Goal: Task Accomplishment & Management: Manage account settings

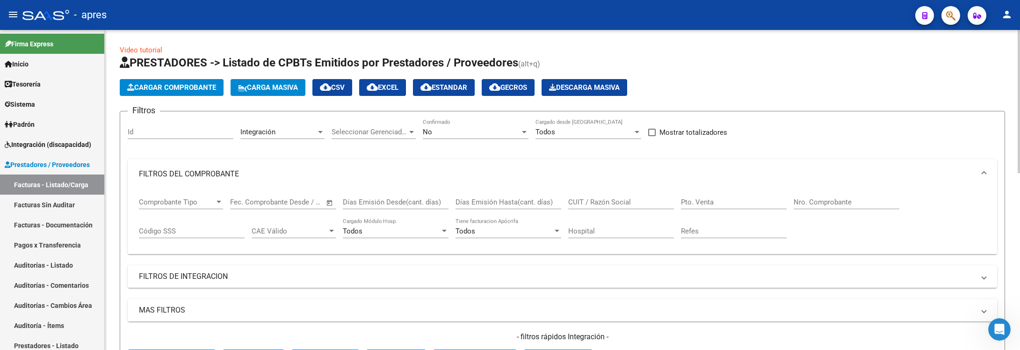
drag, startPoint x: 0, startPoint y: 0, endPoint x: 155, endPoint y: 178, distance: 235.9
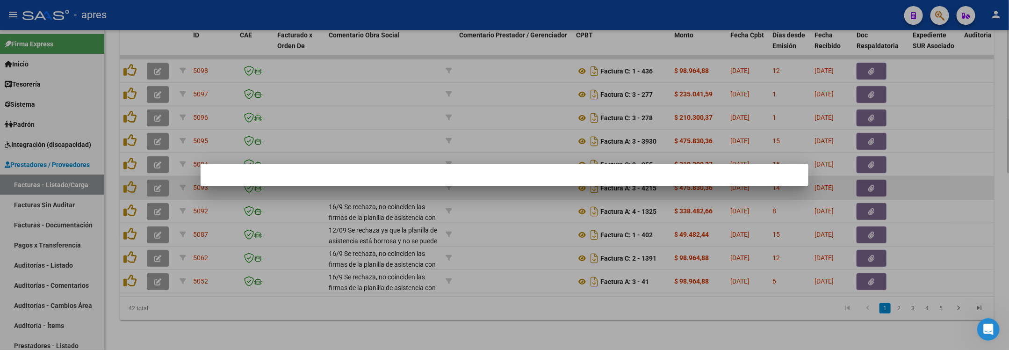
scroll to position [3157, 0]
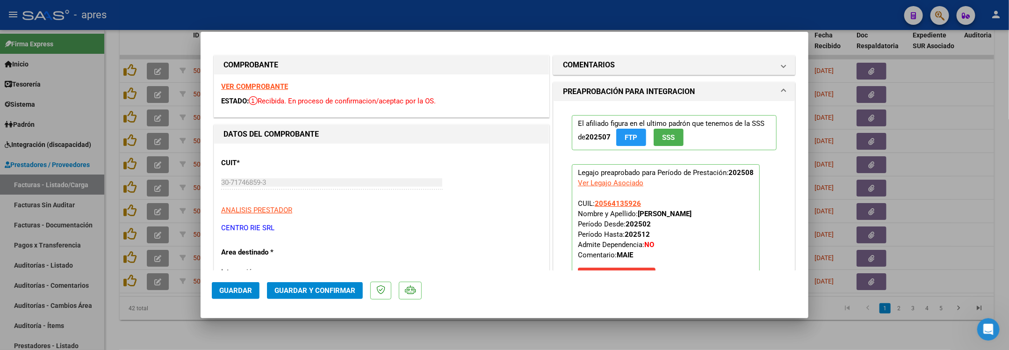
click at [251, 87] on strong "VER COMPROBANTE" at bounding box center [254, 86] width 67 height 8
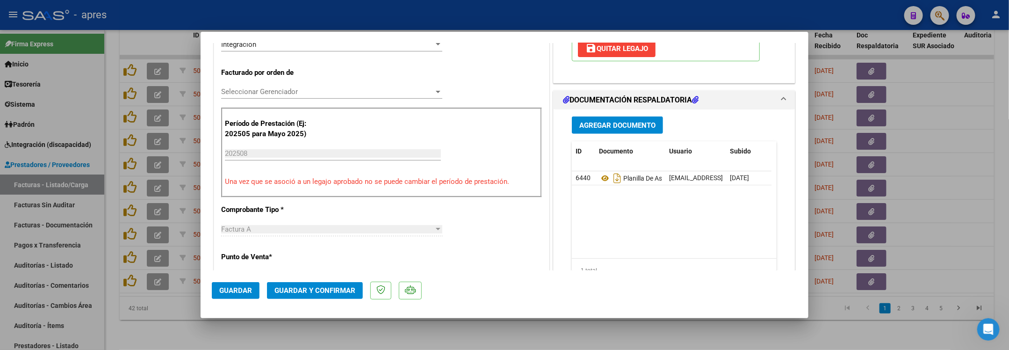
scroll to position [280, 0]
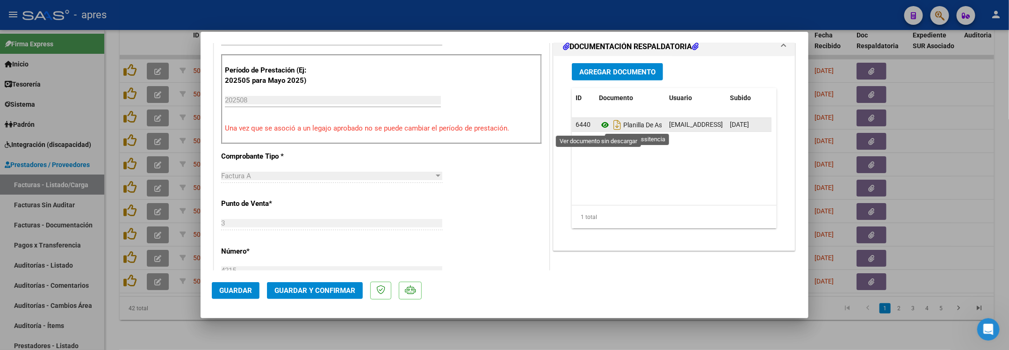
click at [599, 128] on icon at bounding box center [605, 124] width 12 height 11
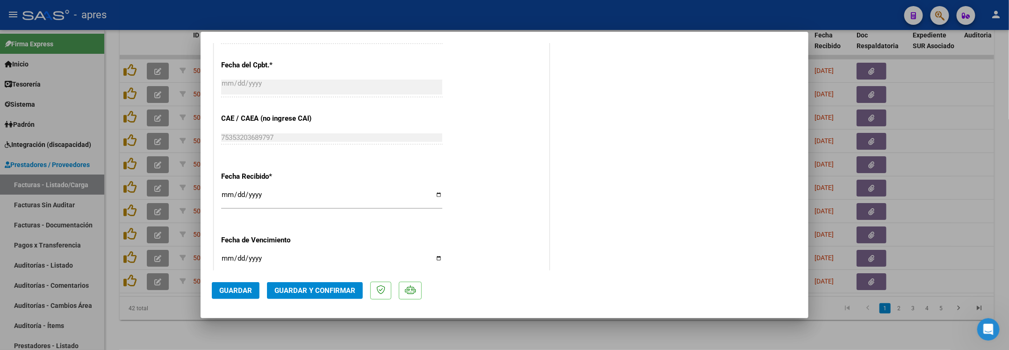
scroll to position [678, 0]
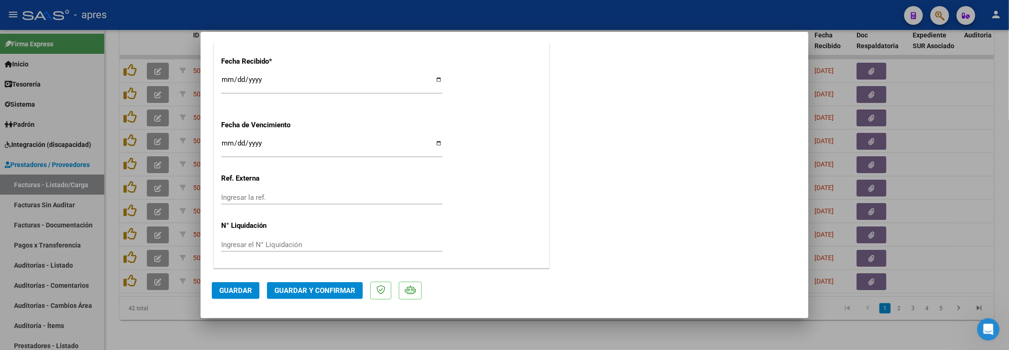
click at [226, 146] on input "Ingresar la fecha" at bounding box center [331, 146] width 221 height 15
type input "2025-09-12"
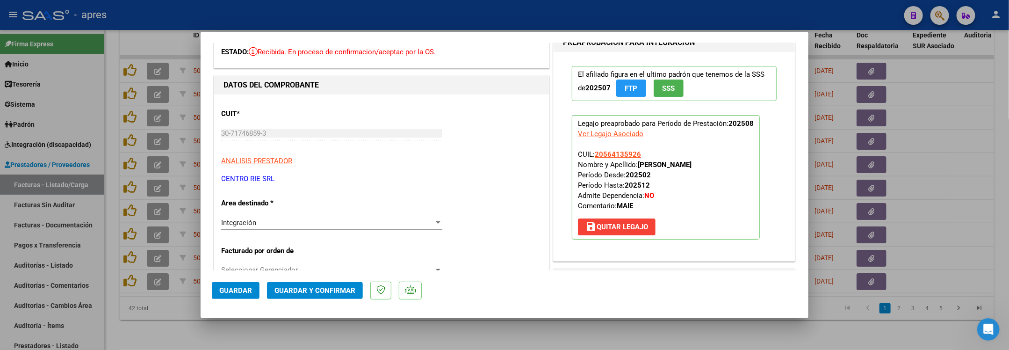
scroll to position [47, 0]
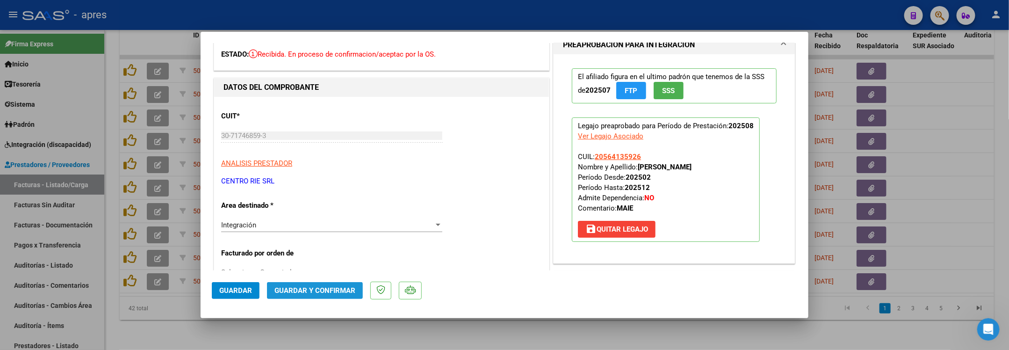
click at [344, 295] on button "Guardar y Confirmar" at bounding box center [315, 290] width 96 height 17
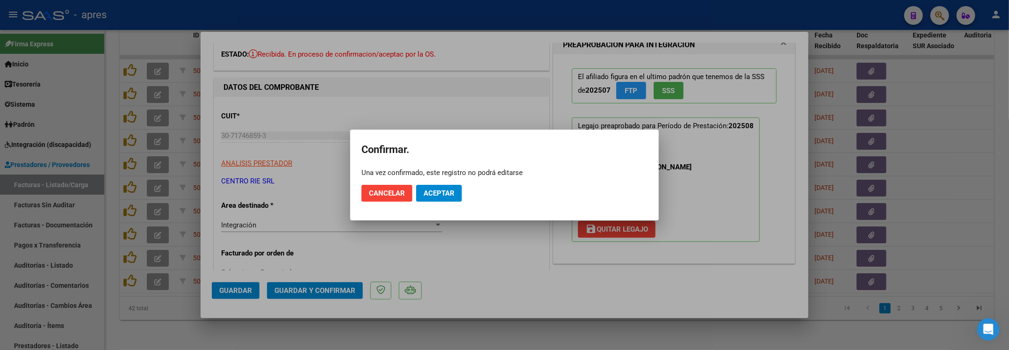
click at [427, 202] on mat-dialog-actions "Cancelar Aceptar" at bounding box center [504, 193] width 286 height 32
click at [428, 202] on mat-dialog-actions "Cancelar Aceptar" at bounding box center [504, 193] width 286 height 32
click at [428, 198] on button "Aceptar" at bounding box center [439, 193] width 46 height 17
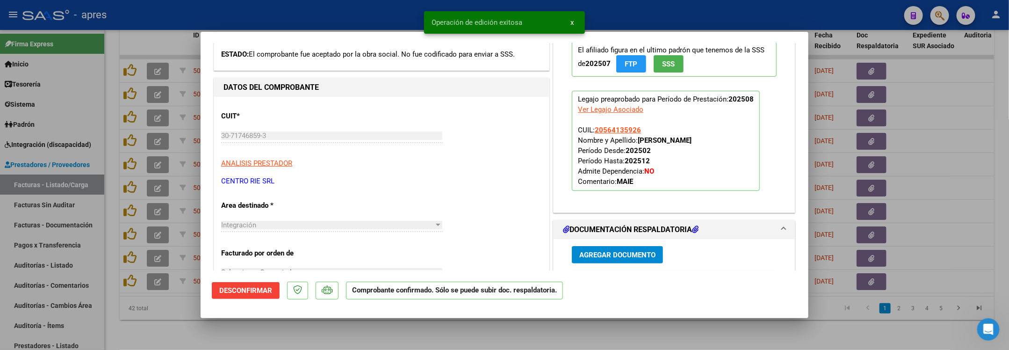
click at [114, 170] on div at bounding box center [504, 175] width 1009 height 350
type input "$ 0,00"
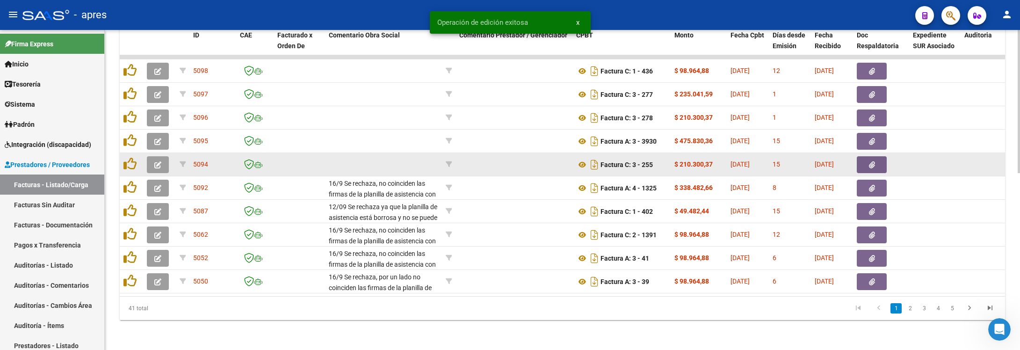
click at [167, 156] on button "button" at bounding box center [158, 164] width 22 height 17
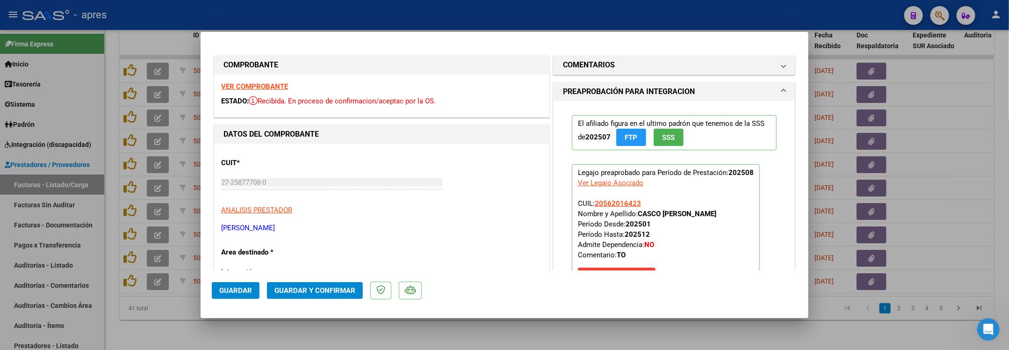
click at [250, 84] on strong "VER COMPROBANTE" at bounding box center [254, 86] width 67 height 8
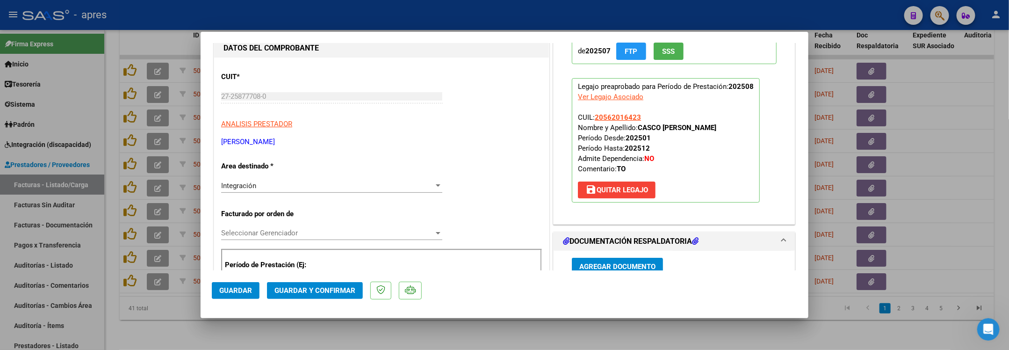
scroll to position [210, 0]
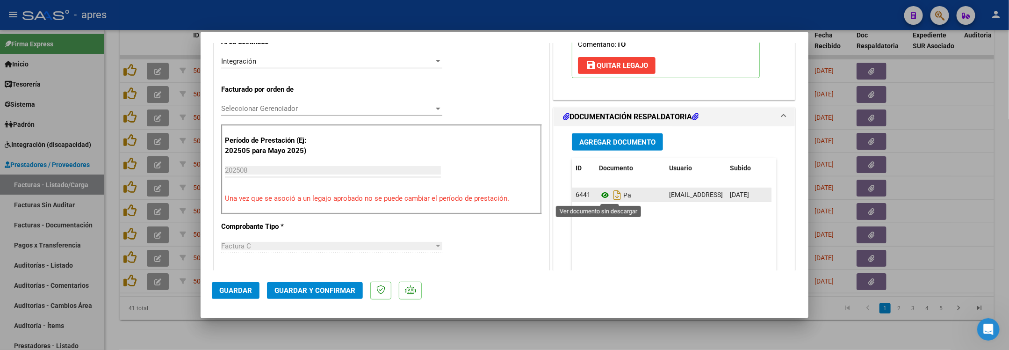
click at [599, 197] on icon at bounding box center [605, 194] width 12 height 11
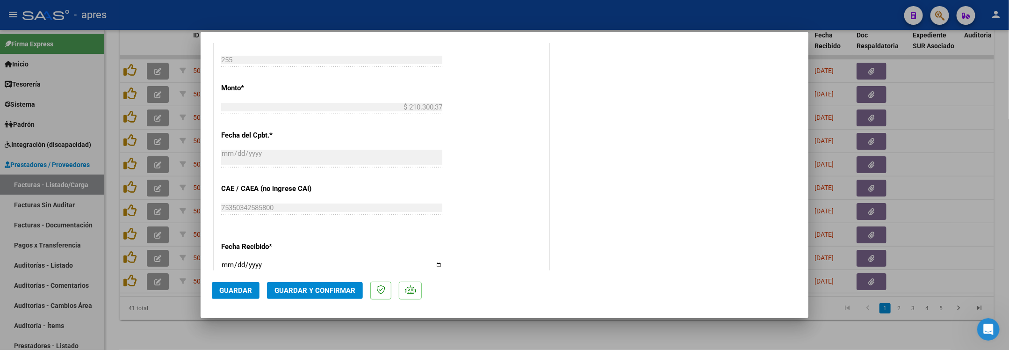
scroll to position [678, 0]
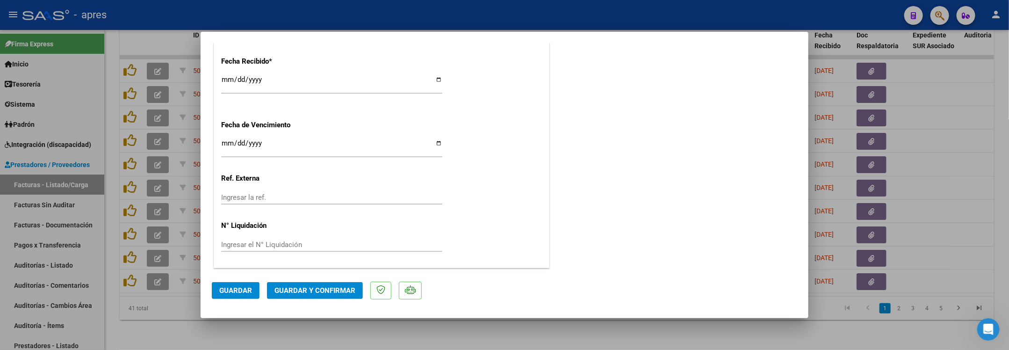
click at [224, 145] on input "Ingresar la fecha" at bounding box center [331, 146] width 221 height 15
type input "[DATE]"
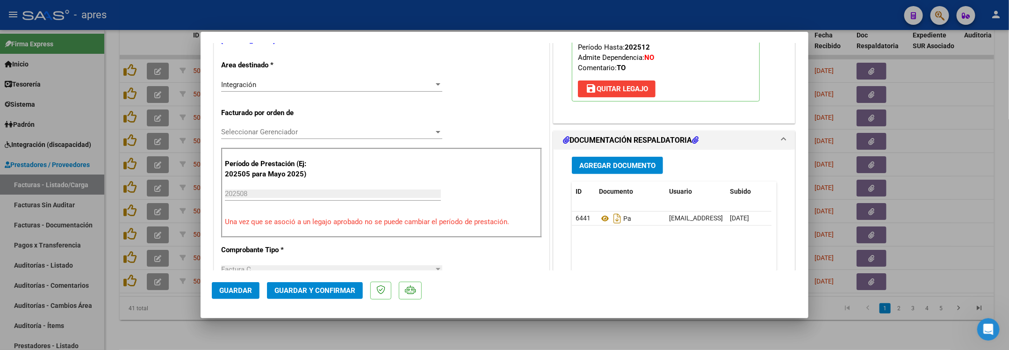
scroll to position [117, 0]
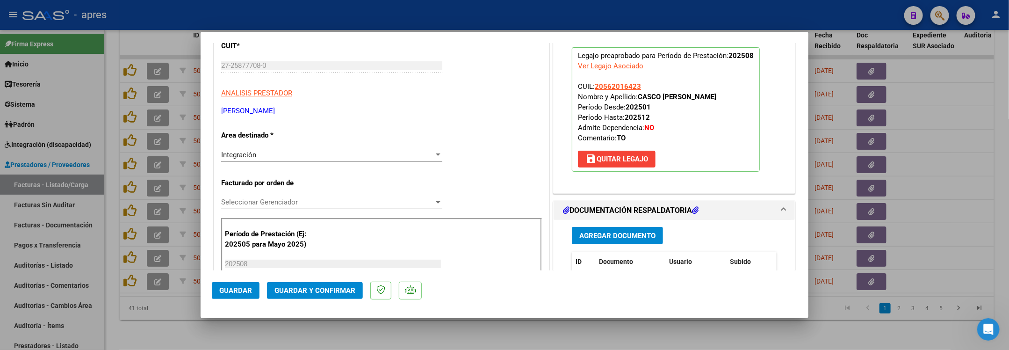
click at [281, 292] on span "Guardar y Confirmar" at bounding box center [314, 290] width 81 height 8
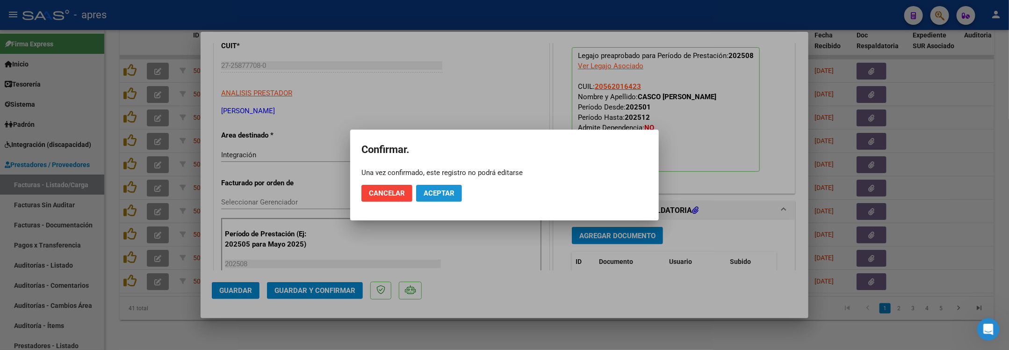
click at [453, 195] on span "Aceptar" at bounding box center [439, 193] width 31 height 8
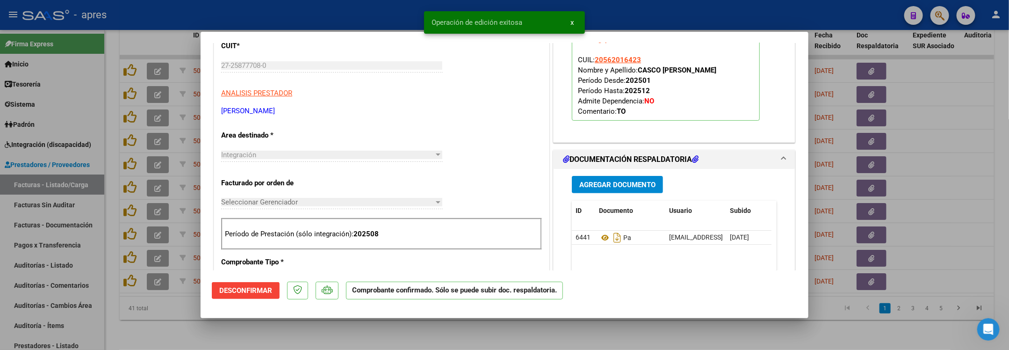
click at [181, 317] on div at bounding box center [504, 175] width 1009 height 350
type input "$ 0,00"
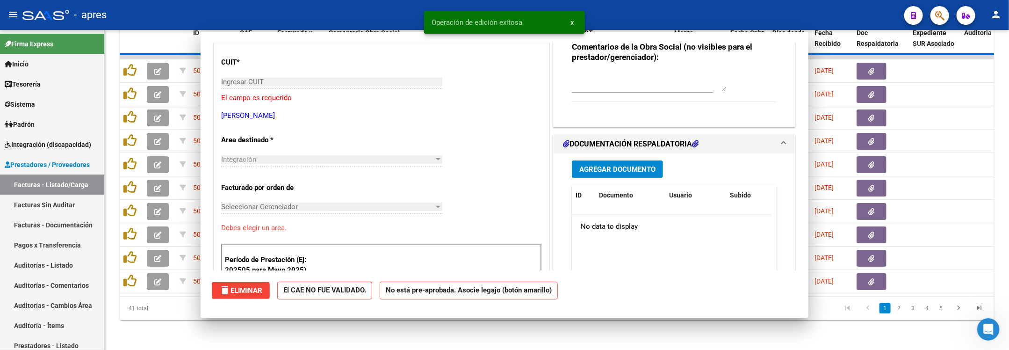
scroll to position [133, 0]
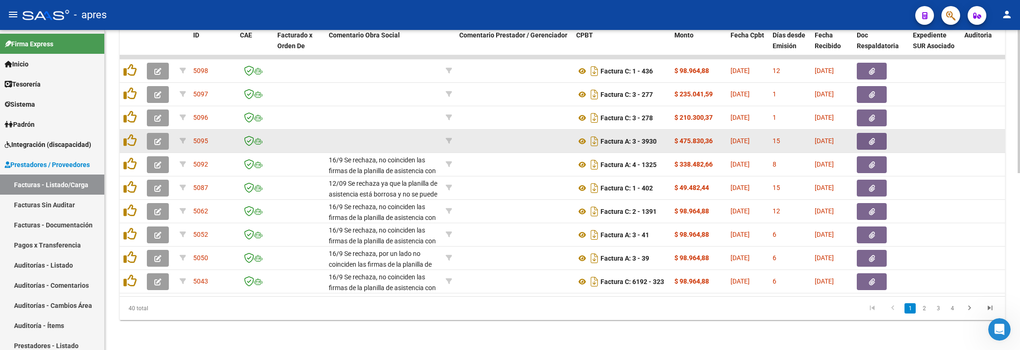
click at [153, 133] on button "button" at bounding box center [158, 141] width 22 height 17
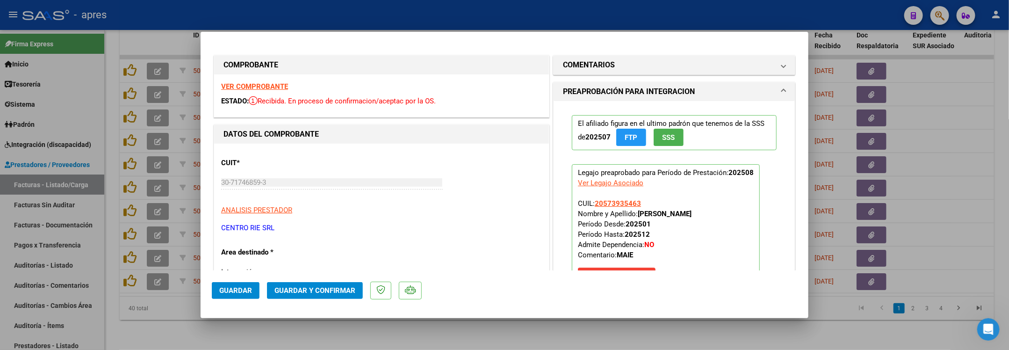
click at [250, 87] on strong "VER COMPROBANTE" at bounding box center [254, 86] width 67 height 8
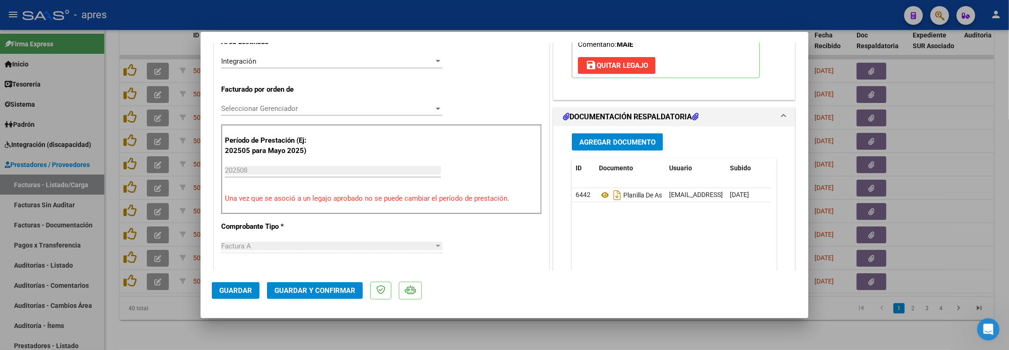
scroll to position [280, 0]
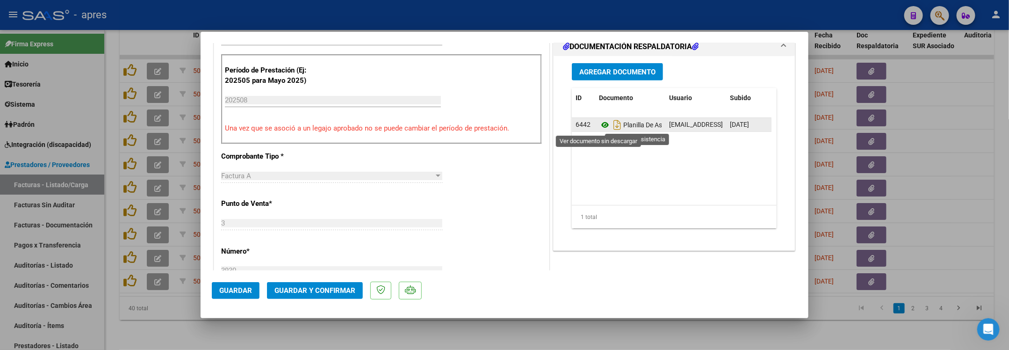
click at [599, 125] on icon at bounding box center [605, 124] width 12 height 11
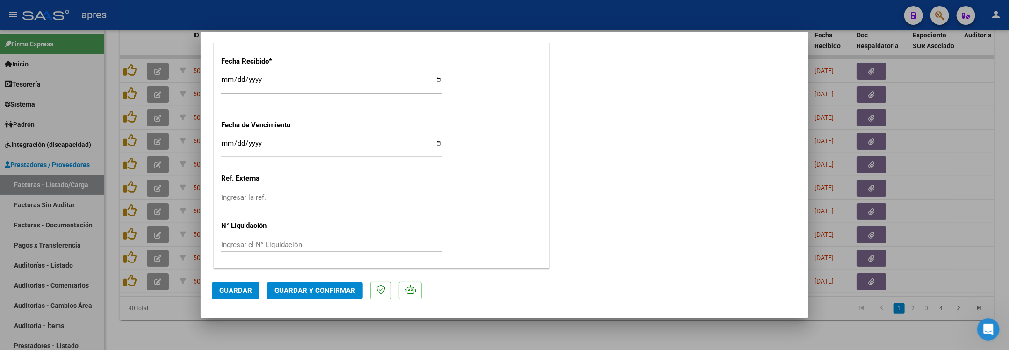
scroll to position [678, 0]
click at [227, 144] on input "Ingresar la fecha" at bounding box center [331, 146] width 221 height 15
type input "[DATE]"
click at [345, 303] on mat-dialog-actions "Guardar Guardar y Confirmar" at bounding box center [504, 288] width 585 height 37
click at [345, 294] on span "Guardar y Confirmar" at bounding box center [314, 290] width 81 height 8
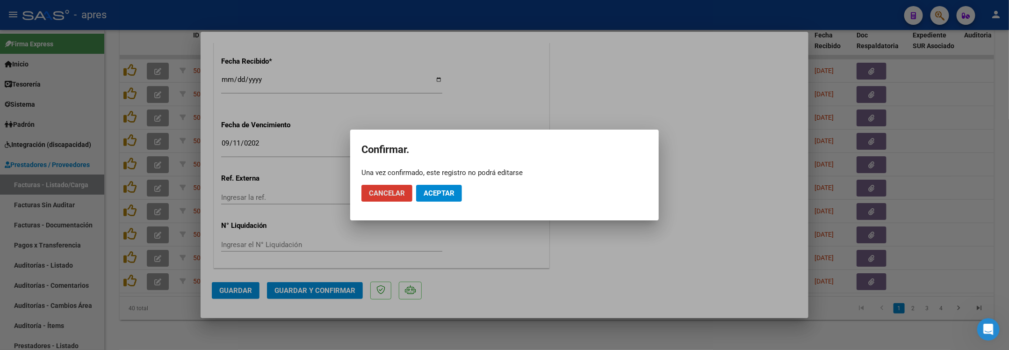
click at [446, 194] on span "Aceptar" at bounding box center [439, 193] width 31 height 8
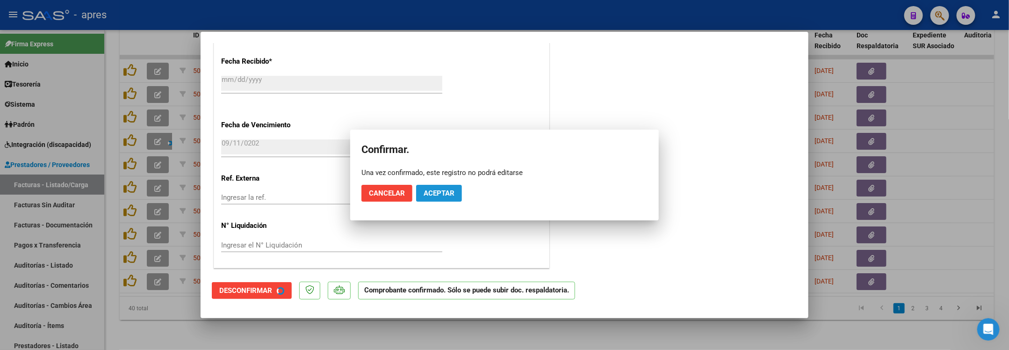
scroll to position [620, 0]
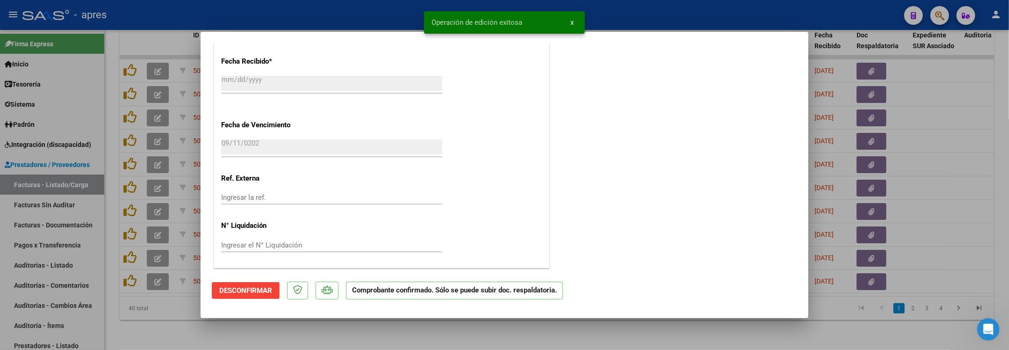
click at [214, 344] on div at bounding box center [504, 175] width 1009 height 350
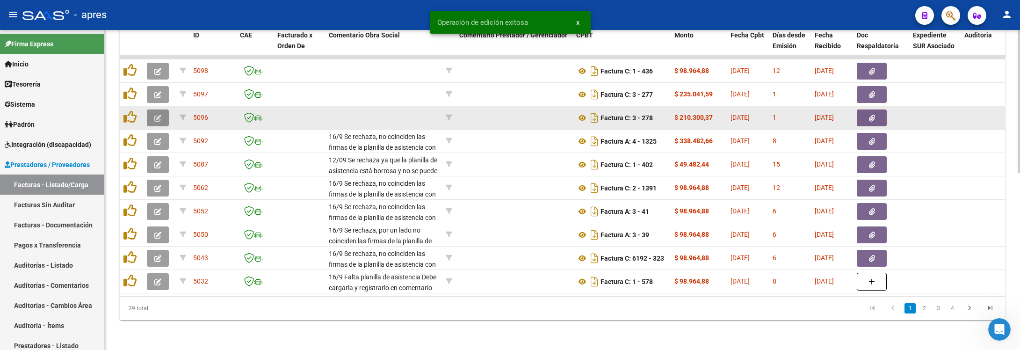
click at [153, 109] on button "button" at bounding box center [158, 117] width 22 height 17
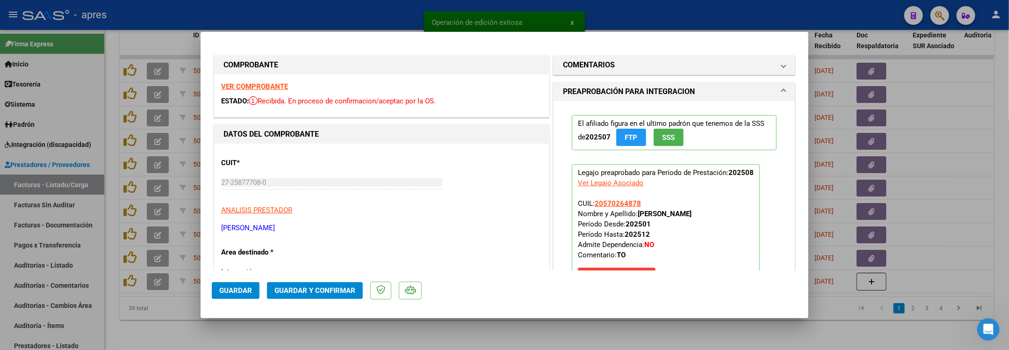
click at [275, 85] on strong "VER COMPROBANTE" at bounding box center [254, 86] width 67 height 8
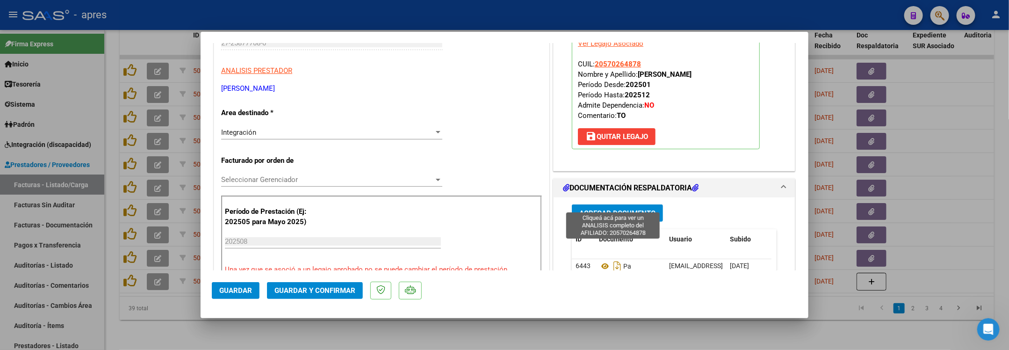
scroll to position [140, 0]
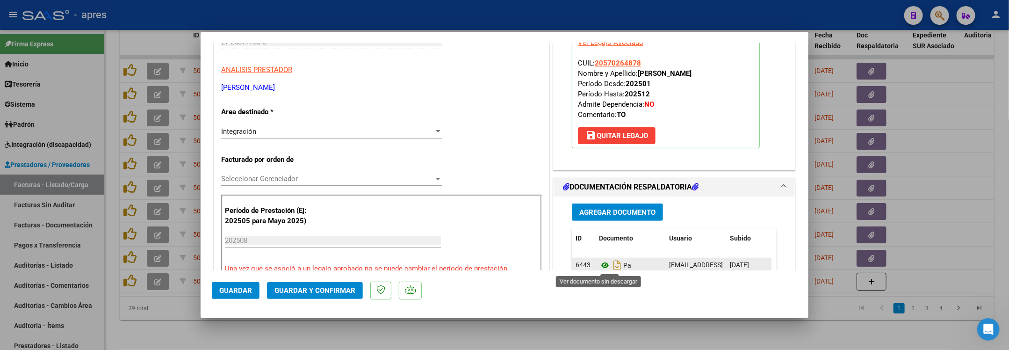
click at [599, 268] on icon at bounding box center [605, 264] width 12 height 11
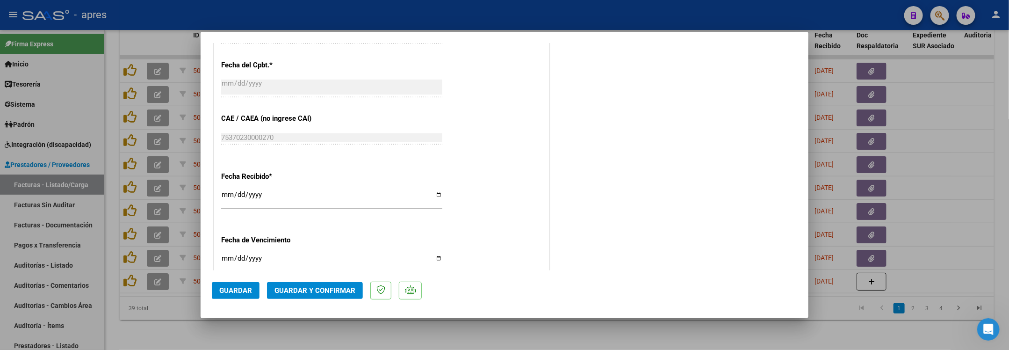
scroll to position [631, 0]
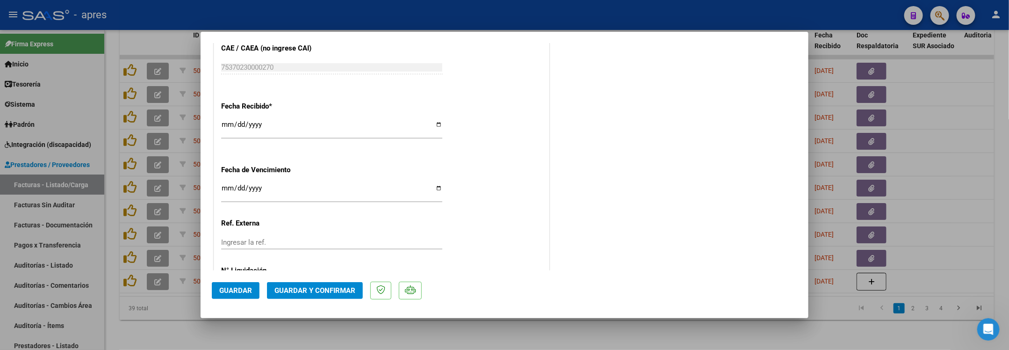
click at [228, 187] on input "Ingresar la fecha" at bounding box center [331, 191] width 221 height 15
type input "2025-09-25"
click at [324, 284] on button "Guardar y Confirmar" at bounding box center [315, 290] width 96 height 17
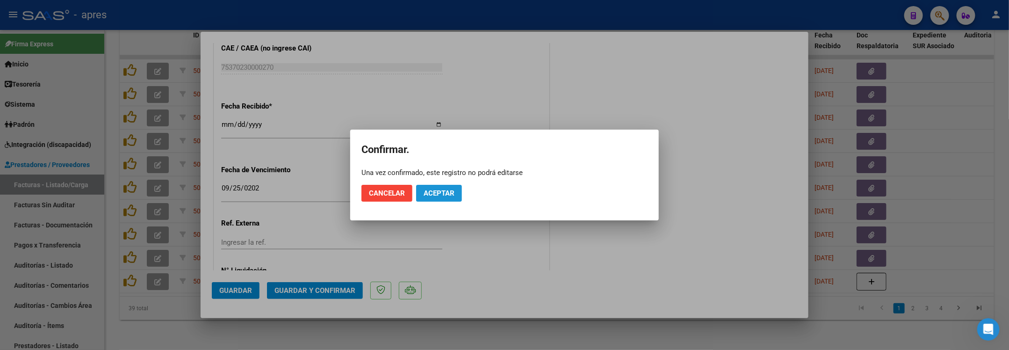
click at [433, 189] on span "Aceptar" at bounding box center [439, 193] width 31 height 8
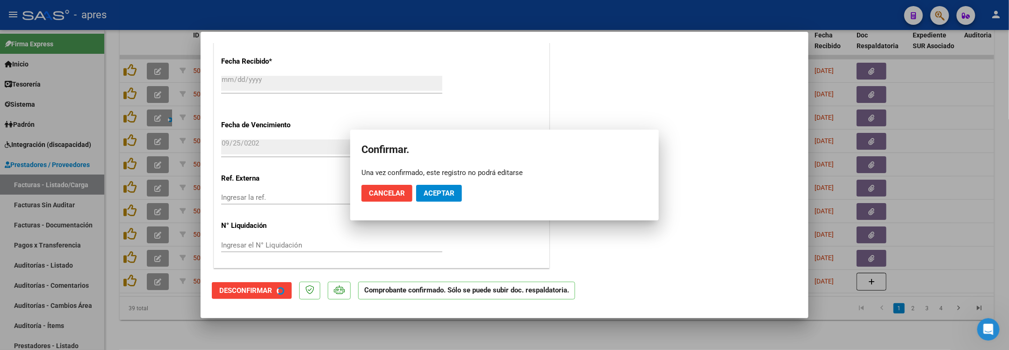
scroll to position [573, 0]
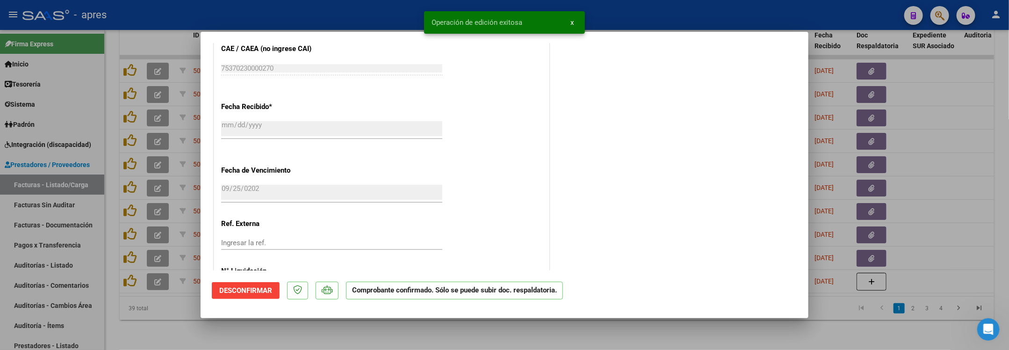
click at [149, 318] on div at bounding box center [504, 175] width 1009 height 350
type input "$ 0,00"
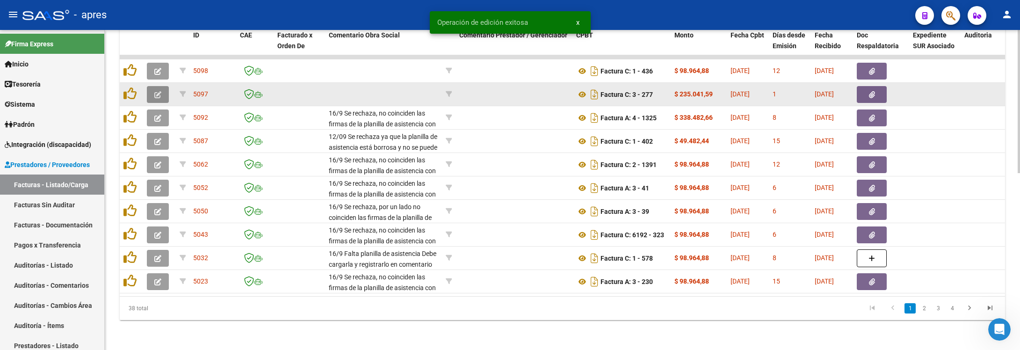
click at [156, 91] on icon "button" at bounding box center [157, 94] width 7 height 7
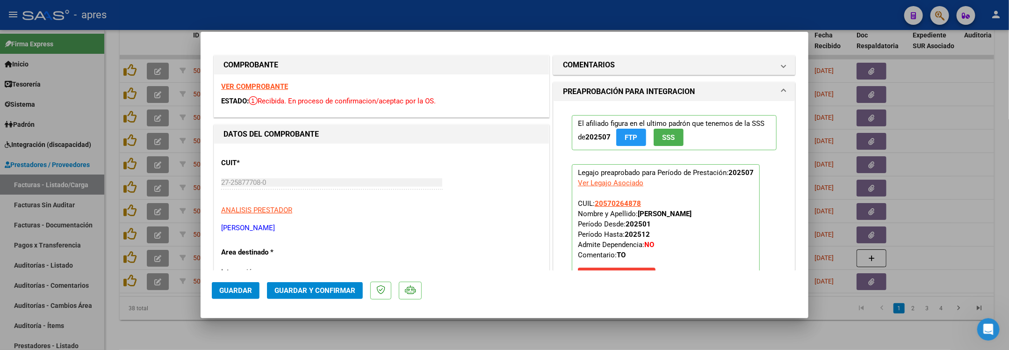
click at [247, 88] on strong "VER COMPROBANTE" at bounding box center [254, 86] width 67 height 8
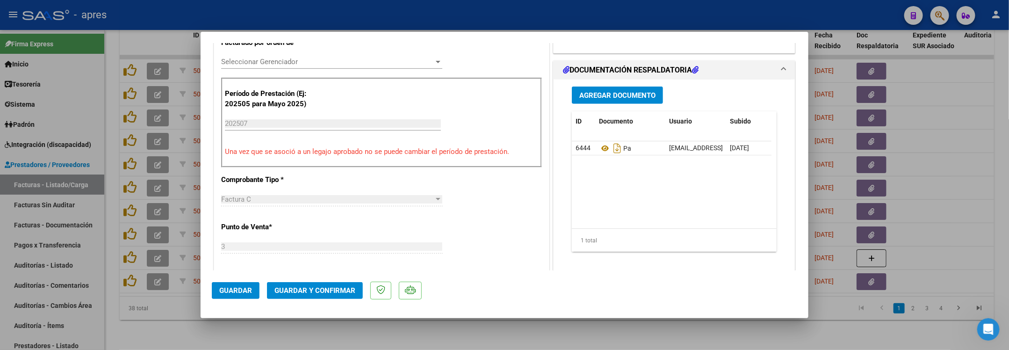
scroll to position [280, 0]
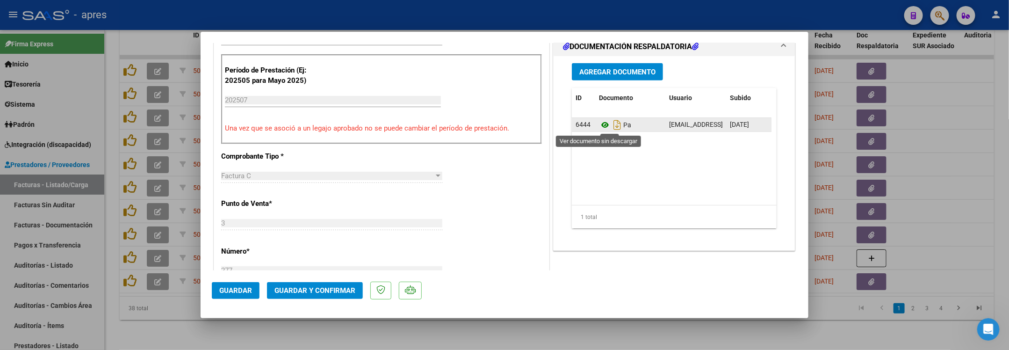
click at [599, 128] on icon at bounding box center [605, 124] width 12 height 11
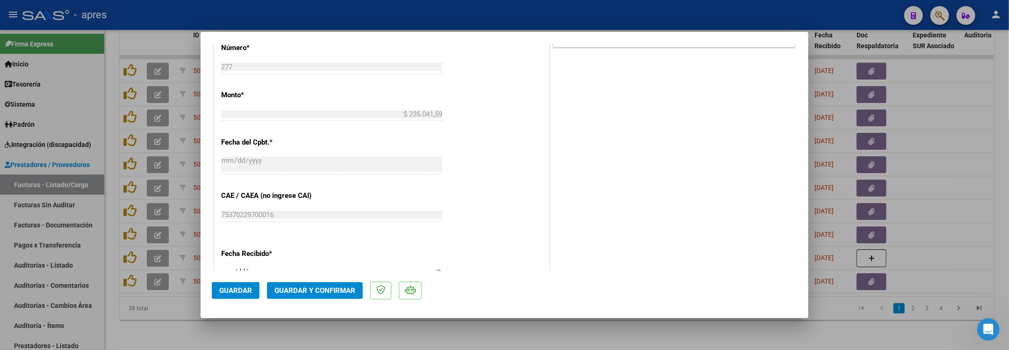
scroll to position [678, 0]
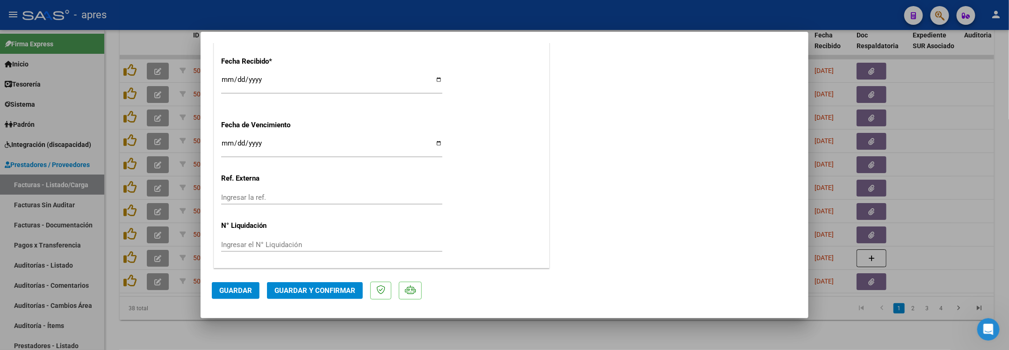
click at [226, 143] on input "Ingresar la fecha" at bounding box center [331, 146] width 221 height 15
type input "2025-09-29"
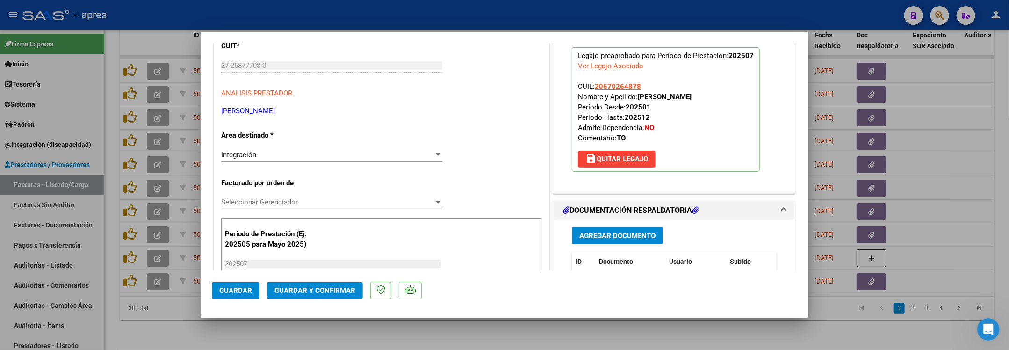
scroll to position [0, 0]
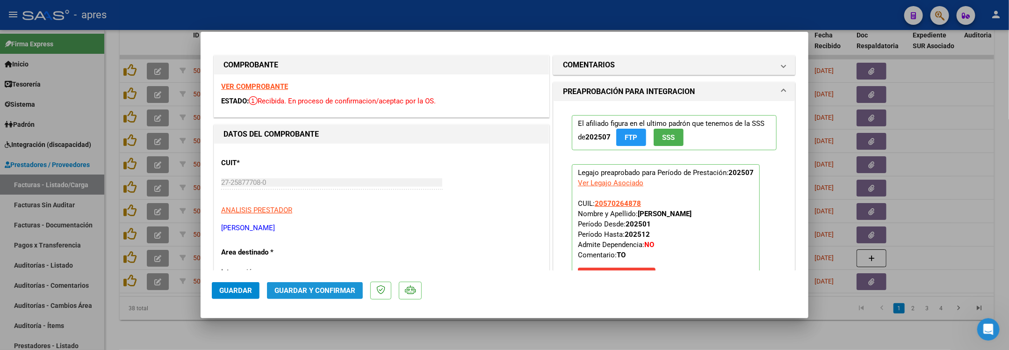
click at [302, 287] on span "Guardar y Confirmar" at bounding box center [314, 290] width 81 height 8
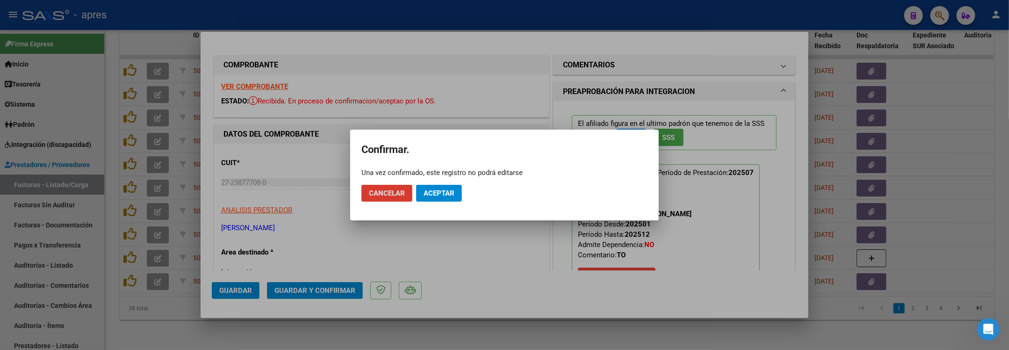
click at [438, 186] on button "Aceptar" at bounding box center [439, 193] width 46 height 17
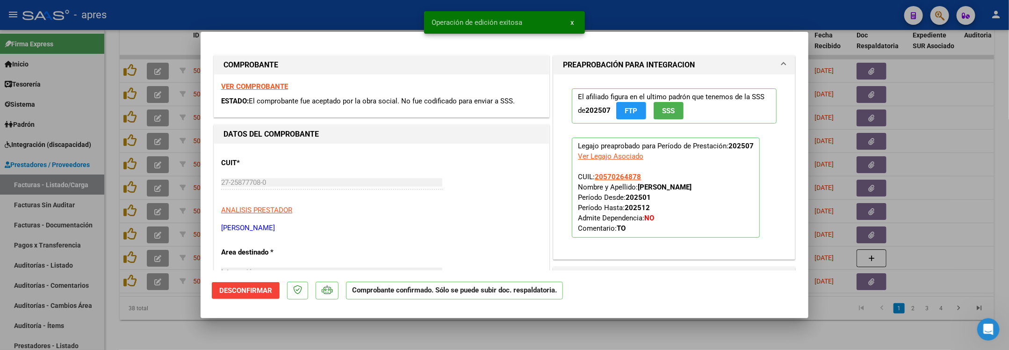
click at [146, 316] on div at bounding box center [504, 175] width 1009 height 350
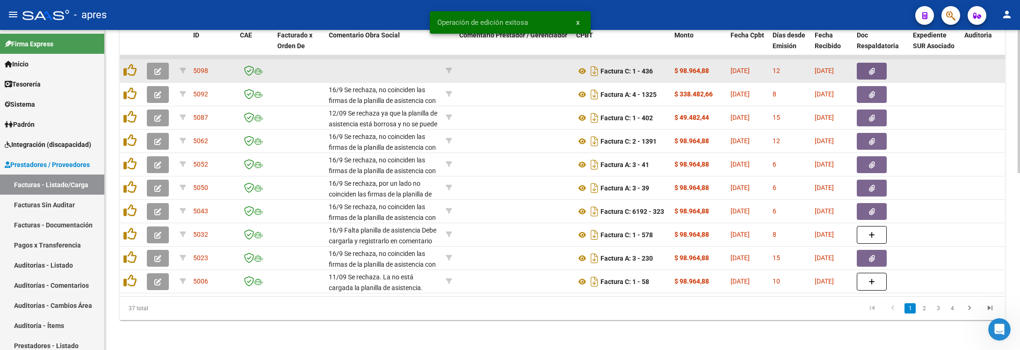
click at [158, 68] on icon "button" at bounding box center [157, 71] width 7 height 7
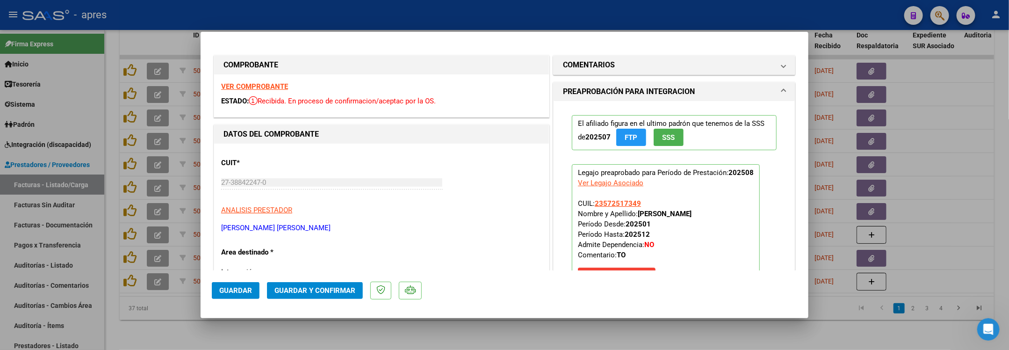
click at [282, 83] on strong "VER COMPROBANTE" at bounding box center [254, 86] width 67 height 8
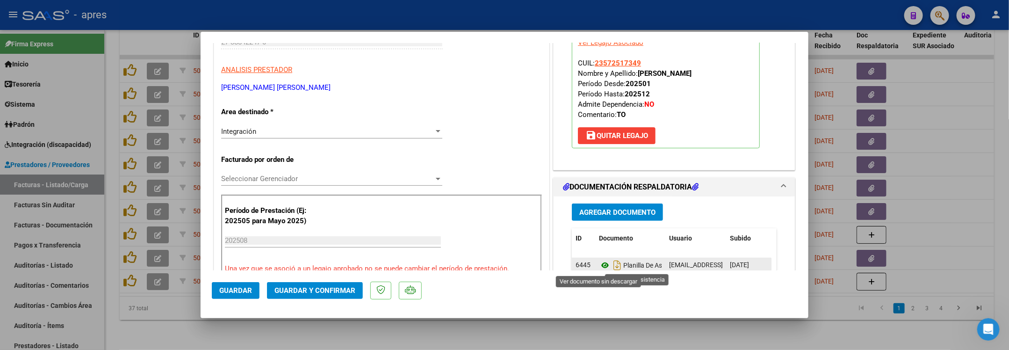
click at [599, 264] on icon at bounding box center [605, 264] width 12 height 11
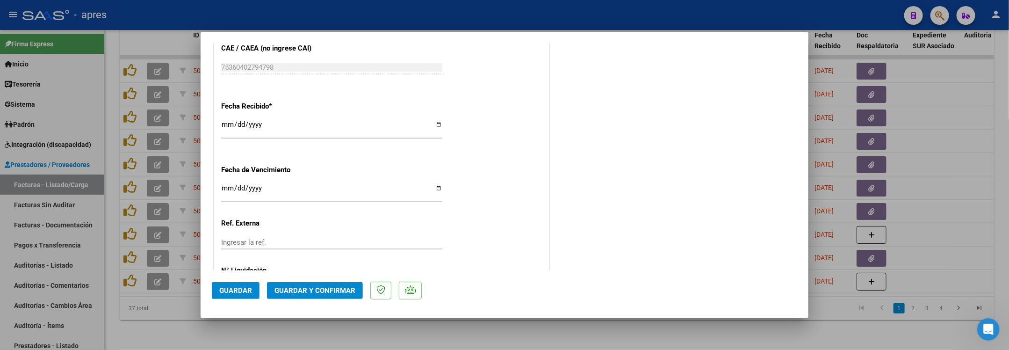
scroll to position [678, 0]
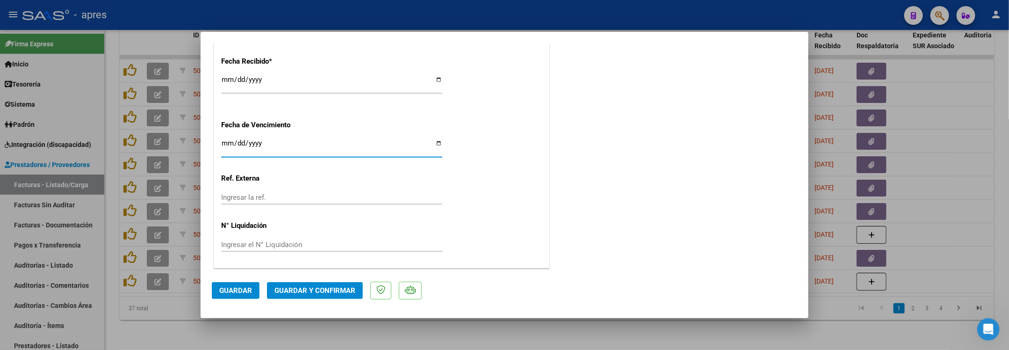
click at [229, 142] on input "2025-09-10" at bounding box center [331, 146] width 221 height 15
type input "2025-09-14"
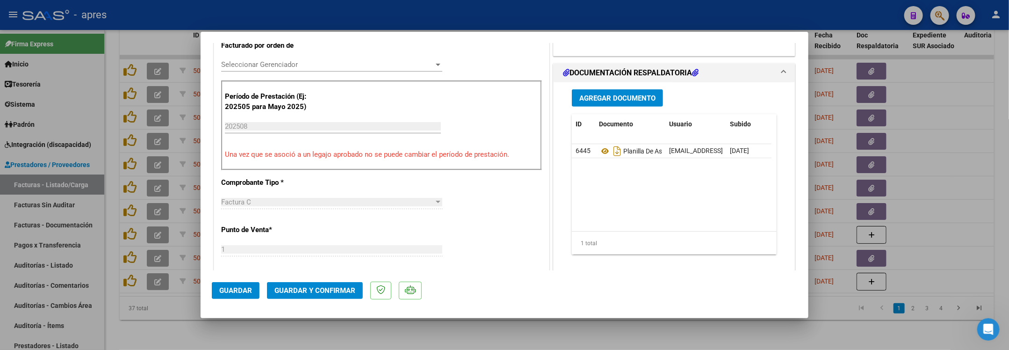
scroll to position [257, 0]
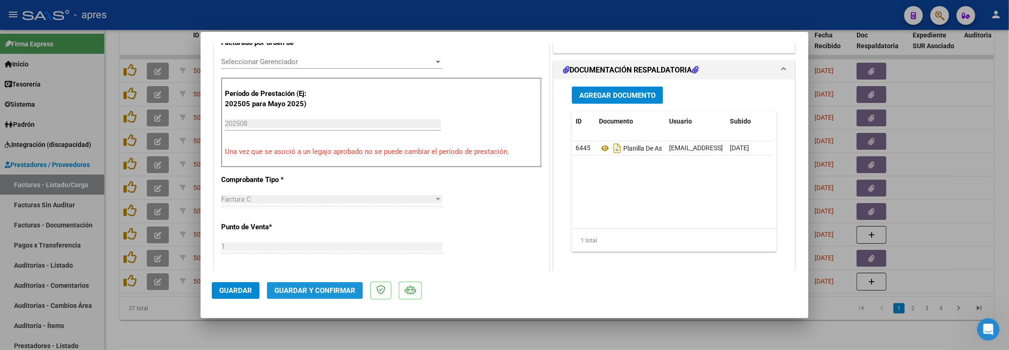
click at [323, 291] on span "Guardar y Confirmar" at bounding box center [314, 290] width 81 height 8
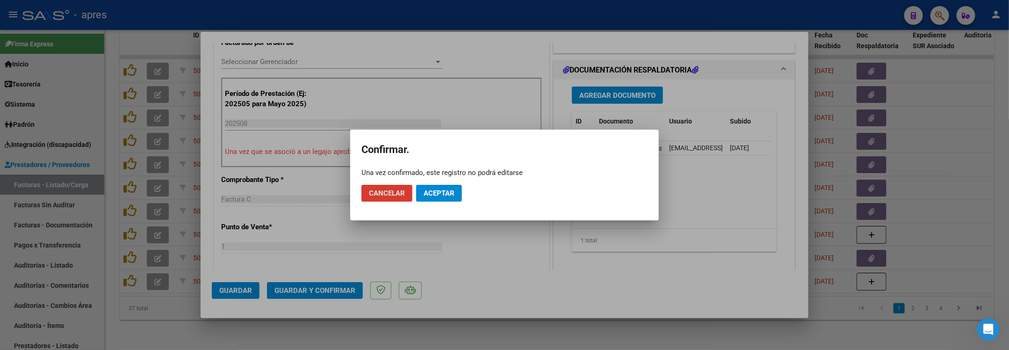
drag, startPoint x: 432, startPoint y: 191, endPoint x: 424, endPoint y: 188, distance: 8.9
click at [432, 189] on span "Aceptar" at bounding box center [439, 193] width 31 height 8
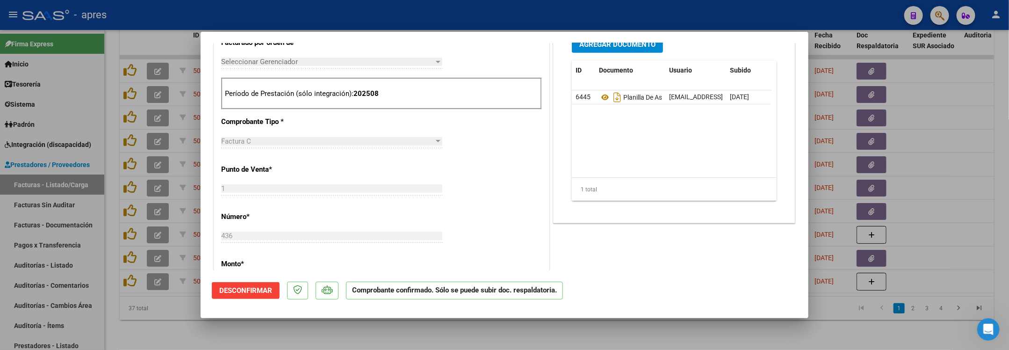
click at [170, 336] on div at bounding box center [504, 175] width 1009 height 350
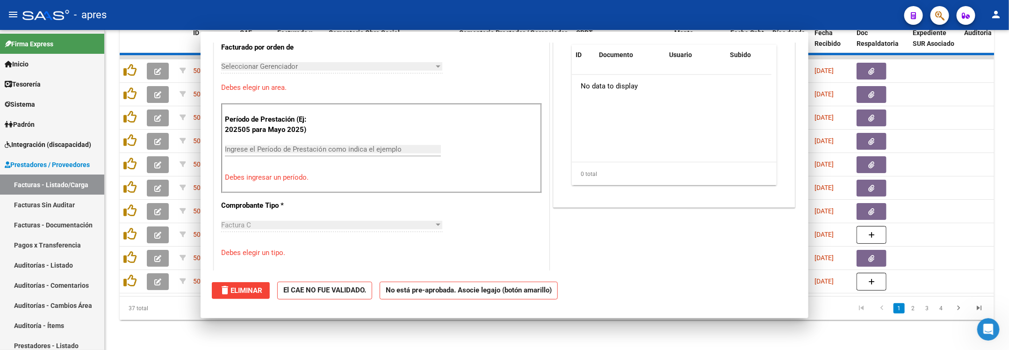
scroll to position [0, 0]
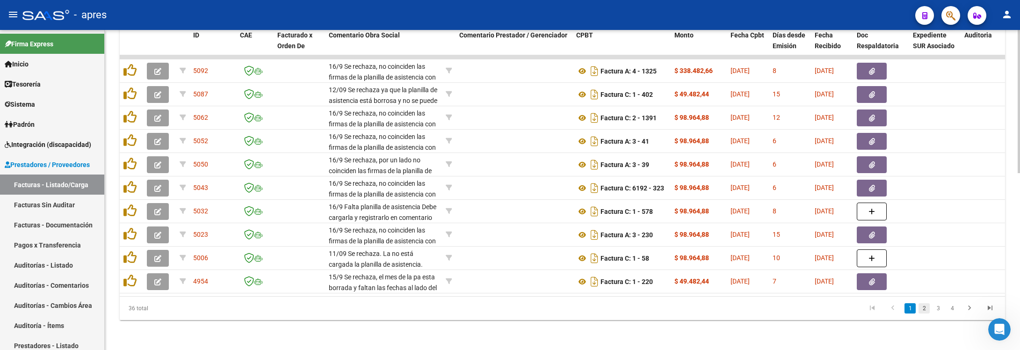
click at [924, 311] on link "2" at bounding box center [923, 308] width 11 height 10
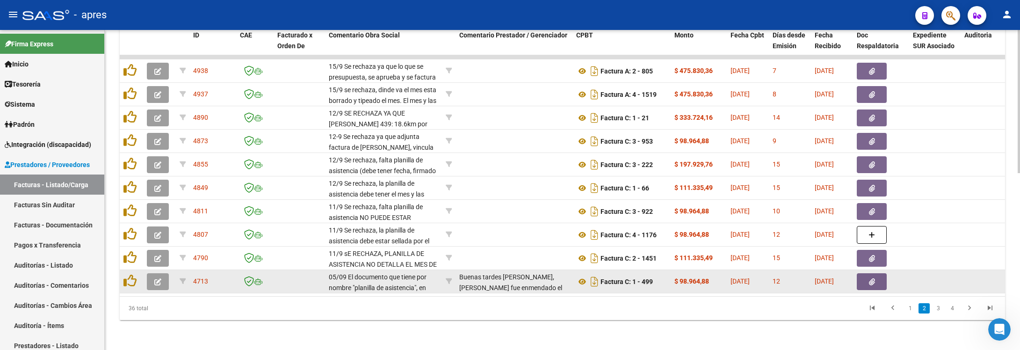
click at [151, 273] on button "button" at bounding box center [158, 281] width 22 height 17
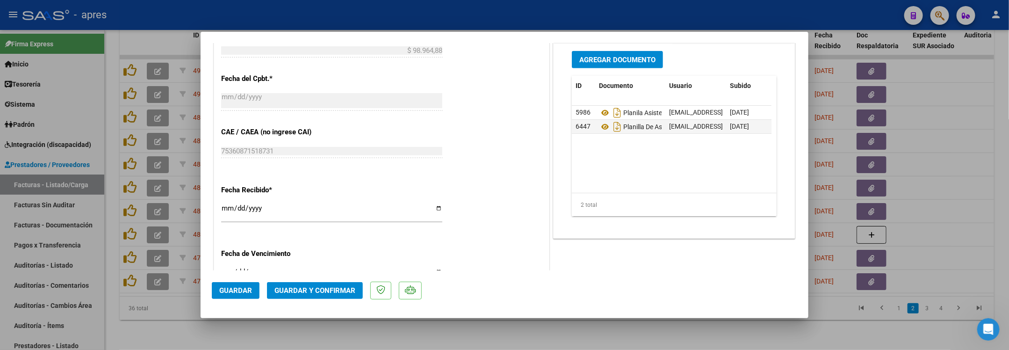
scroll to position [561, 0]
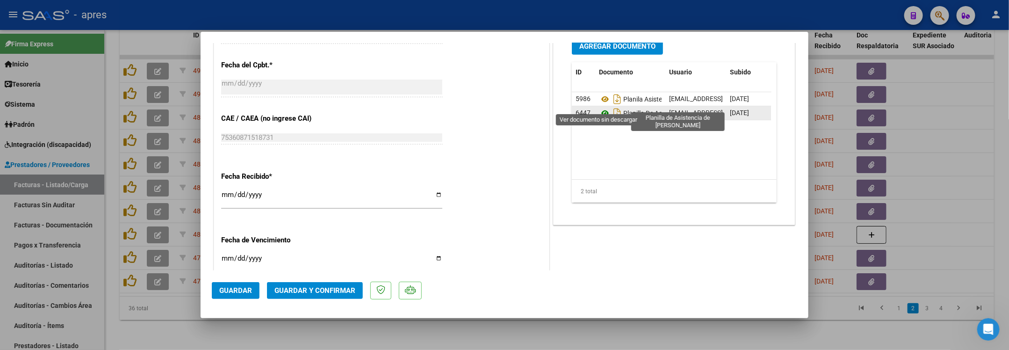
click at [599, 108] on icon at bounding box center [605, 113] width 12 height 11
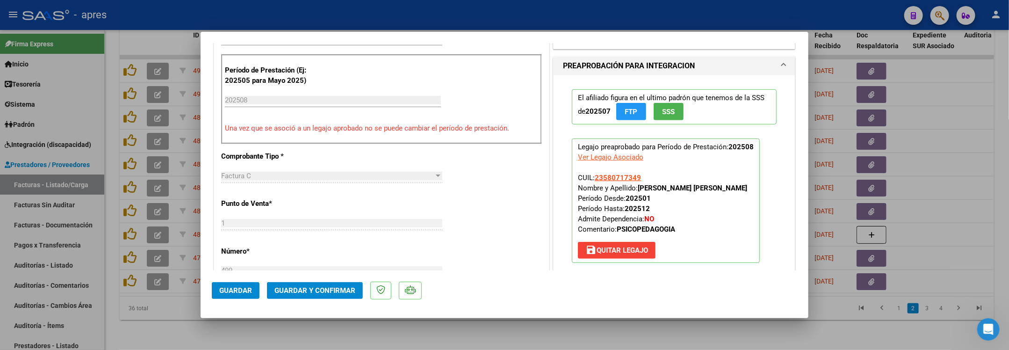
scroll to position [0, 0]
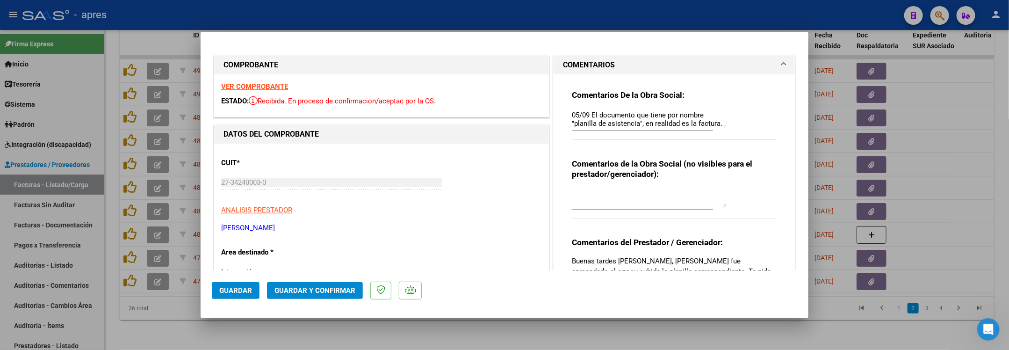
click at [267, 86] on strong "VER COMPROBANTE" at bounding box center [254, 86] width 67 height 8
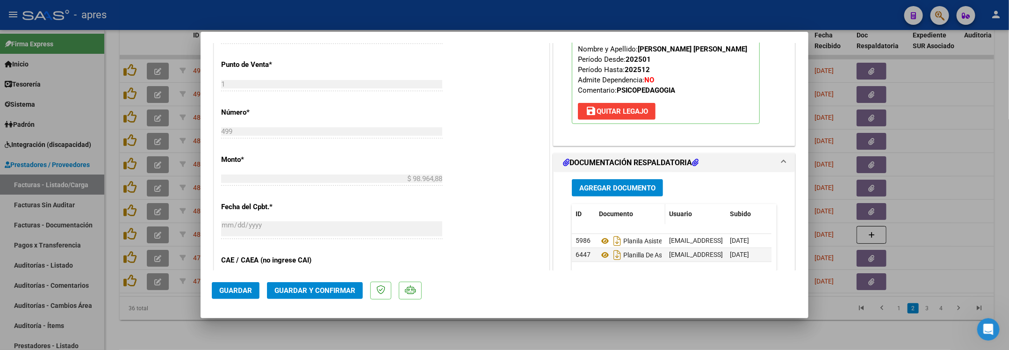
scroll to position [421, 0]
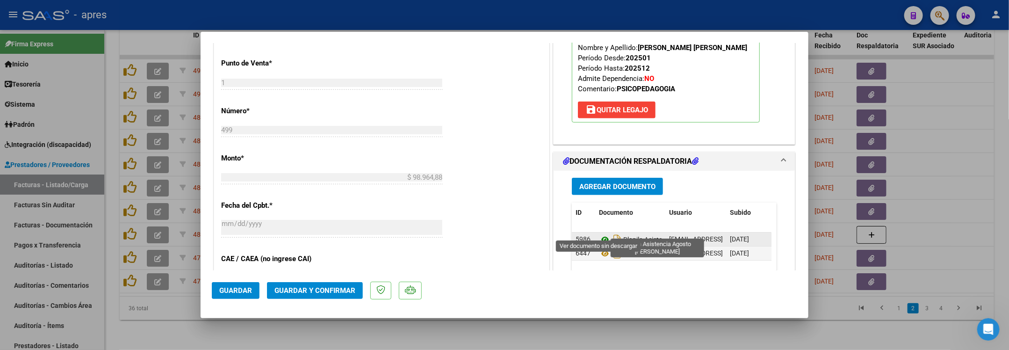
click at [599, 234] on icon at bounding box center [605, 239] width 12 height 11
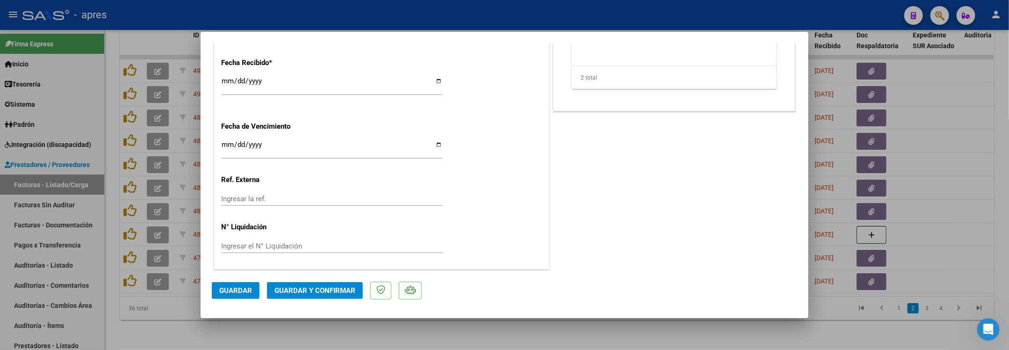
scroll to position [678, 0]
click at [306, 287] on span "Guardar y Confirmar" at bounding box center [314, 290] width 81 height 8
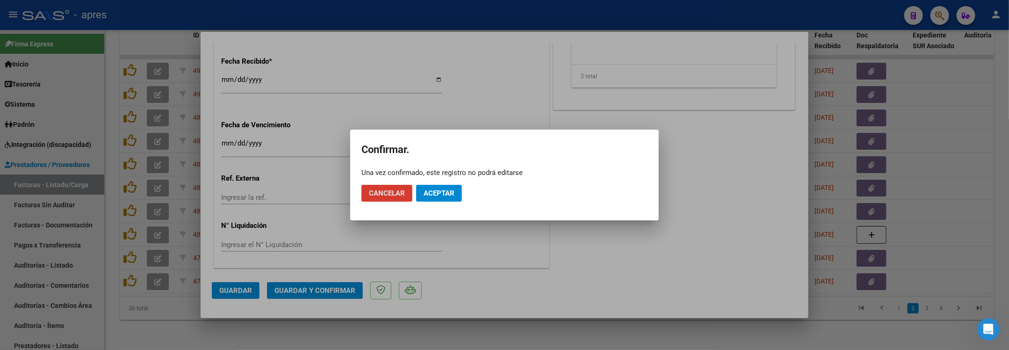
click at [439, 185] on button "Aceptar" at bounding box center [439, 193] width 46 height 17
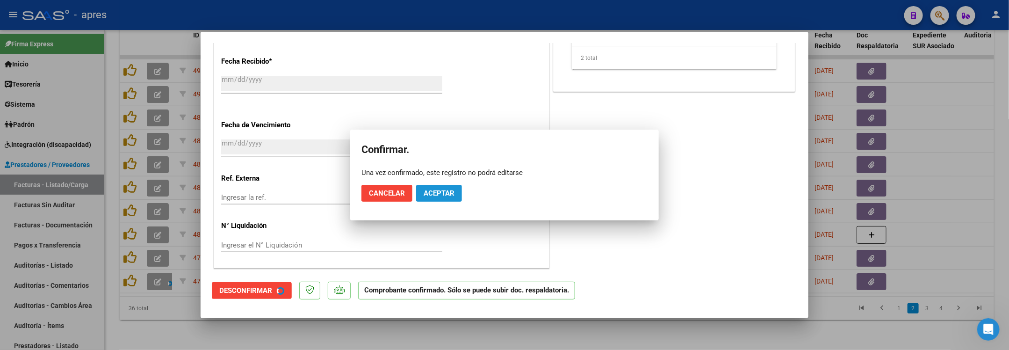
scroll to position [620, 0]
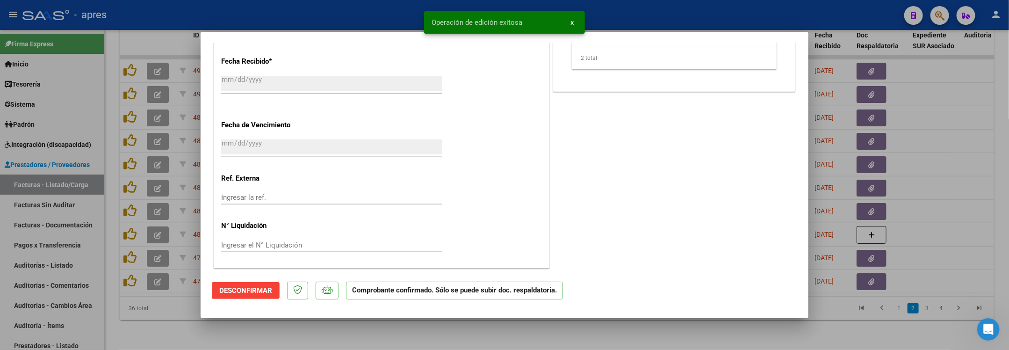
click at [198, 316] on div at bounding box center [504, 175] width 1009 height 350
type input "$ 0,00"
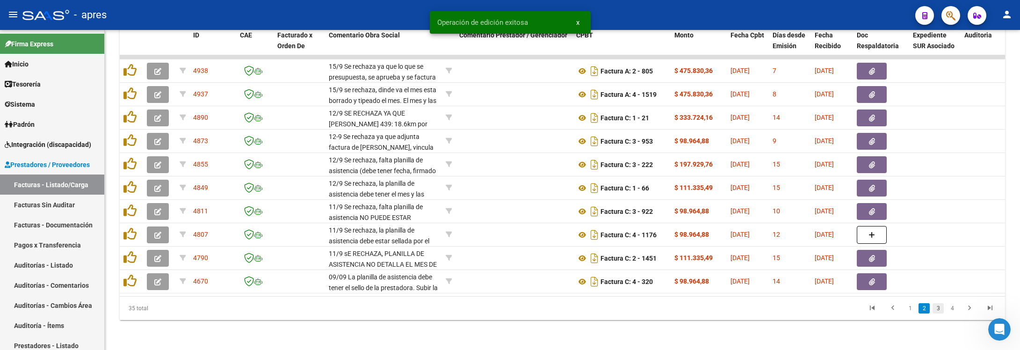
click at [939, 309] on link "3" at bounding box center [937, 308] width 11 height 10
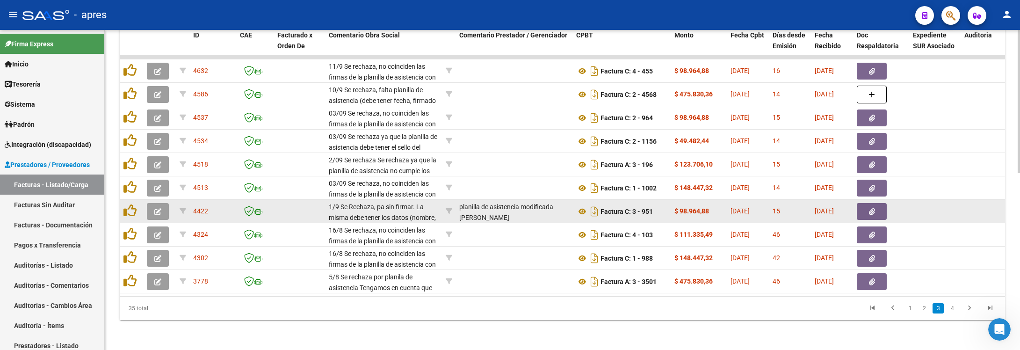
click at [158, 208] on icon "button" at bounding box center [157, 211] width 7 height 7
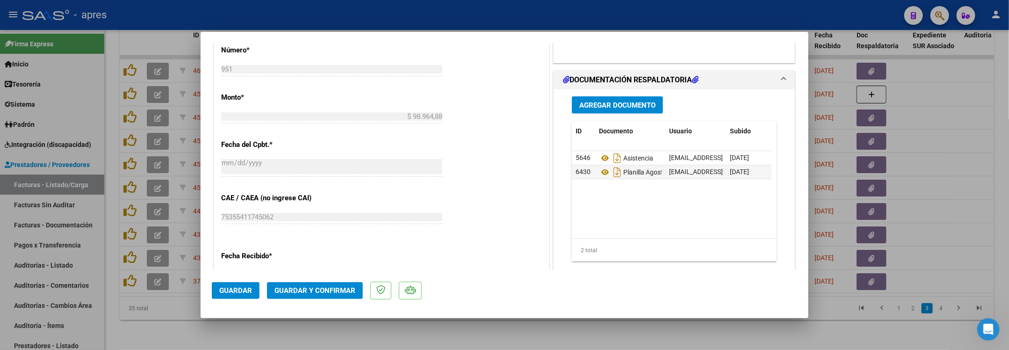
scroll to position [561, 0]
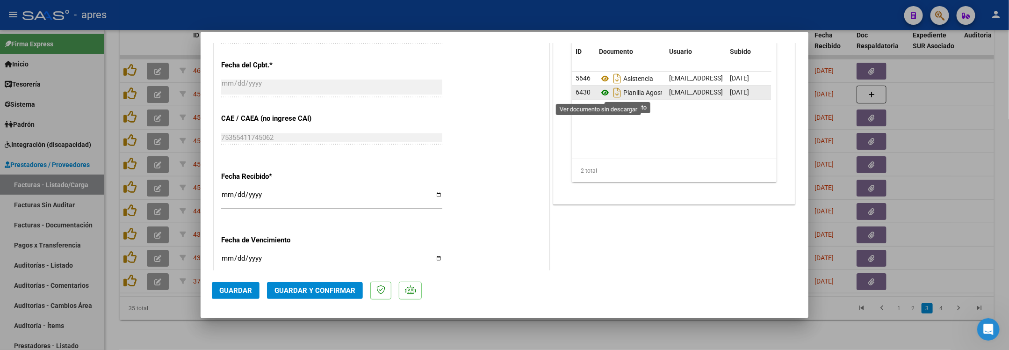
click at [599, 95] on icon at bounding box center [605, 92] width 12 height 11
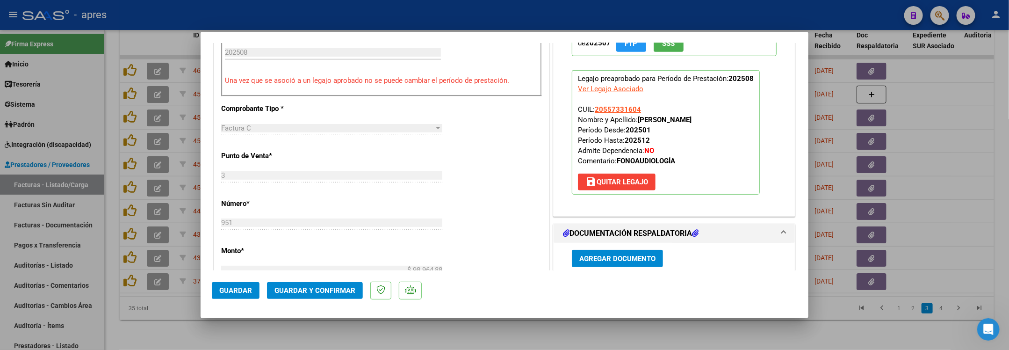
scroll to position [351, 0]
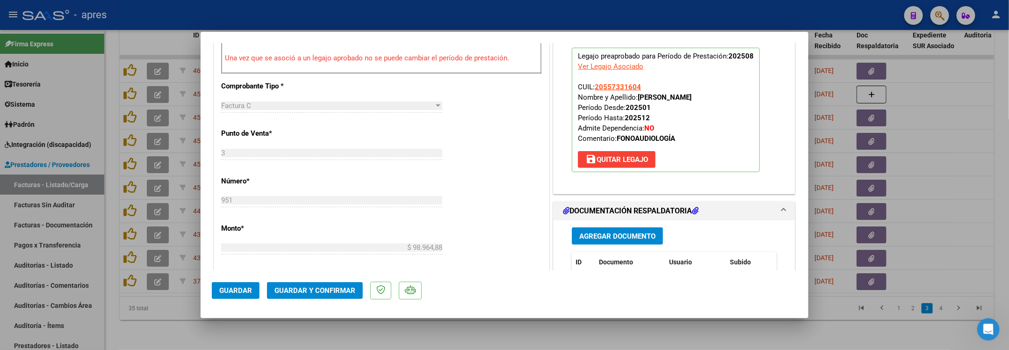
click at [139, 315] on div at bounding box center [504, 175] width 1009 height 350
type input "$ 0,00"
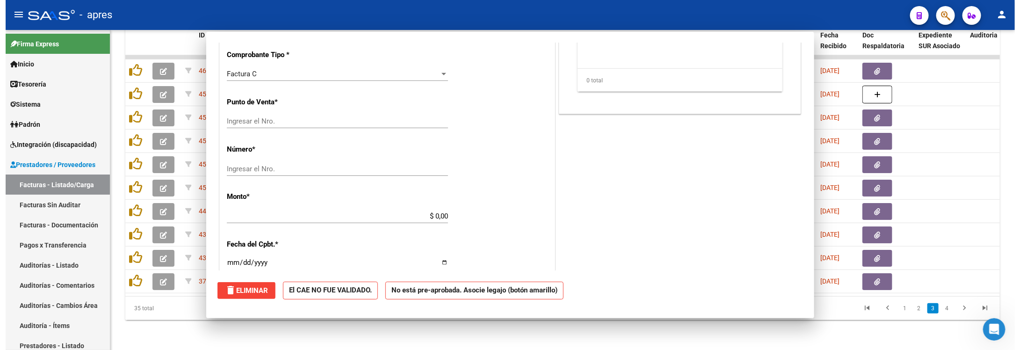
scroll to position [344, 0]
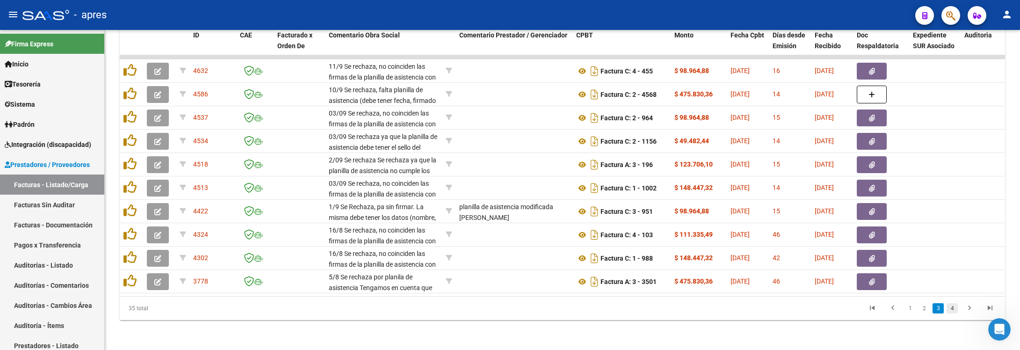
click at [947, 310] on link "4" at bounding box center [951, 308] width 11 height 10
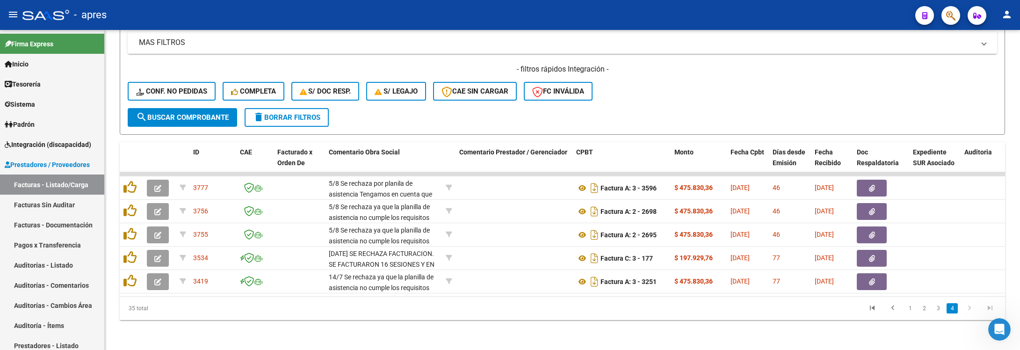
scroll to position [279, 0]
click at [939, 308] on link "3" at bounding box center [937, 308] width 11 height 10
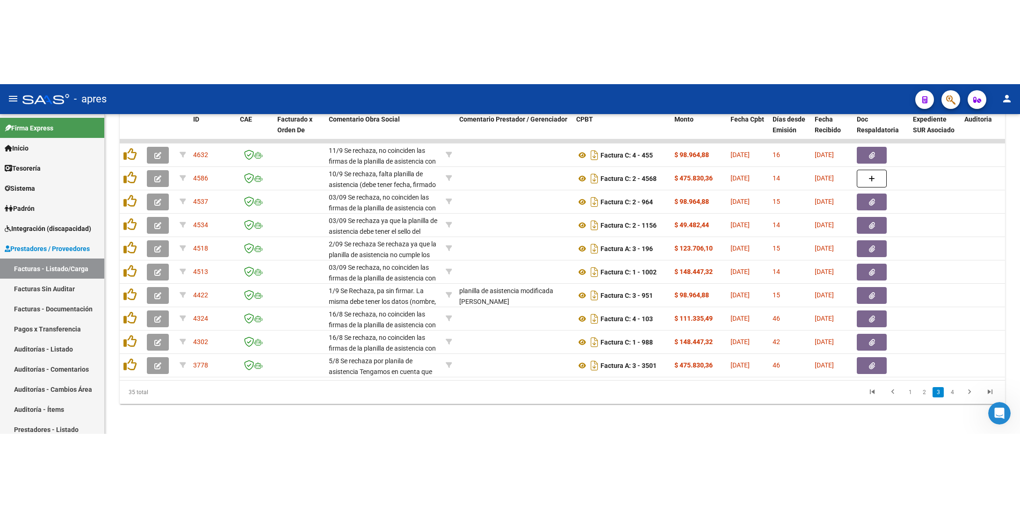
scroll to position [395, 0]
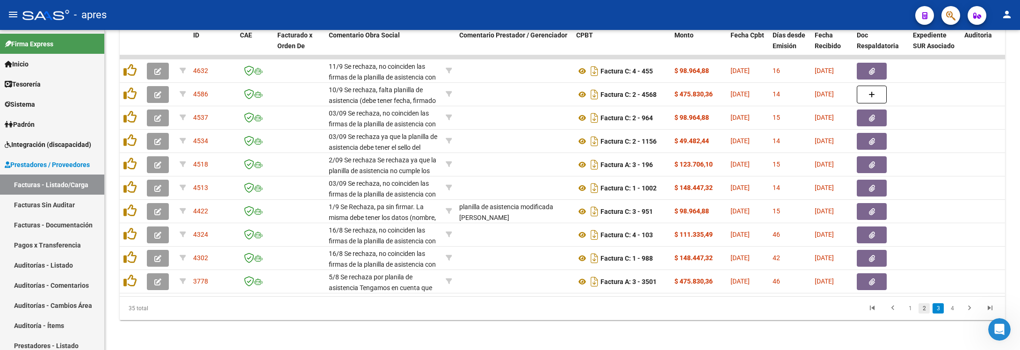
click at [920, 308] on link "2" at bounding box center [923, 308] width 11 height 10
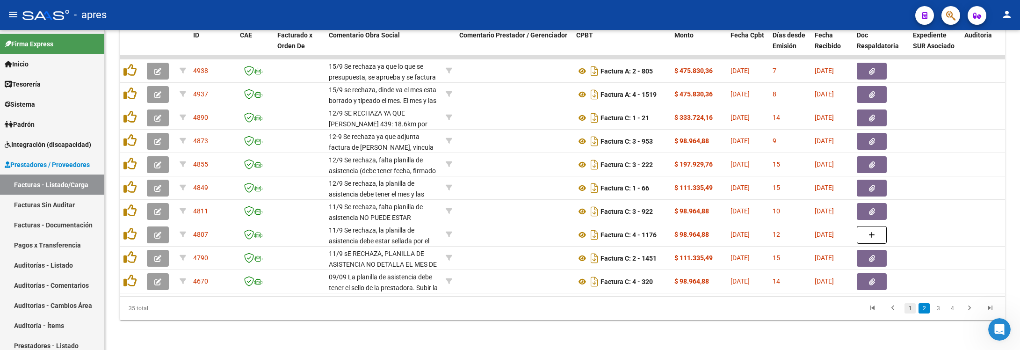
click at [910, 312] on link "1" at bounding box center [909, 308] width 11 height 10
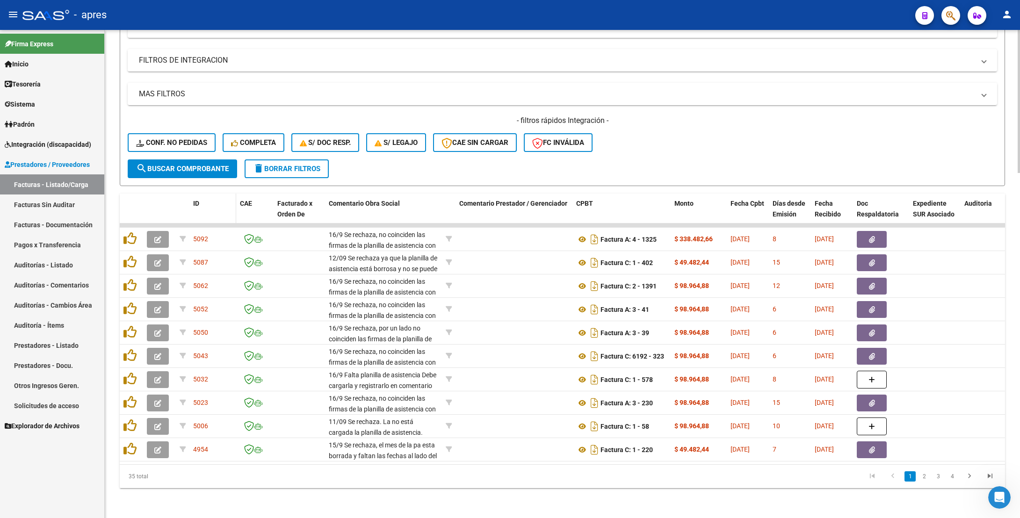
scroll to position [3130, 0]
click at [219, 165] on span "search Buscar Comprobante" at bounding box center [182, 169] width 93 height 8
click at [921, 349] on link "2" at bounding box center [923, 476] width 11 height 10
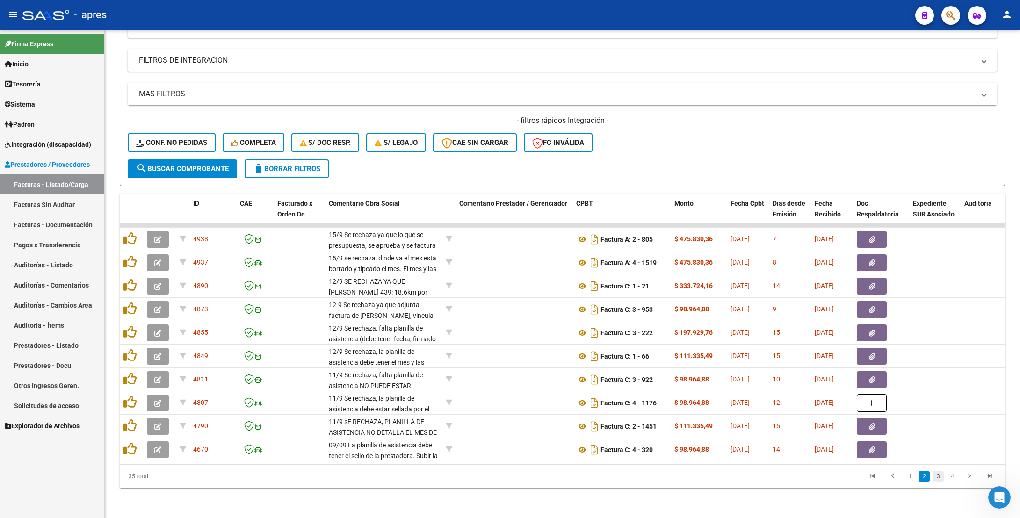
click at [937, 349] on link "3" at bounding box center [937, 476] width 11 height 10
click at [949, 349] on link "4" at bounding box center [951, 476] width 11 height 10
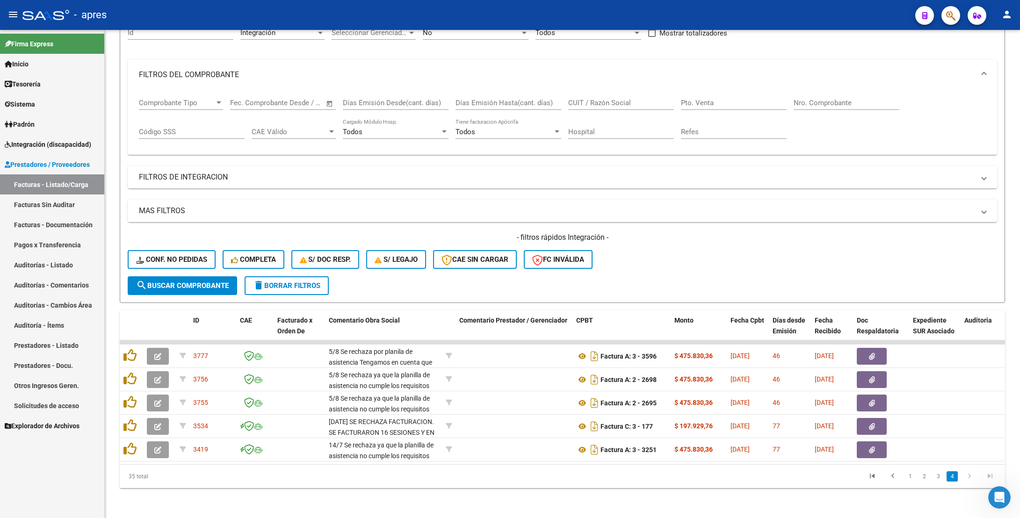
scroll to position [111, 0]
click at [111, 162] on div "Video tutorial PRESTADORES -> Listado de CPBTs Emitidos por Prestadores / Prove…" at bounding box center [562, 224] width 915 height 587
click at [114, 149] on div "Video tutorial PRESTADORES -> Listado de CPBTs Emitidos por Prestadores / Prove…" at bounding box center [562, 224] width 915 height 587
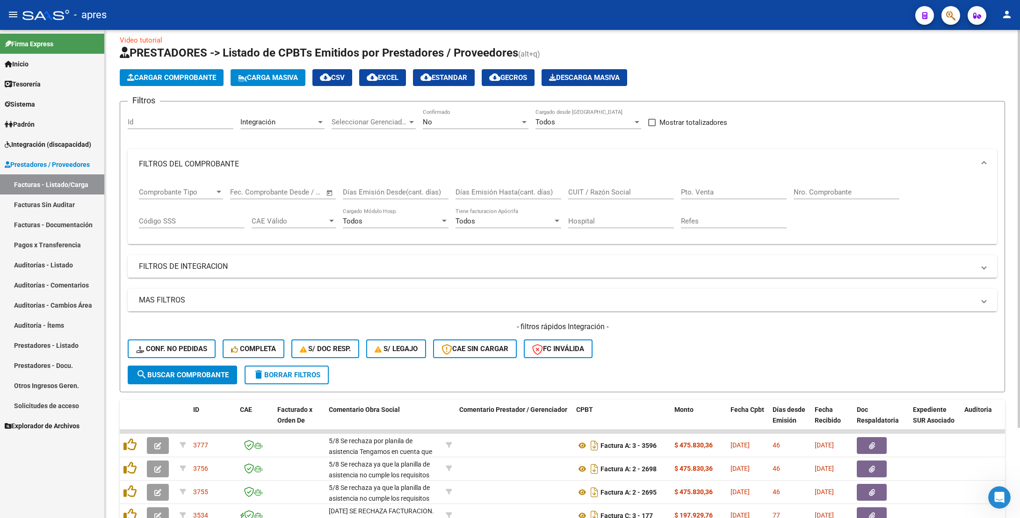
scroll to position [0, 0]
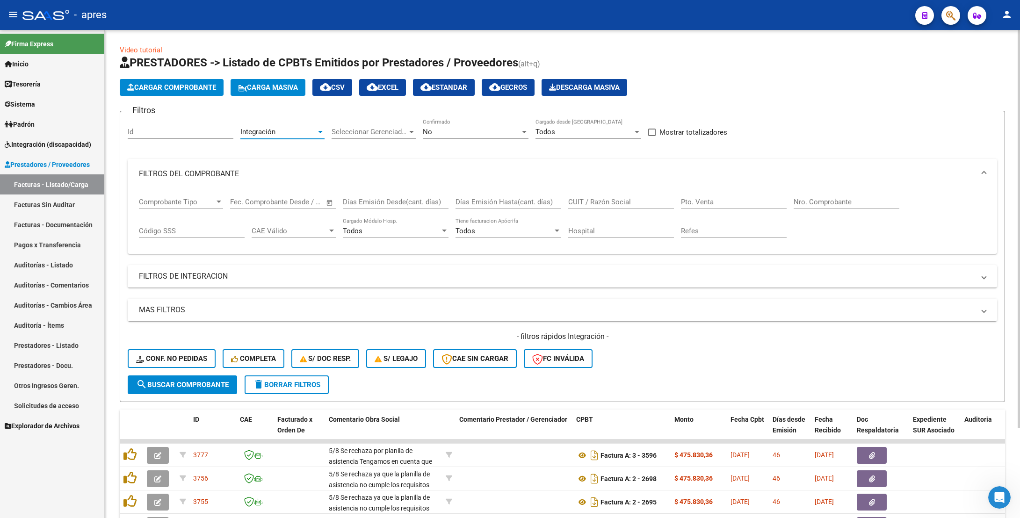
click at [265, 132] on span "Integración" at bounding box center [257, 132] width 35 height 8
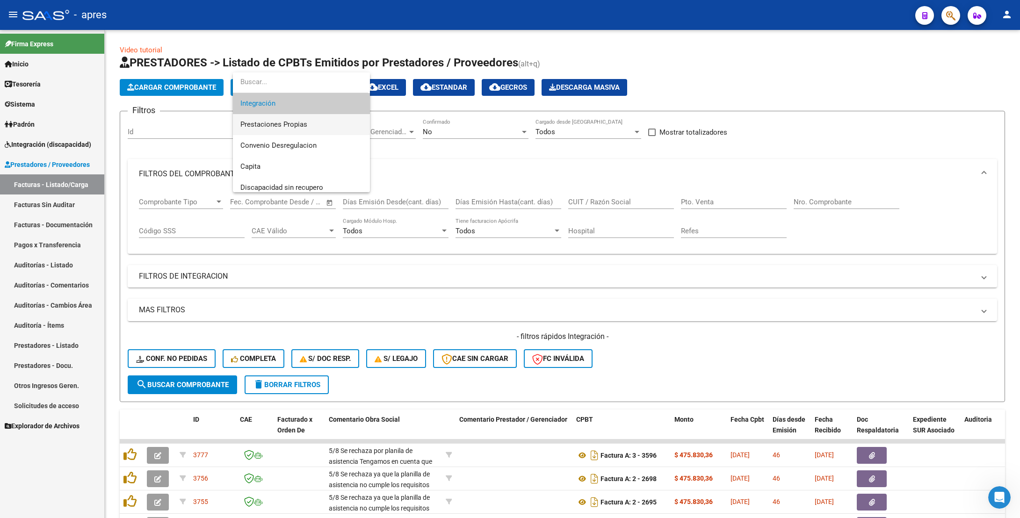
scroll to position [111, 0]
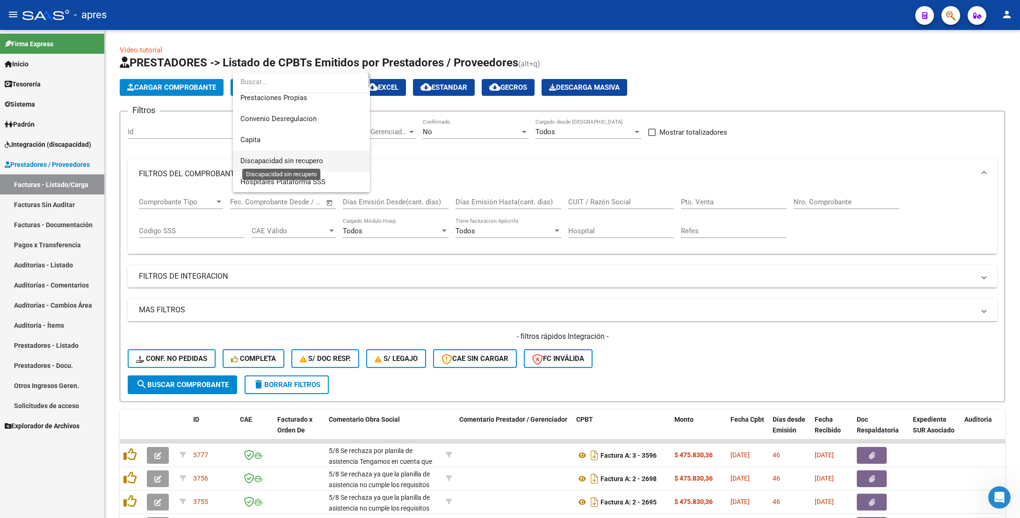
click at [283, 158] on span "Discapacidad sin recupero" at bounding box center [281, 161] width 83 height 8
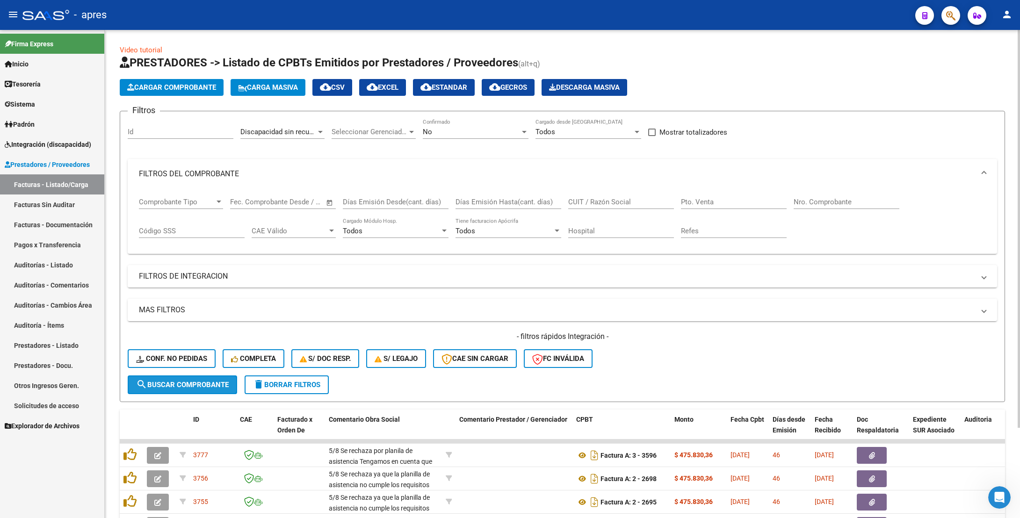
click at [177, 349] on span "search Buscar Comprobante" at bounding box center [182, 385] width 93 height 8
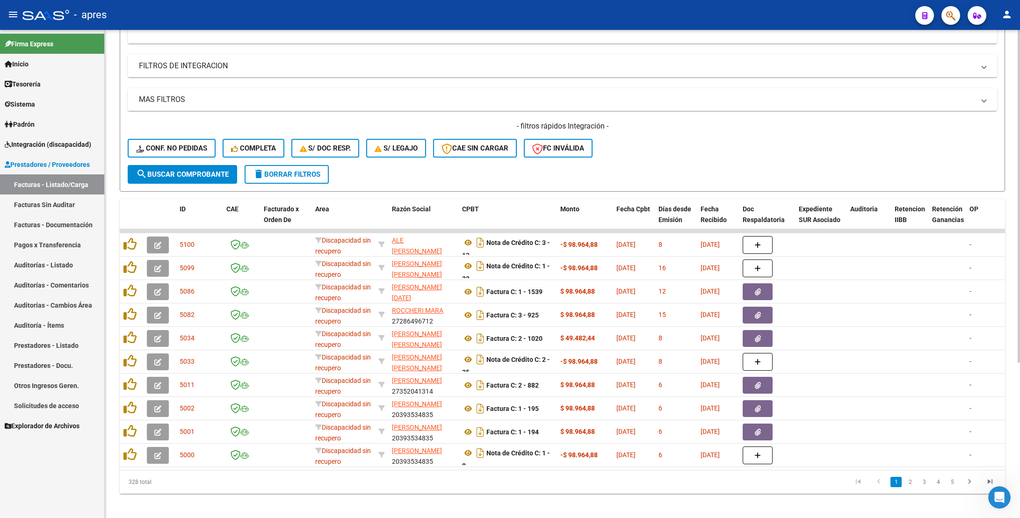
scroll to position [0, 0]
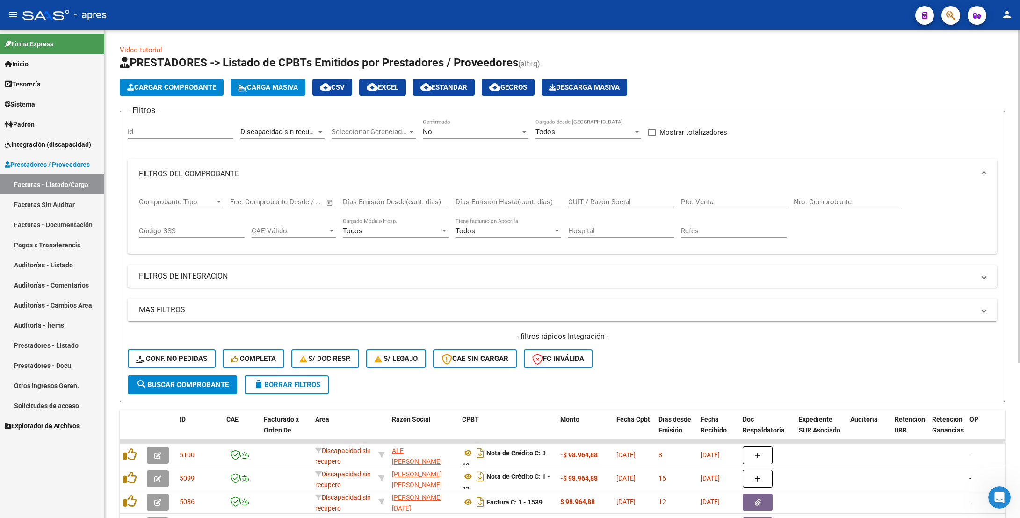
click at [327, 202] on span "Open calendar" at bounding box center [329, 202] width 22 height 22
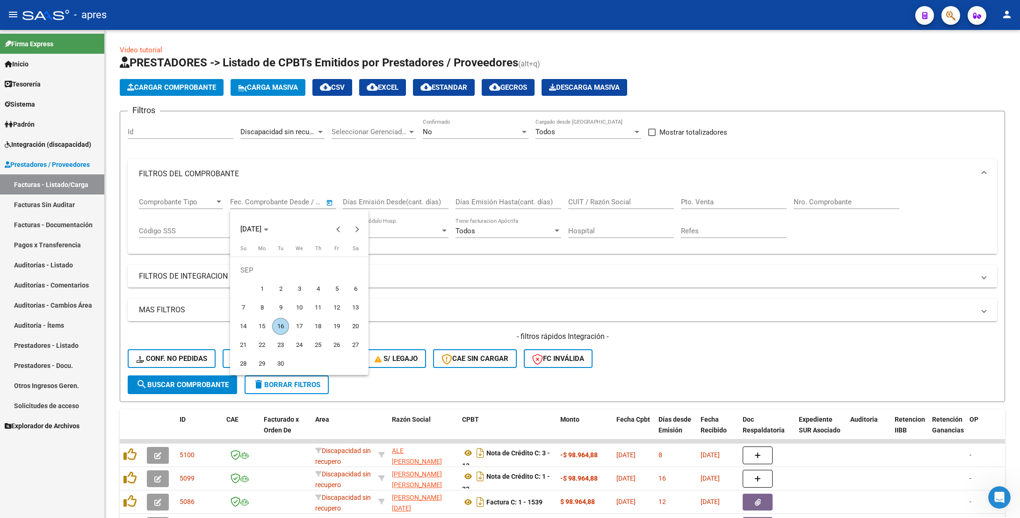
click at [258, 289] on span "1" at bounding box center [261, 288] width 17 height 17
type input "[DATE]"
click at [284, 324] on span "16" at bounding box center [280, 326] width 17 height 17
type input "[DATE]"
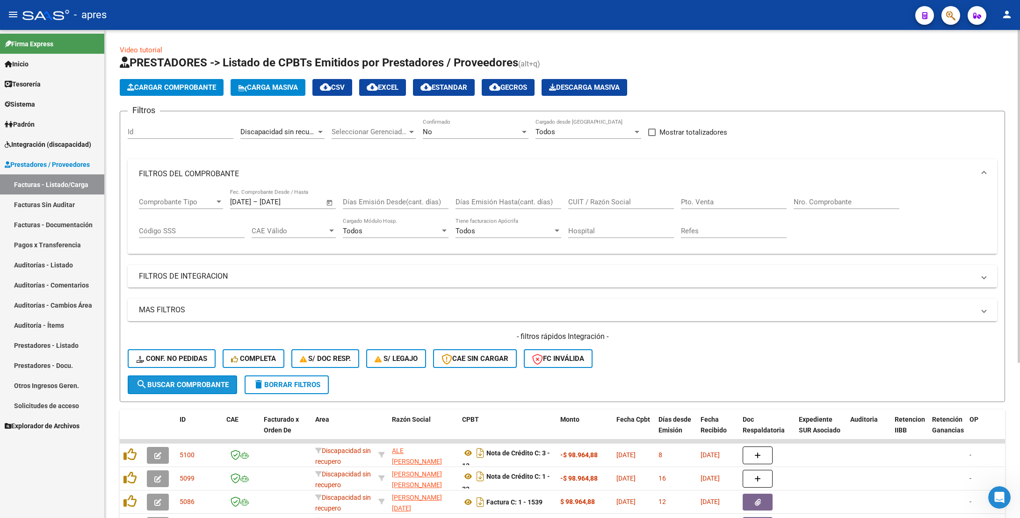
click at [216, 349] on span "search Buscar Comprobante" at bounding box center [182, 385] width 93 height 8
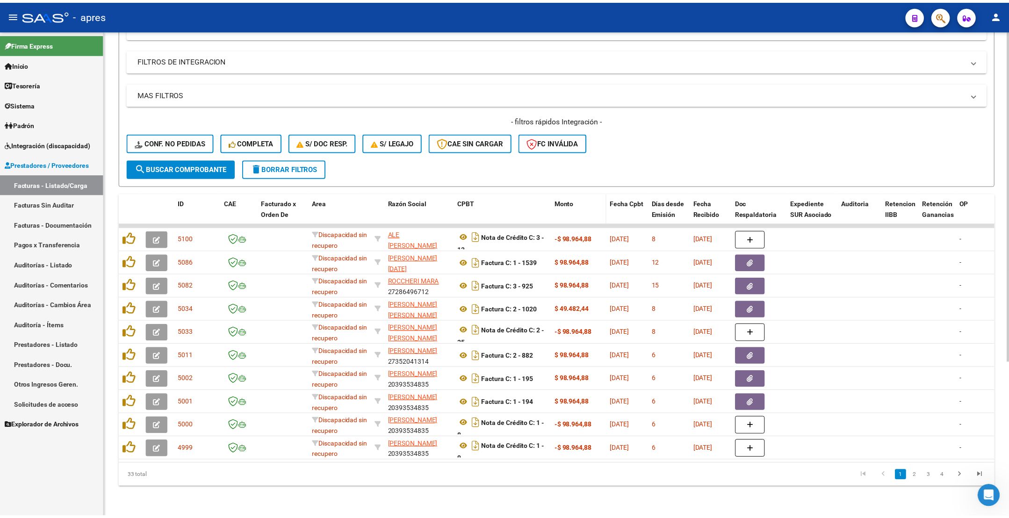
scroll to position [227, 0]
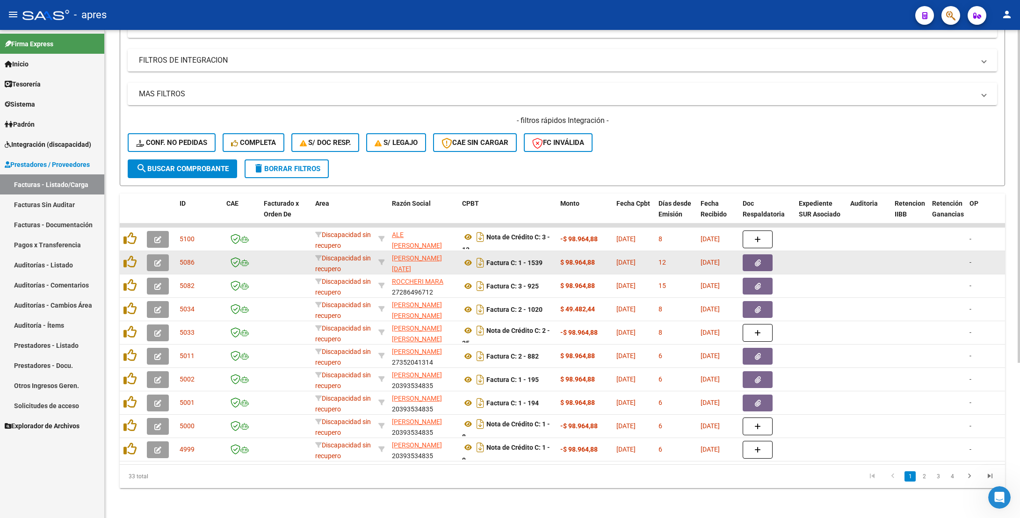
click at [149, 254] on button "button" at bounding box center [158, 262] width 22 height 17
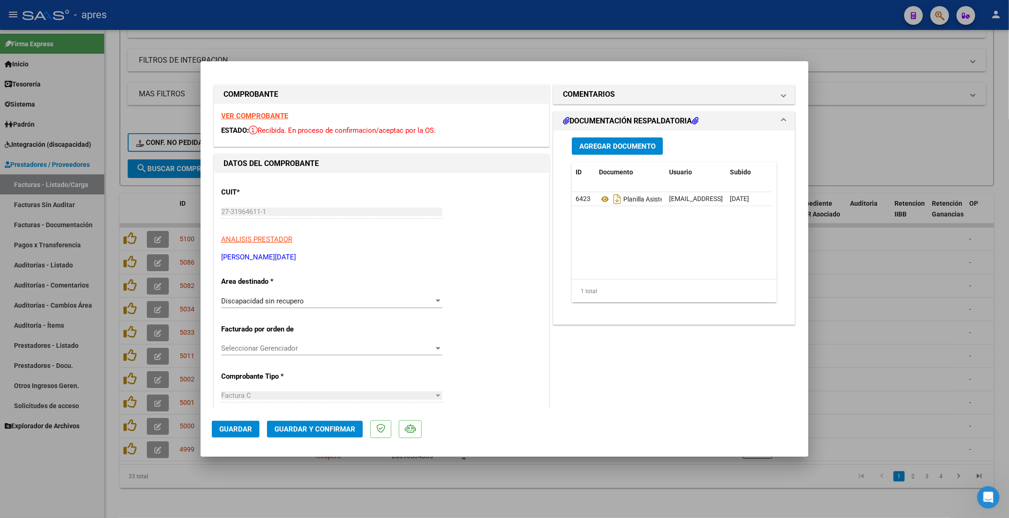
click at [285, 116] on strong "VER COMPROBANTE" at bounding box center [254, 116] width 67 height 8
click at [599, 198] on icon at bounding box center [605, 199] width 12 height 11
click at [338, 302] on div "Discapacidad sin recupero" at bounding box center [327, 301] width 213 height 8
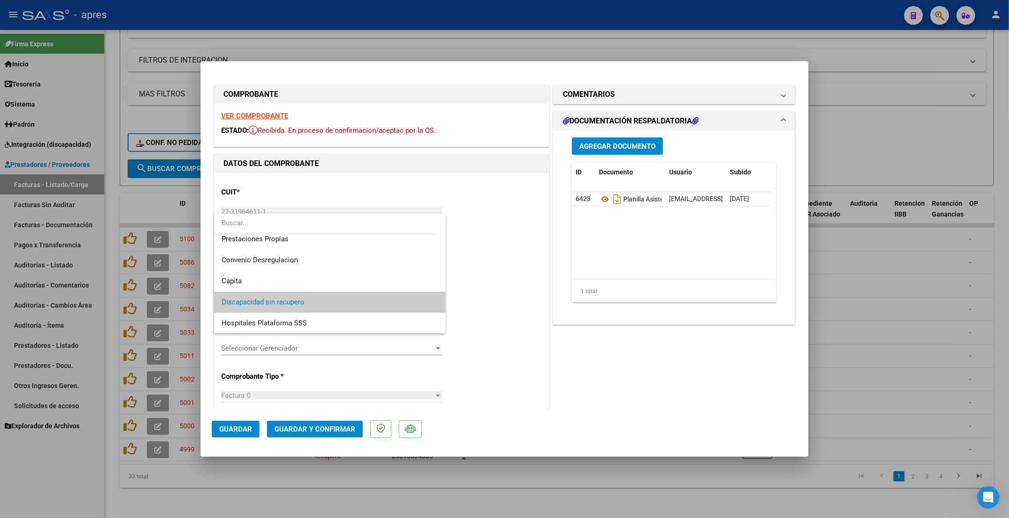
scroll to position [20, 0]
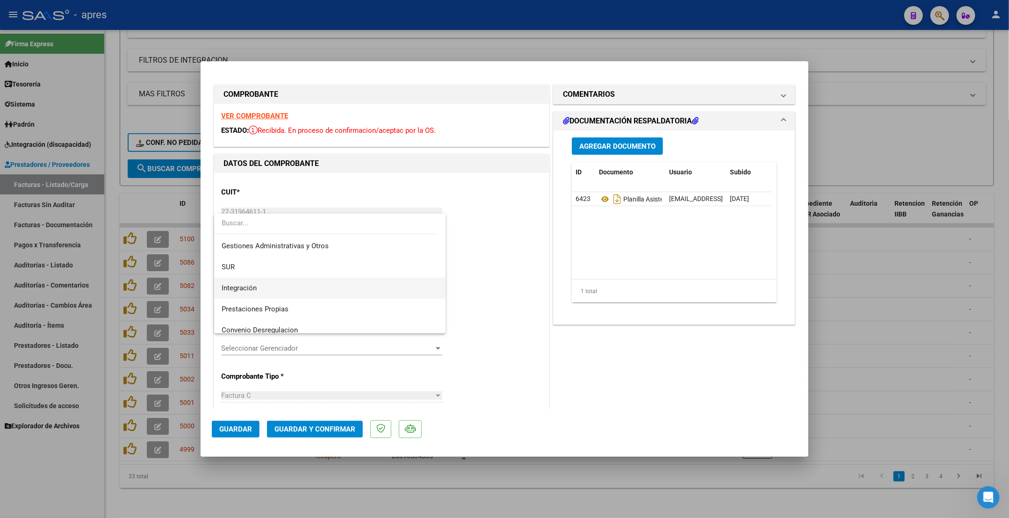
click at [322, 290] on span "Integración" at bounding box center [330, 288] width 217 height 21
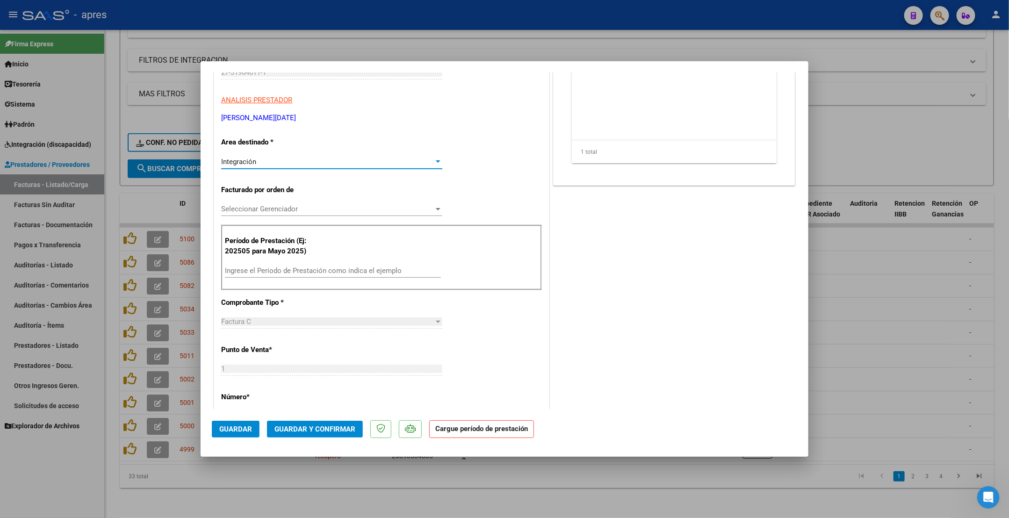
scroll to position [140, 0]
click at [274, 271] on input "Ingrese el Período de Prestación como indica el ejemplo" at bounding box center [333, 270] width 216 height 8
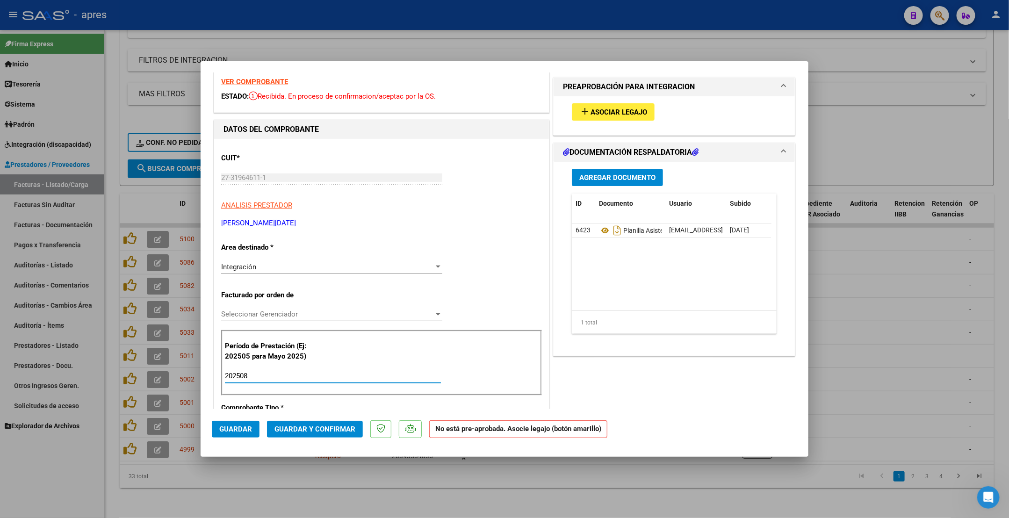
scroll to position [0, 0]
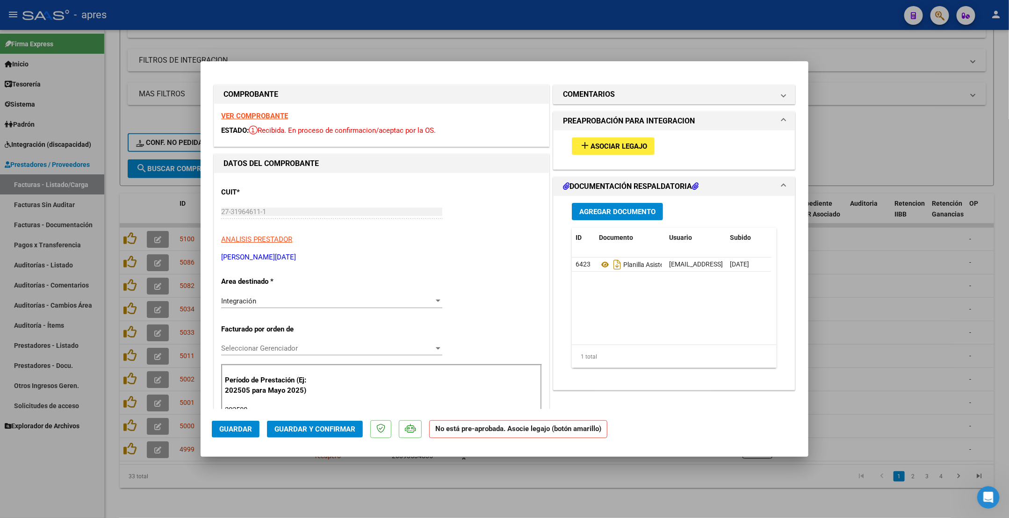
type input "202508"
click at [608, 144] on span "Asociar Legajo" at bounding box center [618, 146] width 57 height 8
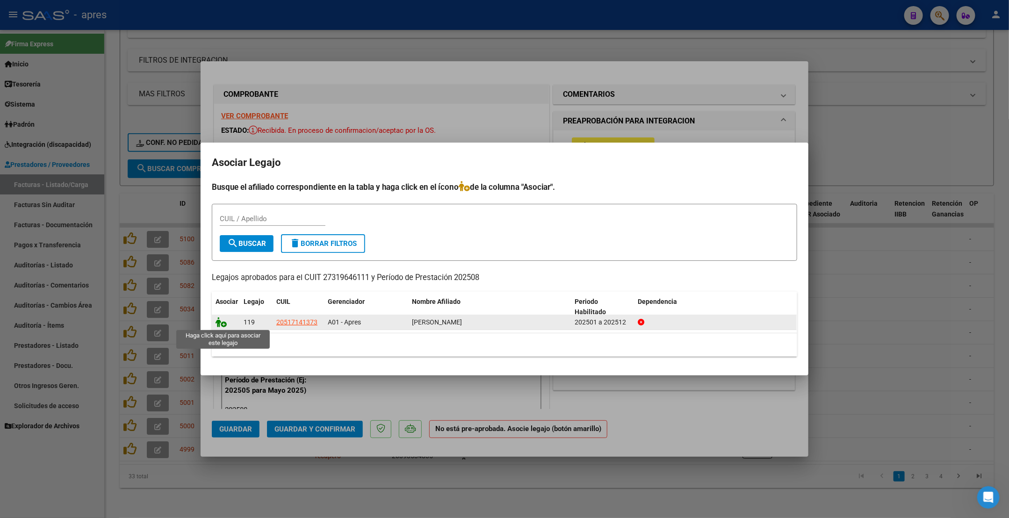
click at [220, 321] on icon at bounding box center [221, 322] width 11 height 10
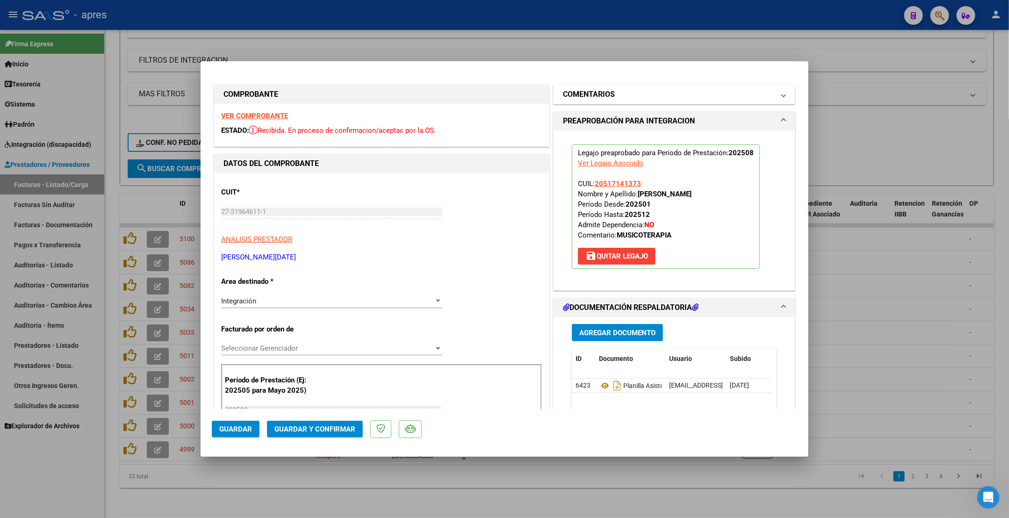
click at [595, 94] on h1 "COMENTARIOS" at bounding box center [589, 94] width 52 height 11
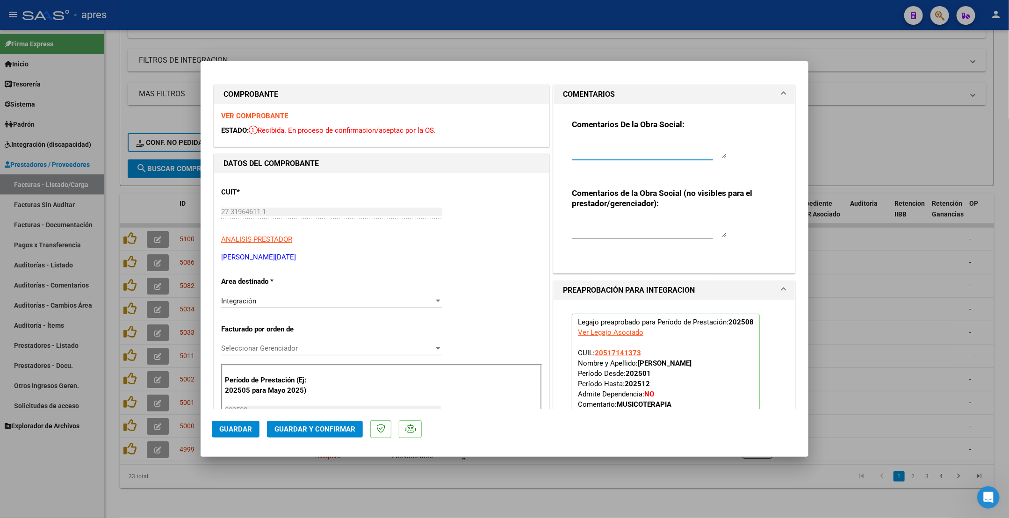
click at [572, 140] on textarea at bounding box center [649, 148] width 154 height 19
drag, startPoint x: 679, startPoint y: 153, endPoint x: 561, endPoint y: 137, distance: 118.8
click at [565, 137] on div "Comentarios De la Obra Social: Recorda que en Area destinada* debes poner INTEG…" at bounding box center [674, 185] width 219 height 162
click at [572, 140] on textarea "Recorda que en Area destinada* debes poner INTEGRACION. Y vincular el legajo" at bounding box center [649, 148] width 154 height 19
click at [694, 154] on textarea "16/9 Recorda que en Area destinada* debes poner INTEGRACION. Y vincular el lega…" at bounding box center [649, 148] width 154 height 19
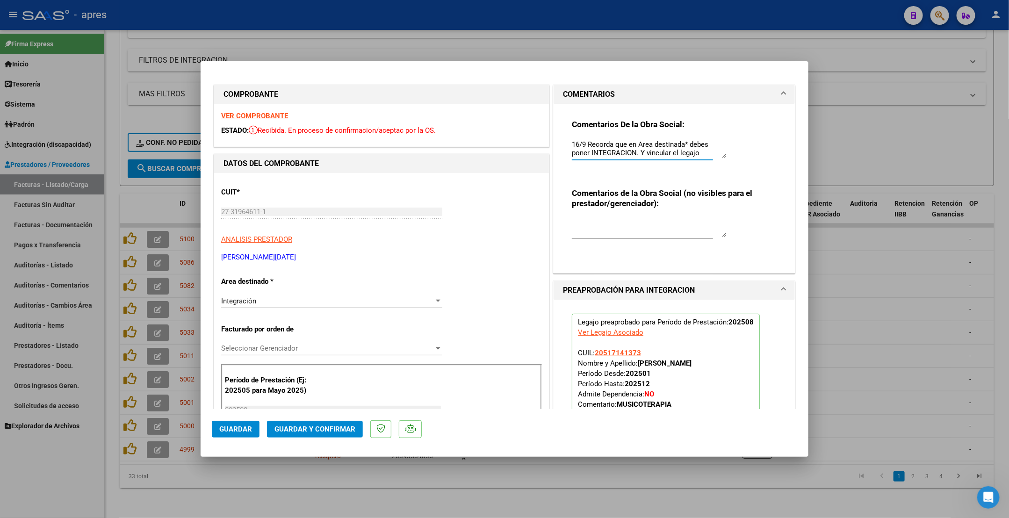
drag, startPoint x: 694, startPoint y: 154, endPoint x: 548, endPoint y: 130, distance: 147.8
click at [553, 130] on div "Comentarios De la Obra Social: 16/9 Recorda que en Area destinada* debes poner …" at bounding box center [673, 188] width 241 height 169
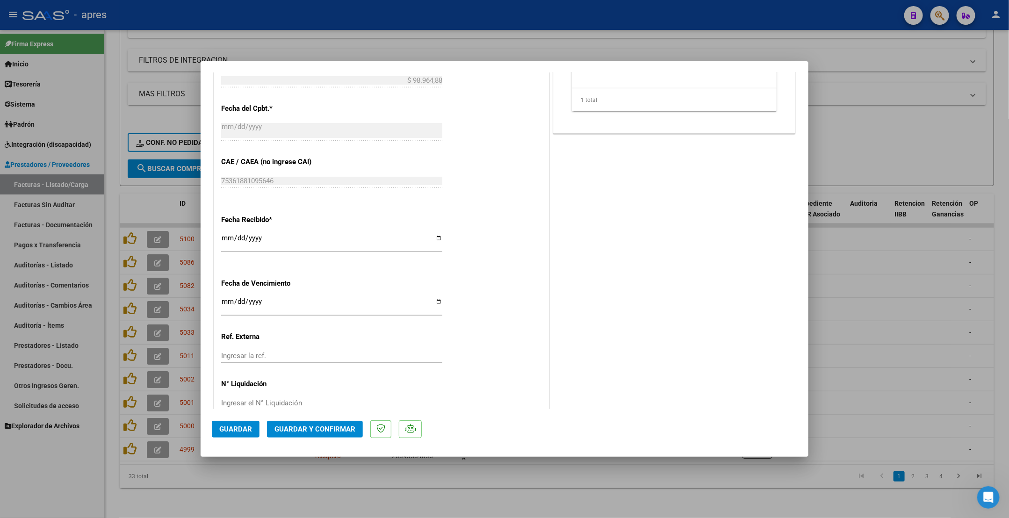
scroll to position [561, 0]
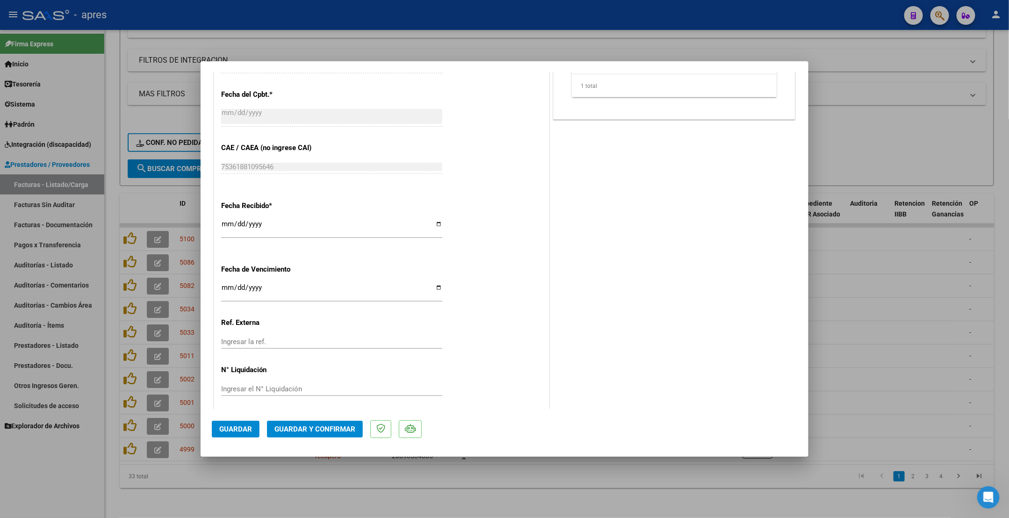
type textarea "16/9 Recorda que en Area destinada* debes poner INTEGRACION. Y vincular el lega…"
click at [222, 286] on input "Ingresar la fecha" at bounding box center [331, 291] width 221 height 15
type input "2025-09-14"
drag, startPoint x: 459, startPoint y: 180, endPoint x: 410, endPoint y: 267, distance: 100.5
click at [459, 180] on div "CUIT * 27-31964611-1 Ingresar CUIT ANALISIS PRESTADOR BELLANI LUCIA JAZMIN ARCA…" at bounding box center [381, 12] width 335 height 800
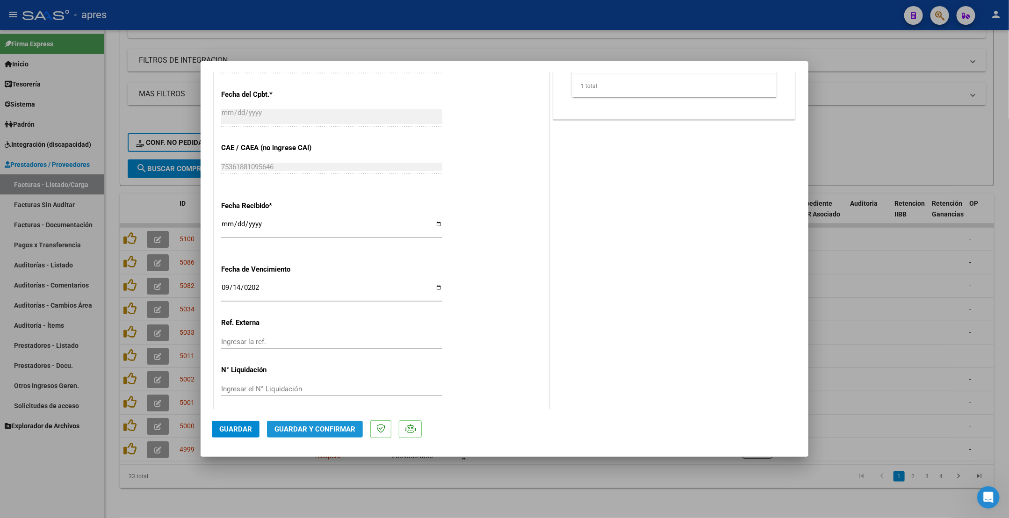
click at [343, 349] on span "Guardar y Confirmar" at bounding box center [314, 429] width 81 height 8
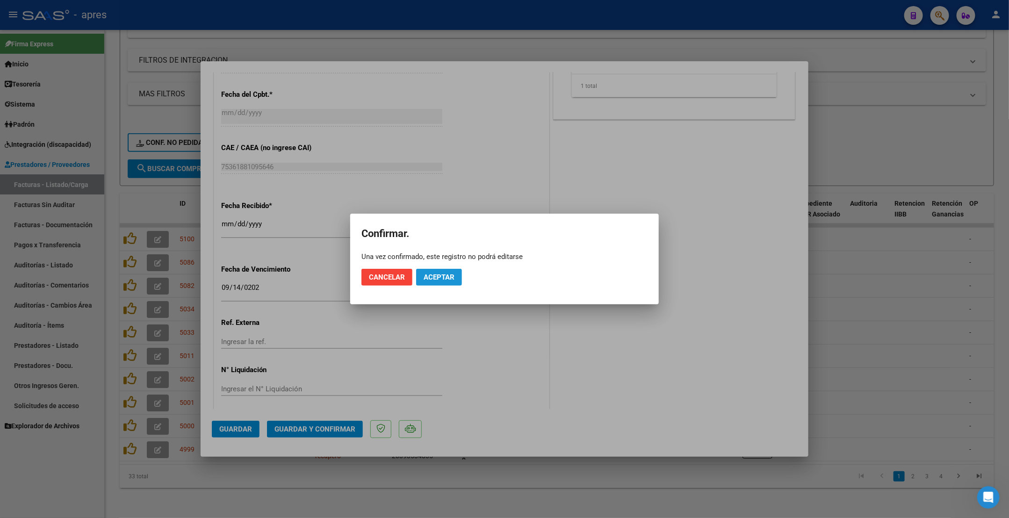
click at [454, 273] on span "Aceptar" at bounding box center [439, 277] width 31 height 8
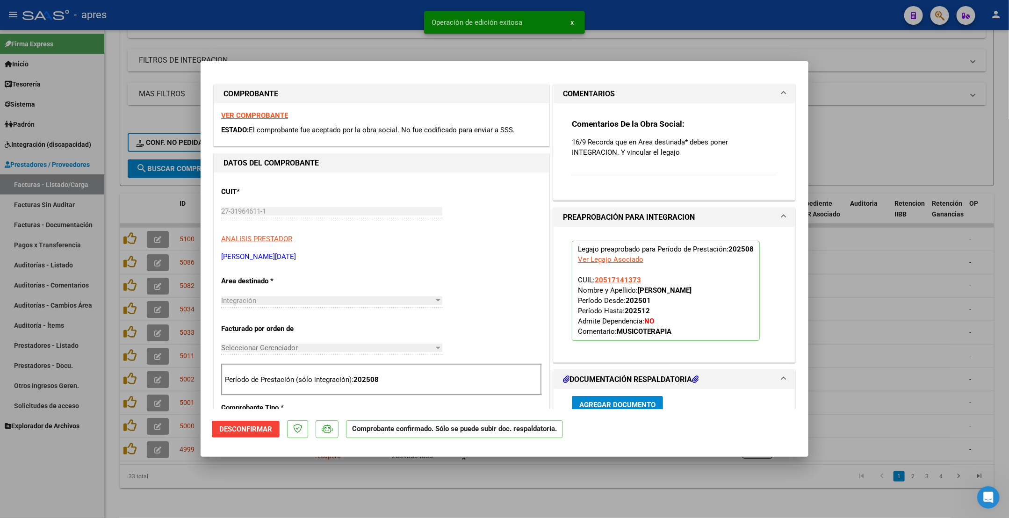
scroll to position [0, 0]
click at [675, 152] on p "16/9 Recorda que en Area destinada* debes poner INTEGRACION. Y vincular el lega…" at bounding box center [674, 147] width 205 height 21
click at [274, 349] on div at bounding box center [504, 259] width 1009 height 518
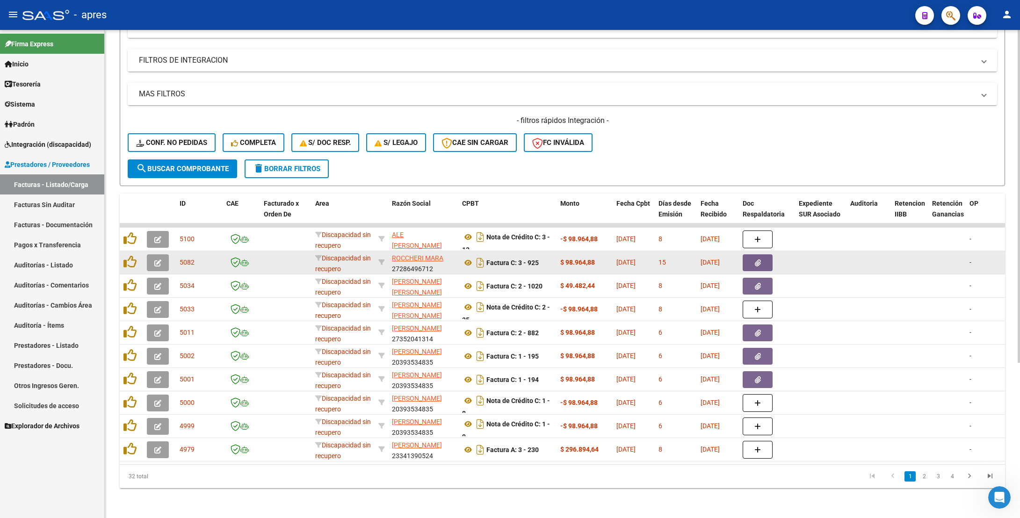
click at [161, 254] on button "button" at bounding box center [158, 262] width 22 height 17
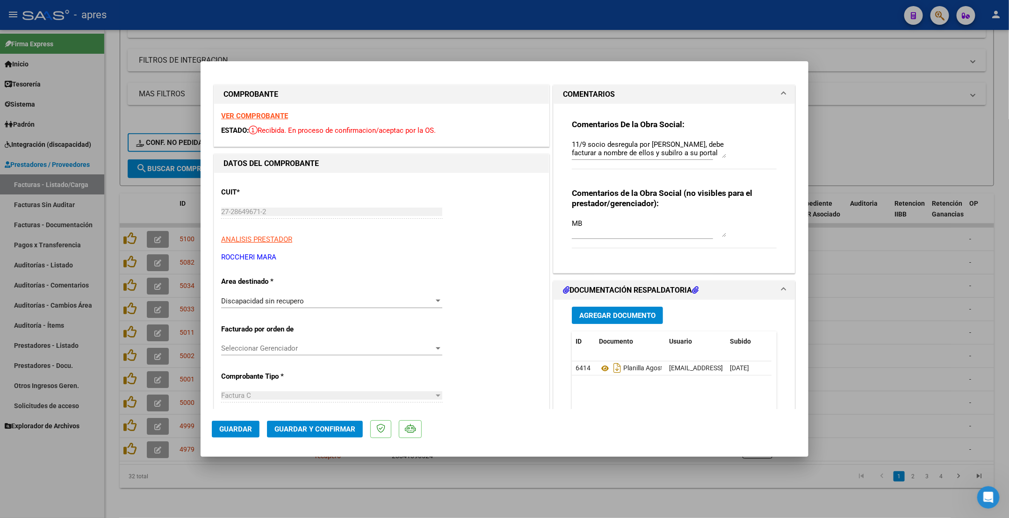
click at [257, 114] on strong "VER COMPROBANTE" at bounding box center [254, 116] width 67 height 8
click at [212, 349] on div at bounding box center [504, 259] width 1009 height 518
type input "$ 0,00"
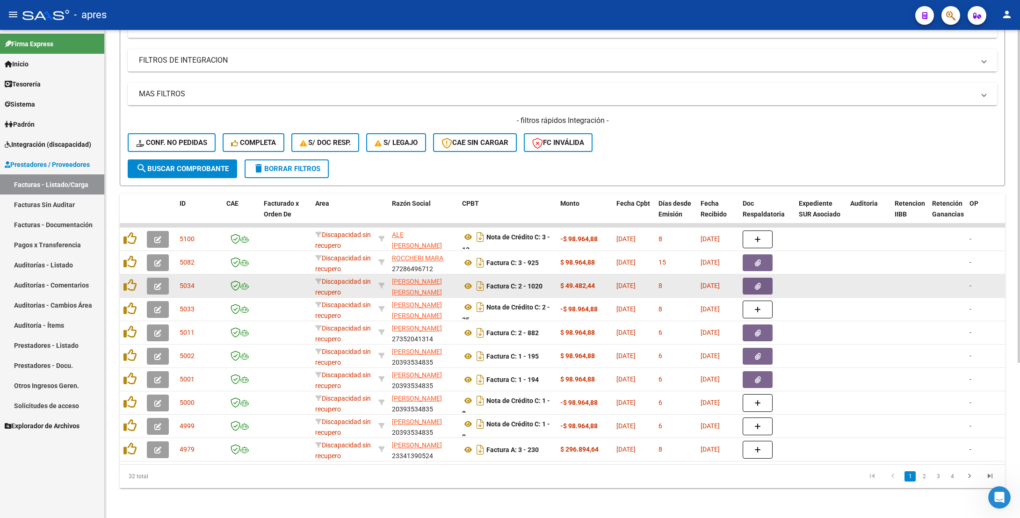
click at [160, 283] on icon "button" at bounding box center [157, 286] width 7 height 7
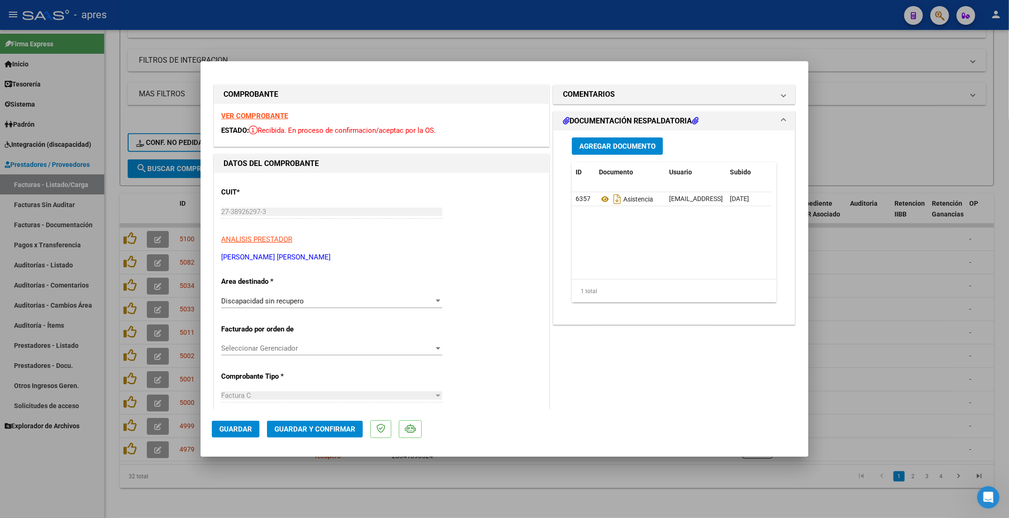
click at [245, 118] on strong "VER COMPROBANTE" at bounding box center [254, 116] width 67 height 8
click at [599, 201] on icon at bounding box center [605, 199] width 12 height 11
click at [361, 299] on div "Discapacidad sin recupero" at bounding box center [327, 301] width 213 height 8
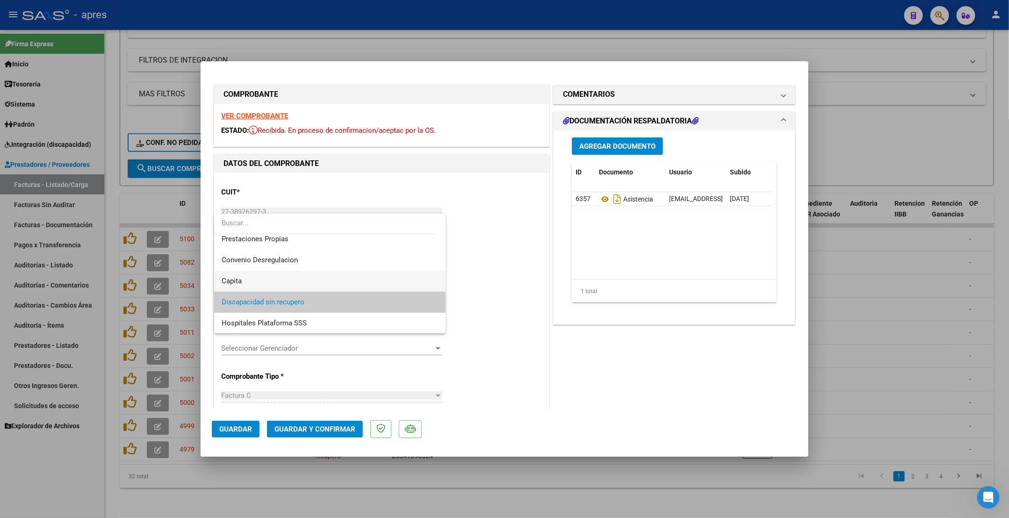
scroll to position [20, 0]
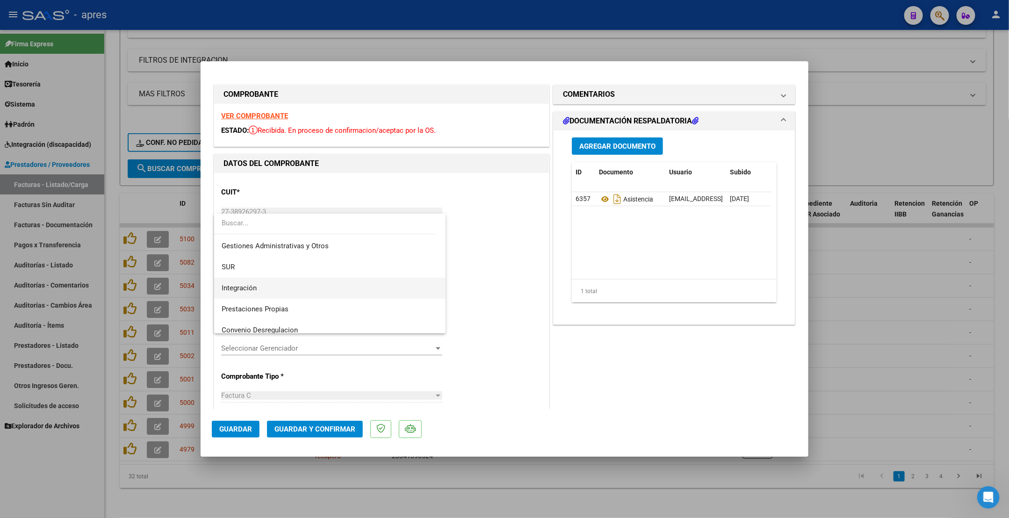
click at [296, 293] on span "Integración" at bounding box center [330, 288] width 217 height 21
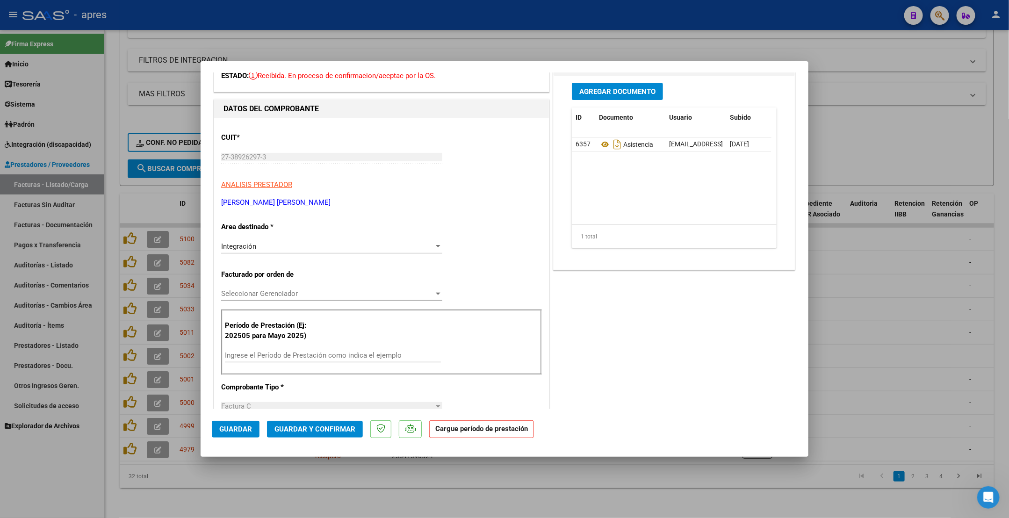
scroll to position [70, 0]
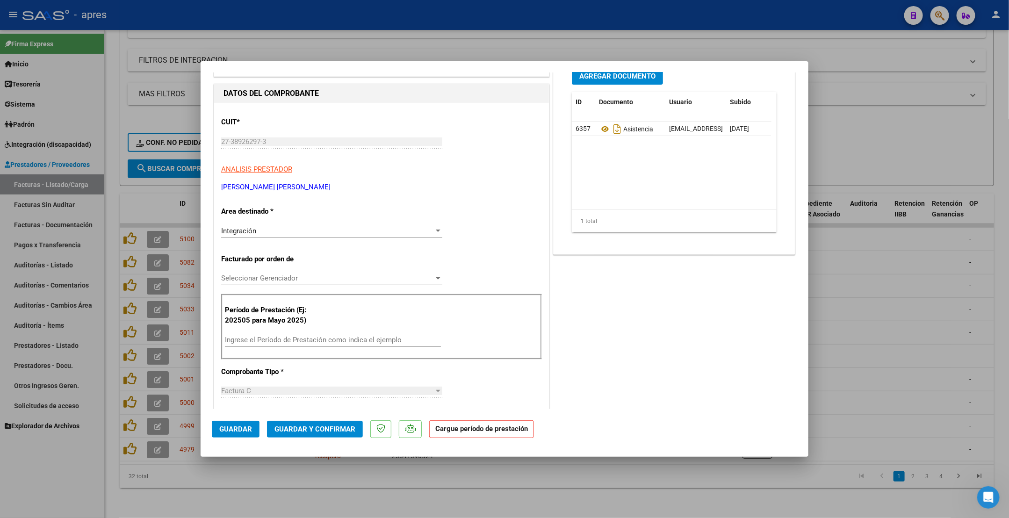
click at [301, 345] on div "Ingrese el Período de Prestación como indica el ejemplo" at bounding box center [333, 340] width 216 height 14
click at [300, 341] on input "Ingrese el Período de Prestación como indica el ejemplo" at bounding box center [333, 340] width 216 height 8
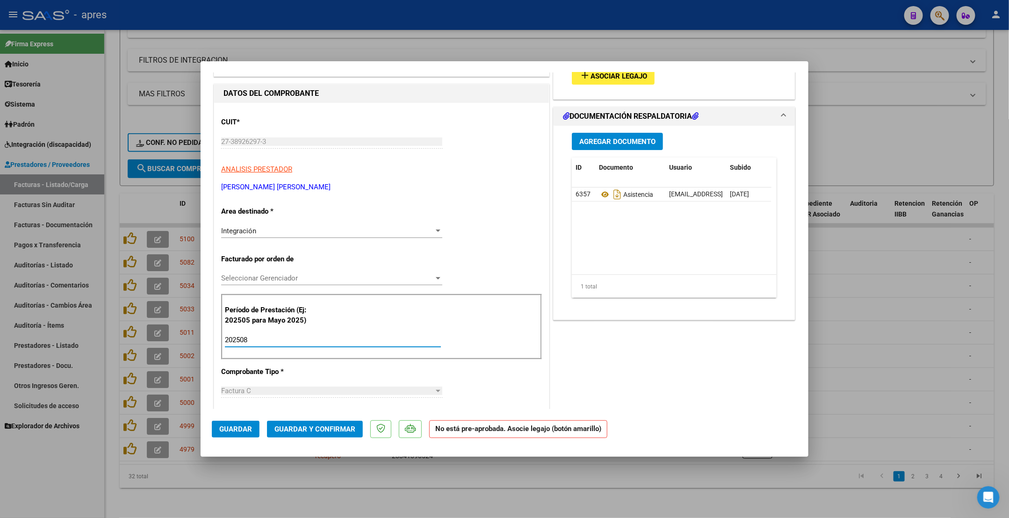
type input "202508"
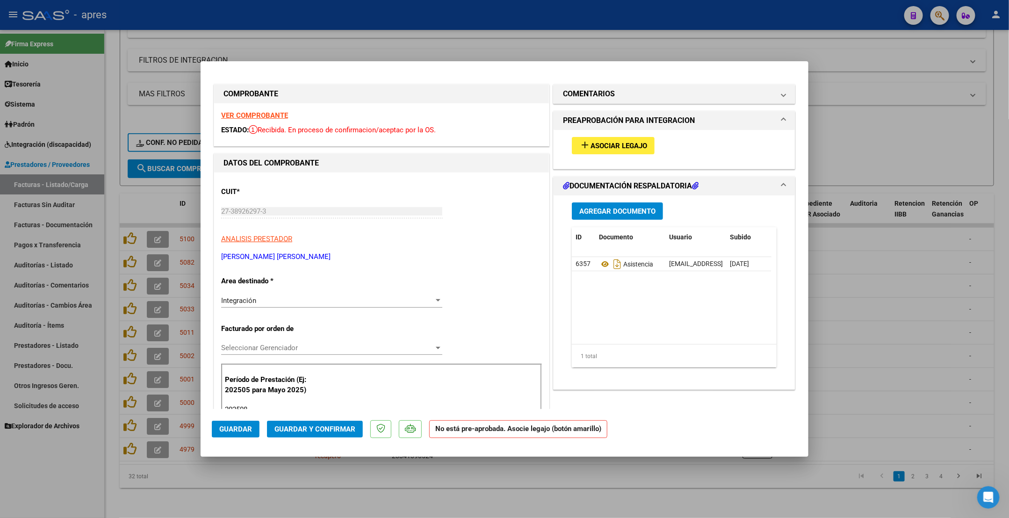
scroll to position [0, 0]
click at [611, 142] on span "Asociar Legajo" at bounding box center [618, 146] width 57 height 8
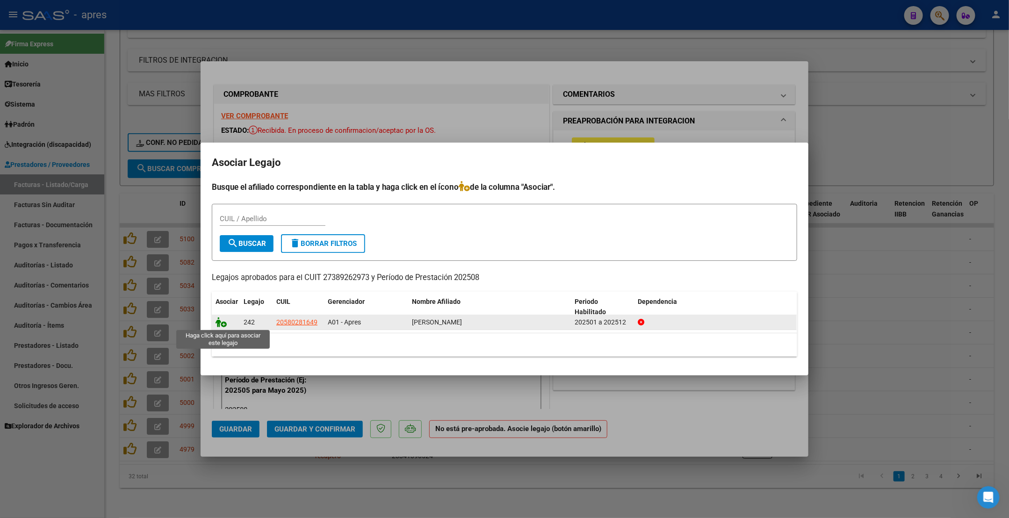
click at [221, 321] on icon at bounding box center [221, 322] width 11 height 10
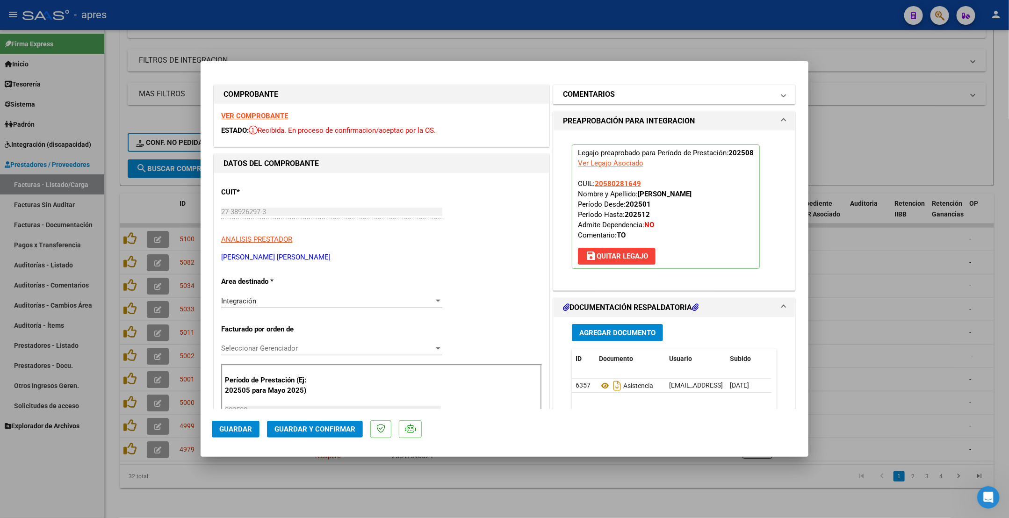
click at [619, 94] on mat-panel-title "COMENTARIOS" at bounding box center [668, 94] width 211 height 11
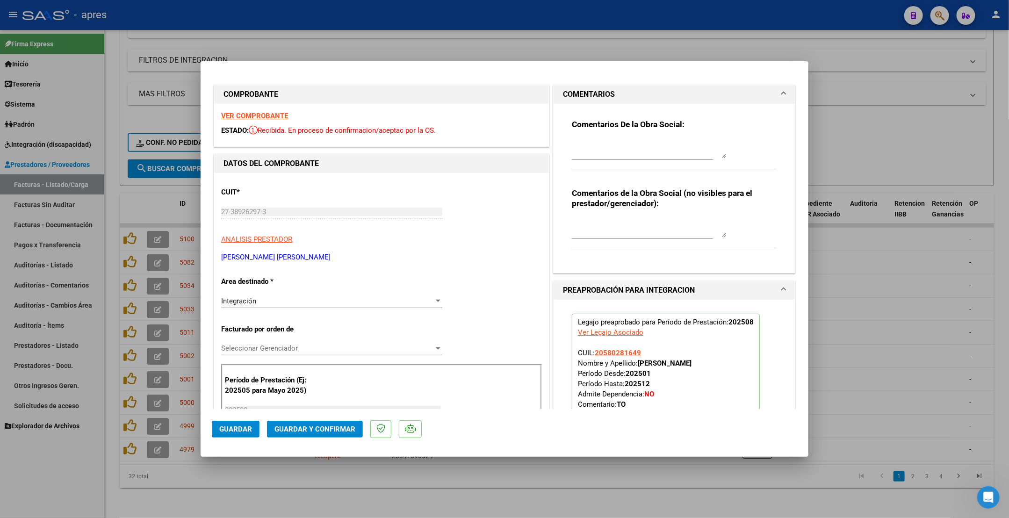
click at [576, 140] on textarea at bounding box center [649, 148] width 154 height 19
paste textarea "16/9 Recorda que en Area destinada* debes poner INTEGRACION. Y vincular el lega…"
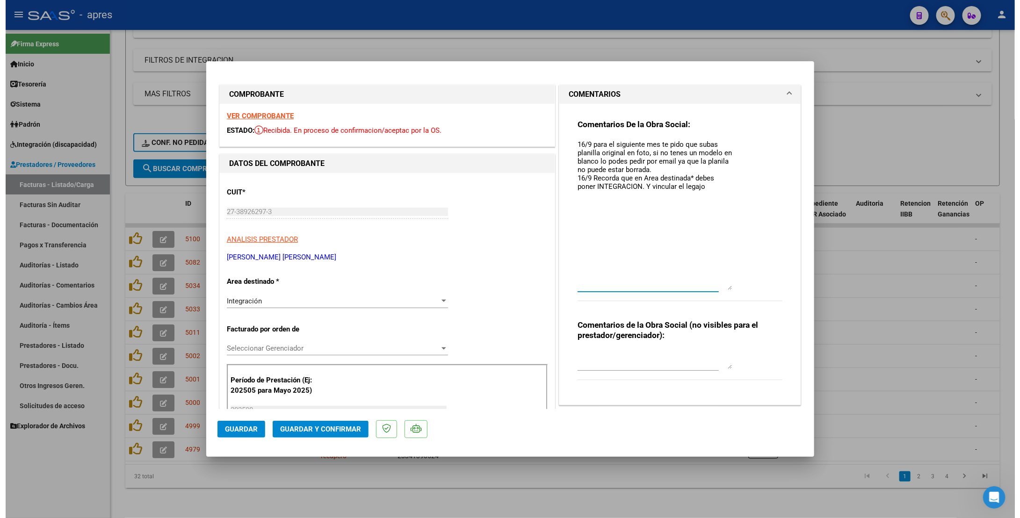
scroll to position [0, 0]
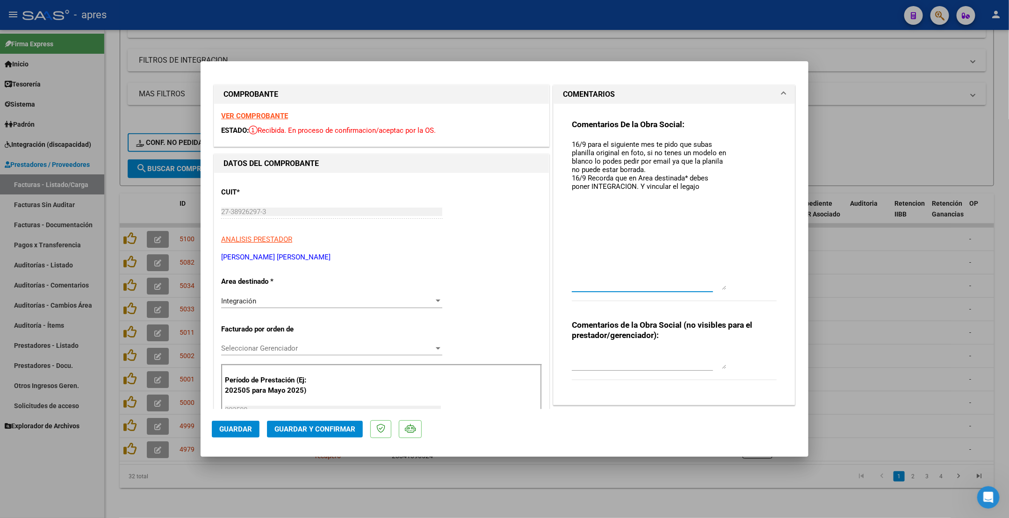
drag, startPoint x: 713, startPoint y: 156, endPoint x: 711, endPoint y: 287, distance: 131.8
click at [711, 287] on textarea "16/9 para el siguiente mes te pido que subas planilla original en foto, si no t…" at bounding box center [649, 214] width 154 height 151
drag, startPoint x: 582, startPoint y: 177, endPoint x: 561, endPoint y: 178, distance: 21.1
click at [565, 178] on div "Comentarios De la Obra Social: 16/9 para el siguiente mes te pido que subas pla…" at bounding box center [674, 251] width 219 height 294
type textarea "16/9 para el siguiente mes te pido que subas planilla original en foto, si no t…"
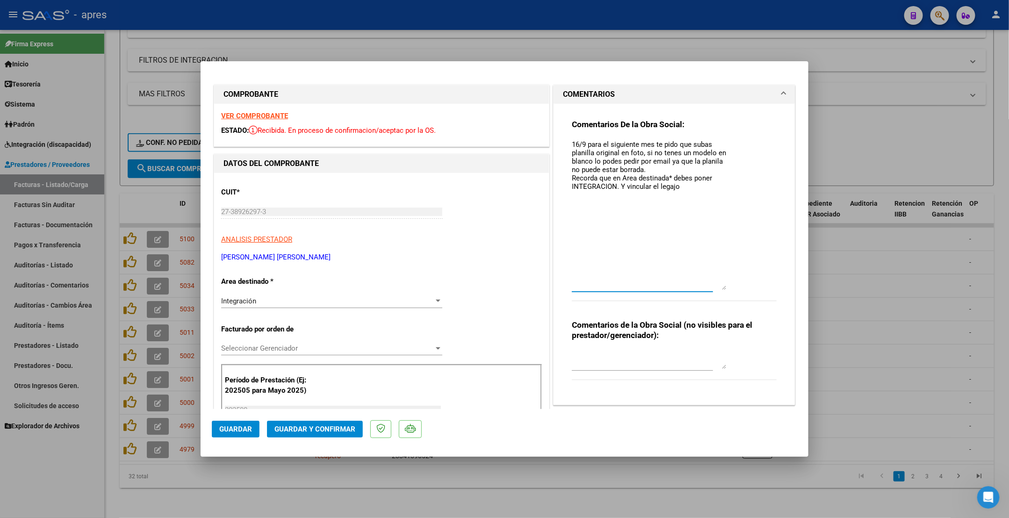
click at [286, 349] on span "Guardar y Confirmar" at bounding box center [314, 429] width 81 height 8
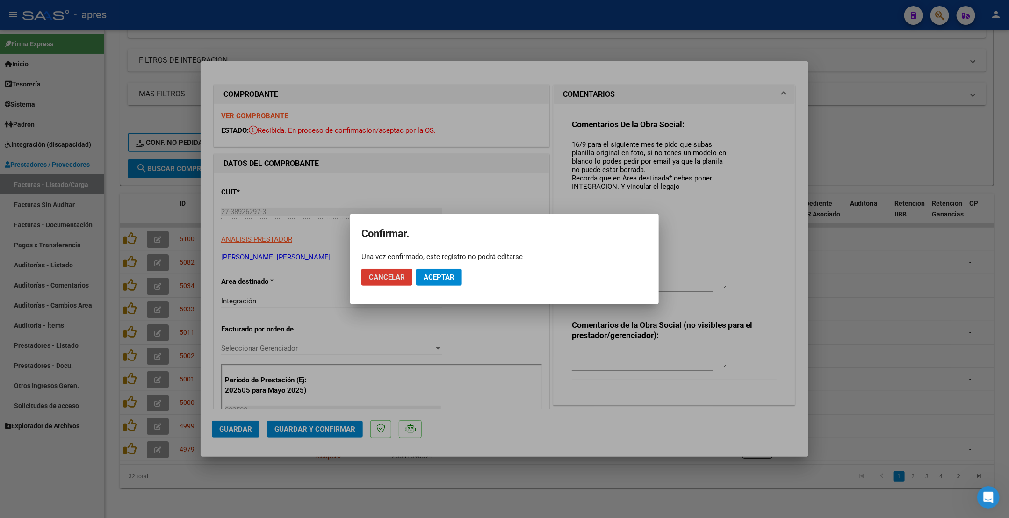
click at [443, 281] on span "Aceptar" at bounding box center [439, 277] width 31 height 8
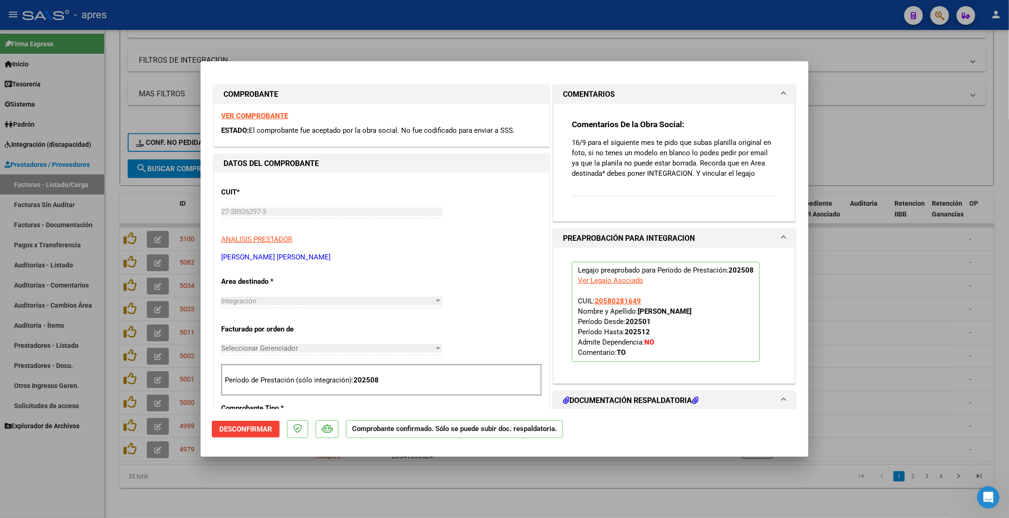
click at [191, 349] on div at bounding box center [504, 259] width 1009 height 518
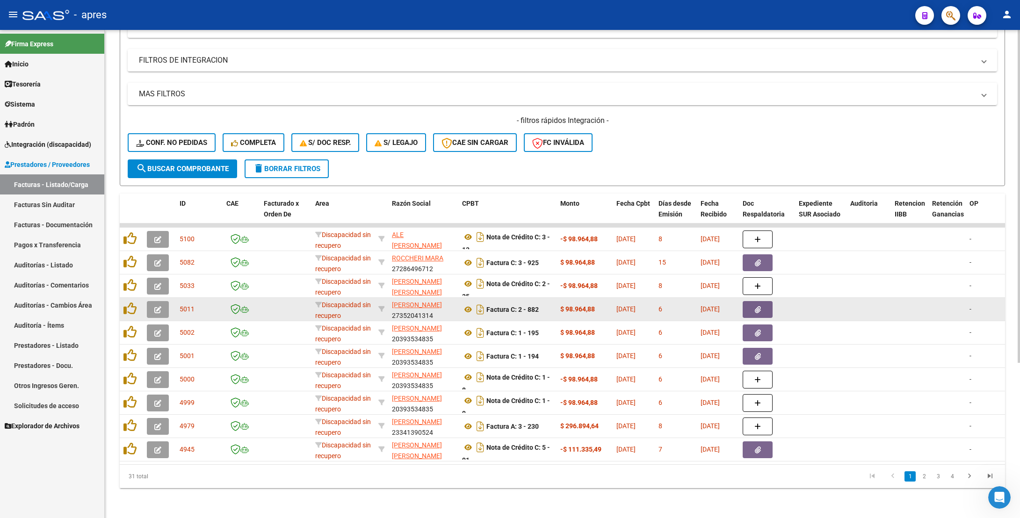
click at [160, 306] on icon "button" at bounding box center [157, 309] width 7 height 7
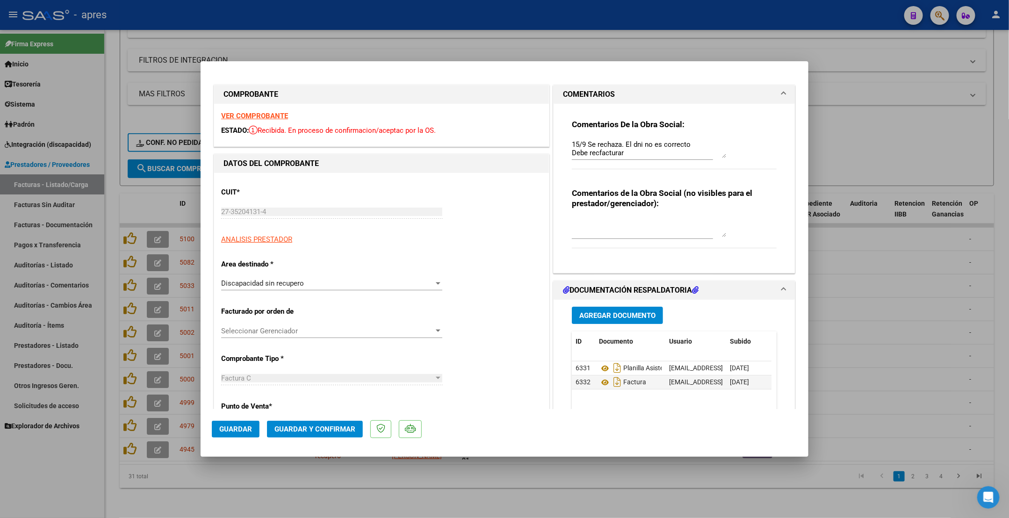
click at [254, 115] on strong "VER COMPROBANTE" at bounding box center [254, 116] width 67 height 8
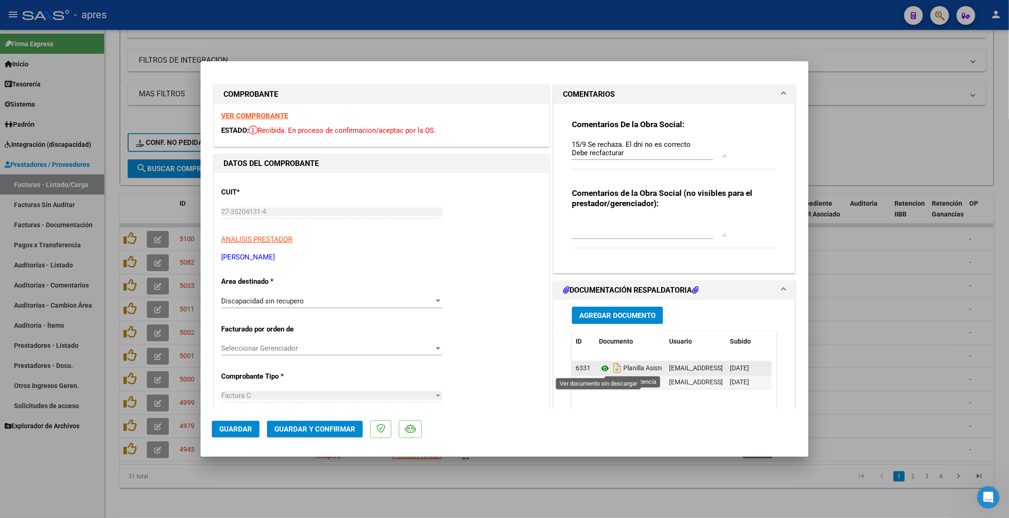
click at [600, 349] on icon at bounding box center [605, 368] width 12 height 11
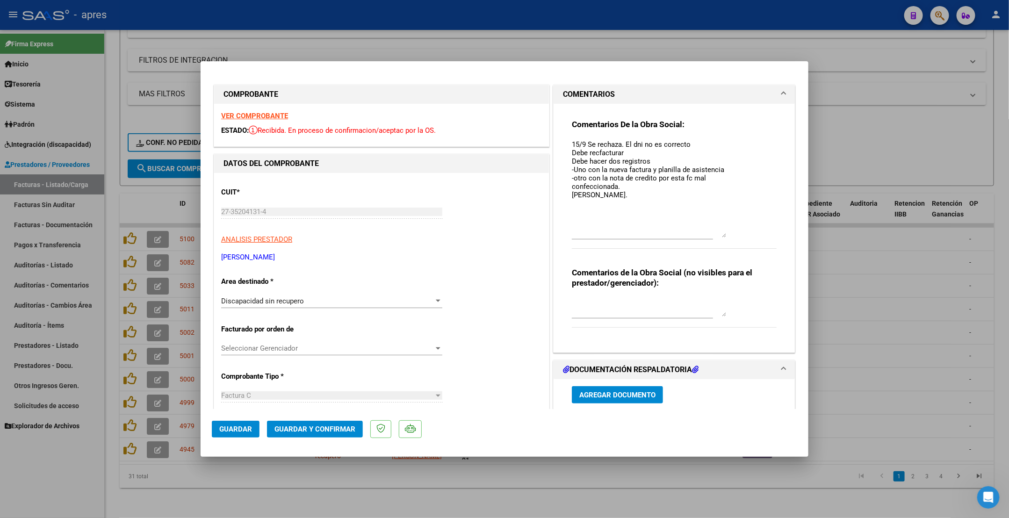
drag, startPoint x: 715, startPoint y: 156, endPoint x: 724, endPoint y: 236, distance: 80.4
click at [724, 236] on div "Comentarios De la Obra Social: 15/9 Se rechaza. El dni no es correcto Debe recf…" at bounding box center [674, 189] width 205 height 140
click at [195, 349] on div at bounding box center [504, 259] width 1009 height 518
type input "$ 0,00"
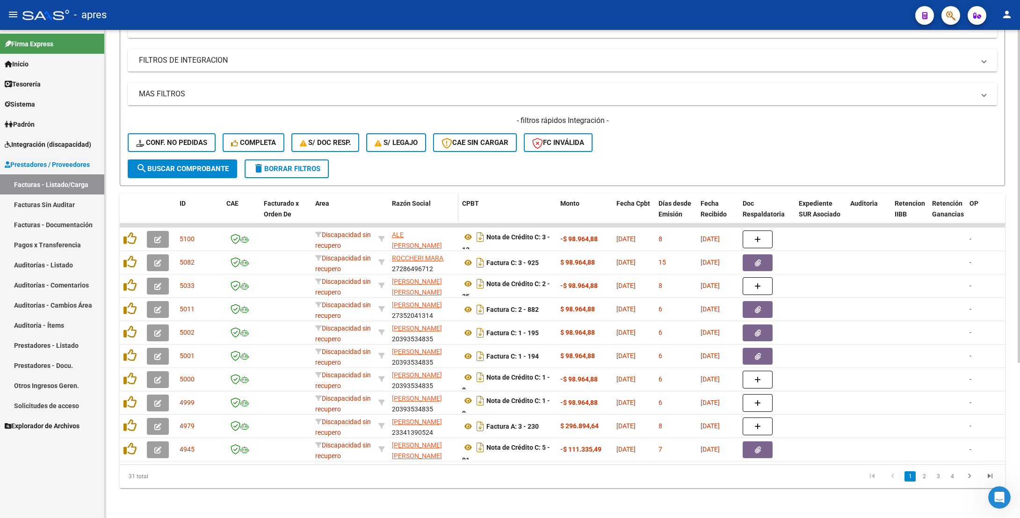
click at [418, 200] on span "Razón Social" at bounding box center [411, 203] width 39 height 7
click at [411, 200] on span "Razón Social" at bounding box center [411, 203] width 39 height 7
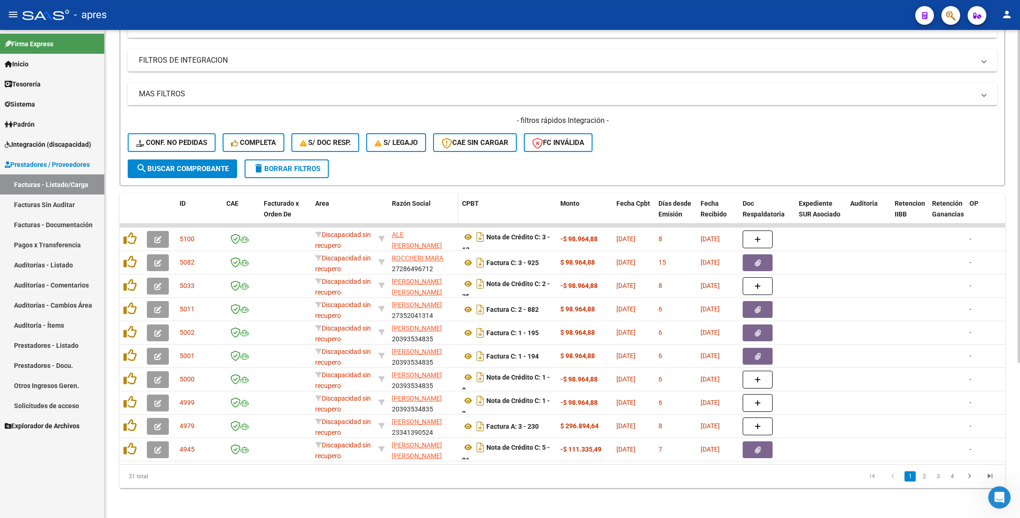
click at [411, 200] on span "Razón Social" at bounding box center [411, 203] width 39 height 7
click at [400, 200] on span "Razón Social" at bounding box center [411, 203] width 39 height 7
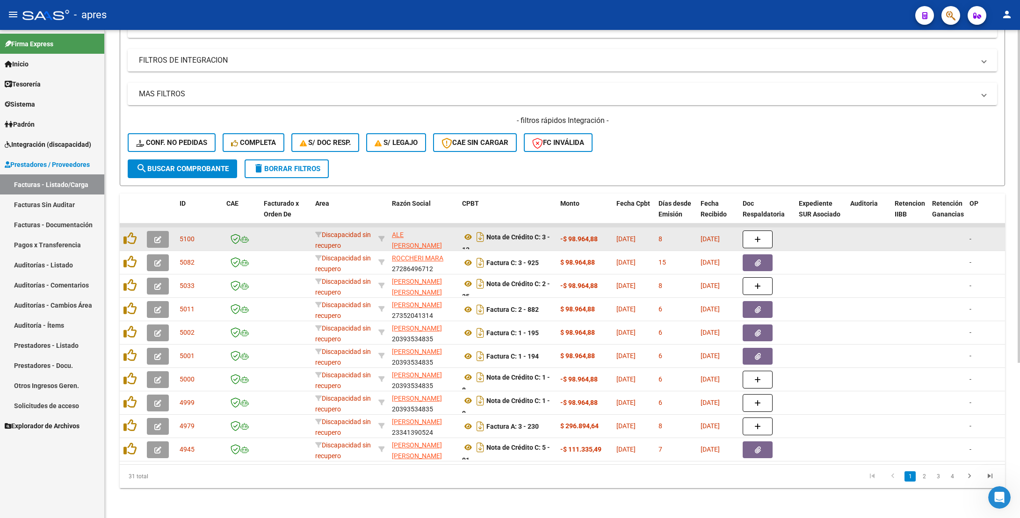
click at [163, 231] on button "button" at bounding box center [158, 239] width 22 height 17
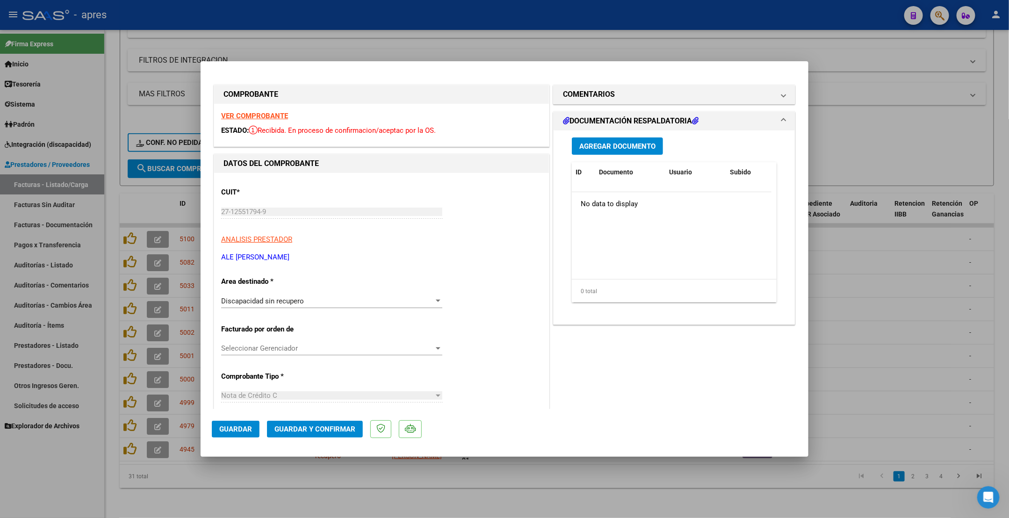
click at [265, 115] on strong "VER COMPROBANTE" at bounding box center [254, 116] width 67 height 8
click at [993, 349] on div "Abrir Intercom Messenger" at bounding box center [986, 496] width 31 height 31
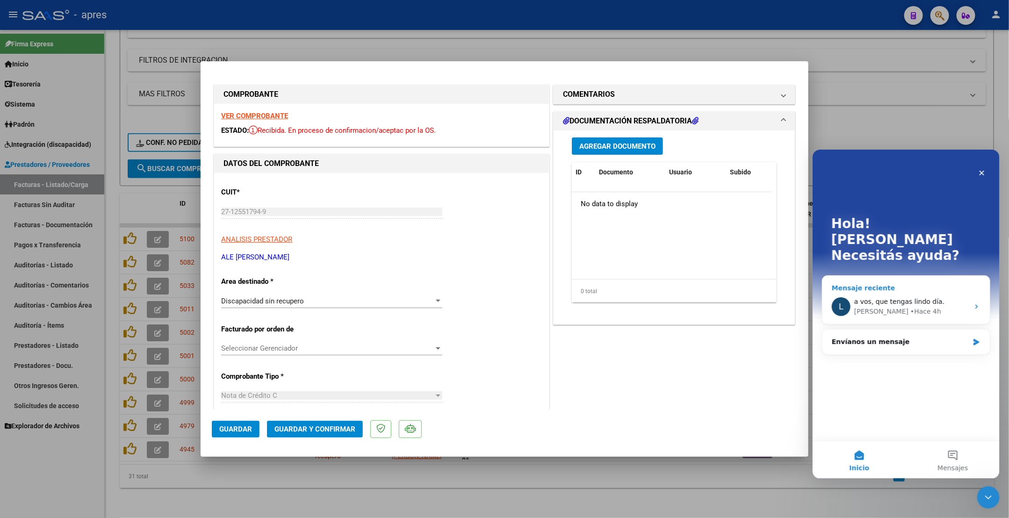
click at [932, 283] on div "Mensaje reciente" at bounding box center [905, 288] width 149 height 10
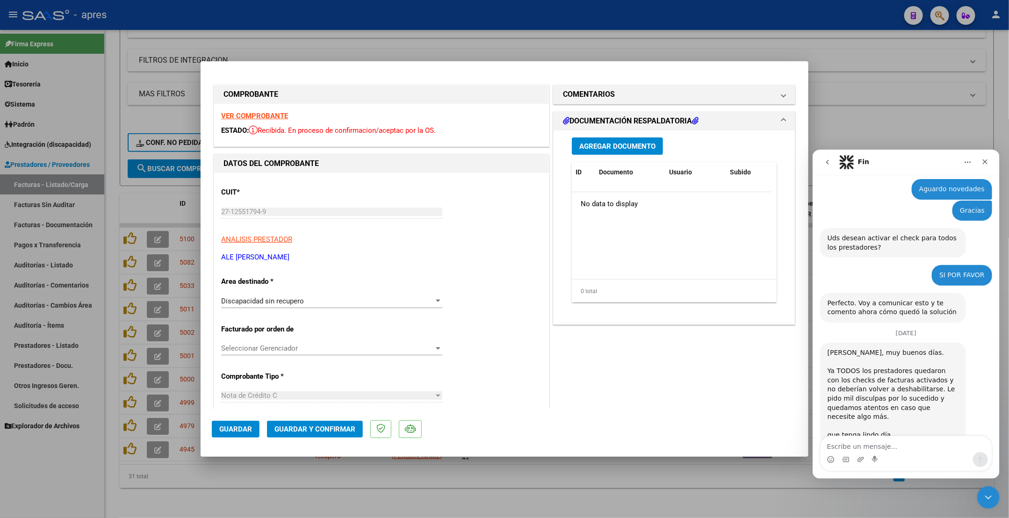
scroll to position [3130, 0]
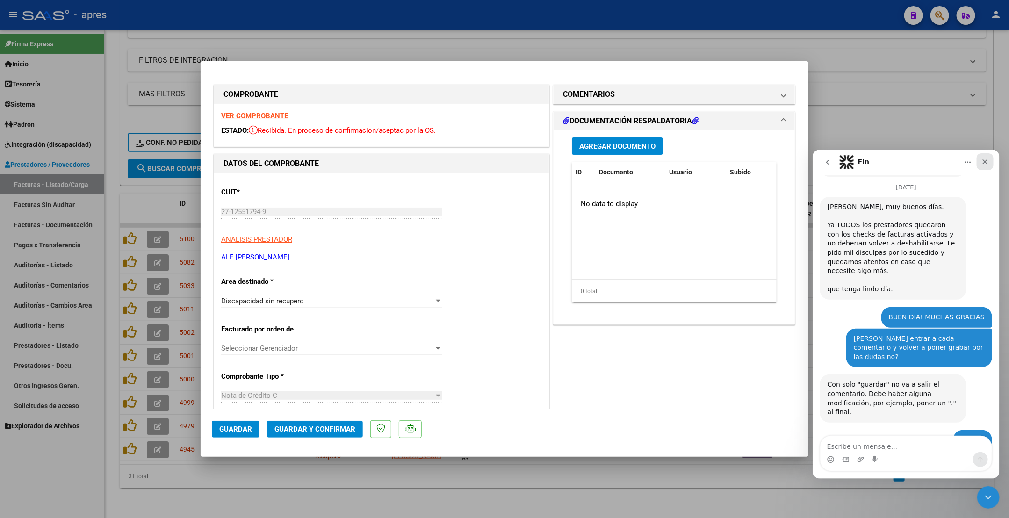
click at [981, 163] on icon "Cerrar" at bounding box center [984, 161] width 7 height 7
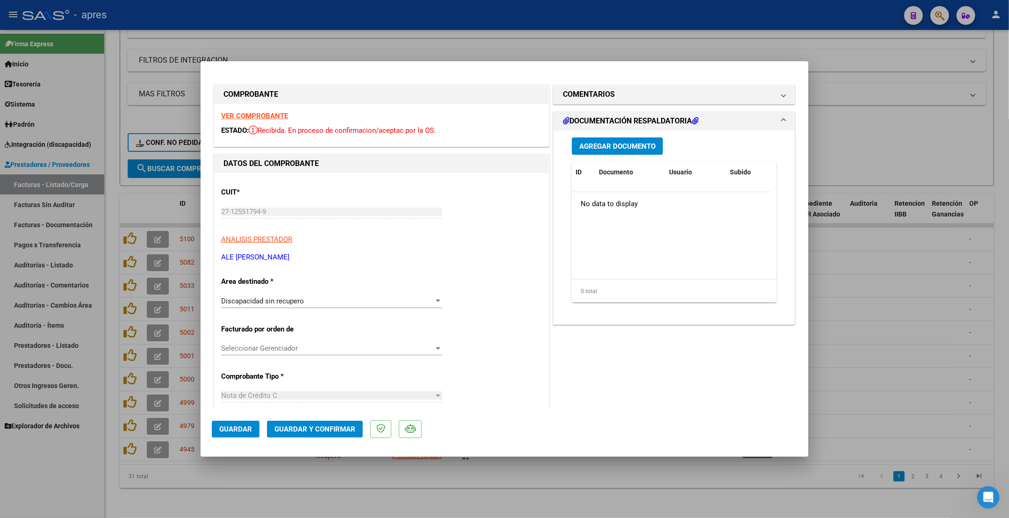
click at [291, 349] on span "Guardar y Confirmar" at bounding box center [314, 429] width 81 height 8
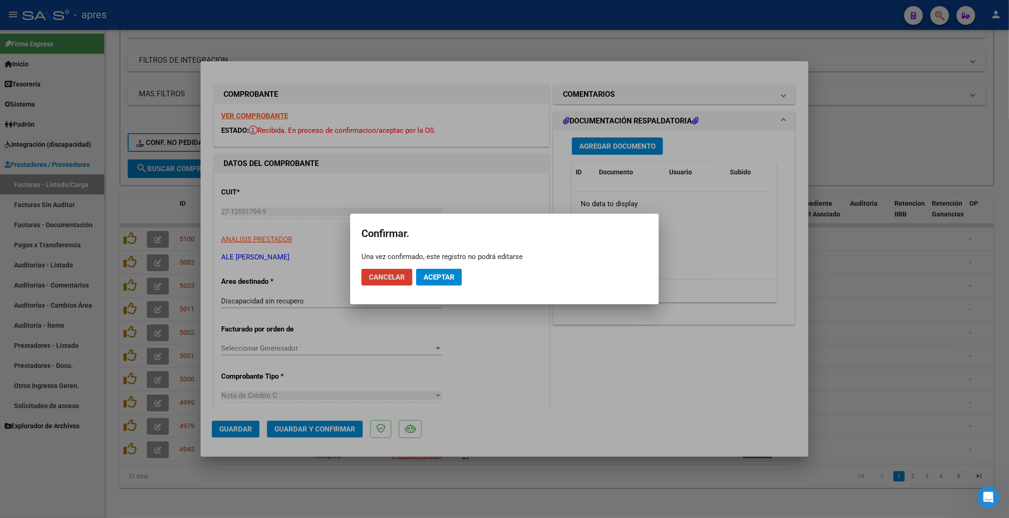
click at [447, 275] on span "Aceptar" at bounding box center [439, 277] width 31 height 8
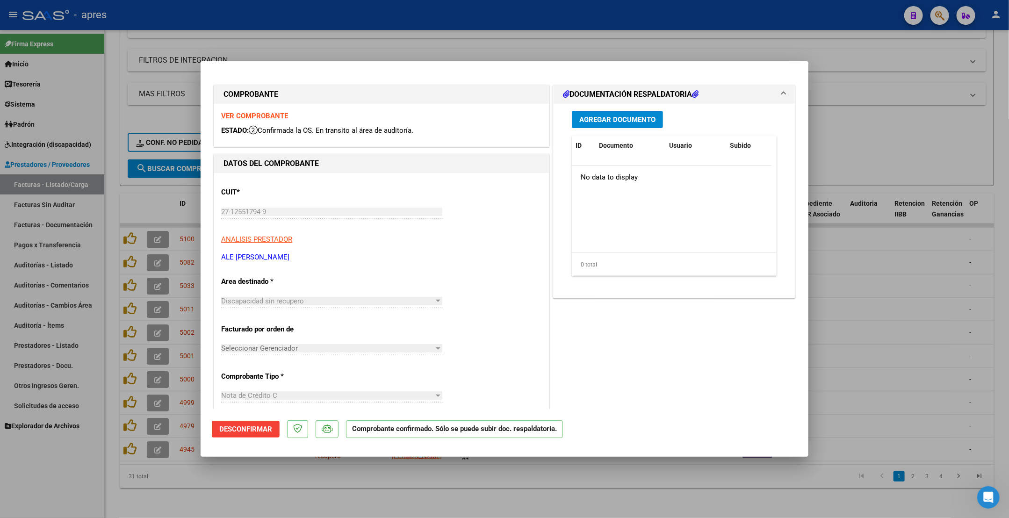
click at [139, 349] on div at bounding box center [504, 259] width 1009 height 518
type input "$ 0,00"
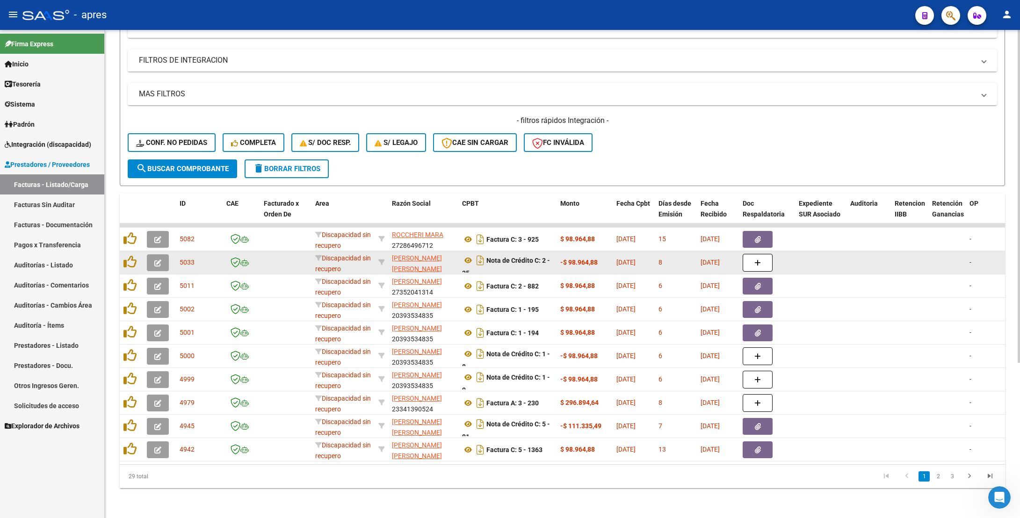
click at [159, 259] on icon "button" at bounding box center [157, 262] width 7 height 7
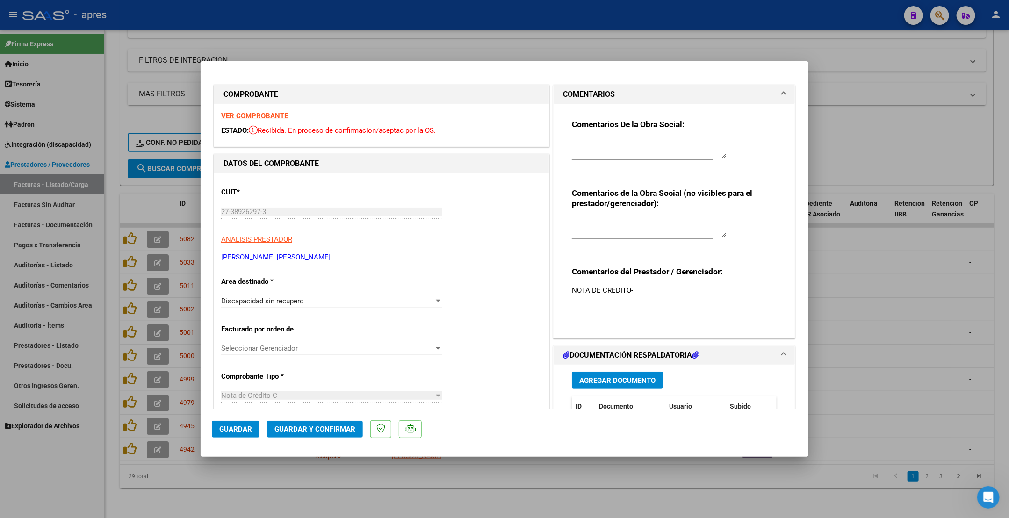
click at [254, 115] on strong "VER COMPROBANTE" at bounding box center [254, 116] width 67 height 8
click at [303, 349] on span "Guardar y Confirmar" at bounding box center [314, 429] width 81 height 8
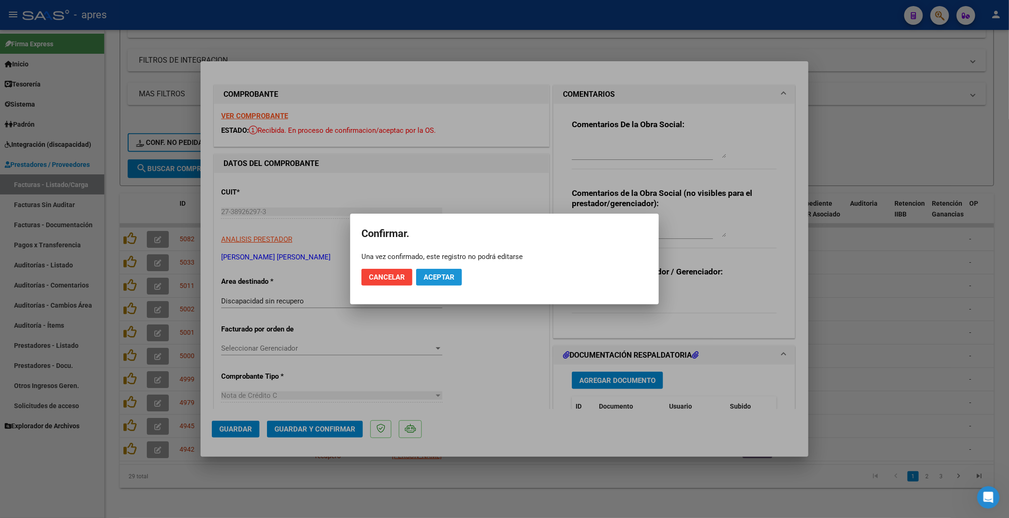
click at [439, 275] on span "Aceptar" at bounding box center [439, 277] width 31 height 8
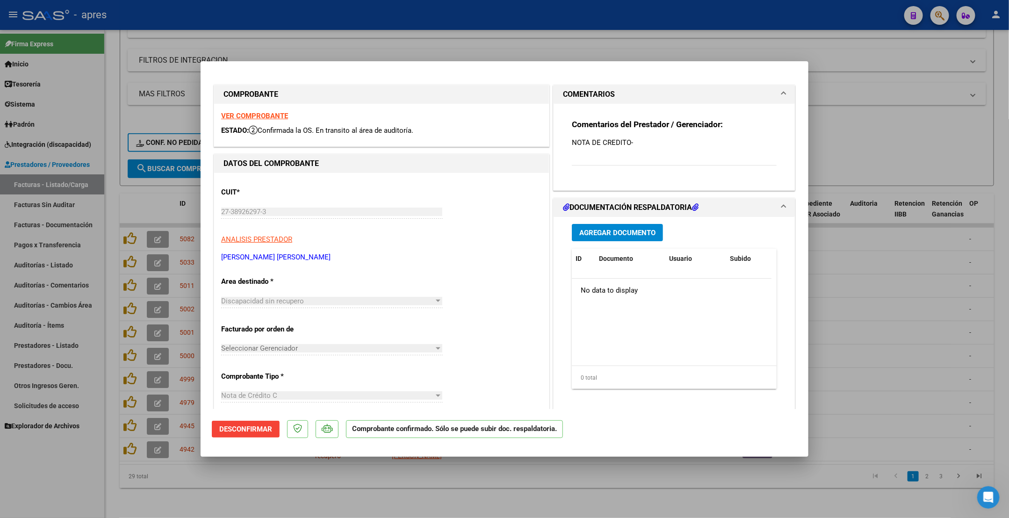
click at [138, 349] on div at bounding box center [504, 259] width 1009 height 518
type input "$ 0,00"
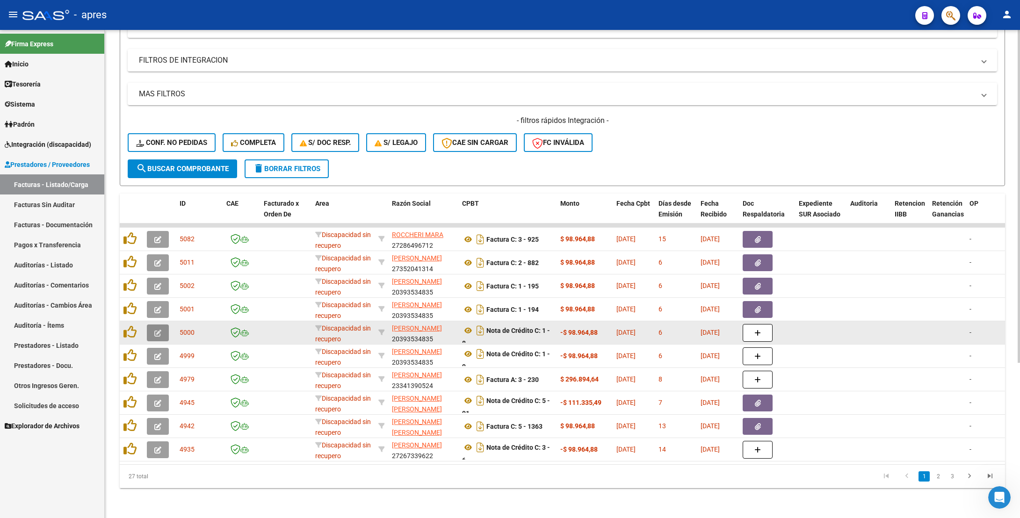
click at [156, 330] on icon "button" at bounding box center [157, 333] width 7 height 7
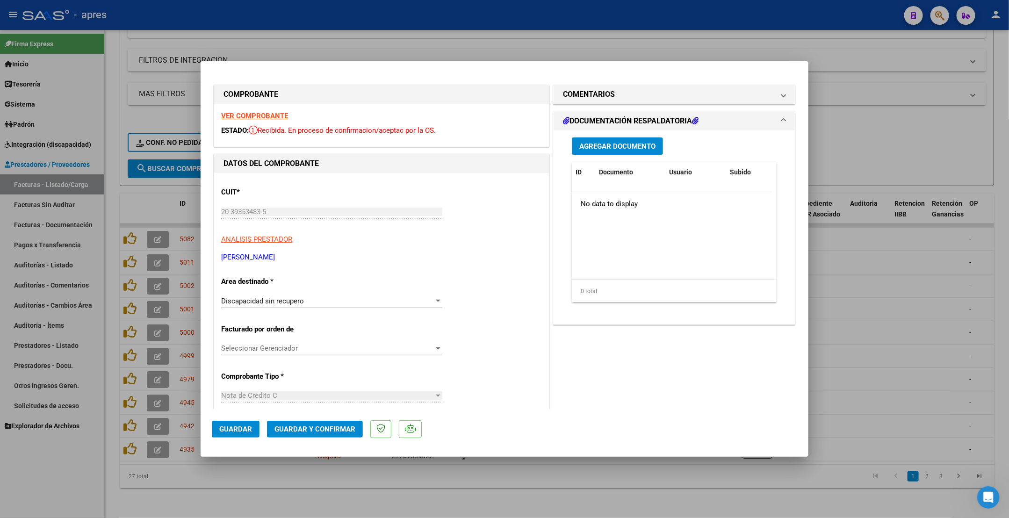
click at [269, 119] on strong "VER COMPROBANTE" at bounding box center [254, 116] width 67 height 8
click at [285, 349] on button "Guardar y Confirmar" at bounding box center [315, 429] width 96 height 17
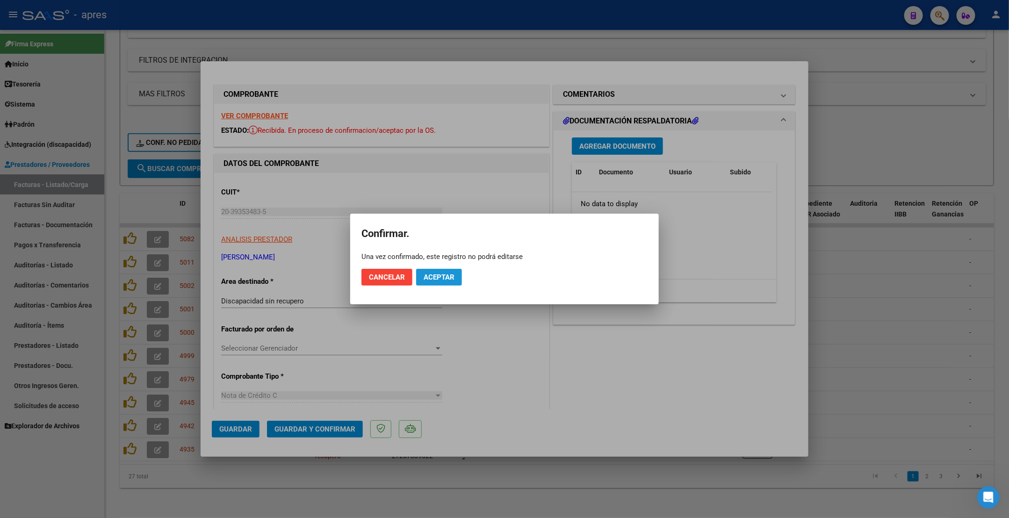
click at [452, 278] on span "Aceptar" at bounding box center [439, 277] width 31 height 8
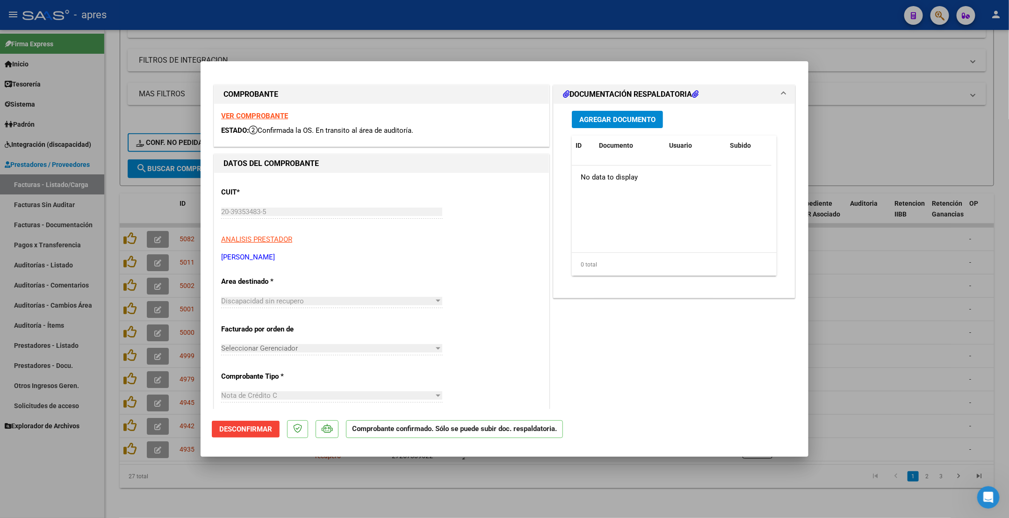
click at [144, 349] on div at bounding box center [504, 259] width 1009 height 518
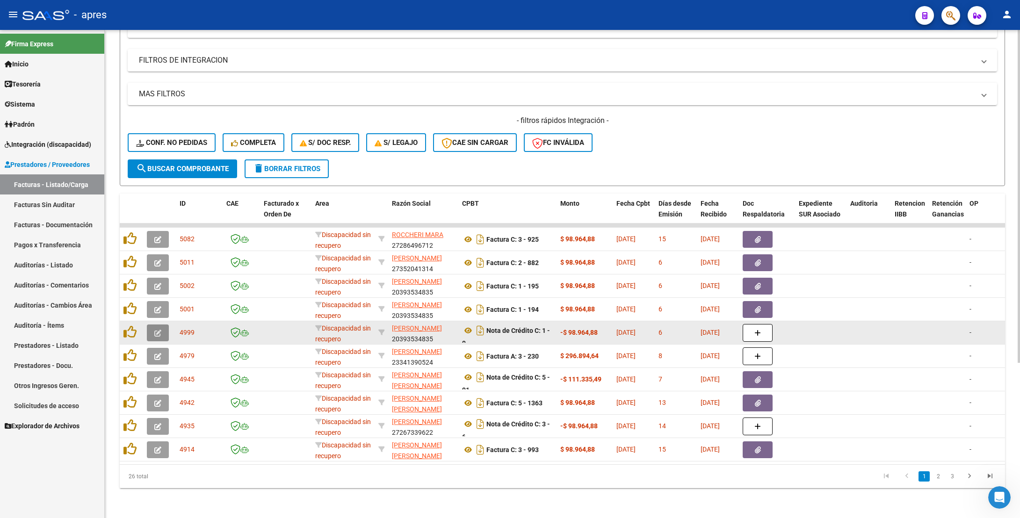
click at [155, 330] on icon "button" at bounding box center [157, 333] width 7 height 7
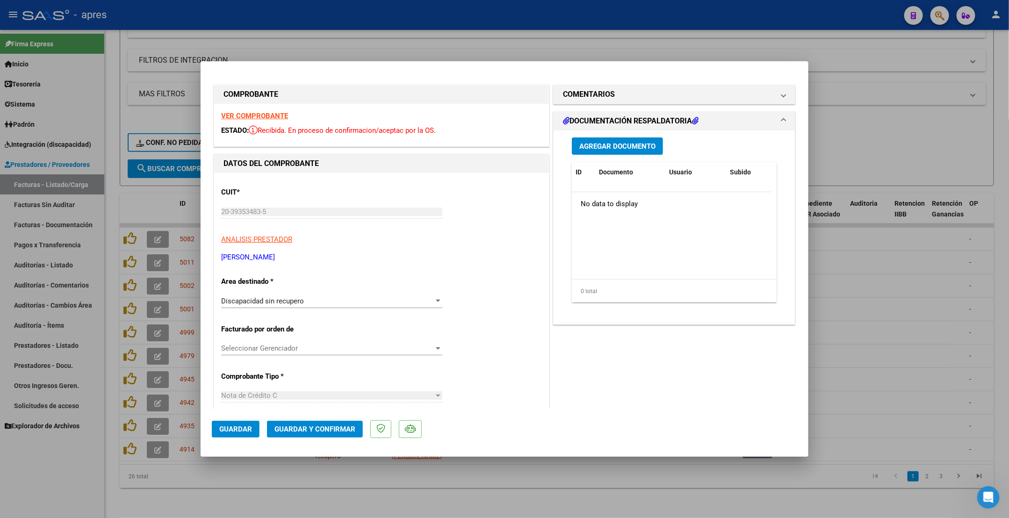
click at [255, 115] on strong "VER COMPROBANTE" at bounding box center [254, 116] width 67 height 8
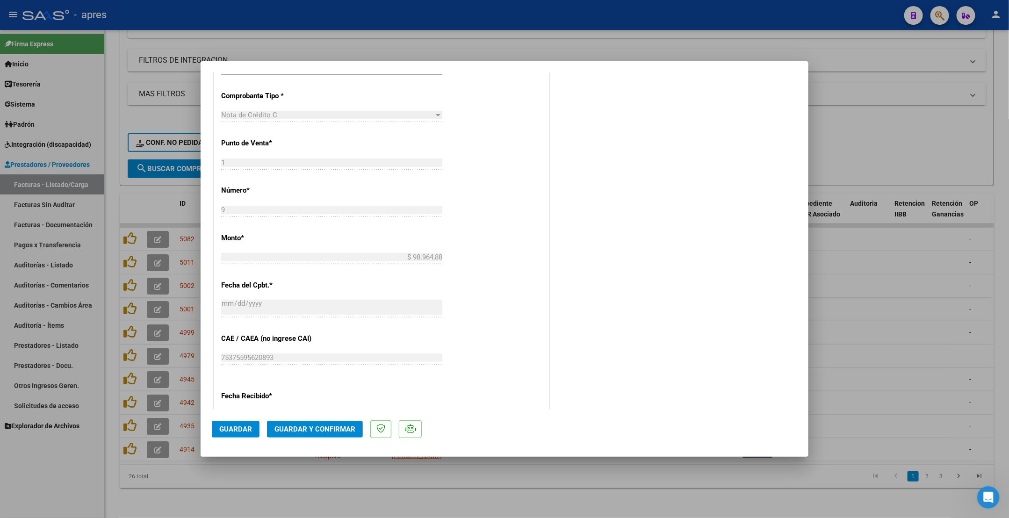
scroll to position [351, 0]
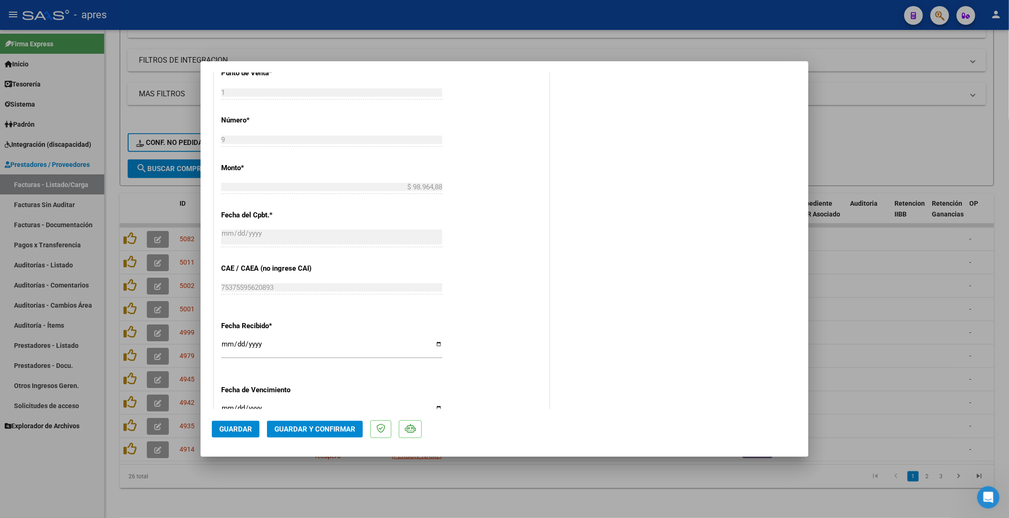
click at [298, 349] on span "Guardar y Confirmar" at bounding box center [314, 429] width 81 height 8
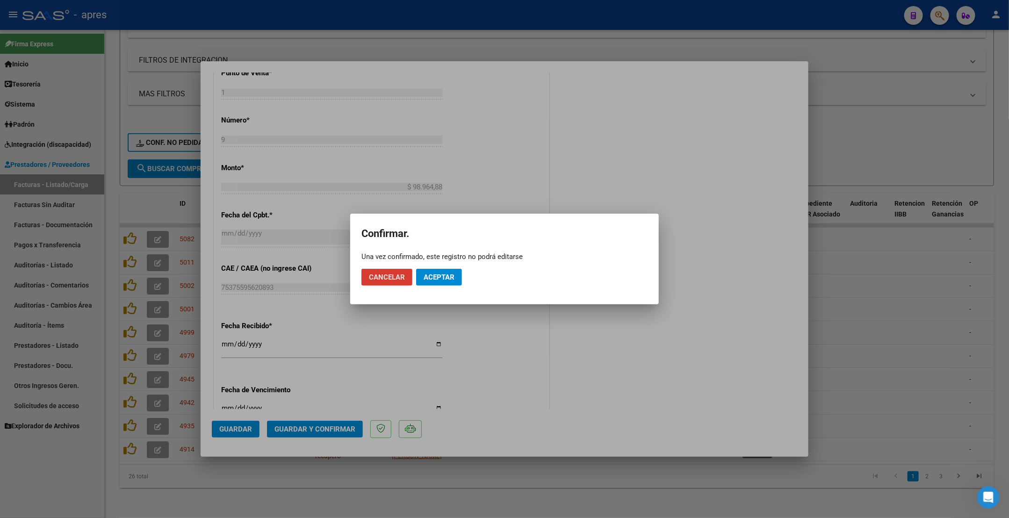
click at [440, 280] on span "Aceptar" at bounding box center [439, 277] width 31 height 8
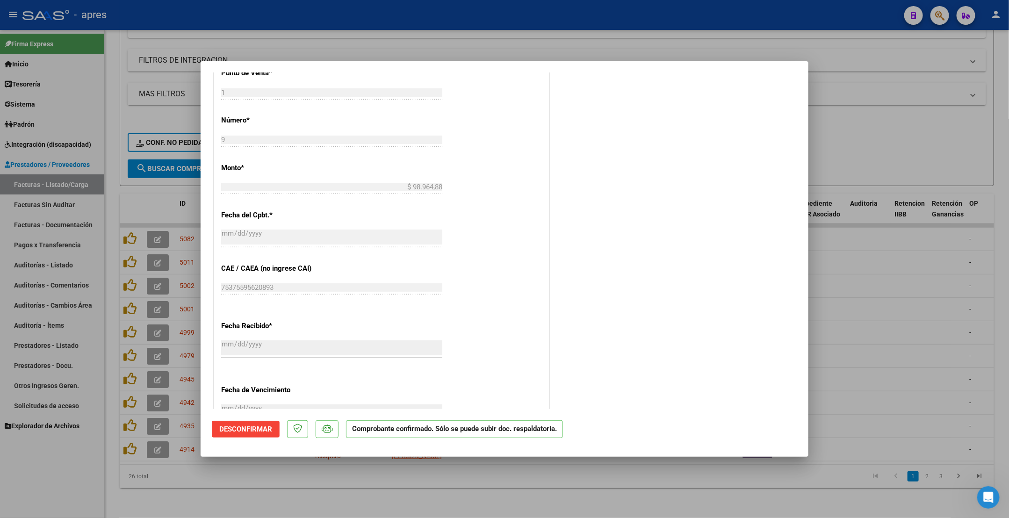
click at [110, 349] on div at bounding box center [504, 259] width 1009 height 518
type input "$ 0,00"
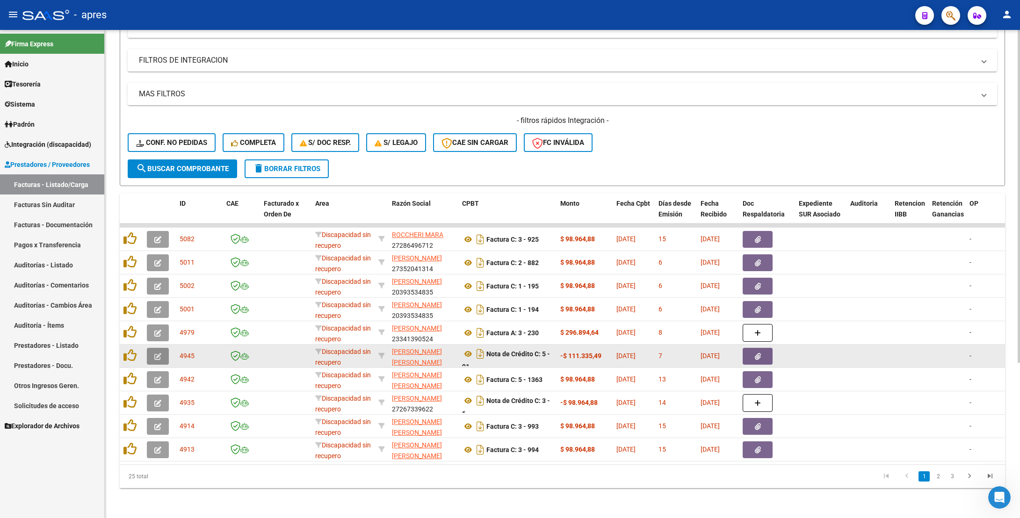
click at [155, 349] on icon "button" at bounding box center [157, 356] width 7 height 7
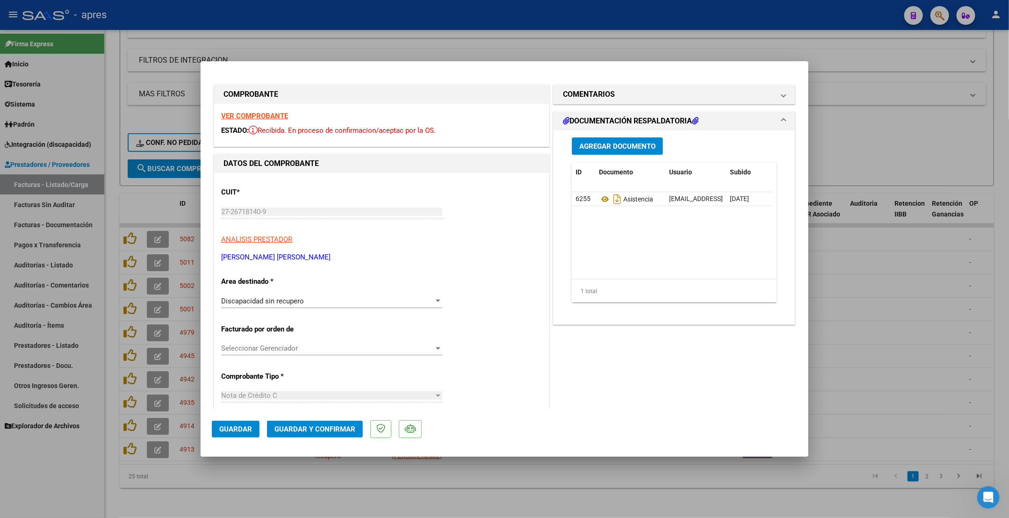
click at [243, 117] on strong "VER COMPROBANTE" at bounding box center [254, 116] width 67 height 8
click at [306, 349] on span "Guardar y Confirmar" at bounding box center [314, 429] width 81 height 8
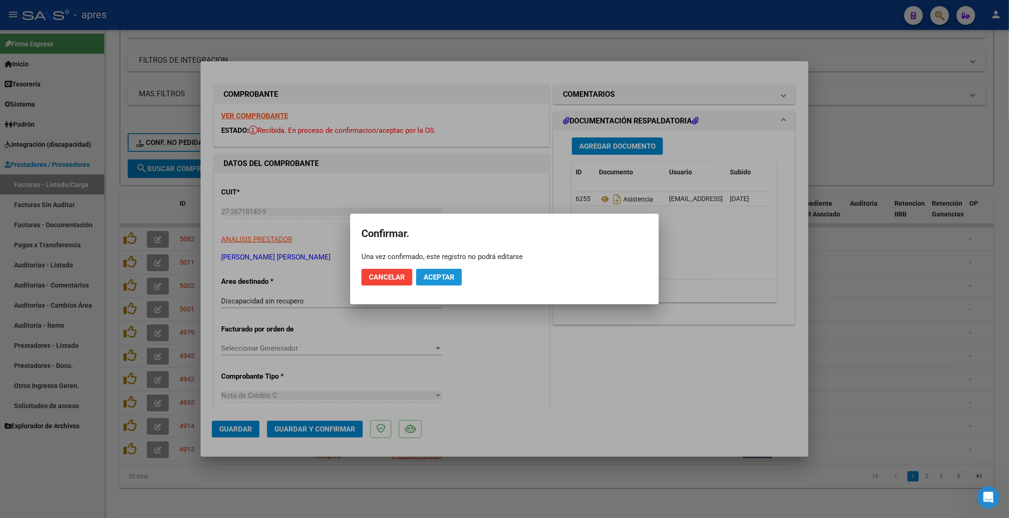
click at [455, 275] on button "Aceptar" at bounding box center [439, 277] width 46 height 17
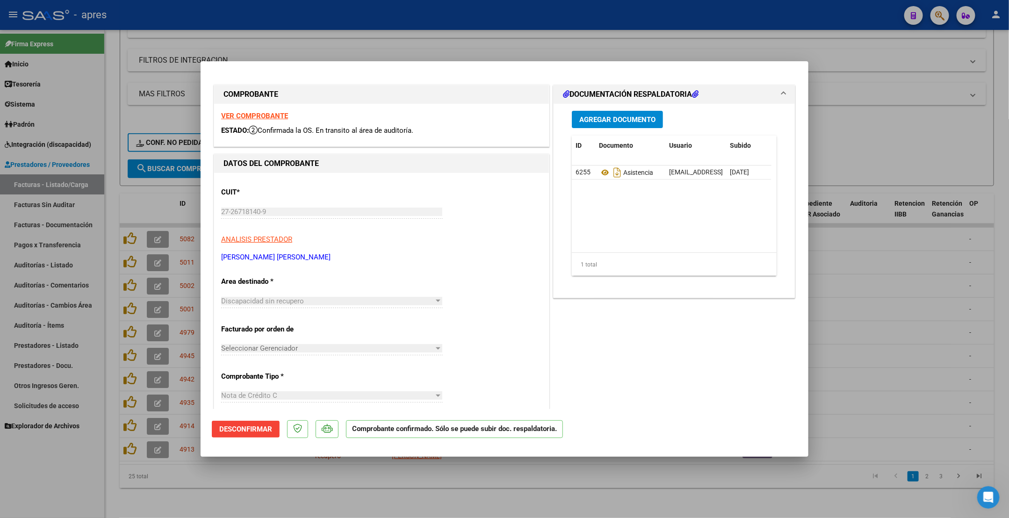
click at [107, 349] on div at bounding box center [504, 259] width 1009 height 518
type input "$ 0,00"
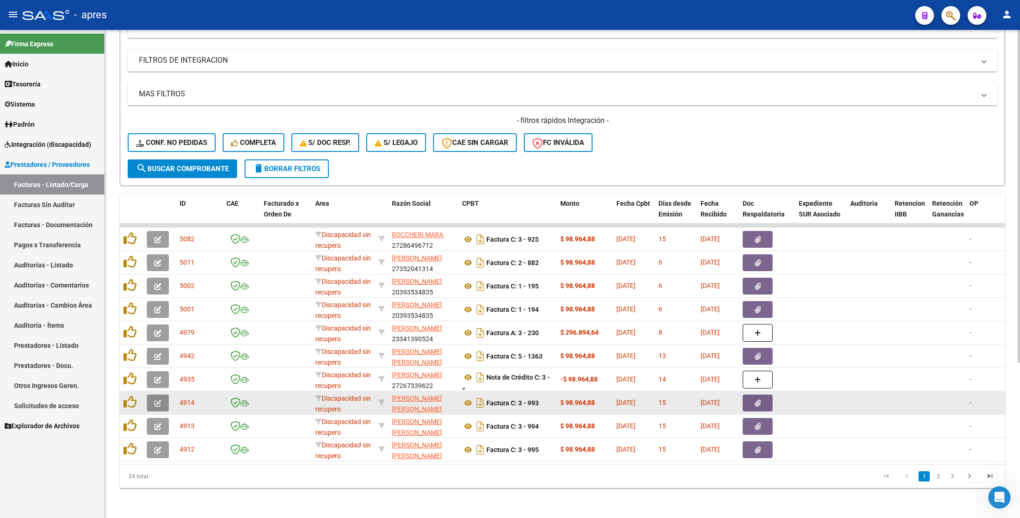
click at [154, 349] on icon "button" at bounding box center [157, 403] width 7 height 7
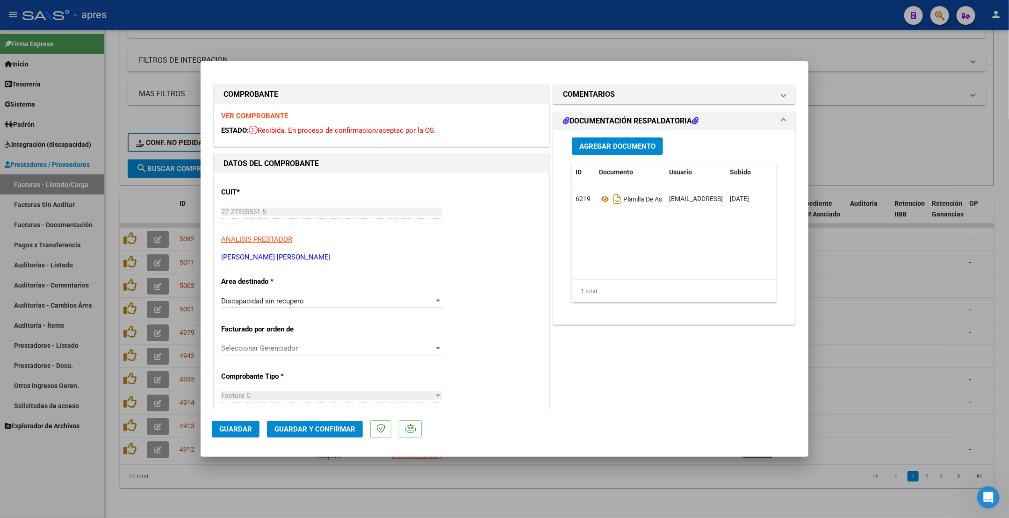
click at [110, 349] on div at bounding box center [504, 259] width 1009 height 518
type input "$ 0,00"
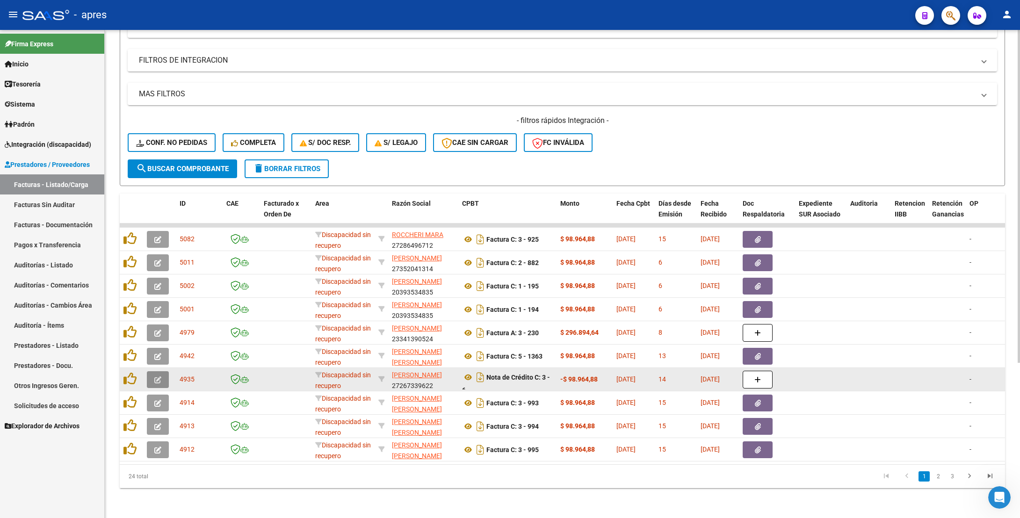
click at [162, 349] on button "button" at bounding box center [158, 379] width 22 height 17
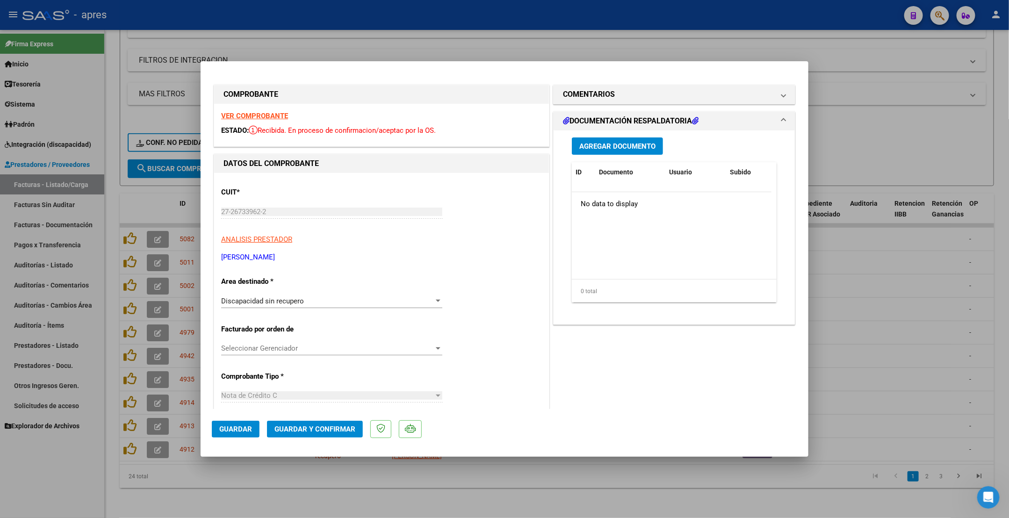
click at [259, 114] on strong "VER COMPROBANTE" at bounding box center [254, 116] width 67 height 8
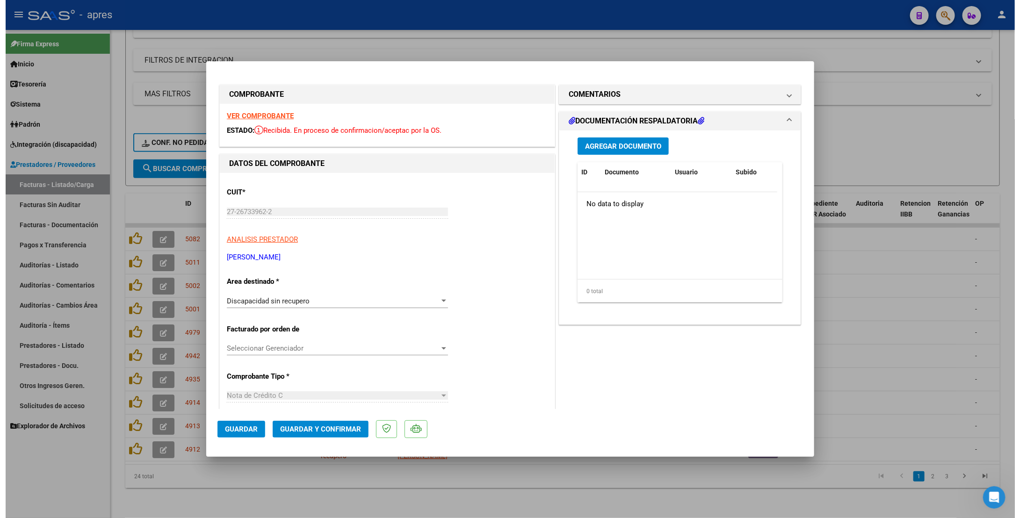
scroll to position [140, 0]
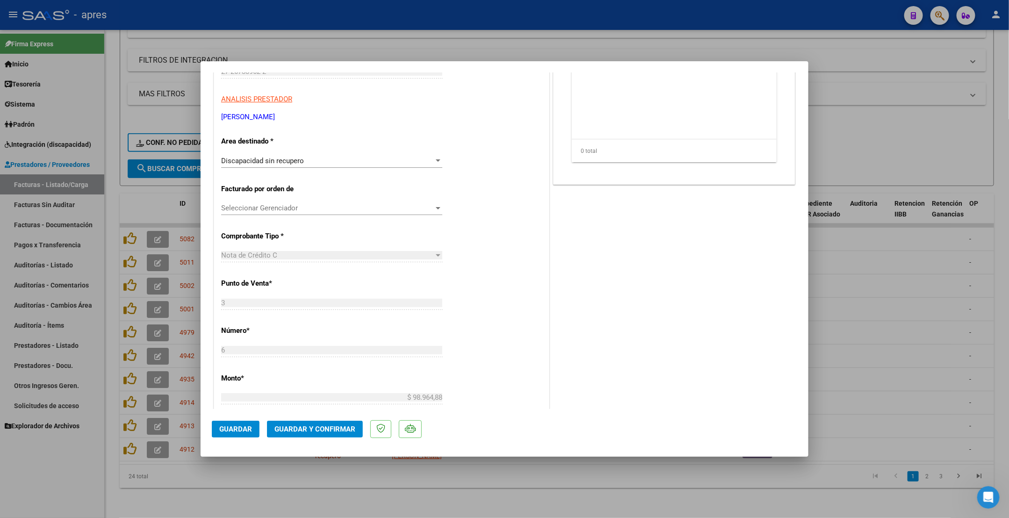
click at [331, 349] on button "Guardar y Confirmar" at bounding box center [315, 429] width 96 height 17
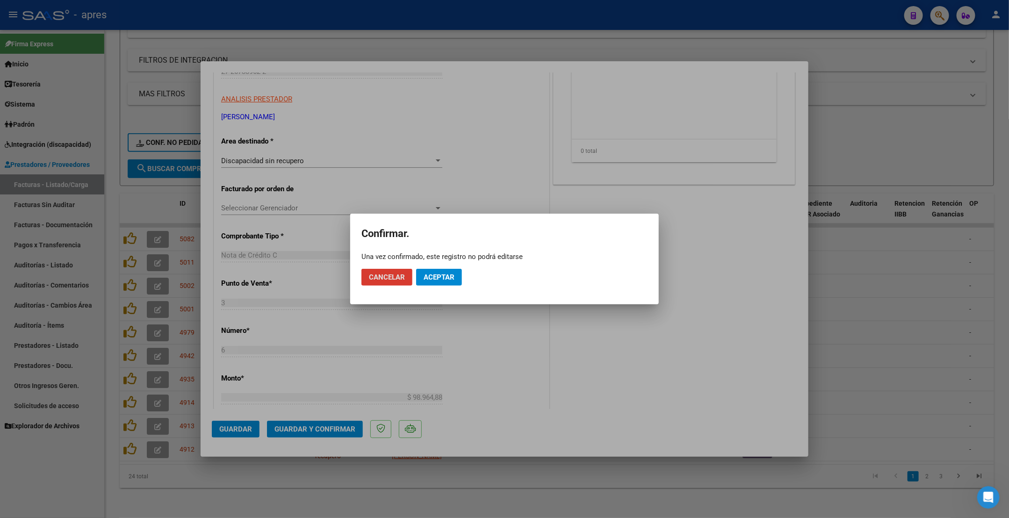
drag, startPoint x: 438, startPoint y: 268, endPoint x: 440, endPoint y: 96, distance: 172.5
click at [438, 256] on app-popup "Confirmar. Una vez confirmado, este registro no podrá editarse Cancelar Aceptar" at bounding box center [504, 259] width 286 height 68
click at [449, 276] on span "Aceptar" at bounding box center [439, 277] width 31 height 8
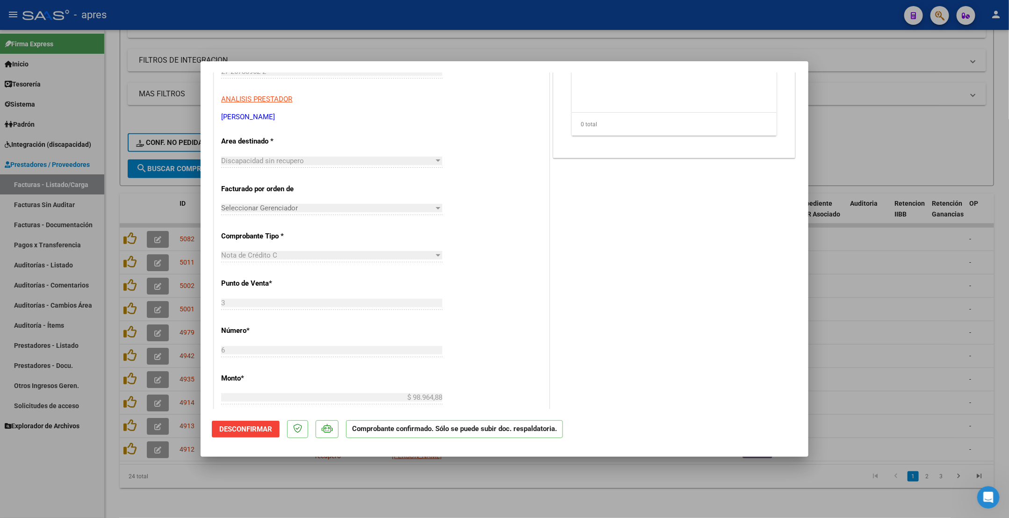
click at [138, 349] on div at bounding box center [504, 259] width 1009 height 518
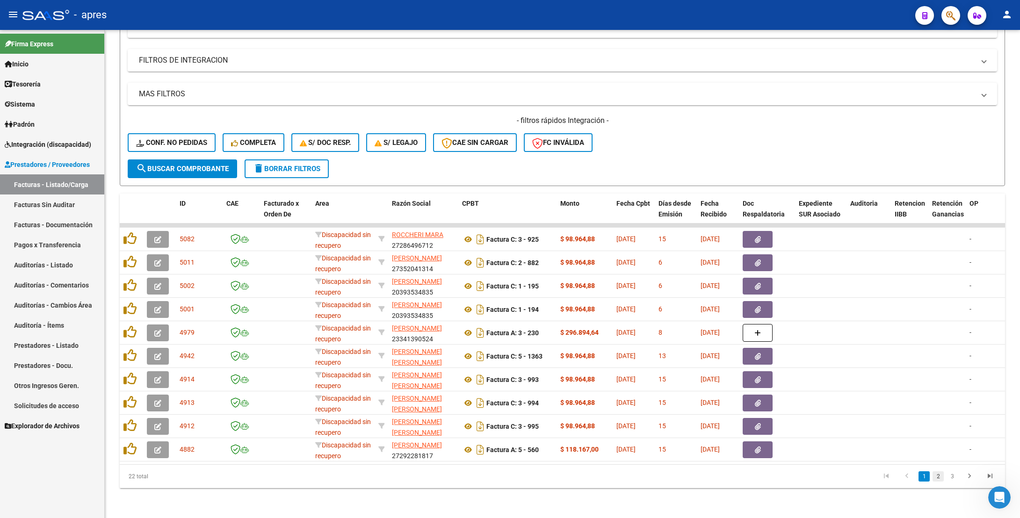
click at [935, 349] on link "2" at bounding box center [937, 476] width 11 height 10
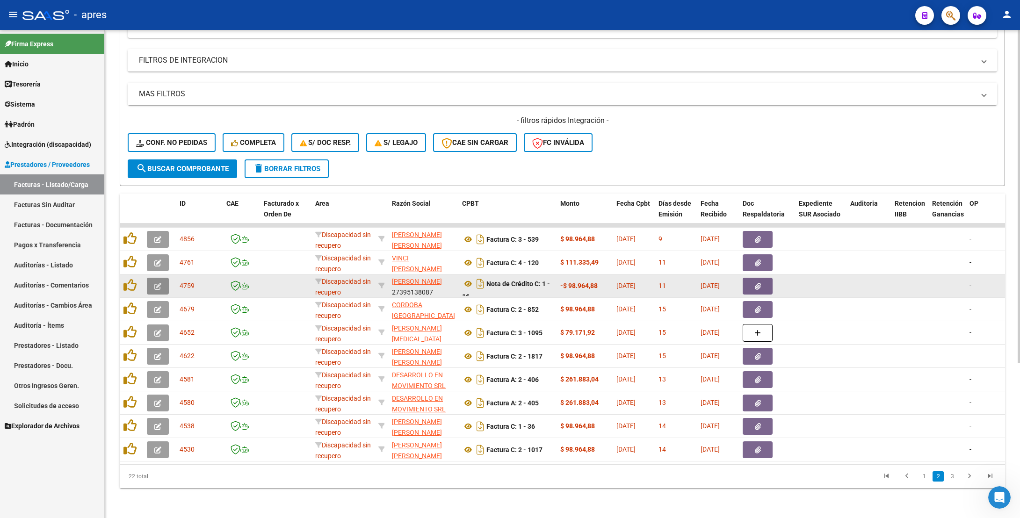
click at [151, 278] on button "button" at bounding box center [158, 286] width 22 height 17
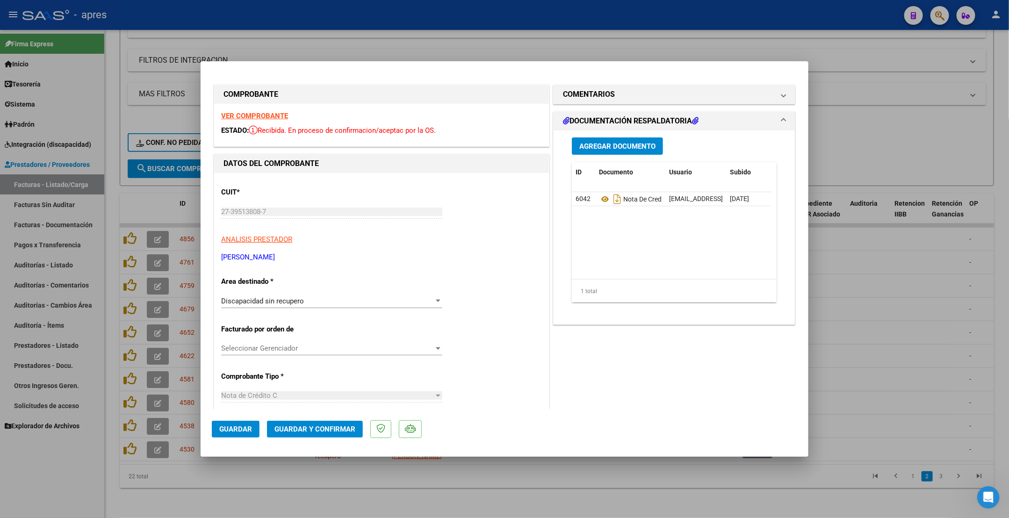
click at [262, 118] on strong "VER COMPROBANTE" at bounding box center [254, 116] width 67 height 8
click at [300, 349] on span "Guardar y Confirmar" at bounding box center [314, 429] width 81 height 8
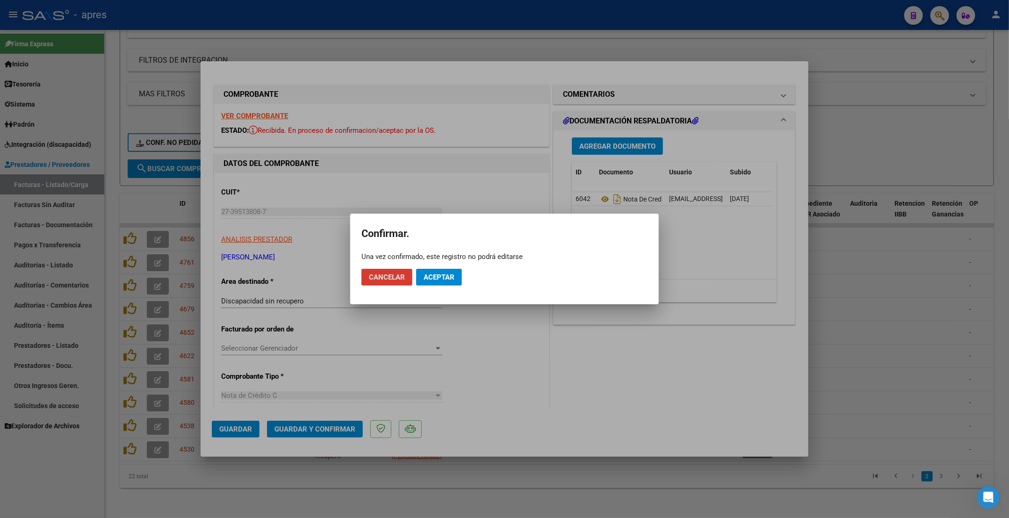
drag, startPoint x: 449, startPoint y: 275, endPoint x: 452, endPoint y: 47, distance: 228.6
click at [448, 273] on span "Aceptar" at bounding box center [439, 277] width 31 height 8
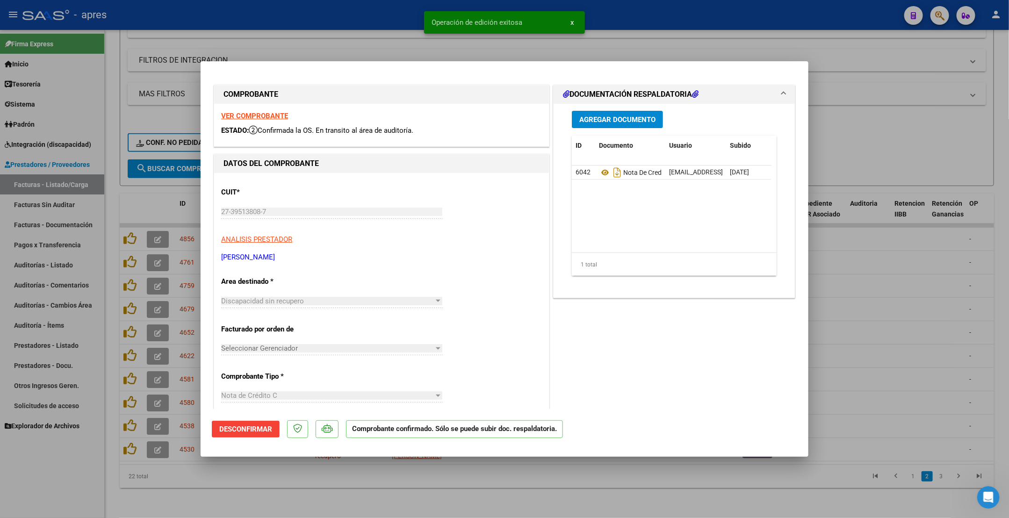
click at [140, 349] on div at bounding box center [504, 259] width 1009 height 518
type input "$ 0,00"
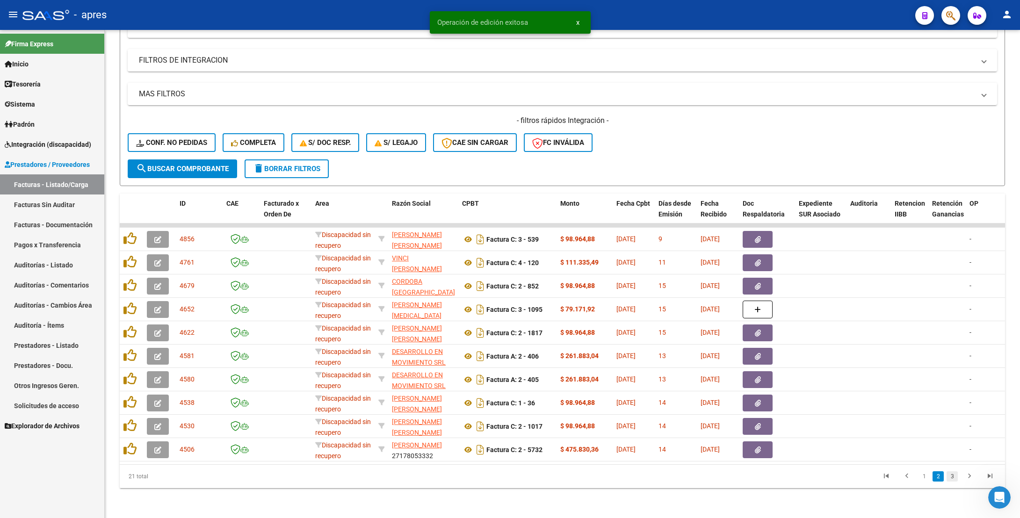
click at [955, 349] on link "3" at bounding box center [951, 476] width 11 height 10
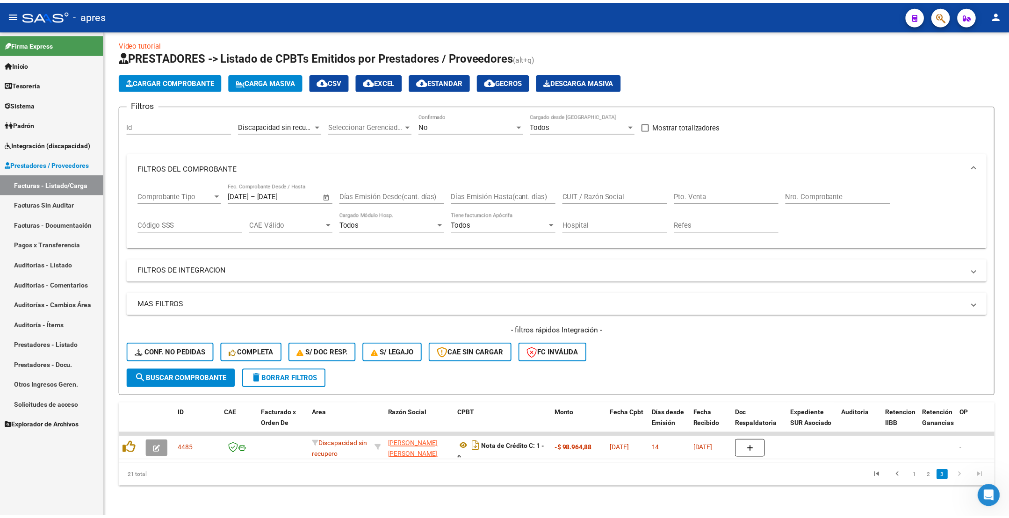
scroll to position [17, 0]
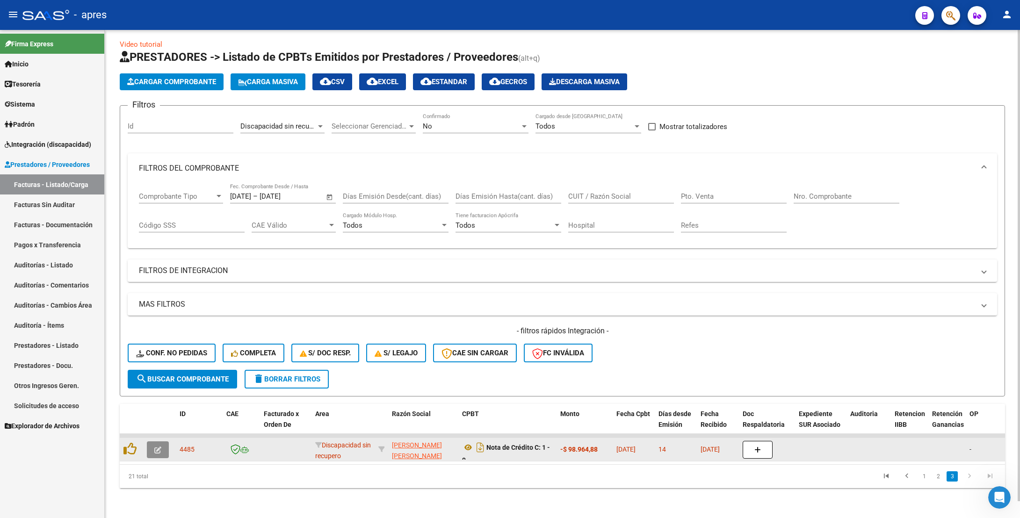
click at [158, 349] on icon "button" at bounding box center [157, 449] width 7 height 7
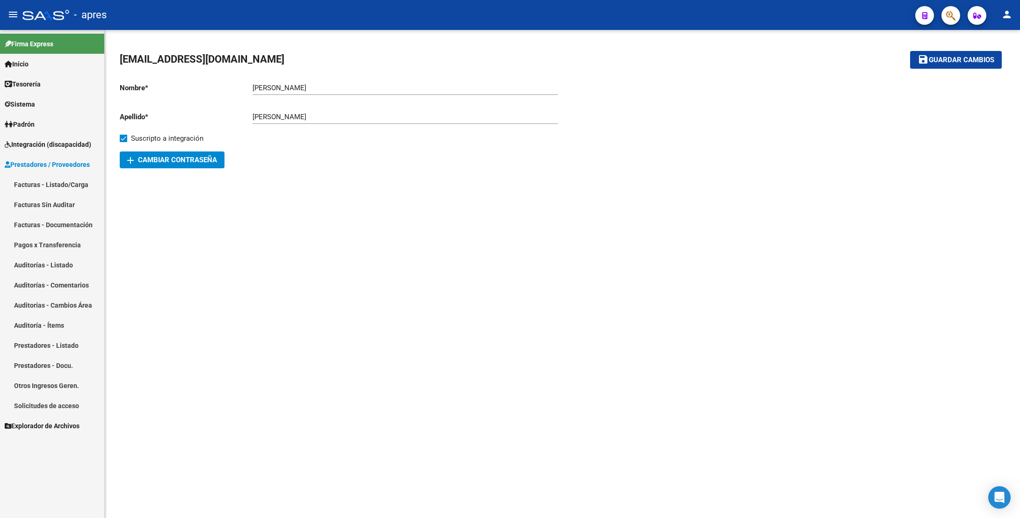
click at [59, 183] on link "Facturas - Listado/Carga" at bounding box center [52, 184] width 104 height 20
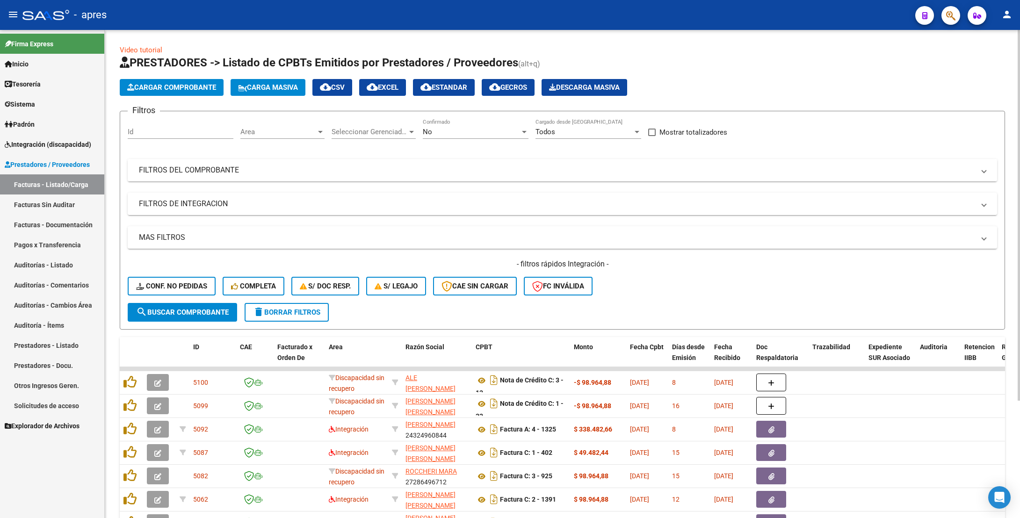
click at [290, 171] on mat-panel-title "FILTROS DEL COMPROBANTE" at bounding box center [556, 170] width 835 height 10
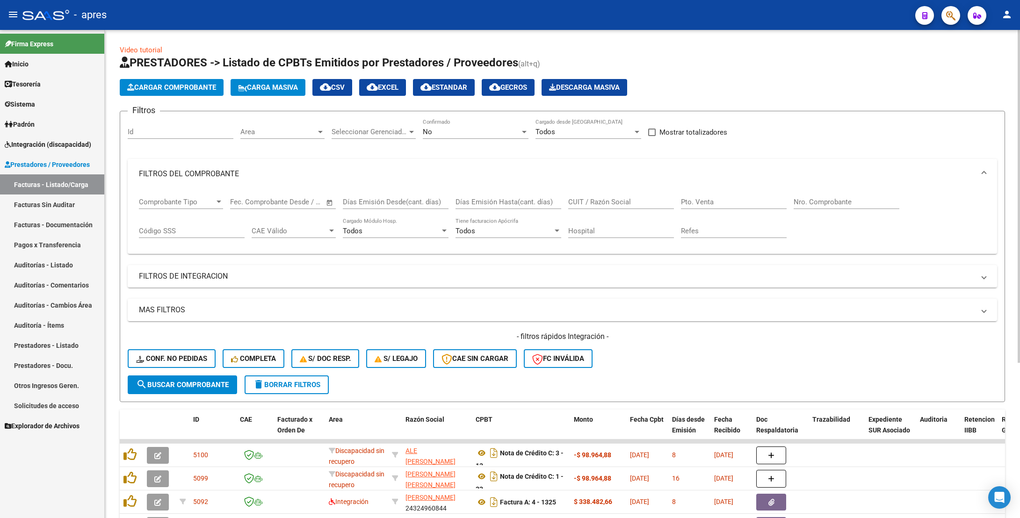
click at [615, 205] on input "CUIT / Razón Social" at bounding box center [621, 202] width 106 height 8
paste input "16/9 Recorda que en Area destinada* debes poner INTEGRACION. Y vincular el lega…"
type input "16/9 Recorda que en Area destinada* debes poner INTEGRACION. Y vincular el lega…"
drag, startPoint x: 673, startPoint y: 202, endPoint x: 439, endPoint y: 203, distance: 234.2
click at [439, 202] on div "Comprobante Tipo Comprobante Tipo Fecha inicio – Fecha fin Fec. Comprobante Des…" at bounding box center [562, 218] width 847 height 58
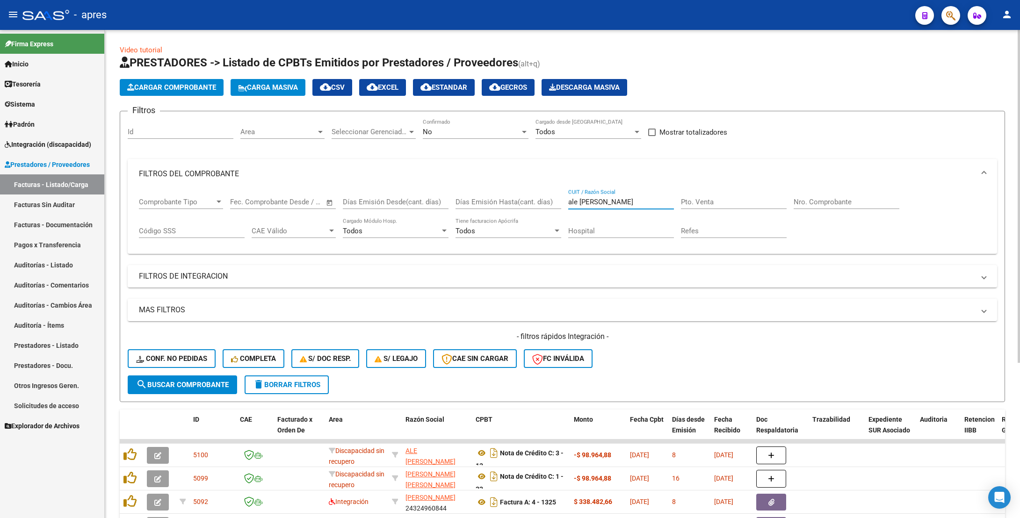
type input "ale [PERSON_NAME]"
click at [846, 205] on input "Nro. Comprobante" at bounding box center [846, 202] width 106 height 8
click at [834, 206] on input "Nro. Comprobante" at bounding box center [846, 202] width 106 height 8
type input "3"
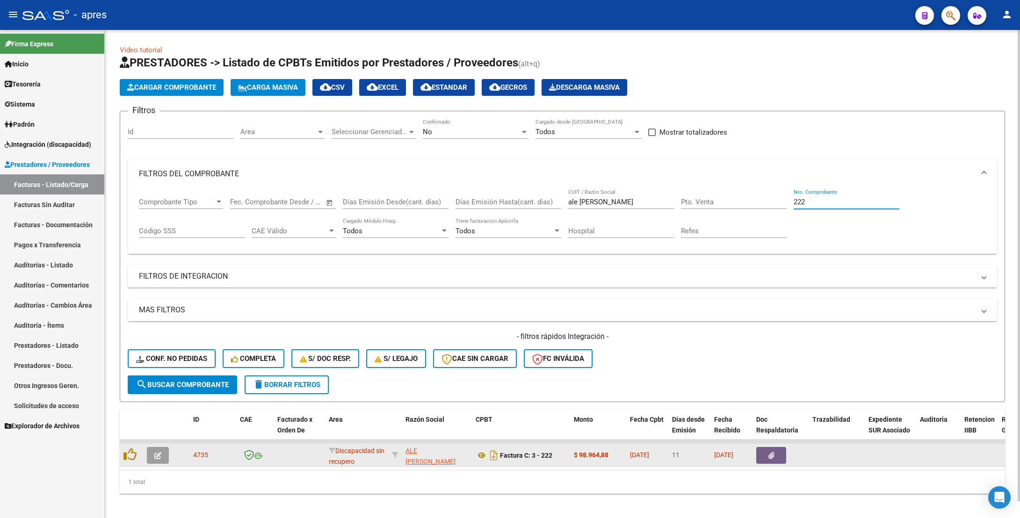
type input "222"
click at [163, 456] on button "button" at bounding box center [158, 455] width 22 height 17
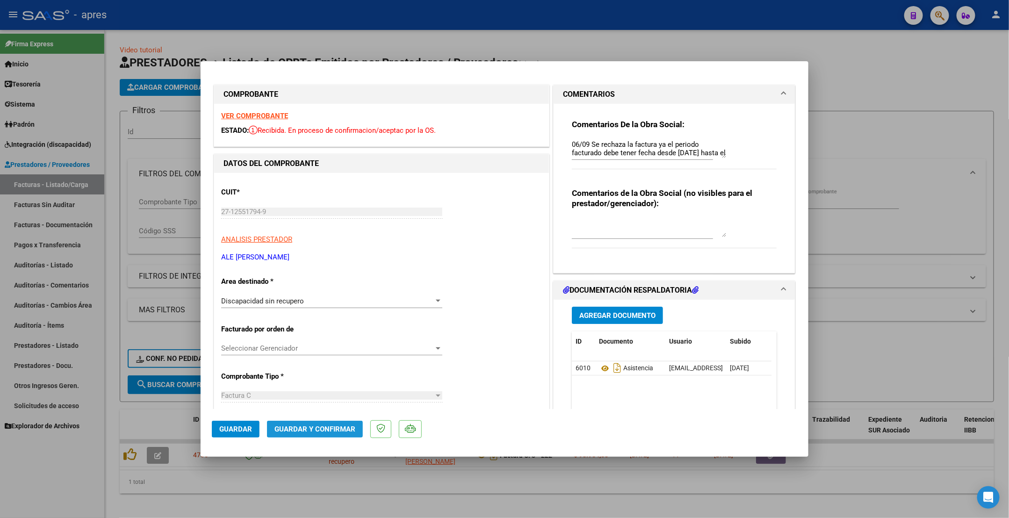
click at [317, 425] on span "Guardar y Confirmar" at bounding box center [314, 429] width 81 height 8
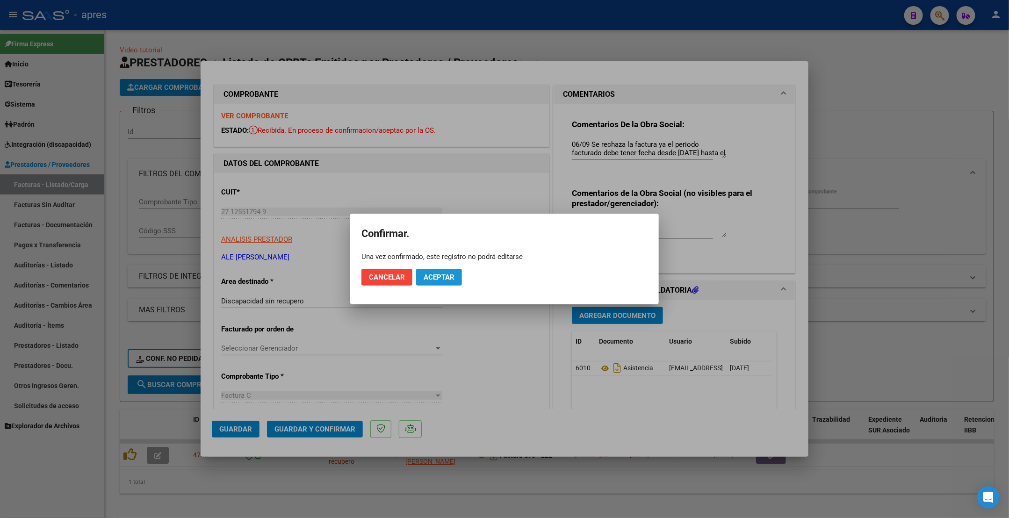
click at [456, 275] on button "Aceptar" at bounding box center [439, 277] width 46 height 17
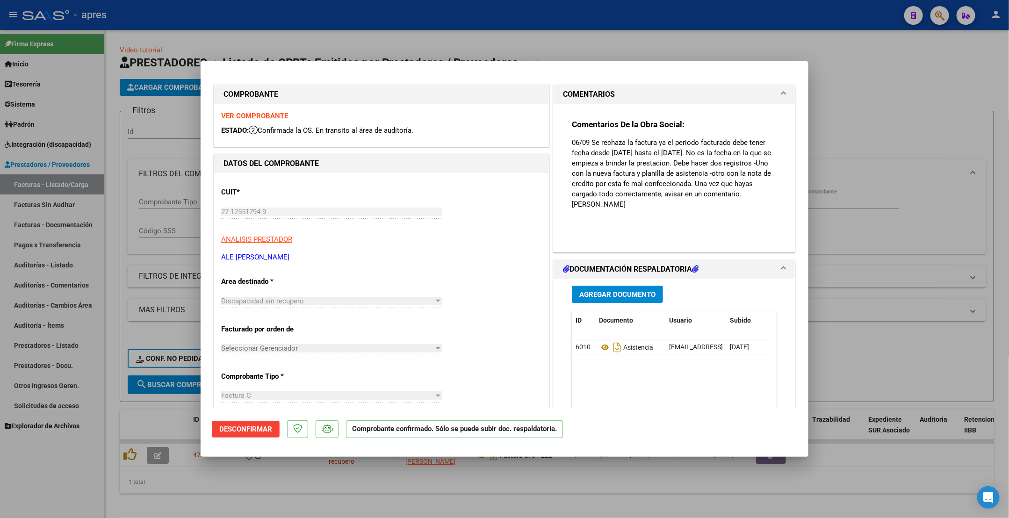
click at [142, 504] on div at bounding box center [504, 259] width 1009 height 518
type input "$ 0,00"
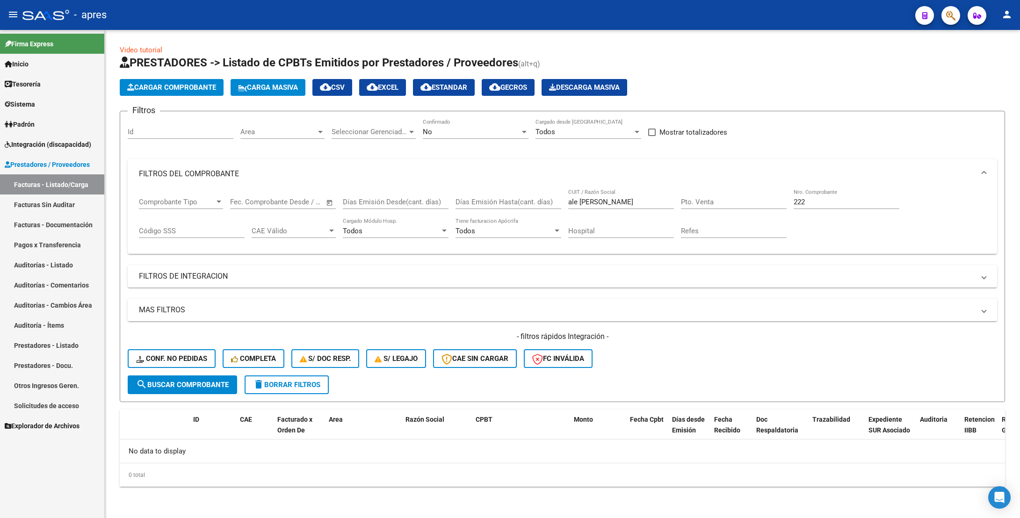
click at [50, 264] on link "Auditorías - Listado" at bounding box center [52, 265] width 104 height 20
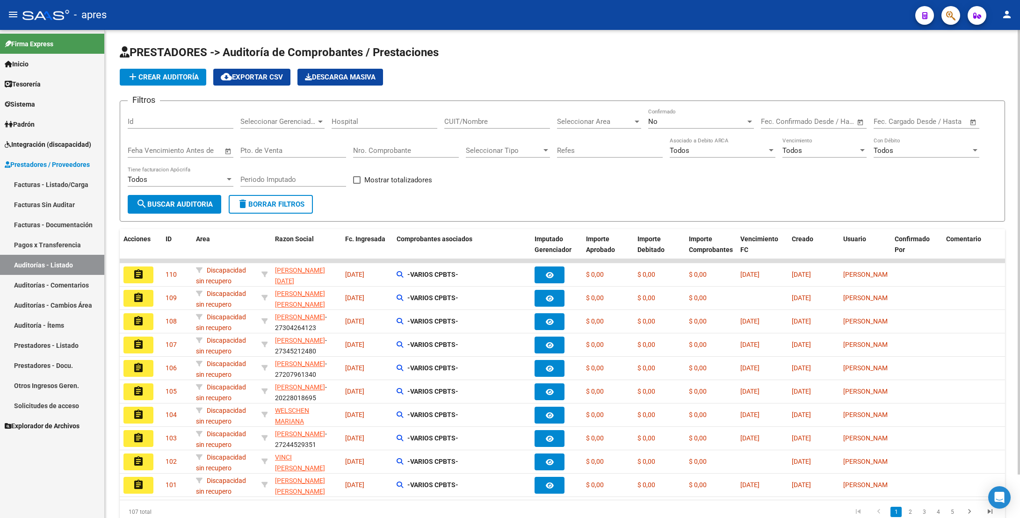
click at [151, 79] on span "add Crear Auditoría" at bounding box center [163, 77] width 72 height 8
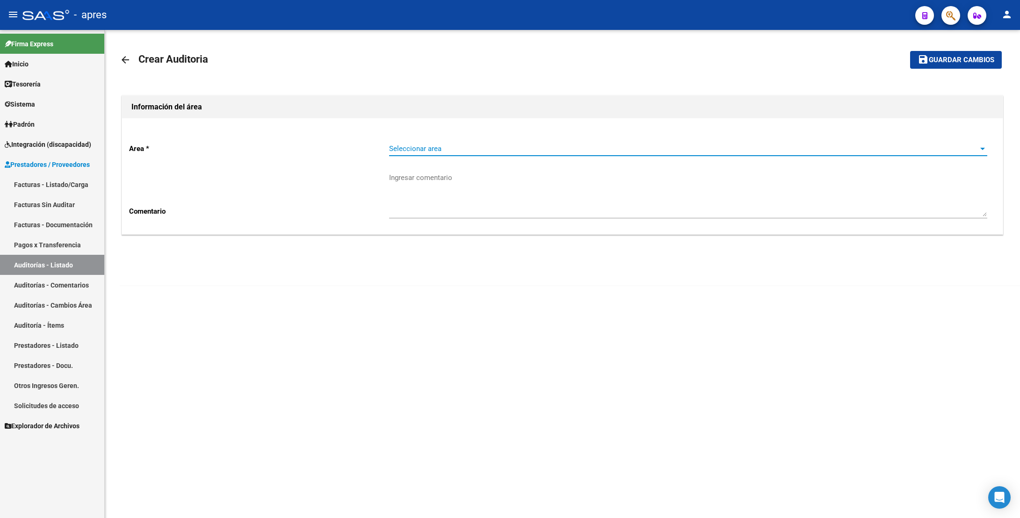
click at [426, 152] on span "Seleccionar area" at bounding box center [683, 148] width 589 height 8
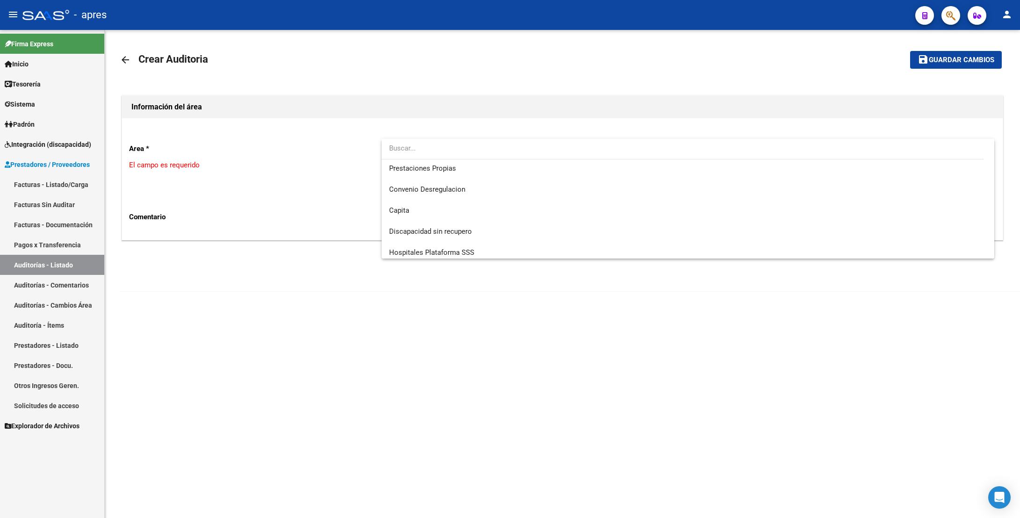
scroll to position [90, 0]
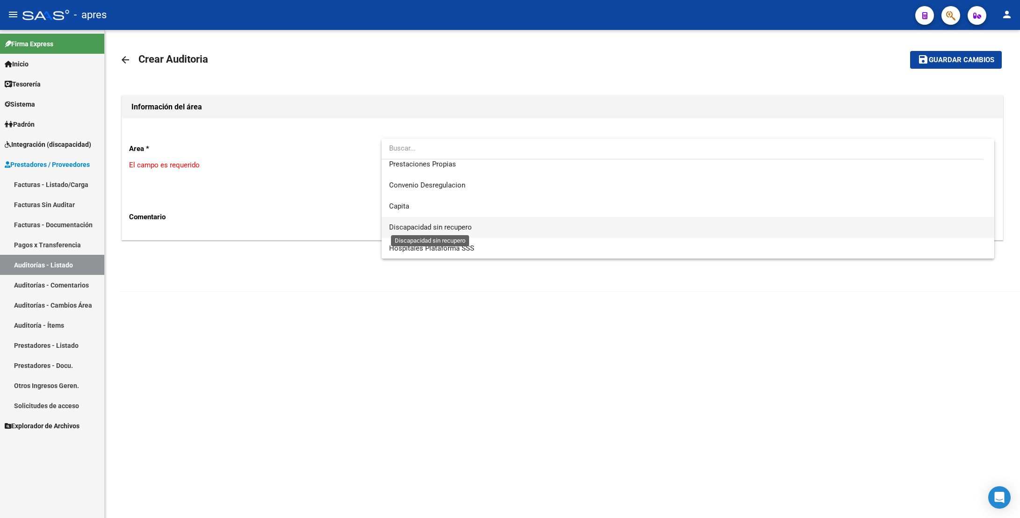
click at [431, 229] on span "Discapacidad sin recupero" at bounding box center [430, 227] width 83 height 8
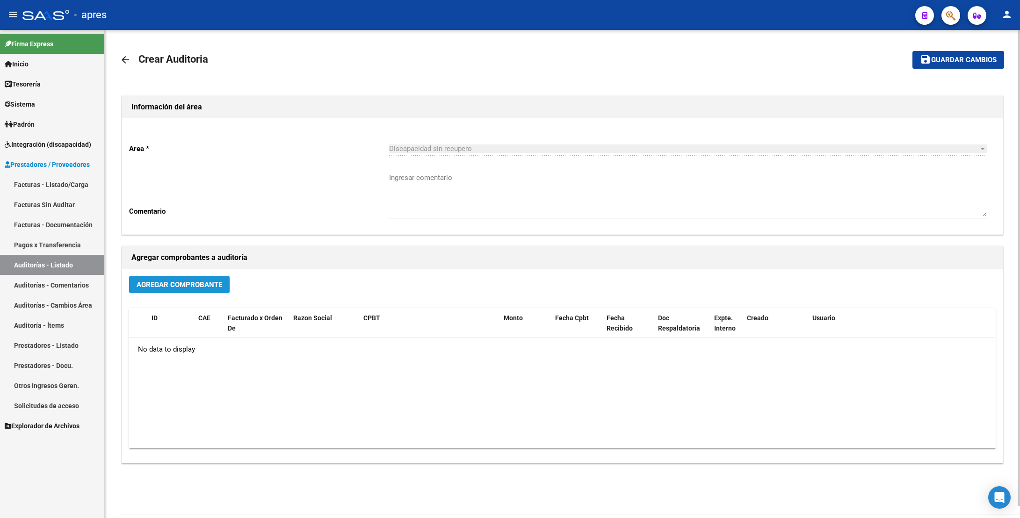
click at [205, 282] on span "Agregar Comprobante" at bounding box center [180, 284] width 86 height 8
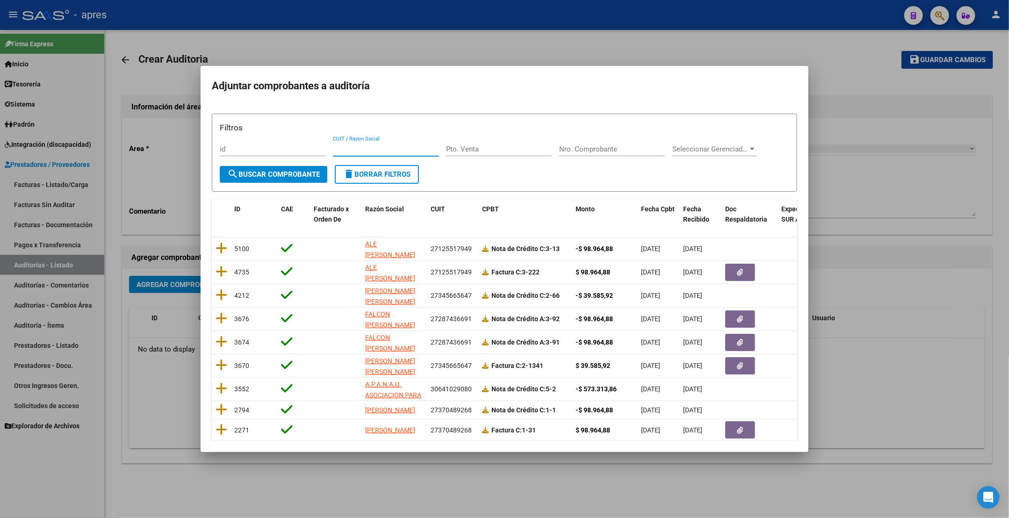
click at [372, 151] on input "CUIT / Razon Social" at bounding box center [386, 149] width 106 height 8
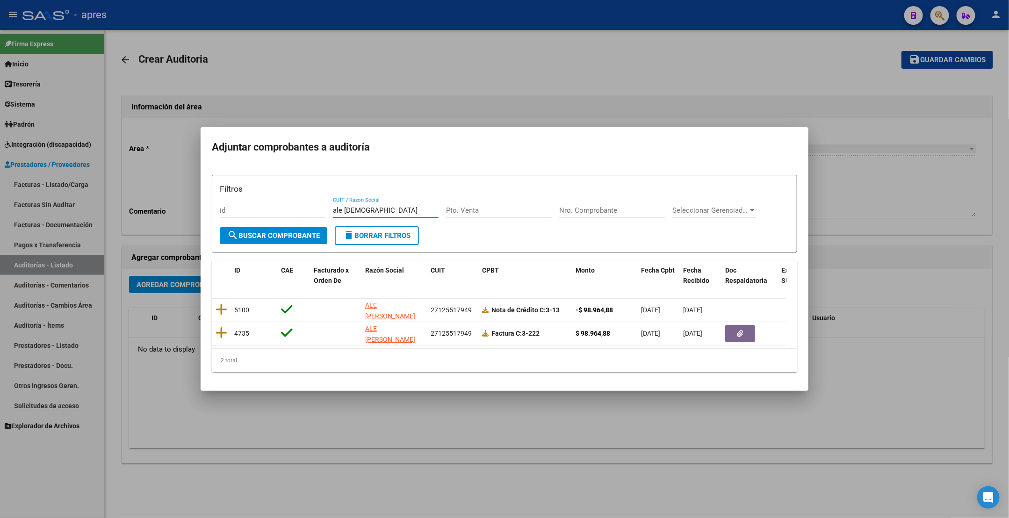
type input "ale [DEMOGRAPHIC_DATA]"
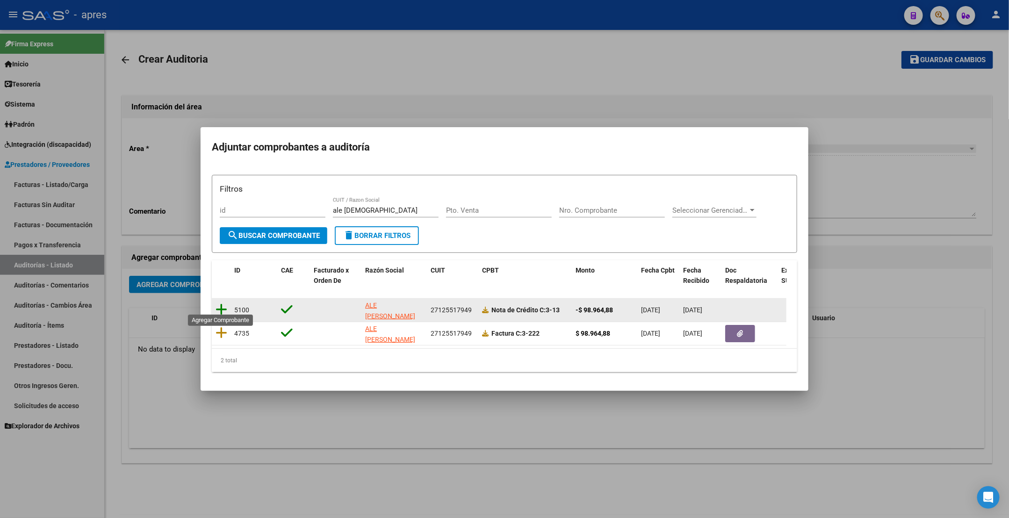
click at [224, 305] on icon at bounding box center [222, 309] width 12 height 13
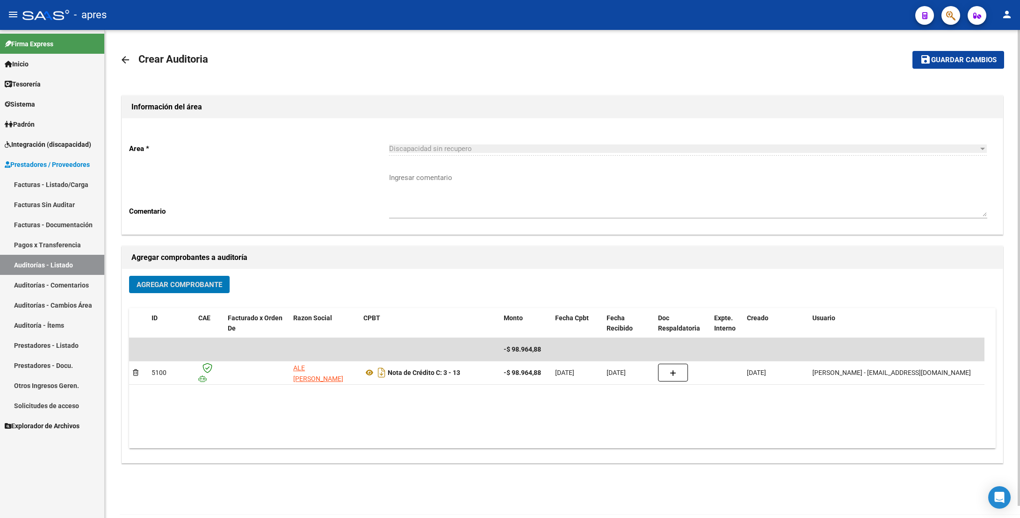
click at [208, 282] on span "Agregar Comprobante" at bounding box center [180, 284] width 86 height 8
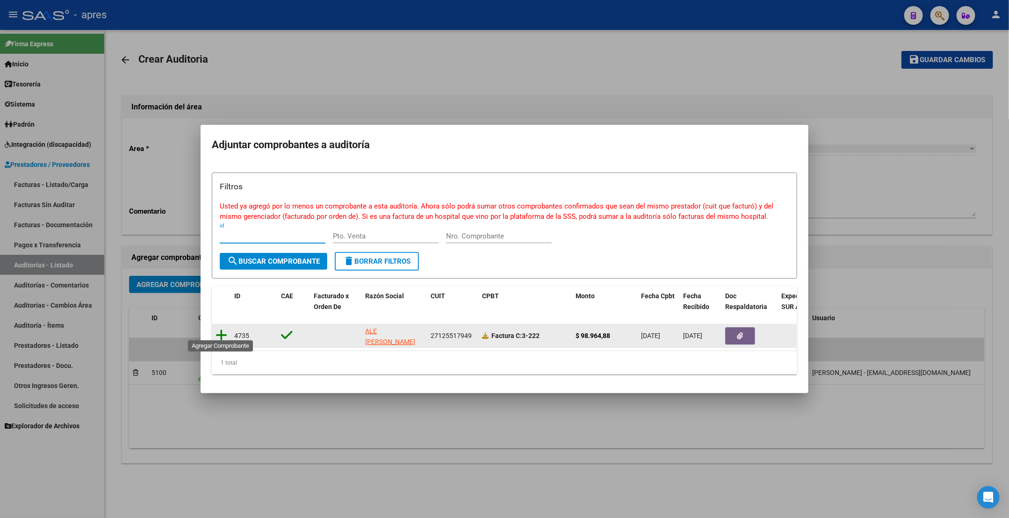
click at [223, 329] on icon at bounding box center [222, 335] width 12 height 13
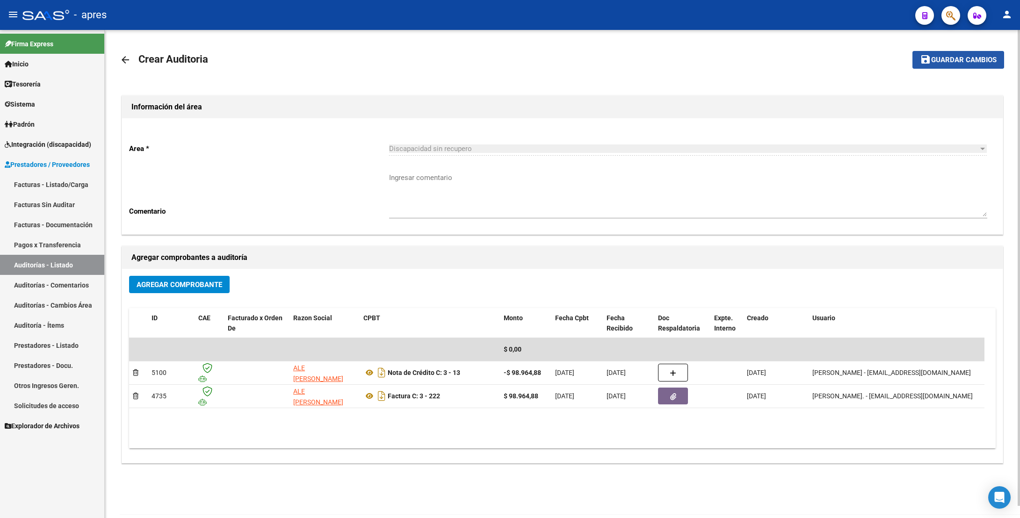
click at [956, 57] on span "Guardar cambios" at bounding box center [963, 60] width 65 height 8
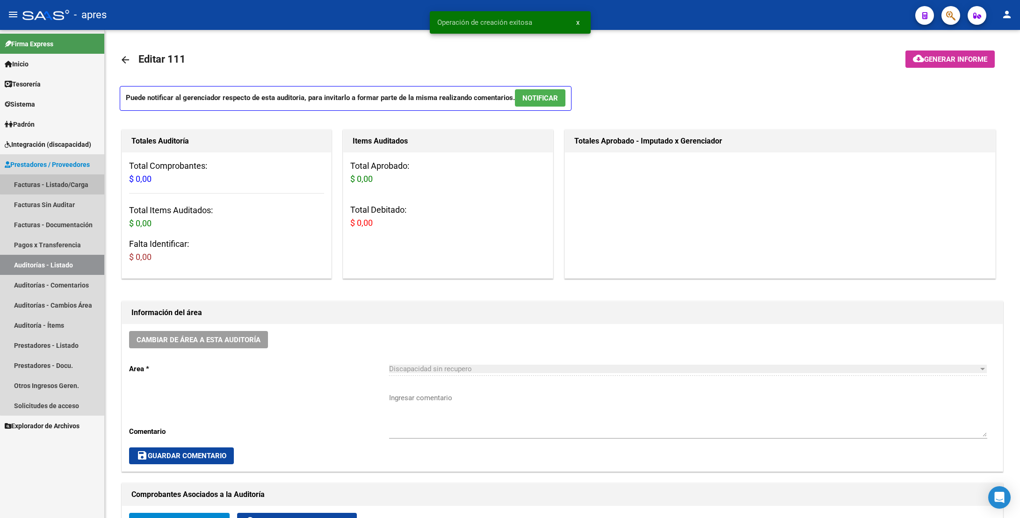
click at [52, 180] on link "Facturas - Listado/Carga" at bounding box center [52, 184] width 104 height 20
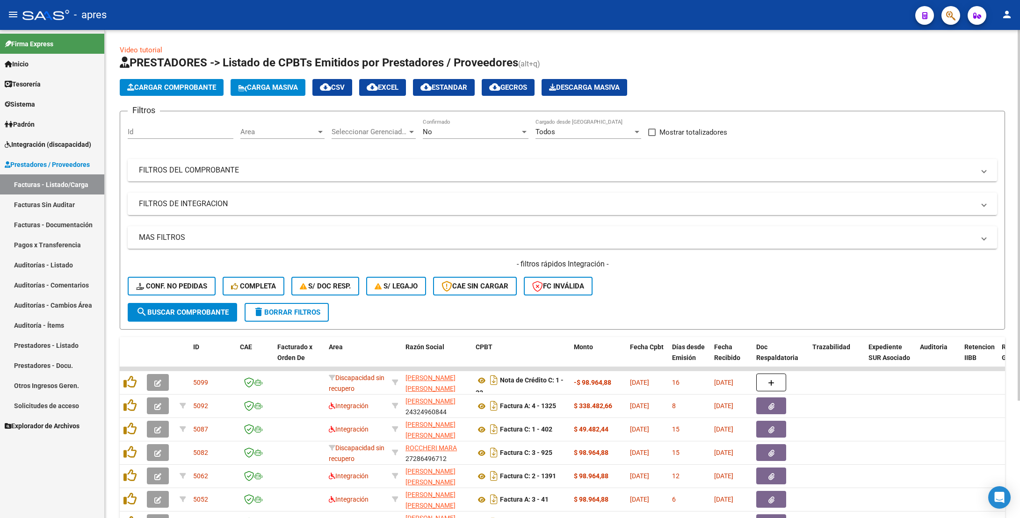
click at [462, 158] on div "Filtros Id Area Area Seleccionar Gerenciador Seleccionar Gerenciador No Confirm…" at bounding box center [562, 211] width 869 height 184
click at [463, 167] on mat-panel-title "FILTROS DEL COMPROBANTE" at bounding box center [556, 170] width 835 height 10
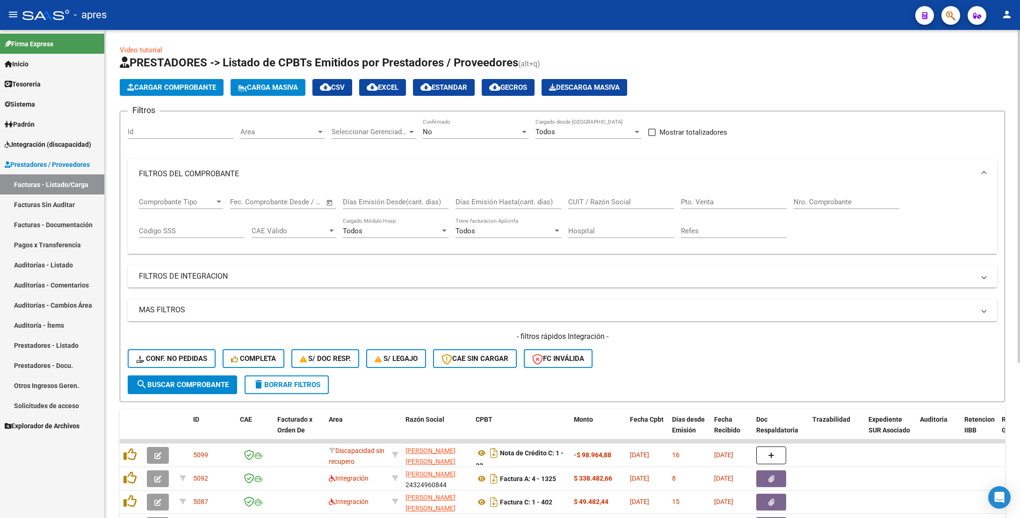
click at [588, 205] on input "CUIT / Razón Social" at bounding box center [621, 202] width 106 height 8
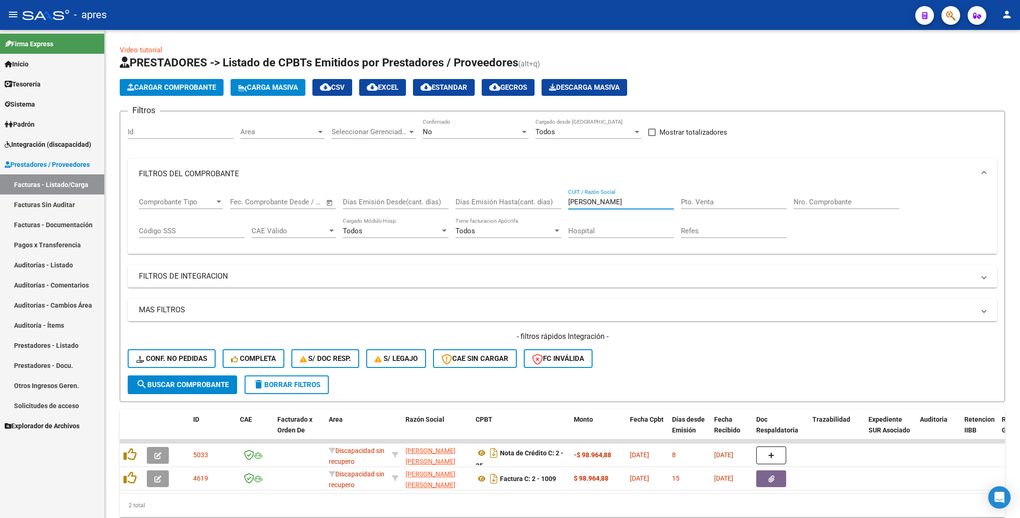
type input "[PERSON_NAME]"
drag, startPoint x: 845, startPoint y: 193, endPoint x: 845, endPoint y: 201, distance: 8.4
click at [845, 201] on div "Nro. Comprobante" at bounding box center [846, 199] width 106 height 20
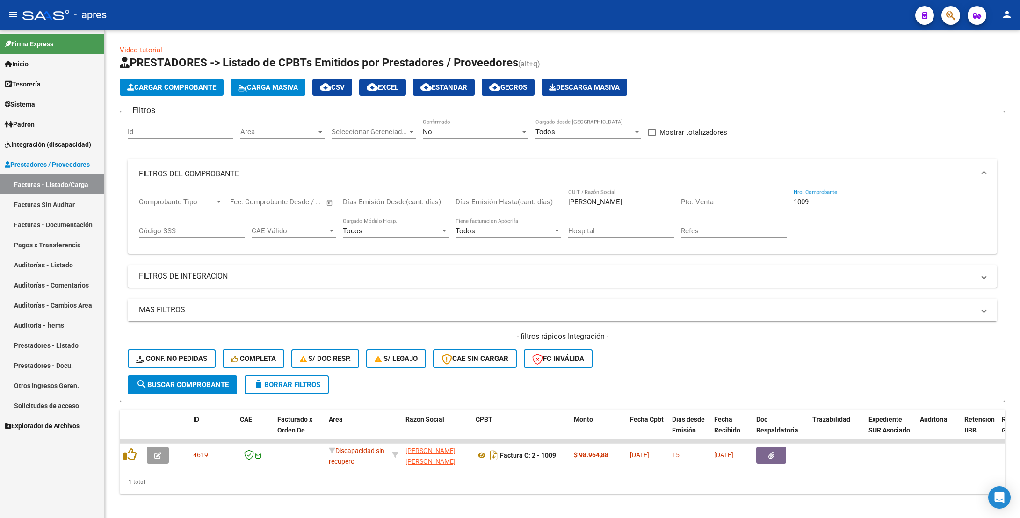
type input "1009"
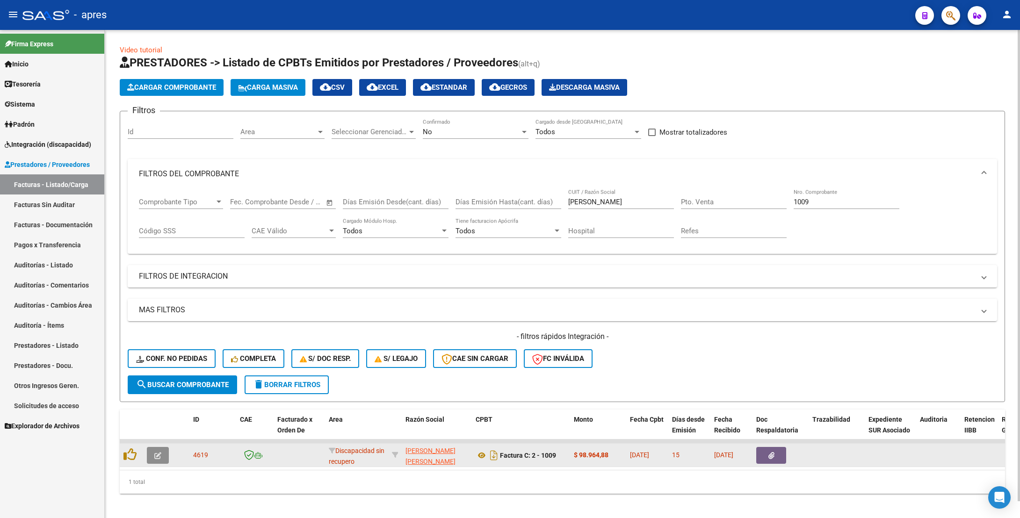
click at [154, 454] on icon "button" at bounding box center [157, 455] width 7 height 7
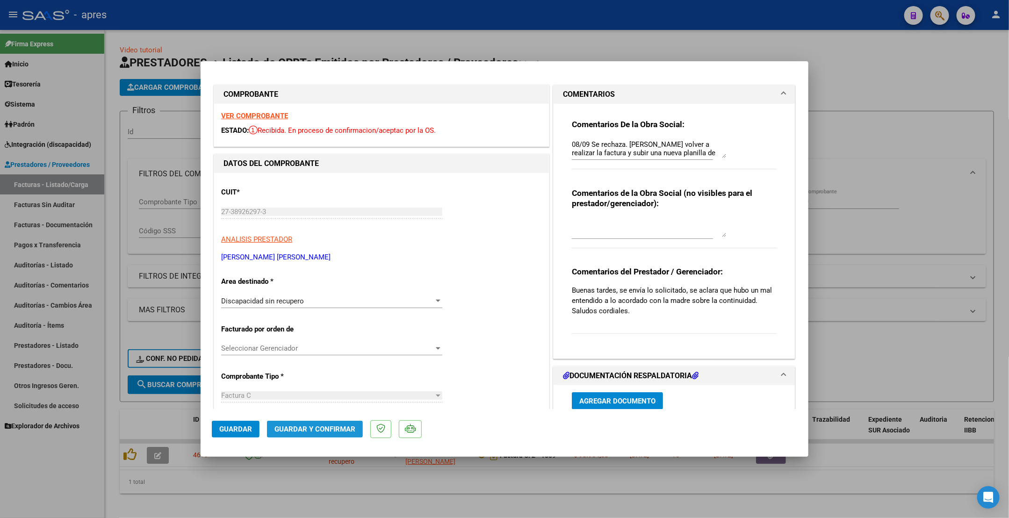
click at [317, 429] on span "Guardar y Confirmar" at bounding box center [314, 429] width 81 height 8
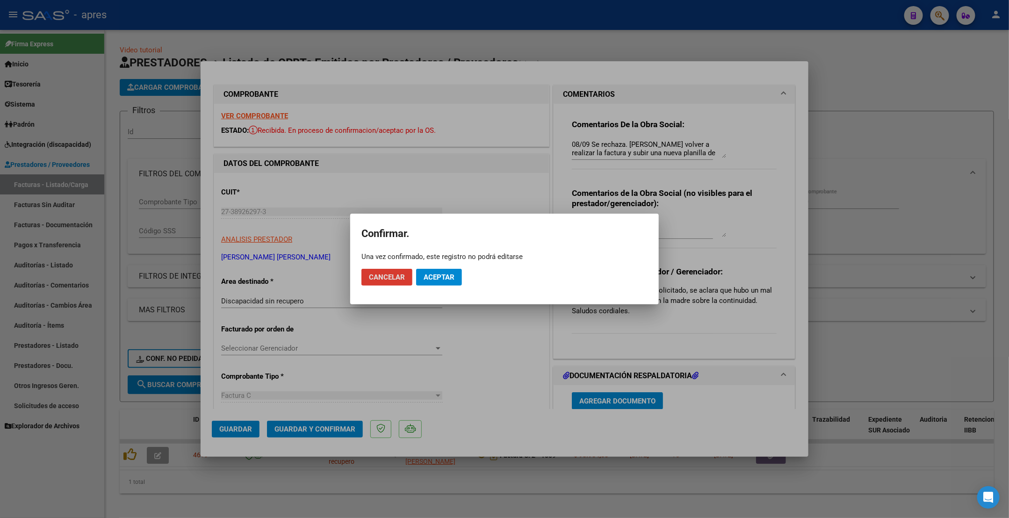
click at [449, 273] on span "Aceptar" at bounding box center [439, 277] width 31 height 8
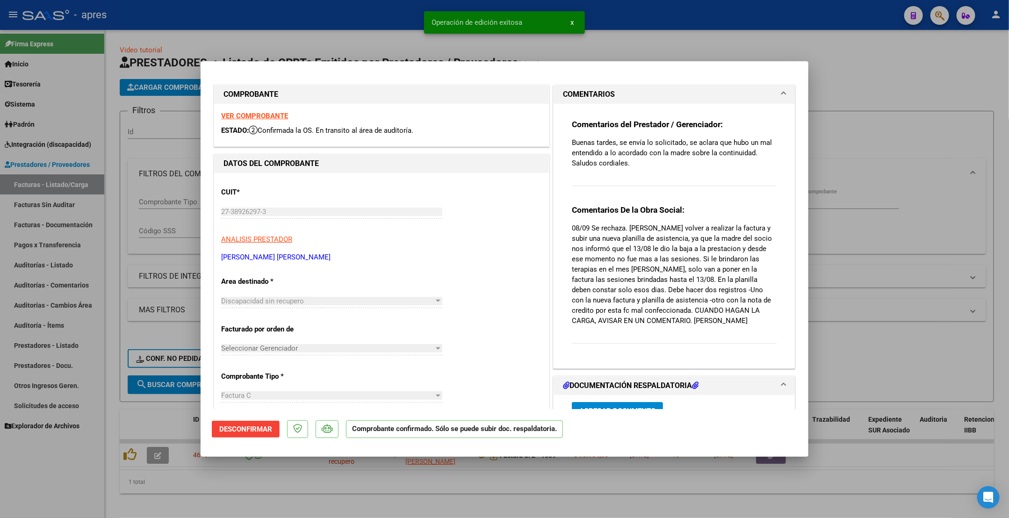
click at [115, 130] on div at bounding box center [504, 259] width 1009 height 518
type input "$ 0,00"
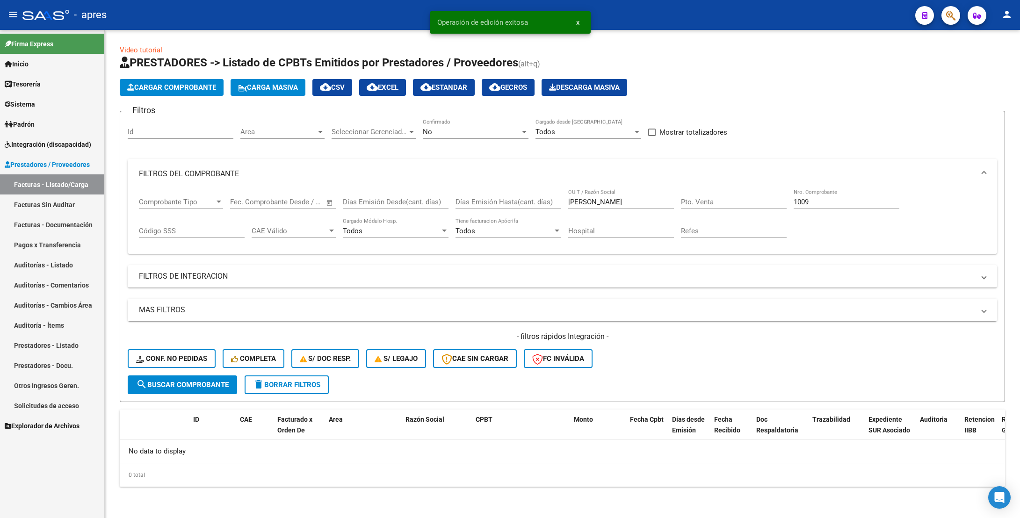
click at [62, 260] on link "Auditorías - Listado" at bounding box center [52, 265] width 104 height 20
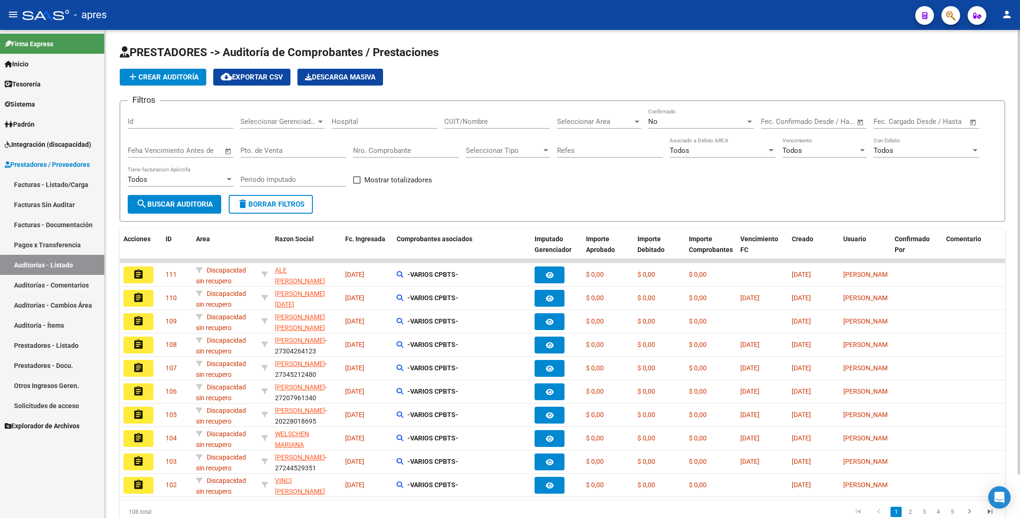
click at [171, 65] on app-list-header "PRESTADORES -> Auditoría de Comprobantes / Prestaciones add Crear Auditoría clo…" at bounding box center [562, 133] width 885 height 177
click at [175, 74] on span "add Crear Auditoría" at bounding box center [163, 77] width 72 height 8
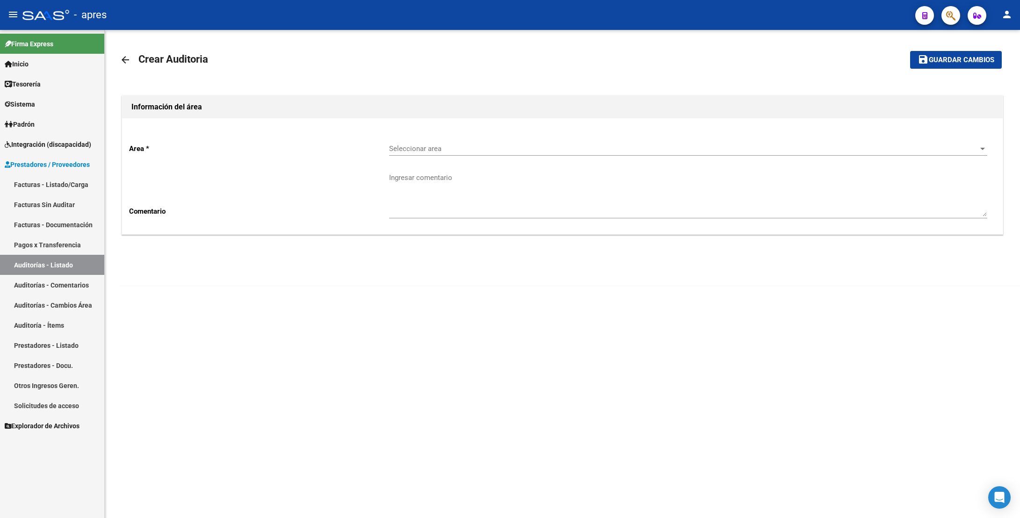
click at [425, 157] on div "Seleccionar area Seleccionar area" at bounding box center [688, 150] width 598 height 29
click at [425, 149] on span "Seleccionar area" at bounding box center [683, 148] width 589 height 8
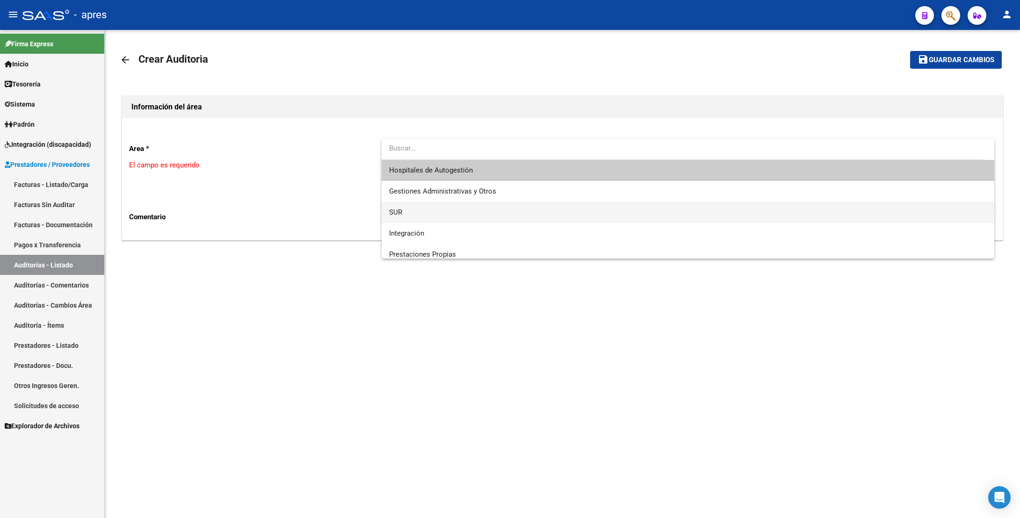
scroll to position [90, 0]
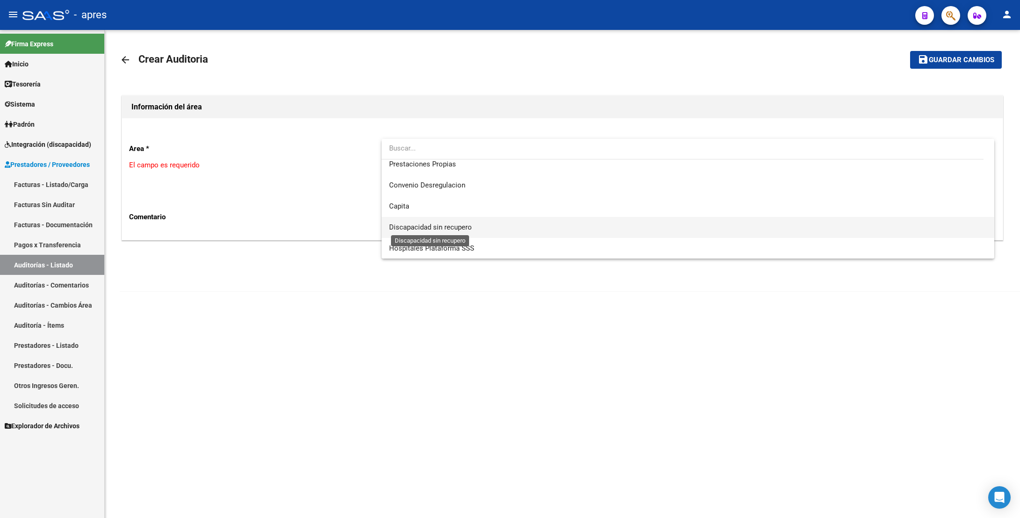
click at [436, 223] on span "Discapacidad sin recupero" at bounding box center [430, 227] width 83 height 8
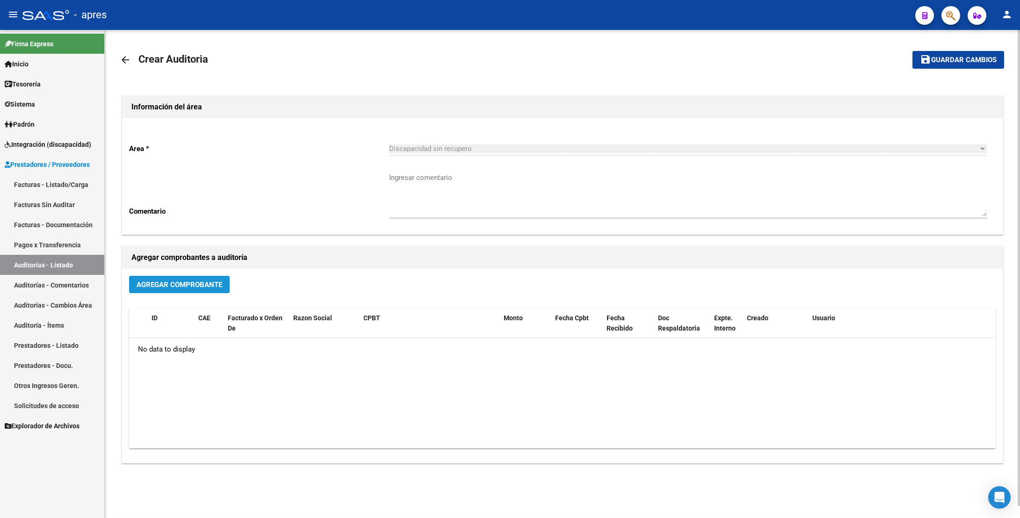
click at [203, 291] on button "Agregar Comprobante" at bounding box center [179, 284] width 101 height 17
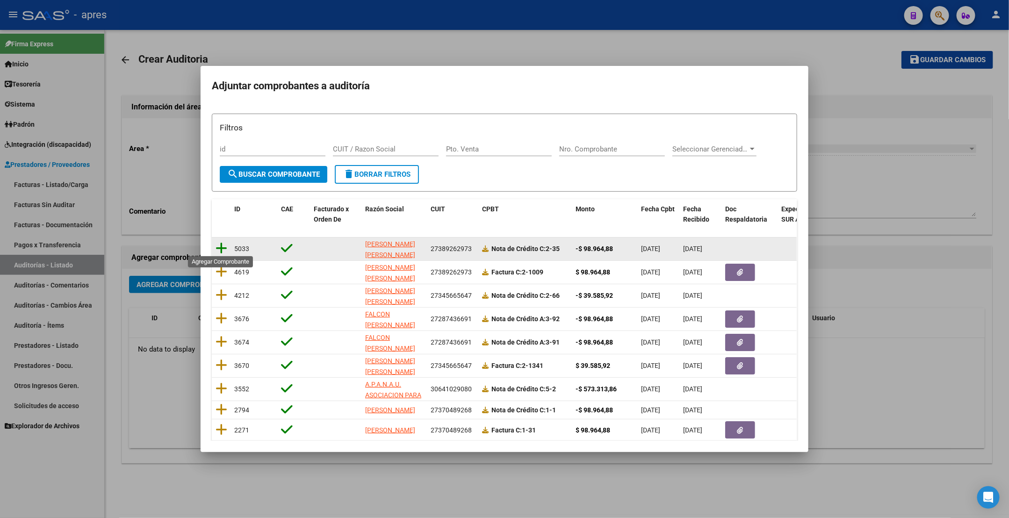
click at [221, 244] on icon at bounding box center [222, 248] width 12 height 13
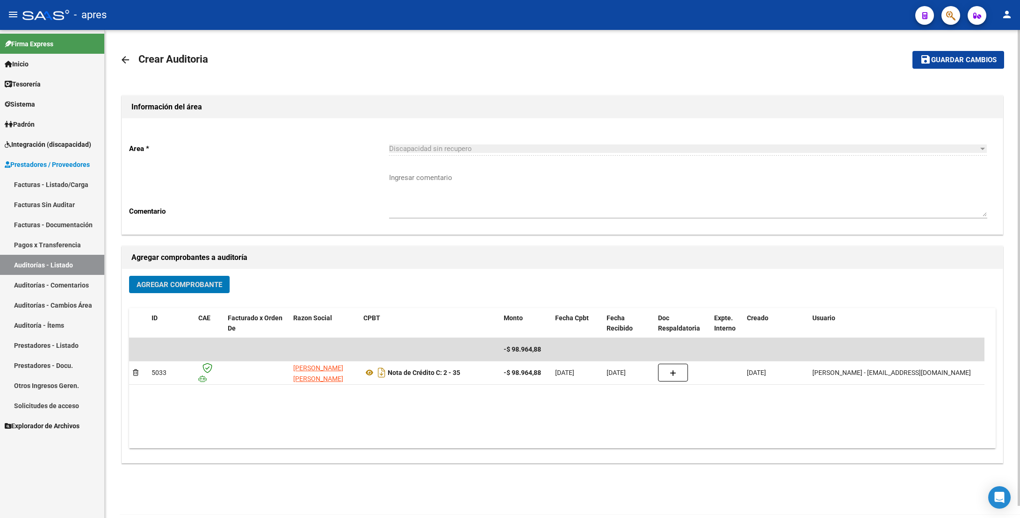
click at [195, 281] on span "Agregar Comprobante" at bounding box center [180, 284] width 86 height 8
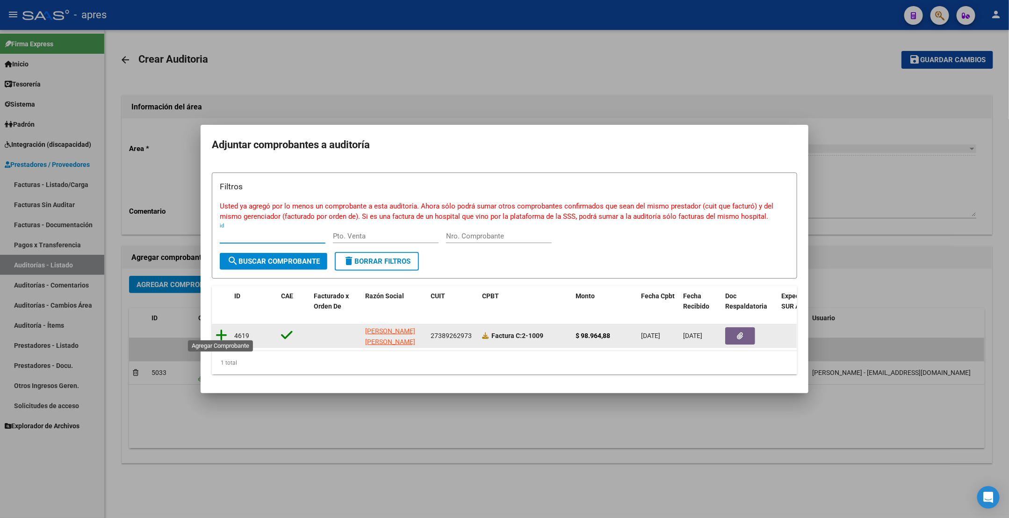
click at [222, 329] on icon at bounding box center [222, 335] width 12 height 13
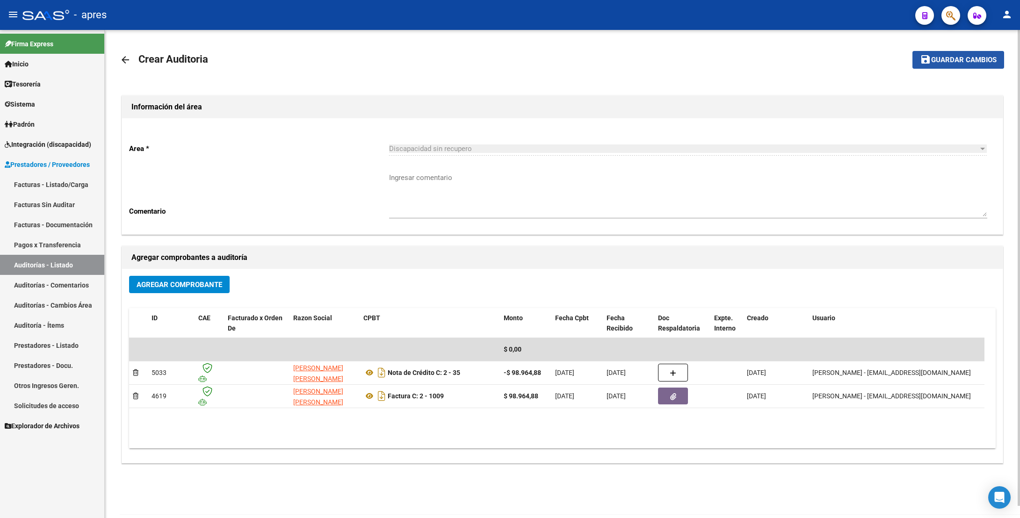
click at [975, 59] on span "Guardar cambios" at bounding box center [963, 60] width 65 height 8
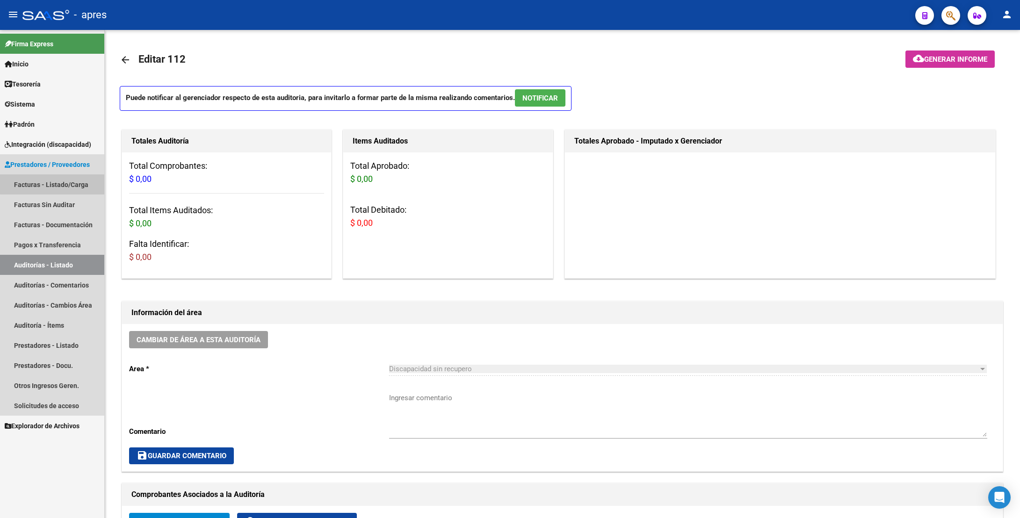
click at [57, 180] on link "Facturas - Listado/Carga" at bounding box center [52, 184] width 104 height 20
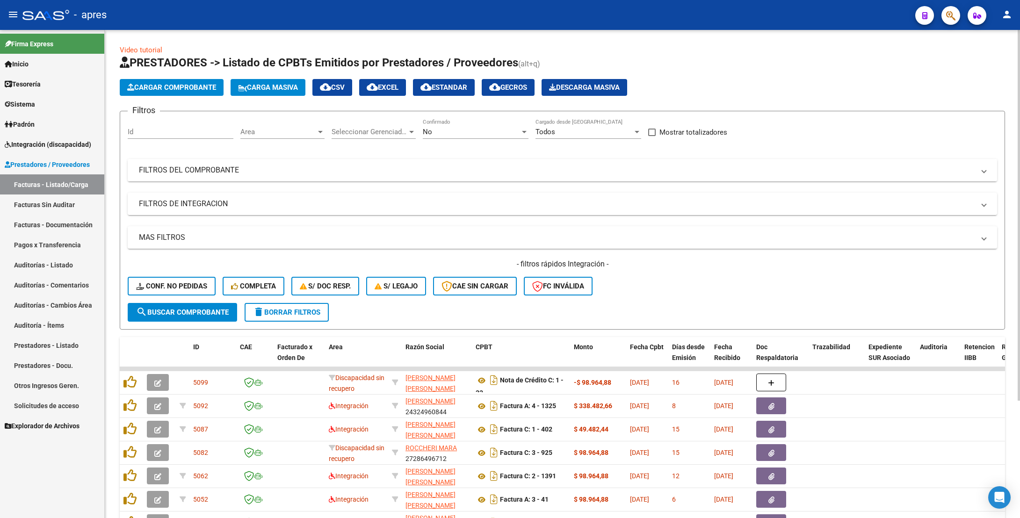
click at [455, 159] on mat-expansion-panel-header "FILTROS DEL COMPROBANTE" at bounding box center [562, 170] width 869 height 22
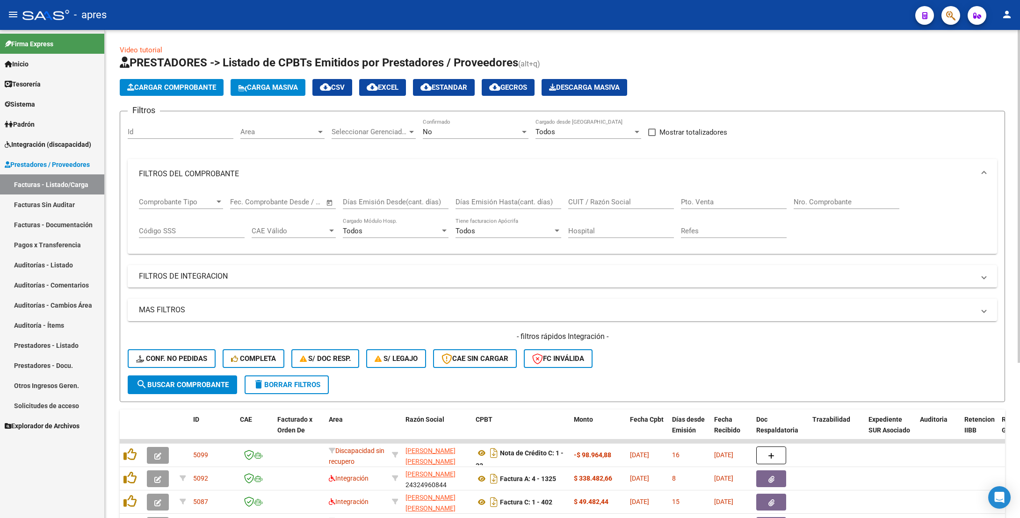
click at [592, 205] on input "CUIT / Razón Social" at bounding box center [621, 202] width 106 height 8
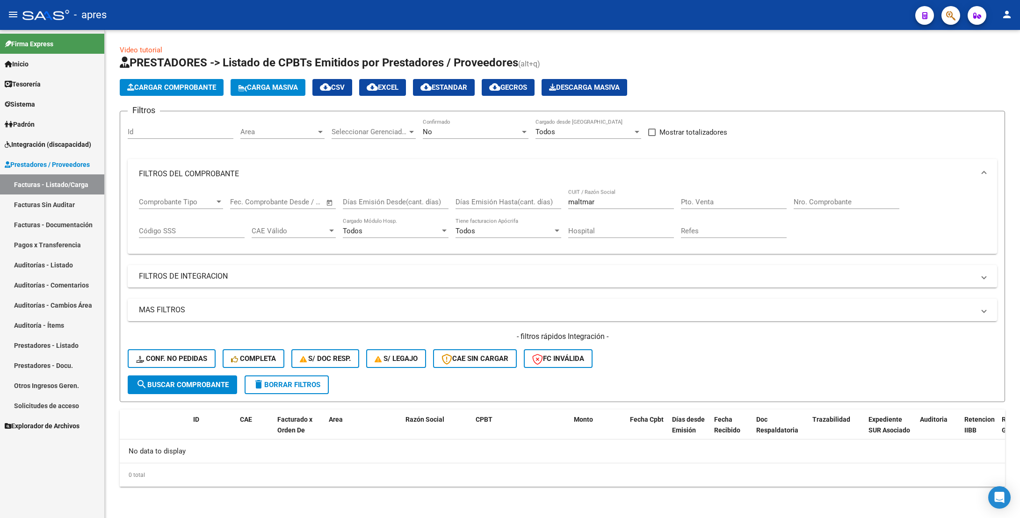
drag, startPoint x: 605, startPoint y: 196, endPoint x: 538, endPoint y: 198, distance: 67.3
click at [538, 198] on div "Comprobante Tipo Comprobante Tipo Fecha inicio – Fecha fin Fec. Comprobante Des…" at bounding box center [562, 218] width 847 height 58
drag, startPoint x: 609, startPoint y: 199, endPoint x: 536, endPoint y: 195, distance: 73.0
click at [536, 195] on div "Comprobante Tipo Comprobante Tipo Fecha inicio – Fecha fin Fec. Comprobante Des…" at bounding box center [562, 218] width 847 height 58
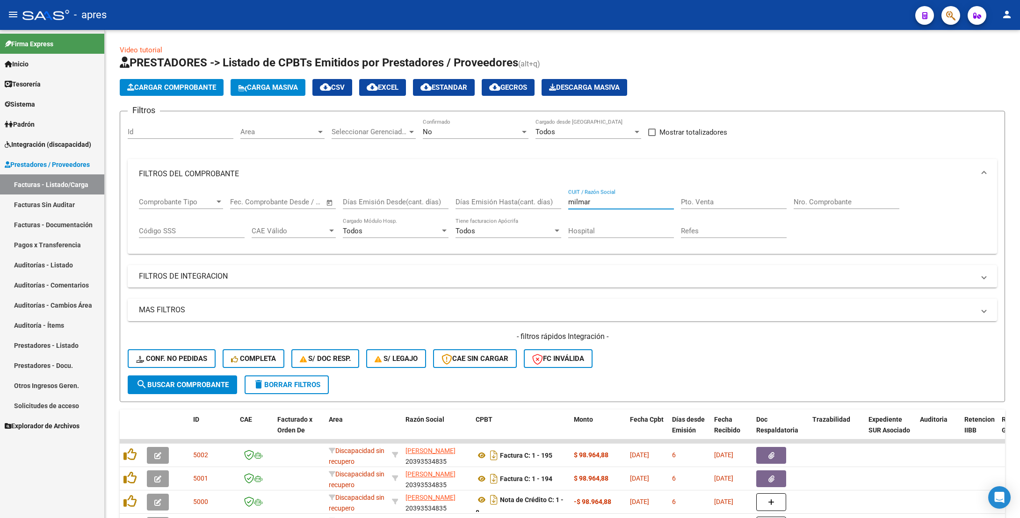
type input "milmar"
click at [827, 205] on input "Nro. Comprobante" at bounding box center [846, 202] width 106 height 8
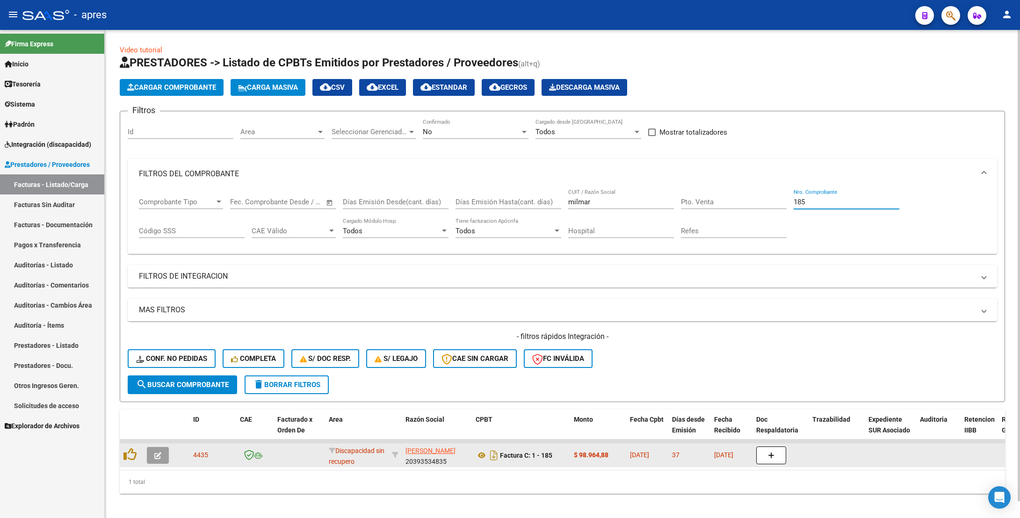
type input "185"
click at [166, 462] on button "button" at bounding box center [158, 455] width 22 height 17
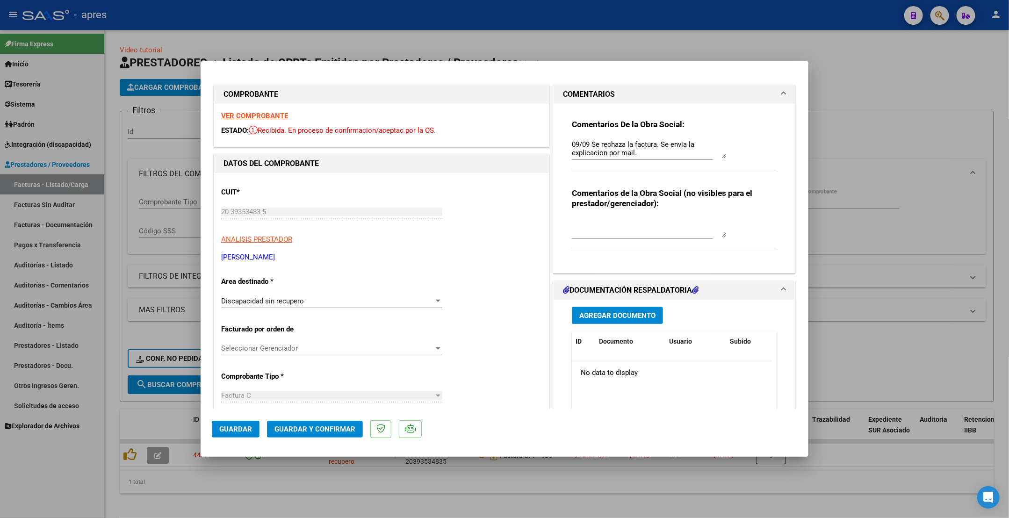
click at [327, 425] on span "Guardar y Confirmar" at bounding box center [314, 429] width 81 height 8
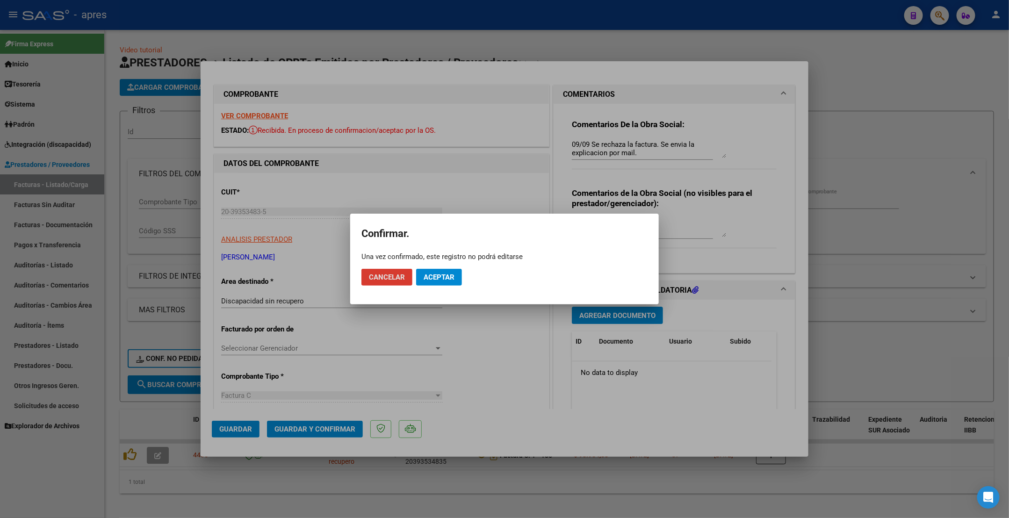
click at [446, 273] on span "Aceptar" at bounding box center [439, 277] width 31 height 8
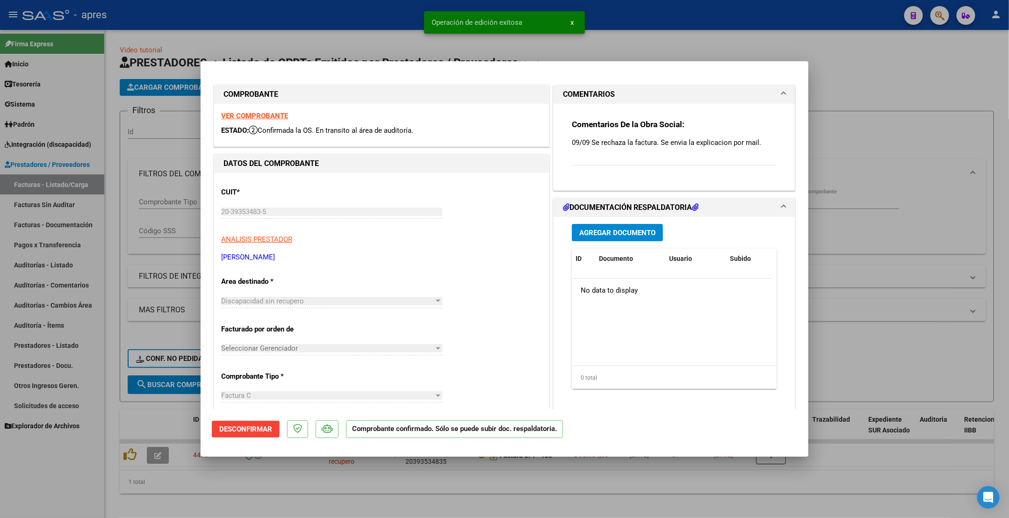
click at [114, 243] on div at bounding box center [504, 259] width 1009 height 518
type input "$ 0,00"
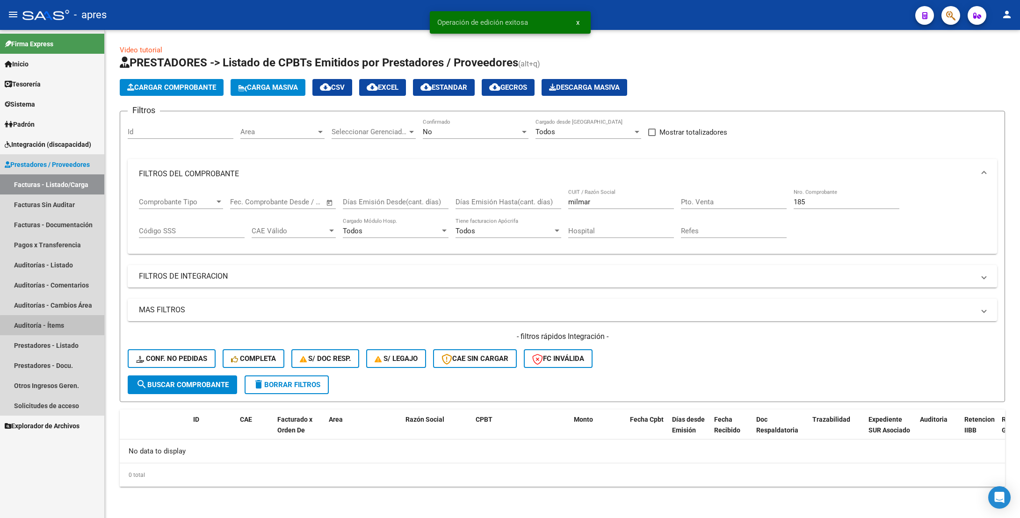
click at [55, 326] on link "Auditoría - Ítems" at bounding box center [52, 325] width 104 height 20
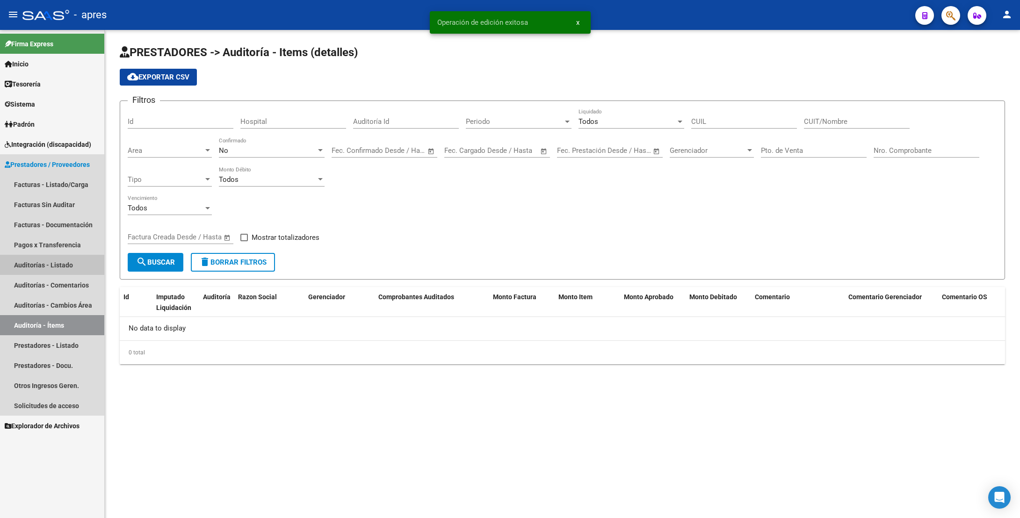
click at [61, 264] on link "Auditorías - Listado" at bounding box center [52, 265] width 104 height 20
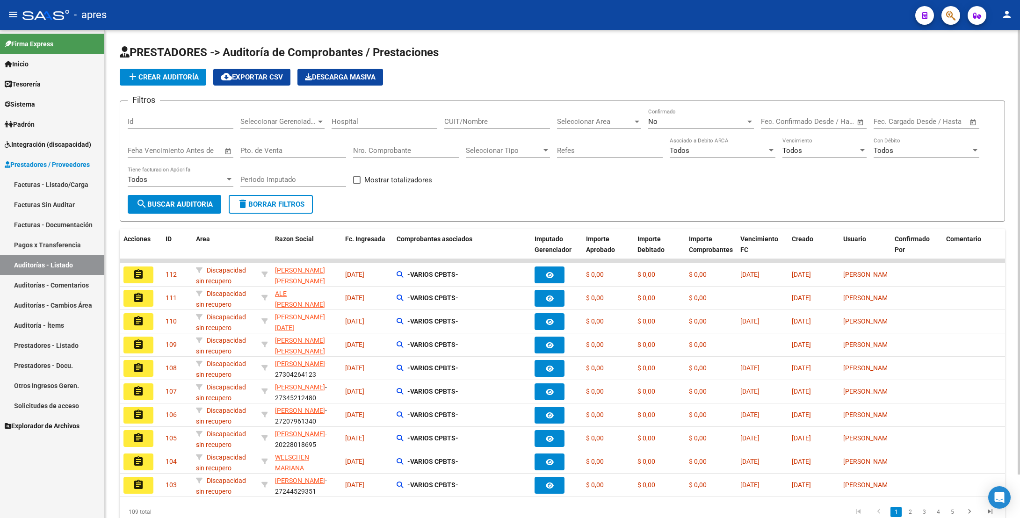
click at [187, 77] on span "add Crear Auditoría" at bounding box center [163, 77] width 72 height 8
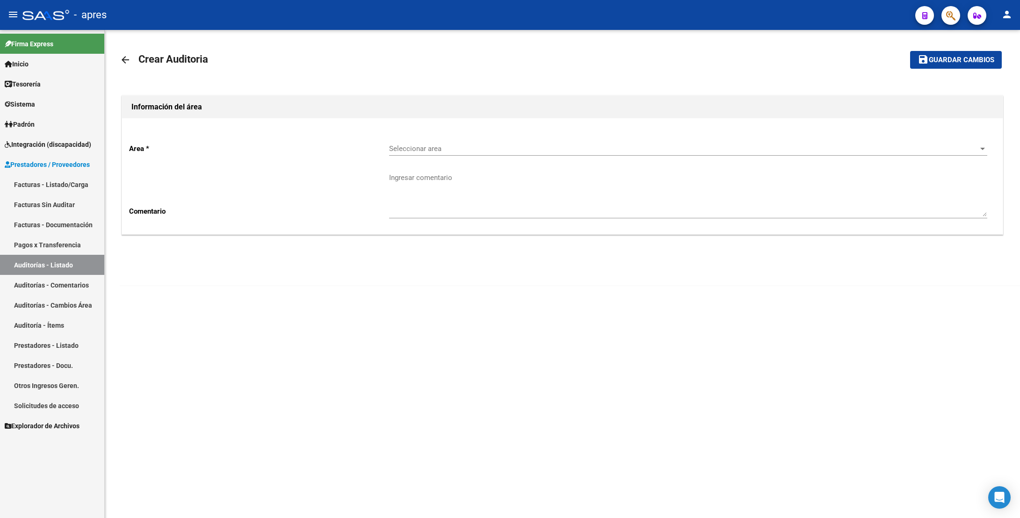
click at [414, 144] on span "Seleccionar area" at bounding box center [683, 148] width 589 height 8
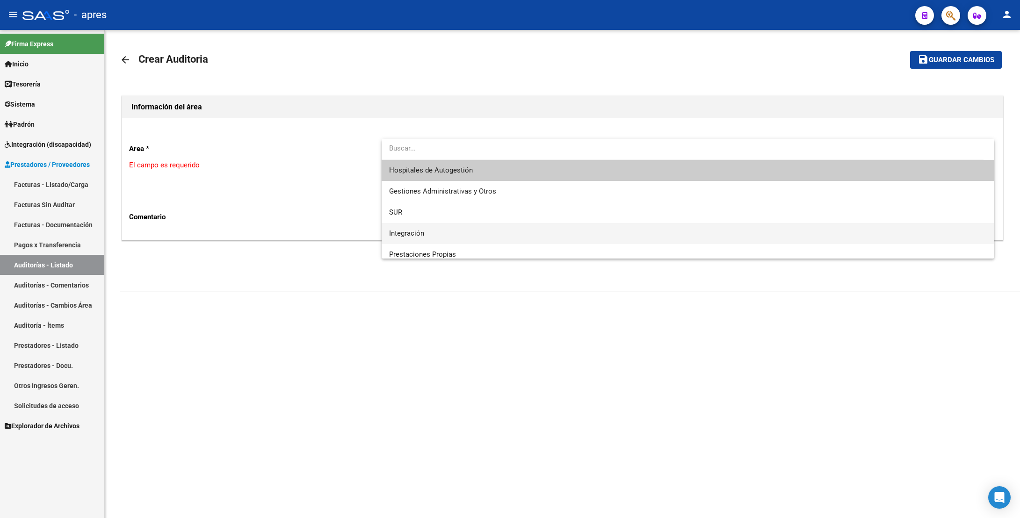
scroll to position [90, 0]
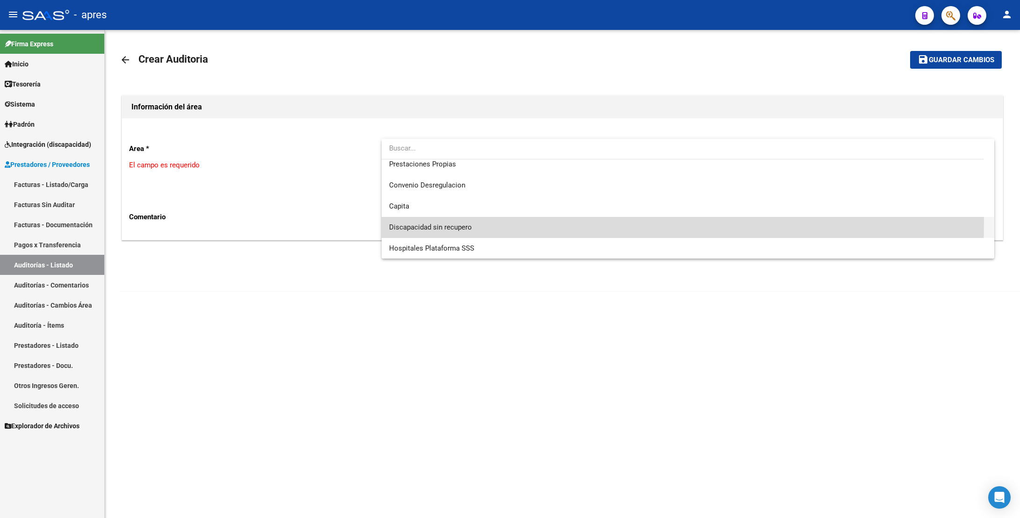
click at [425, 221] on span "Discapacidad sin recupero" at bounding box center [687, 227] width 597 height 21
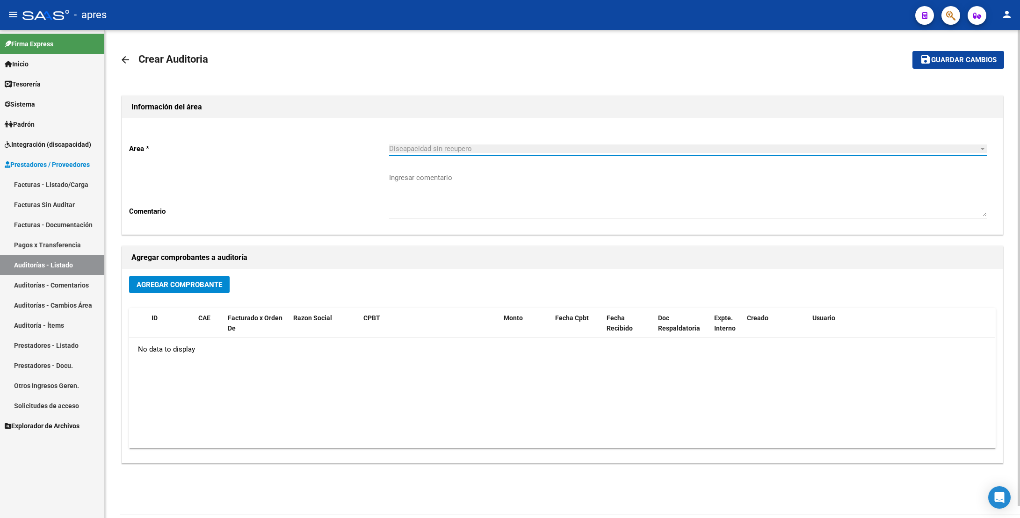
click at [202, 288] on span "Agregar Comprobante" at bounding box center [180, 284] width 86 height 8
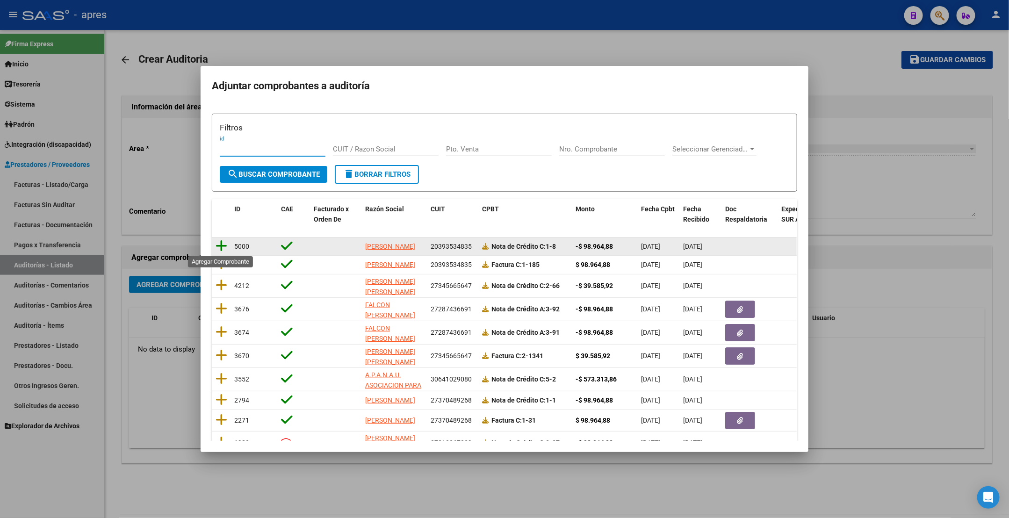
click at [223, 244] on icon at bounding box center [222, 245] width 12 height 13
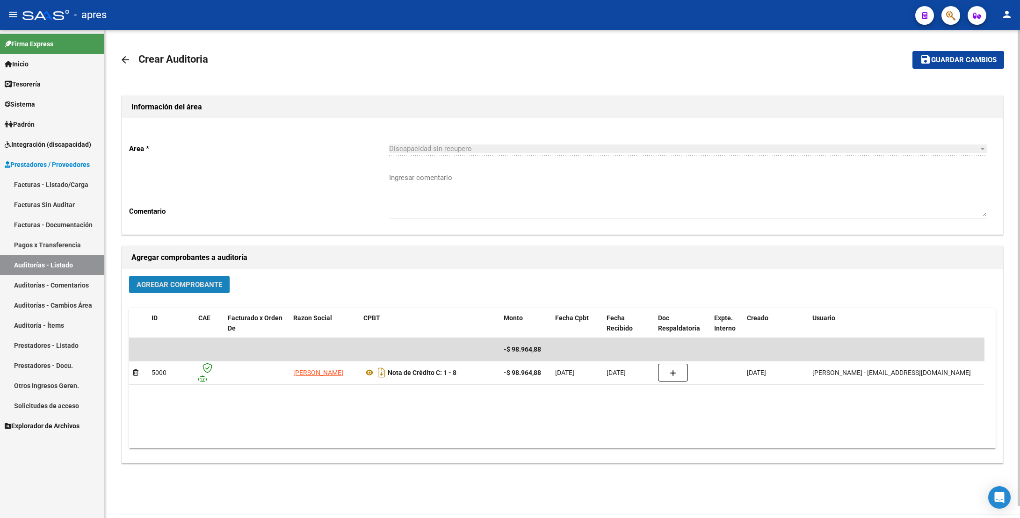
click at [170, 284] on span "Agregar Comprobante" at bounding box center [180, 284] width 86 height 8
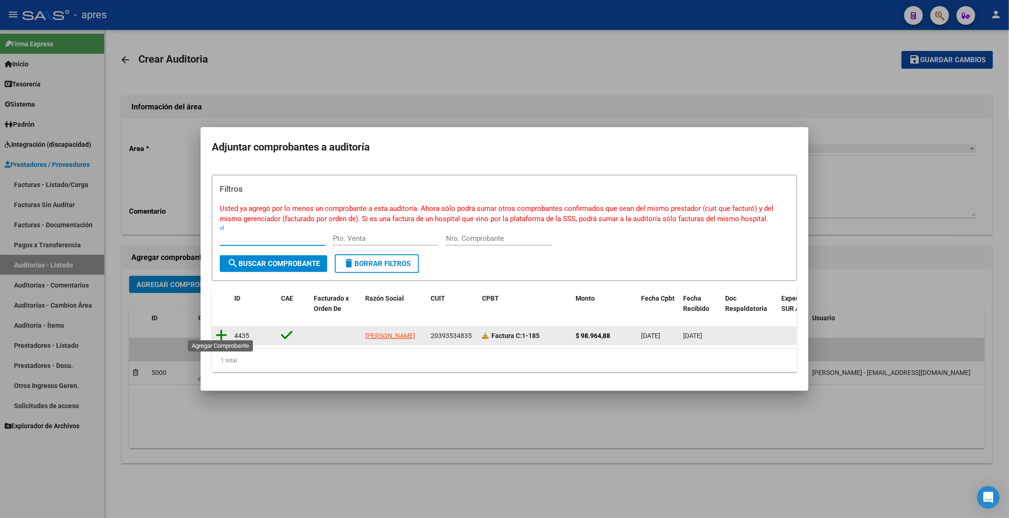
click at [225, 329] on icon at bounding box center [222, 335] width 12 height 13
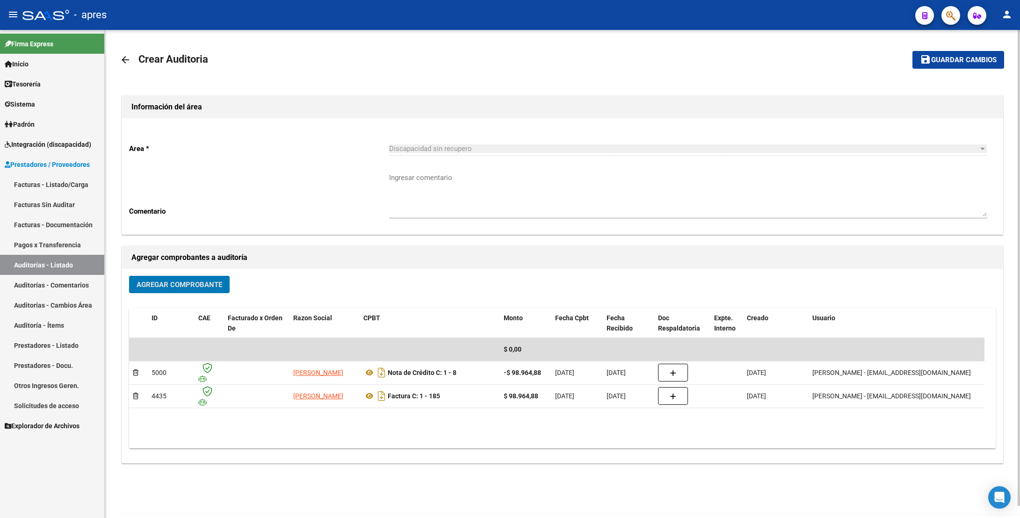
click at [999, 64] on button "save Guardar cambios" at bounding box center [958, 59] width 92 height 17
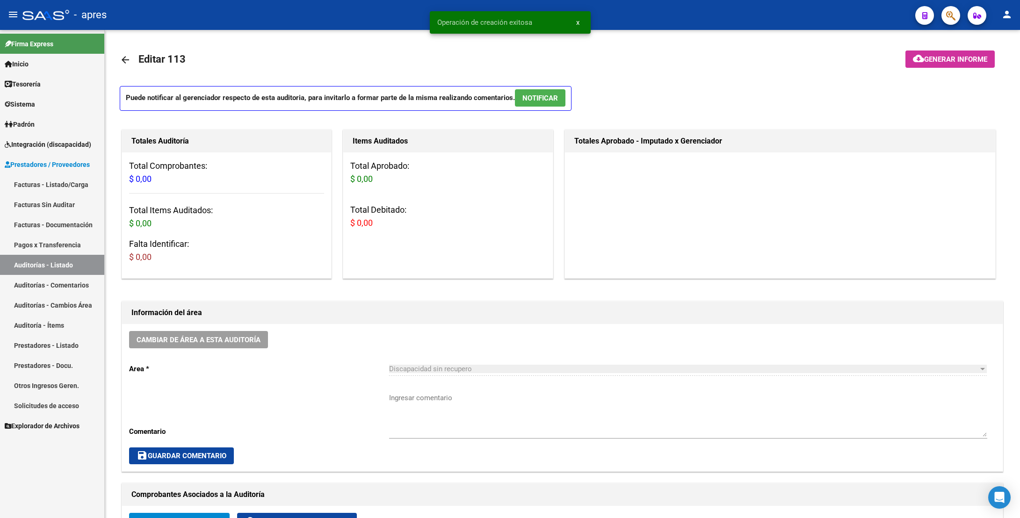
click at [37, 184] on link "Facturas - Listado/Carga" at bounding box center [52, 184] width 104 height 20
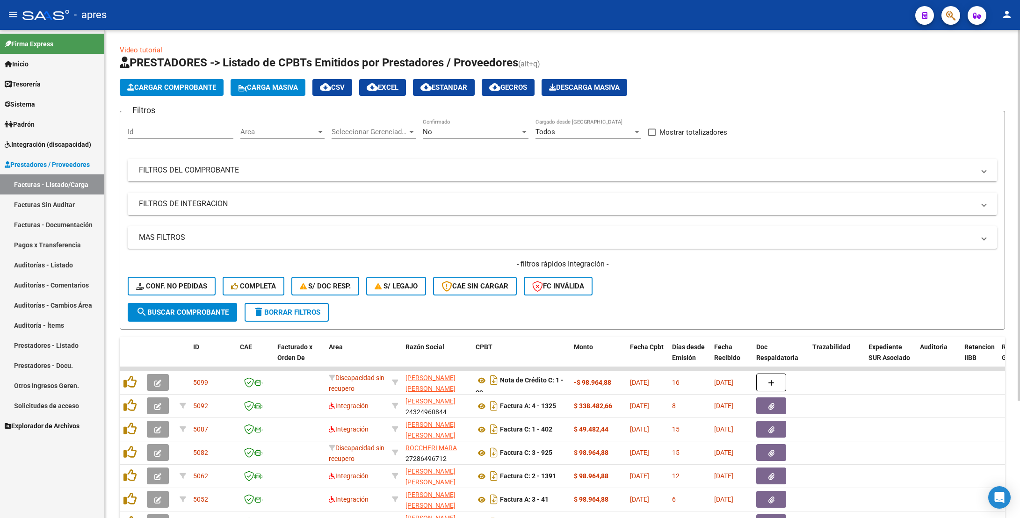
click at [456, 158] on div "Filtros Id Area Area Seleccionar Gerenciador Seleccionar Gerenciador No Confirm…" at bounding box center [562, 211] width 869 height 184
click at [460, 167] on mat-panel-title "FILTROS DEL COMPROBANTE" at bounding box center [556, 170] width 835 height 10
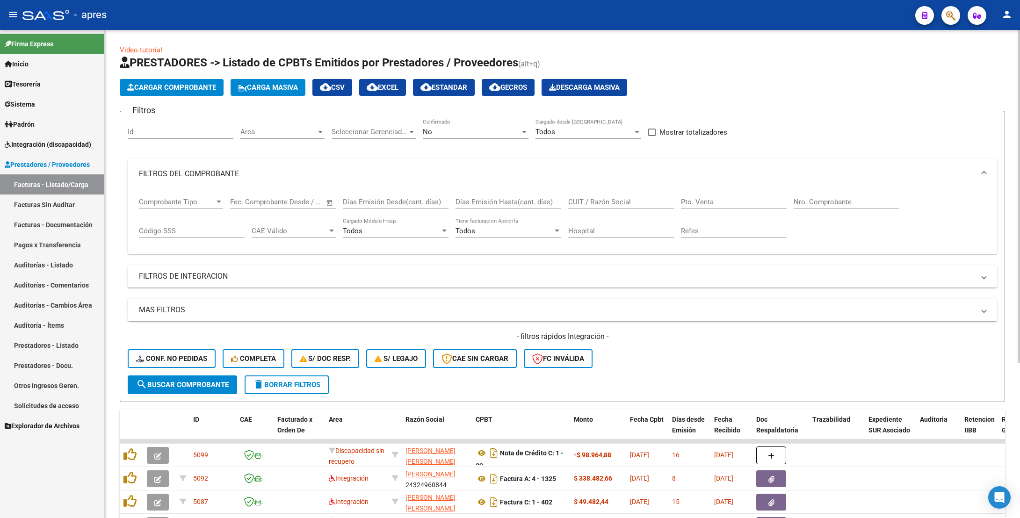
click at [595, 204] on input "CUIT / Razón Social" at bounding box center [621, 202] width 106 height 8
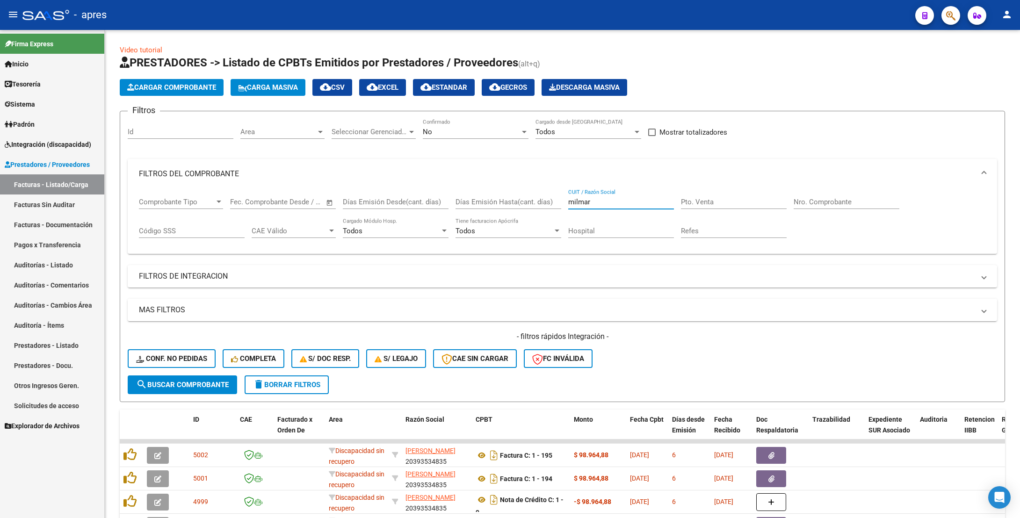
type input "milmar"
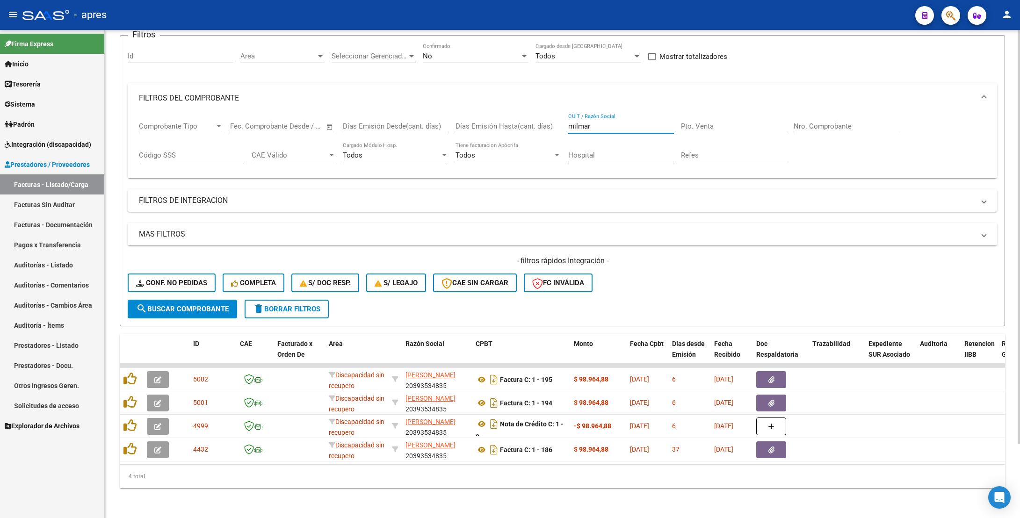
scroll to position [87, 0]
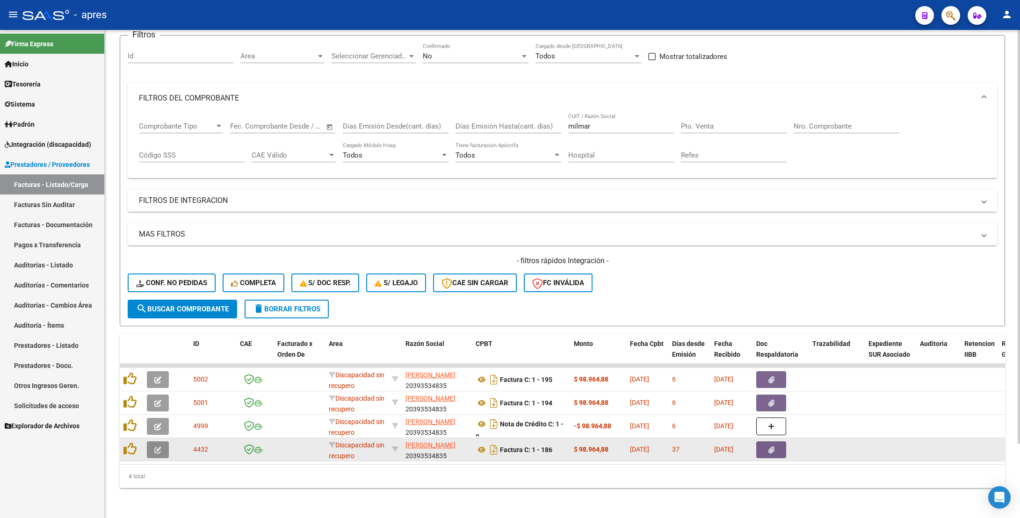
click at [152, 441] on button "button" at bounding box center [158, 449] width 22 height 17
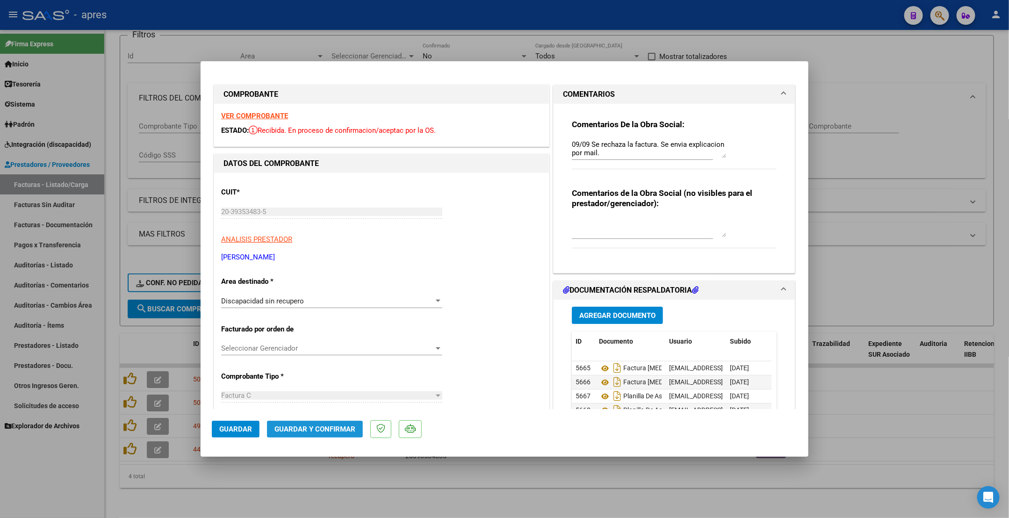
click at [313, 425] on span "Guardar y Confirmar" at bounding box center [314, 429] width 81 height 8
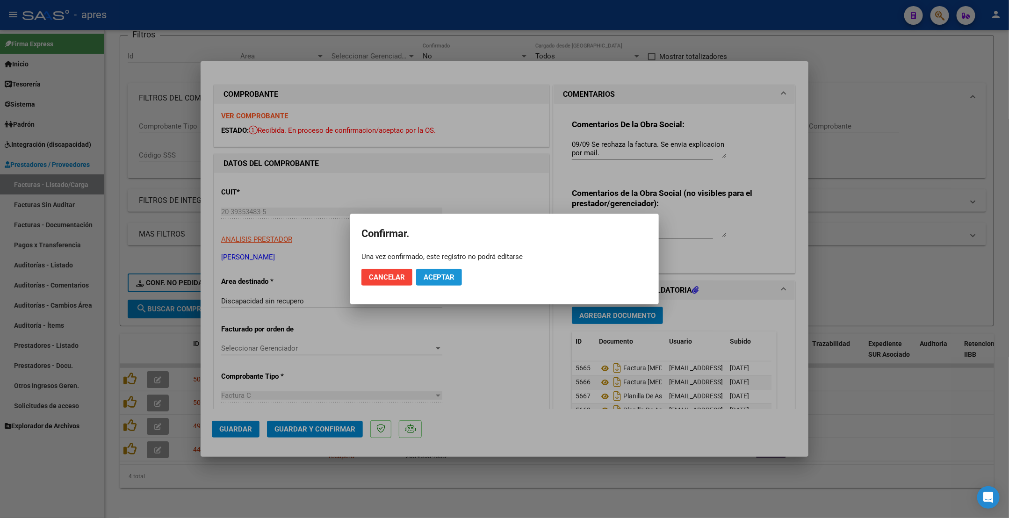
click at [444, 278] on span "Aceptar" at bounding box center [439, 277] width 31 height 8
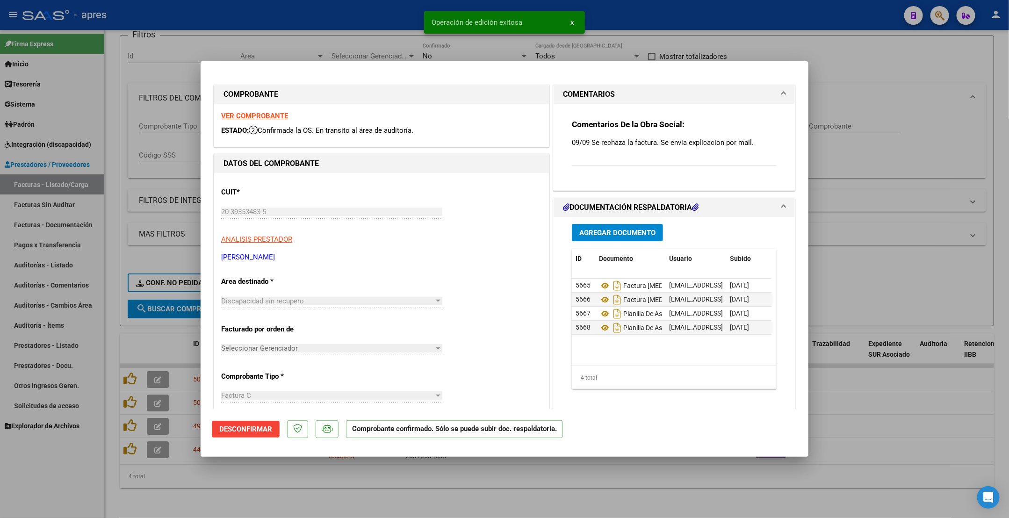
click at [109, 247] on div at bounding box center [504, 259] width 1009 height 518
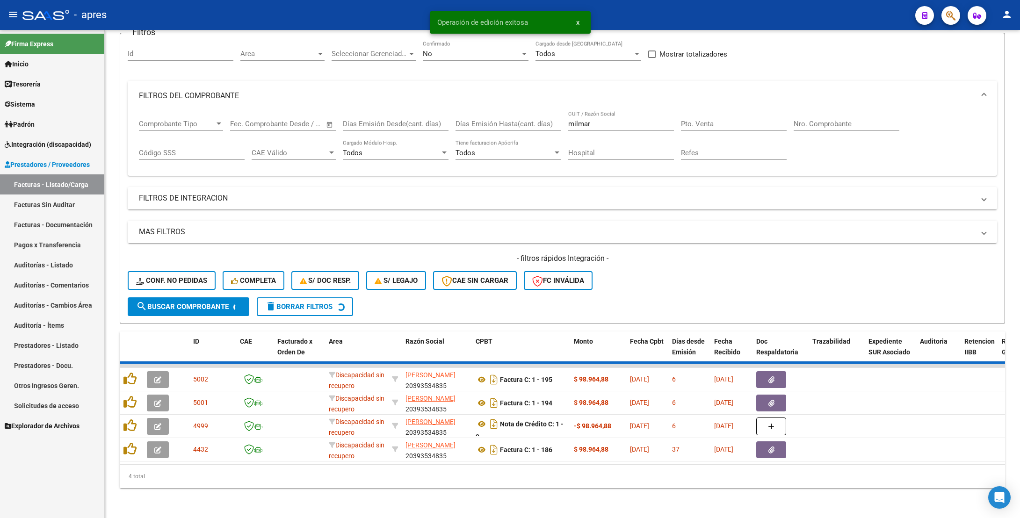
scroll to position [41, 0]
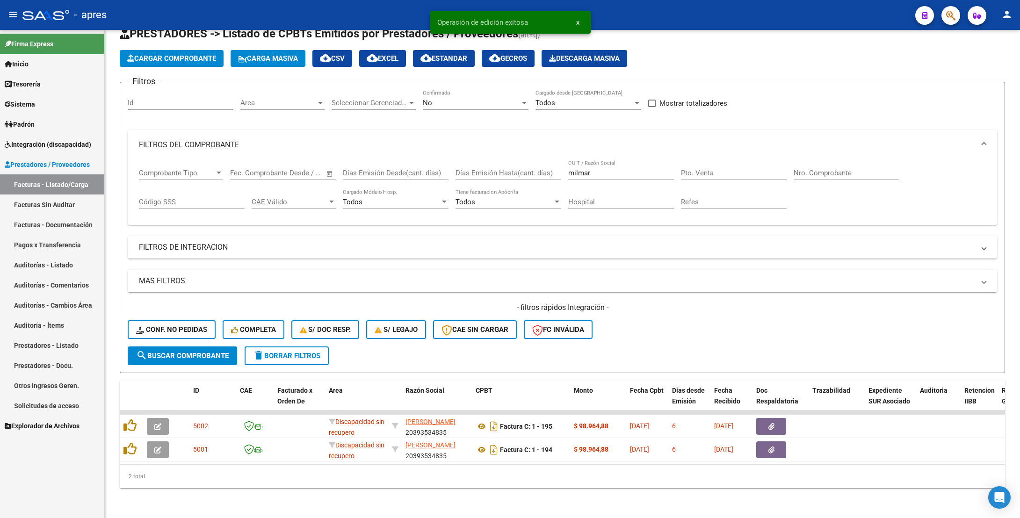
click at [65, 265] on link "Auditorías - Listado" at bounding box center [52, 265] width 104 height 20
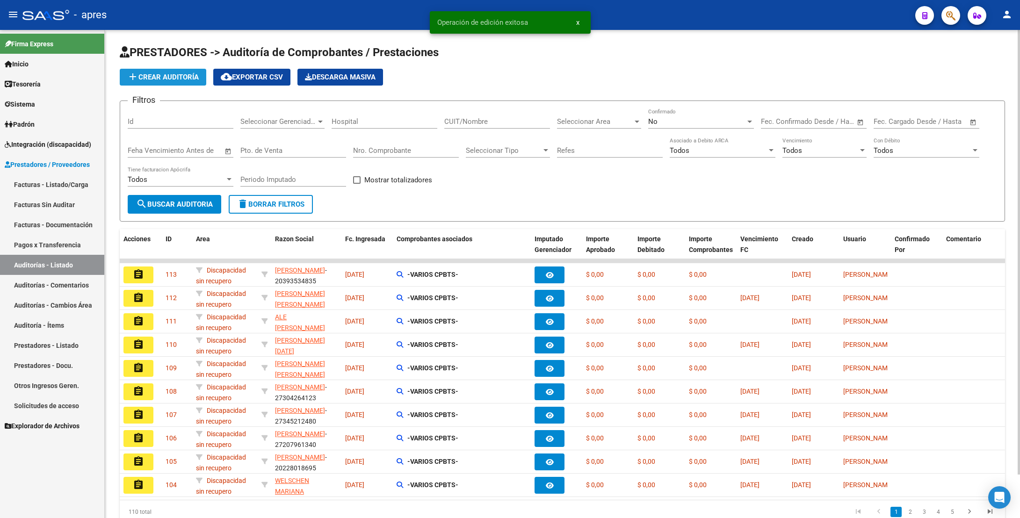
click at [188, 78] on span "add Crear Auditoría" at bounding box center [163, 77] width 72 height 8
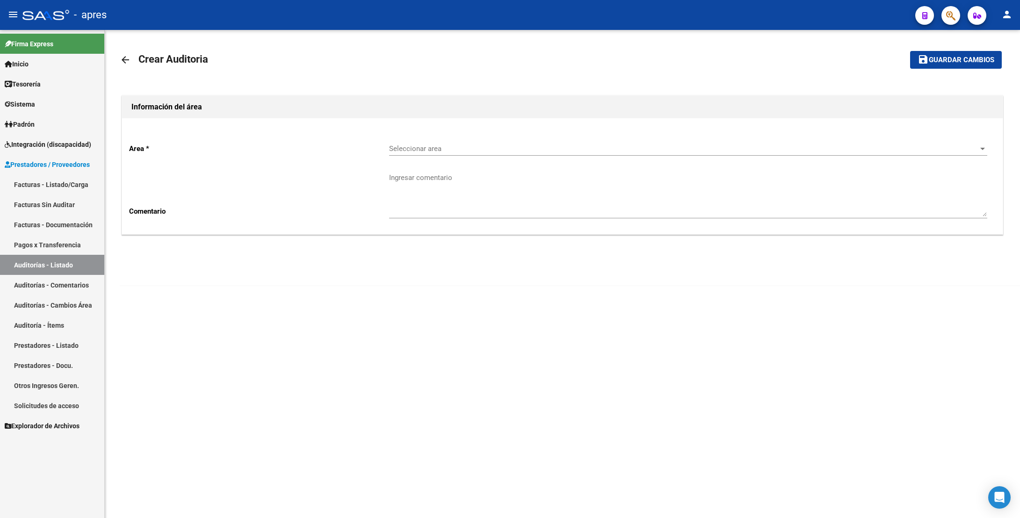
click at [476, 143] on div "Seleccionar area Seleccionar area" at bounding box center [688, 146] width 598 height 20
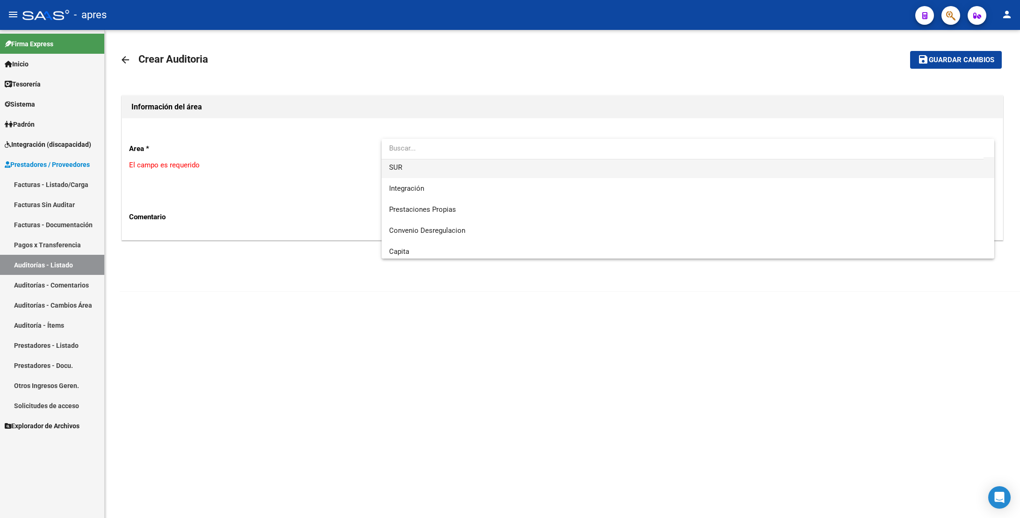
scroll to position [70, 0]
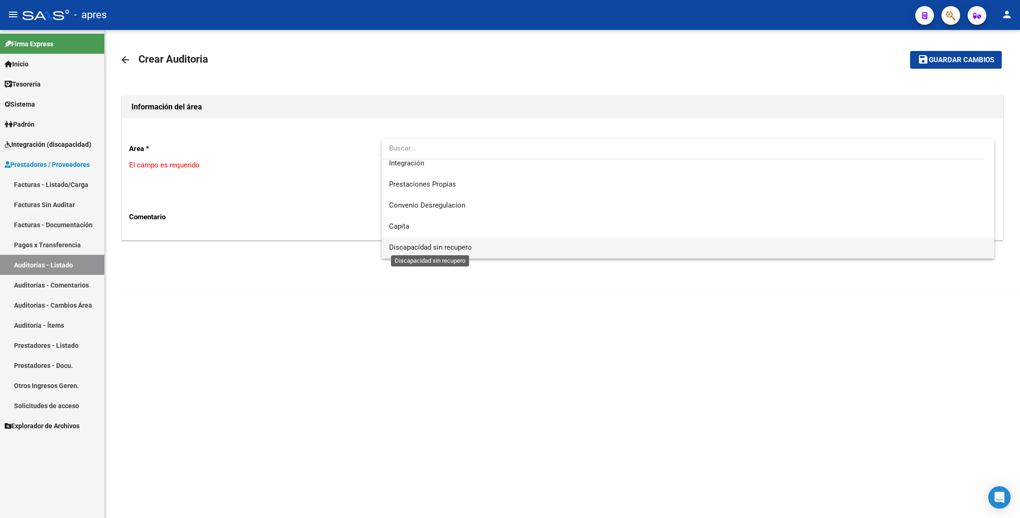
click at [449, 243] on span "Discapacidad sin recupero" at bounding box center [430, 247] width 83 height 8
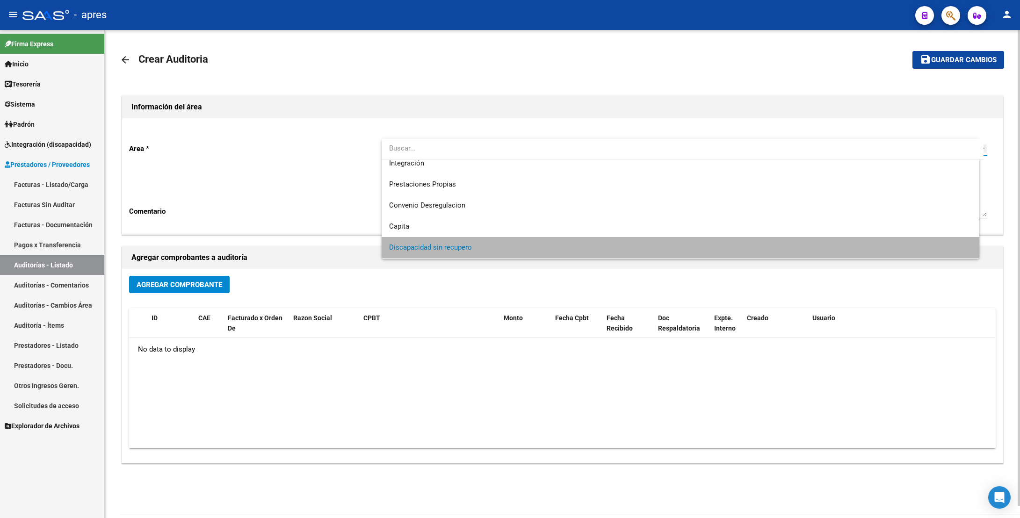
scroll to position [69, 0]
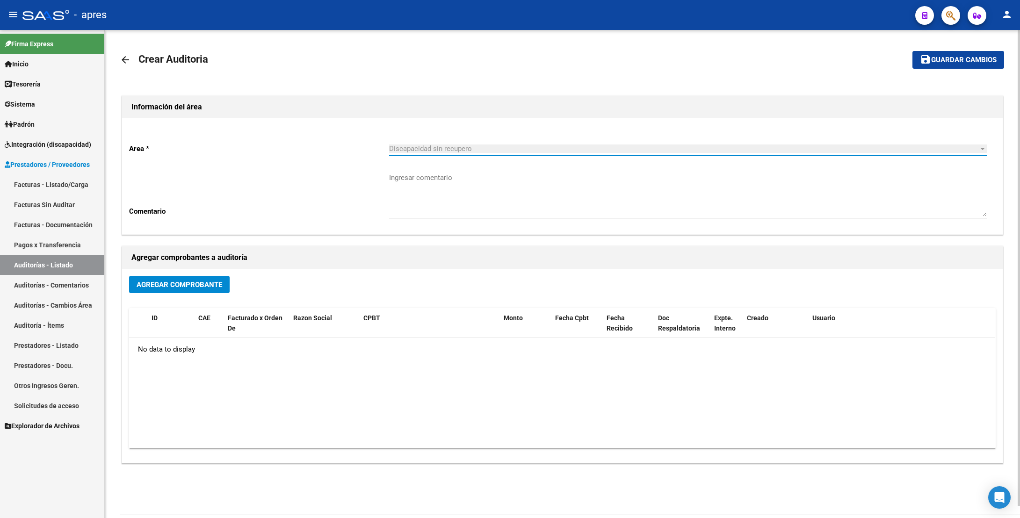
click at [165, 287] on span "Agregar Comprobante" at bounding box center [180, 284] width 86 height 8
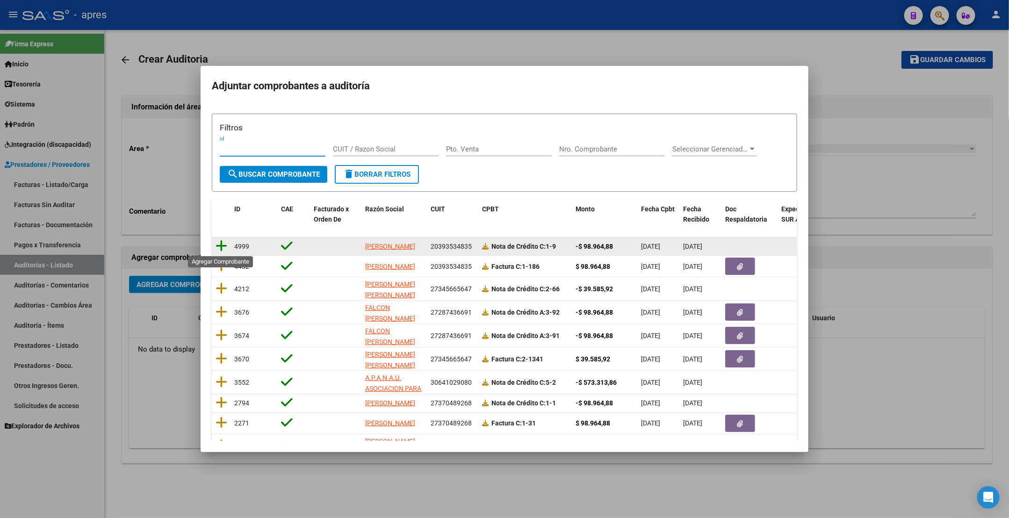
click at [221, 244] on icon at bounding box center [222, 245] width 12 height 13
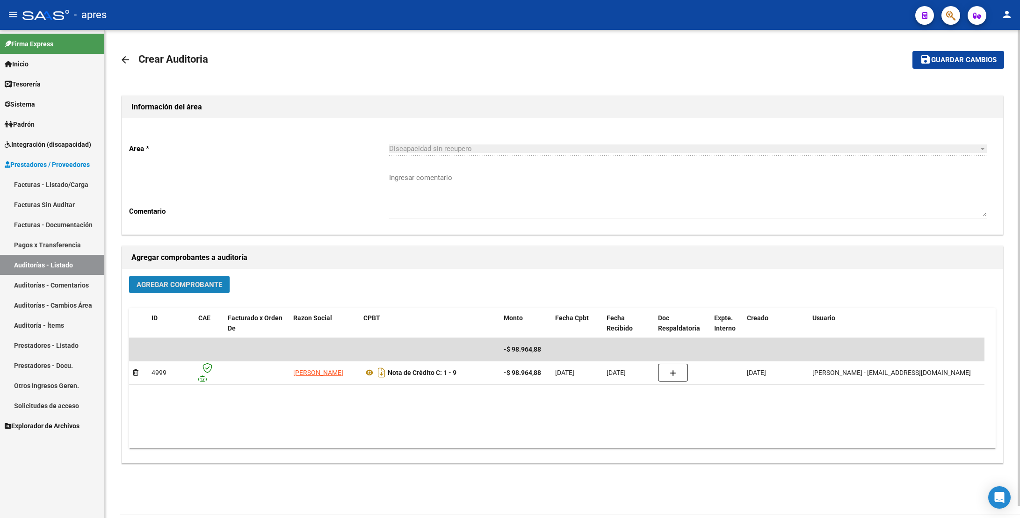
click at [192, 282] on span "Agregar Comprobante" at bounding box center [180, 284] width 86 height 8
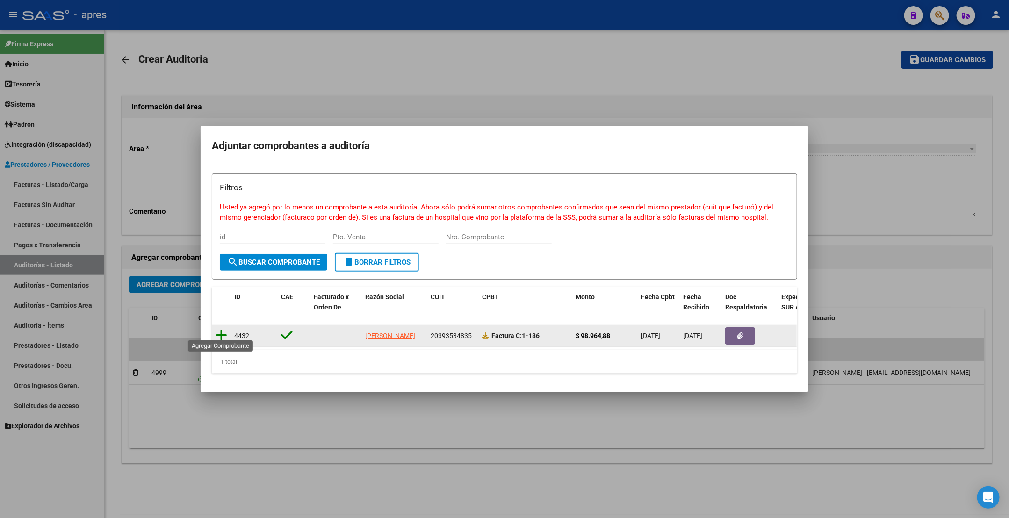
click at [223, 329] on icon at bounding box center [222, 335] width 12 height 13
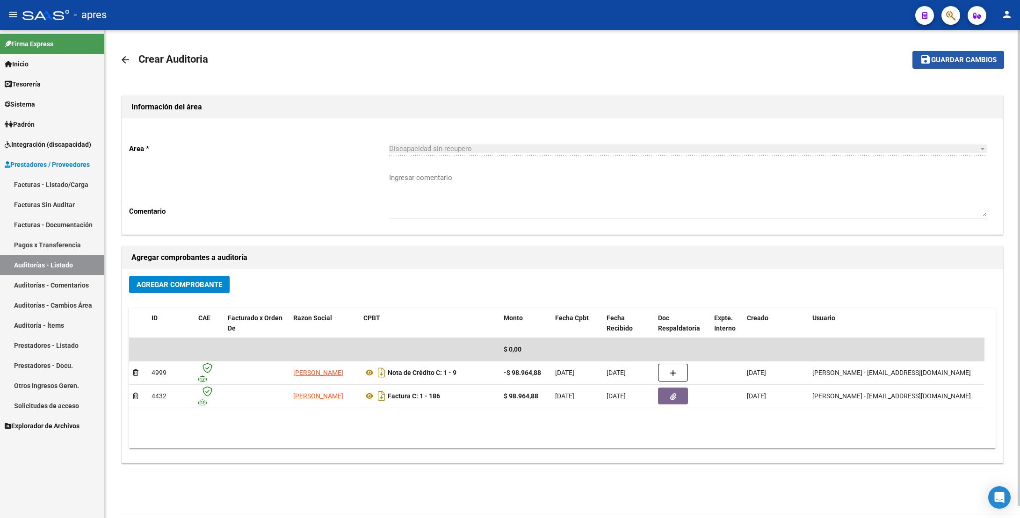
click at [996, 59] on span "Guardar cambios" at bounding box center [963, 60] width 65 height 8
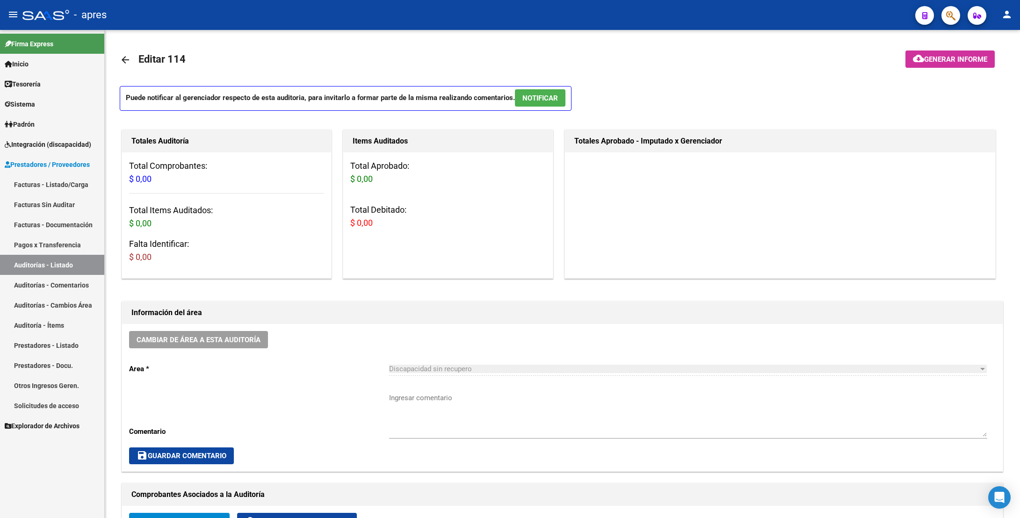
click at [52, 186] on link "Facturas - Listado/Carga" at bounding box center [52, 184] width 104 height 20
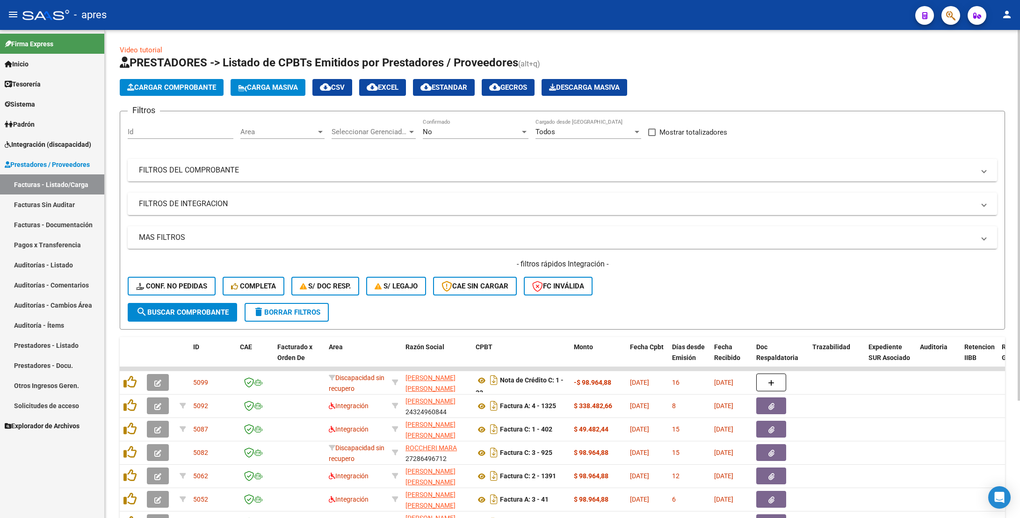
click at [355, 172] on mat-panel-title "FILTROS DEL COMPROBANTE" at bounding box center [556, 170] width 835 height 10
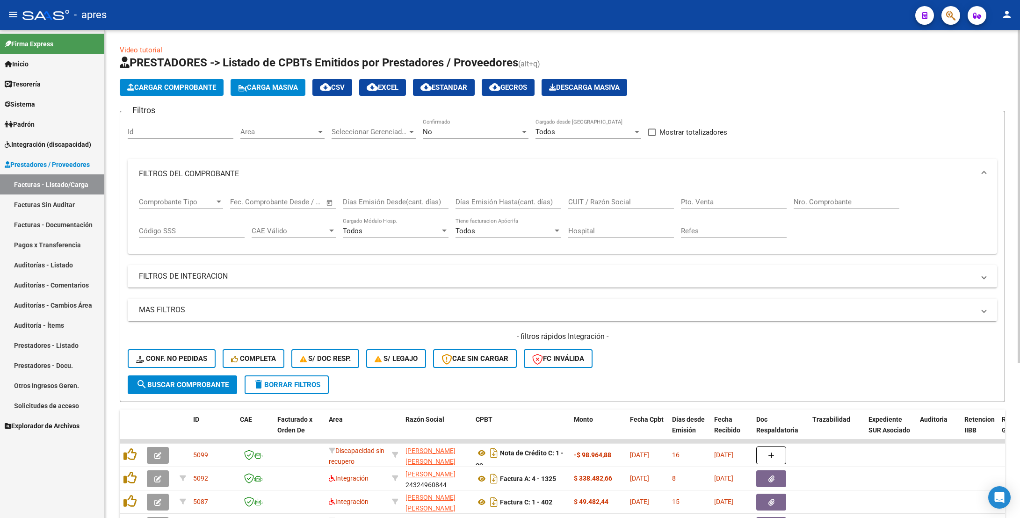
click at [575, 200] on input "CUIT / Razón Social" at bounding box center [621, 202] width 106 height 8
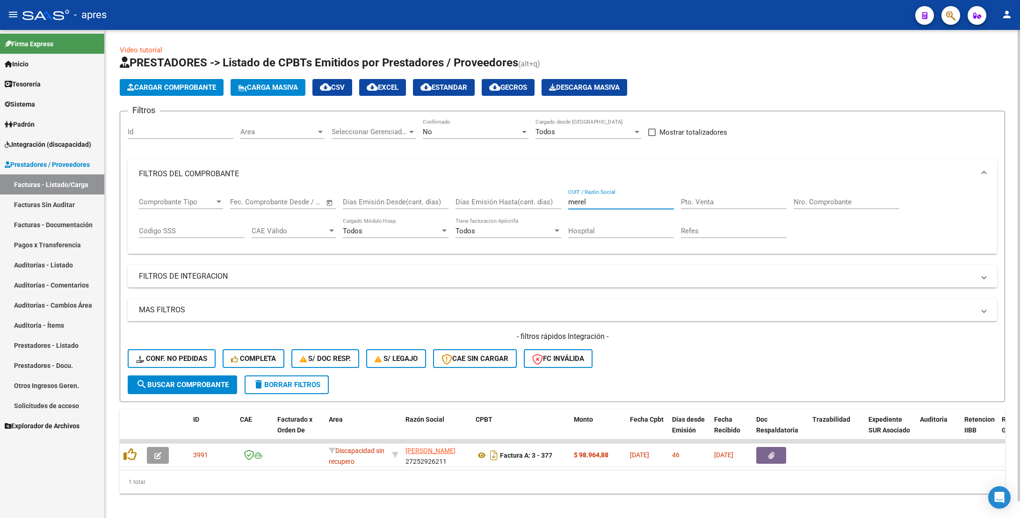
click at [588, 204] on input "merel" at bounding box center [621, 202] width 106 height 8
type input "[PERSON_NAME]"
click at [258, 134] on span "Area" at bounding box center [278, 132] width 76 height 8
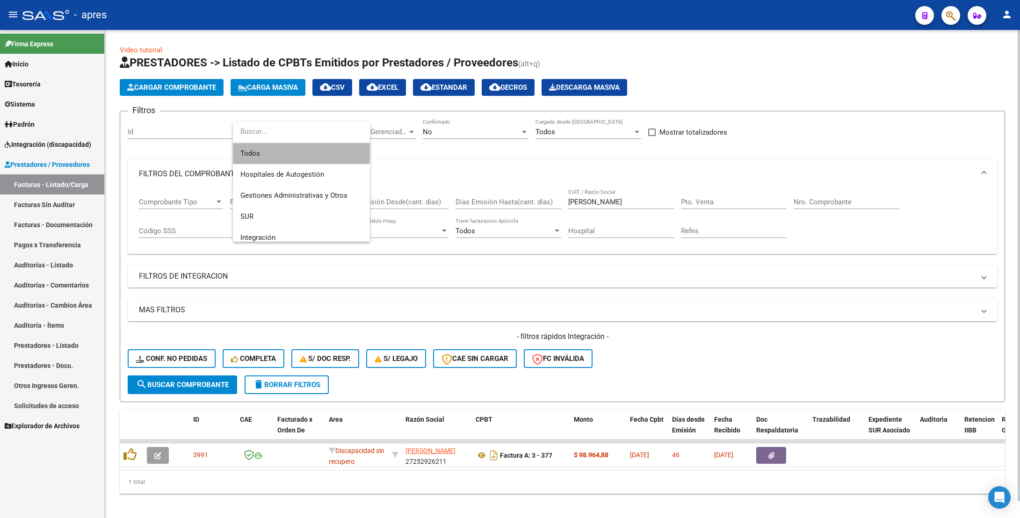
drag, startPoint x: 295, startPoint y: 150, endPoint x: 381, endPoint y: 137, distance: 88.0
click at [297, 149] on span "Todos" at bounding box center [301, 153] width 122 height 21
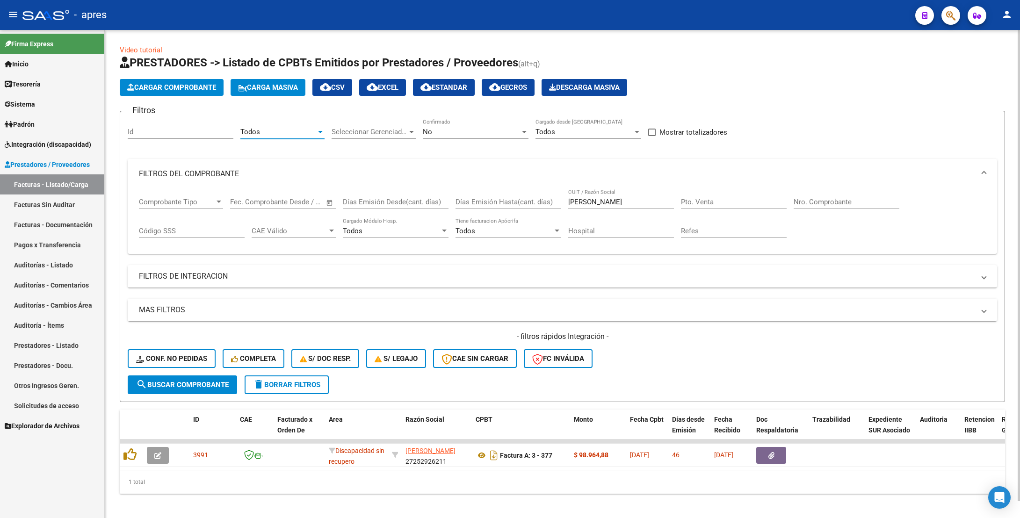
click at [381, 136] on span "Seleccionar Gerenciador" at bounding box center [369, 132] width 76 height 8
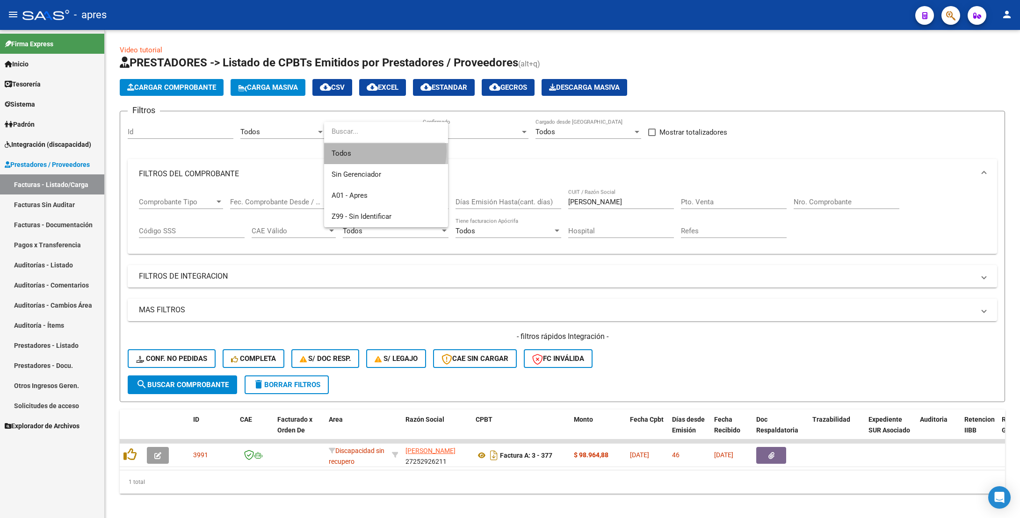
click at [380, 151] on span "Todos" at bounding box center [385, 153] width 109 height 21
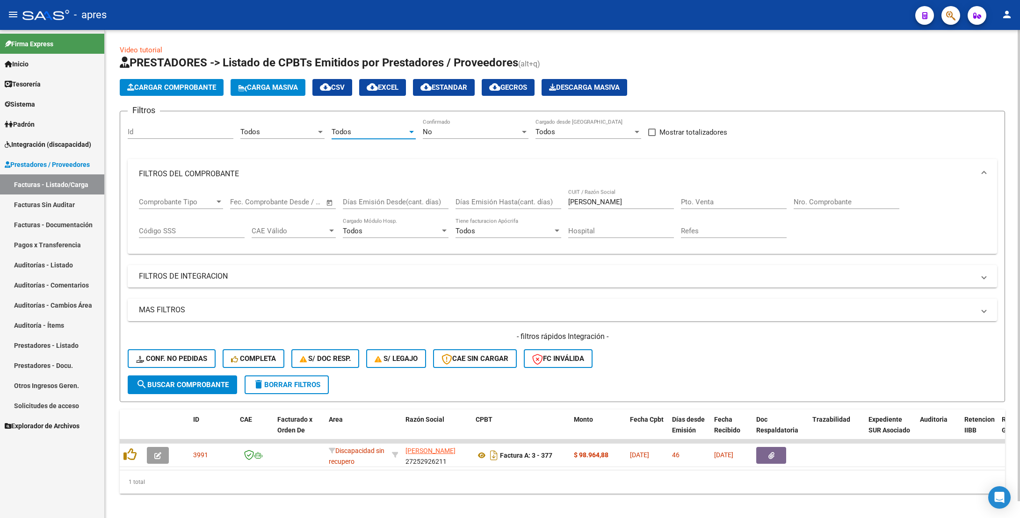
click at [428, 135] on span "No" at bounding box center [427, 132] width 9 height 8
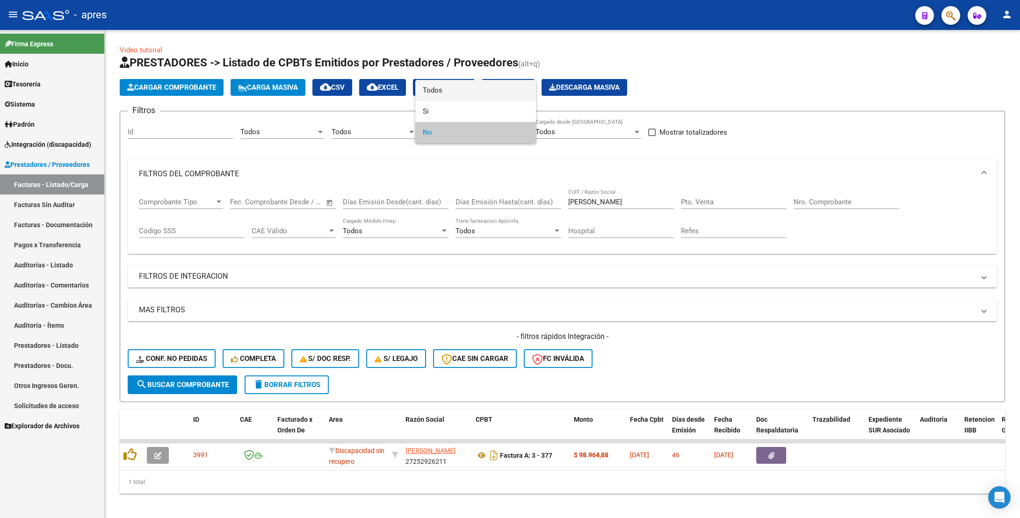
click at [442, 92] on span "Todos" at bounding box center [476, 90] width 106 height 21
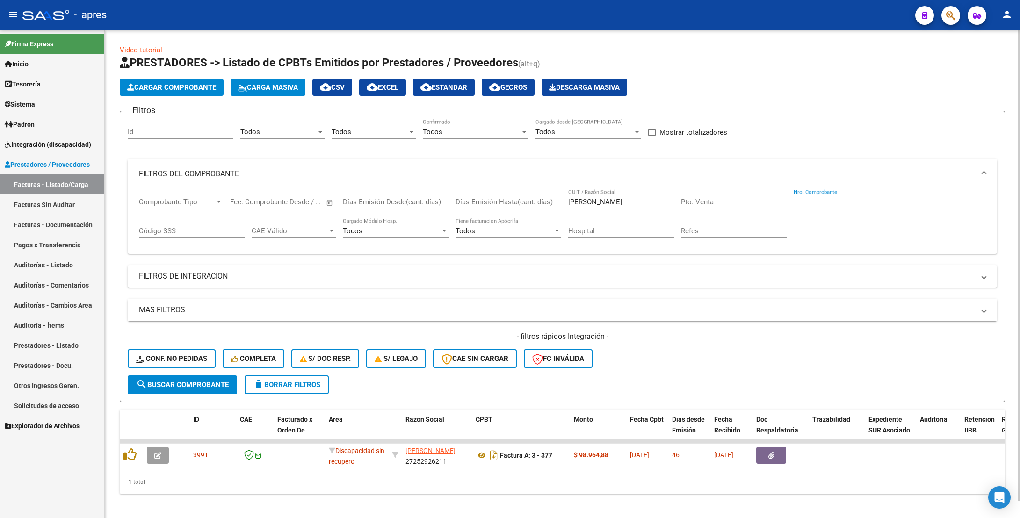
click at [822, 201] on input "Nro. Comprobante" at bounding box center [846, 202] width 106 height 8
type input "1329"
click at [206, 386] on span "search Buscar Comprobante" at bounding box center [182, 385] width 93 height 8
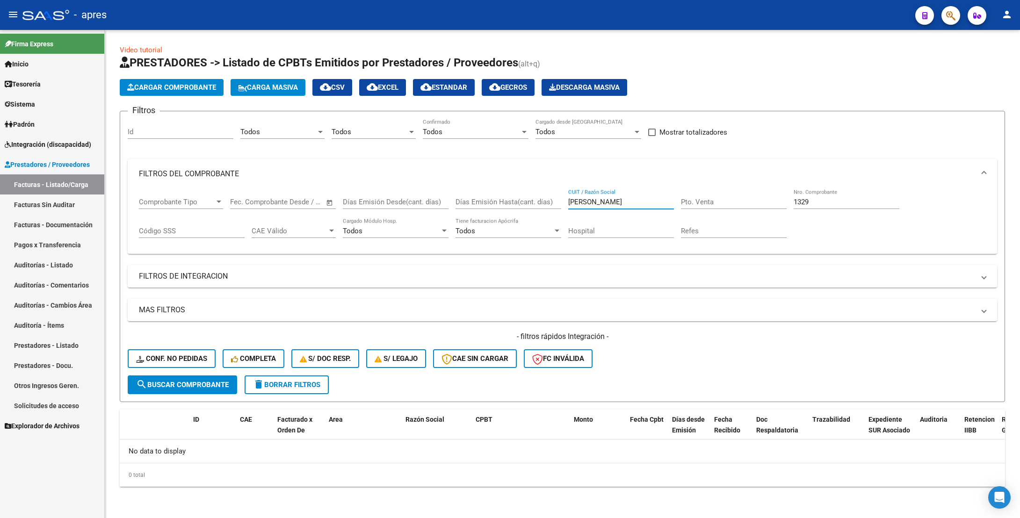
click at [577, 202] on input "[PERSON_NAME]" at bounding box center [621, 202] width 106 height 8
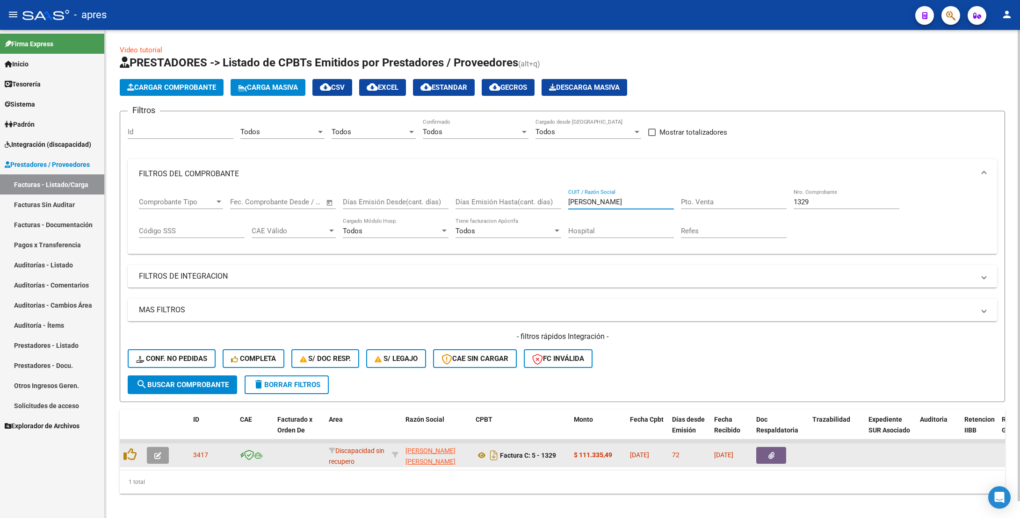
type input "[PERSON_NAME]"
click at [151, 457] on button "button" at bounding box center [158, 455] width 22 height 17
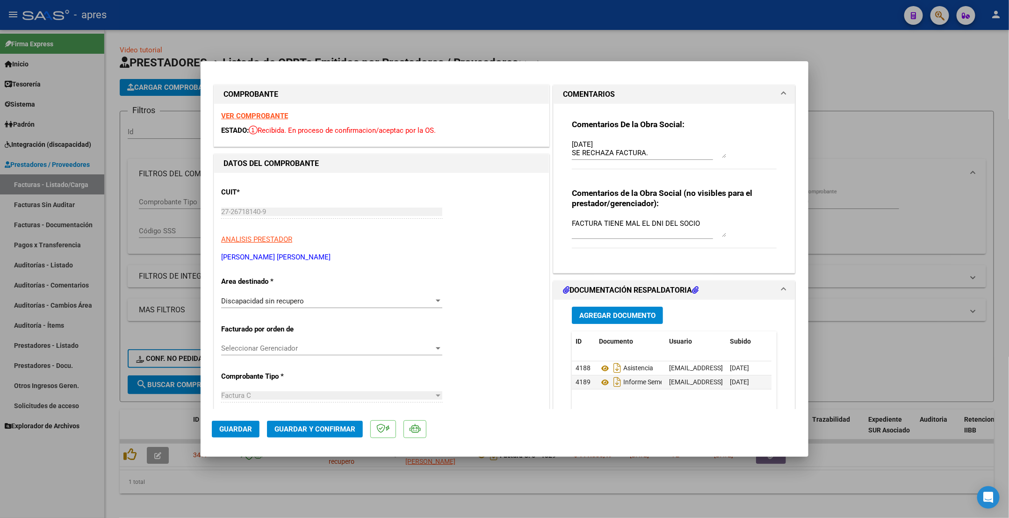
click at [317, 425] on span "Guardar y Confirmar" at bounding box center [314, 429] width 81 height 8
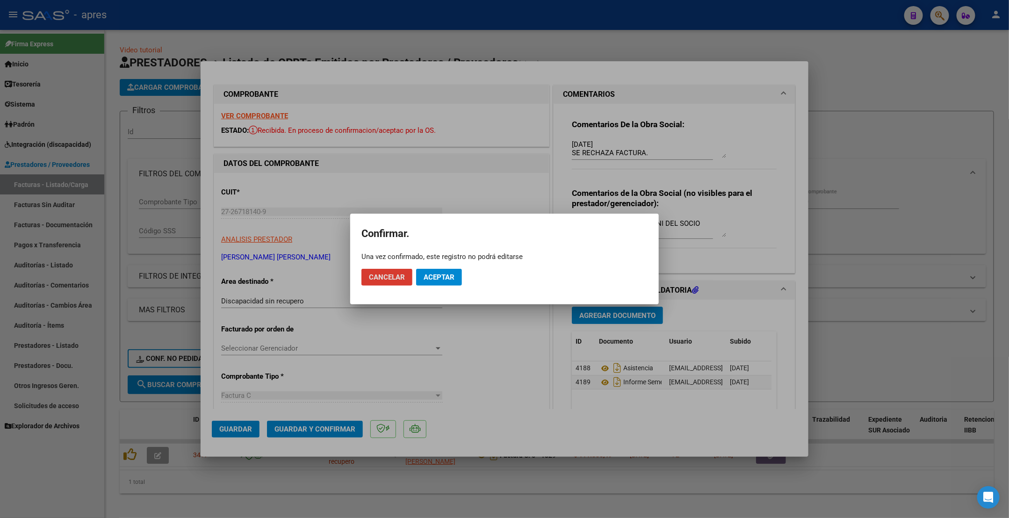
drag, startPoint x: 435, startPoint y: 276, endPoint x: 433, endPoint y: 261, distance: 15.5
click at [434, 275] on span "Aceptar" at bounding box center [439, 277] width 31 height 8
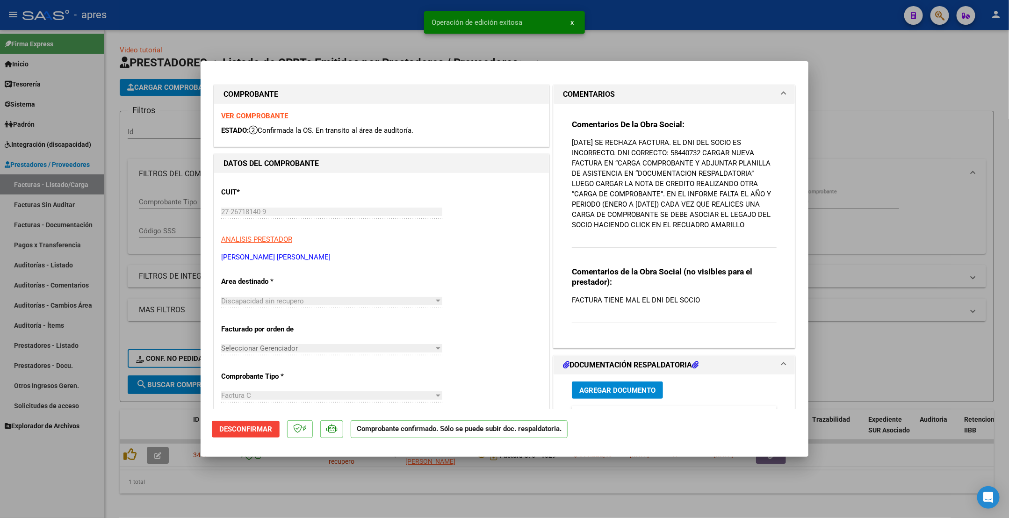
click at [113, 222] on div at bounding box center [504, 259] width 1009 height 518
type input "$ 0,00"
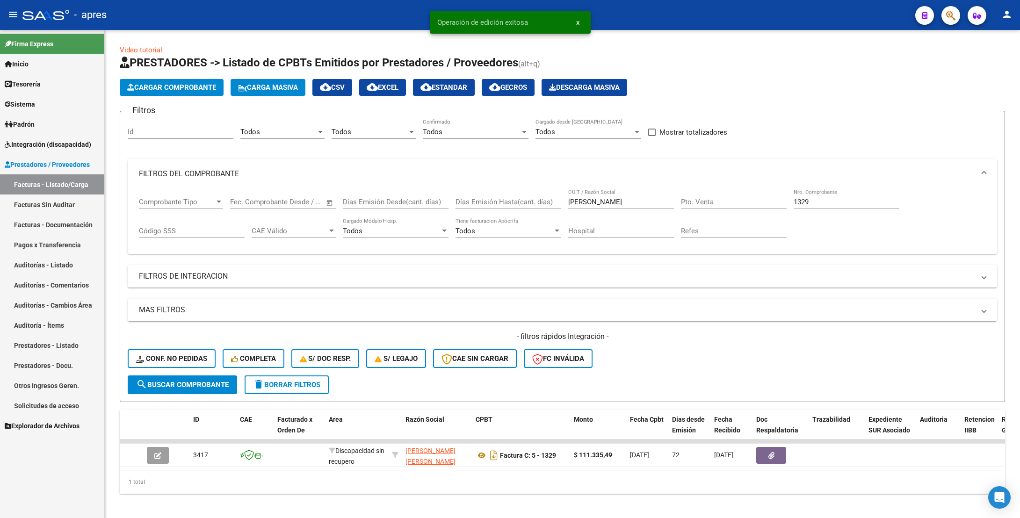
click at [79, 262] on link "Auditorías - Listado" at bounding box center [52, 265] width 104 height 20
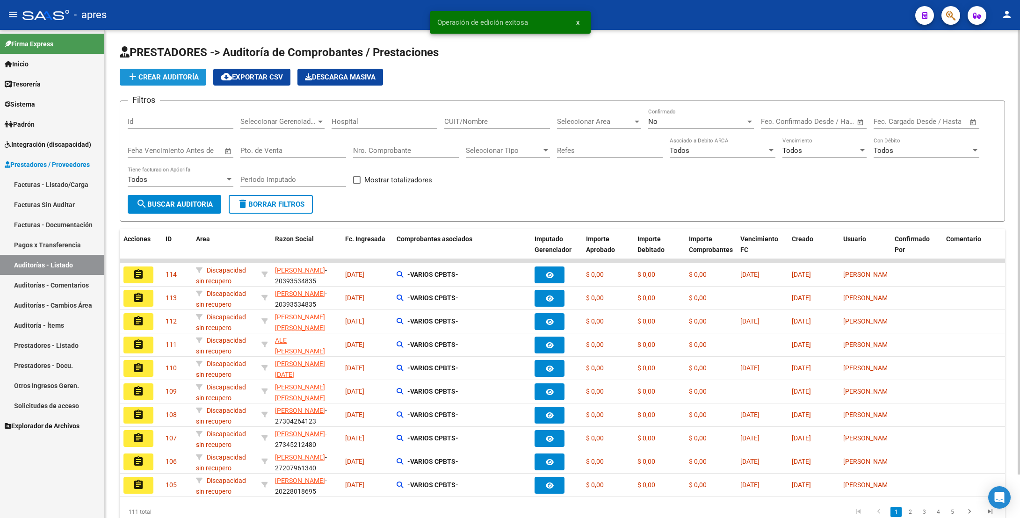
click at [160, 73] on span "add Crear Auditoría" at bounding box center [163, 77] width 72 height 8
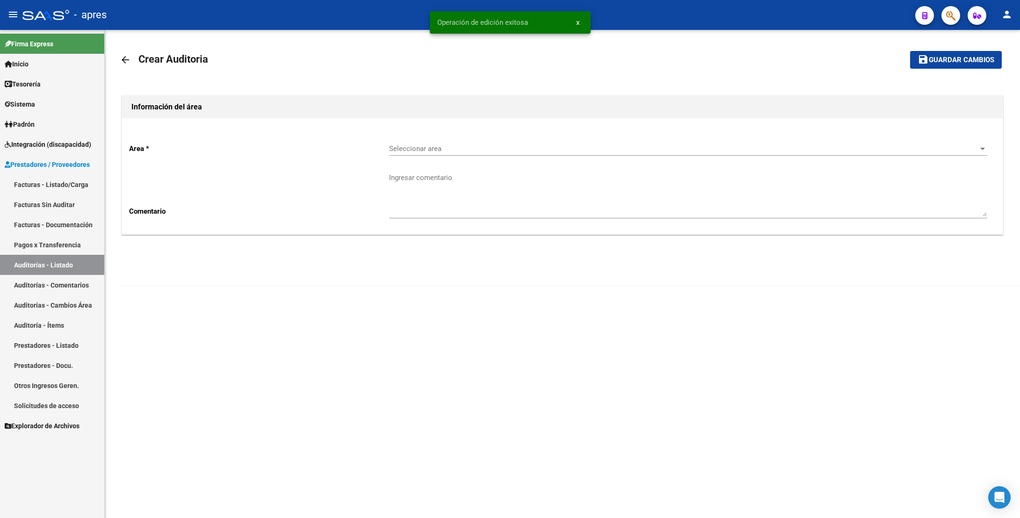
click at [431, 148] on span "Seleccionar area" at bounding box center [683, 148] width 589 height 8
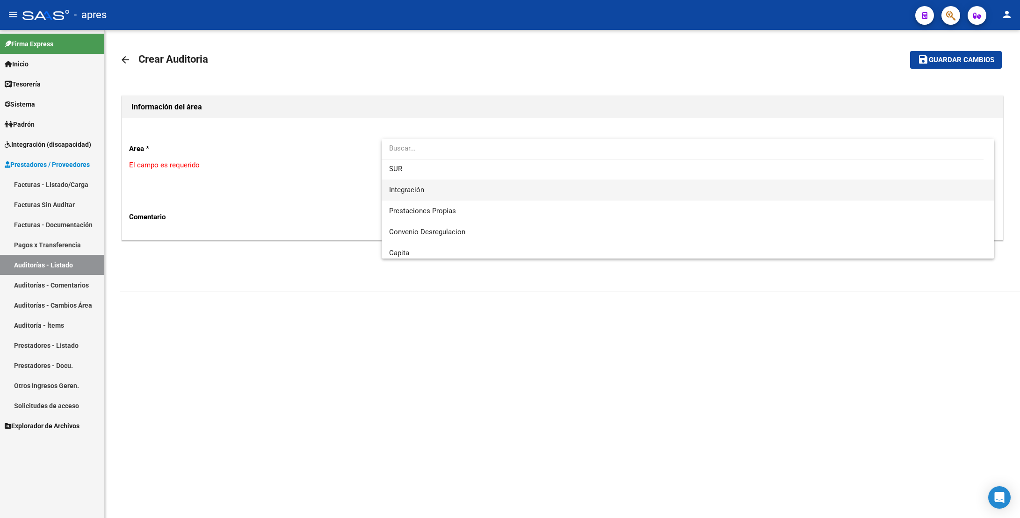
scroll to position [90, 0]
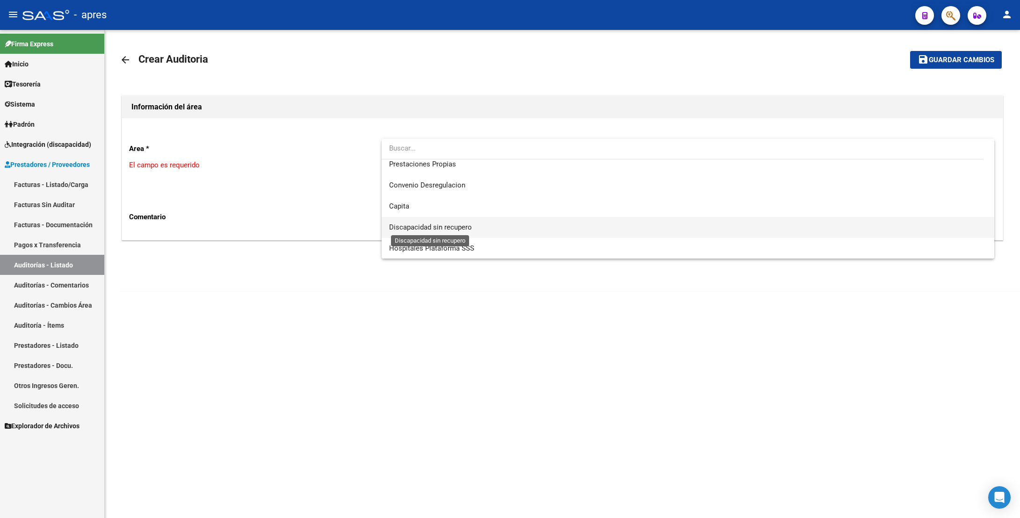
click at [432, 223] on span "Discapacidad sin recupero" at bounding box center [430, 227] width 83 height 8
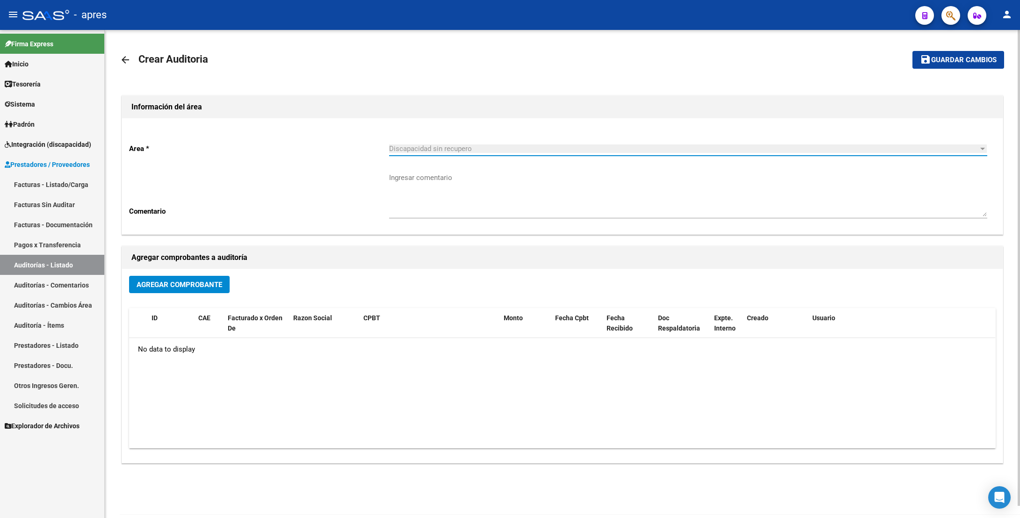
click at [166, 280] on span "Agregar Comprobante" at bounding box center [180, 284] width 86 height 8
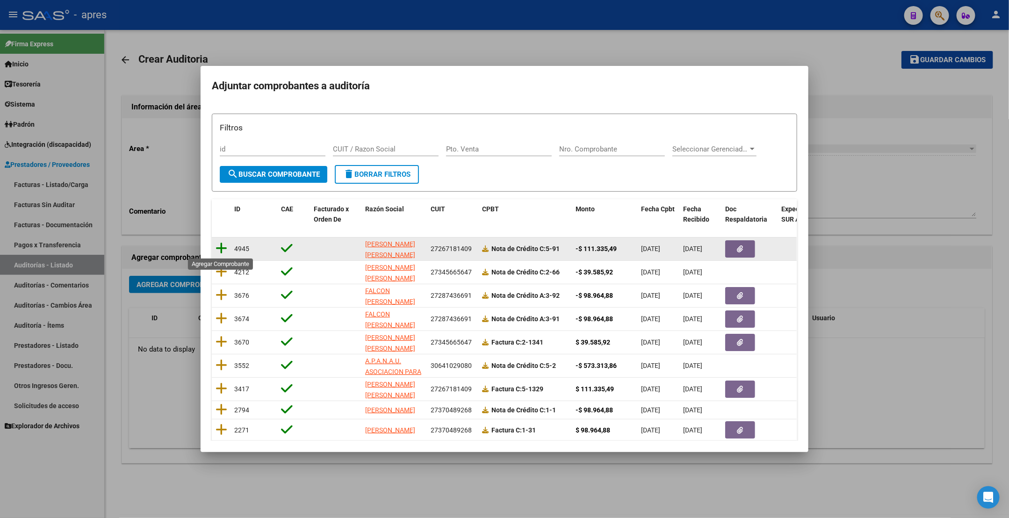
click at [218, 244] on icon at bounding box center [222, 248] width 12 height 13
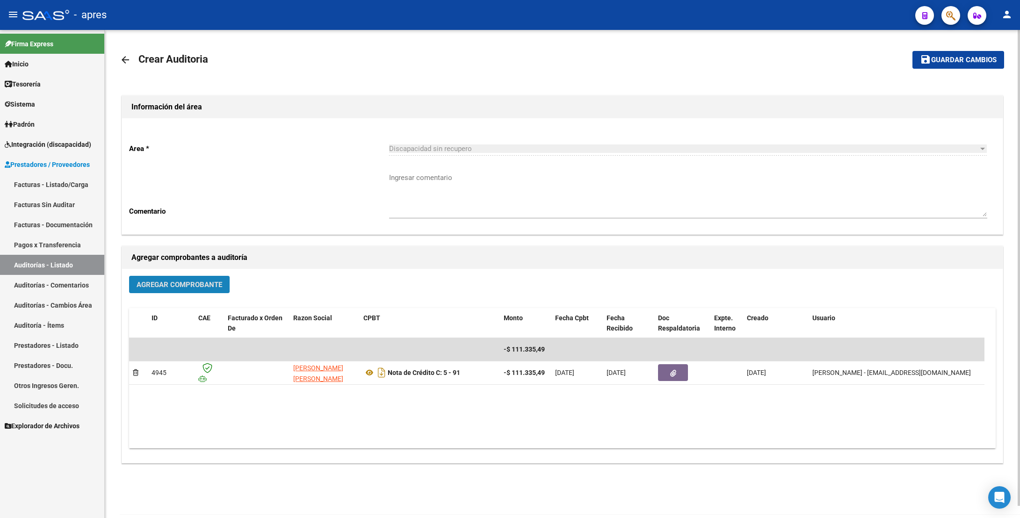
click at [173, 282] on span "Agregar Comprobante" at bounding box center [180, 284] width 86 height 8
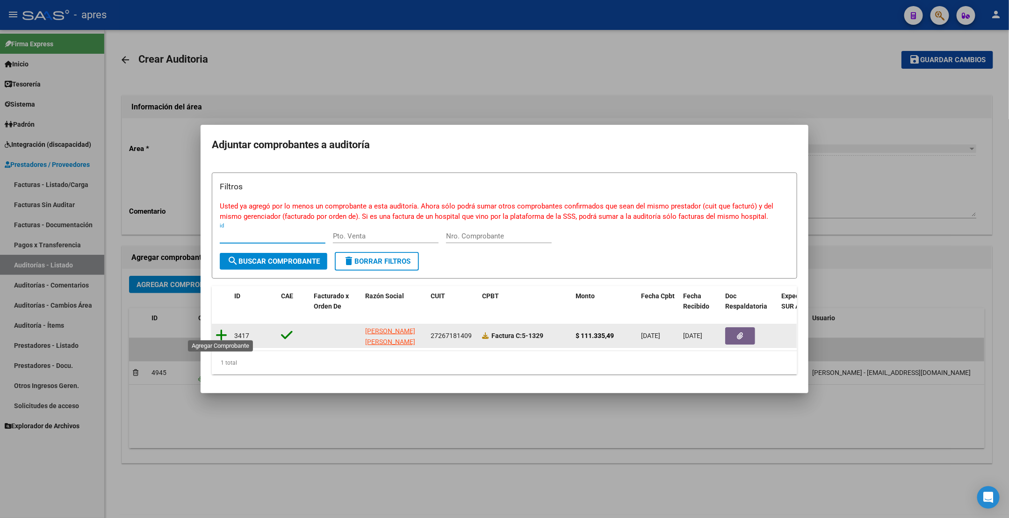
click at [221, 329] on icon at bounding box center [222, 335] width 12 height 13
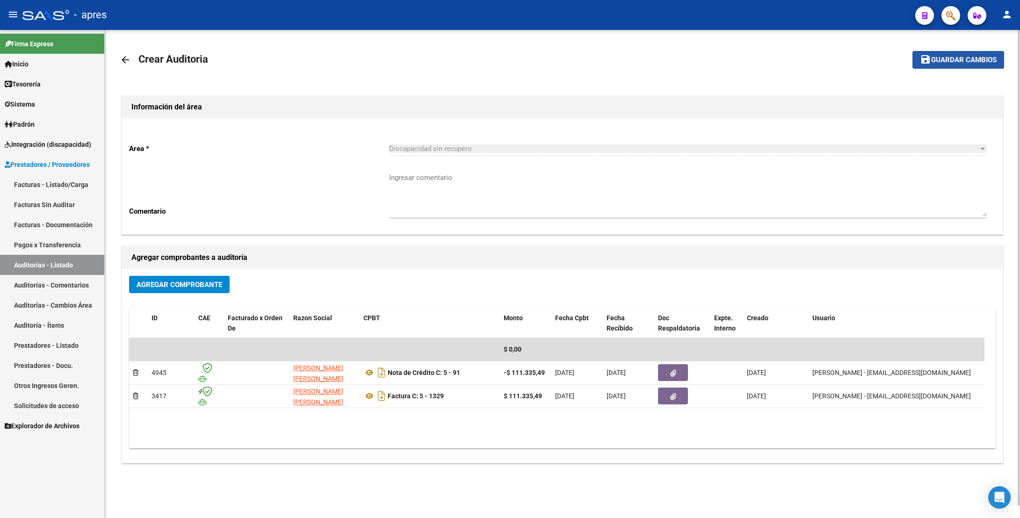
click at [930, 56] on mat-icon "save" at bounding box center [925, 59] width 11 height 11
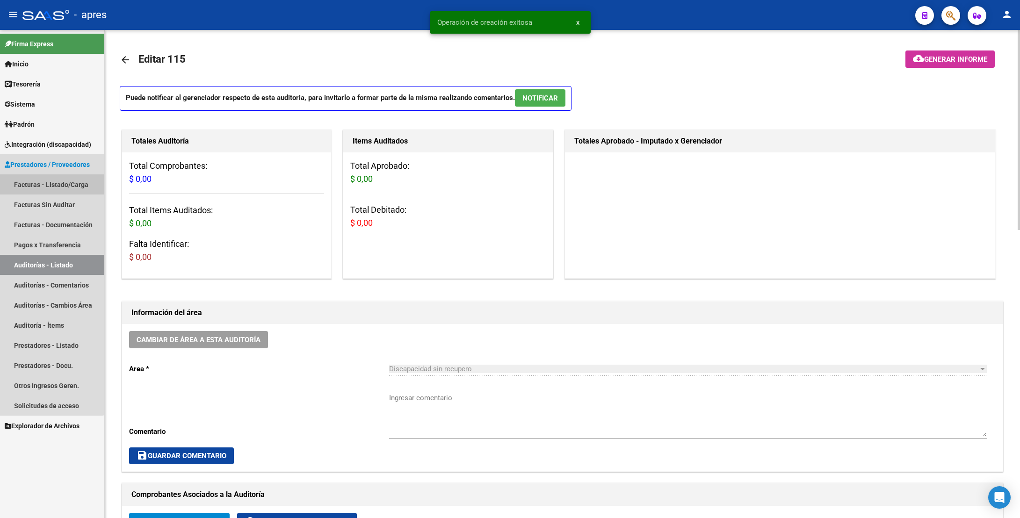
click at [45, 182] on link "Facturas - Listado/Carga" at bounding box center [52, 184] width 104 height 20
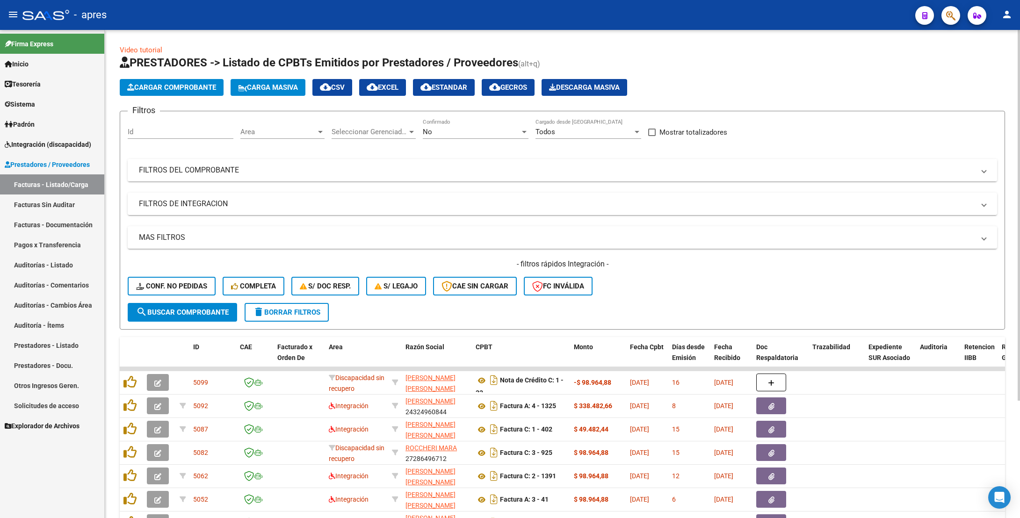
click at [415, 164] on mat-expansion-panel-header "FILTROS DEL COMPROBANTE" at bounding box center [562, 170] width 869 height 22
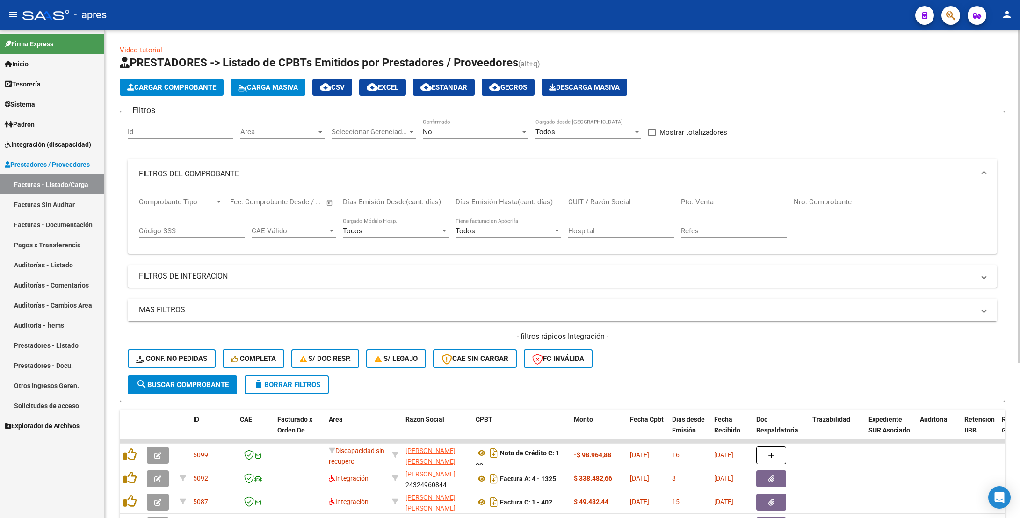
click at [595, 201] on input "CUIT / Razón Social" at bounding box center [621, 202] width 106 height 8
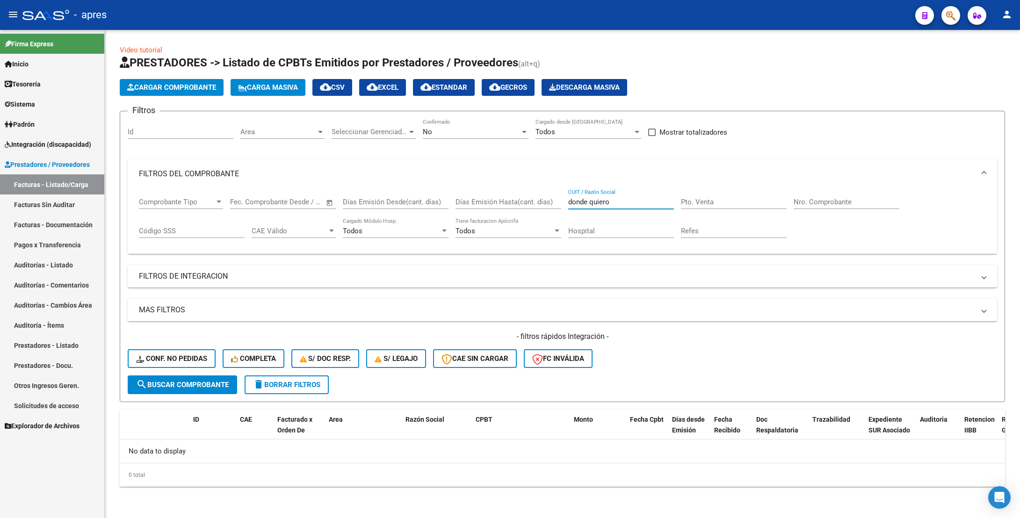
click at [285, 134] on span "Area" at bounding box center [278, 132] width 76 height 8
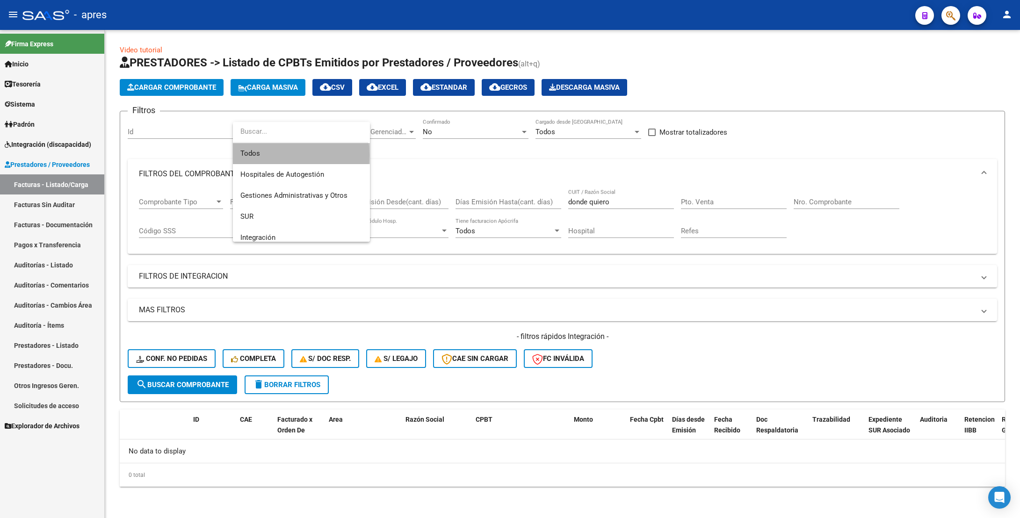
drag, startPoint x: 290, startPoint y: 155, endPoint x: 374, endPoint y: 135, distance: 86.4
click at [293, 153] on span "Todos" at bounding box center [301, 153] width 122 height 21
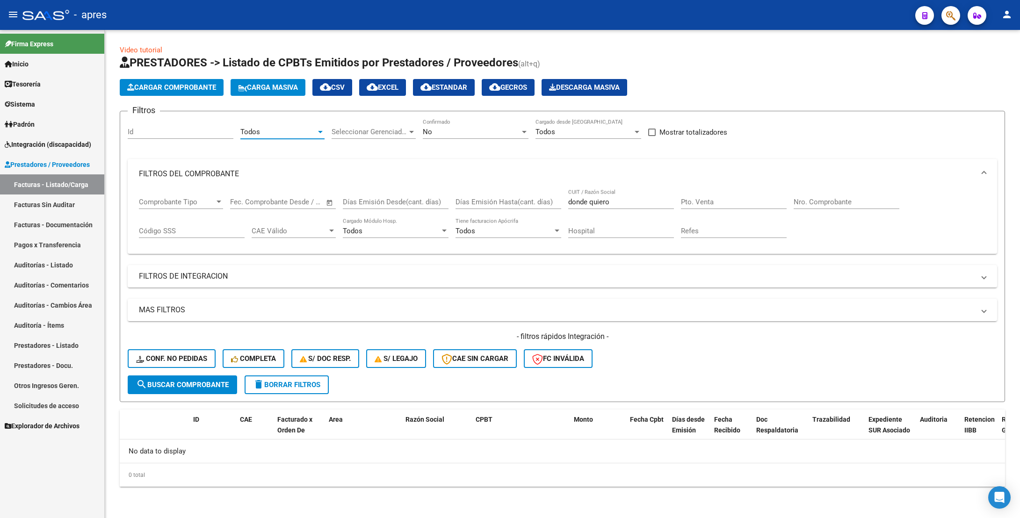
click at [376, 135] on span "Seleccionar Gerenciador" at bounding box center [369, 132] width 76 height 8
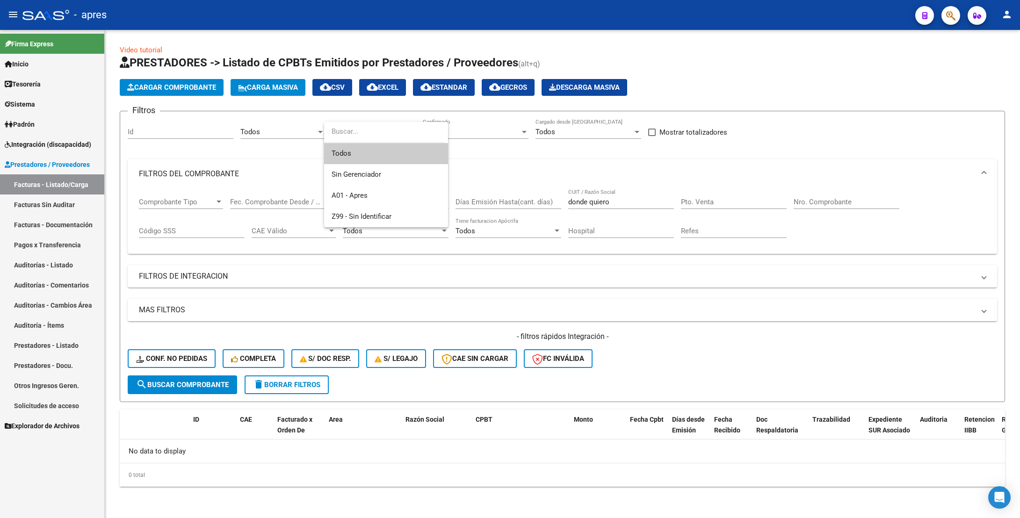
drag, startPoint x: 373, startPoint y: 157, endPoint x: 381, endPoint y: 153, distance: 9.2
click at [374, 156] on span "Todos" at bounding box center [385, 153] width 109 height 21
click at [465, 135] on div "No" at bounding box center [471, 132] width 97 height 8
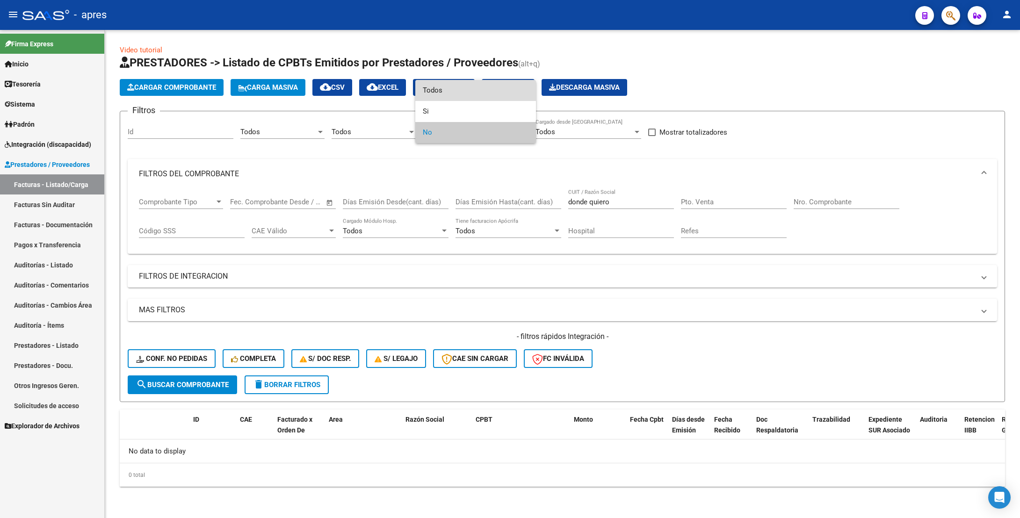
click at [470, 93] on span "Todos" at bounding box center [476, 90] width 106 height 21
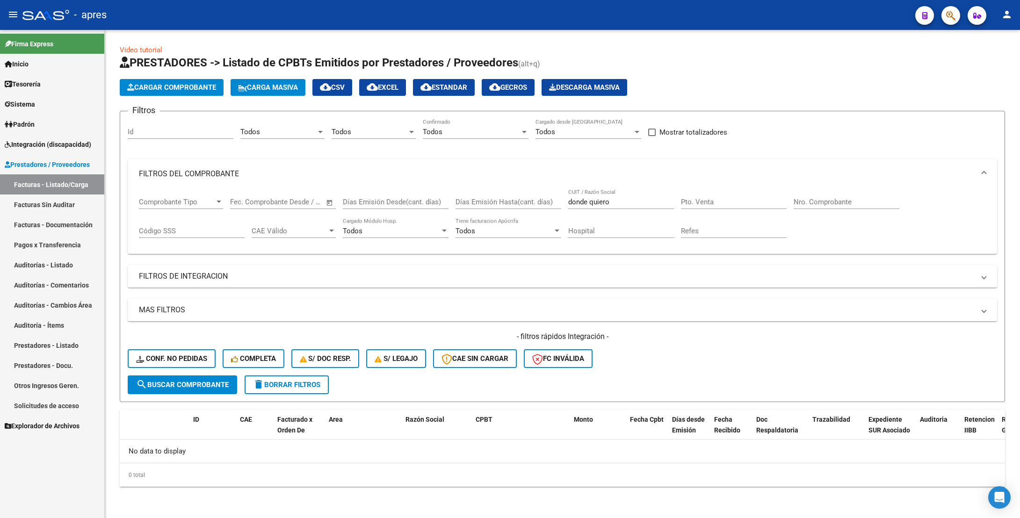
click at [202, 395] on form "Filtros Id Todos Area Todos Seleccionar Gerenciador Todos Confirmado Todos Carg…" at bounding box center [562, 256] width 885 height 291
click at [203, 381] on span "search Buscar Comprobante" at bounding box center [182, 385] width 93 height 8
drag, startPoint x: 610, startPoint y: 198, endPoint x: 551, endPoint y: 200, distance: 58.9
click at [552, 200] on div "Comprobante Tipo Comprobante Tipo Fecha inicio – Fecha fin Fec. Comprobante Des…" at bounding box center [562, 218] width 847 height 58
click at [636, 204] on input "27267339" at bounding box center [621, 202] width 106 height 8
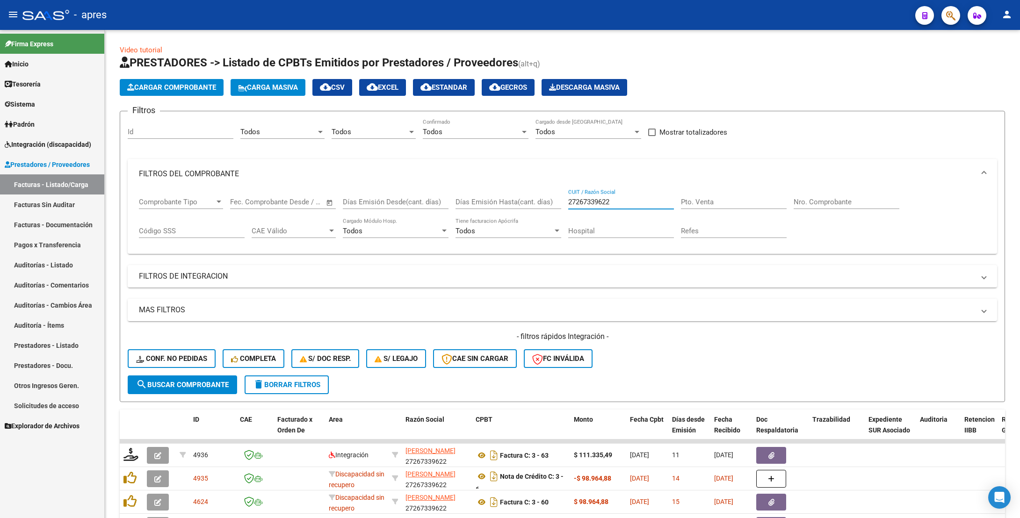
type input "27267339622"
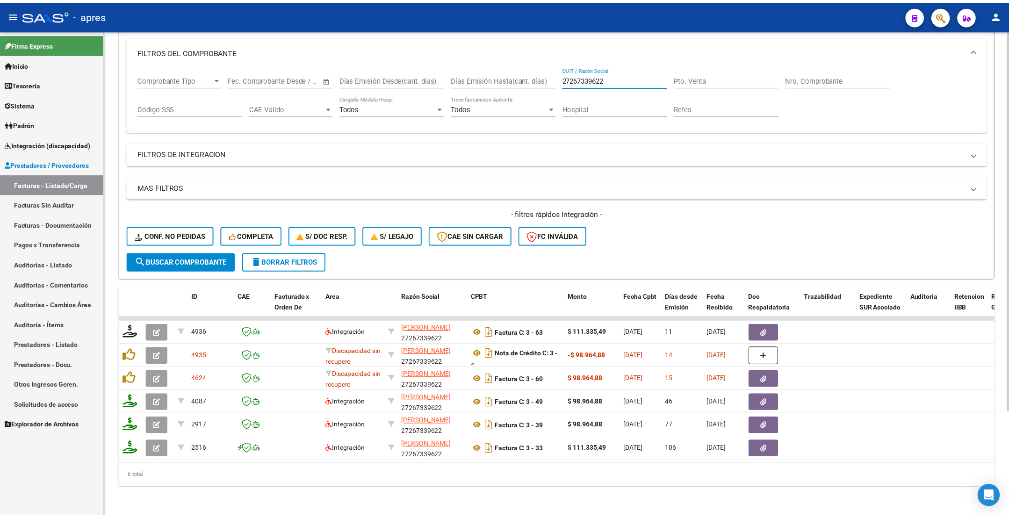
scroll to position [134, 0]
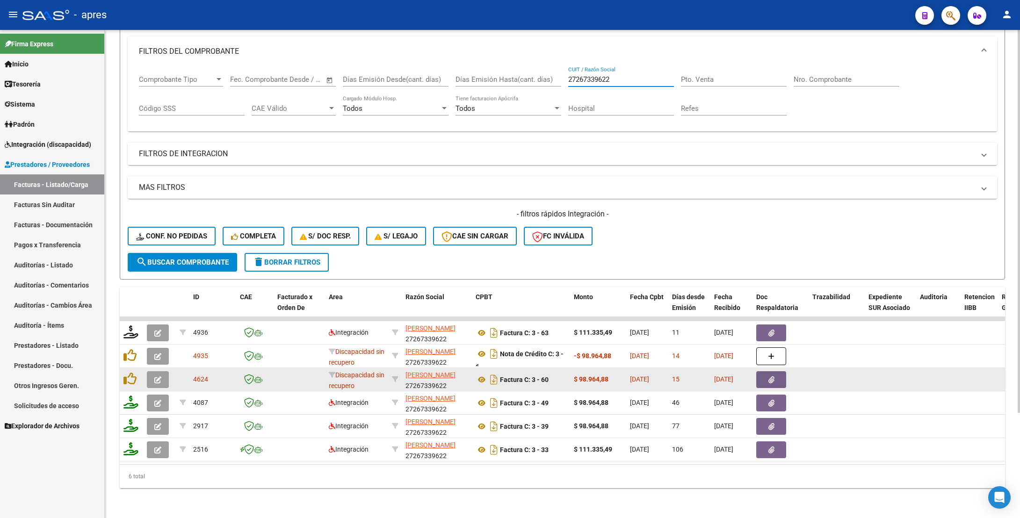
click at [161, 371] on button "button" at bounding box center [158, 379] width 22 height 17
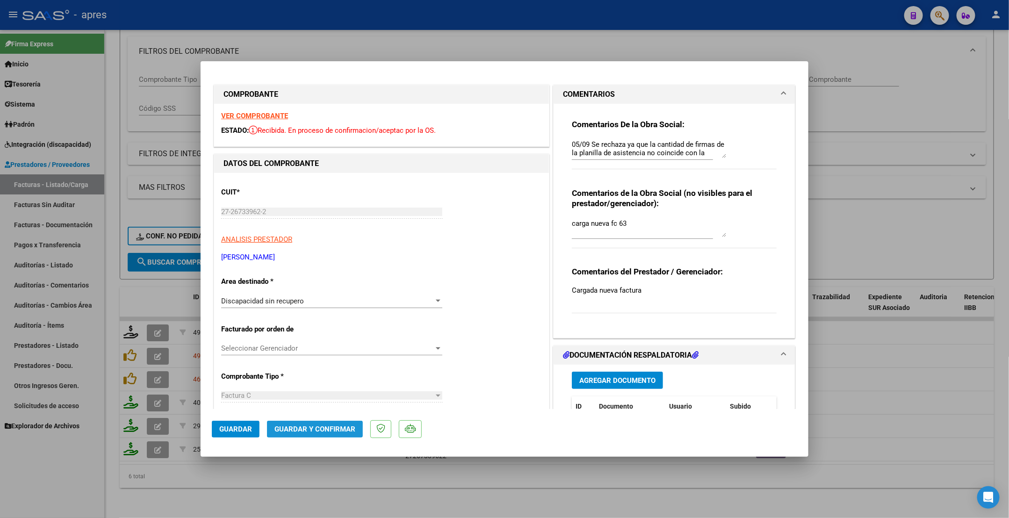
click at [298, 429] on span "Guardar y Confirmar" at bounding box center [314, 429] width 81 height 8
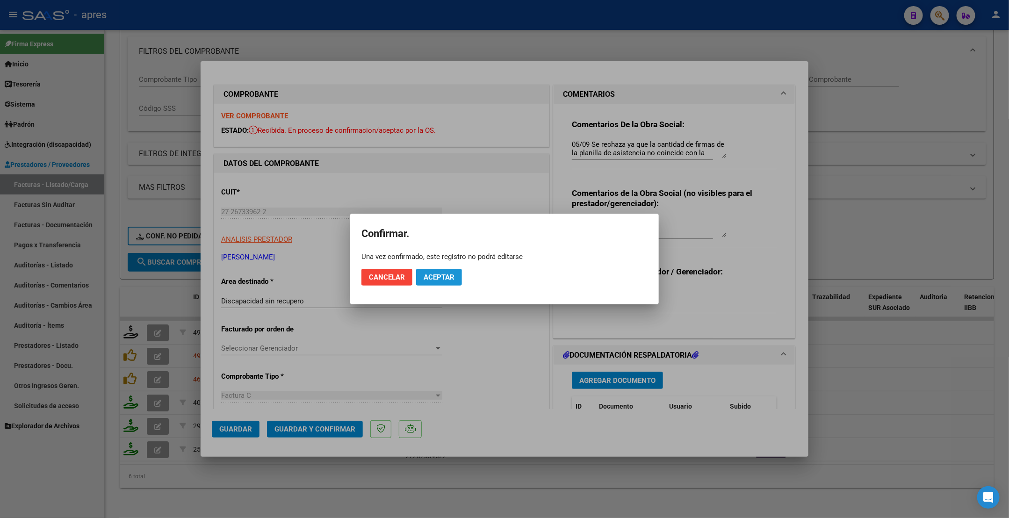
drag, startPoint x: 438, startPoint y: 277, endPoint x: 287, endPoint y: 1, distance: 313.8
click at [438, 275] on span "Aceptar" at bounding box center [439, 277] width 31 height 8
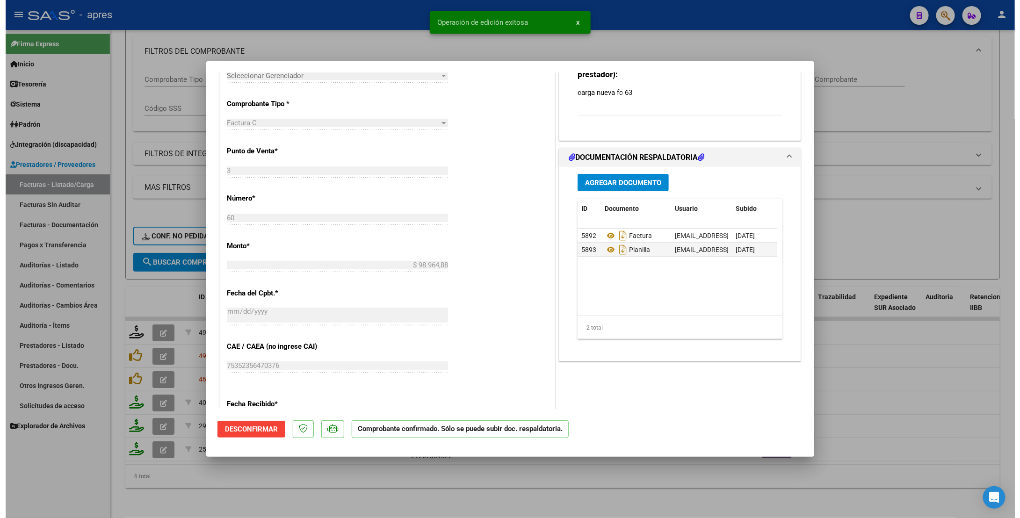
scroll to position [280, 0]
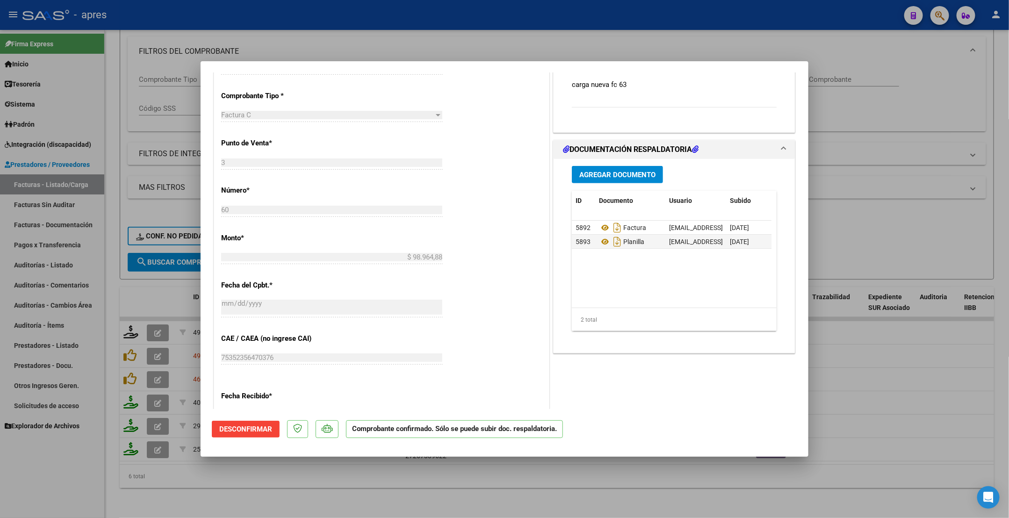
drag, startPoint x: 201, startPoint y: 487, endPoint x: 65, endPoint y: 301, distance: 230.8
click at [201, 485] on div at bounding box center [504, 259] width 1009 height 518
type input "$ 0,00"
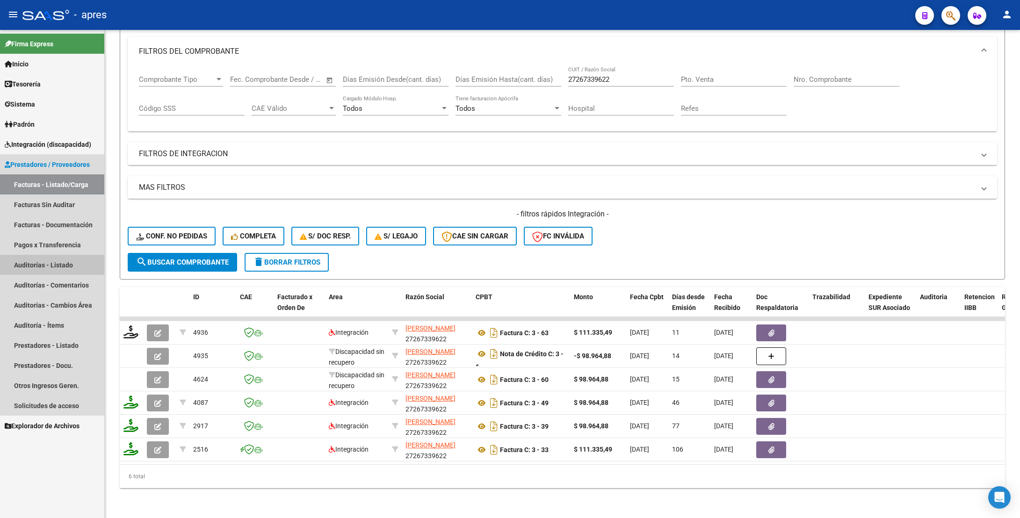
click at [54, 266] on link "Auditorías - Listado" at bounding box center [52, 265] width 104 height 20
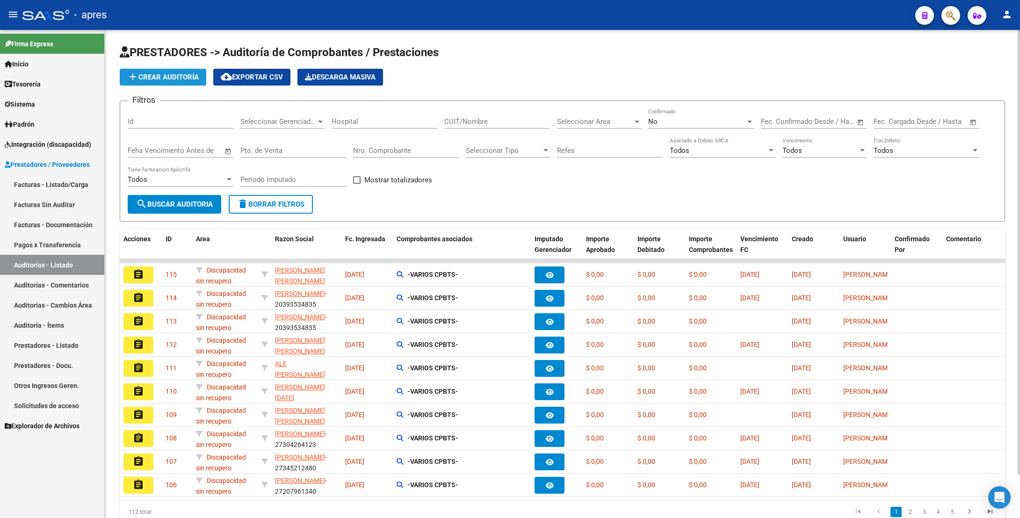
click at [195, 79] on span "add Crear Auditoría" at bounding box center [163, 77] width 72 height 8
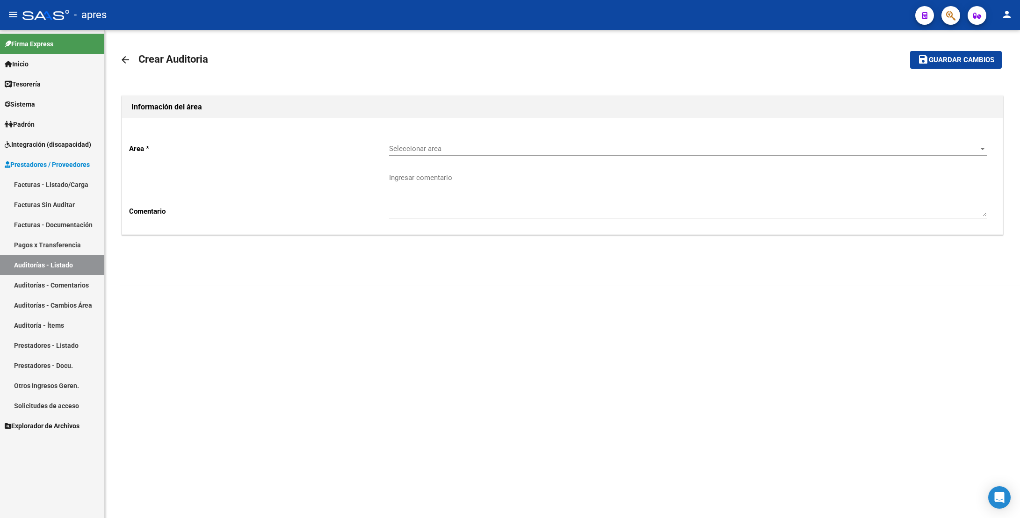
click at [435, 160] on div "Seleccionar area Seleccionar area" at bounding box center [688, 150] width 598 height 29
click at [436, 151] on span "Seleccionar area" at bounding box center [683, 148] width 589 height 8
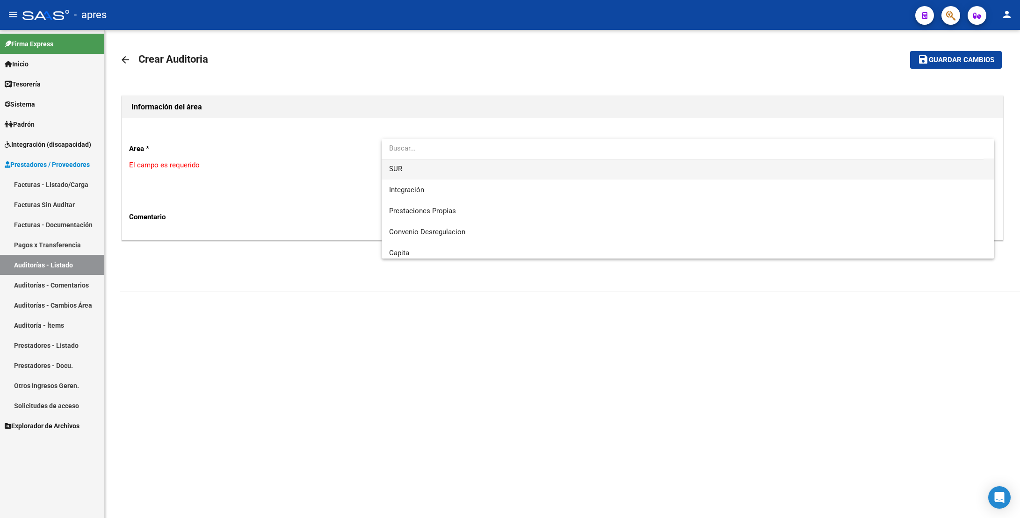
scroll to position [90, 0]
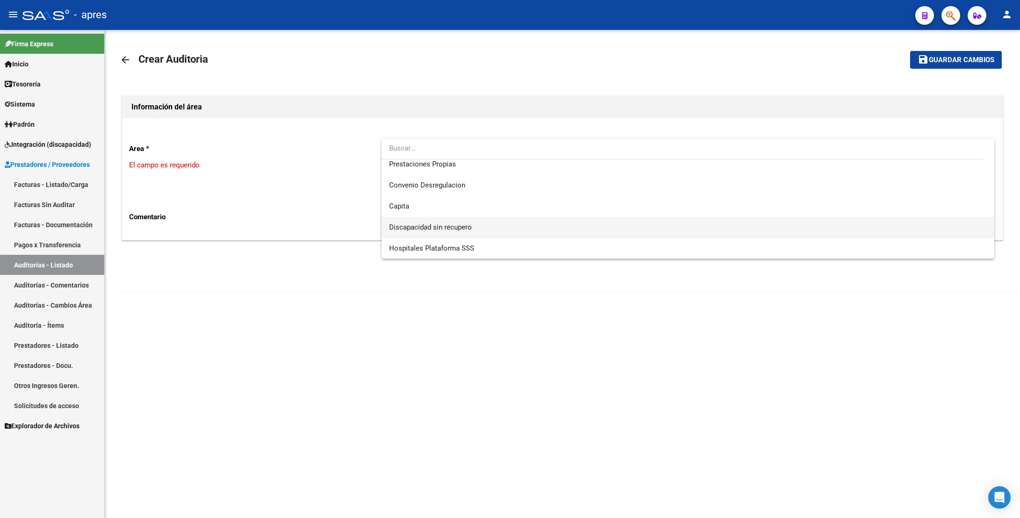
click at [419, 219] on span "Discapacidad sin recupero" at bounding box center [687, 227] width 597 height 21
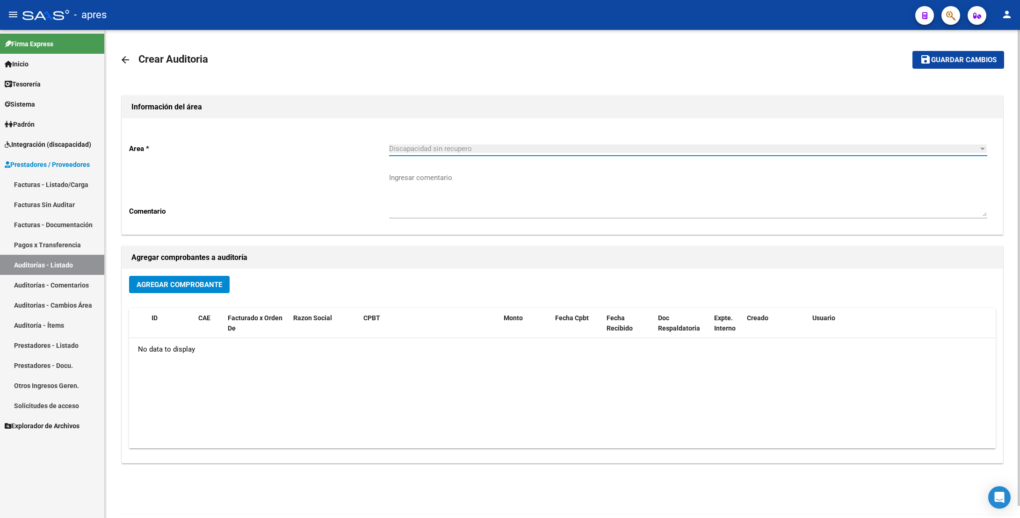
click at [157, 287] on span "Agregar Comprobante" at bounding box center [180, 284] width 86 height 8
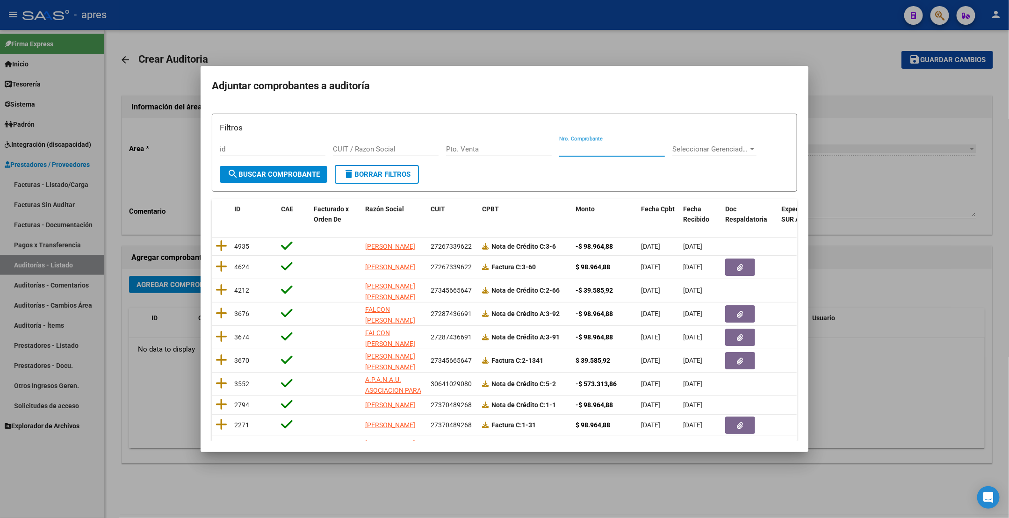
click at [574, 147] on input "Nro. Comprobante" at bounding box center [612, 149] width 106 height 8
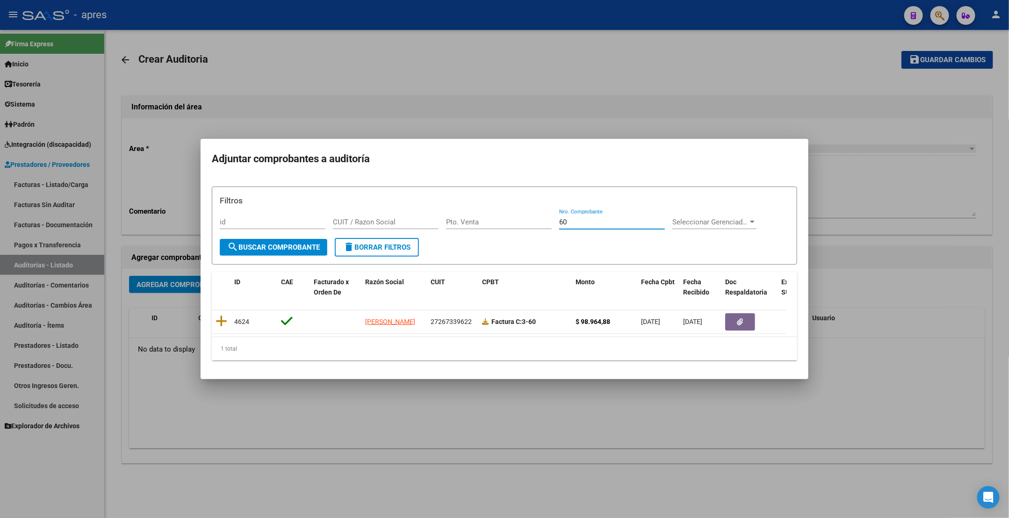
type input "60"
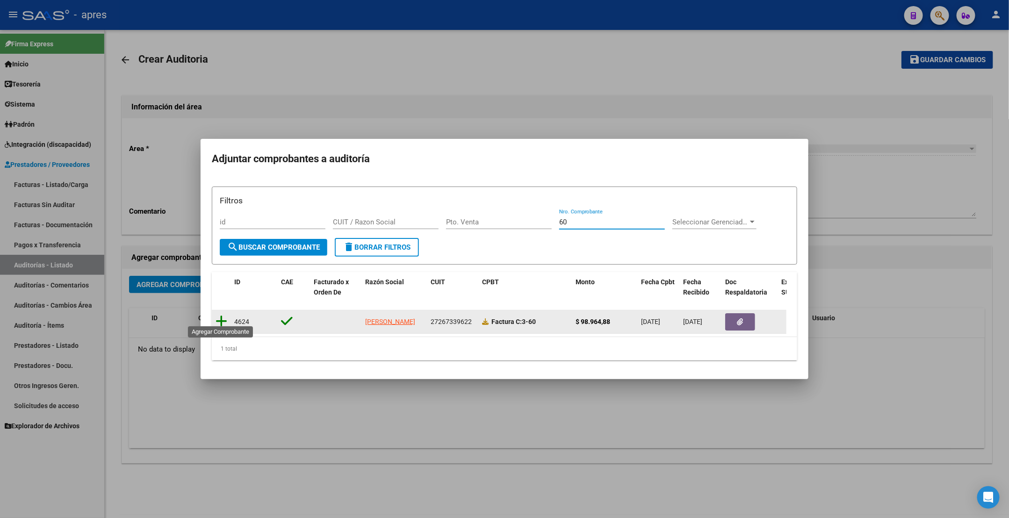
click at [217, 315] on icon at bounding box center [222, 321] width 12 height 13
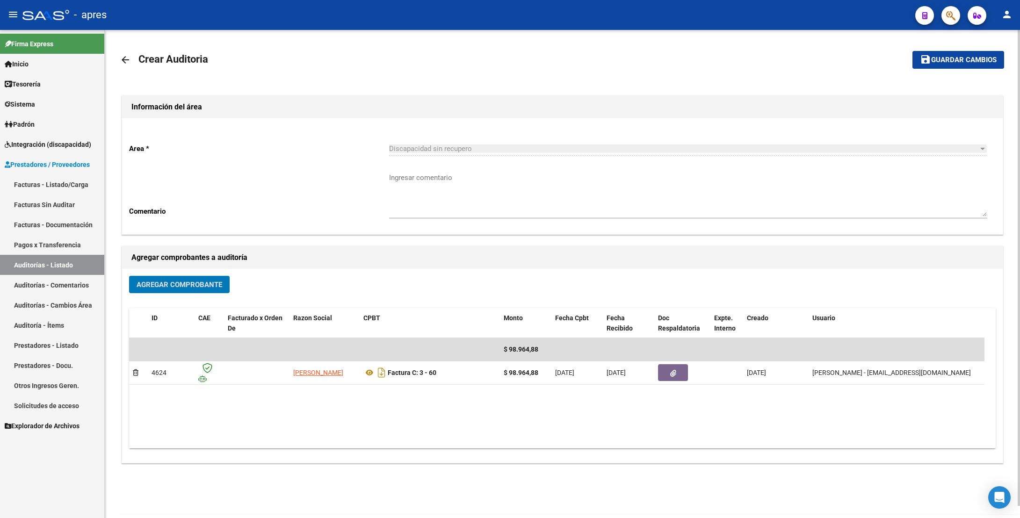
click at [149, 279] on button "Agregar Comprobante" at bounding box center [179, 284] width 101 height 17
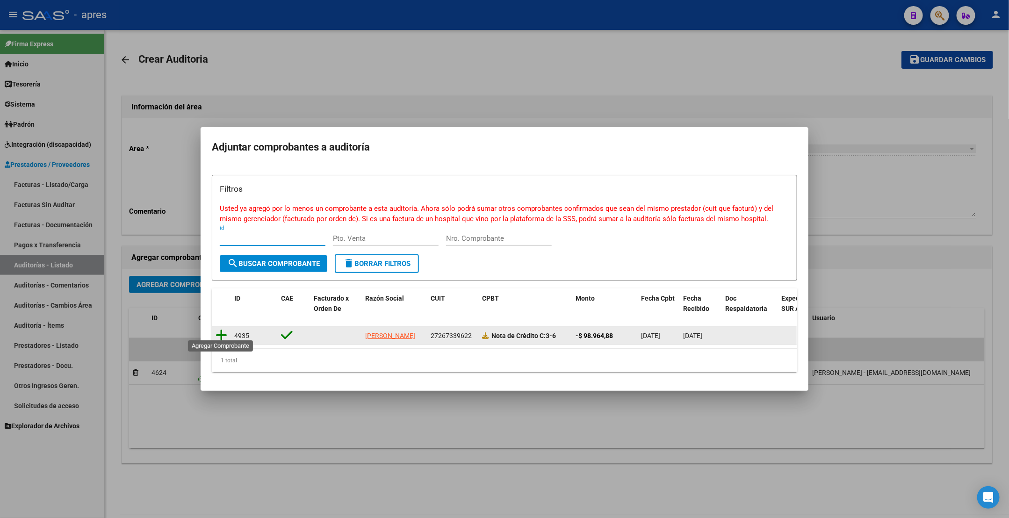
click at [222, 329] on icon at bounding box center [222, 335] width 12 height 13
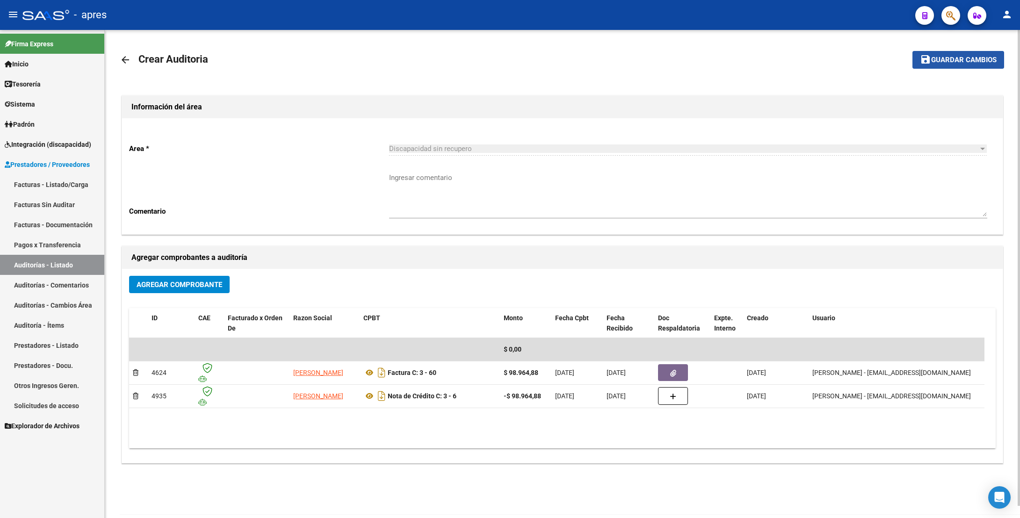
click at [941, 56] on span "Guardar cambios" at bounding box center [963, 60] width 65 height 8
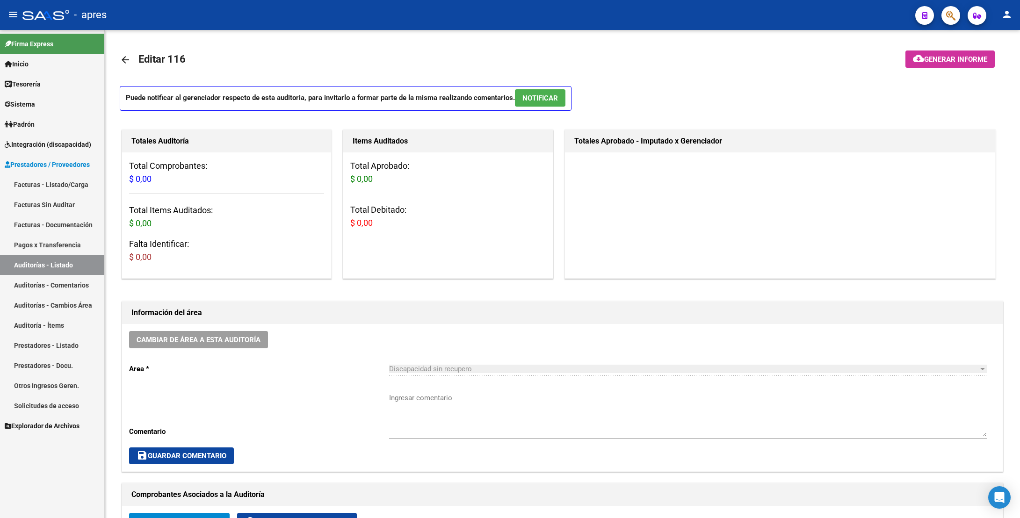
click at [76, 176] on link "Facturas - Listado/Carga" at bounding box center [52, 184] width 104 height 20
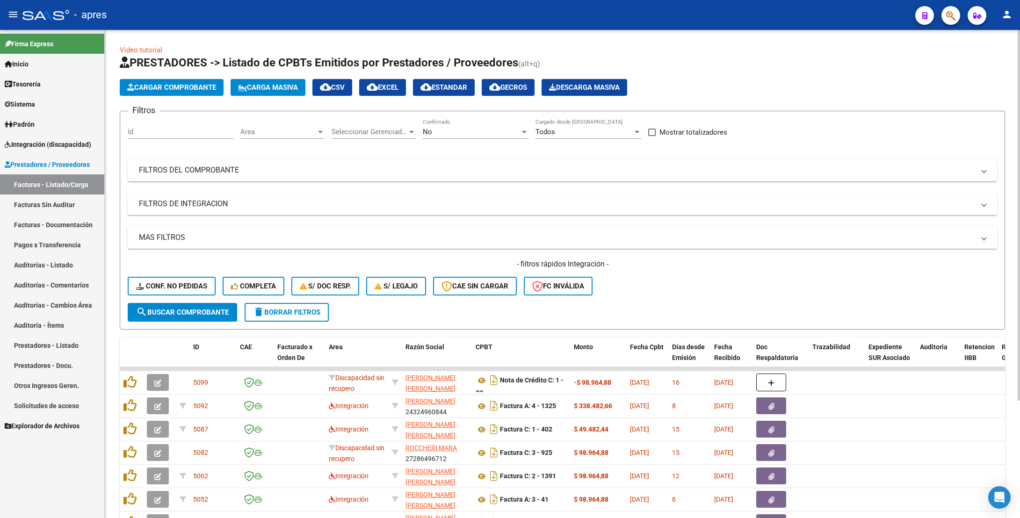
click at [423, 171] on mat-panel-title "FILTROS DEL COMPROBANTE" at bounding box center [556, 170] width 835 height 10
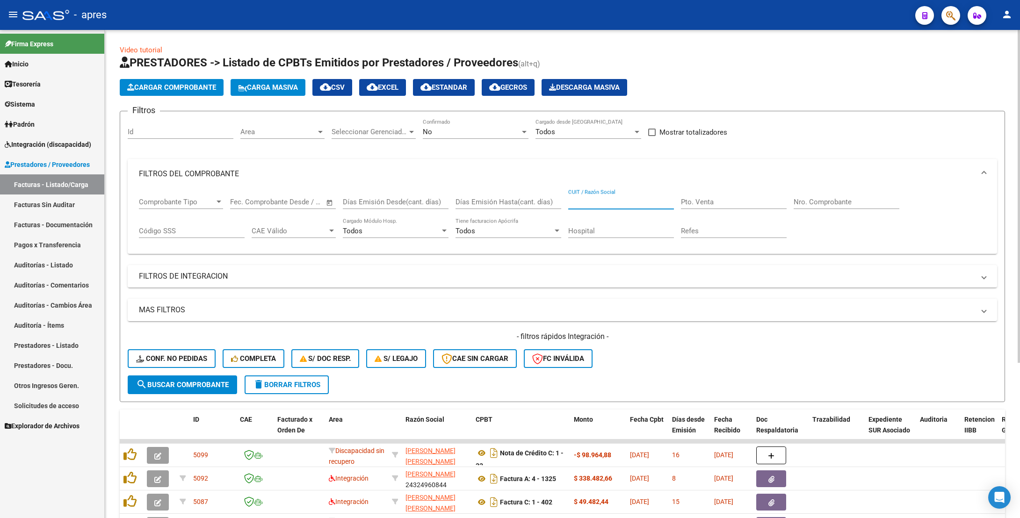
click at [585, 201] on input "CUIT / Razón Social" at bounding box center [621, 202] width 106 height 8
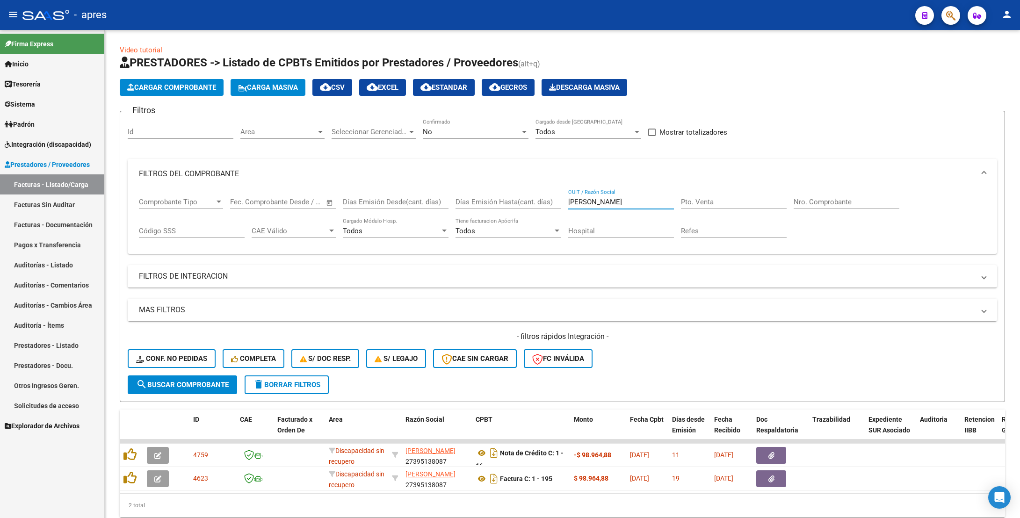
type input "rolon"
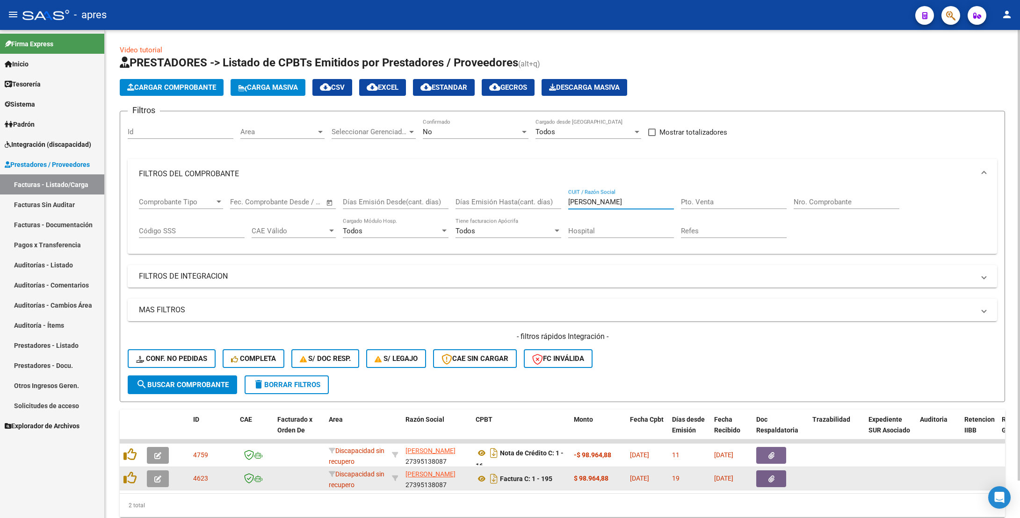
click at [154, 482] on icon "button" at bounding box center [157, 478] width 7 height 7
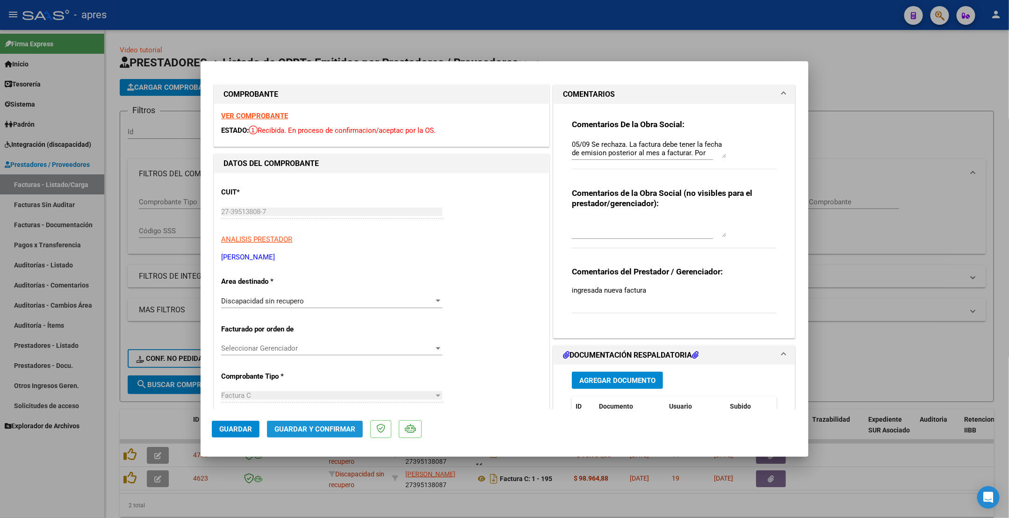
click at [352, 432] on span "Guardar y Confirmar" at bounding box center [314, 429] width 81 height 8
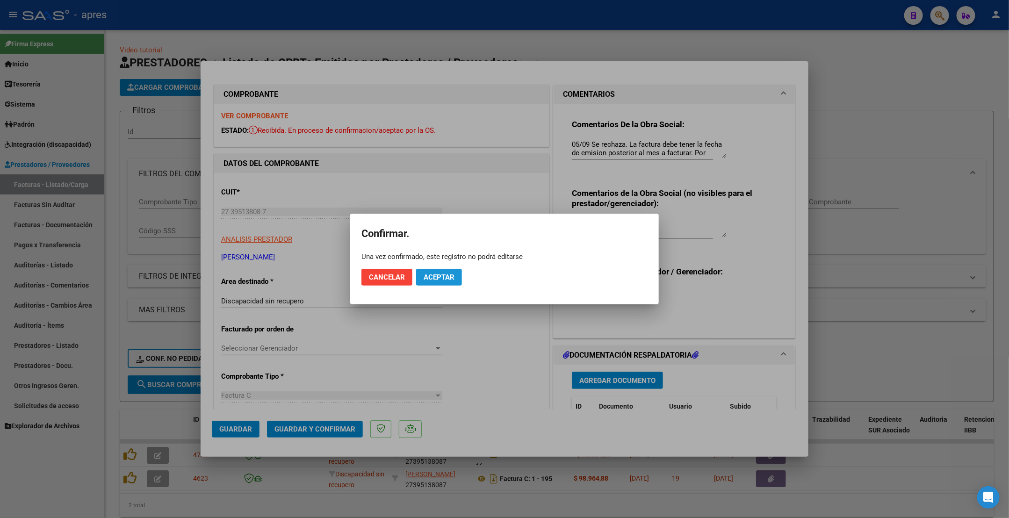
drag, startPoint x: 435, startPoint y: 278, endPoint x: 325, endPoint y: 135, distance: 180.0
click at [435, 273] on span "Aceptar" at bounding box center [439, 277] width 31 height 8
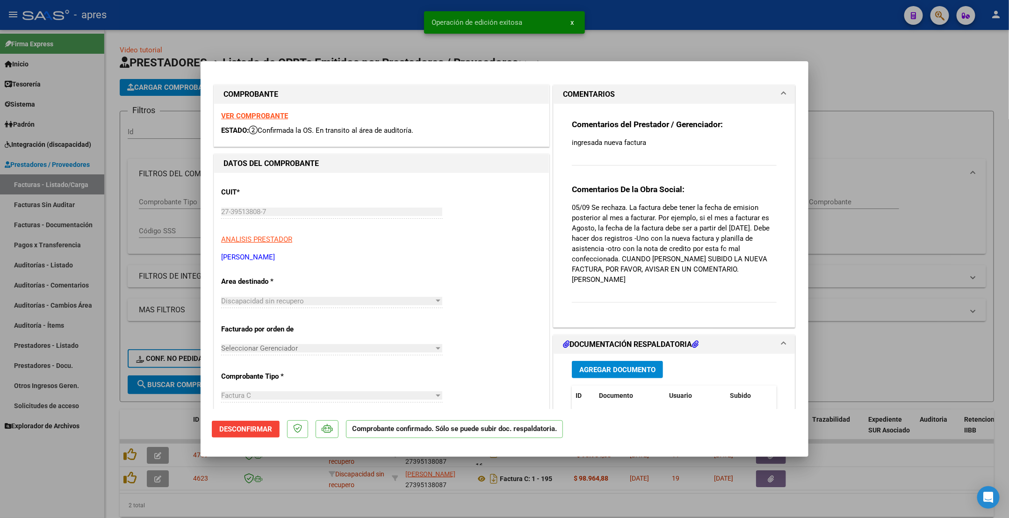
click at [118, 198] on div at bounding box center [504, 259] width 1009 height 518
type input "$ 0,00"
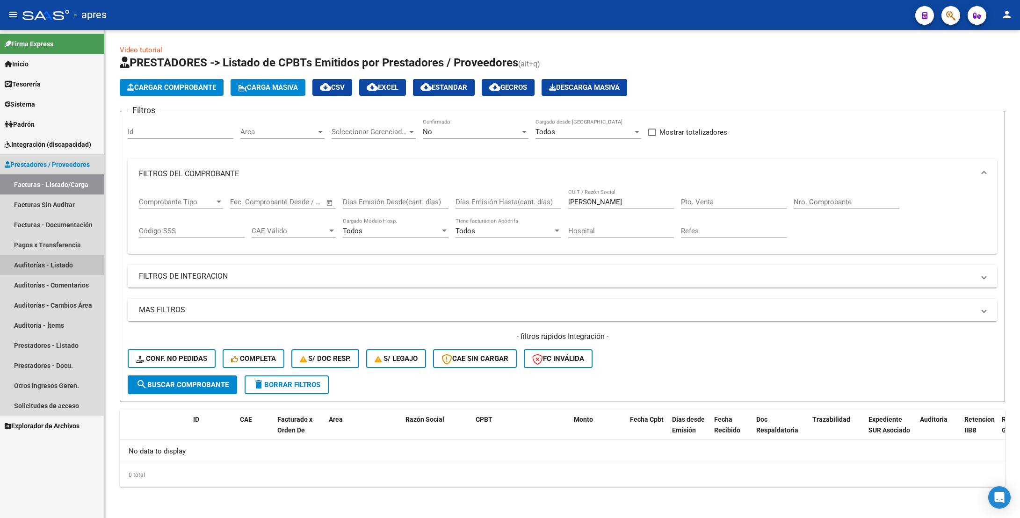
click at [48, 264] on link "Auditorías - Listado" at bounding box center [52, 265] width 104 height 20
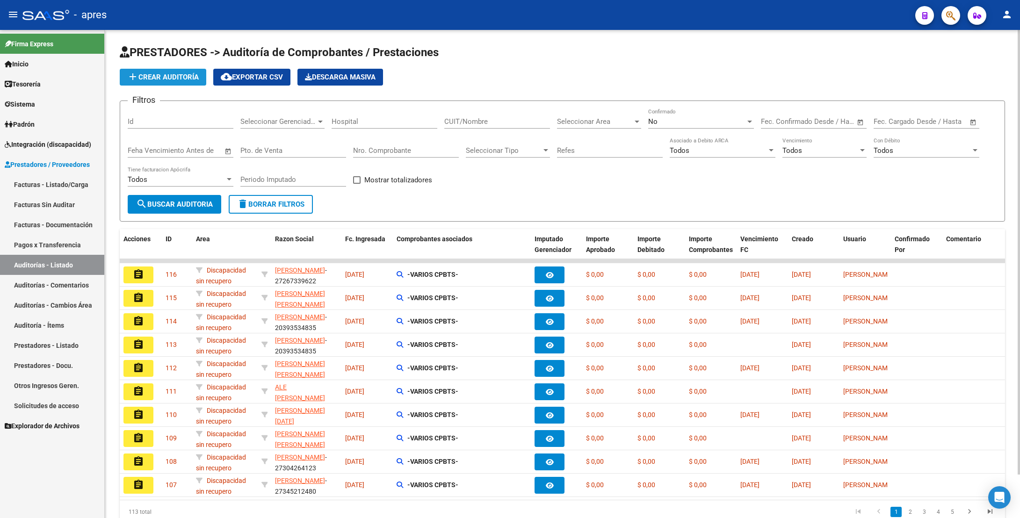
click at [186, 79] on span "add Crear Auditoría" at bounding box center [163, 77] width 72 height 8
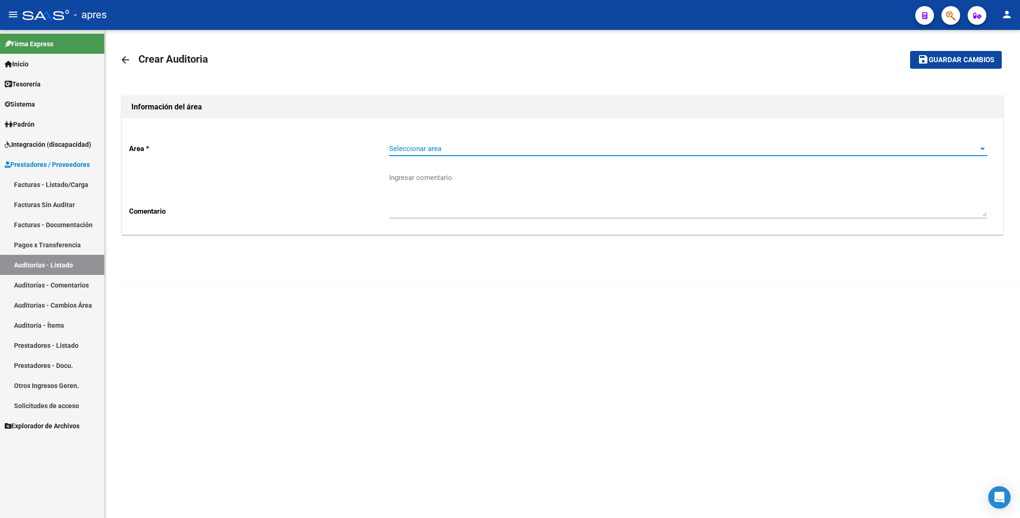
click at [436, 149] on span "Seleccionar area" at bounding box center [683, 148] width 589 height 8
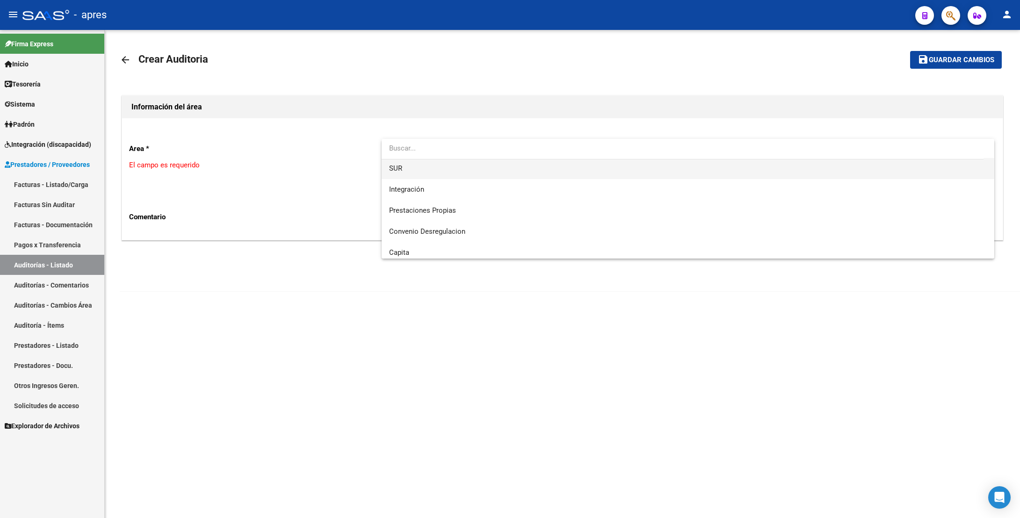
scroll to position [90, 0]
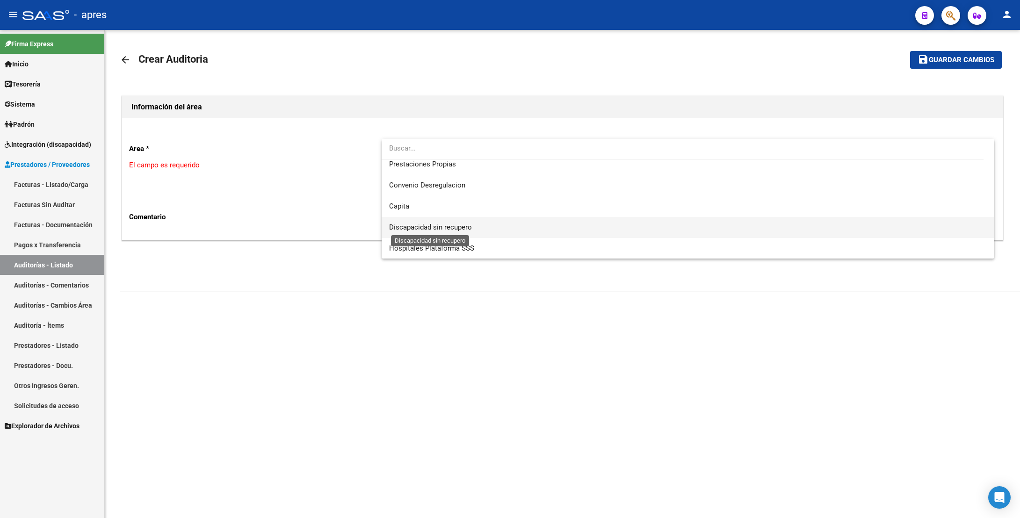
click at [442, 223] on span "Discapacidad sin recupero" at bounding box center [430, 227] width 83 height 8
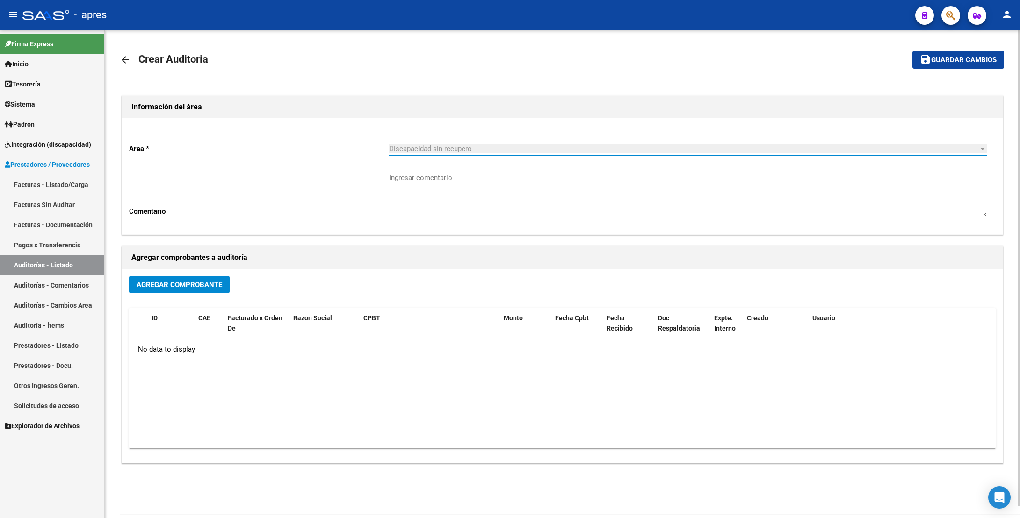
click at [176, 285] on span "Agregar Comprobante" at bounding box center [180, 284] width 86 height 8
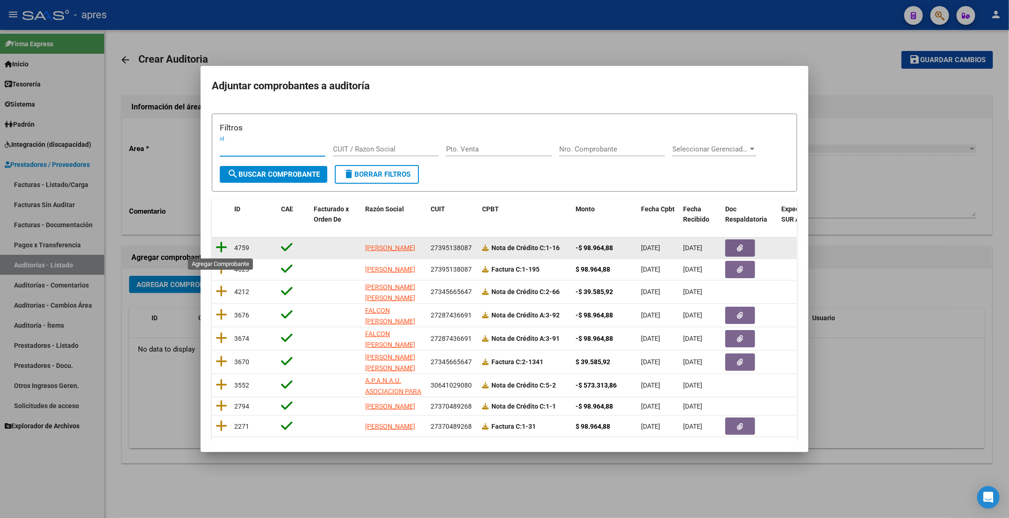
click at [222, 246] on icon at bounding box center [222, 247] width 12 height 13
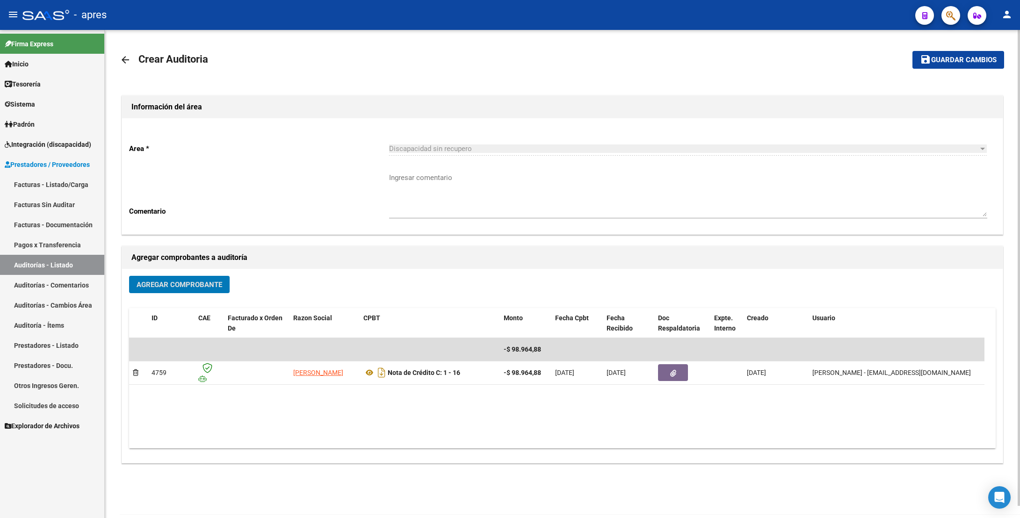
click at [177, 280] on span "Agregar Comprobante" at bounding box center [180, 284] width 86 height 8
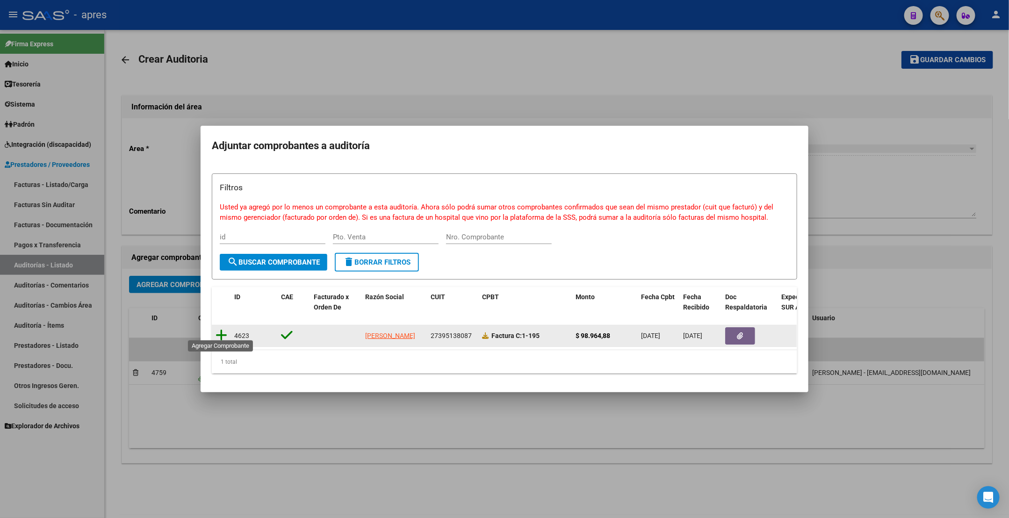
click at [220, 329] on icon at bounding box center [222, 335] width 12 height 13
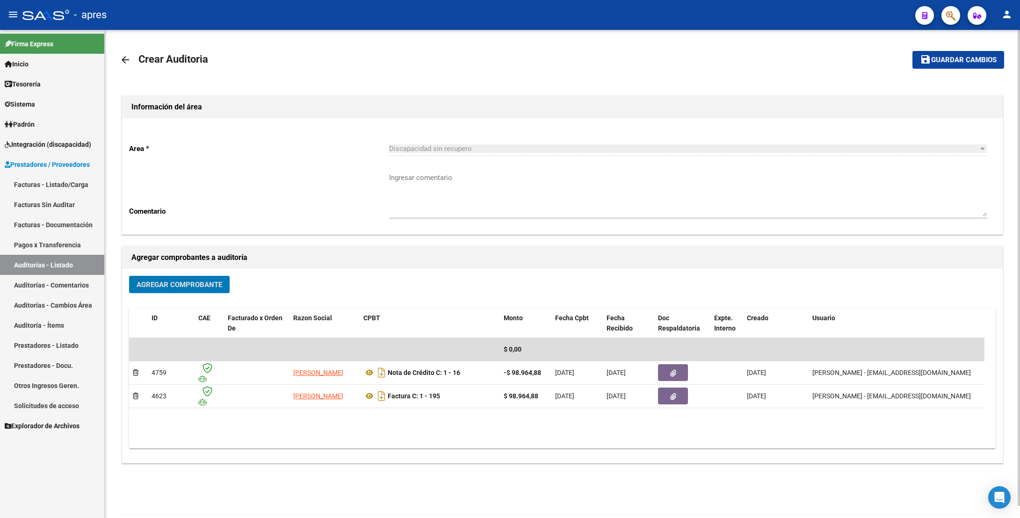
click at [974, 59] on span "Guardar cambios" at bounding box center [963, 60] width 65 height 8
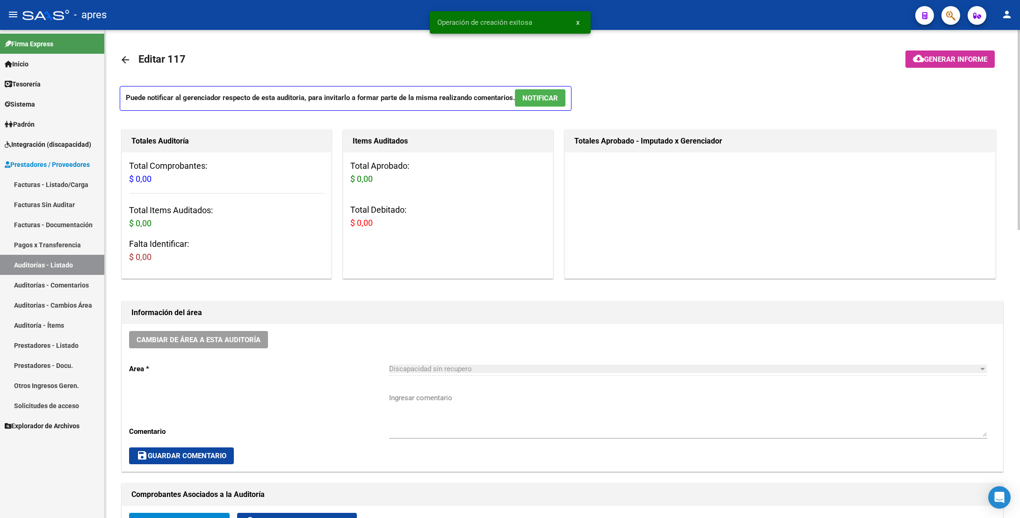
click at [66, 181] on link "Facturas - Listado/Carga" at bounding box center [52, 184] width 104 height 20
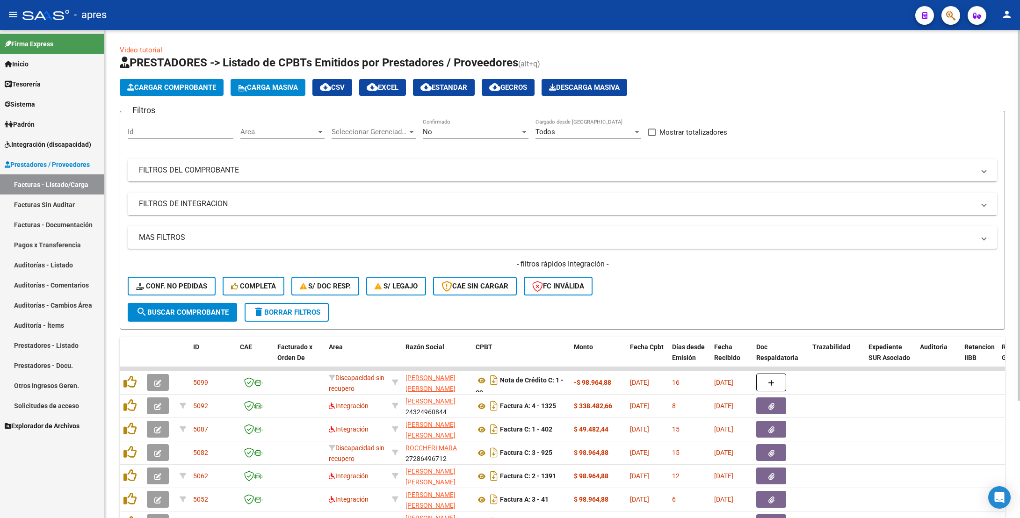
click at [294, 121] on div "Area Area" at bounding box center [282, 129] width 84 height 20
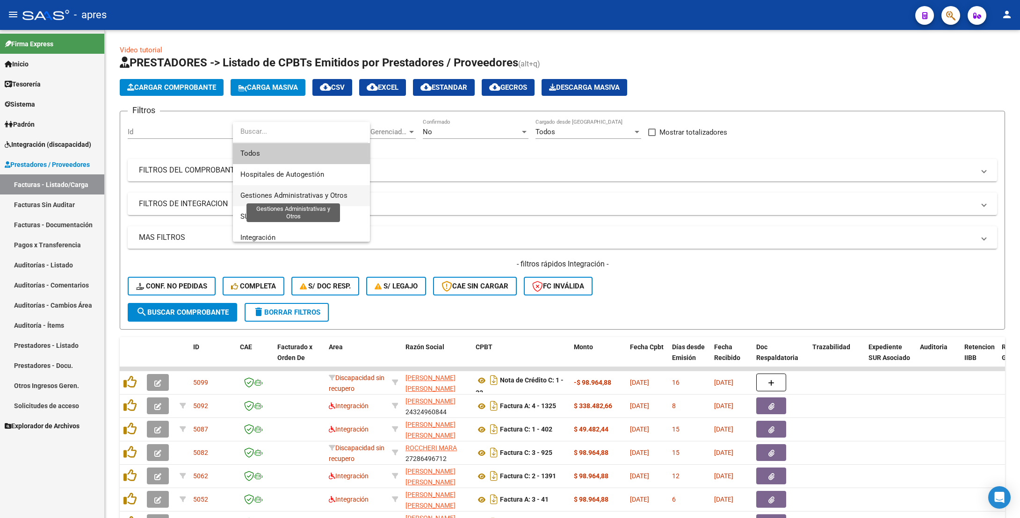
scroll to position [111, 0]
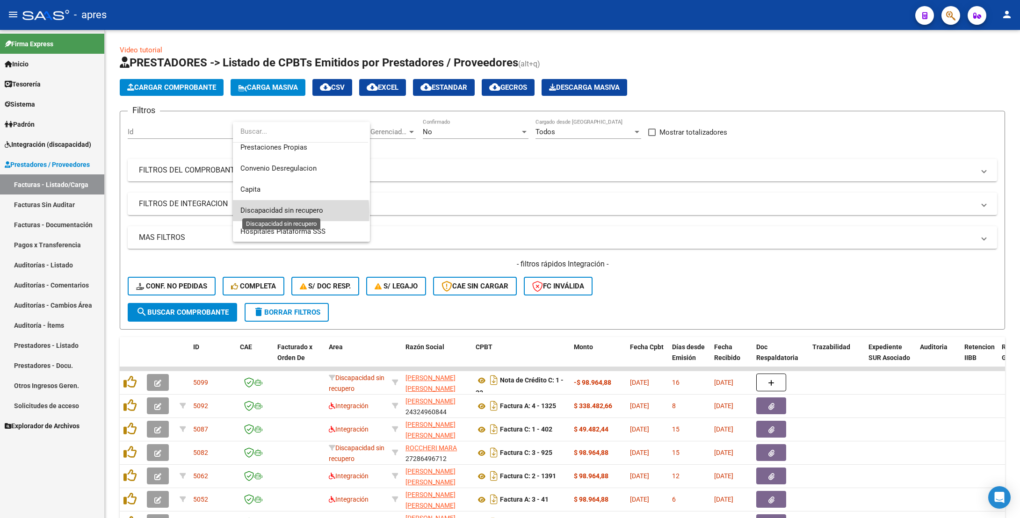
click at [282, 212] on span "Discapacidad sin recupero" at bounding box center [281, 210] width 83 height 8
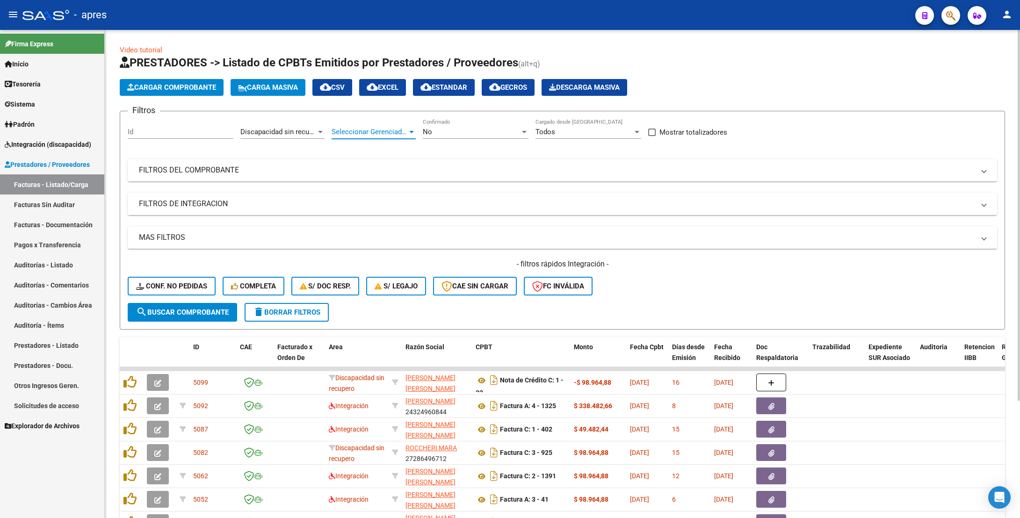
click at [341, 129] on span "Seleccionar Gerenciador" at bounding box center [369, 132] width 76 height 8
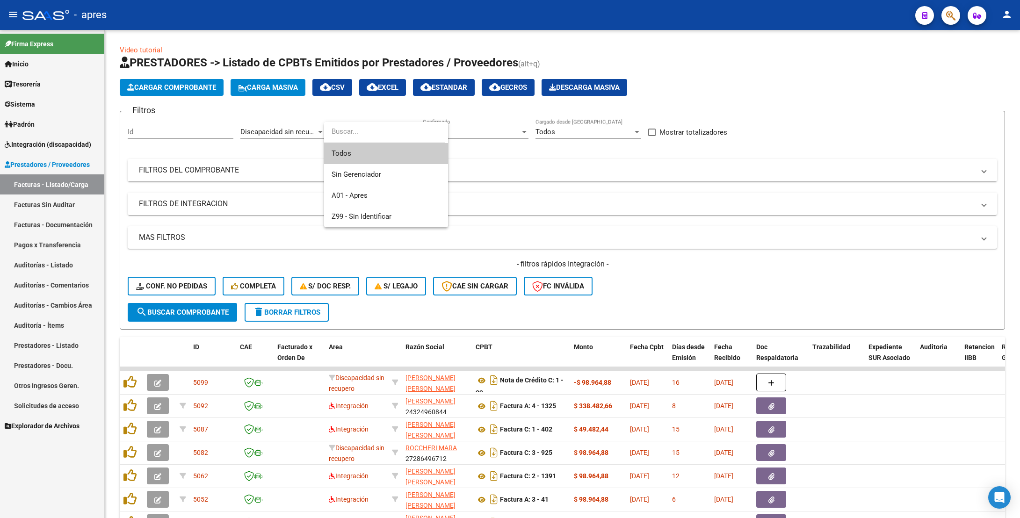
click at [497, 144] on div at bounding box center [510, 259] width 1020 height 518
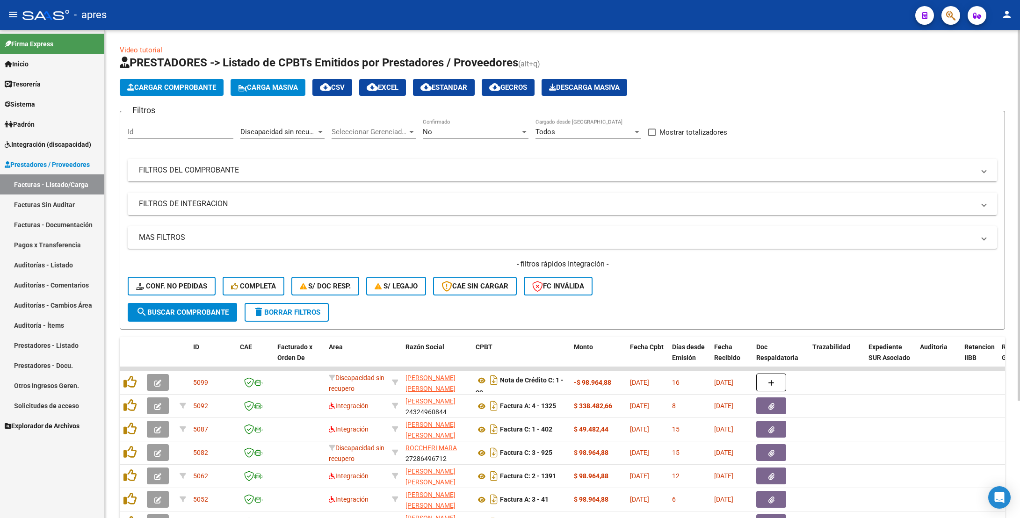
click at [401, 135] on span "Seleccionar Gerenciador" at bounding box center [369, 132] width 76 height 8
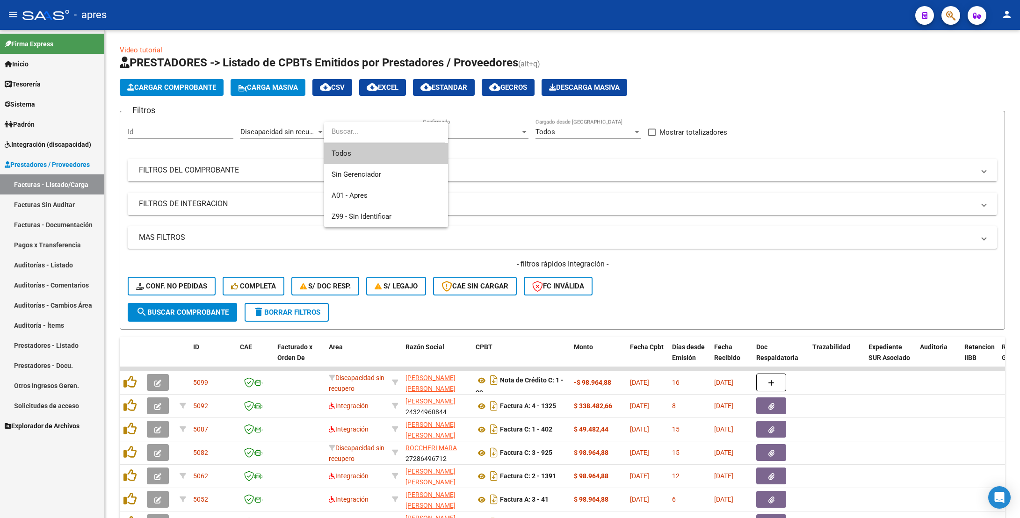
click at [360, 153] on span "Todos" at bounding box center [385, 153] width 109 height 21
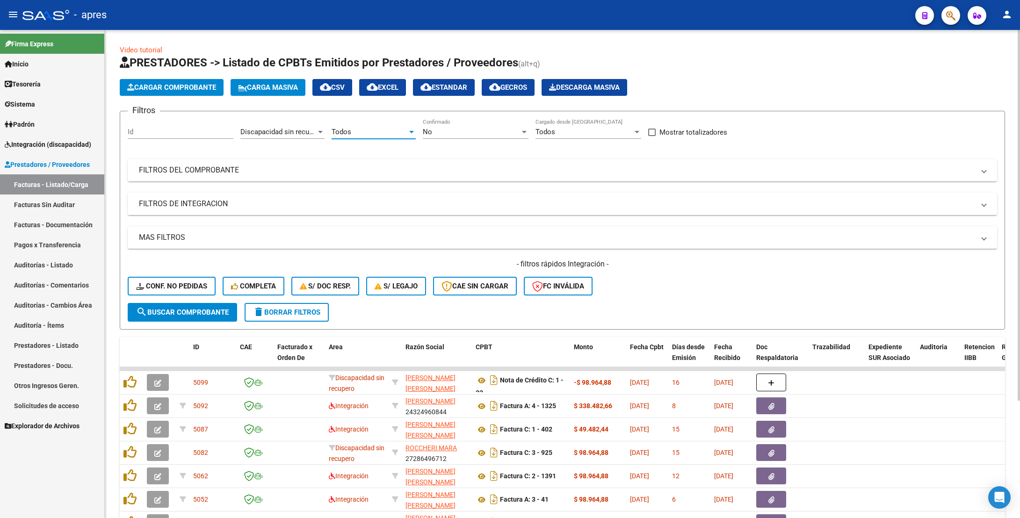
click at [458, 134] on div "No" at bounding box center [471, 132] width 97 height 8
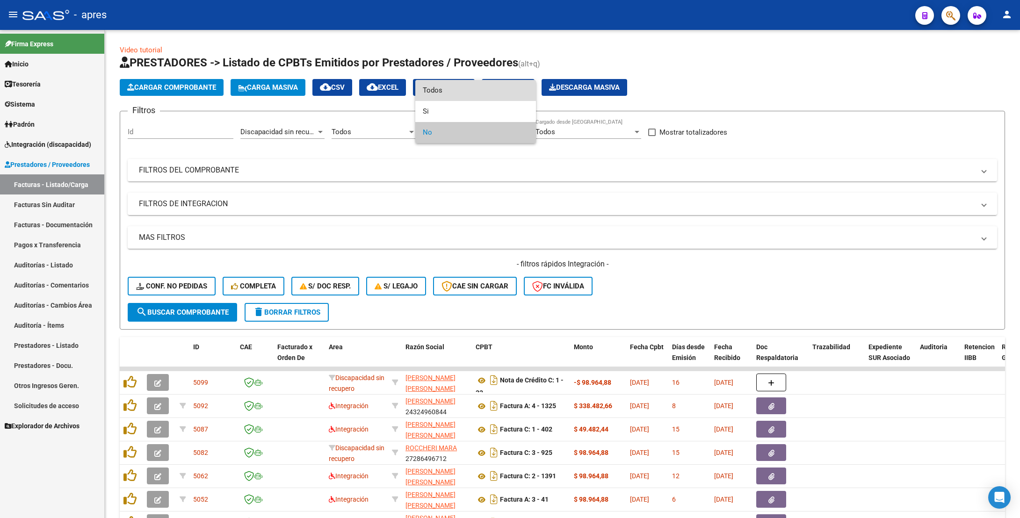
drag, startPoint x: 455, startPoint y: 95, endPoint x: 441, endPoint y: 181, distance: 87.1
click at [455, 100] on div "Todos Si No" at bounding box center [475, 111] width 121 height 63
drag, startPoint x: 441, startPoint y: 182, endPoint x: 441, endPoint y: 177, distance: 5.6
click at [441, 181] on div at bounding box center [510, 259] width 1020 height 518
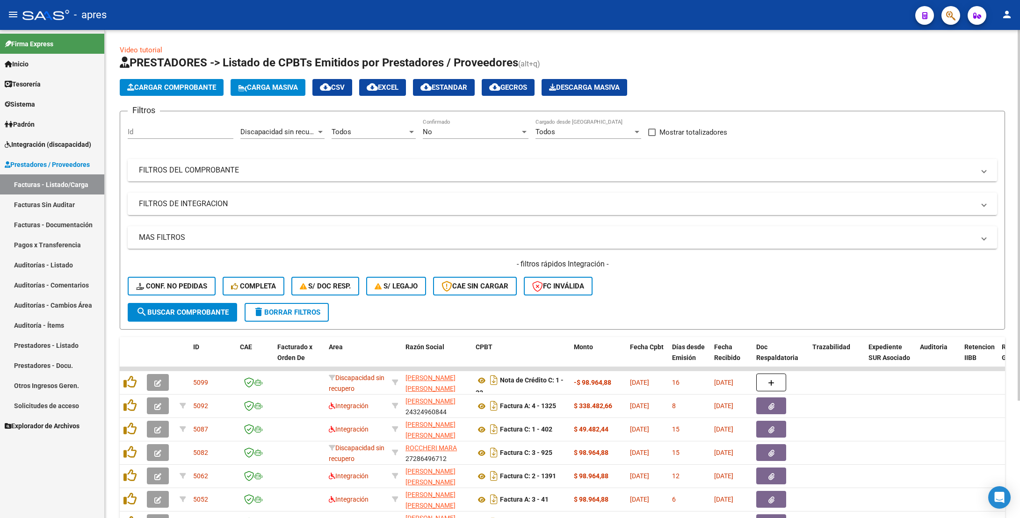
click at [442, 172] on mat-panel-title "FILTROS DEL COMPROBANTE" at bounding box center [556, 170] width 835 height 10
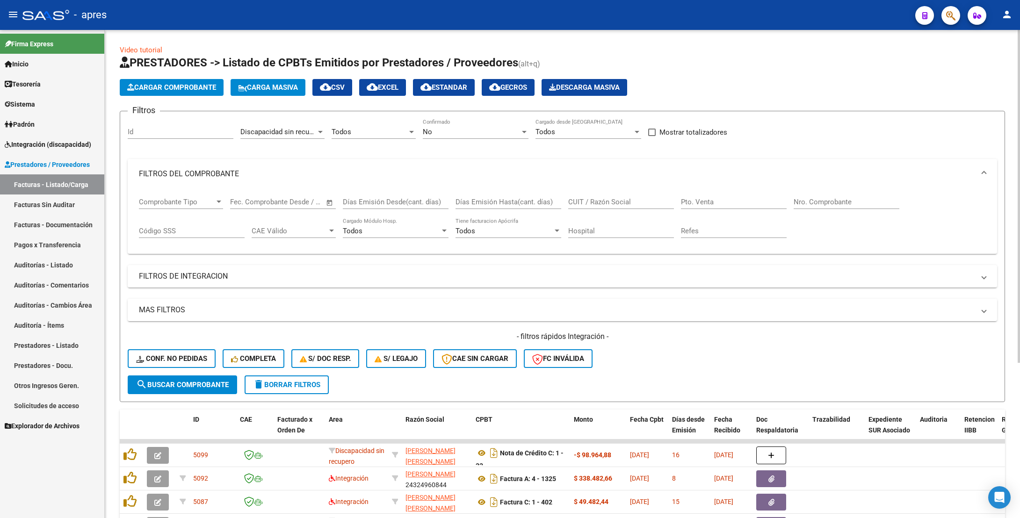
drag, startPoint x: 591, startPoint y: 208, endPoint x: 593, endPoint y: 201, distance: 7.4
click at [592, 206] on div "CUIT / Razón Social" at bounding box center [621, 199] width 106 height 20
click at [593, 201] on input "CUIT / Razón Social" at bounding box center [621, 202] width 106 height 8
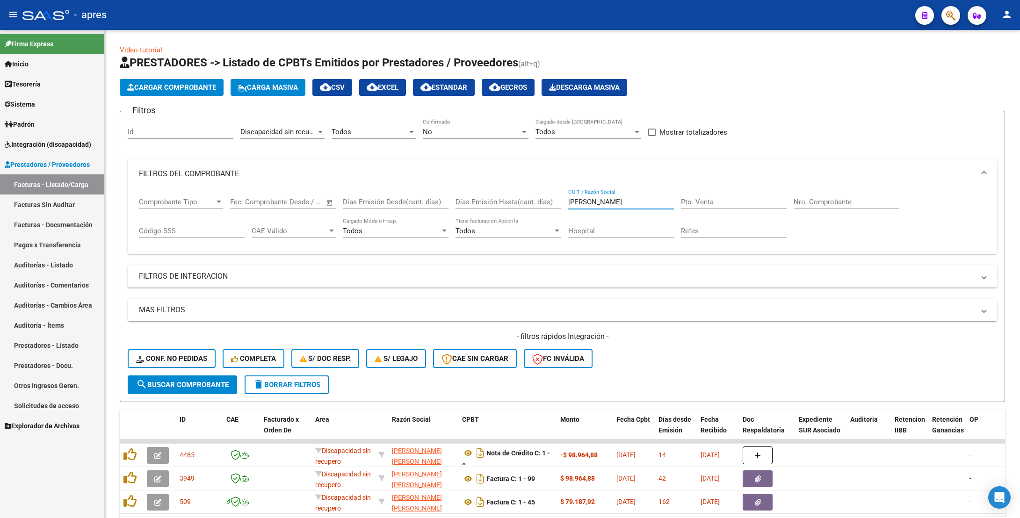
type input "maguna"
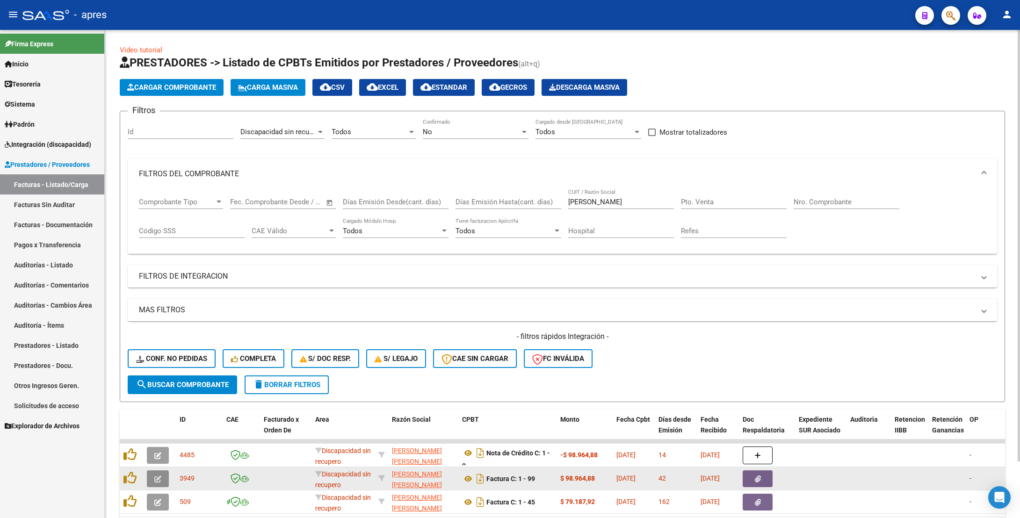
click at [155, 477] on icon "button" at bounding box center [157, 478] width 7 height 7
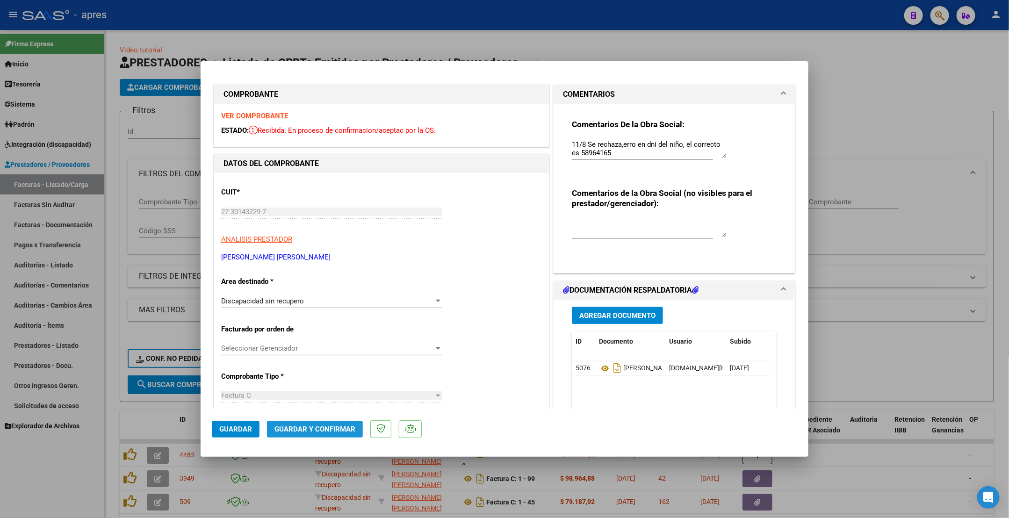
click at [297, 432] on span "Guardar y Confirmar" at bounding box center [314, 429] width 81 height 8
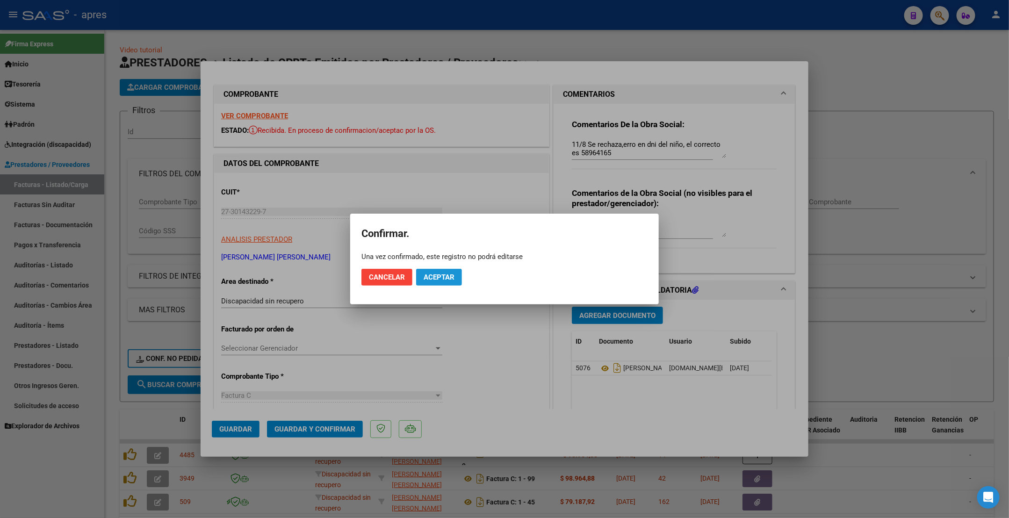
click at [447, 273] on span "Aceptar" at bounding box center [439, 277] width 31 height 8
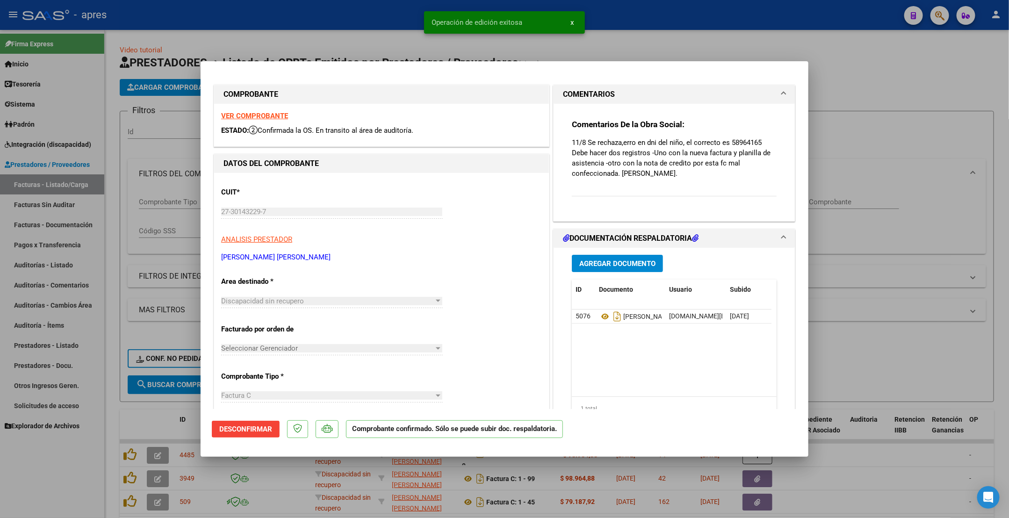
click at [103, 247] on div at bounding box center [504, 259] width 1009 height 518
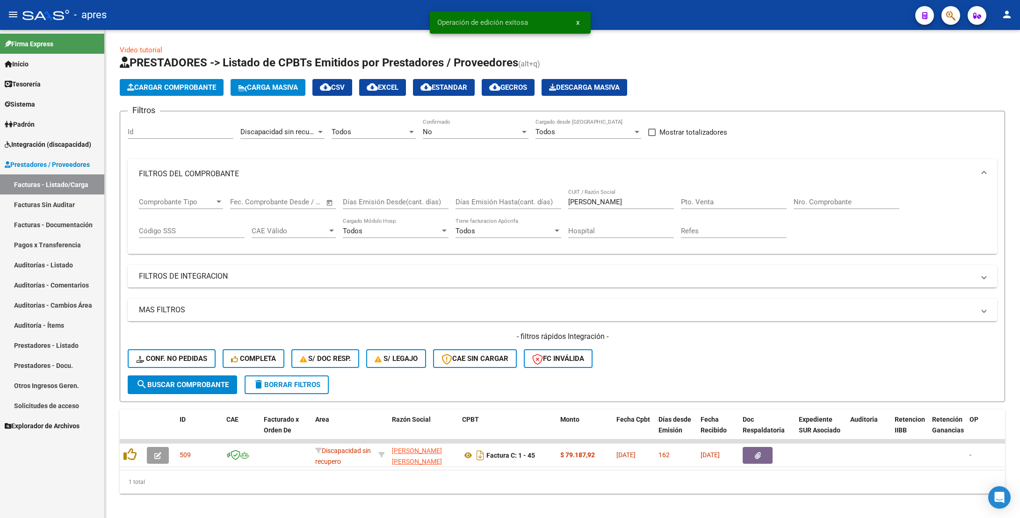
click at [66, 264] on link "Auditorías - Listado" at bounding box center [52, 265] width 104 height 20
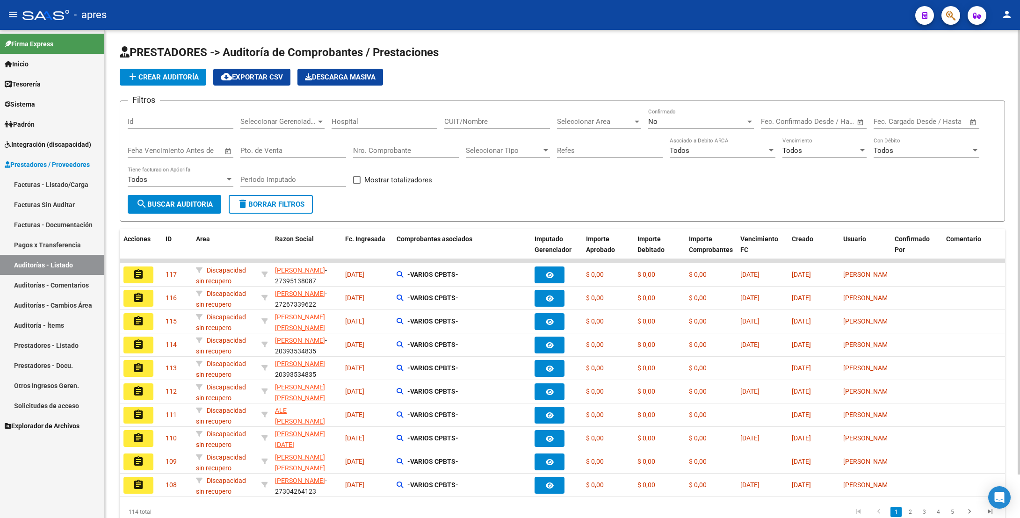
click at [177, 73] on span "add Crear Auditoría" at bounding box center [163, 77] width 72 height 8
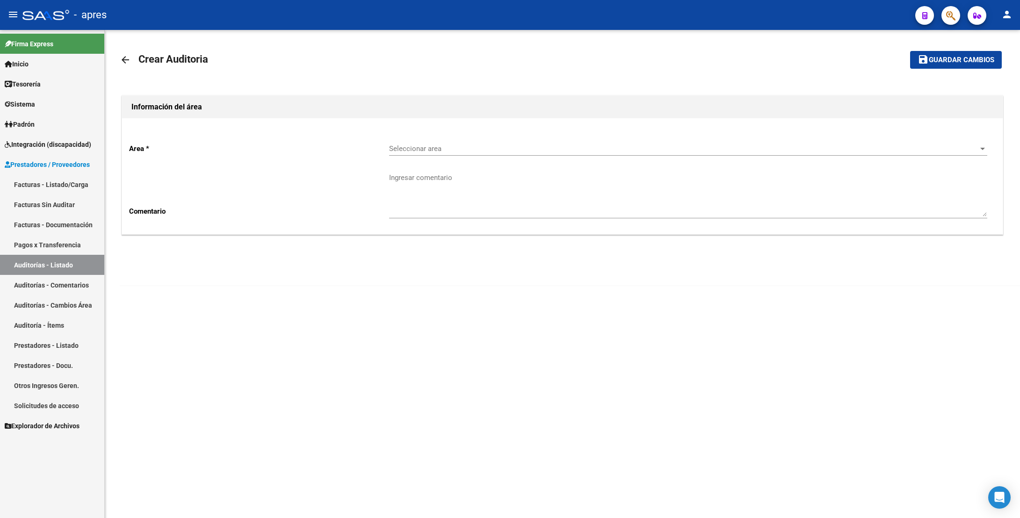
click at [403, 150] on span "Seleccionar area" at bounding box center [683, 148] width 589 height 8
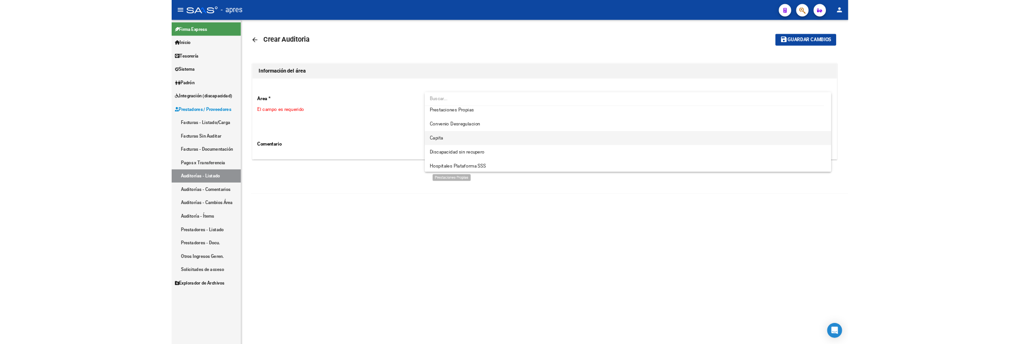
scroll to position [90, 0]
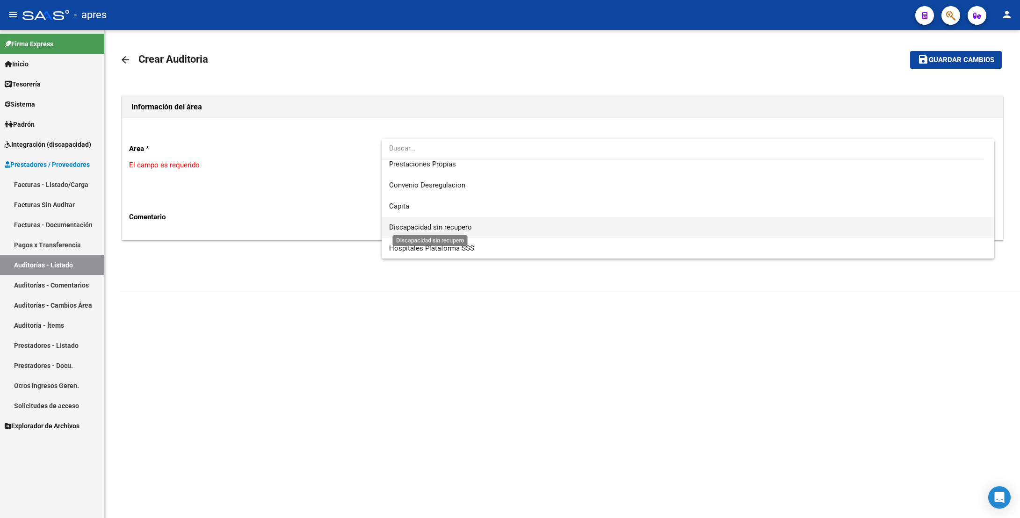
click at [425, 223] on span "Discapacidad sin recupero" at bounding box center [430, 227] width 83 height 8
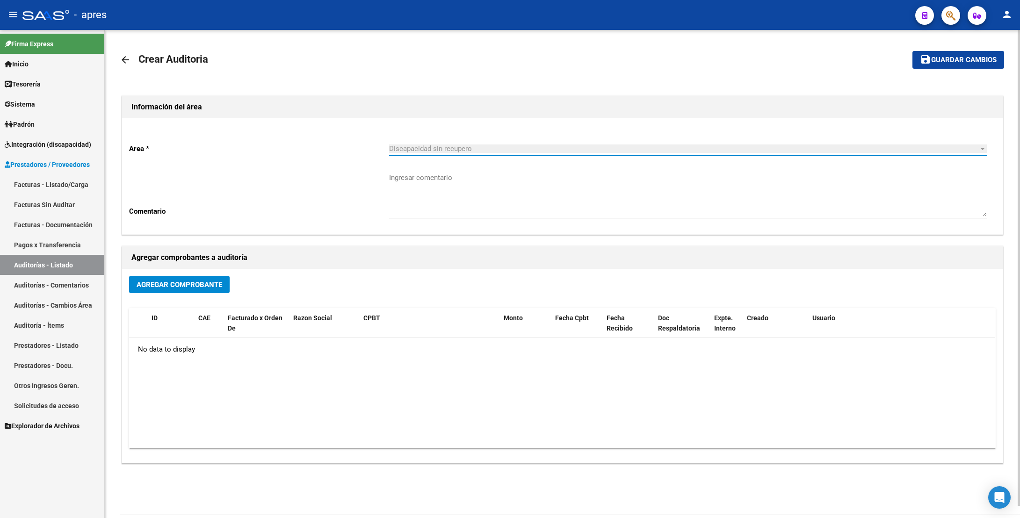
click at [155, 282] on span "Agregar Comprobante" at bounding box center [180, 284] width 86 height 8
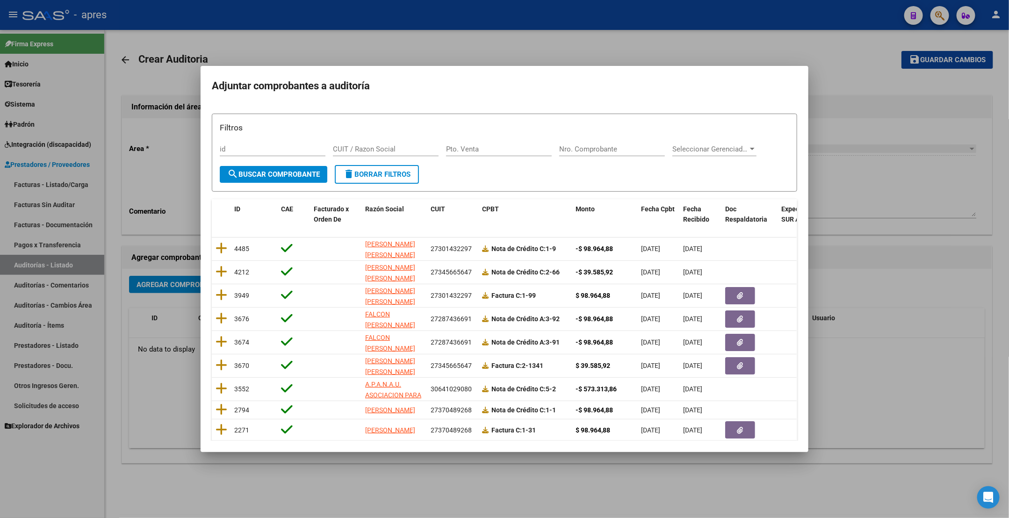
click at [381, 236] on datatable-header "ID CAE Facturado x Orden De Razón Social CUIT CPBT Monto Fecha Cpbt Fecha Recib…" at bounding box center [504, 218] width 585 height 38
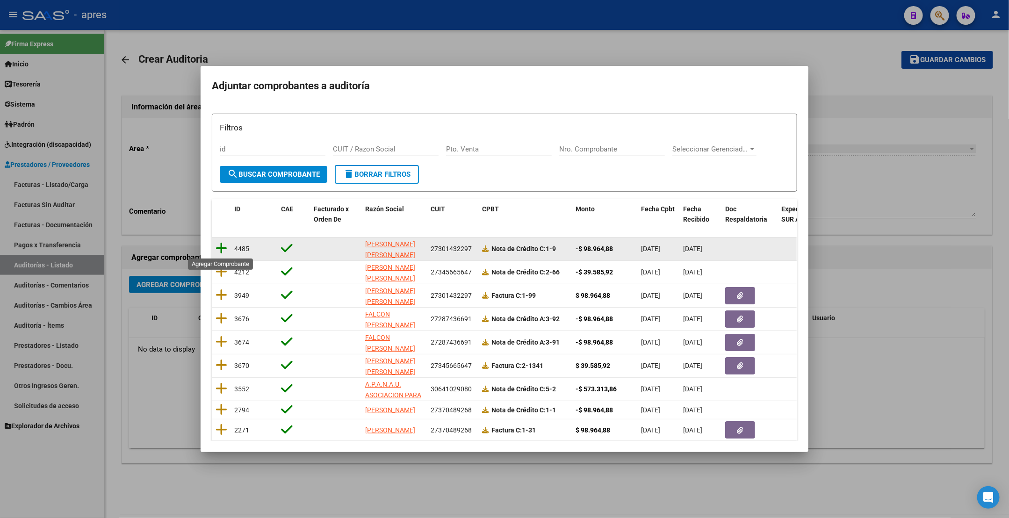
click at [220, 247] on icon at bounding box center [222, 248] width 12 height 13
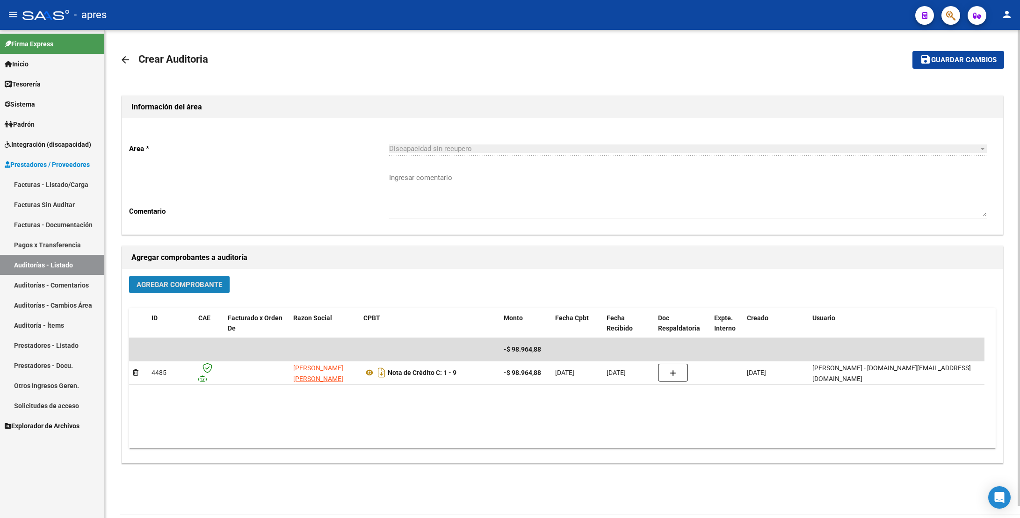
click at [167, 282] on span "Agregar Comprobante" at bounding box center [180, 284] width 86 height 8
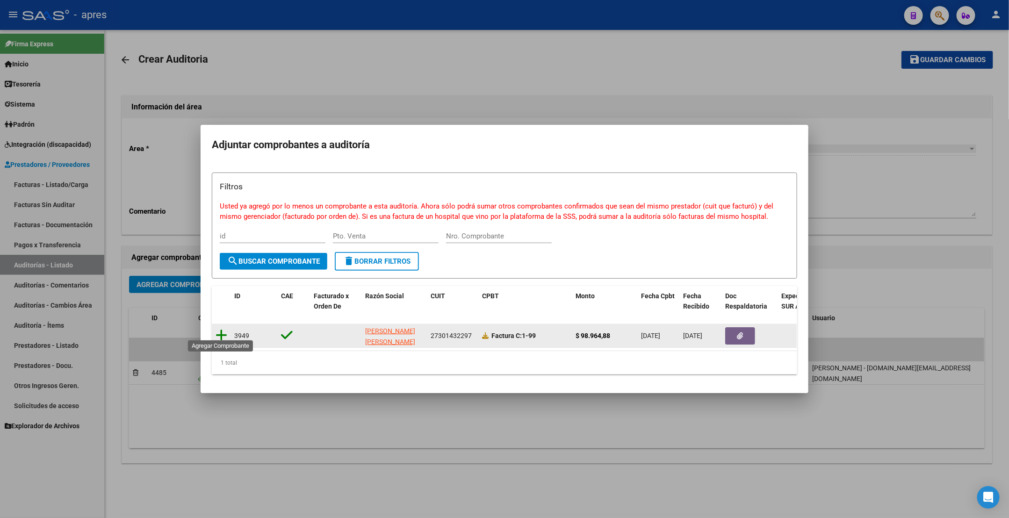
click at [221, 330] on icon at bounding box center [222, 335] width 12 height 13
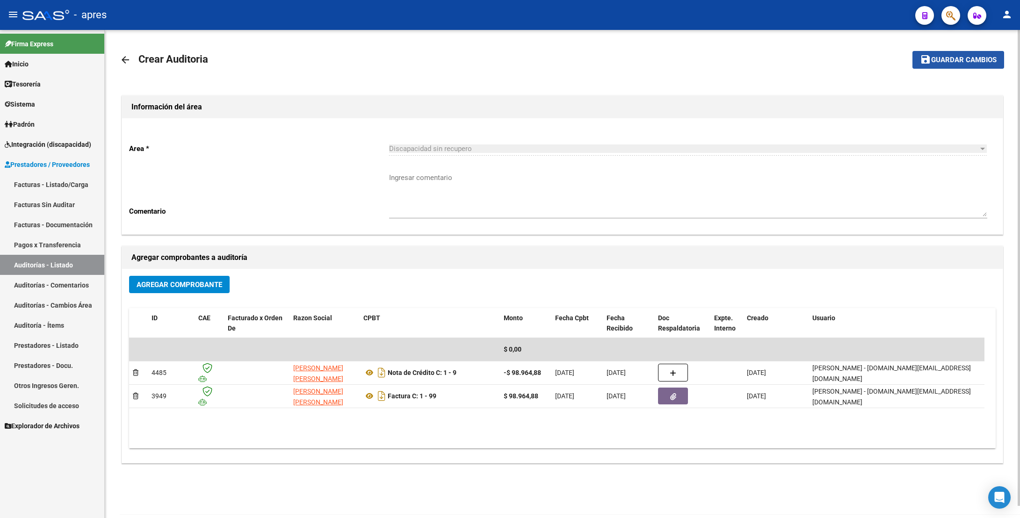
click at [988, 63] on span "Guardar cambios" at bounding box center [963, 60] width 65 height 8
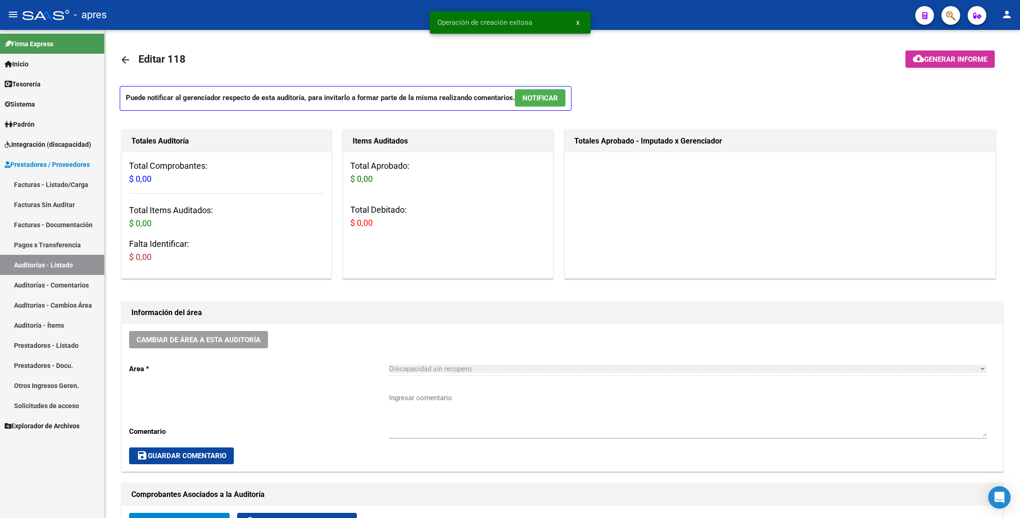
drag, startPoint x: 62, startPoint y: 184, endPoint x: 111, endPoint y: 0, distance: 189.8
click at [61, 184] on link "Facturas - Listado/Carga" at bounding box center [52, 184] width 104 height 20
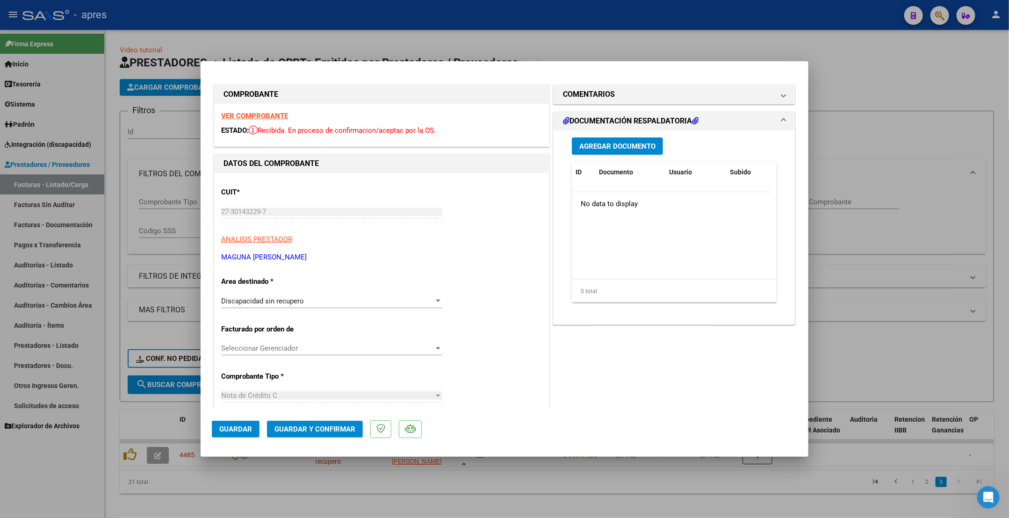
scroll to position [17, 0]
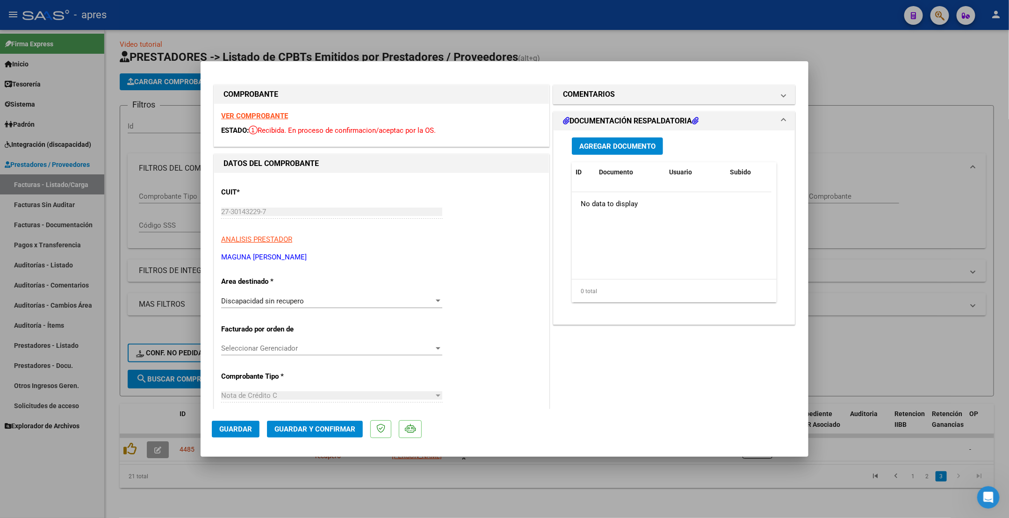
click at [272, 114] on strong "VER COMPROBANTE" at bounding box center [254, 116] width 67 height 8
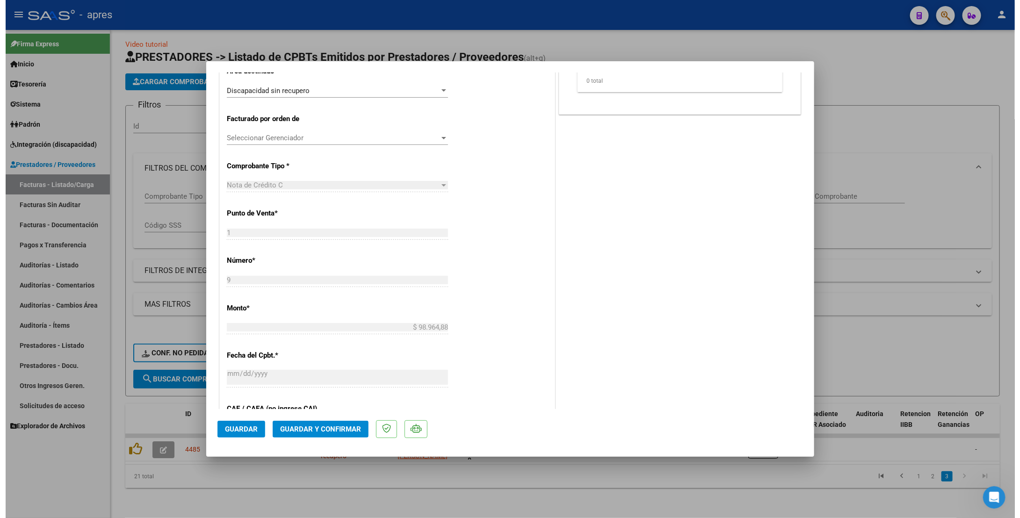
scroll to position [280, 0]
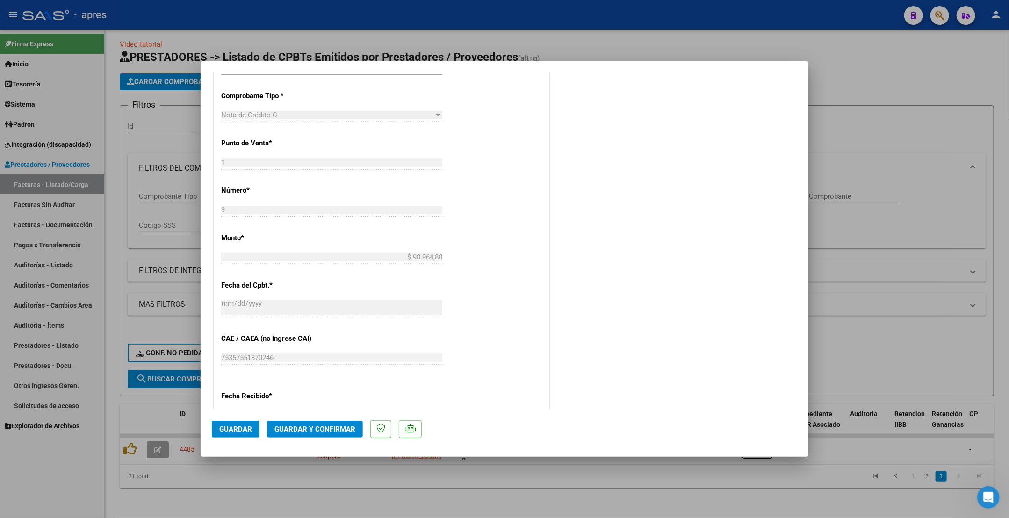
click at [306, 419] on mat-dialog-actions "Guardar Guardar y Confirmar" at bounding box center [504, 427] width 585 height 37
click at [304, 428] on span "Guardar y Confirmar" at bounding box center [314, 429] width 81 height 8
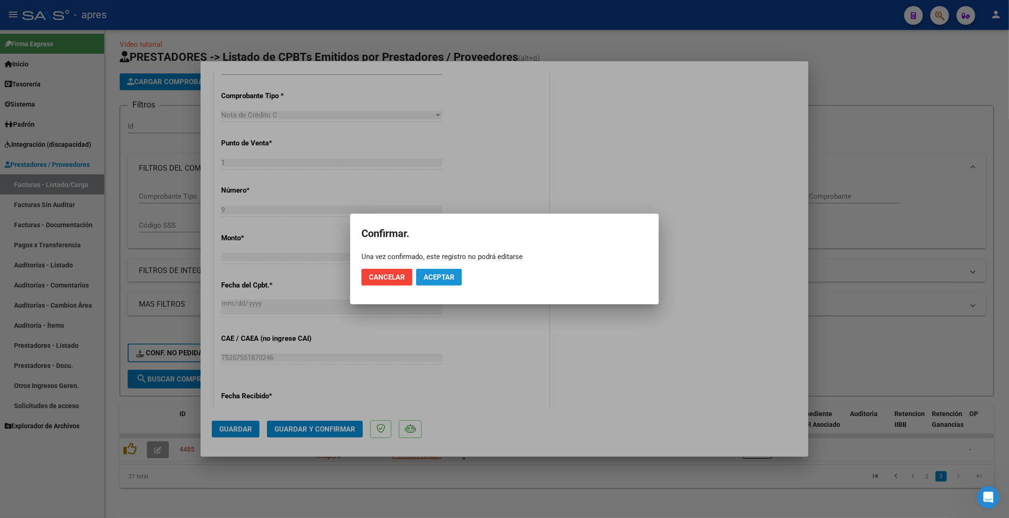
drag, startPoint x: 434, startPoint y: 275, endPoint x: 414, endPoint y: 65, distance: 211.3
click at [434, 271] on button "Aceptar" at bounding box center [439, 277] width 46 height 17
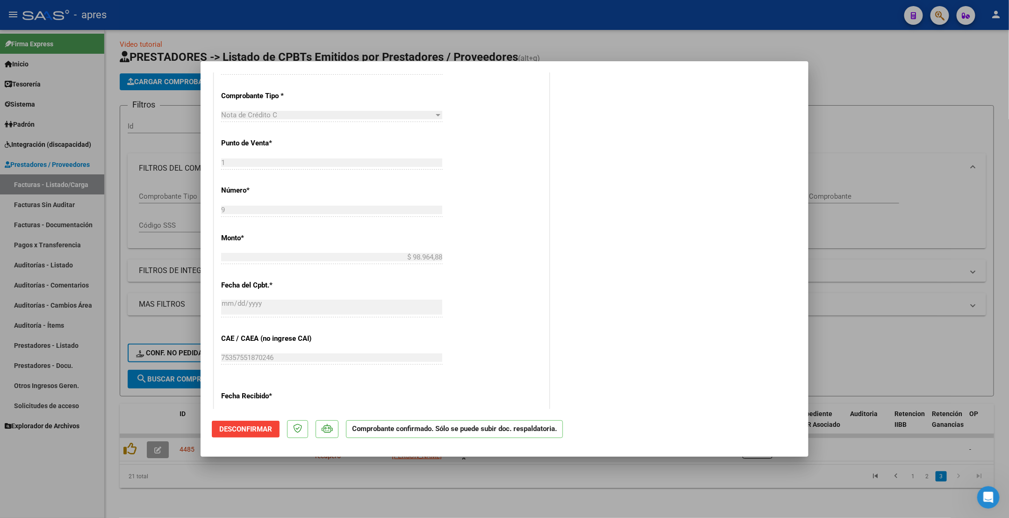
click at [228, 493] on div at bounding box center [504, 259] width 1009 height 518
type input "$ 0,00"
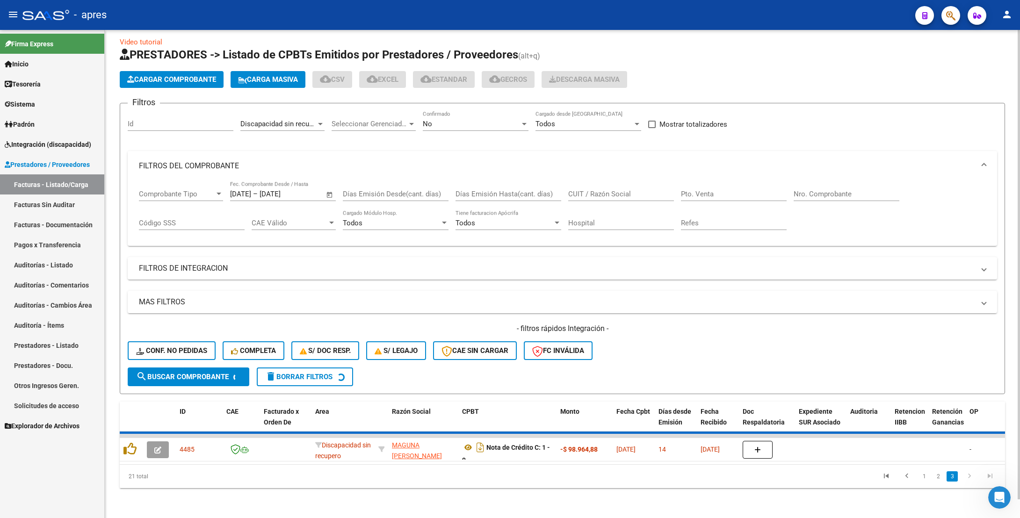
scroll to position [0, 0]
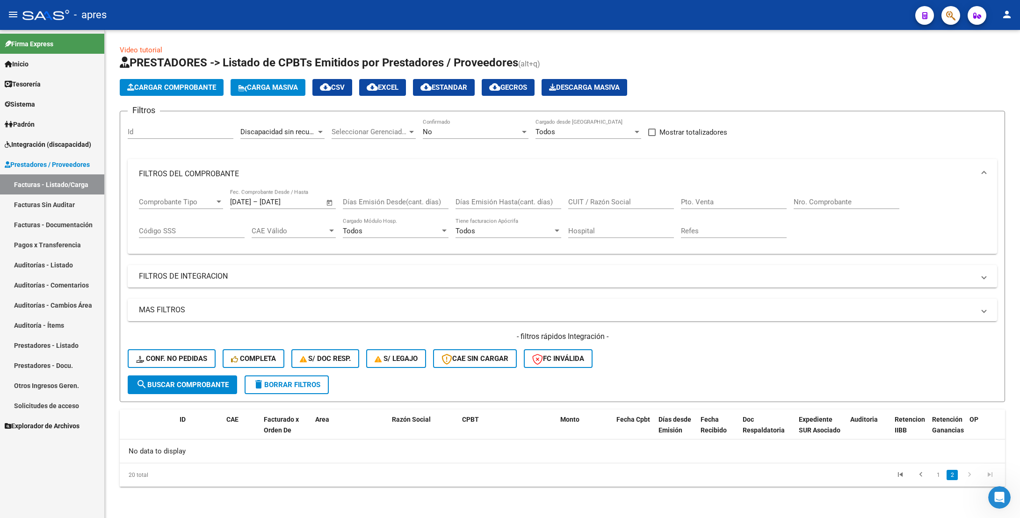
click at [948, 476] on link "2" at bounding box center [951, 475] width 11 height 10
click at [937, 476] on link "1" at bounding box center [937, 475] width 11 height 10
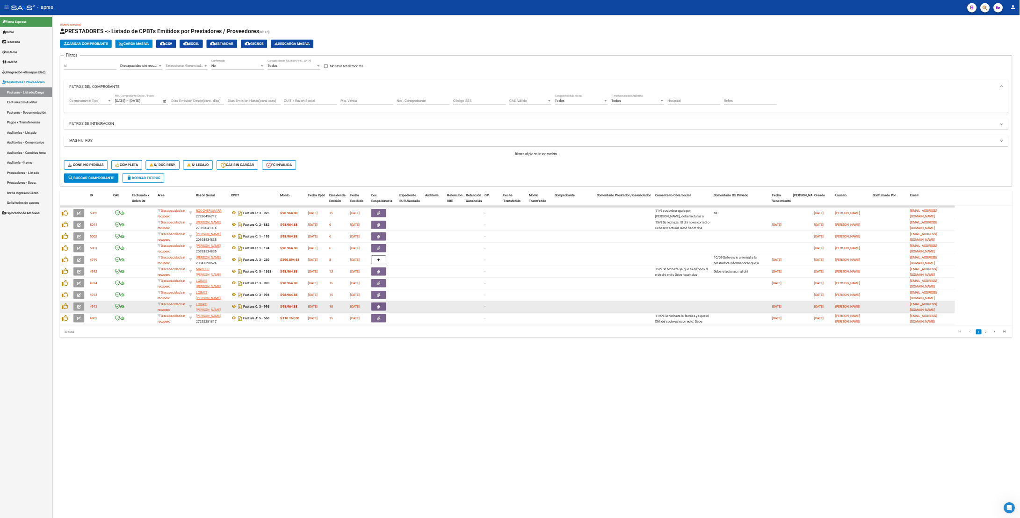
scroll to position [3132, 0]
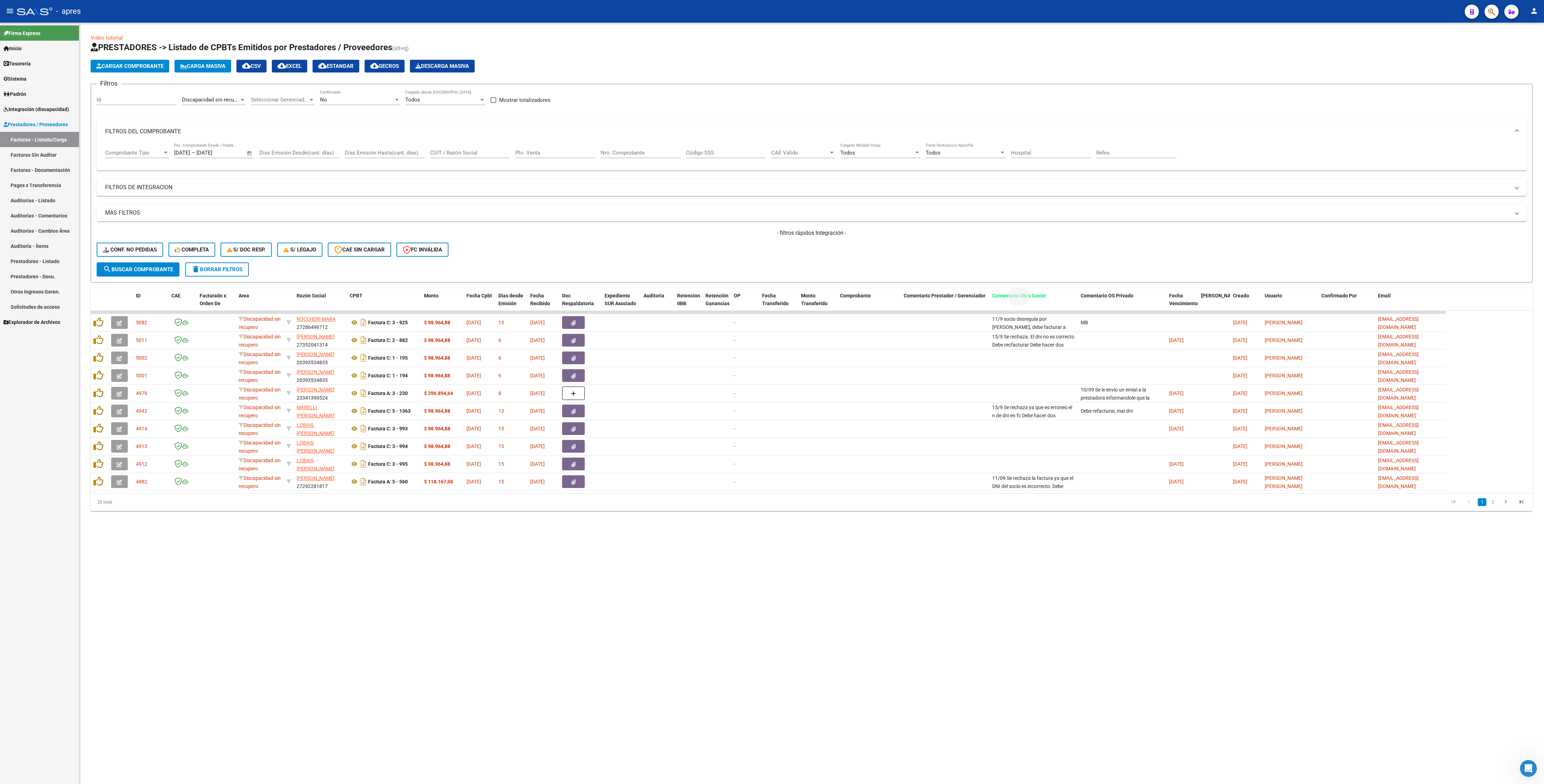
drag, startPoint x: 1034, startPoint y: 300, endPoint x: 1011, endPoint y: 245, distance: 59.6
click at [763, 282] on div "Video tutorial PRESTADORES -> Listado de CPBTs Emitidos por Prestadores / Prove…" at bounding box center [812, 272] width 1442 height 478
drag, startPoint x: 1015, startPoint y: 242, endPoint x: 1018, endPoint y: 296, distance: 54.1
click at [763, 250] on div "- filtros rápidos Integración - Conf. no pedidas Completa S/ Doc Resp. S/ legaj…" at bounding box center [812, 246] width 1430 height 33
drag, startPoint x: 1016, startPoint y: 294, endPoint x: 422, endPoint y: 292, distance: 594.0
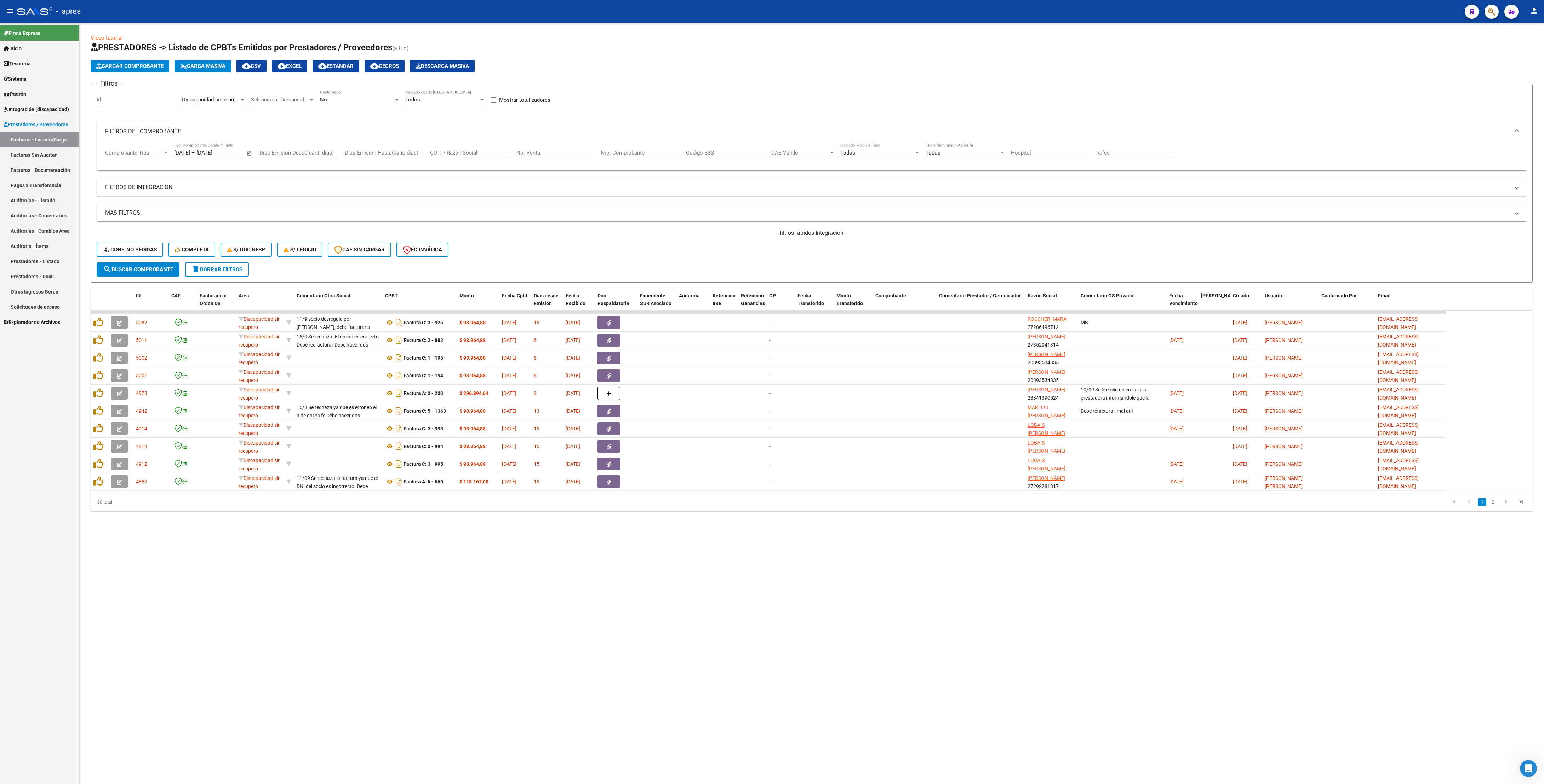
click at [527, 391] on mat-sidenav-content "Video tutorial PRESTADORES -> Listado de CPBTs Emitidos por Prestadores / Prove…" at bounding box center [812, 403] width 1464 height 761
drag, startPoint x: 1090, startPoint y: 294, endPoint x: 454, endPoint y: 301, distance: 636.0
drag, startPoint x: 771, startPoint y: 642, endPoint x: 778, endPoint y: 633, distance: 11.4
click at [763, 391] on mat-sidenav-content "Video tutorial PRESTADORES -> Listado de CPBTs Emitidos por Prestadores / Prove…" at bounding box center [812, 403] width 1464 height 761
drag, startPoint x: 1101, startPoint y: 293, endPoint x: 598, endPoint y: 255, distance: 504.4
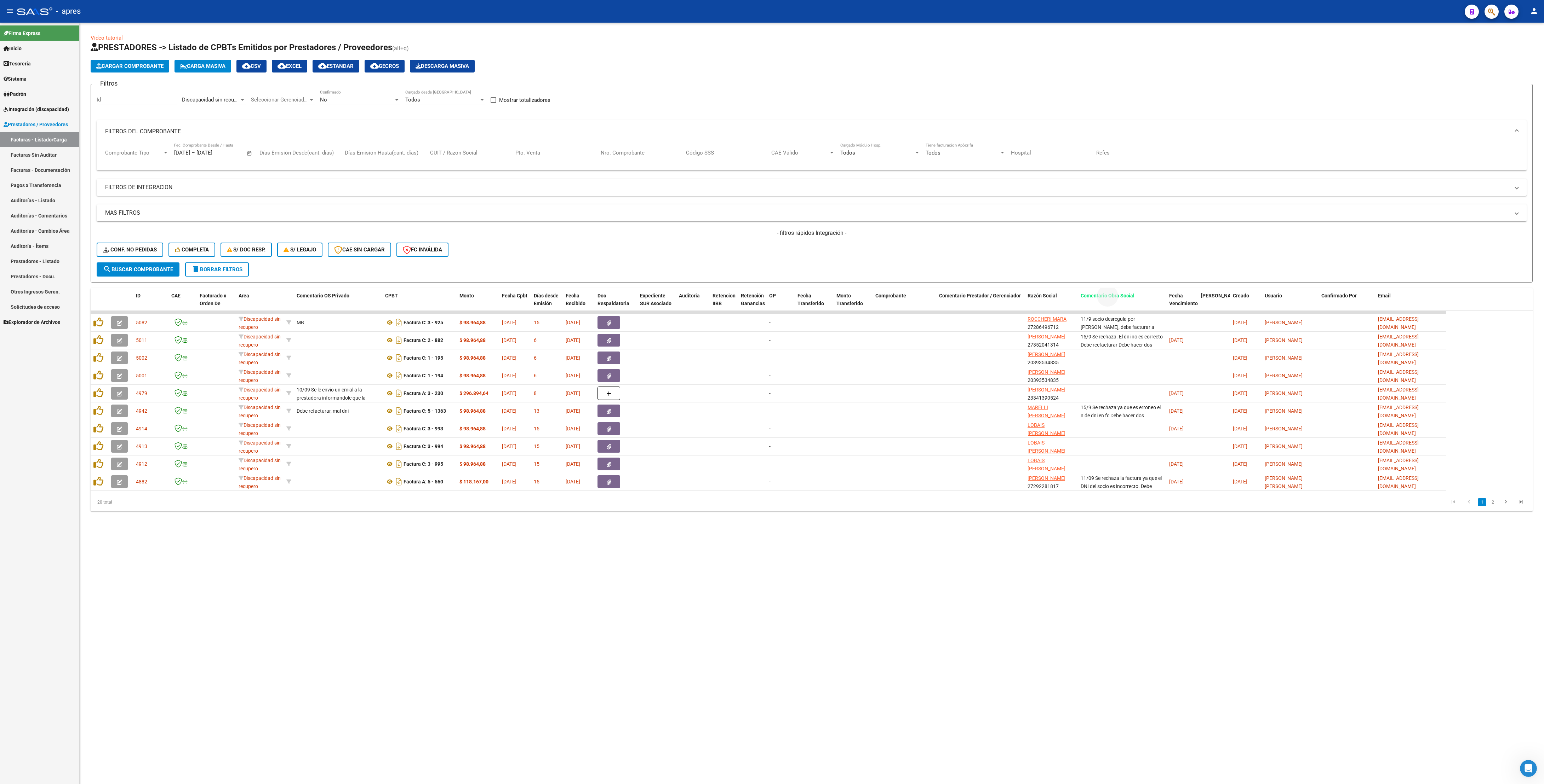
click at [588, 262] on div "Video tutorial PRESTADORES -> Listado de CPBTs Emitidos por Prestadores / Prove…" at bounding box center [812, 272] width 1442 height 478
drag, startPoint x: 598, startPoint y: 255, endPoint x: 816, endPoint y: 269, distance: 218.4
click at [607, 254] on div "- filtros rápidos Integración - Conf. no pedidas Completa S/ Doc Resp. S/ legaj…" at bounding box center [812, 246] width 1430 height 33
drag, startPoint x: 1111, startPoint y: 296, endPoint x: 451, endPoint y: 303, distance: 660.0
click at [614, 391] on mat-sidenav-content "Video tutorial PRESTADORES -> Listado de CPBTs Emitidos por Prestadores / Prove…" at bounding box center [812, 403] width 1464 height 761
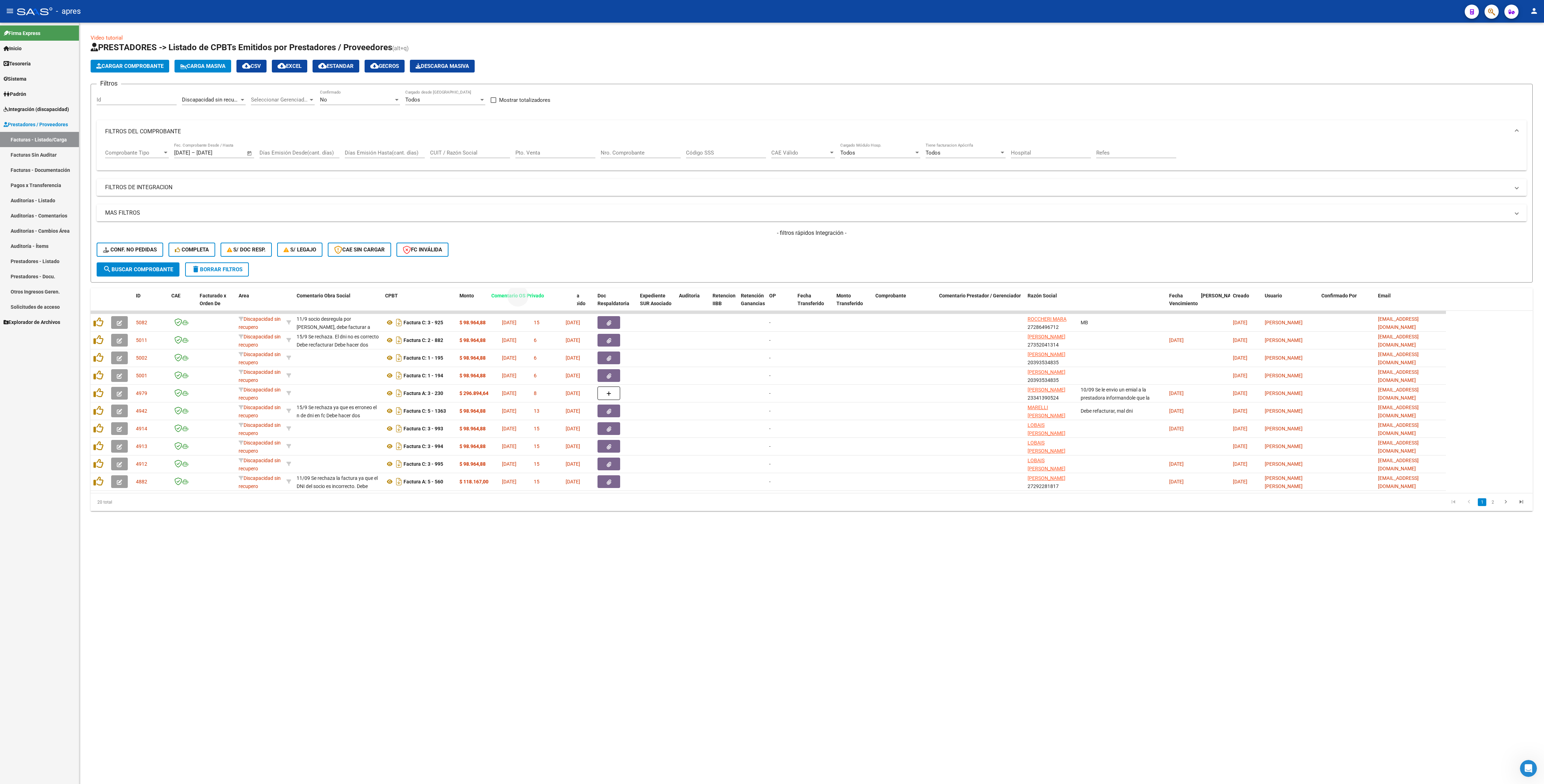
drag, startPoint x: 1113, startPoint y: 296, endPoint x: 523, endPoint y: 295, distance: 590.0
click at [523, 295] on span "Comentario OS Privado" at bounding box center [518, 295] width 53 height 5
click at [631, 391] on mat-sidenav-content "Video tutorial PRESTADORES -> Listado de CPBTs Emitidos por Prestadores / Prove…" at bounding box center [812, 403] width 1464 height 761
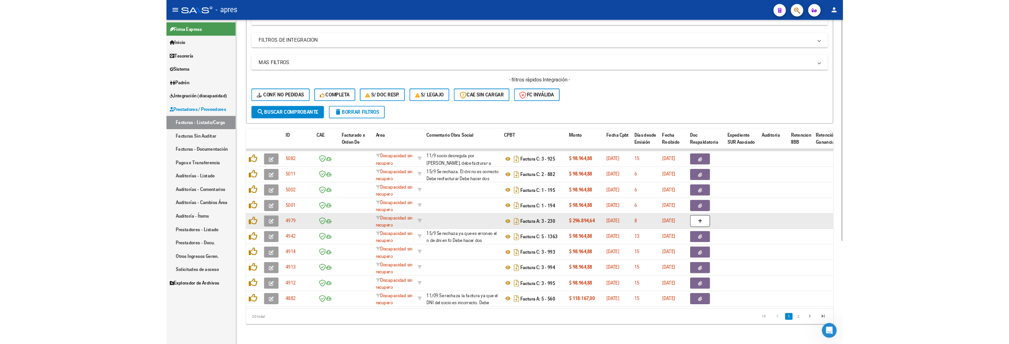
scroll to position [227, 0]
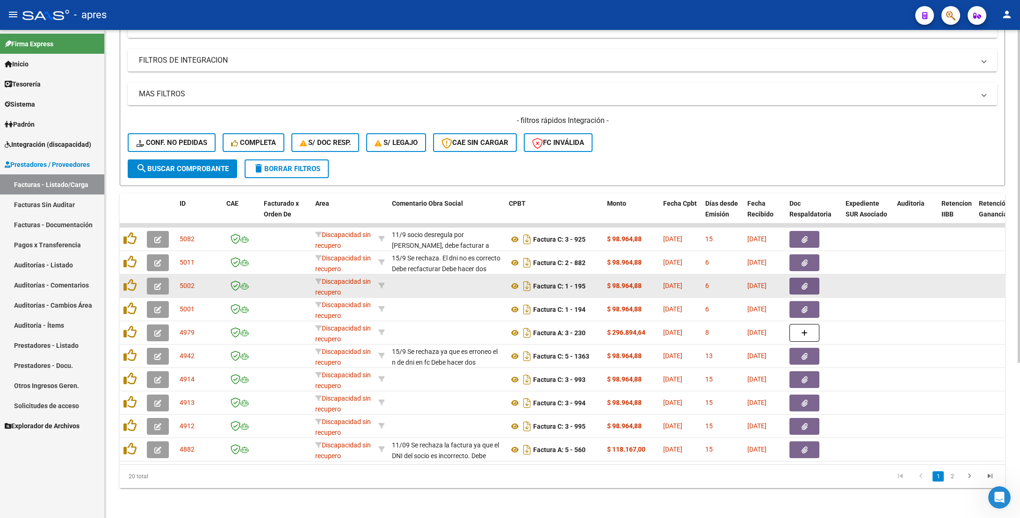
click at [155, 283] on icon "button" at bounding box center [157, 286] width 7 height 7
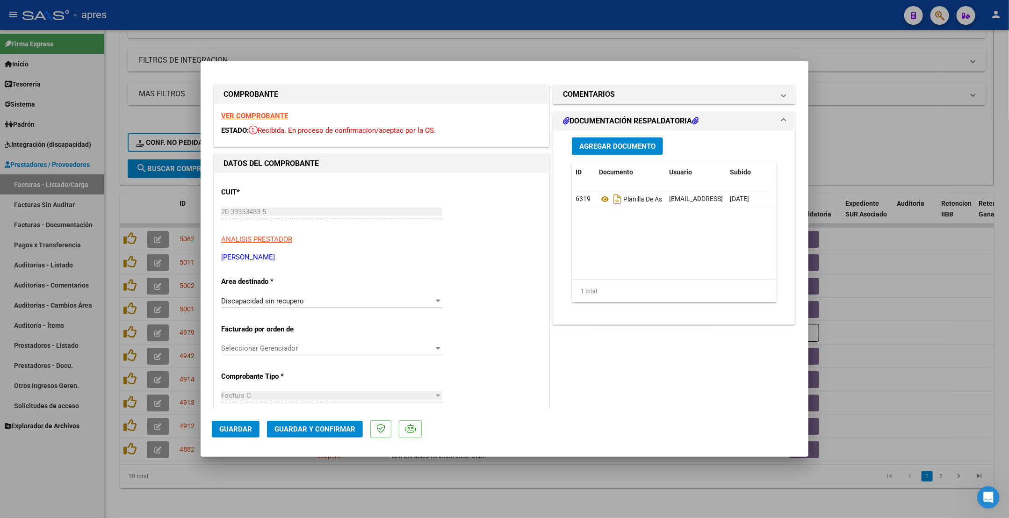
click at [265, 115] on strong "VER COMPROBANTE" at bounding box center [254, 116] width 67 height 8
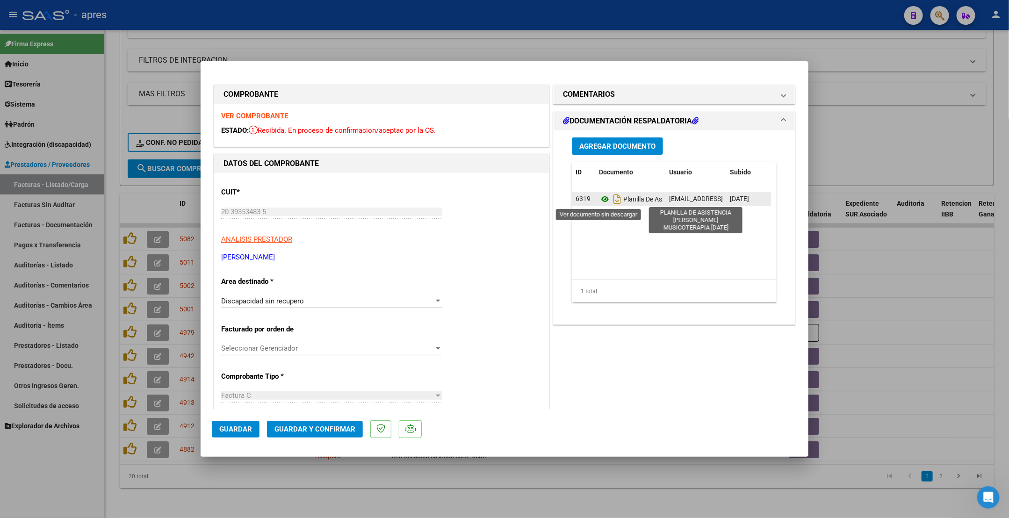
click at [599, 198] on icon at bounding box center [605, 199] width 12 height 11
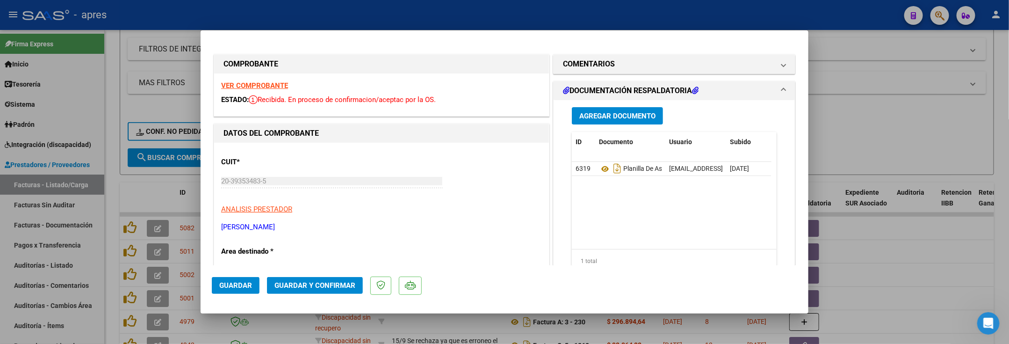
scroll to position [3164, 0]
click at [762, 67] on mat-panel-title "COMENTARIOS" at bounding box center [668, 63] width 211 height 11
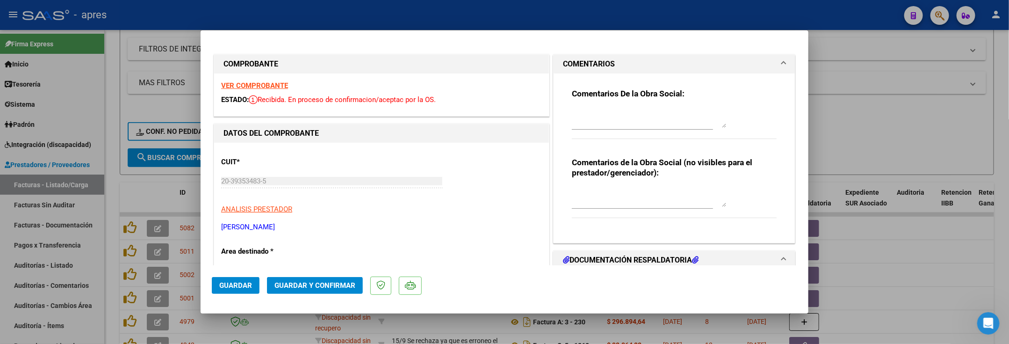
click at [498, 196] on div "CUIT * 20-39353483-5 Ingresar CUIT ANALISIS PRESTADOR MILMAR TOMAS ARCA Padrón …" at bounding box center [381, 191] width 321 height 82
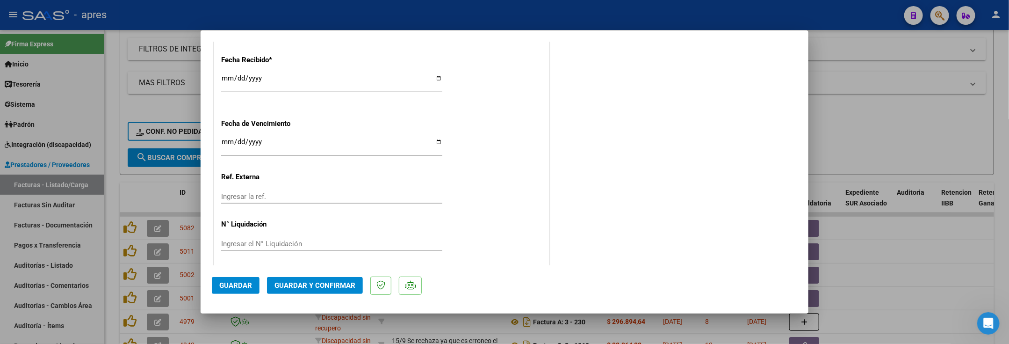
scroll to position [590, 0]
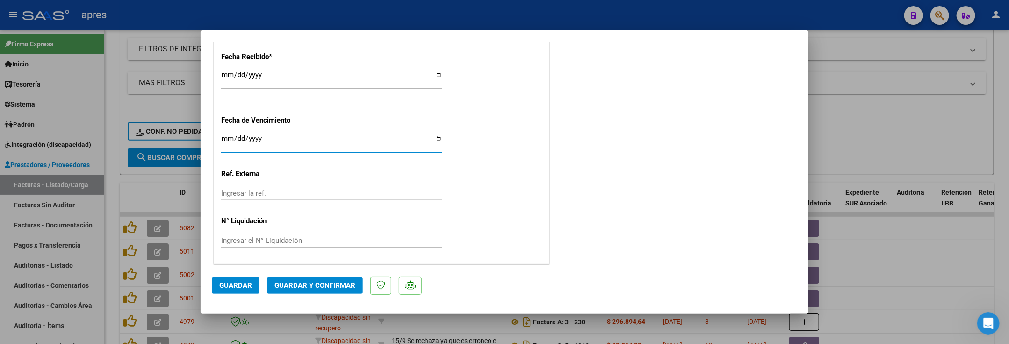
click at [232, 137] on input "Ingresar la fecha" at bounding box center [331, 142] width 221 height 15
type input "2025-09-20"
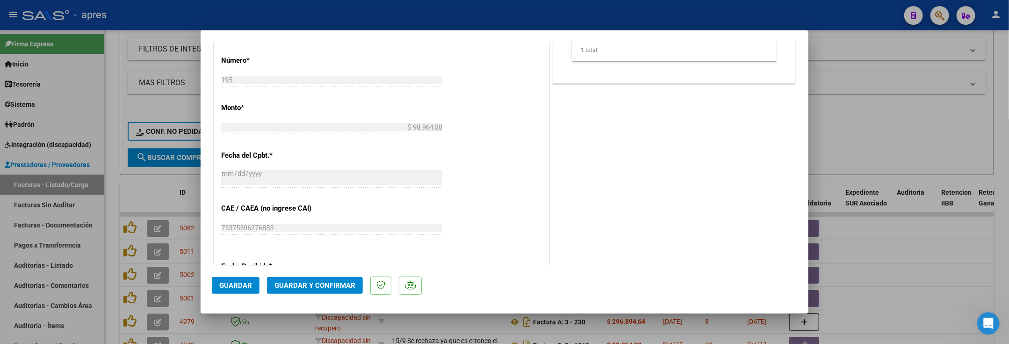
scroll to position [170, 0]
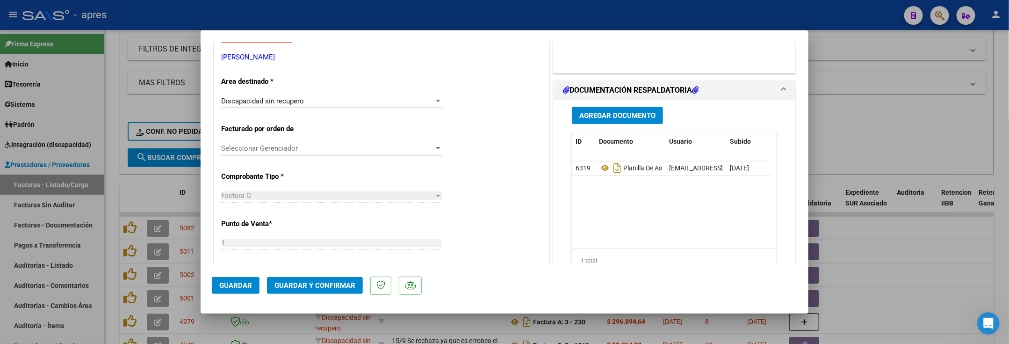
click at [424, 101] on div "Discapacidad sin recupero" at bounding box center [327, 101] width 213 height 8
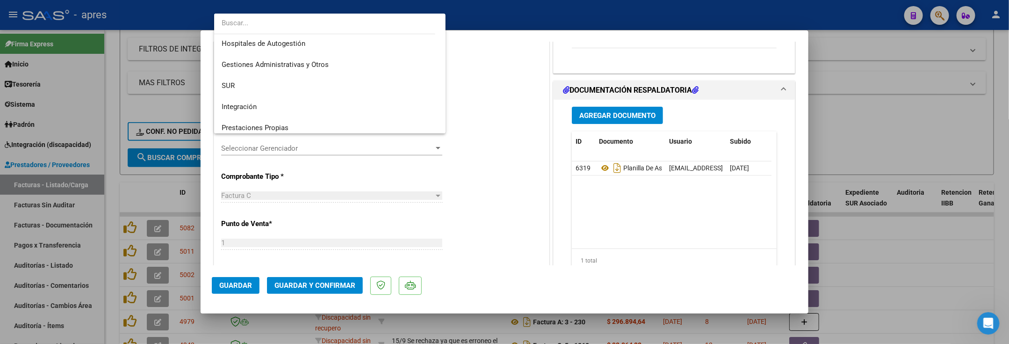
scroll to position [0, 0]
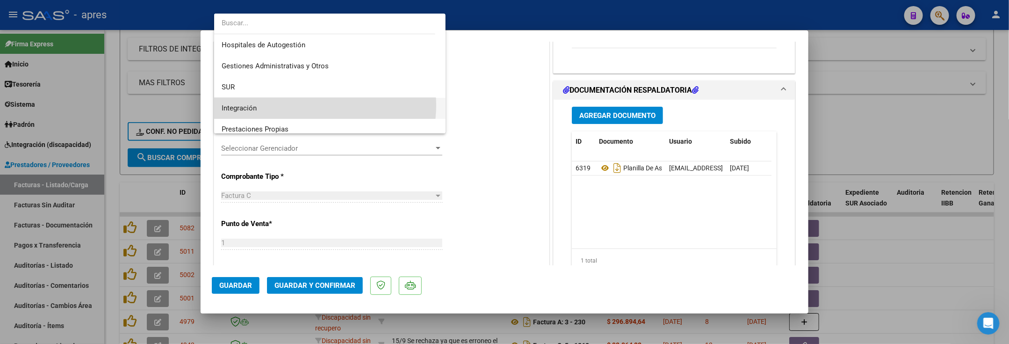
click at [320, 105] on span "Integración" at bounding box center [330, 108] width 217 height 21
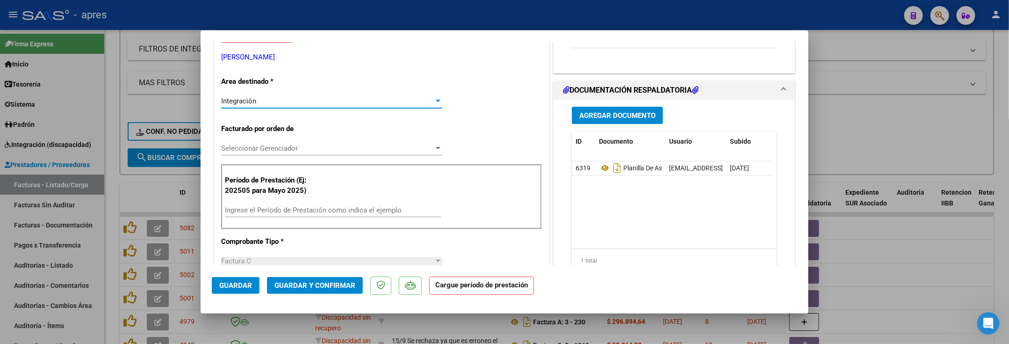
click at [385, 216] on div "Ingrese el Período de Prestación como indica el ejemplo" at bounding box center [333, 210] width 216 height 14
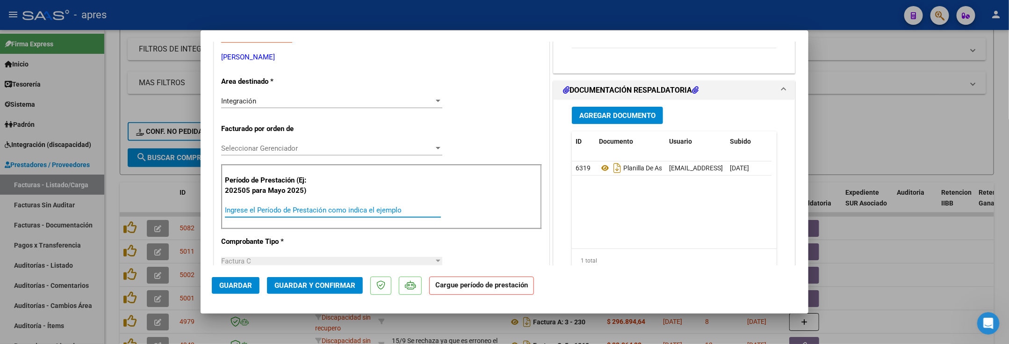
click at [385, 212] on input "Ingrese el Período de Prestación como indica el ejemplo" at bounding box center [333, 210] width 216 height 8
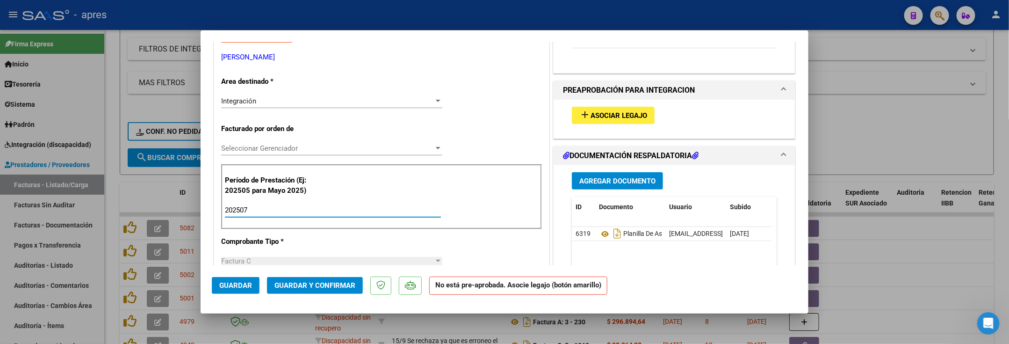
type input "202507"
click at [597, 116] on span "Asociar Legajo" at bounding box center [618, 115] width 57 height 8
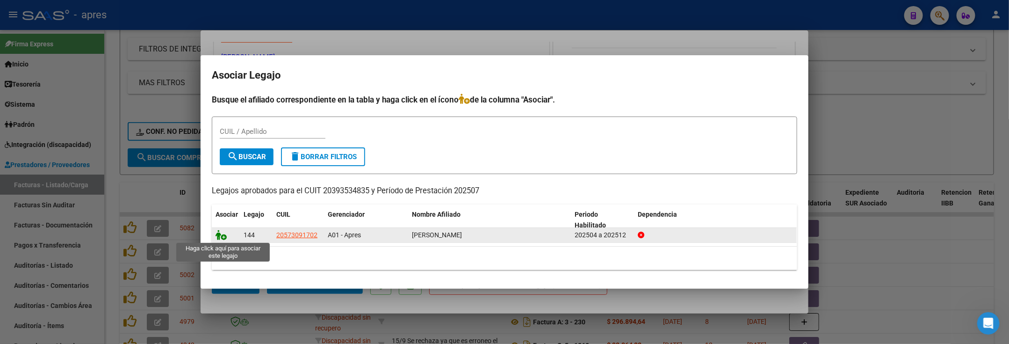
click at [222, 234] on icon at bounding box center [221, 235] width 11 height 10
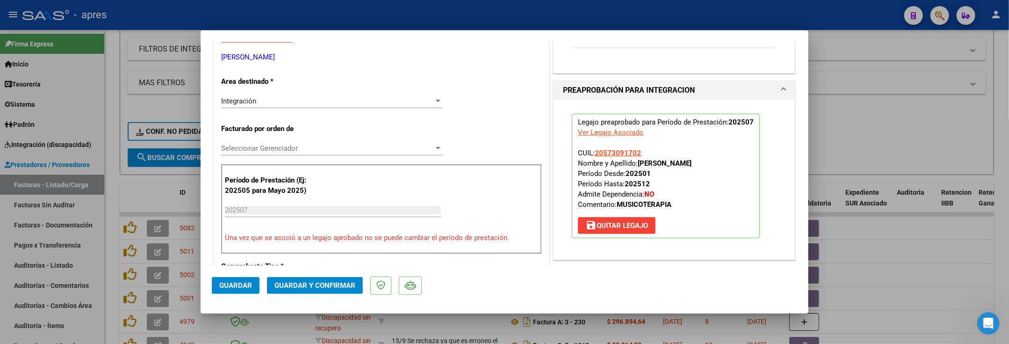
scroll to position [29, 0]
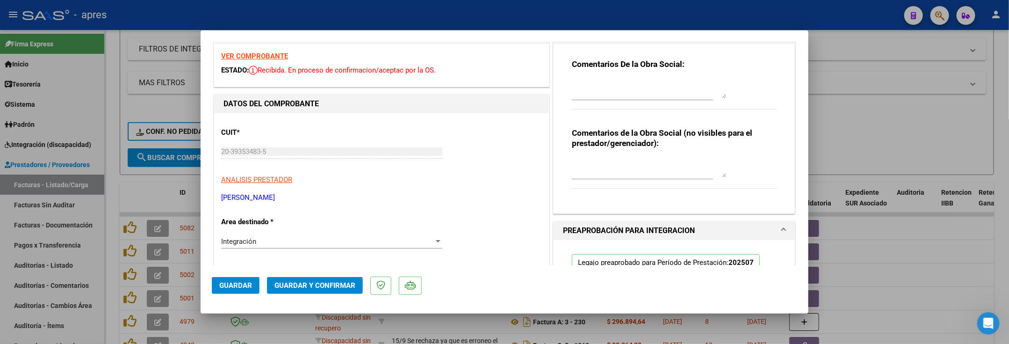
click at [249, 55] on strong "VER COMPROBANTE" at bounding box center [254, 56] width 67 height 8
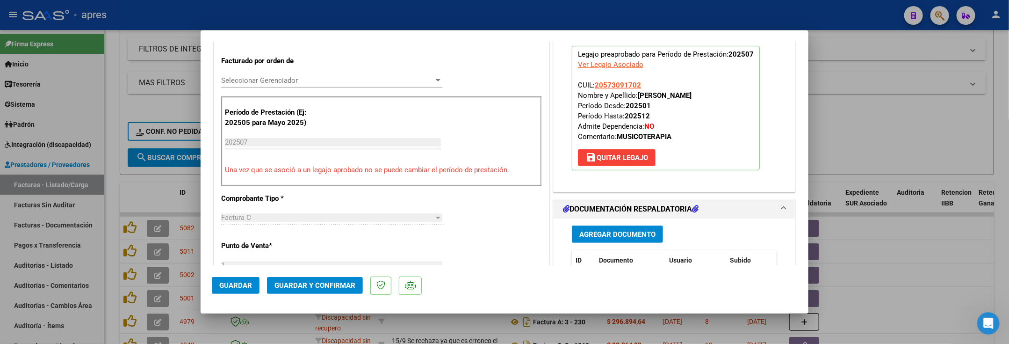
scroll to position [240, 0]
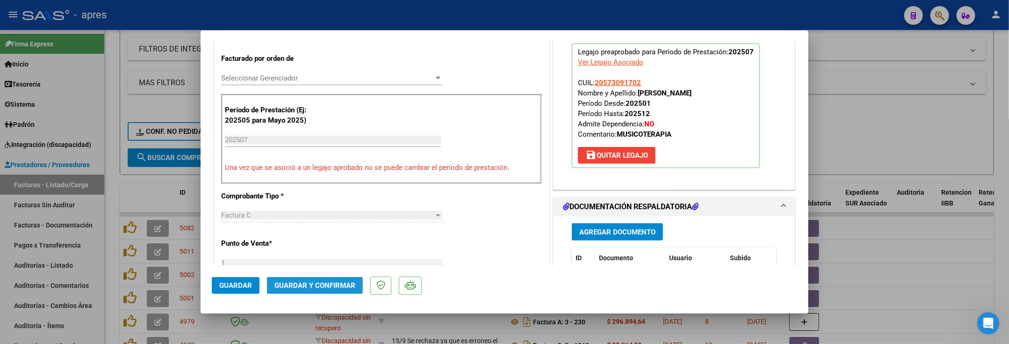
click at [336, 285] on span "Guardar y Confirmar" at bounding box center [314, 285] width 81 height 8
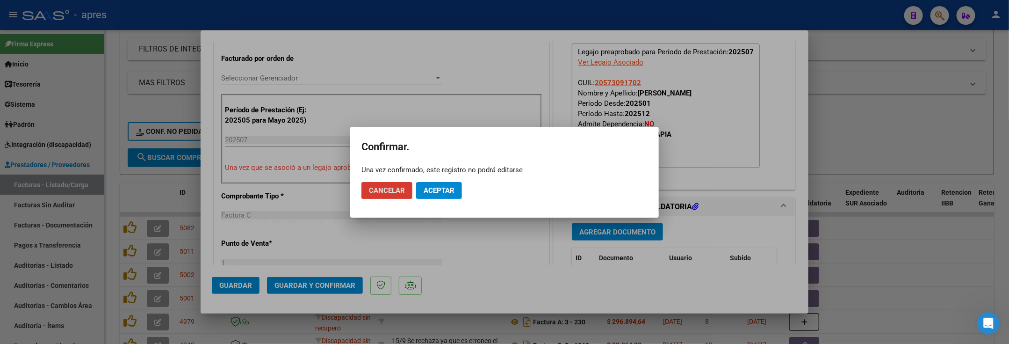
click at [441, 186] on span "Aceptar" at bounding box center [439, 190] width 31 height 8
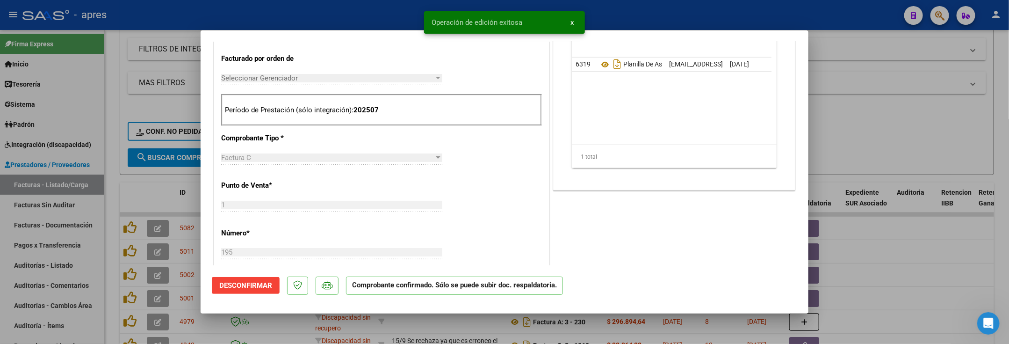
click at [111, 170] on div at bounding box center [504, 172] width 1009 height 344
type input "$ 0,00"
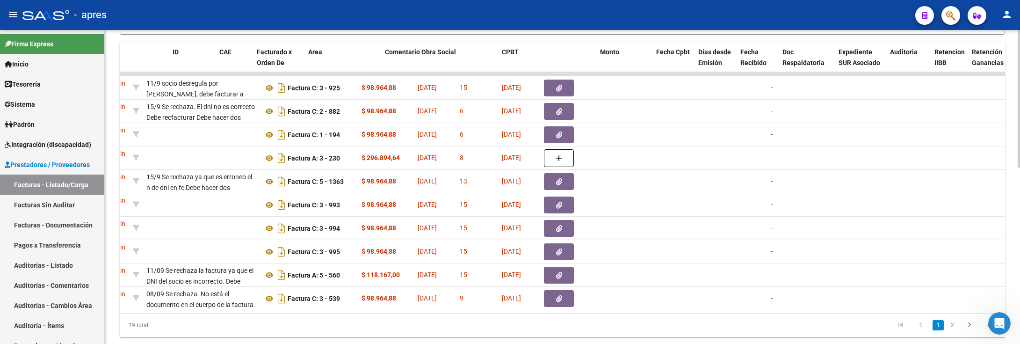
scroll to position [0, 0]
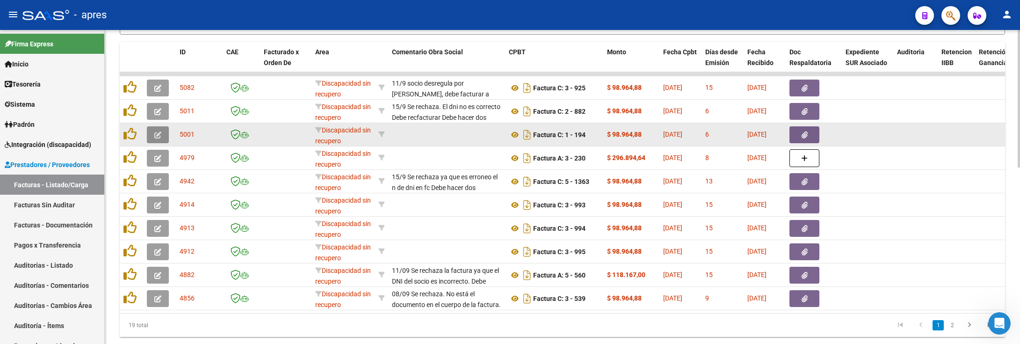
click at [153, 136] on button "button" at bounding box center [158, 134] width 22 height 17
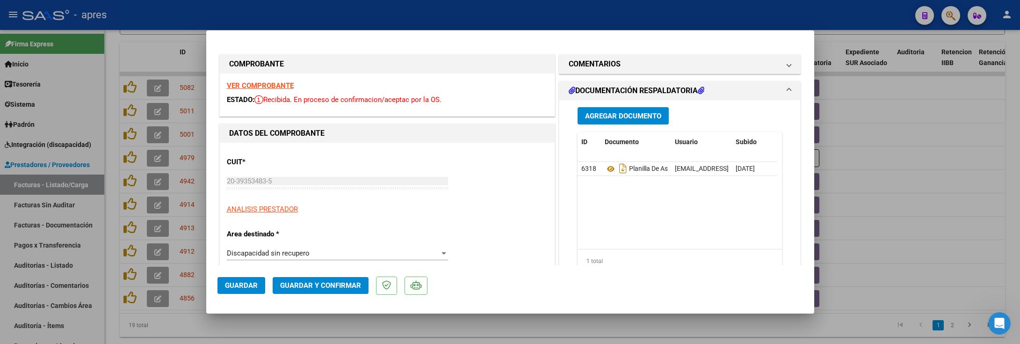
click at [287, 82] on strong "VER COMPROBANTE" at bounding box center [260, 85] width 67 height 8
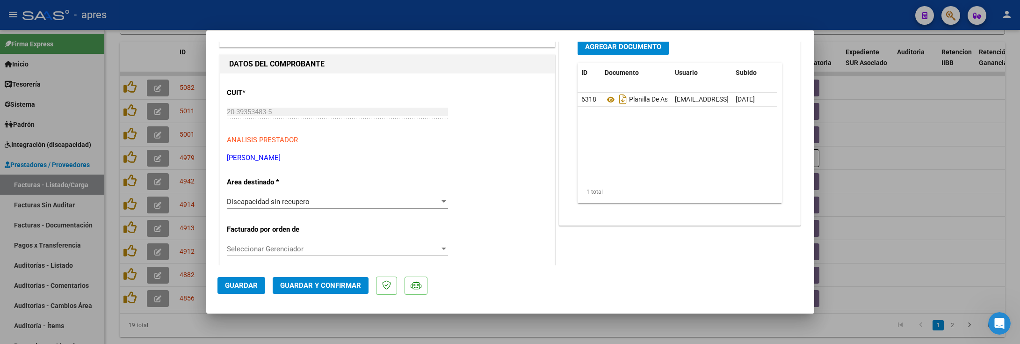
scroll to position [70, 0]
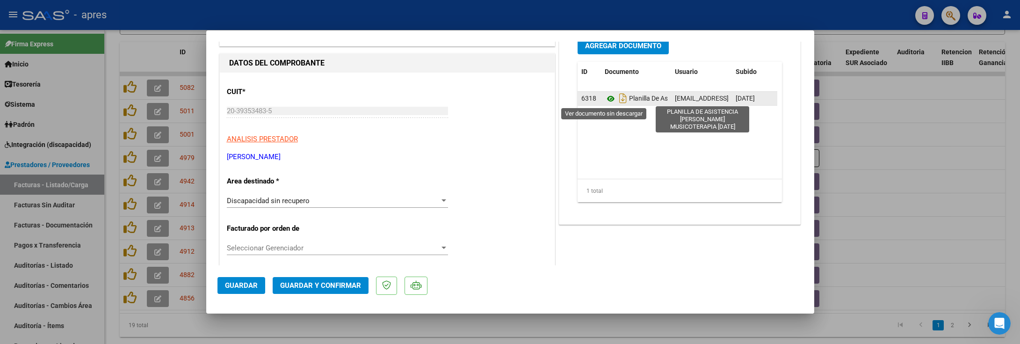
click at [605, 100] on icon at bounding box center [610, 98] width 12 height 11
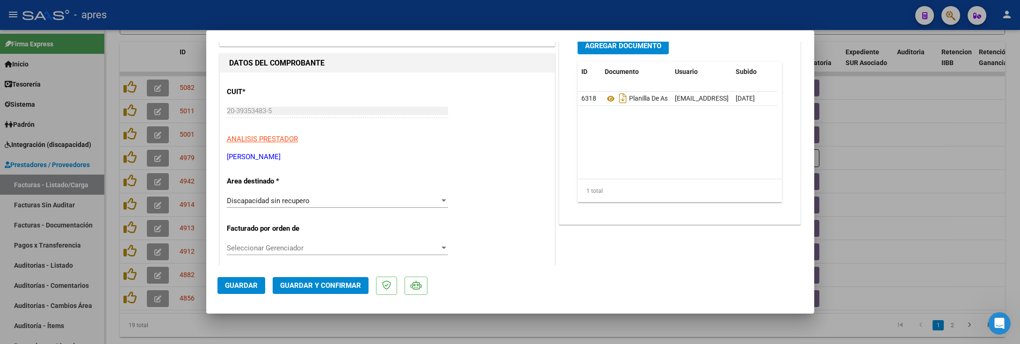
click at [297, 197] on span "Discapacidad sin recupero" at bounding box center [268, 200] width 83 height 8
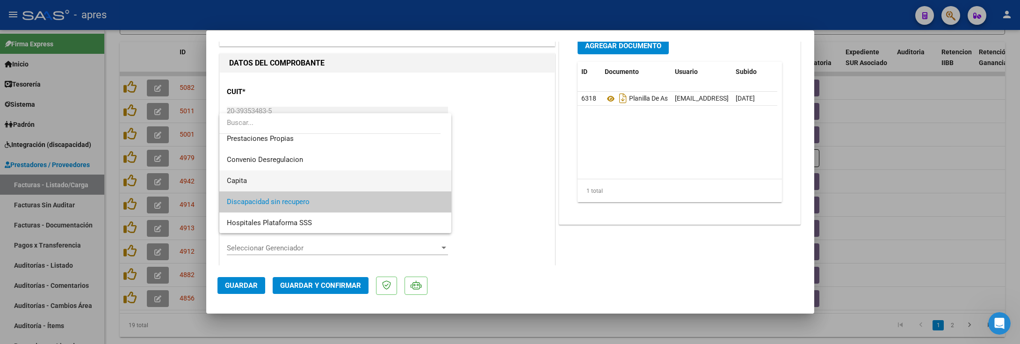
scroll to position [20, 0]
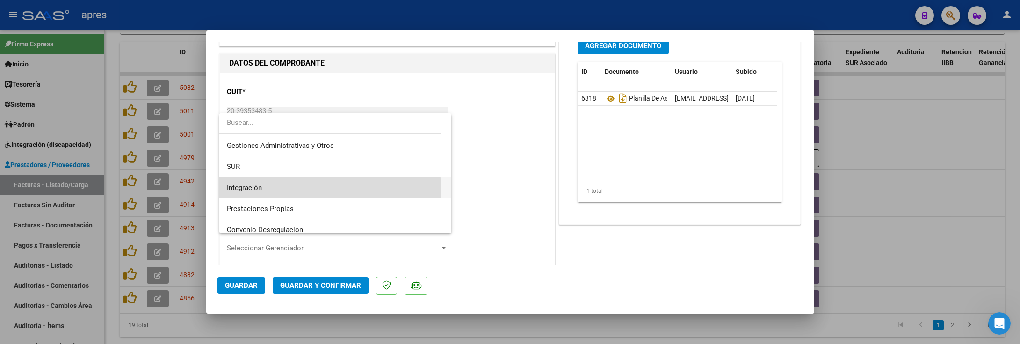
click at [305, 189] on span "Integración" at bounding box center [335, 187] width 217 height 21
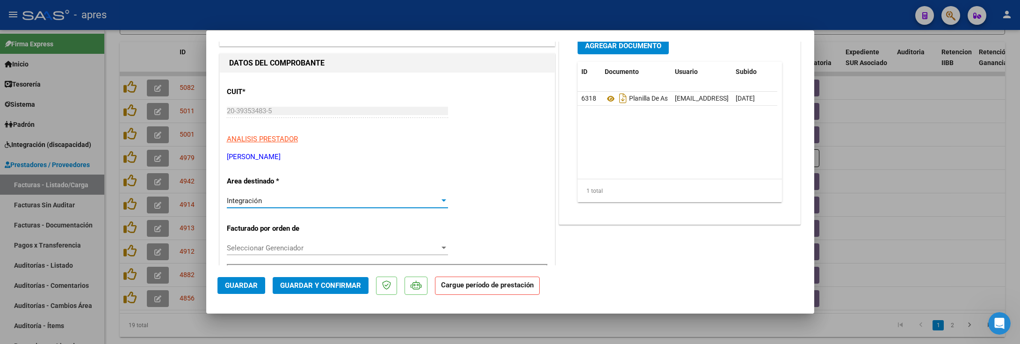
scroll to position [280, 0]
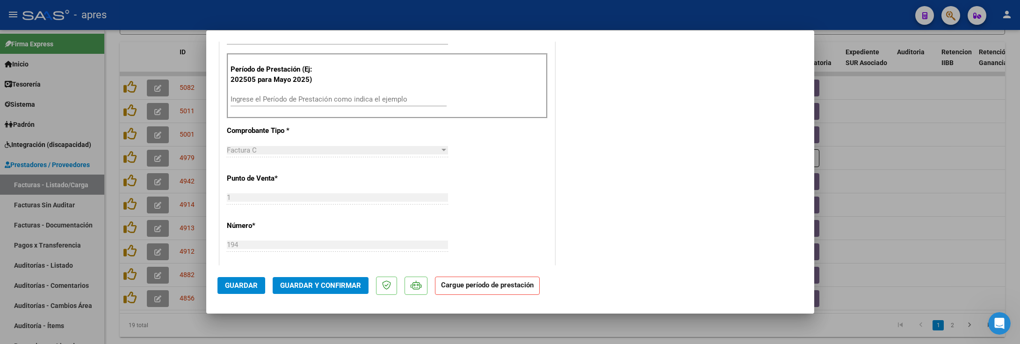
click at [300, 101] on input "Ingrese el Período de Prestación como indica el ejemplo" at bounding box center [338, 99] width 216 height 8
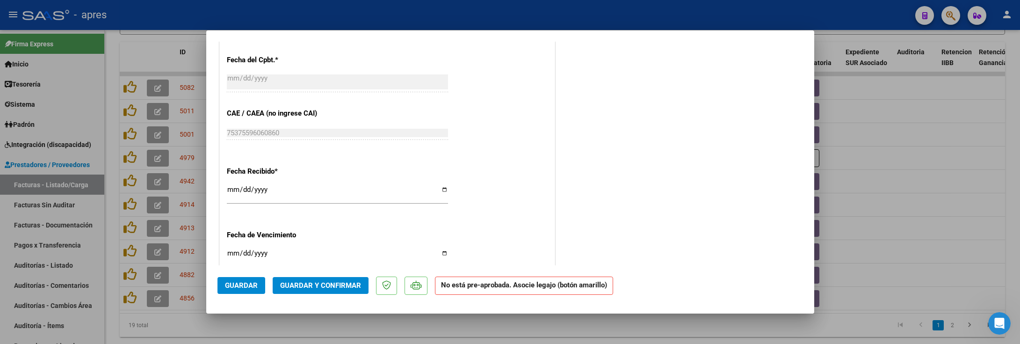
scroll to position [561, 0]
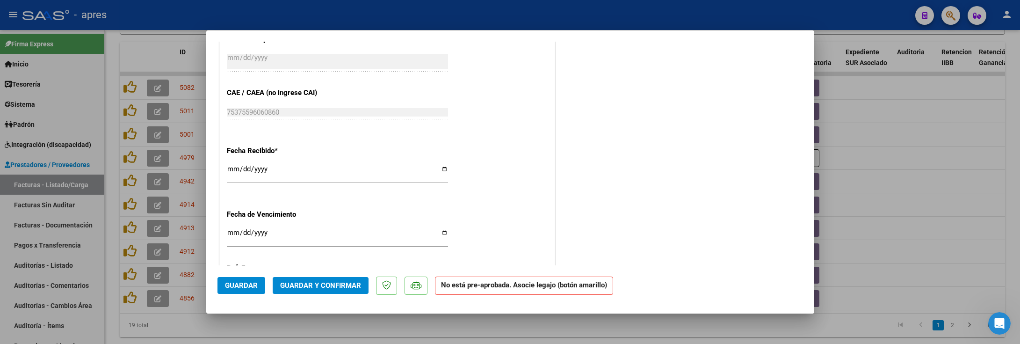
type input "202506"
click at [236, 230] on input "Ingresar la fecha" at bounding box center [337, 236] width 221 height 15
type input "2025-09-20"
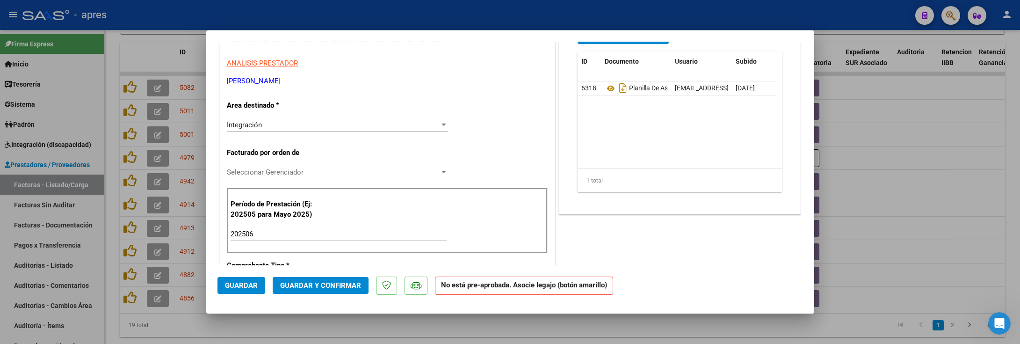
scroll to position [0, 0]
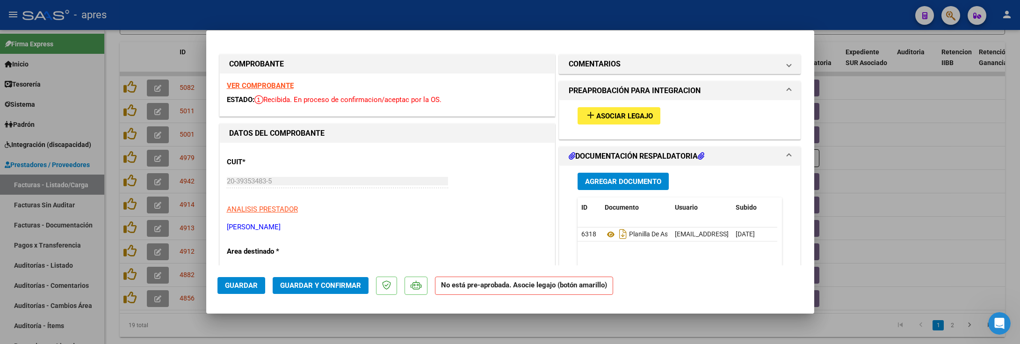
click at [616, 113] on span "Asociar Legajo" at bounding box center [624, 116] width 57 height 8
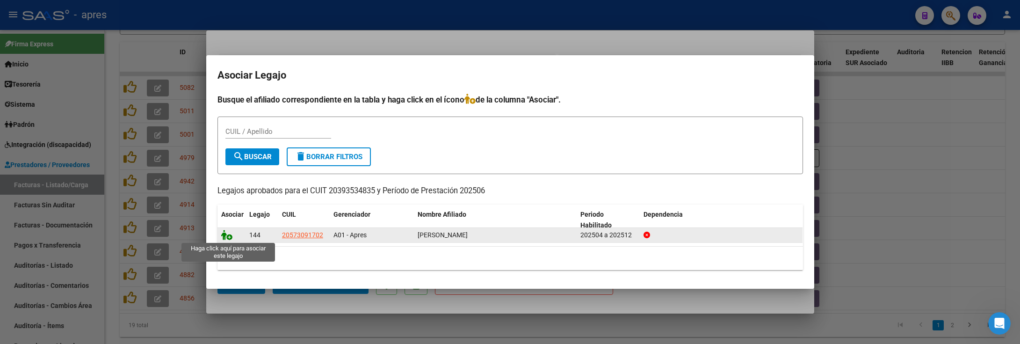
click at [227, 233] on icon at bounding box center [226, 235] width 11 height 10
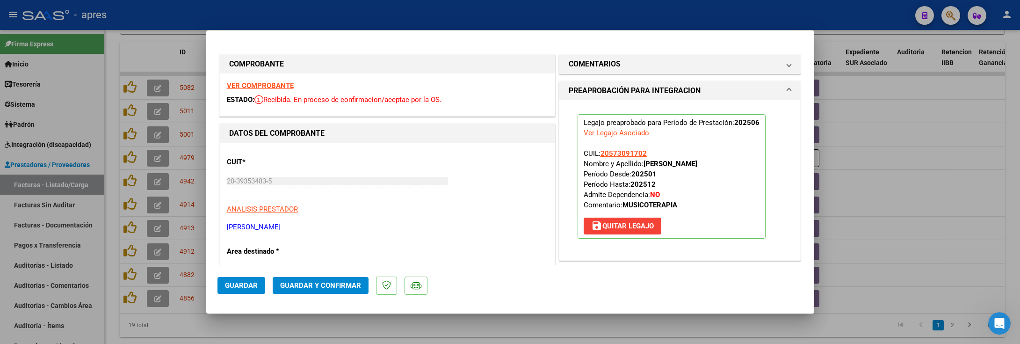
scroll to position [140, 0]
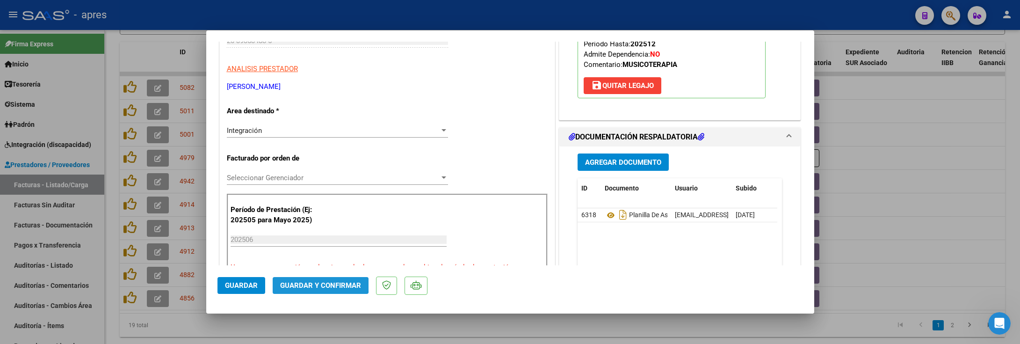
click at [312, 282] on span "Guardar y Confirmar" at bounding box center [320, 285] width 81 height 8
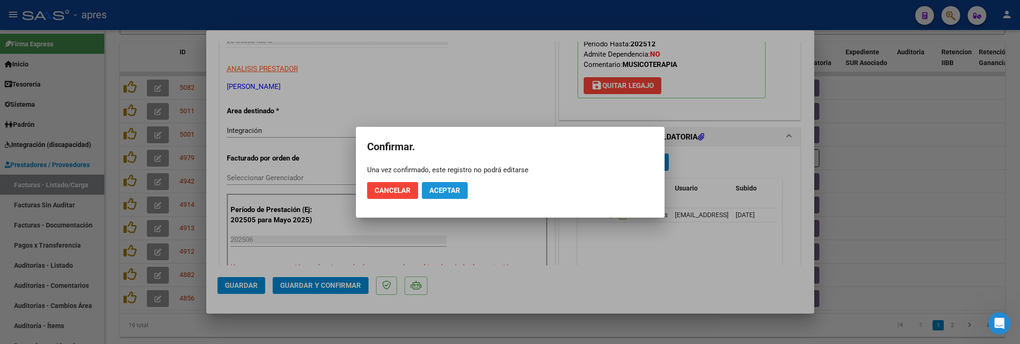
click at [449, 189] on span "Aceptar" at bounding box center [444, 190] width 31 height 8
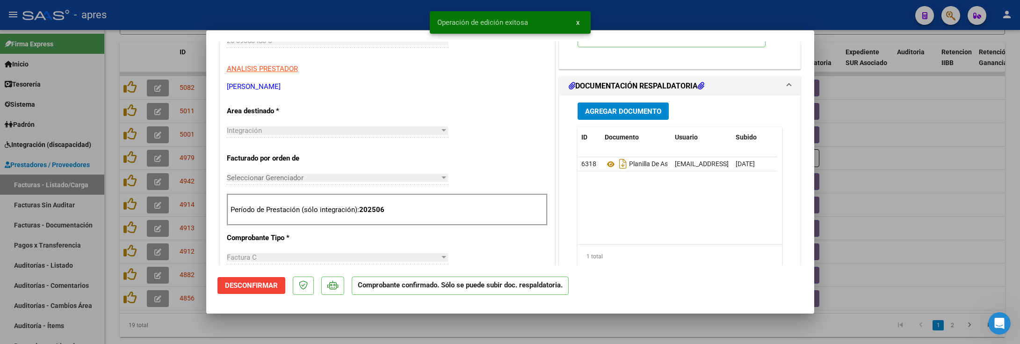
click at [114, 181] on div at bounding box center [510, 172] width 1020 height 344
type input "$ 0,00"
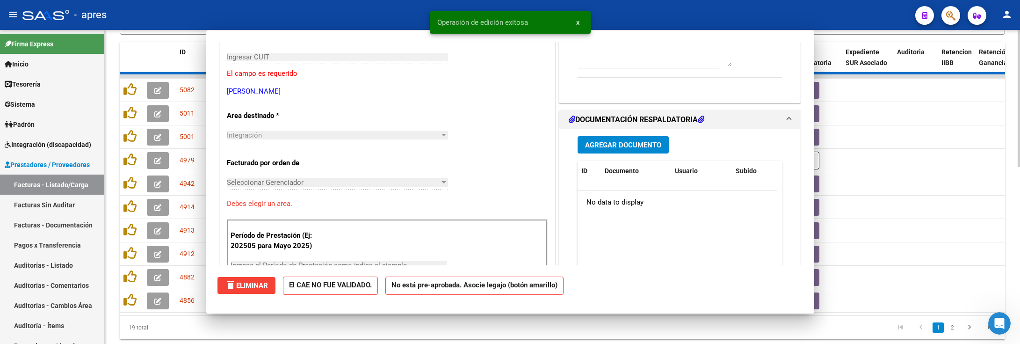
scroll to position [156, 0]
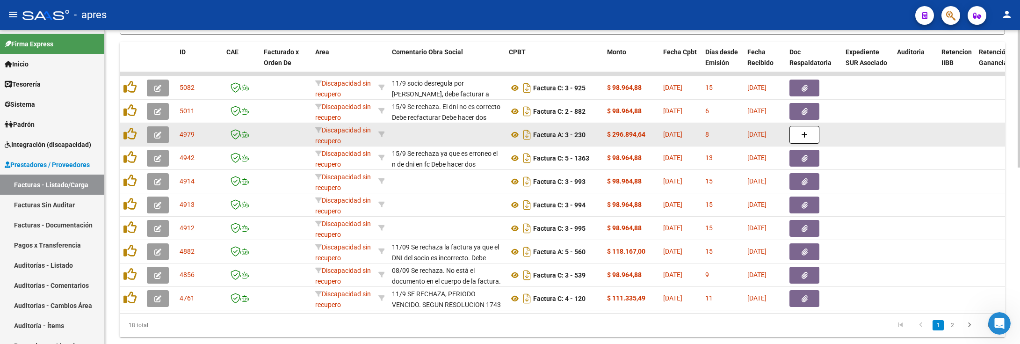
click at [164, 135] on button "button" at bounding box center [158, 134] width 22 height 17
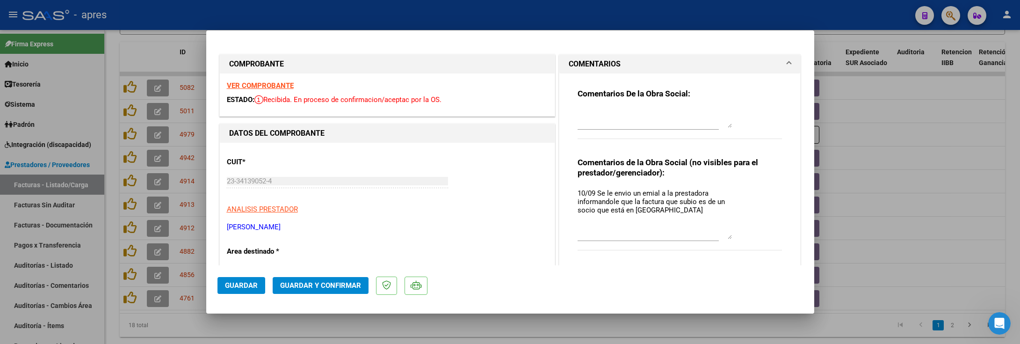
drag, startPoint x: 723, startPoint y: 205, endPoint x: 733, endPoint y: 238, distance: 34.9
click at [733, 238] on div "Comentarios de la Obra Social (no visibles para el prestador/gerenciador): 10/0…" at bounding box center [679, 208] width 205 height 103
click at [263, 85] on strong "VER COMPROBANTE" at bounding box center [260, 85] width 67 height 8
click at [359, 331] on div at bounding box center [510, 172] width 1020 height 344
type input "$ 0,00"
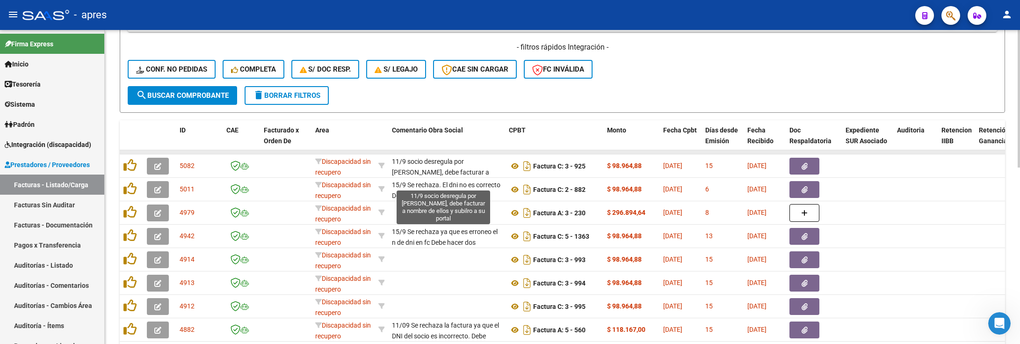
scroll to position [12, 0]
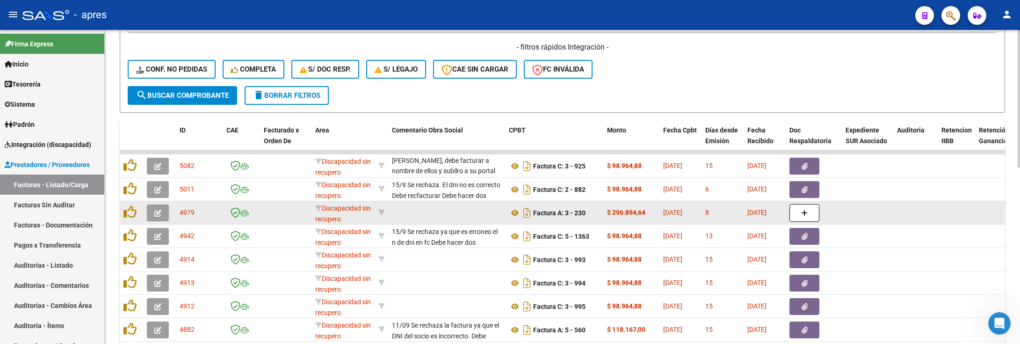
click at [154, 212] on icon "button" at bounding box center [157, 212] width 7 height 7
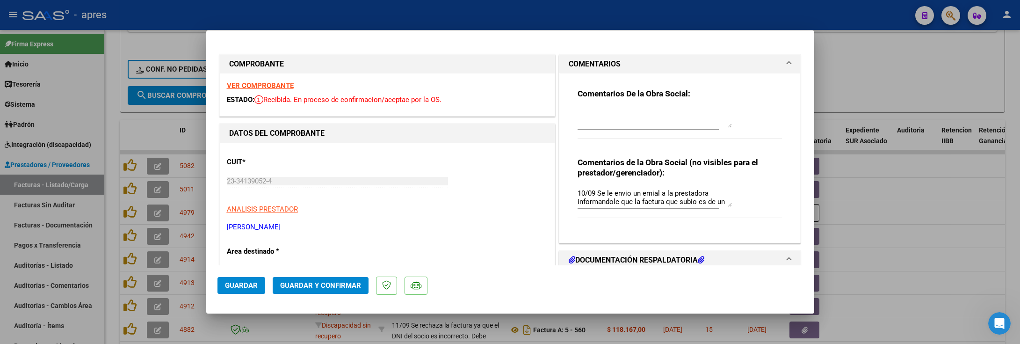
click at [835, 205] on div at bounding box center [510, 172] width 1020 height 344
type input "$ 0,00"
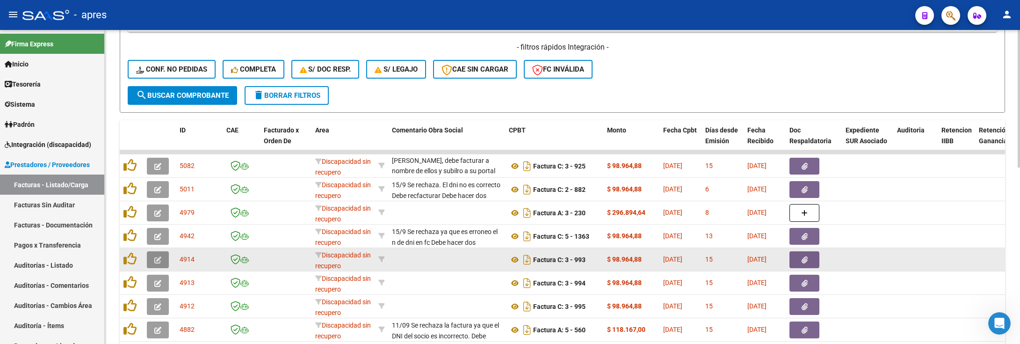
click at [156, 254] on button "button" at bounding box center [158, 259] width 22 height 17
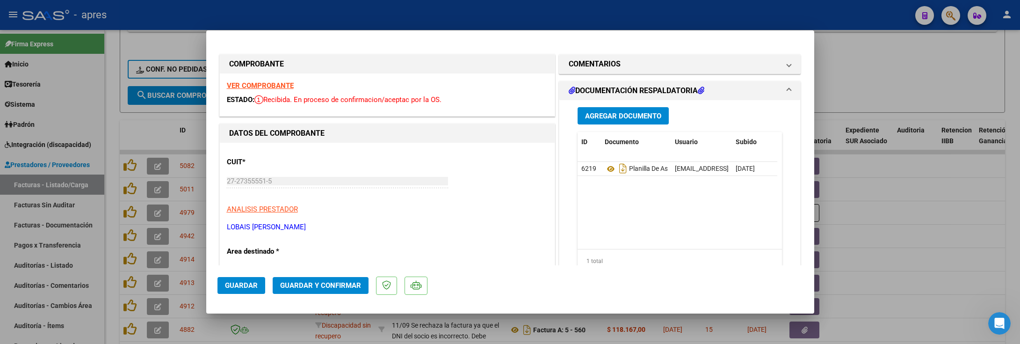
click at [244, 86] on strong "VER COMPROBANTE" at bounding box center [260, 85] width 67 height 8
click at [630, 73] on mat-expansion-panel-header "COMENTARIOS" at bounding box center [679, 64] width 241 height 19
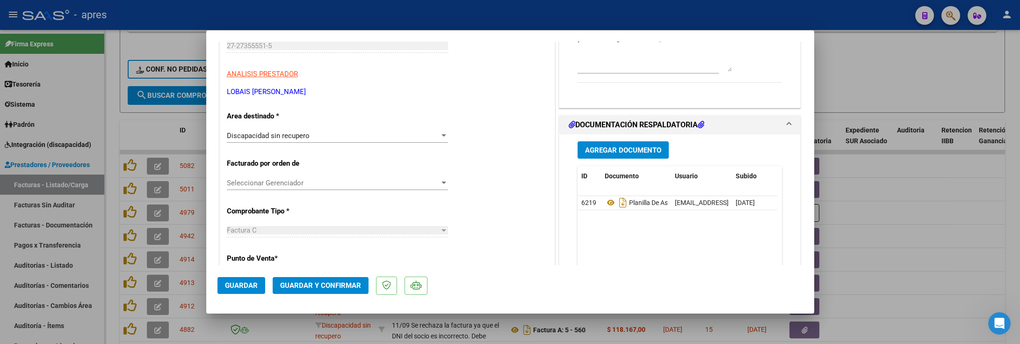
scroll to position [210, 0]
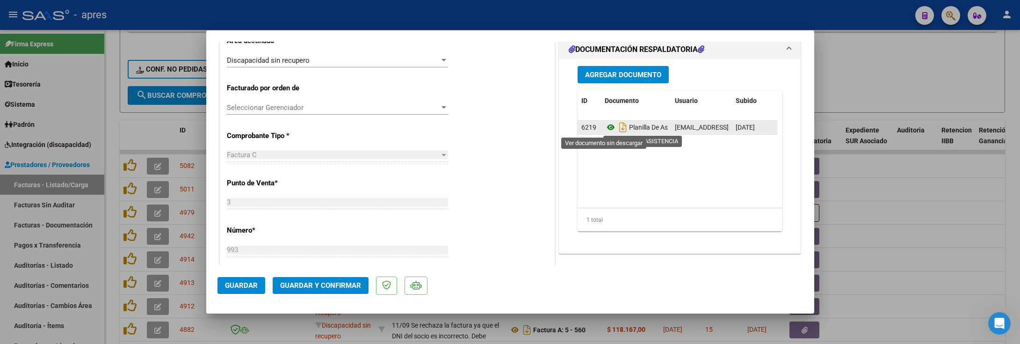
click at [604, 127] on icon at bounding box center [610, 127] width 12 height 11
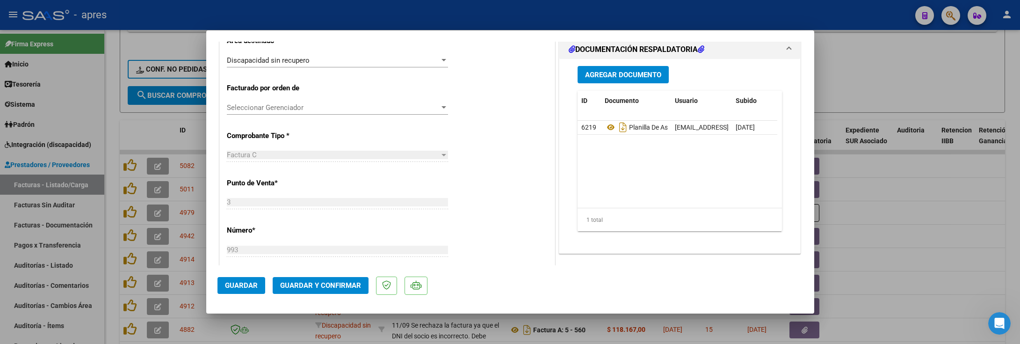
scroll to position [70, 0]
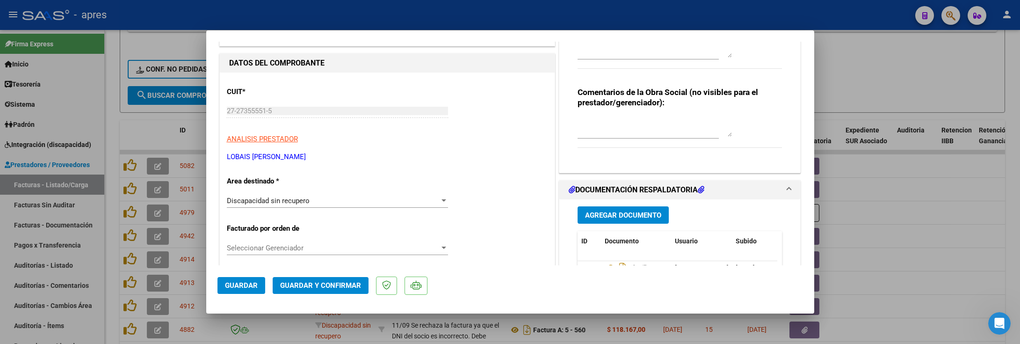
click at [342, 194] on div "Discapacidad sin recupero Seleccionar Area" at bounding box center [337, 201] width 221 height 14
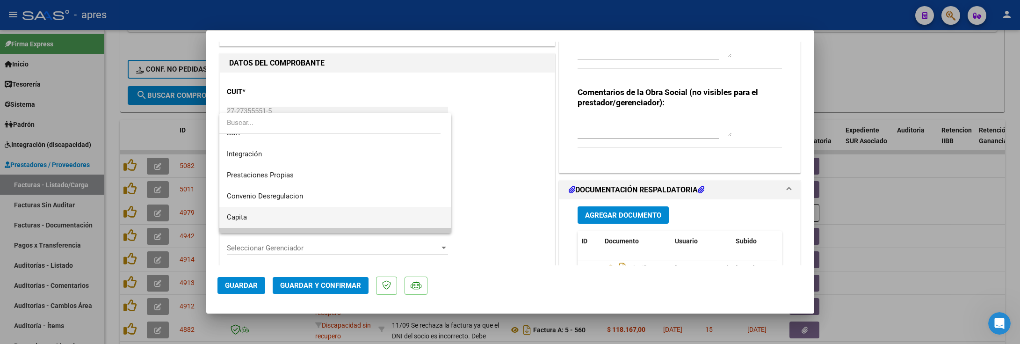
scroll to position [20, 0]
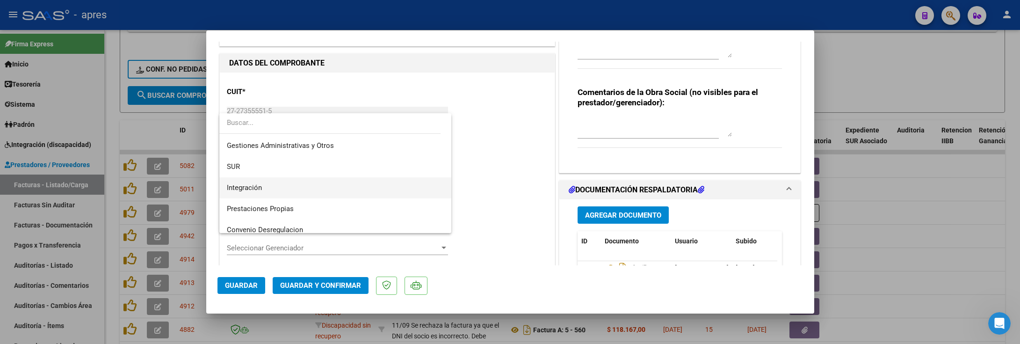
click at [303, 187] on span "Integración" at bounding box center [335, 187] width 217 height 21
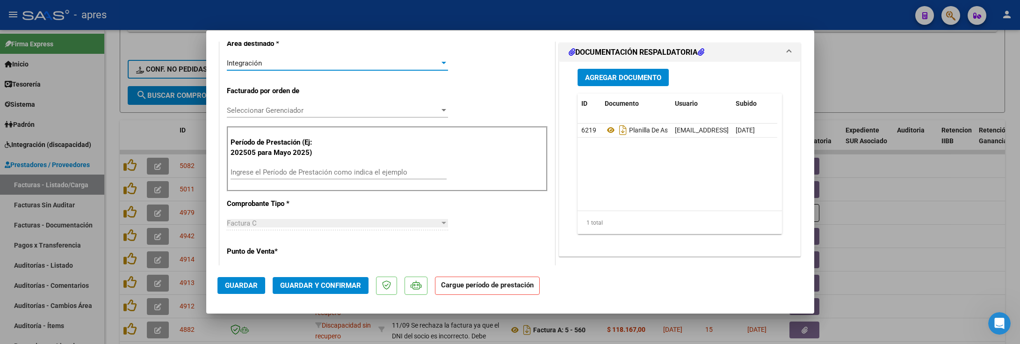
scroll to position [210, 0]
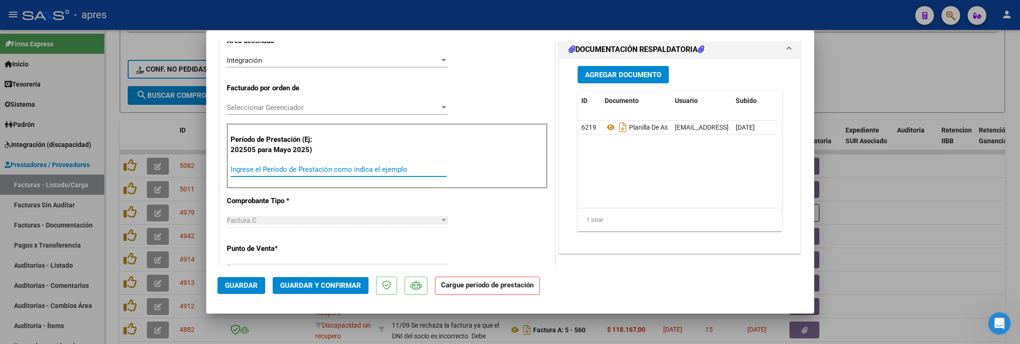
click at [299, 172] on input "Ingrese el Período de Prestación como indica el ejemplo" at bounding box center [338, 169] width 216 height 8
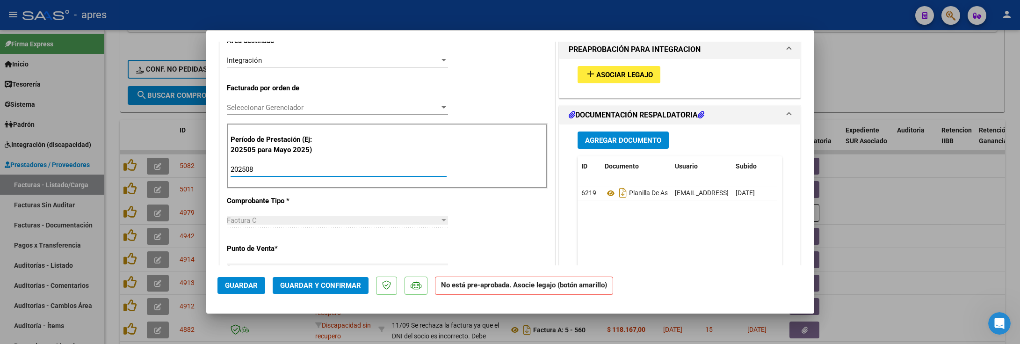
type input "202508"
click at [615, 73] on span "Asociar Legajo" at bounding box center [624, 75] width 57 height 8
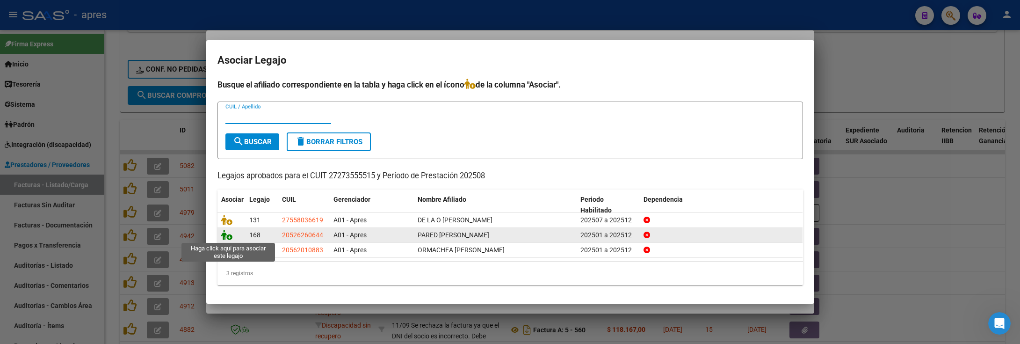
click at [225, 236] on icon at bounding box center [226, 235] width 11 height 10
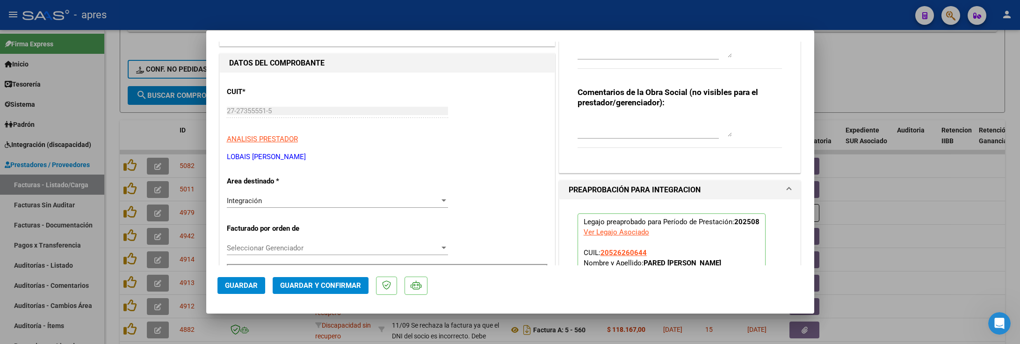
scroll to position [0, 0]
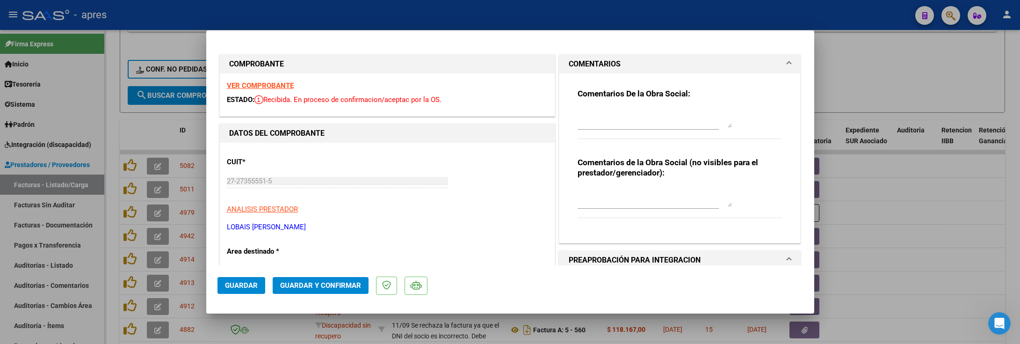
click at [601, 106] on div "Comentarios De la Obra Social:" at bounding box center [679, 118] width 205 height 60
click at [600, 112] on textarea at bounding box center [654, 118] width 154 height 19
paste textarea "16/9 El siguiente mes no olvides en Area destinada* poner INTEGRACION y vincula…"
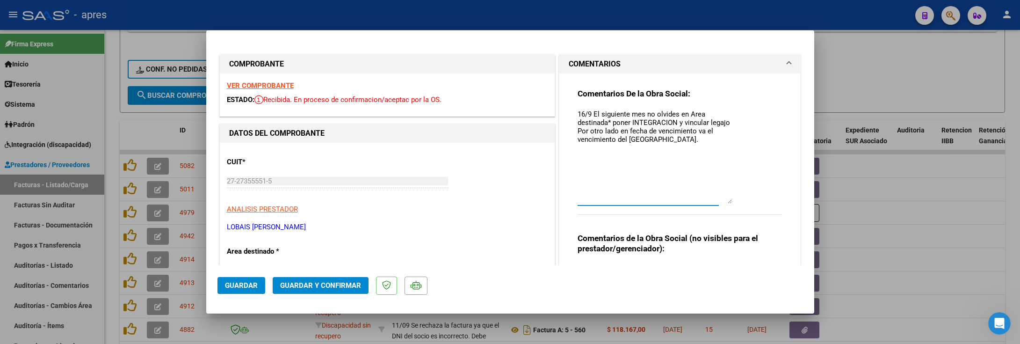
drag, startPoint x: 717, startPoint y: 125, endPoint x: 714, endPoint y: 197, distance: 72.0
click at [714, 200] on textarea "16/9 El siguiente mes no olvides en Area destinada* poner INTEGRACION y vincula…" at bounding box center [654, 156] width 154 height 94
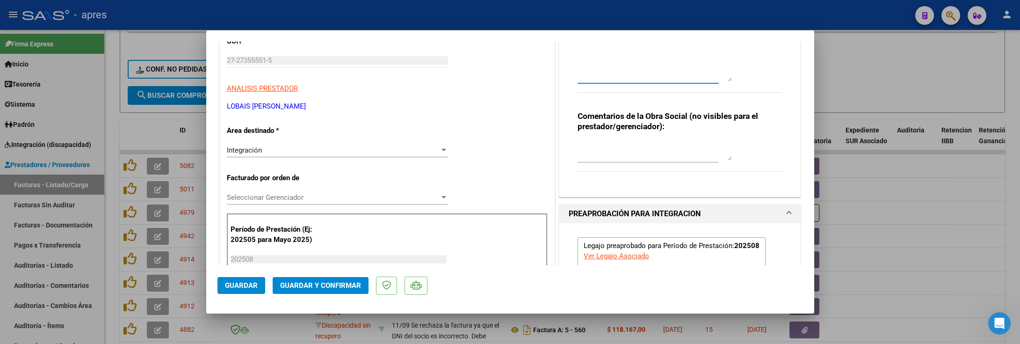
scroll to position [50, 0]
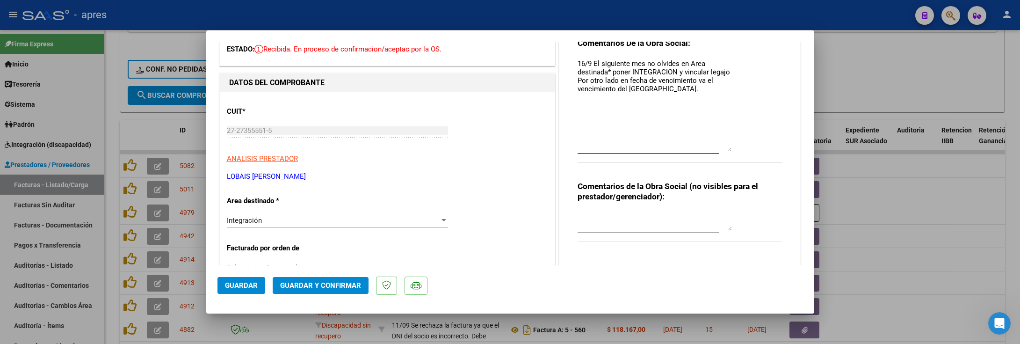
drag, startPoint x: 573, startPoint y: 83, endPoint x: 653, endPoint y: 86, distance: 80.0
click at [653, 86] on textarea "16/9 El siguiente mes no olvides en Area destinada* poner INTEGRACION y vincula…" at bounding box center [654, 104] width 154 height 93
type textarea "16/9 El siguiente mes no olvides en Area destinada* poner INTEGRACION y vincula…"
click at [291, 285] on span "Guardar y Confirmar" at bounding box center [320, 285] width 81 height 8
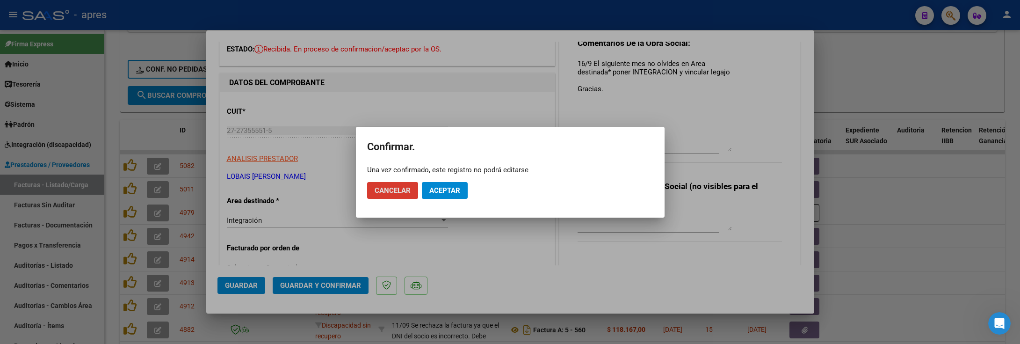
click at [439, 184] on button "Aceptar" at bounding box center [445, 190] width 46 height 17
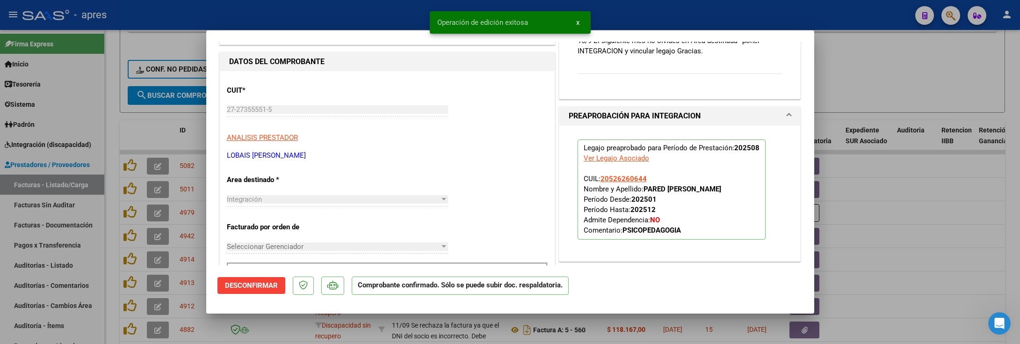
scroll to position [121, 0]
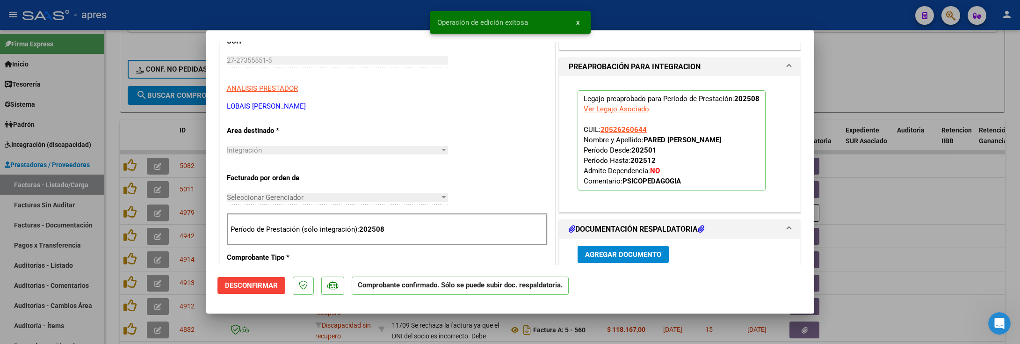
drag, startPoint x: 108, startPoint y: 233, endPoint x: 195, endPoint y: 18, distance: 231.9
click at [110, 222] on div at bounding box center [510, 172] width 1020 height 344
type input "$ 0,00"
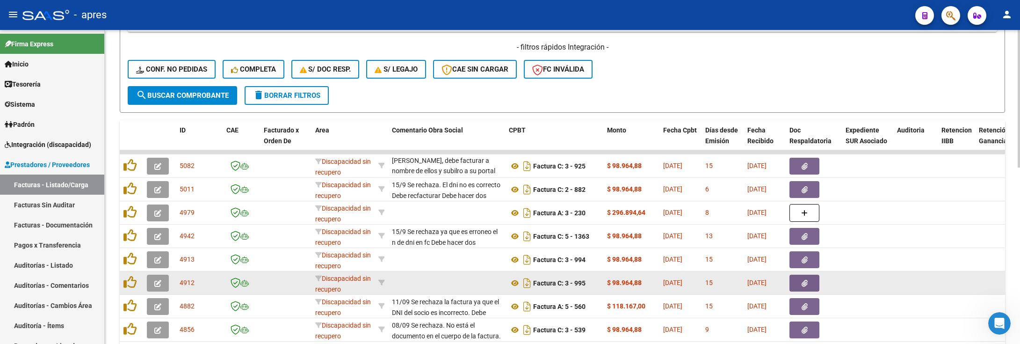
click at [148, 279] on button "button" at bounding box center [158, 282] width 22 height 17
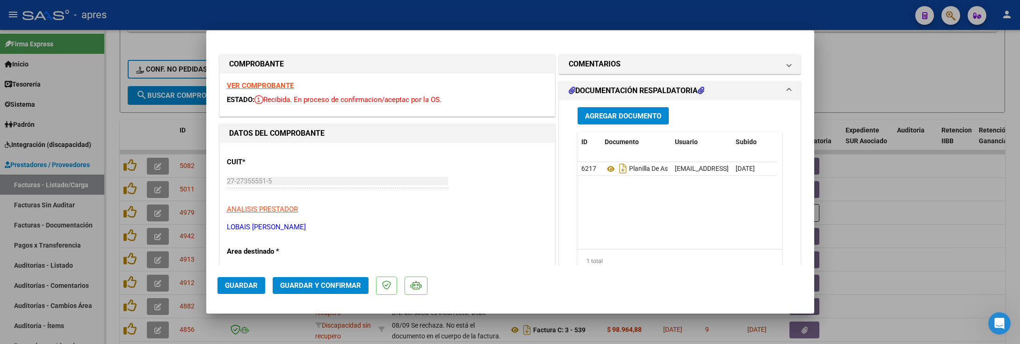
click at [261, 85] on strong "VER COMPROBANTE" at bounding box center [260, 85] width 67 height 8
click at [604, 169] on icon at bounding box center [610, 168] width 12 height 11
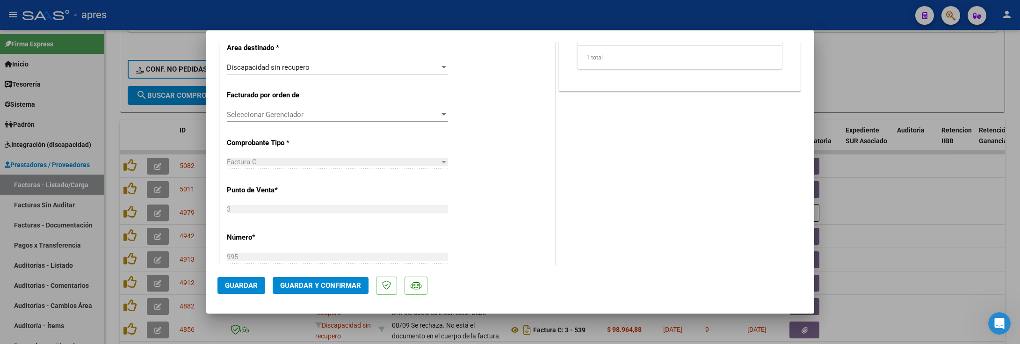
scroll to position [210, 0]
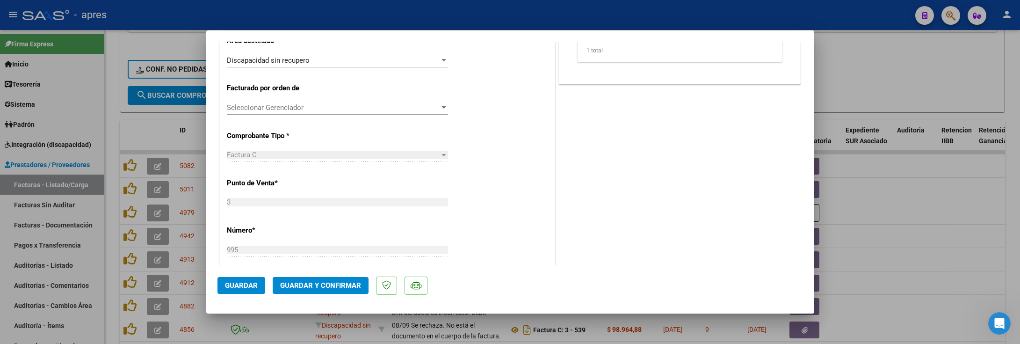
click at [309, 62] on span "Discapacidad sin recupero" at bounding box center [268, 60] width 83 height 8
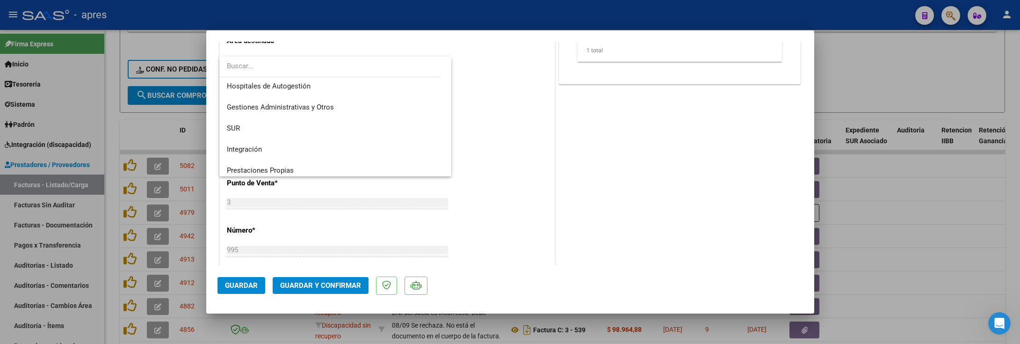
scroll to position [0, 0]
click at [278, 144] on span "Integración" at bounding box center [335, 151] width 217 height 21
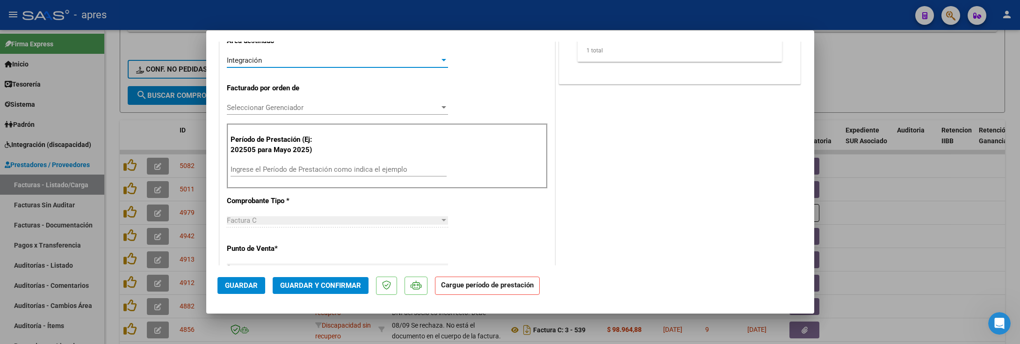
click at [285, 167] on input "Ingrese el Período de Prestación como indica el ejemplo" at bounding box center [338, 169] width 216 height 8
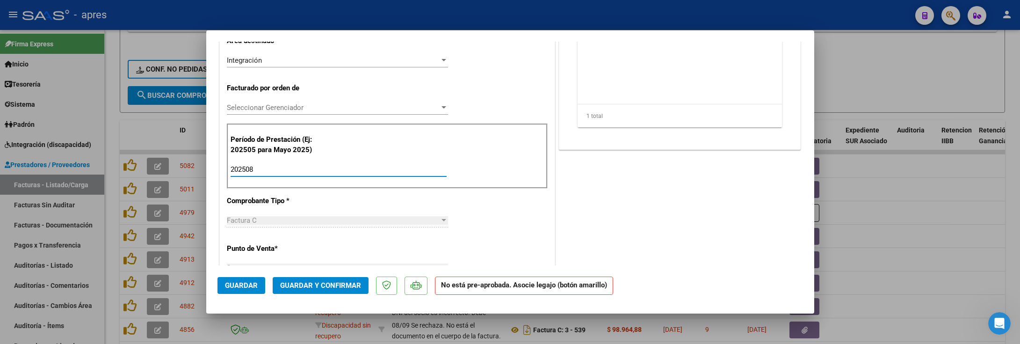
scroll to position [70, 0]
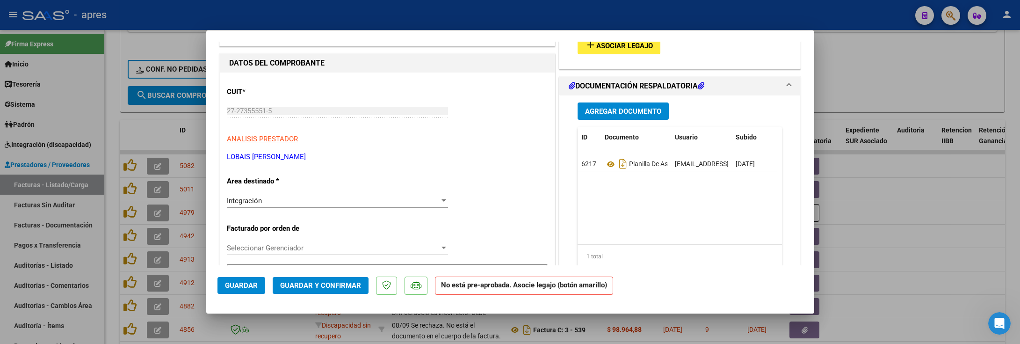
type input "202508"
click at [635, 43] on span "Asociar Legajo" at bounding box center [624, 46] width 57 height 8
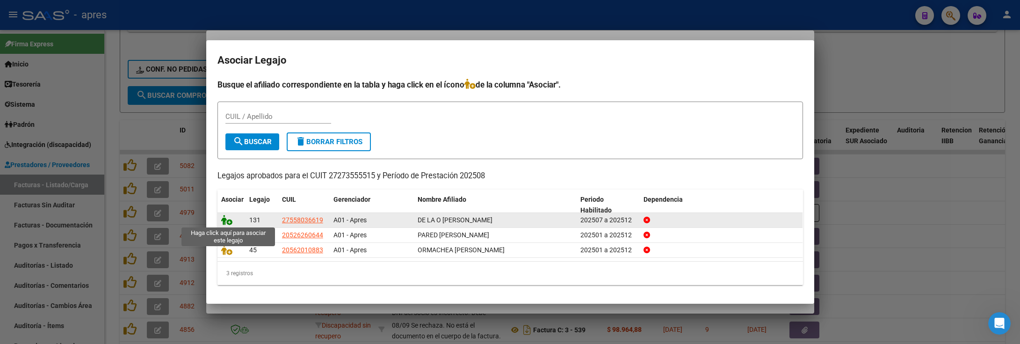
click at [228, 219] on icon at bounding box center [226, 220] width 11 height 10
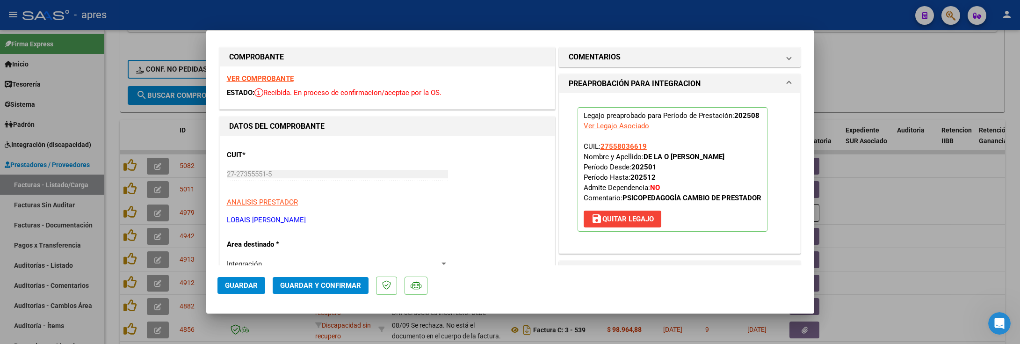
scroll to position [0, 0]
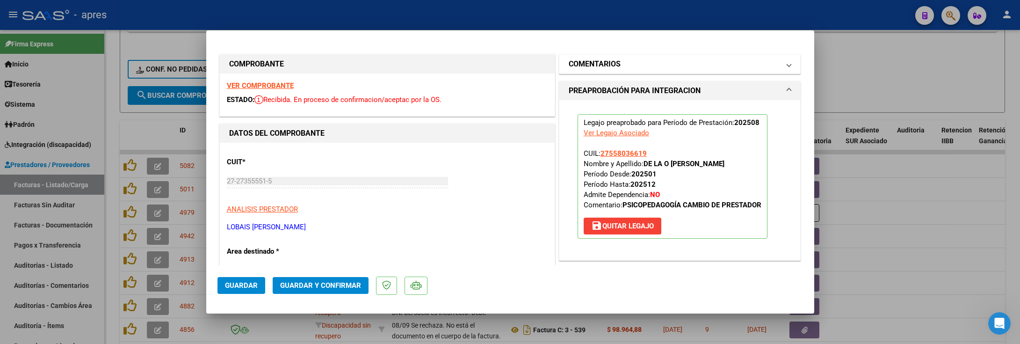
click at [636, 67] on mat-panel-title "COMENTARIOS" at bounding box center [673, 63] width 211 height 11
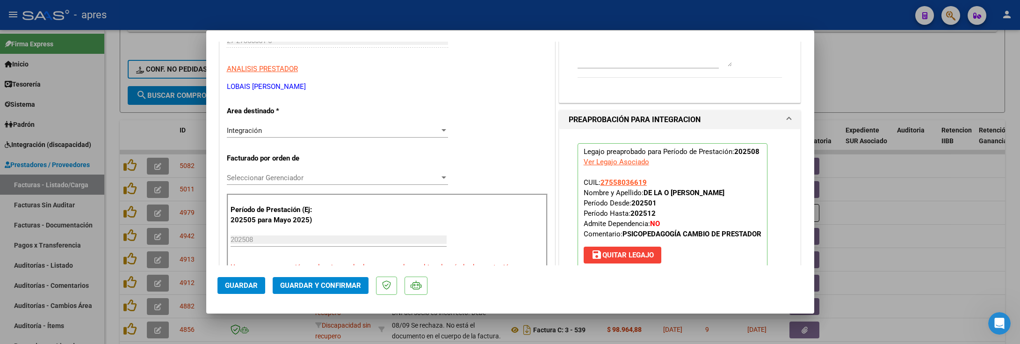
scroll to position [280, 0]
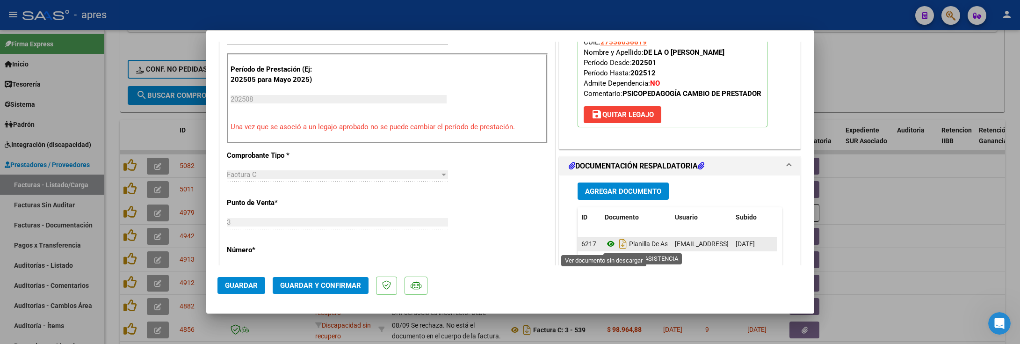
click at [604, 246] on icon at bounding box center [610, 243] width 12 height 11
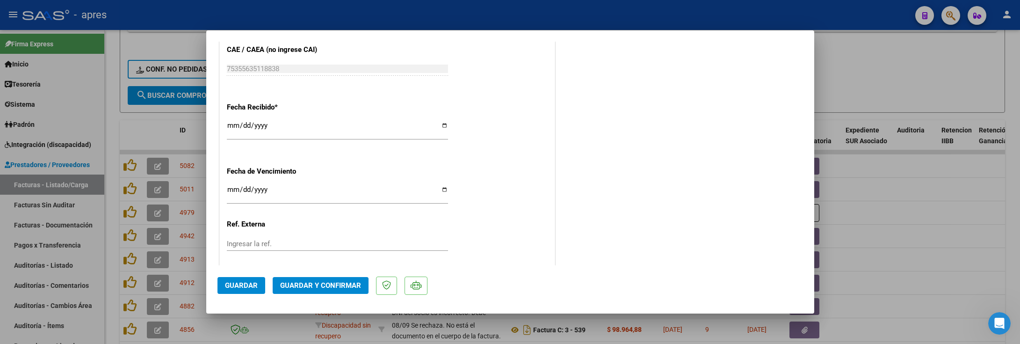
scroll to position [682, 0]
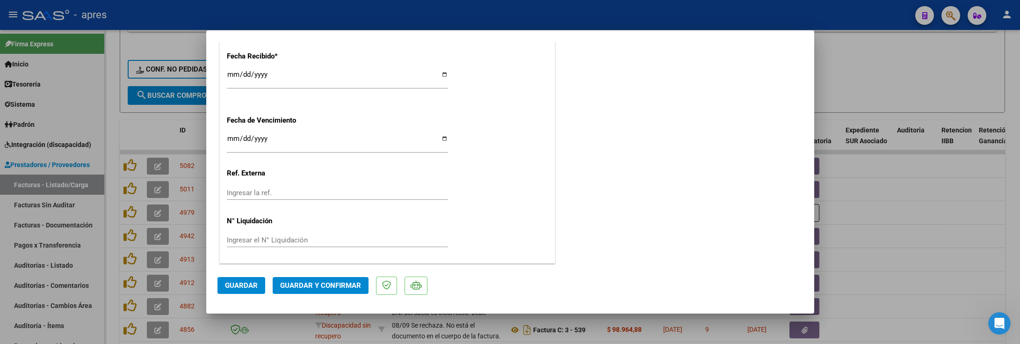
click at [316, 282] on span "Guardar y Confirmar" at bounding box center [320, 285] width 81 height 8
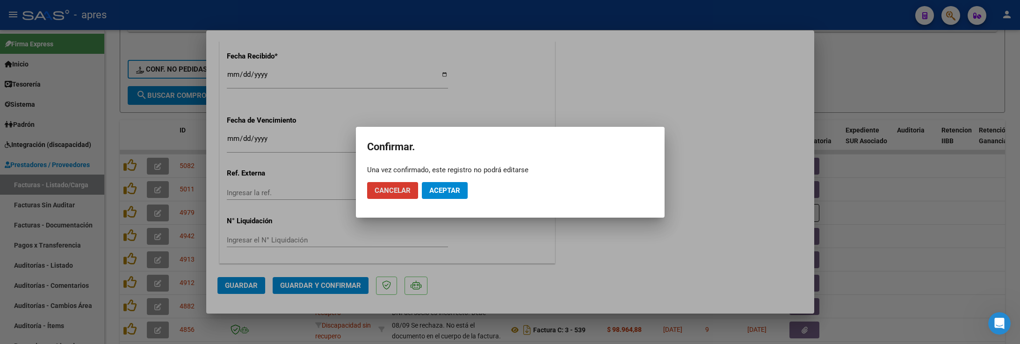
click at [397, 189] on span "Cancelar" at bounding box center [392, 190] width 36 height 8
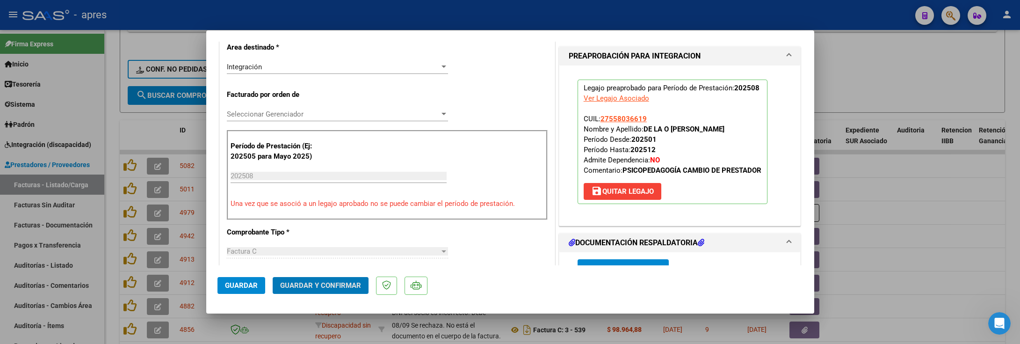
scroll to position [191, 0]
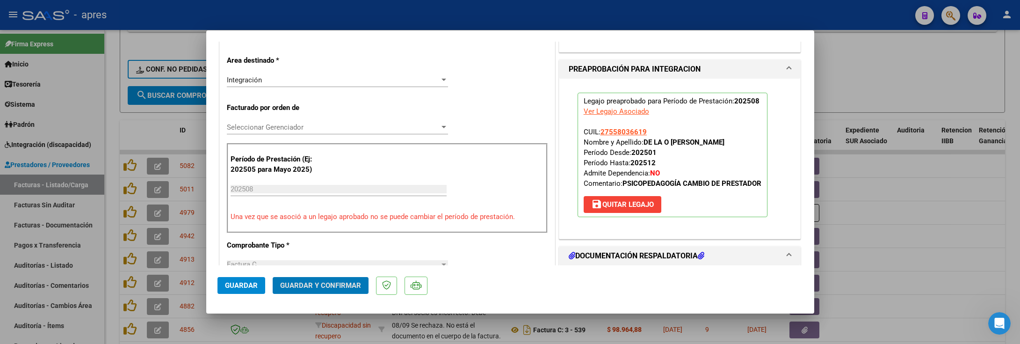
click at [307, 283] on span "Guardar y Confirmar" at bounding box center [320, 285] width 81 height 8
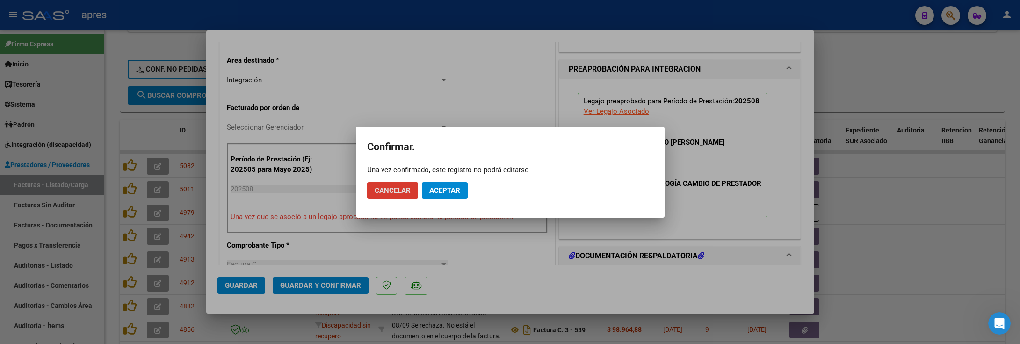
click at [434, 187] on span "Aceptar" at bounding box center [444, 190] width 31 height 8
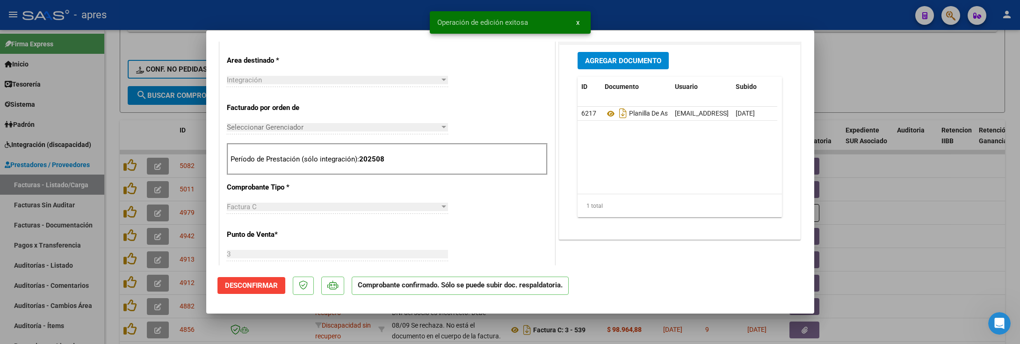
click at [104, 266] on div at bounding box center [510, 172] width 1020 height 344
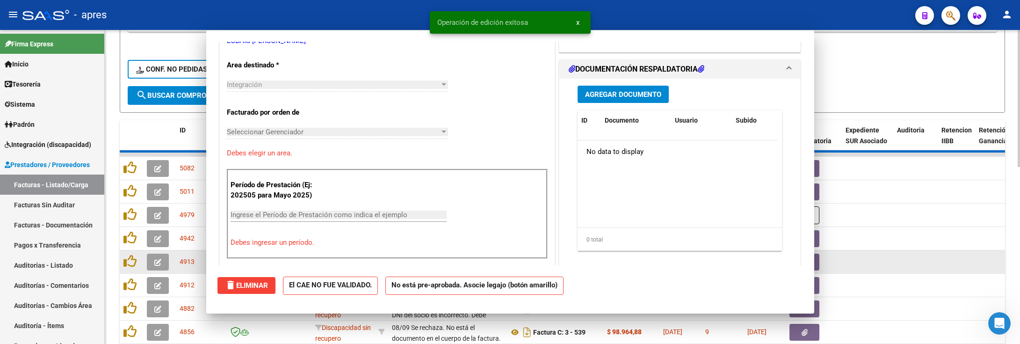
scroll to position [0, 0]
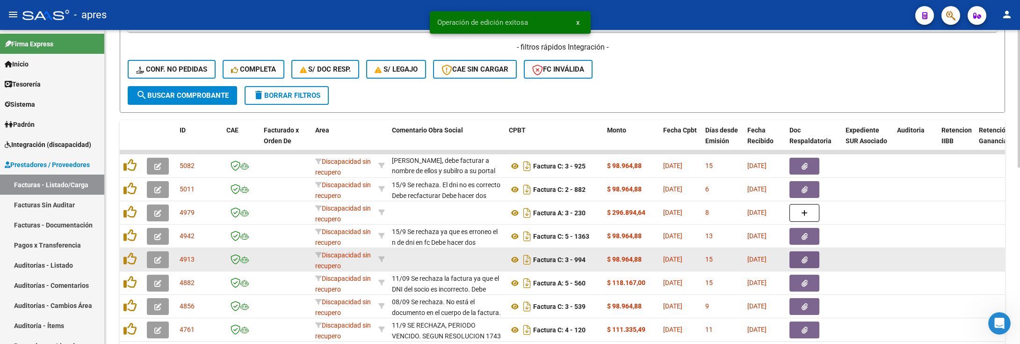
click at [151, 257] on button "button" at bounding box center [158, 259] width 22 height 17
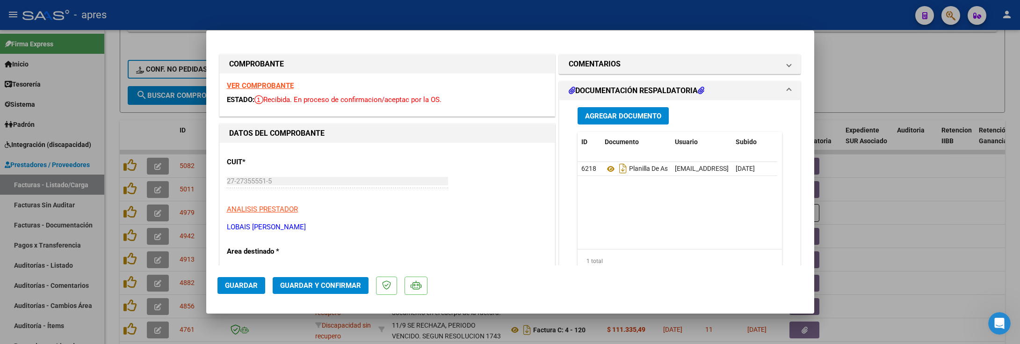
click at [272, 81] on strong "VER COMPROBANTE" at bounding box center [260, 85] width 67 height 8
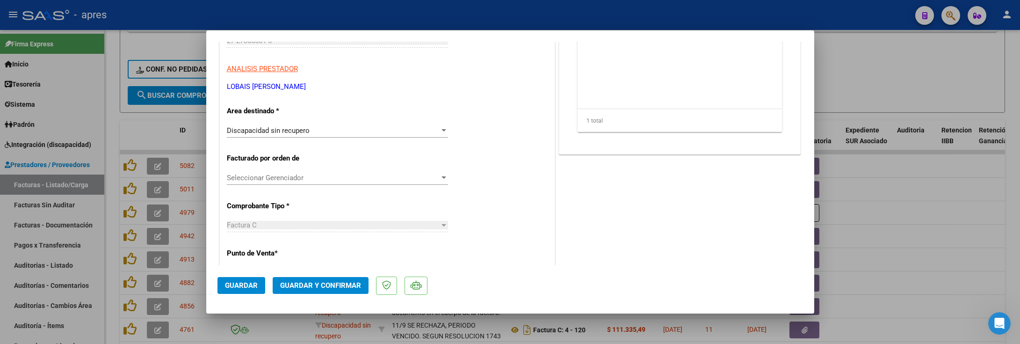
scroll to position [70, 0]
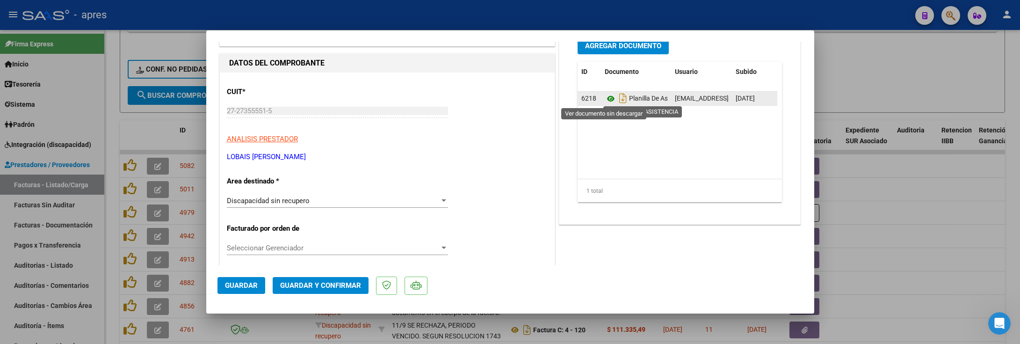
click at [604, 99] on icon at bounding box center [610, 98] width 12 height 11
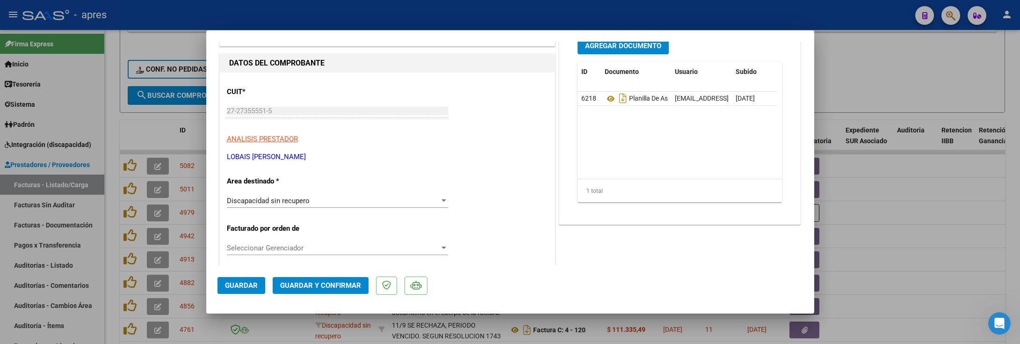
click at [327, 195] on div "Discapacidad sin recupero Seleccionar Area" at bounding box center [337, 201] width 221 height 14
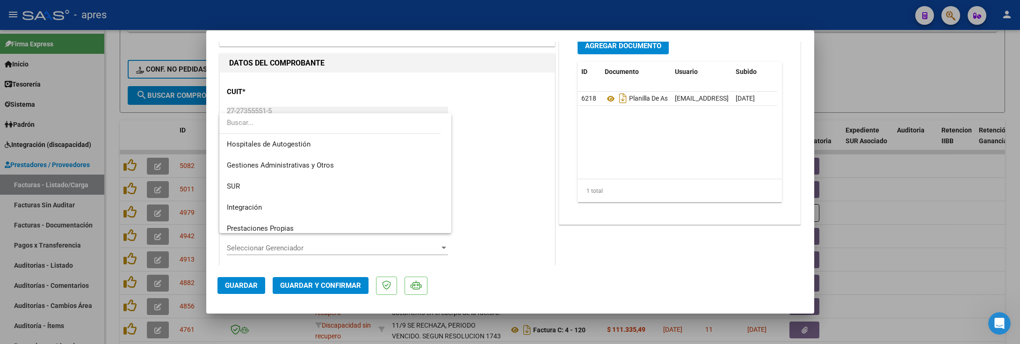
scroll to position [0, 0]
click at [316, 202] on span "Integración" at bounding box center [335, 207] width 217 height 21
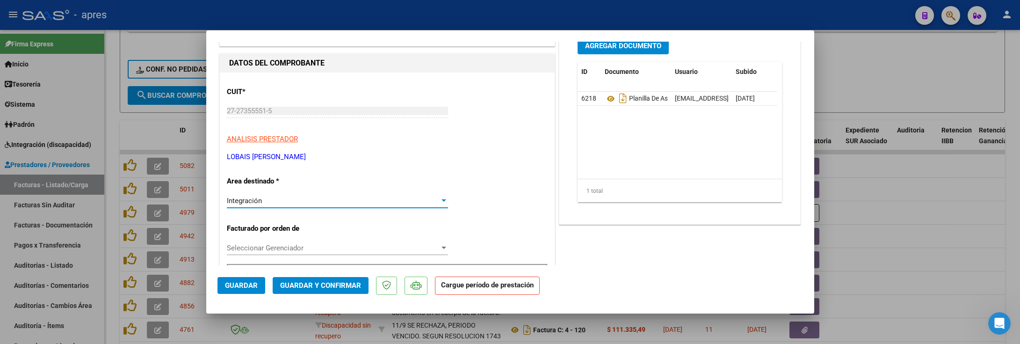
scroll to position [280, 0]
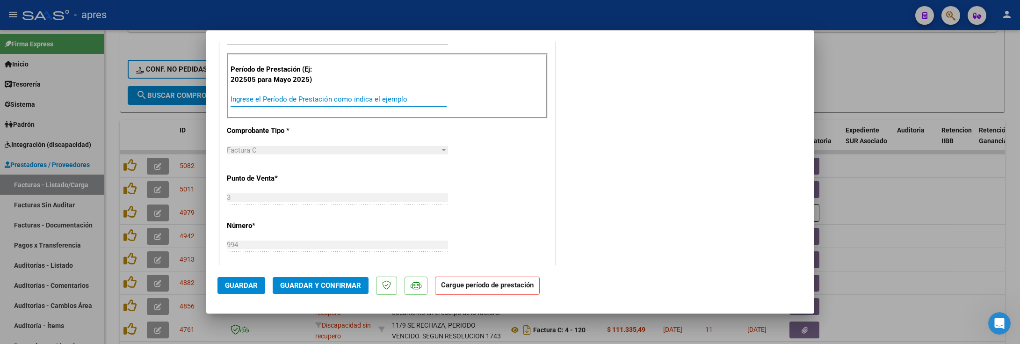
click at [306, 105] on div "Ingrese el Período de Prestación como indica el ejemplo" at bounding box center [338, 99] width 216 height 14
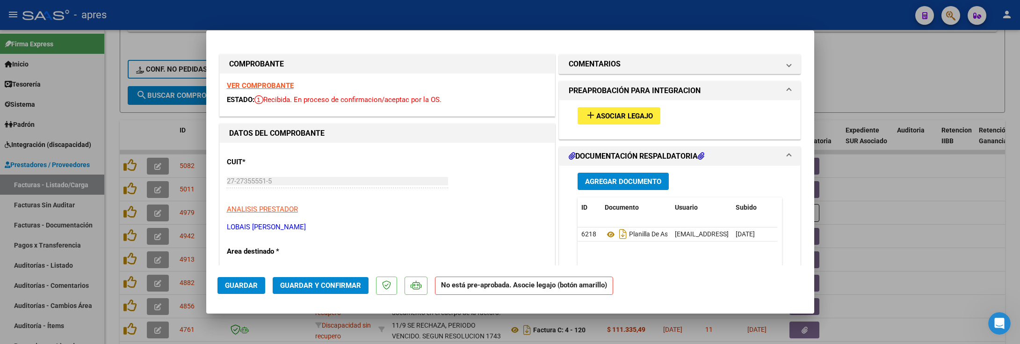
type input "202508"
click at [629, 115] on span "Asociar Legajo" at bounding box center [624, 116] width 57 height 8
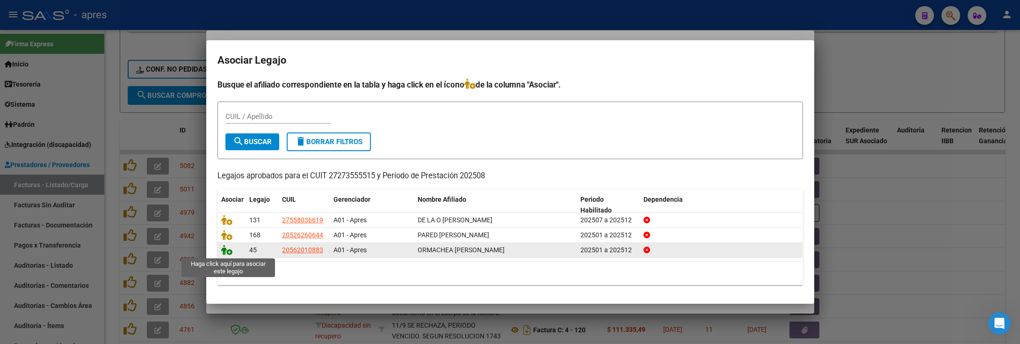
click at [225, 251] on icon at bounding box center [226, 249] width 11 height 10
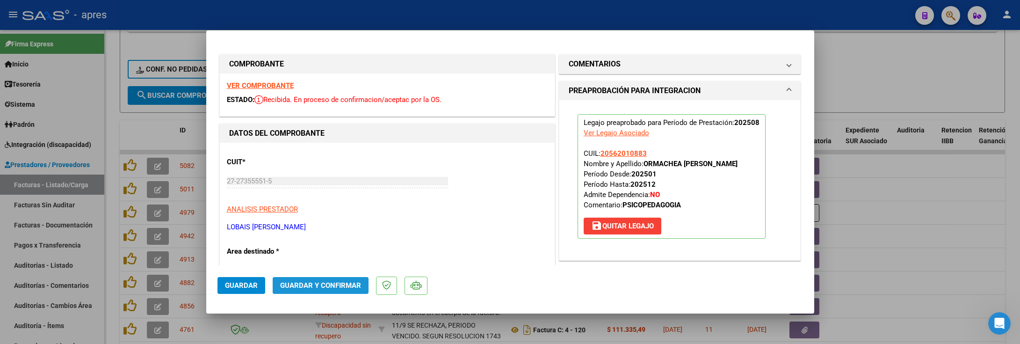
click at [331, 285] on span "Guardar y Confirmar" at bounding box center [320, 285] width 81 height 8
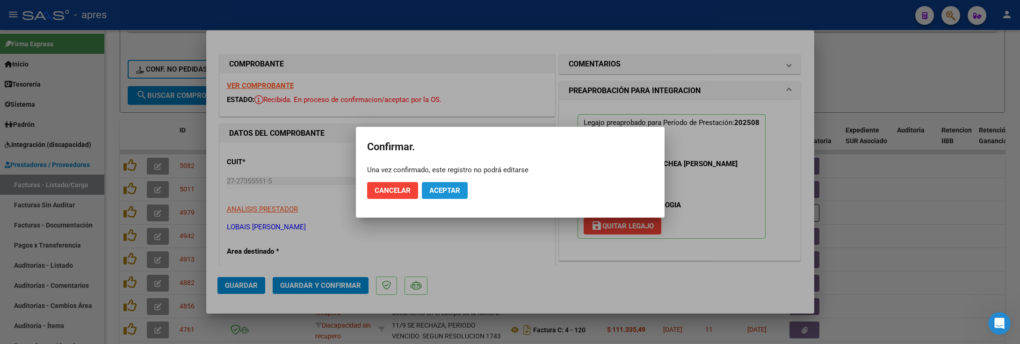
click at [438, 189] on span "Aceptar" at bounding box center [444, 190] width 31 height 8
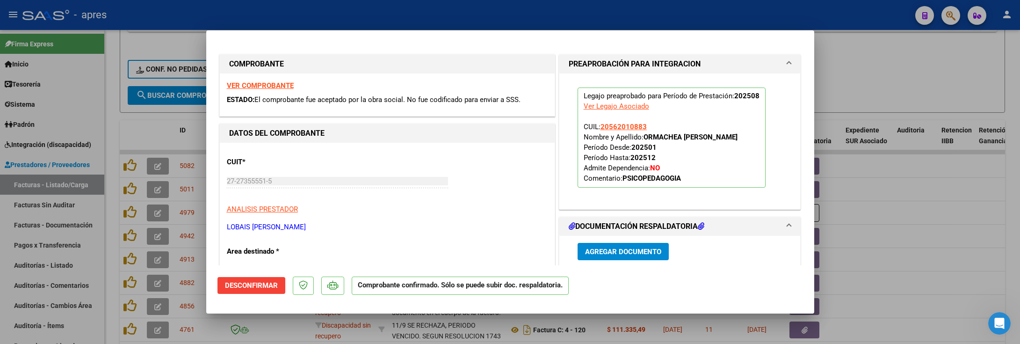
click at [115, 292] on div at bounding box center [510, 172] width 1020 height 344
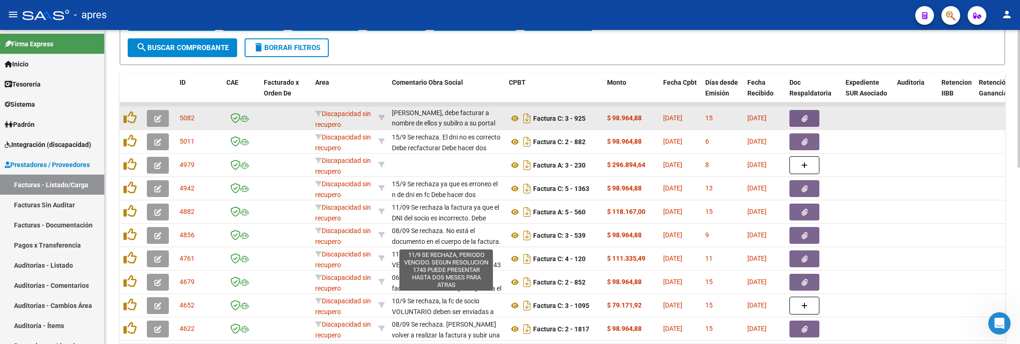
scroll to position [402, 0]
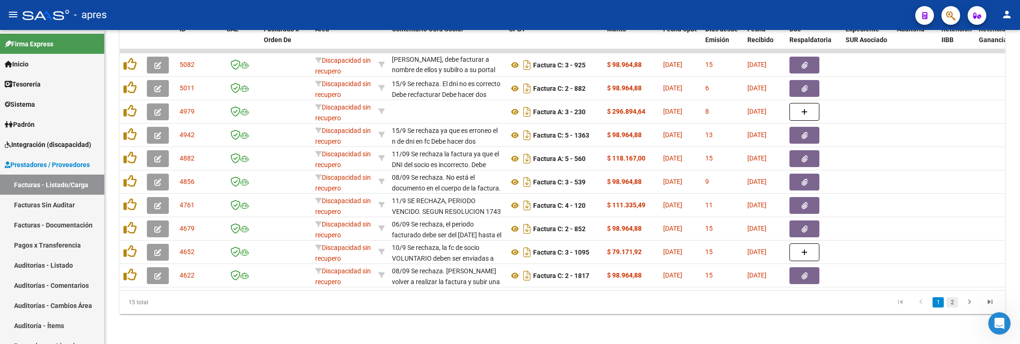
click at [948, 304] on link "2" at bounding box center [951, 302] width 11 height 10
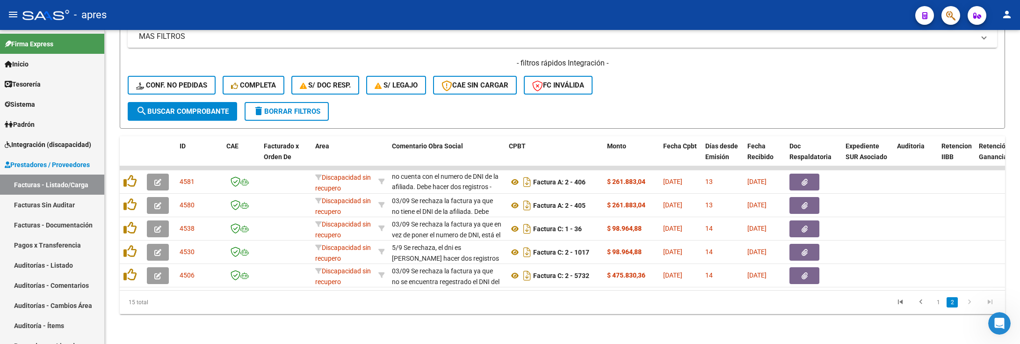
scroll to position [285, 0]
click at [302, 309] on datatable-pager "1 2" at bounding box center [650, 302] width 700 height 16
click at [937, 299] on link "1" at bounding box center [937, 302] width 11 height 10
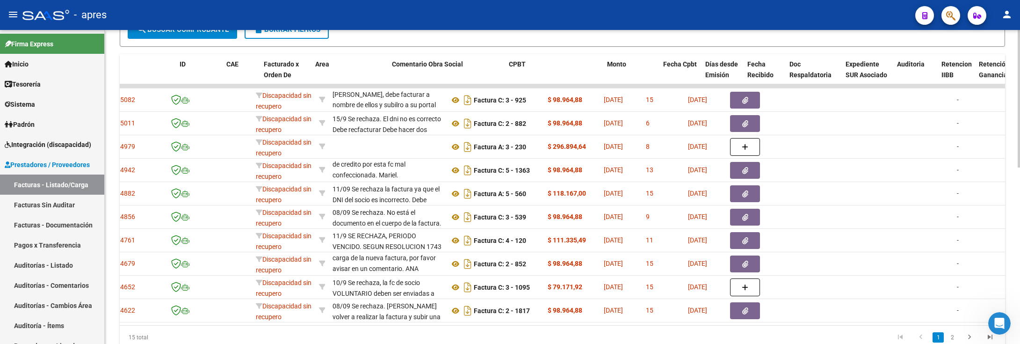
scroll to position [0, 0]
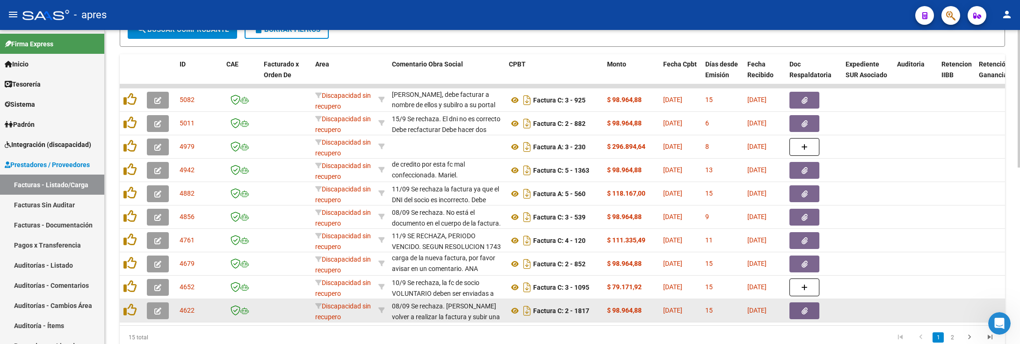
click at [158, 304] on button "button" at bounding box center [158, 310] width 22 height 17
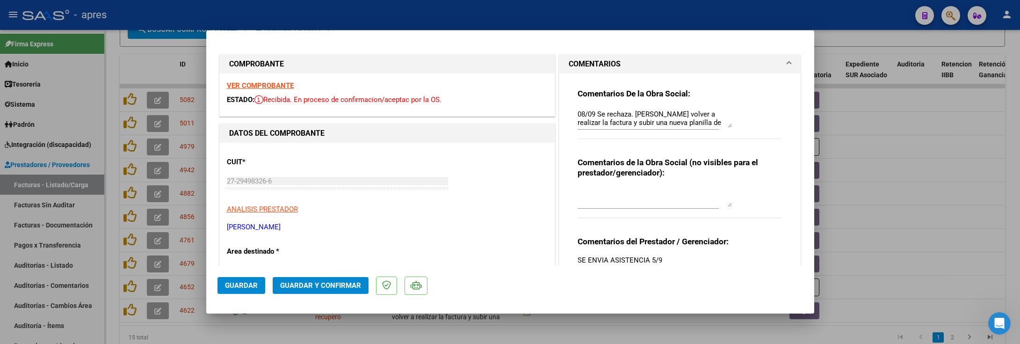
click at [282, 83] on strong "VER COMPROBANTE" at bounding box center [260, 85] width 67 height 8
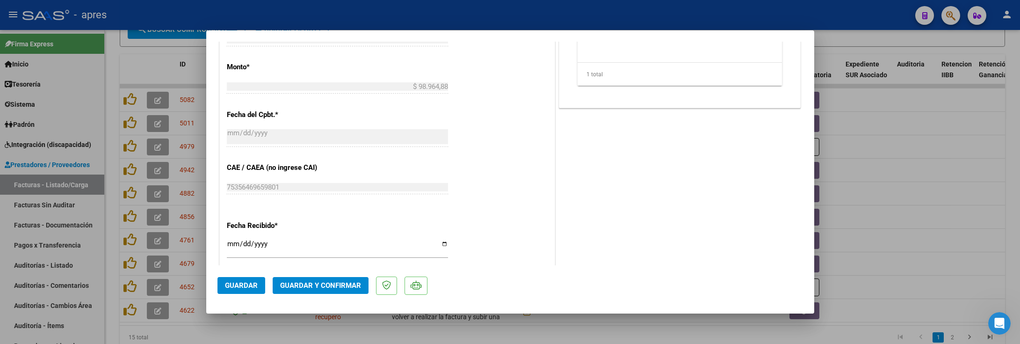
scroll to position [280, 0]
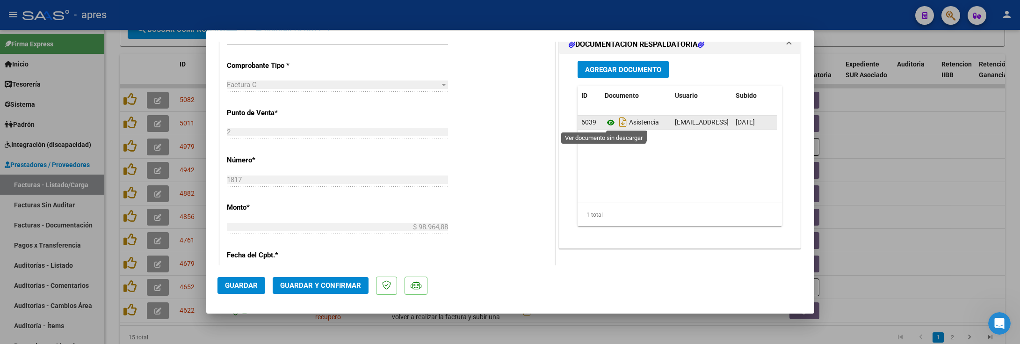
click at [604, 124] on icon at bounding box center [610, 122] width 12 height 11
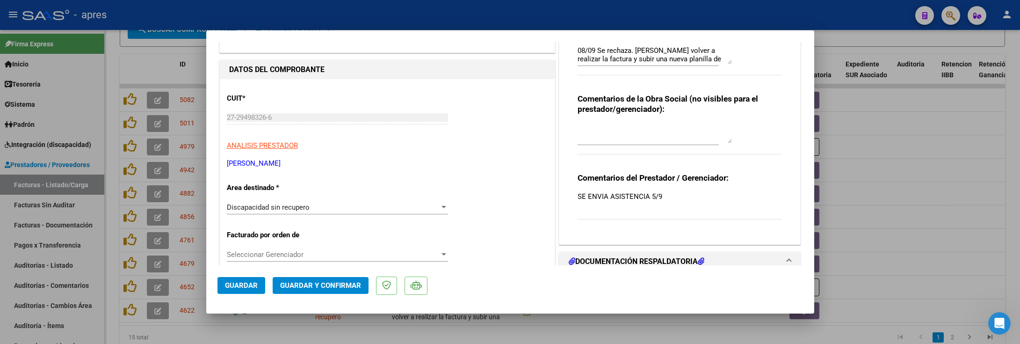
scroll to position [140, 0]
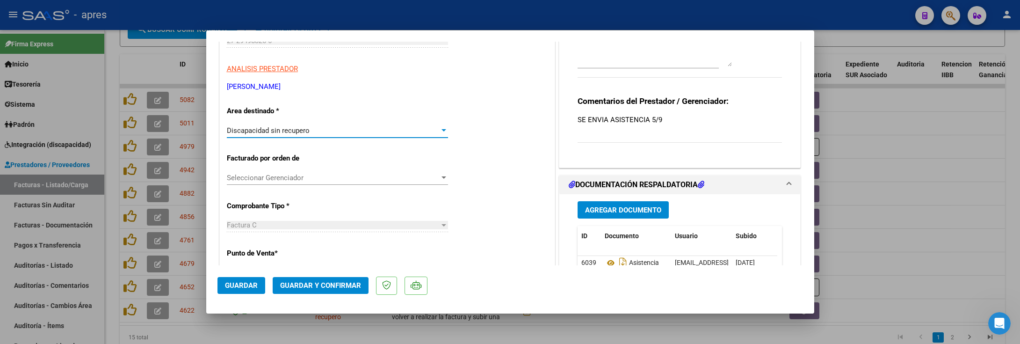
click at [379, 134] on div "Discapacidad sin recupero" at bounding box center [333, 130] width 213 height 8
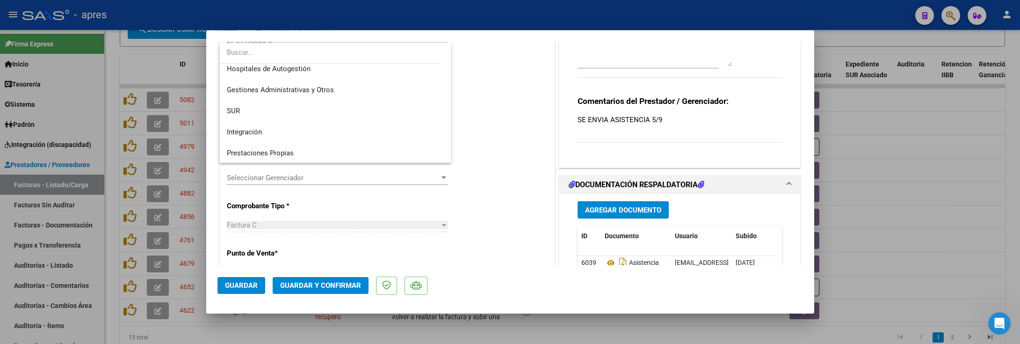
scroll to position [0, 0]
click at [341, 139] on span "Integración" at bounding box center [335, 137] width 217 height 21
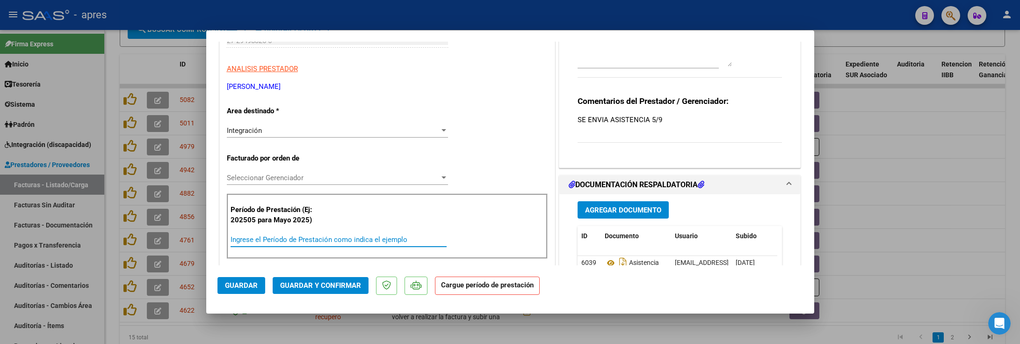
click at [316, 240] on input "Ingrese el Período de Prestación como indica el ejemplo" at bounding box center [338, 239] width 216 height 8
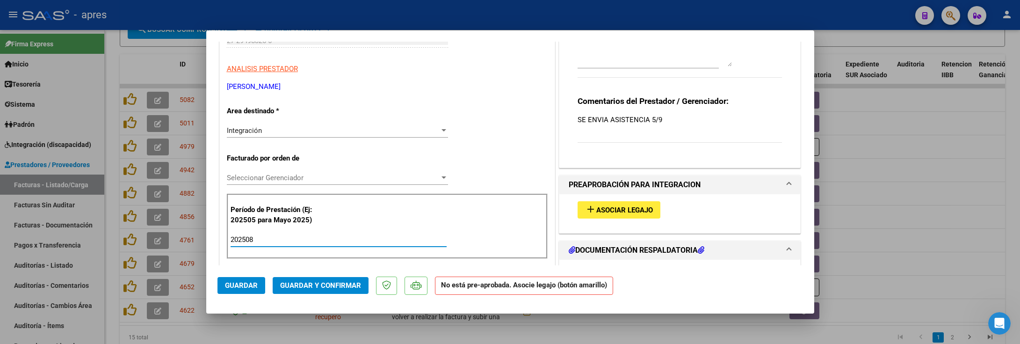
type input "202508"
click at [603, 205] on button "add Asociar Legajo" at bounding box center [618, 209] width 83 height 17
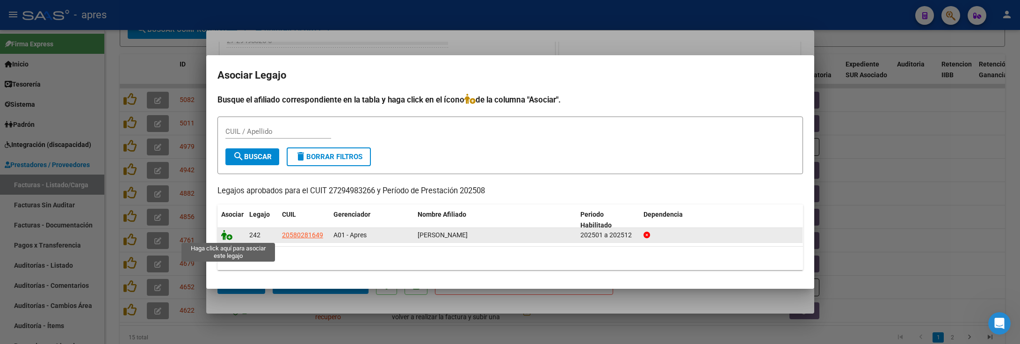
click at [223, 237] on icon at bounding box center [226, 235] width 11 height 10
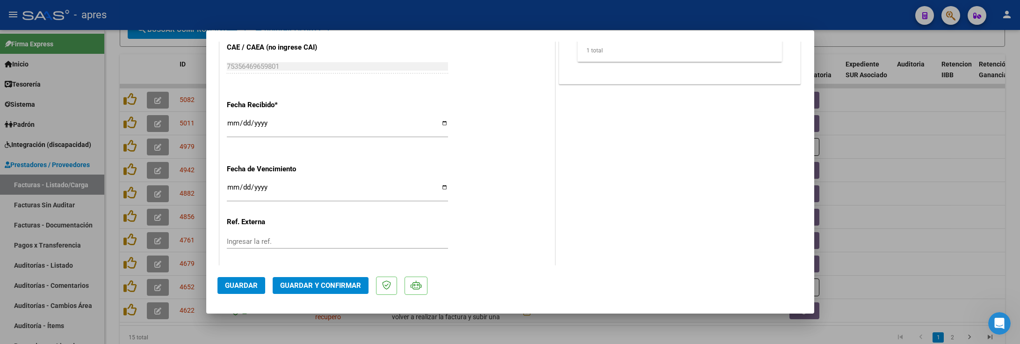
scroll to position [682, 0]
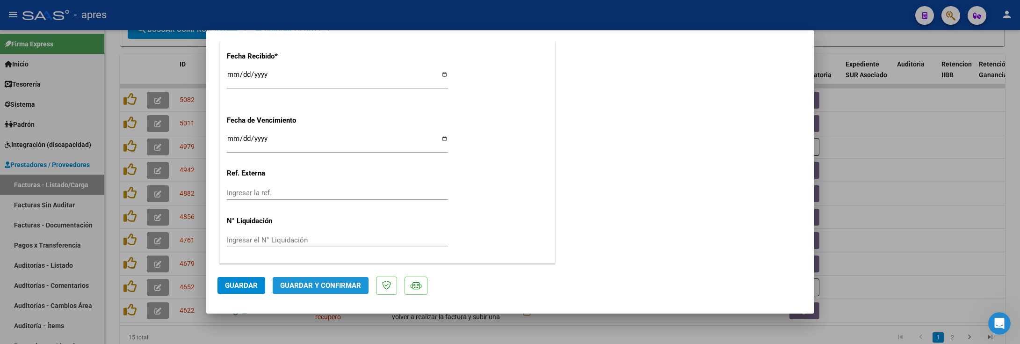
click at [322, 285] on span "Guardar y Confirmar" at bounding box center [320, 285] width 81 height 8
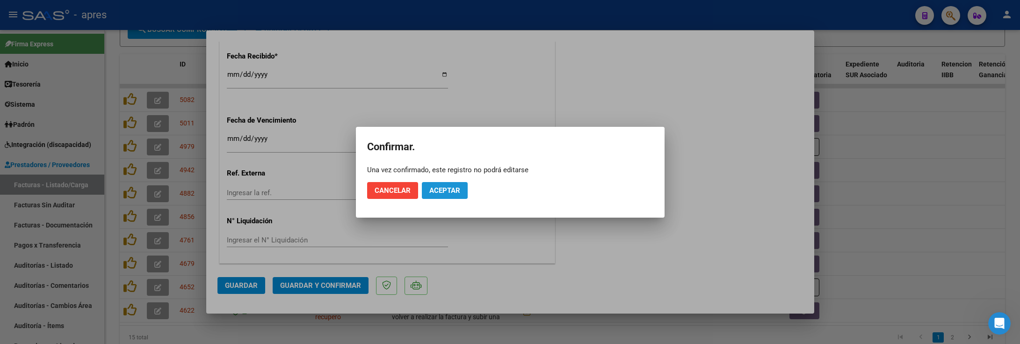
click at [437, 189] on span "Aceptar" at bounding box center [444, 190] width 31 height 8
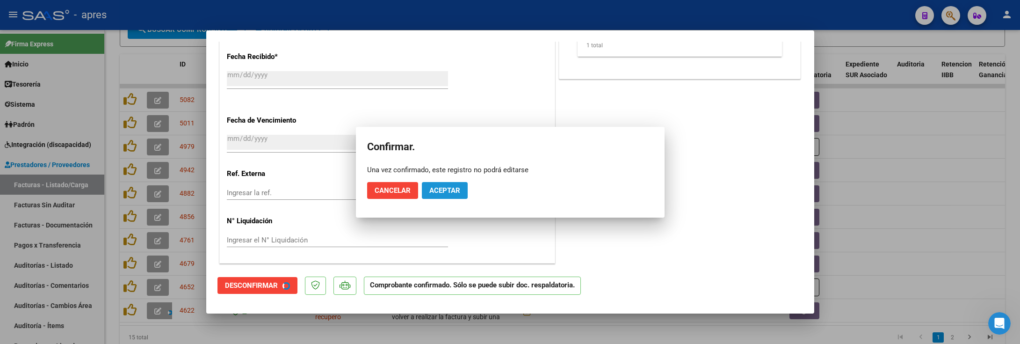
scroll to position [623, 0]
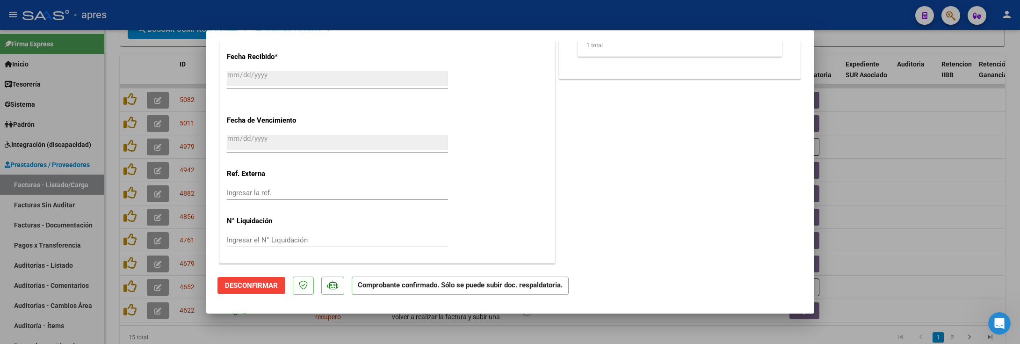
click at [108, 271] on div at bounding box center [510, 172] width 1020 height 344
type input "$ 0,00"
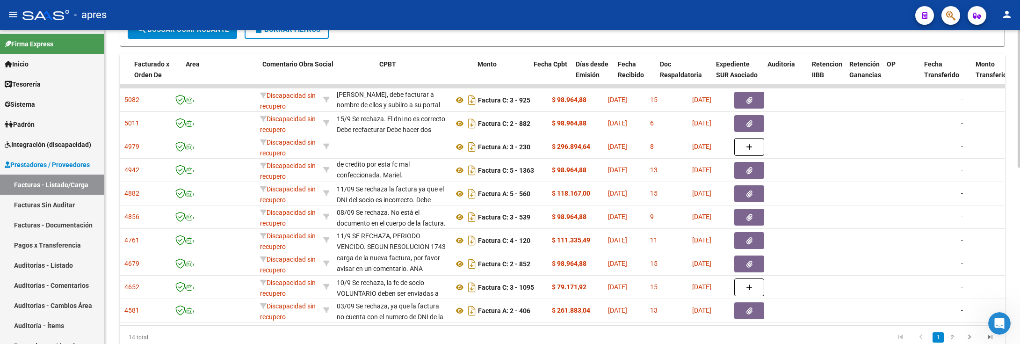
scroll to position [0, 0]
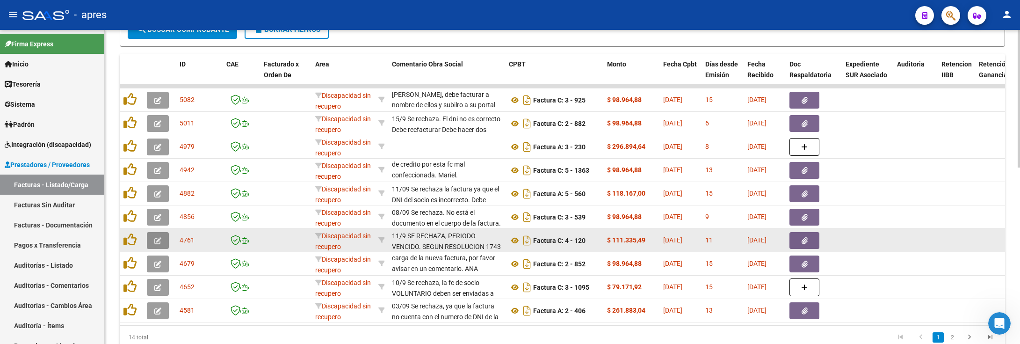
click at [160, 243] on icon "button" at bounding box center [157, 240] width 7 height 7
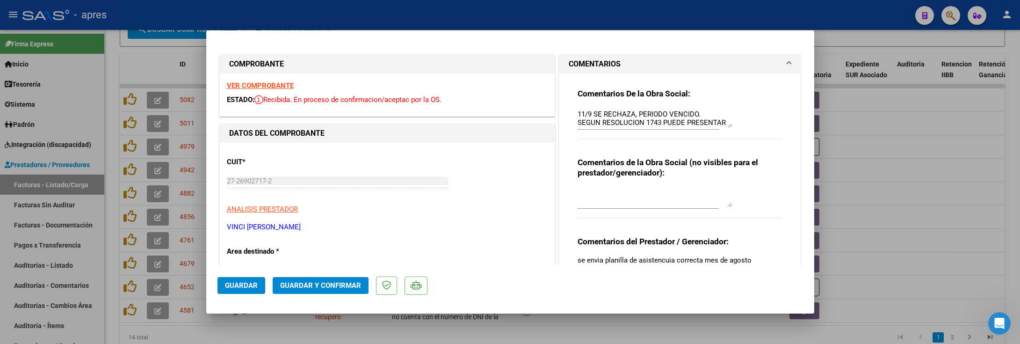
click at [249, 84] on strong "VER COMPROBANTE" at bounding box center [260, 85] width 67 height 8
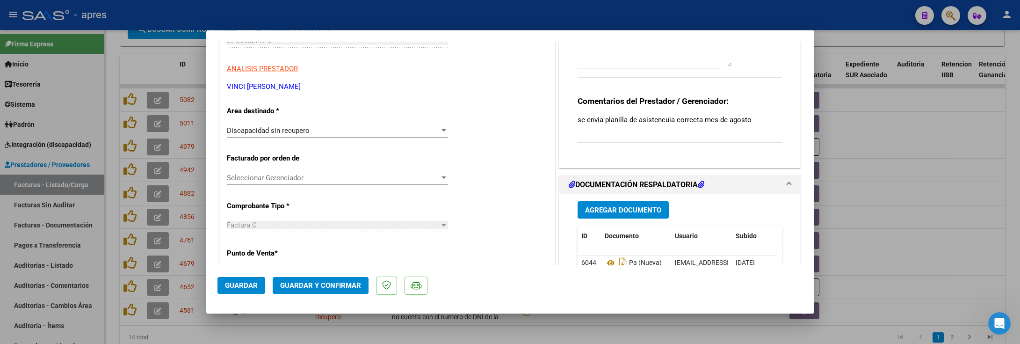
scroll to position [351, 0]
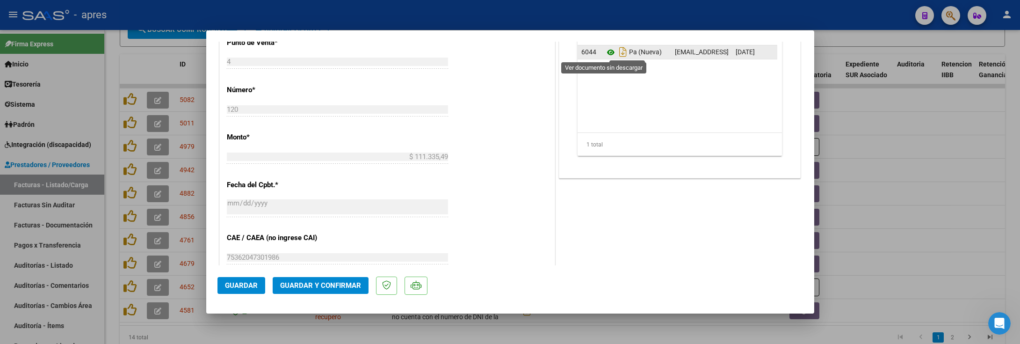
click at [604, 54] on icon at bounding box center [610, 52] width 12 height 11
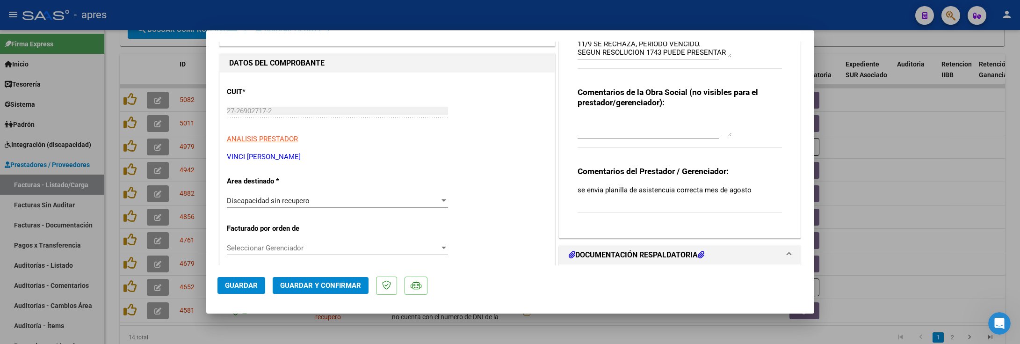
scroll to position [0, 0]
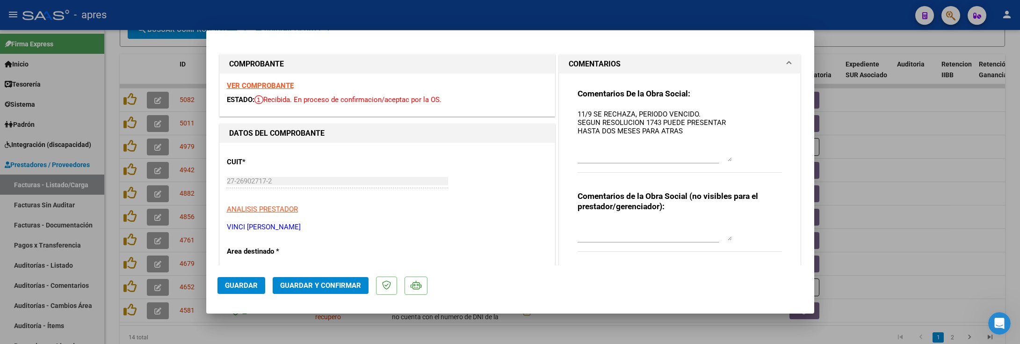
drag, startPoint x: 718, startPoint y: 125, endPoint x: 717, endPoint y: 160, distance: 34.6
click at [717, 160] on textarea "11/9 SE RECHAZA, PERIODO VENCIDO. SEGUN RESOLUCION 1743 PUEDE PRESENTAR HASTA D…" at bounding box center [654, 135] width 154 height 52
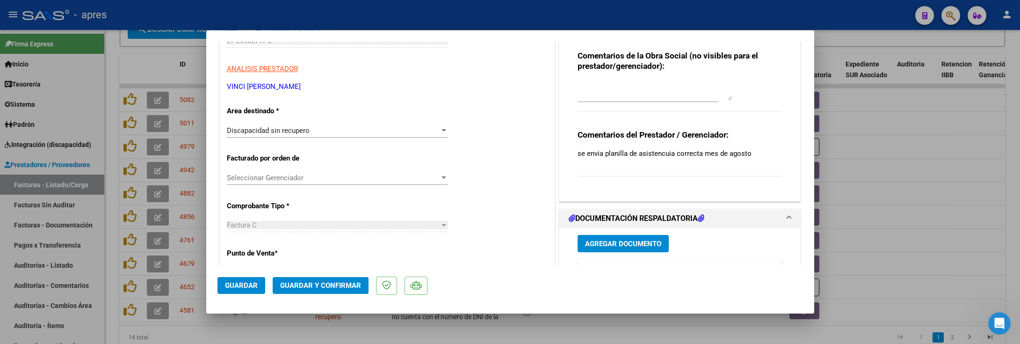
click at [599, 89] on textarea at bounding box center [654, 90] width 154 height 19
type textarea "periodo vencido"
click at [245, 285] on span "Guardar" at bounding box center [241, 285] width 33 height 8
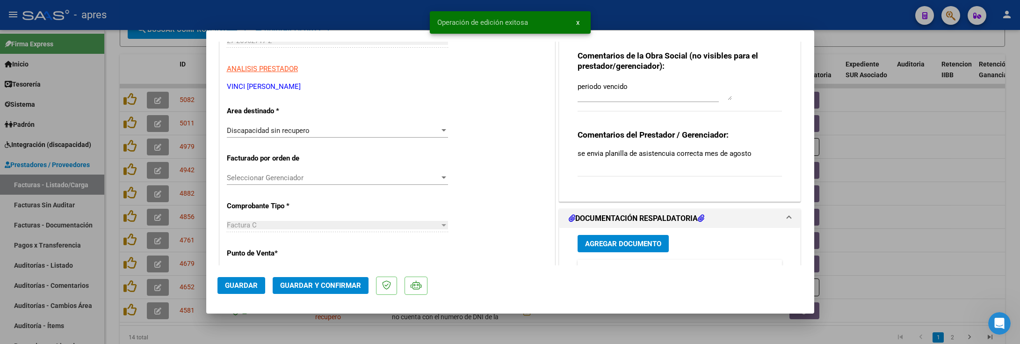
click at [401, 342] on div at bounding box center [510, 172] width 1020 height 344
type input "$ 0,00"
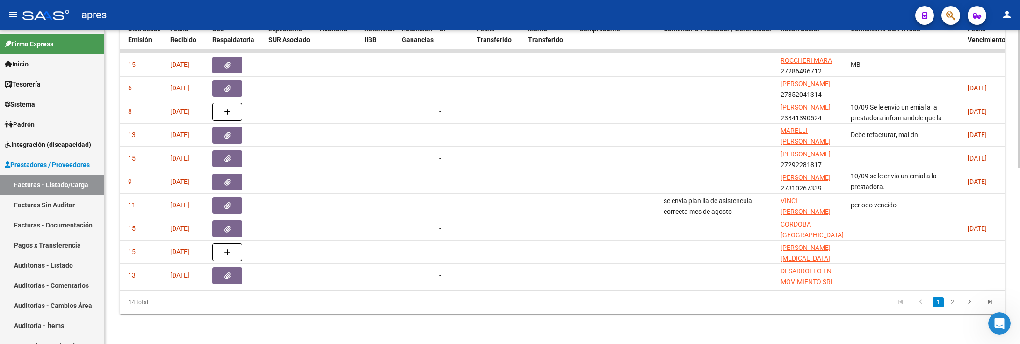
scroll to position [402, 0]
click at [948, 303] on link "2" at bounding box center [951, 302] width 11 height 10
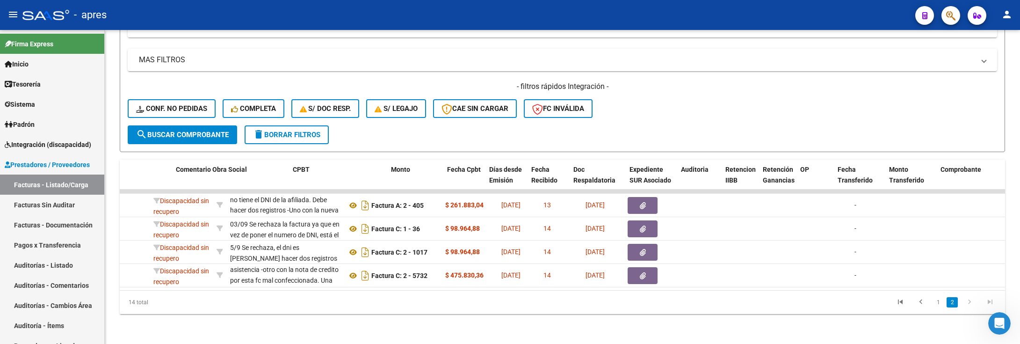
scroll to position [0, 0]
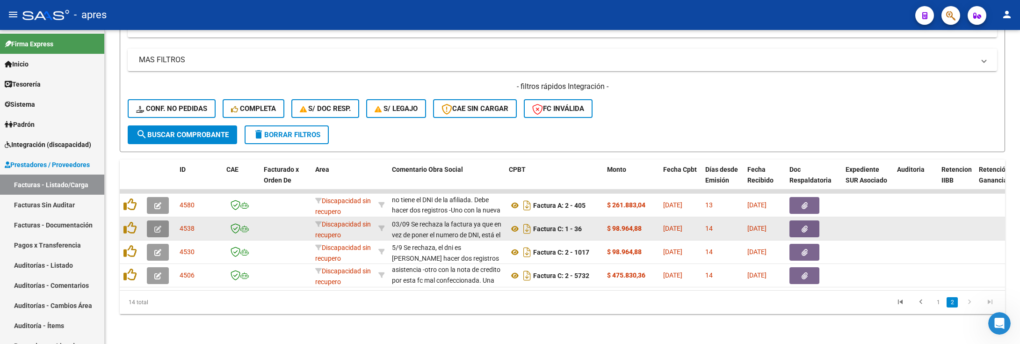
click at [160, 225] on icon "button" at bounding box center [157, 228] width 7 height 7
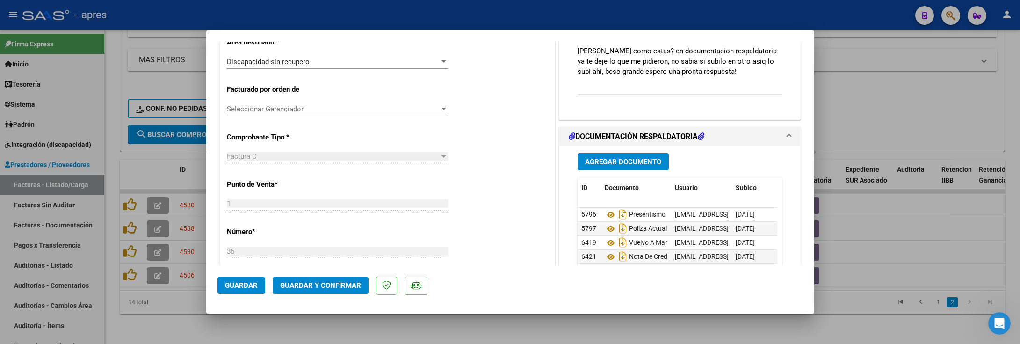
scroll to position [210, 0]
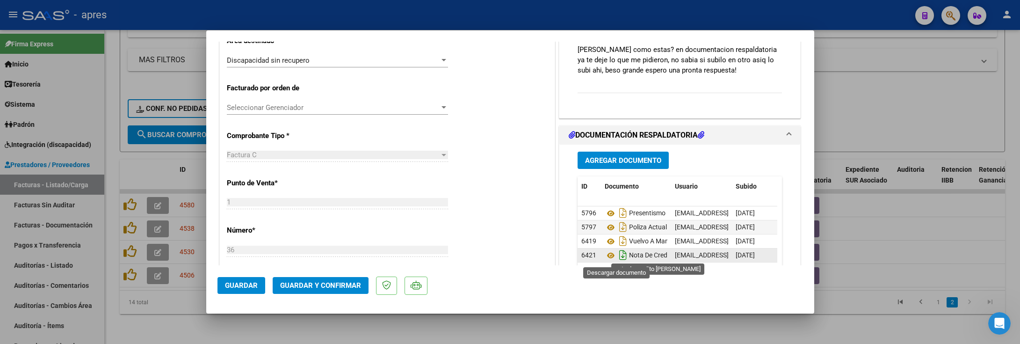
click at [617, 255] on icon "Descargar documento" at bounding box center [623, 254] width 12 height 15
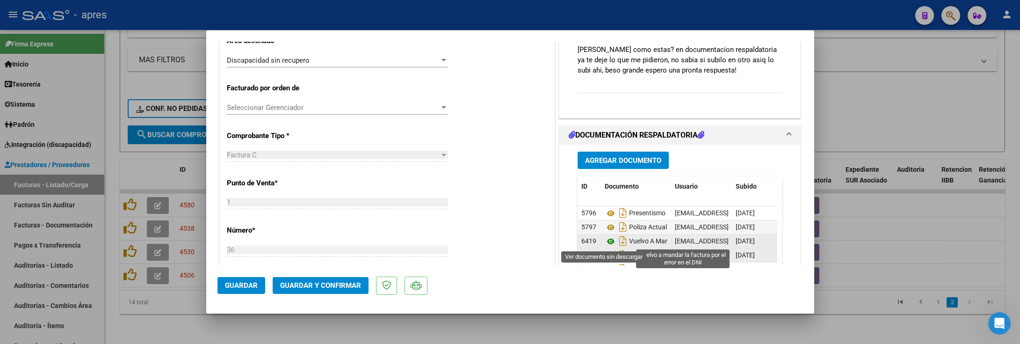
click at [604, 240] on icon at bounding box center [610, 241] width 12 height 11
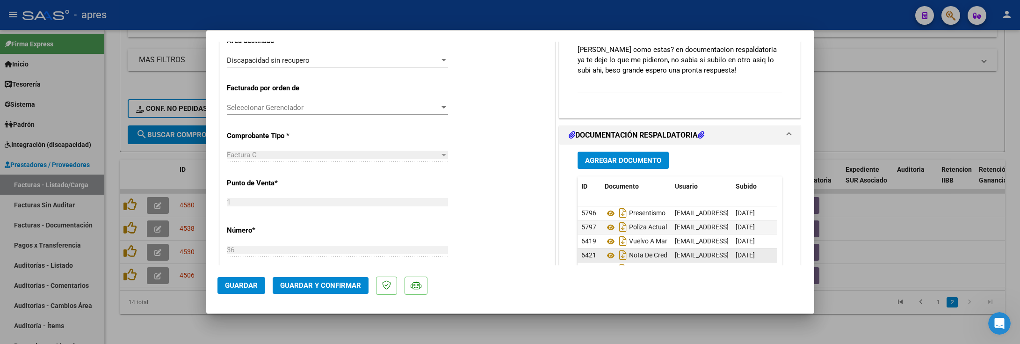
scroll to position [0, 0]
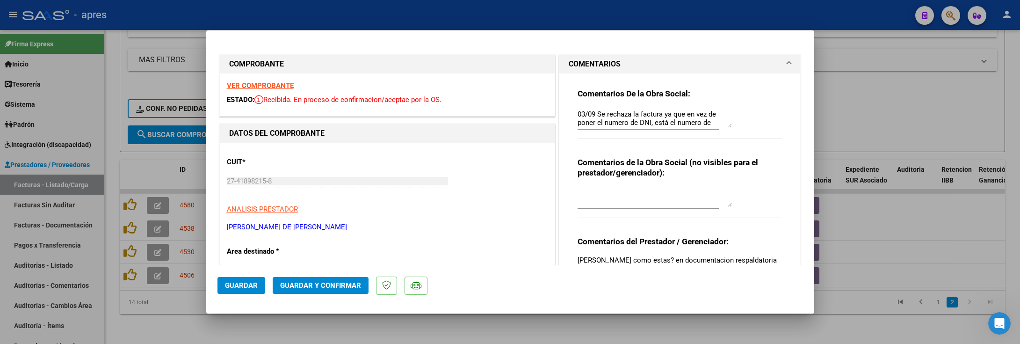
click at [235, 90] on strong "VER COMPROBANTE" at bounding box center [260, 85] width 67 height 8
click at [287, 87] on strong "VER COMPROBANTE" at bounding box center [260, 85] width 67 height 8
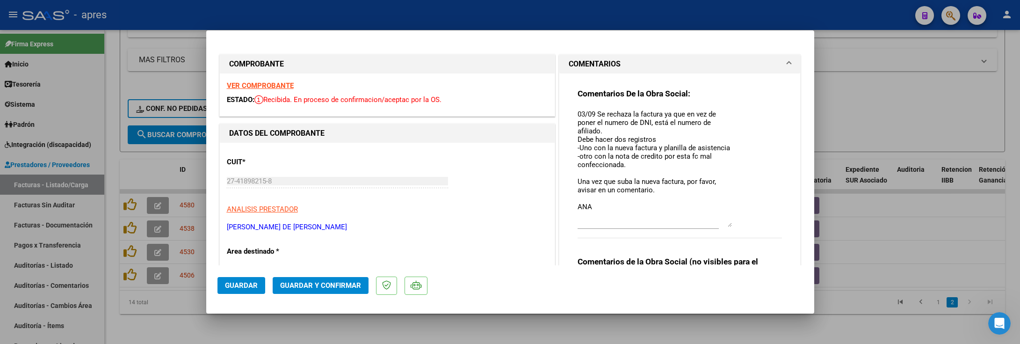
drag, startPoint x: 718, startPoint y: 124, endPoint x: 716, endPoint y: 223, distance: 99.6
click at [716, 223] on textarea "03/09 Se rechaza la factura ya que en vez de poner el numero de DNI, está el nu…" at bounding box center [654, 168] width 154 height 118
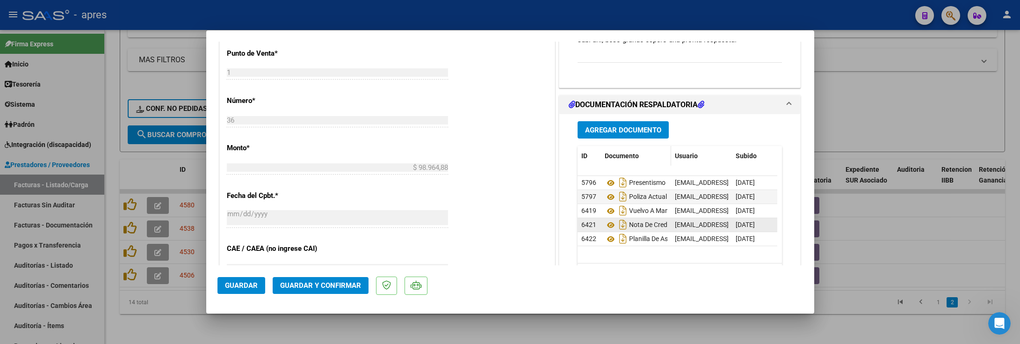
scroll to position [421, 0]
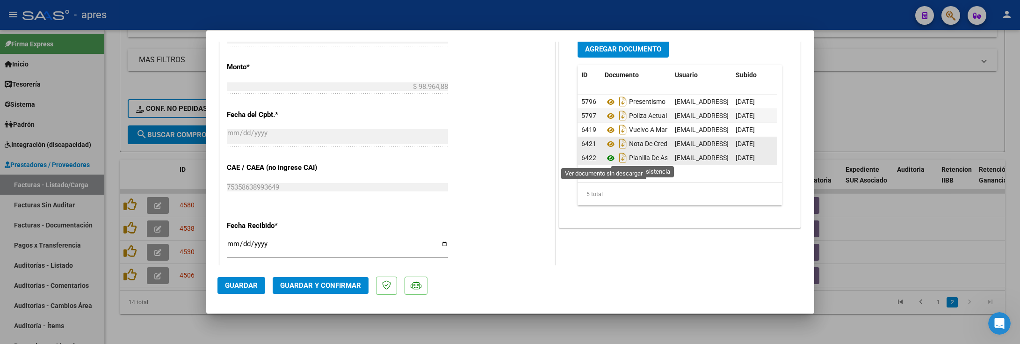
click at [606, 158] on icon at bounding box center [610, 157] width 12 height 11
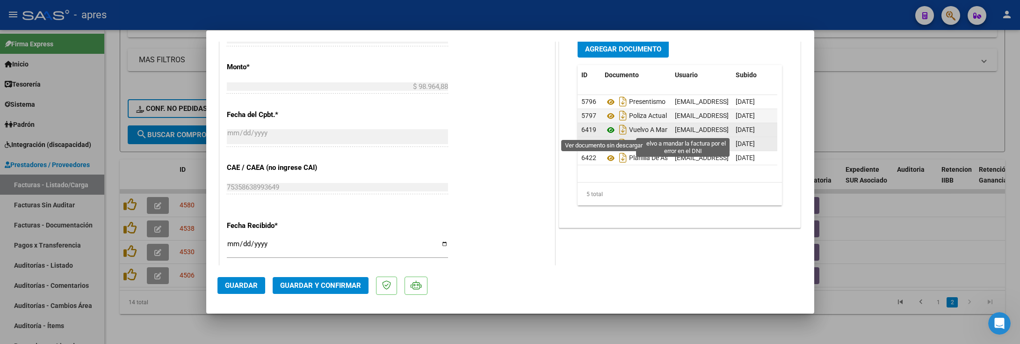
click at [606, 130] on icon at bounding box center [610, 129] width 12 height 11
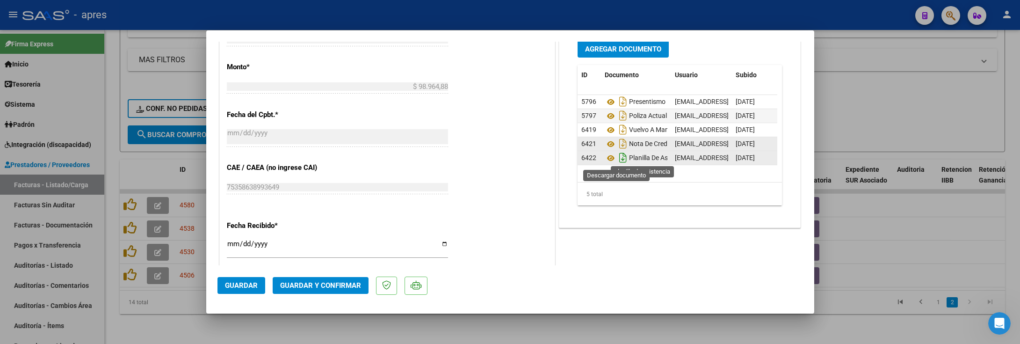
click at [617, 158] on icon "Descargar documento" at bounding box center [623, 157] width 12 height 15
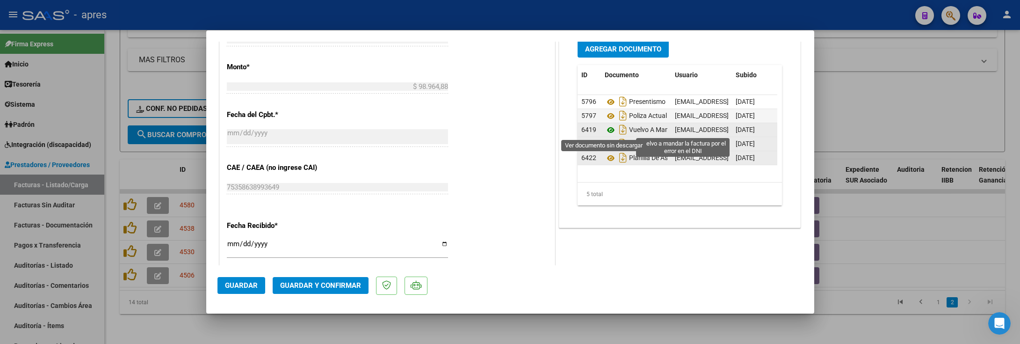
click at [604, 132] on icon at bounding box center [610, 129] width 12 height 11
click at [617, 128] on icon "Descargar documento" at bounding box center [623, 129] width 12 height 15
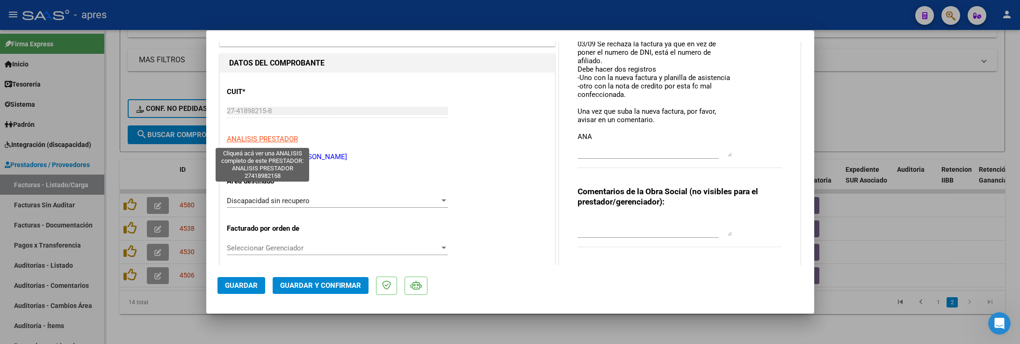
scroll to position [0, 0]
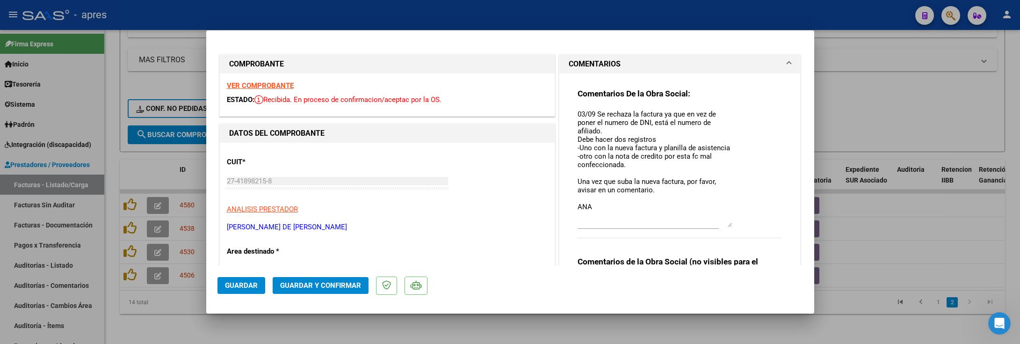
click at [268, 83] on strong "VER COMPROBANTE" at bounding box center [260, 85] width 67 height 8
click at [135, 311] on div at bounding box center [510, 172] width 1020 height 344
type input "$ 0,00"
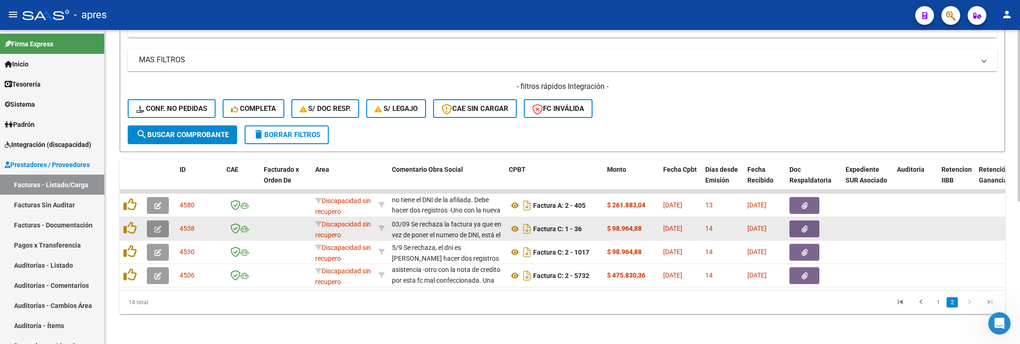
click at [155, 225] on icon "button" at bounding box center [157, 228] width 7 height 7
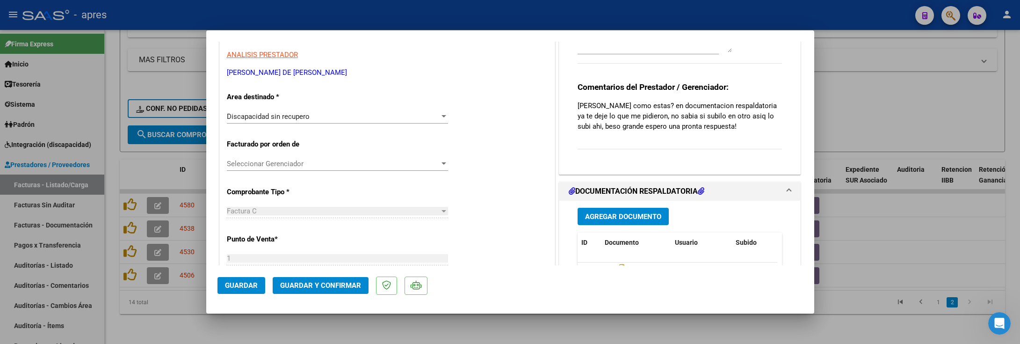
scroll to position [140, 0]
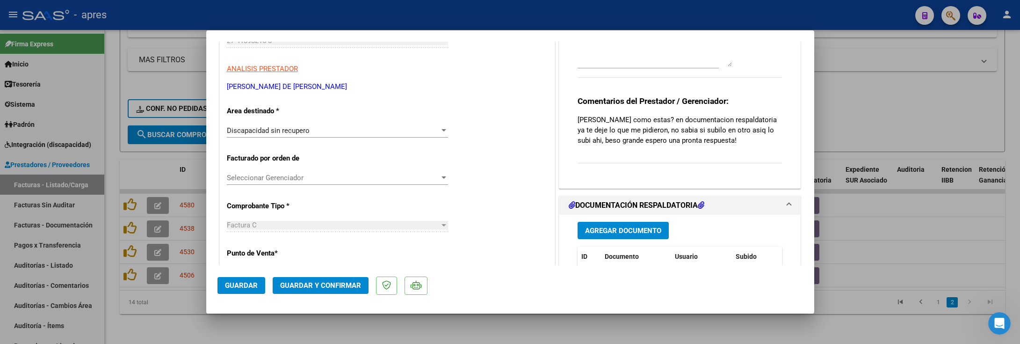
click at [313, 281] on span "Guardar y Confirmar" at bounding box center [320, 285] width 81 height 8
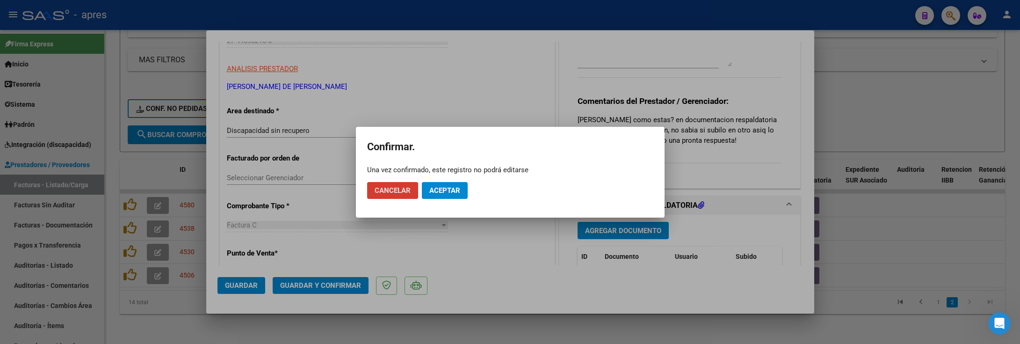
click at [438, 189] on span "Aceptar" at bounding box center [444, 190] width 31 height 8
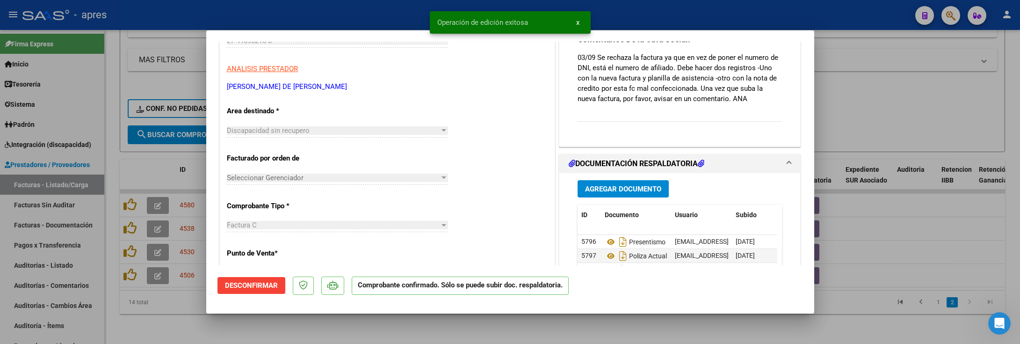
click at [165, 319] on div at bounding box center [510, 172] width 1020 height 344
type input "$ 0,00"
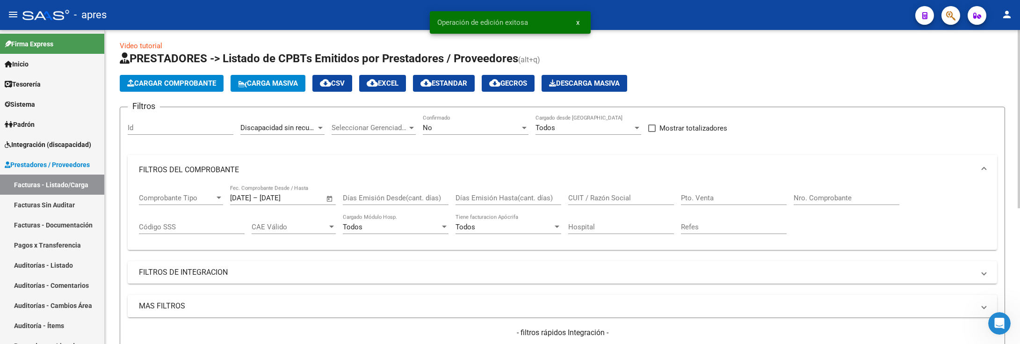
scroll to position [0, 0]
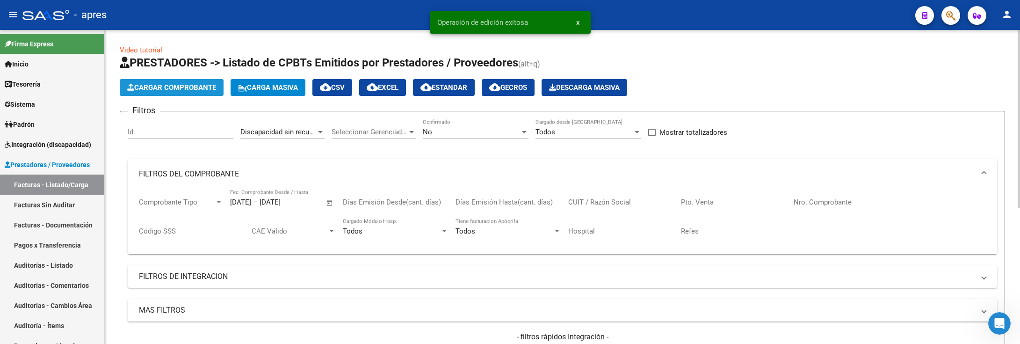
click at [163, 86] on span "Cargar Comprobante" at bounding box center [171, 87] width 89 height 8
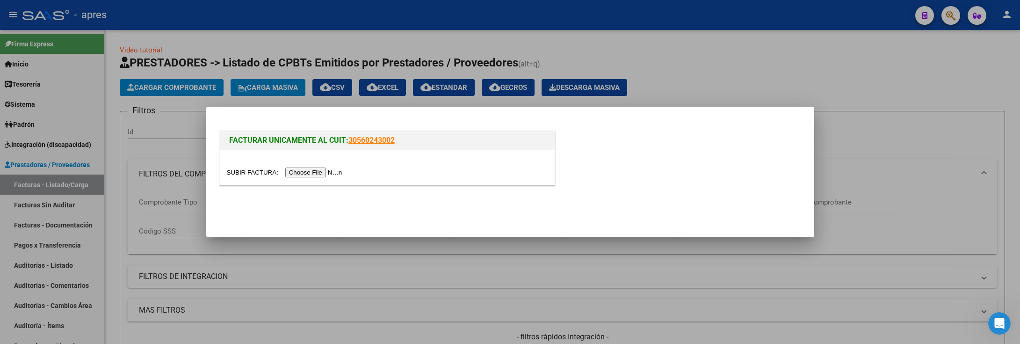
click at [295, 171] on input "file" at bounding box center [286, 172] width 118 height 10
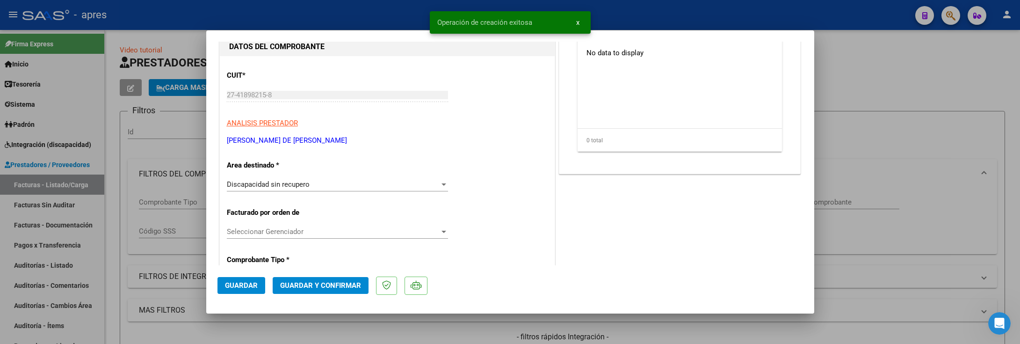
scroll to position [140, 0]
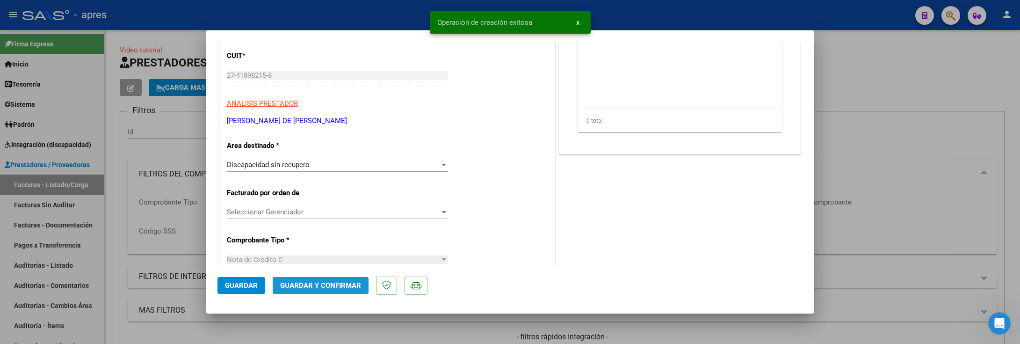
click at [313, 286] on span "Guardar y Confirmar" at bounding box center [320, 285] width 81 height 8
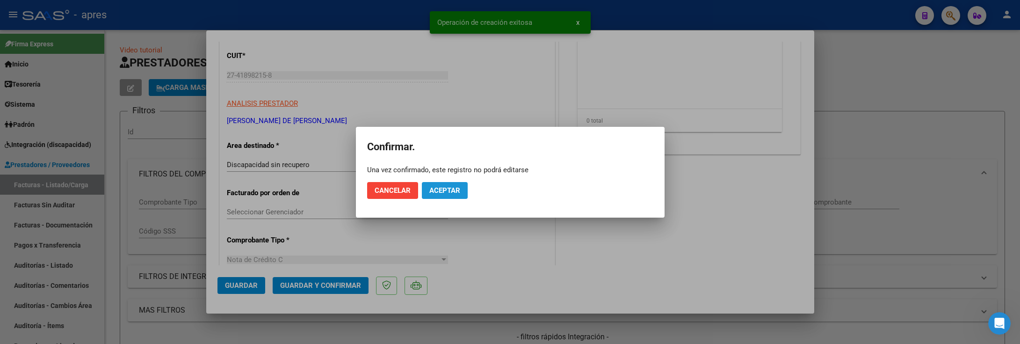
click at [452, 192] on span "Aceptar" at bounding box center [444, 190] width 31 height 8
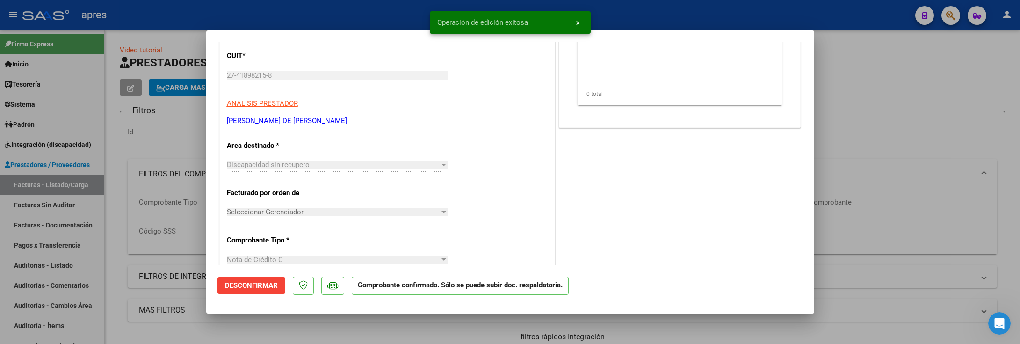
click at [118, 231] on div at bounding box center [510, 172] width 1020 height 344
type input "$ 0,00"
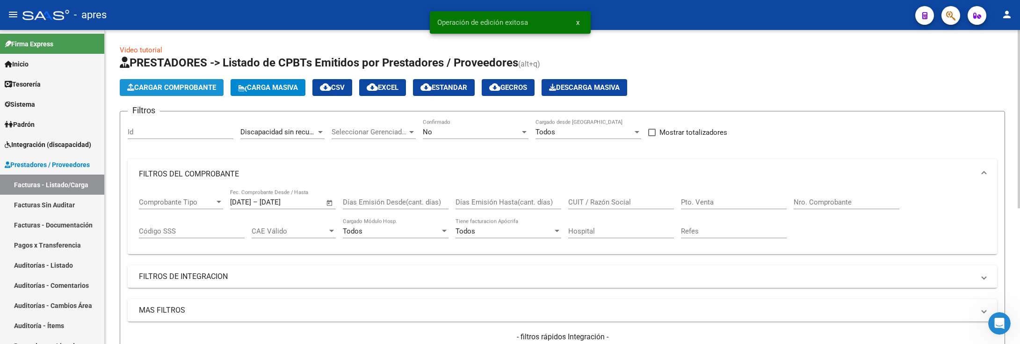
click at [167, 83] on span "Cargar Comprobante" at bounding box center [171, 87] width 89 height 8
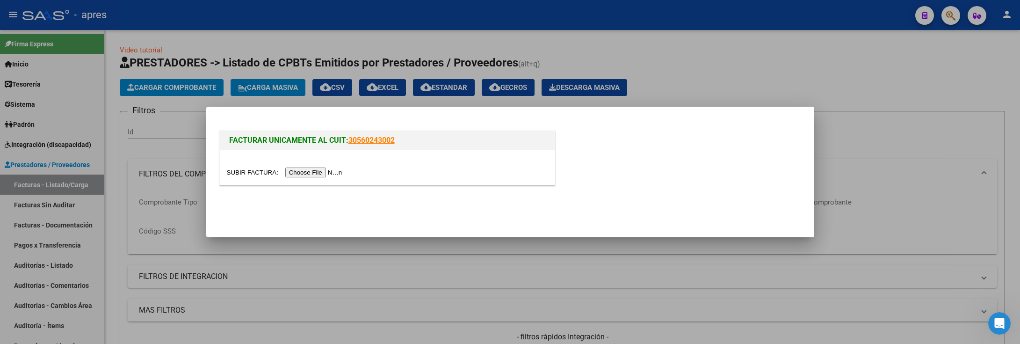
click at [109, 214] on div at bounding box center [510, 172] width 1020 height 344
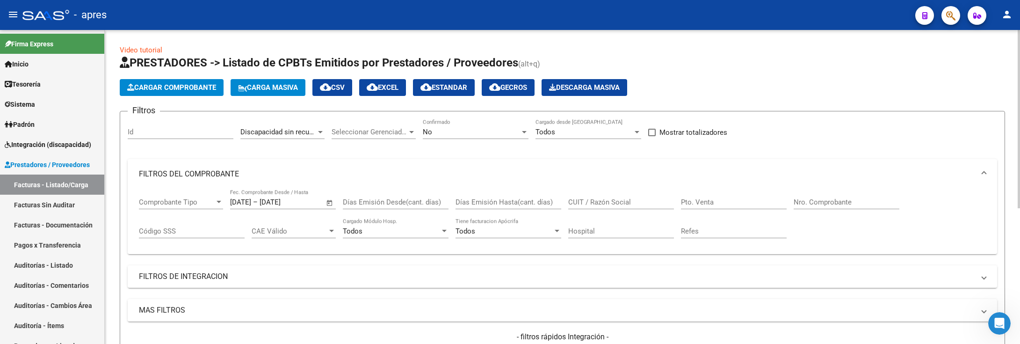
click at [170, 90] on span "Cargar Comprobante" at bounding box center [171, 87] width 89 height 8
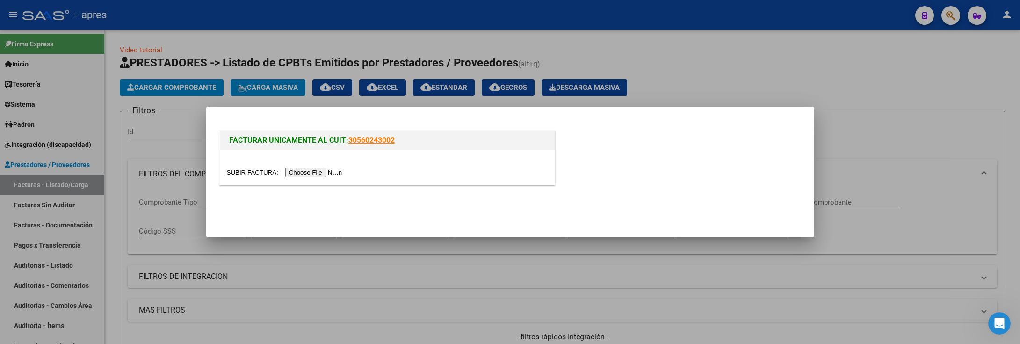
click at [312, 173] on input "file" at bounding box center [286, 172] width 118 height 10
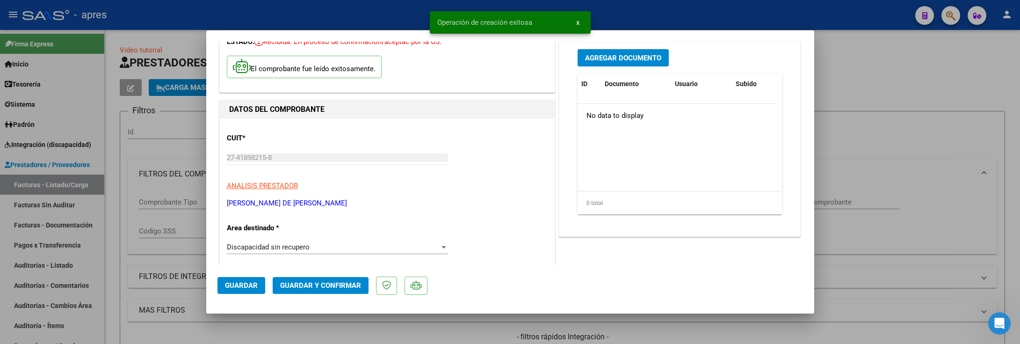
scroll to position [140, 0]
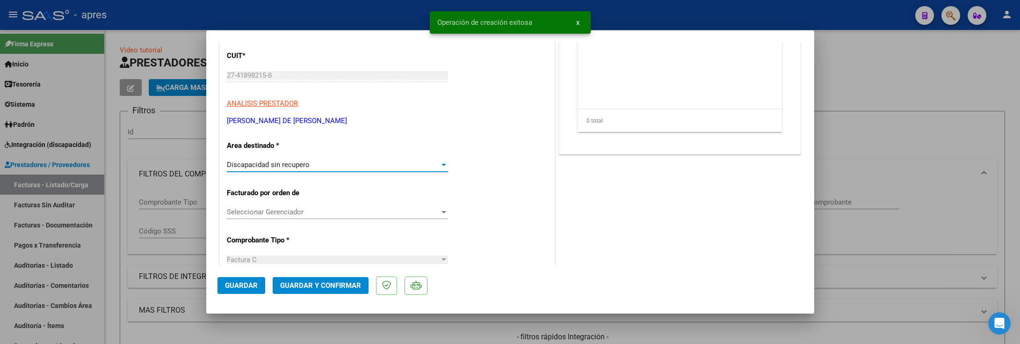
click at [362, 165] on div "Discapacidad sin recupero" at bounding box center [333, 164] width 213 height 8
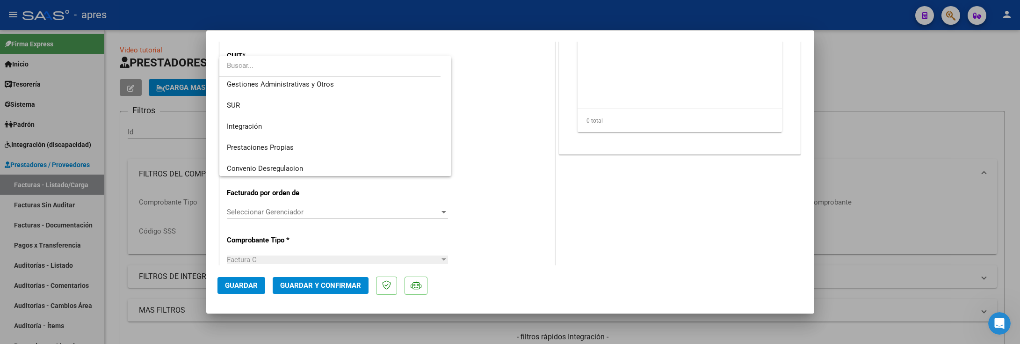
scroll to position [0, 0]
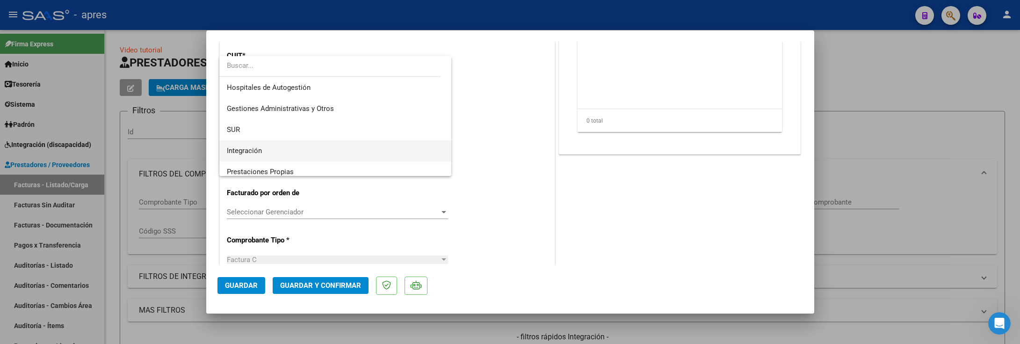
click at [359, 146] on span "Integración" at bounding box center [335, 150] width 217 height 21
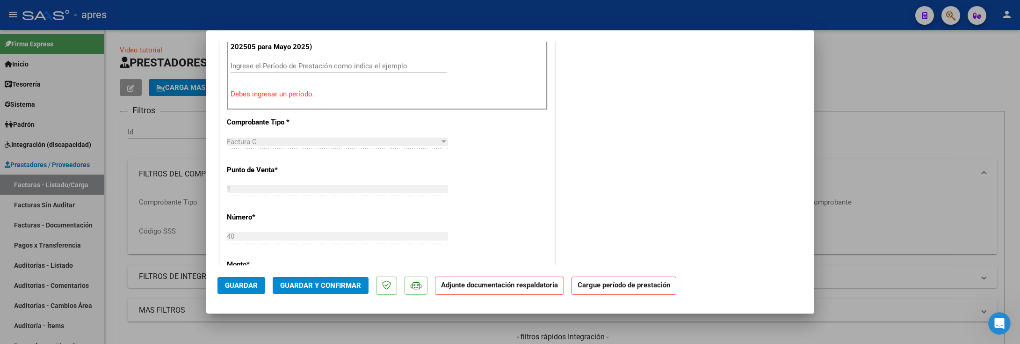
scroll to position [351, 0]
click at [321, 67] on input "Ingrese el Período de Prestación como indica el ejemplo" at bounding box center [338, 63] width 216 height 8
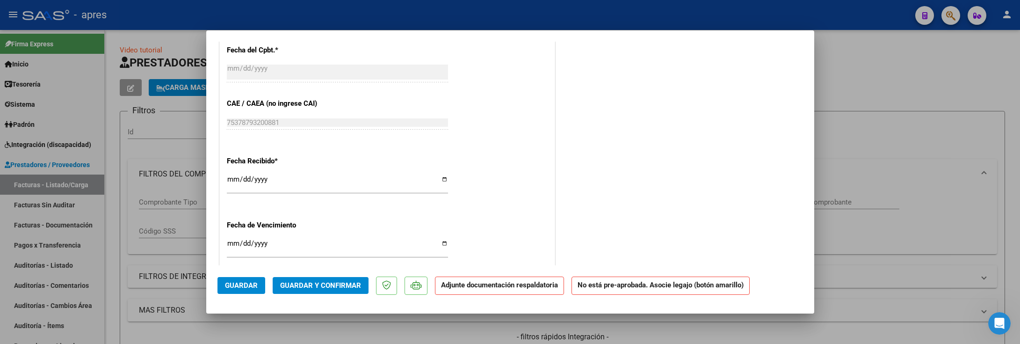
scroll to position [631, 0]
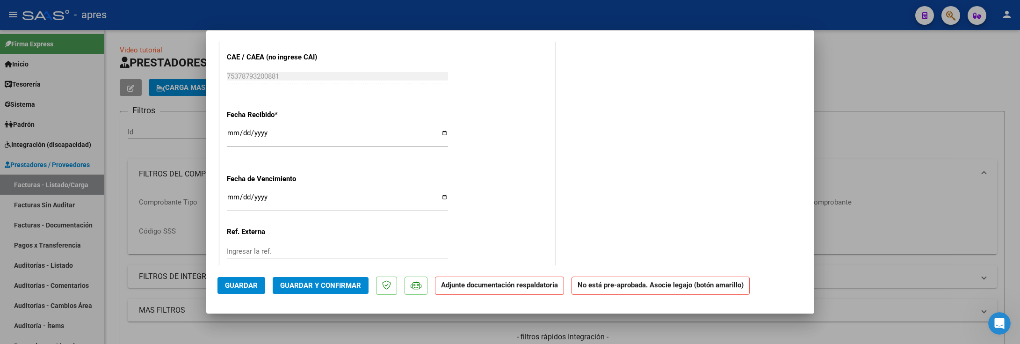
type input "202508"
click at [234, 197] on input "Ingresar la fecha" at bounding box center [337, 200] width 221 height 15
type input "2025-09-21"
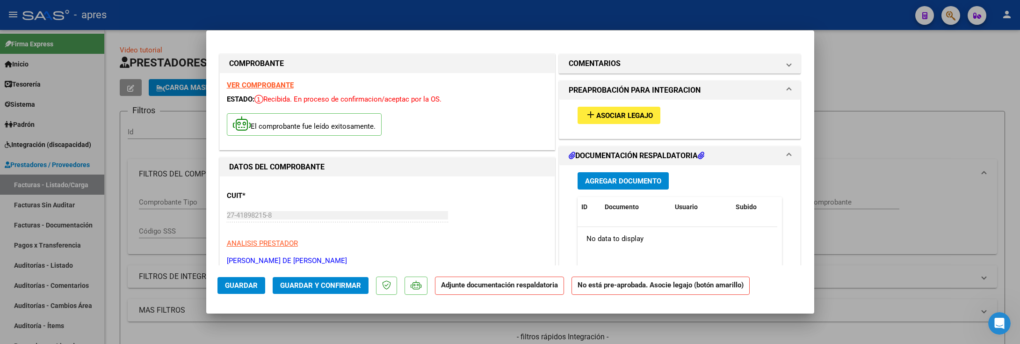
scroll to position [0, 0]
click at [610, 112] on span "Asociar Legajo" at bounding box center [624, 116] width 57 height 8
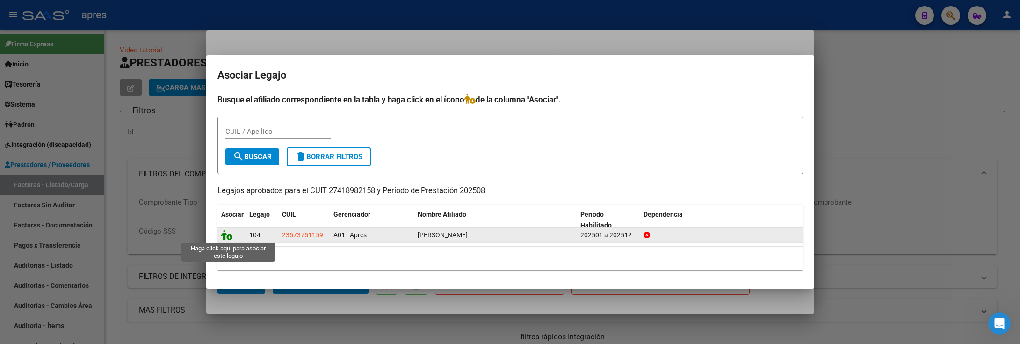
click at [223, 234] on icon at bounding box center [226, 235] width 11 height 10
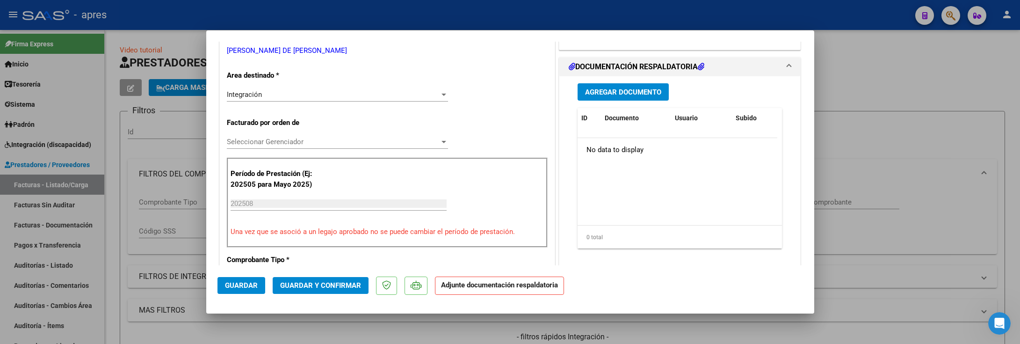
scroll to position [70, 0]
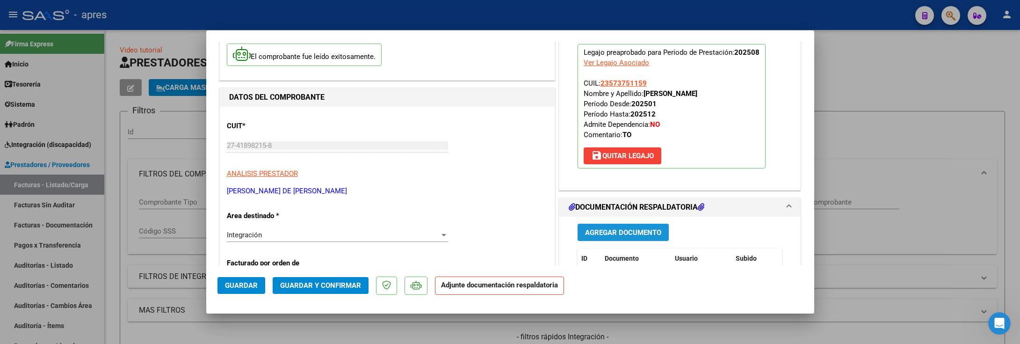
click at [595, 226] on button "Agregar Documento" at bounding box center [622, 231] width 91 height 17
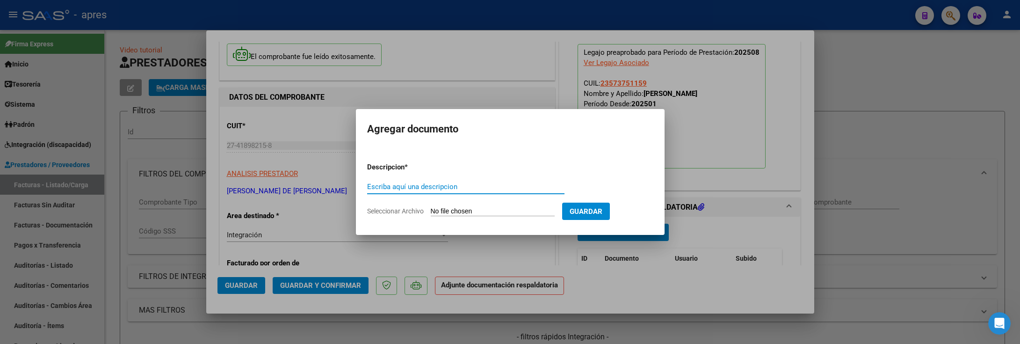
click at [497, 211] on input "Seleccionar Archivo" at bounding box center [493, 211] width 124 height 9
type input "C:\fakepath\27418982158-FACTURA_C-1-36-ANEXO-PLANILLA DE ASISTENCIA .pdf"
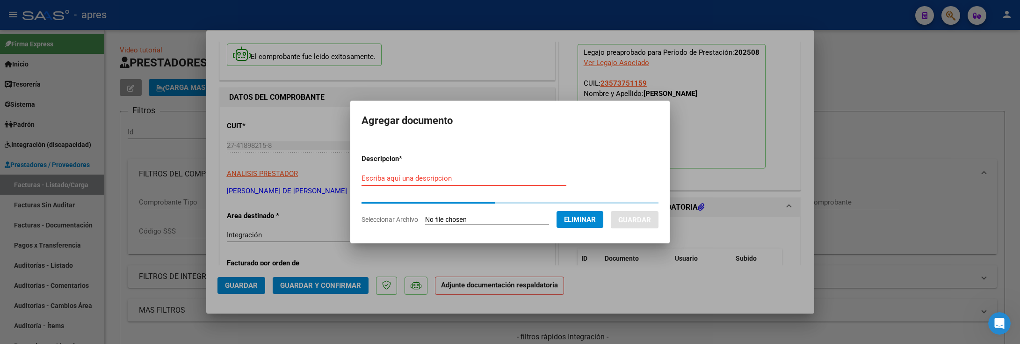
click at [445, 176] on input "Escriba aquí una descripcion" at bounding box center [463, 178] width 205 height 8
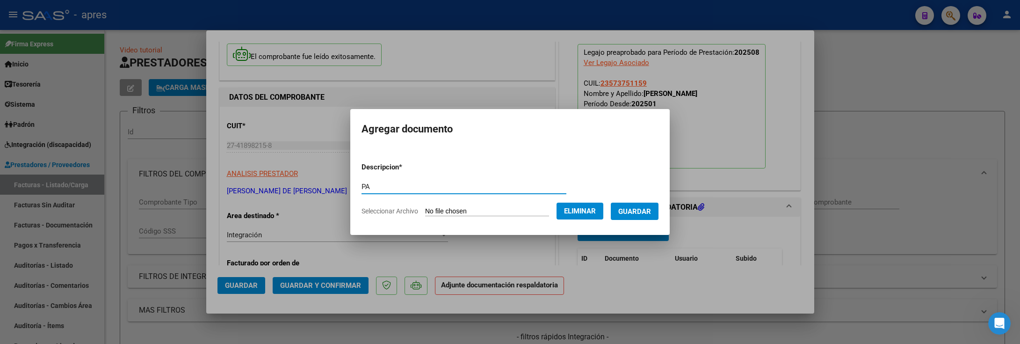
type input "PA"
click at [651, 212] on span "Guardar" at bounding box center [634, 211] width 33 height 8
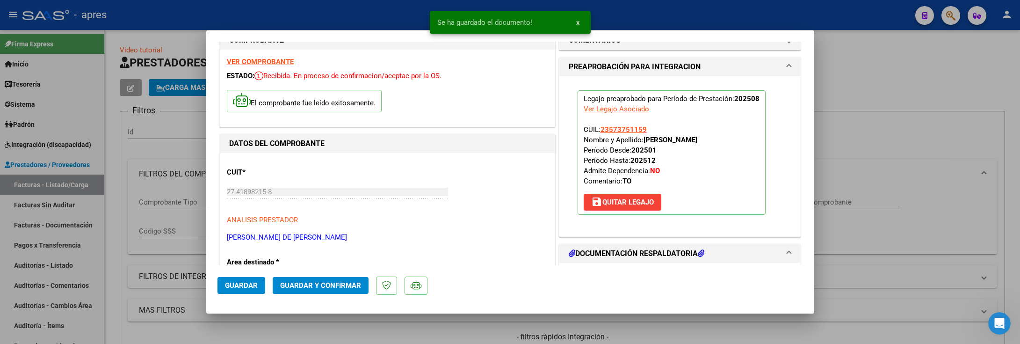
scroll to position [0, 0]
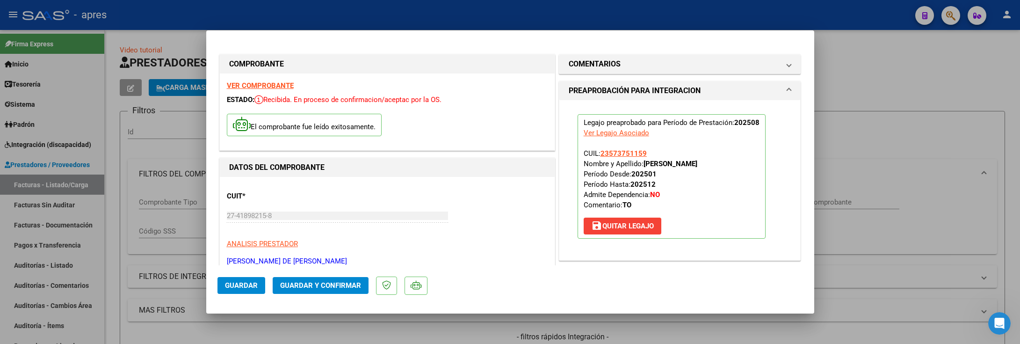
click at [272, 87] on strong "VER COMPROBANTE" at bounding box center [260, 85] width 67 height 8
click at [333, 283] on span "Guardar y Confirmar" at bounding box center [320, 285] width 81 height 8
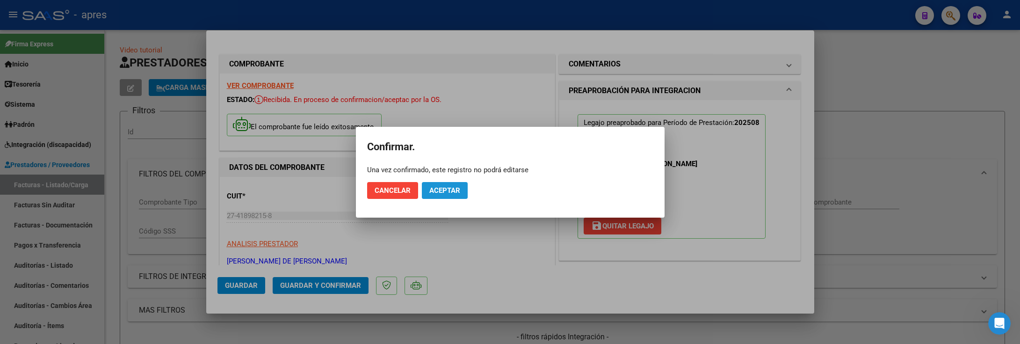
click at [452, 187] on span "Aceptar" at bounding box center [444, 190] width 31 height 8
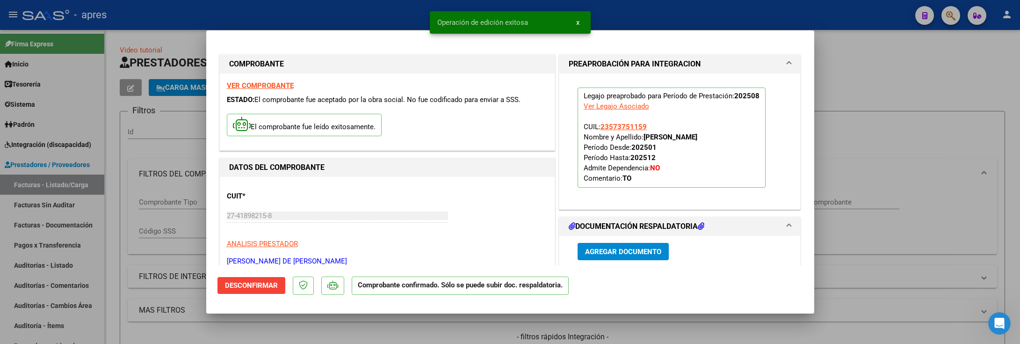
click at [114, 223] on div at bounding box center [510, 172] width 1020 height 344
type input "$ 0,00"
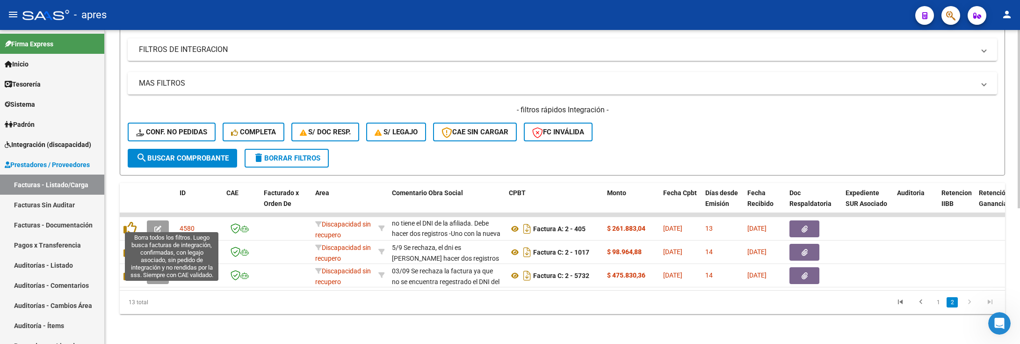
scroll to position [238, 0]
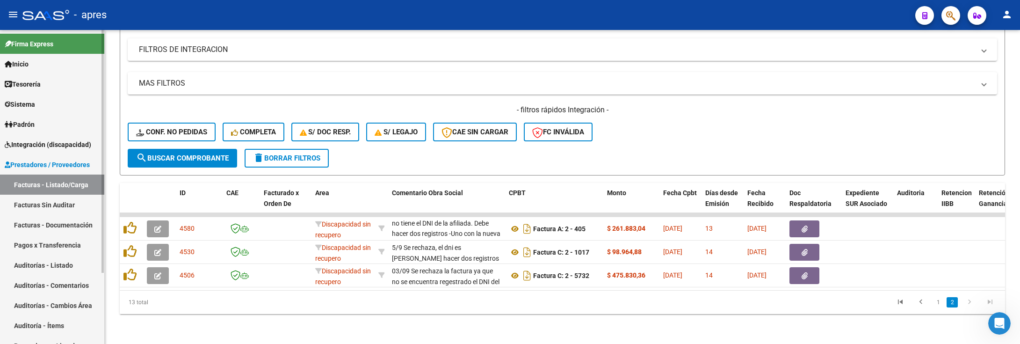
click at [64, 263] on link "Auditorías - Listado" at bounding box center [52, 265] width 104 height 20
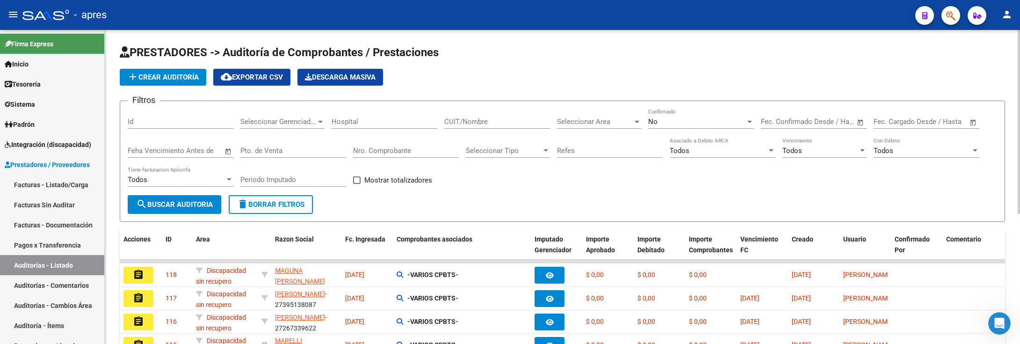
click at [184, 82] on button "add Crear Auditoría" at bounding box center [163, 77] width 86 height 17
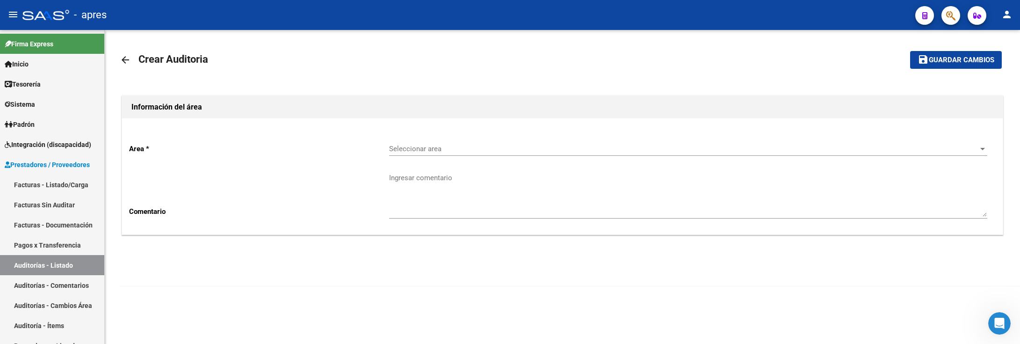
click at [602, 153] on div "Seleccionar area Seleccionar area" at bounding box center [688, 146] width 598 height 20
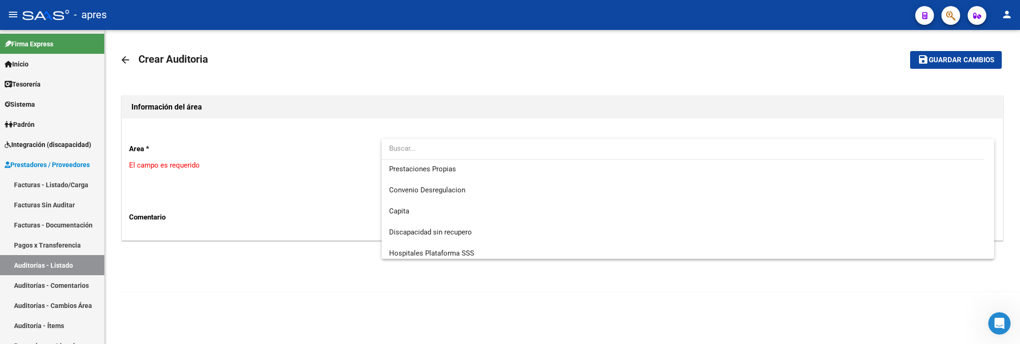
scroll to position [90, 0]
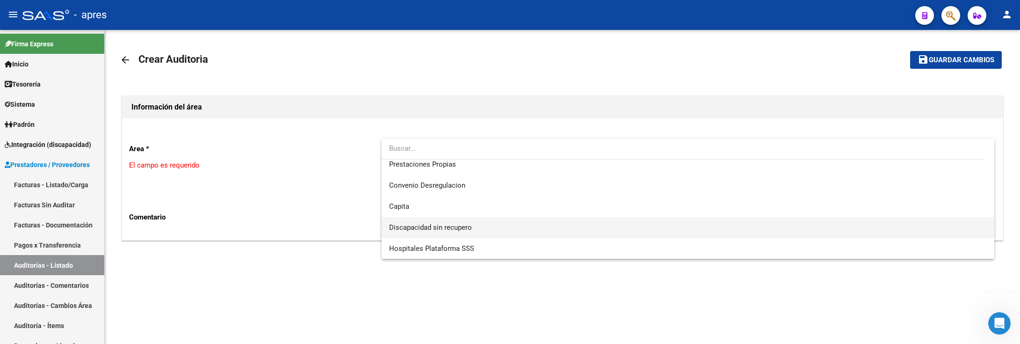
click at [493, 231] on span "Discapacidad sin recupero" at bounding box center [687, 227] width 597 height 21
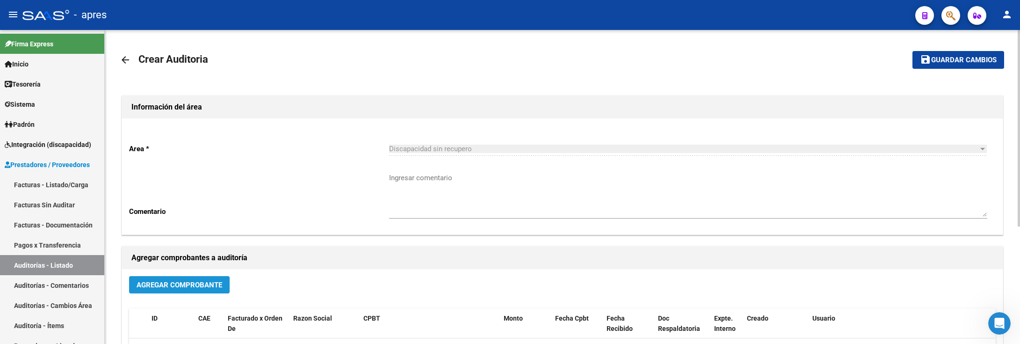
click at [182, 292] on button "Agregar Comprobante" at bounding box center [179, 284] width 101 height 17
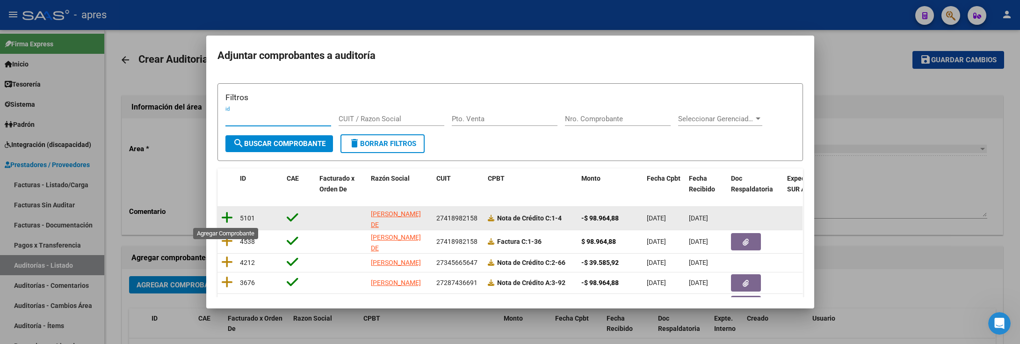
click at [229, 219] on icon at bounding box center [227, 217] width 12 height 13
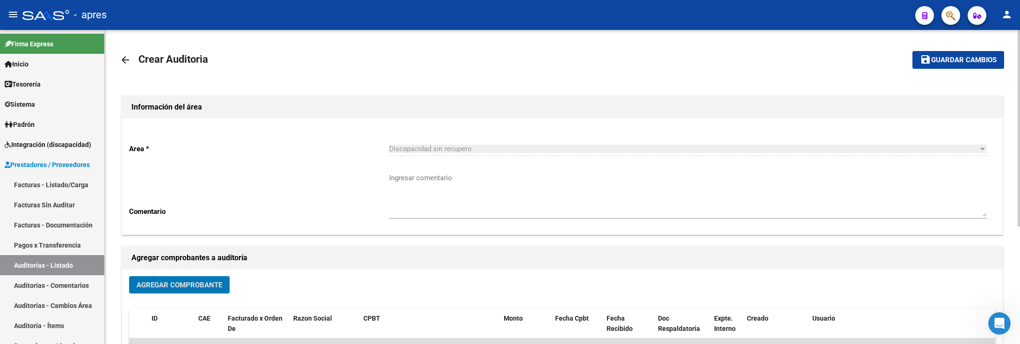
click at [181, 285] on span "Agregar Comprobante" at bounding box center [180, 284] width 86 height 8
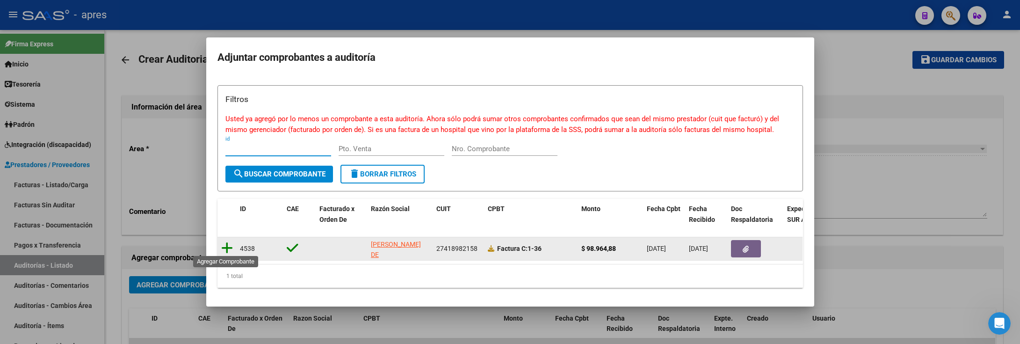
click at [227, 241] on icon at bounding box center [227, 247] width 12 height 13
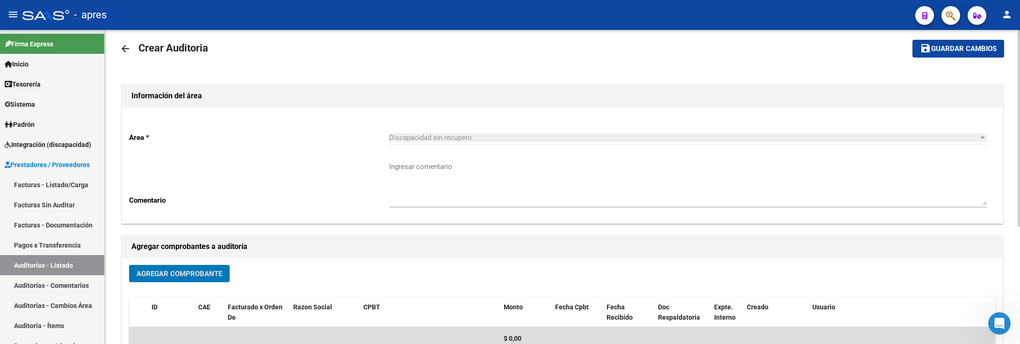
scroll to position [0, 0]
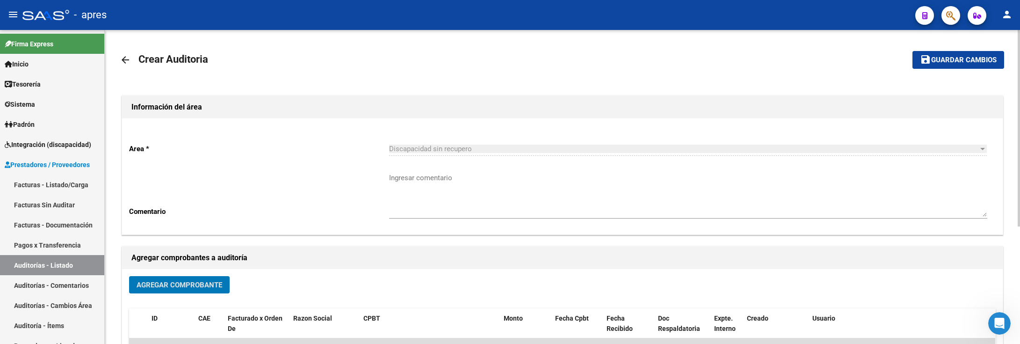
click at [976, 50] on mat-toolbar-row "save Guardar cambios" at bounding box center [911, 60] width 183 height 30
click at [970, 61] on span "Guardar cambios" at bounding box center [963, 60] width 65 height 8
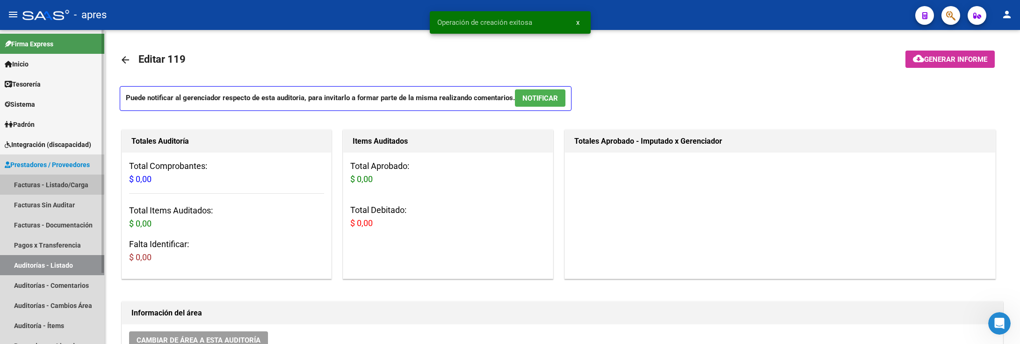
click at [27, 181] on link "Facturas - Listado/Carga" at bounding box center [52, 184] width 104 height 20
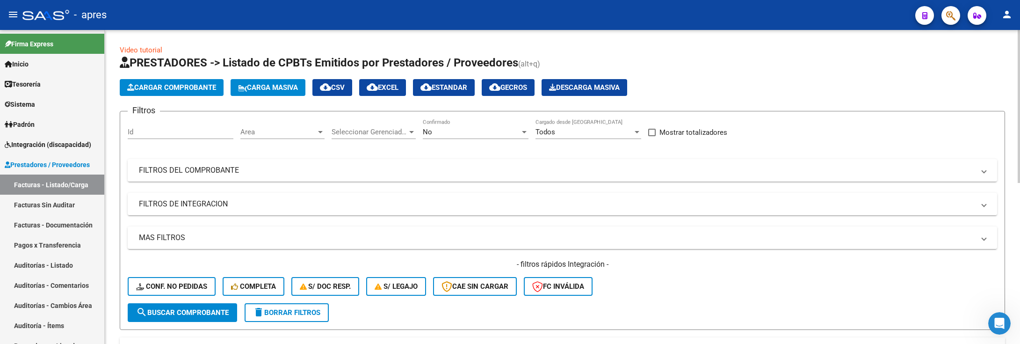
click at [115, 189] on div "Video tutorial PRESTADORES -> Listado de CPBTs Emitidos por Prestadores / Prove…" at bounding box center [562, 346] width 915 height 632
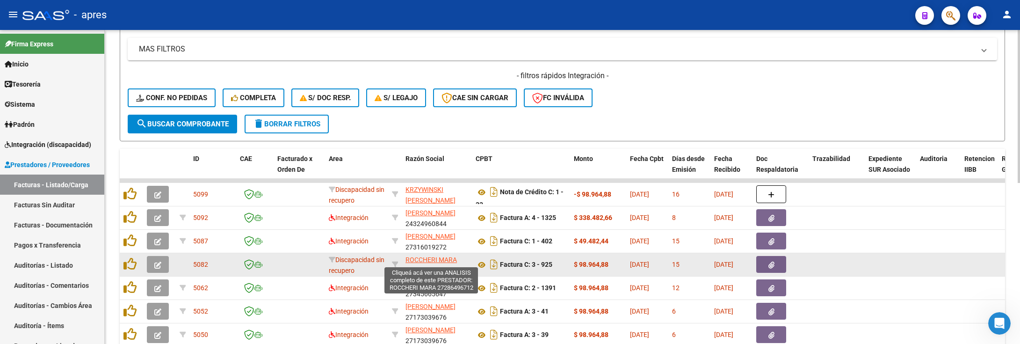
scroll to position [1, 0]
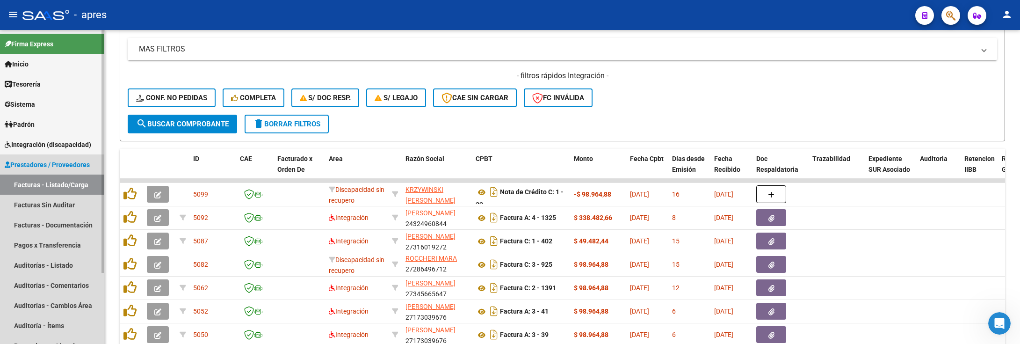
click at [77, 184] on link "Facturas - Listado/Carga" at bounding box center [52, 184] width 104 height 20
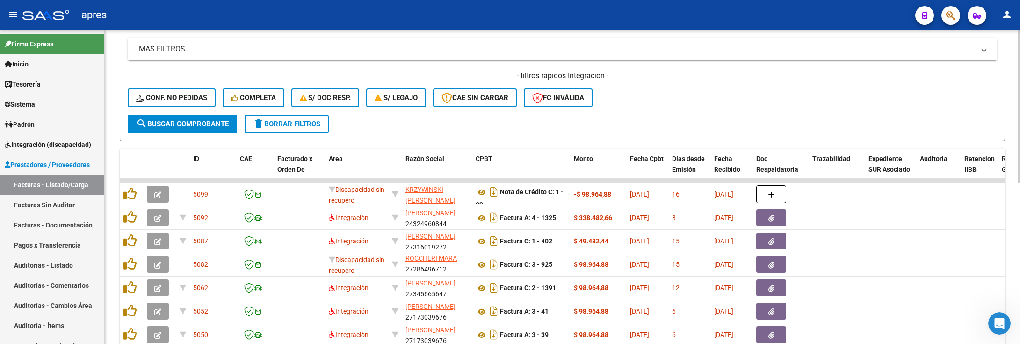
click at [302, 121] on span "delete Borrar Filtros" at bounding box center [286, 124] width 67 height 8
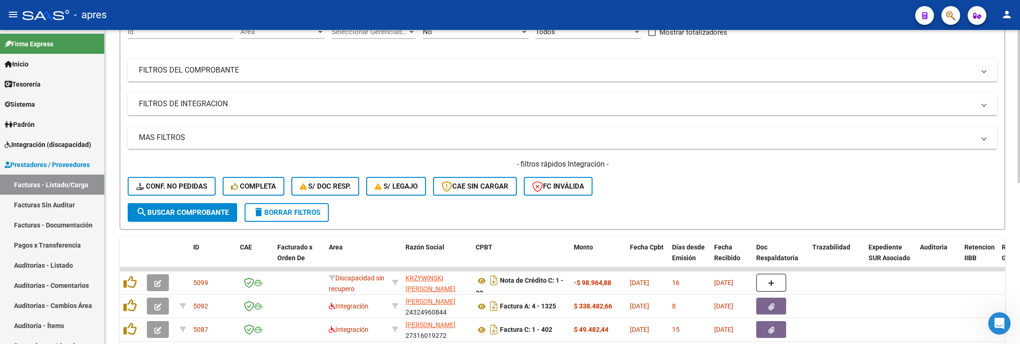
scroll to position [188, 0]
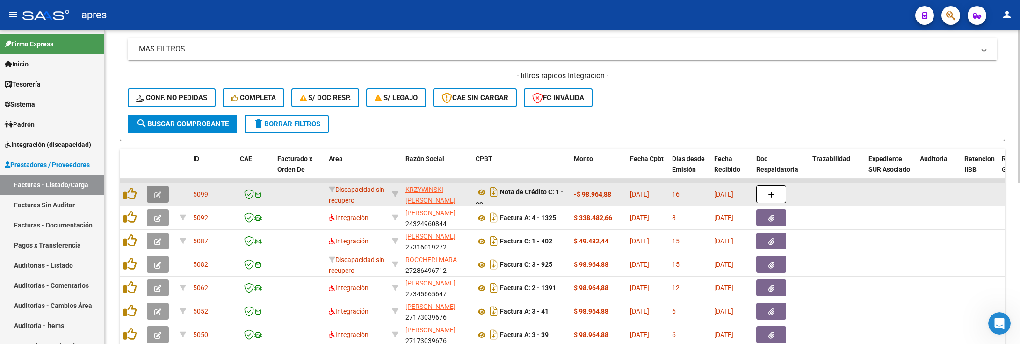
click at [160, 193] on icon "button" at bounding box center [157, 194] width 7 height 7
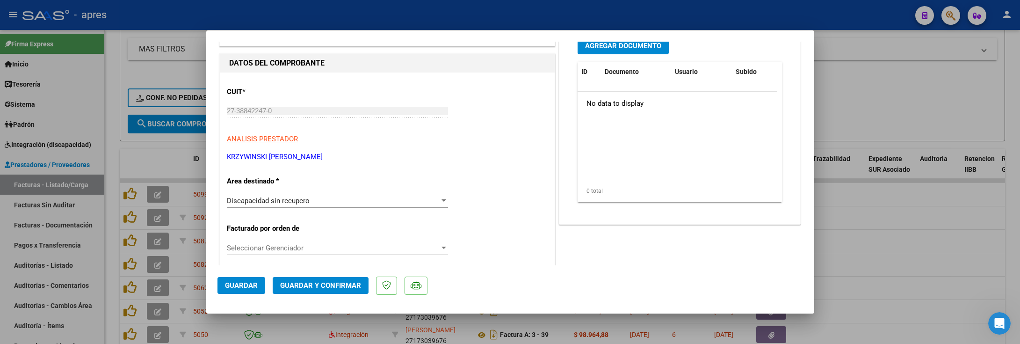
scroll to position [0, 0]
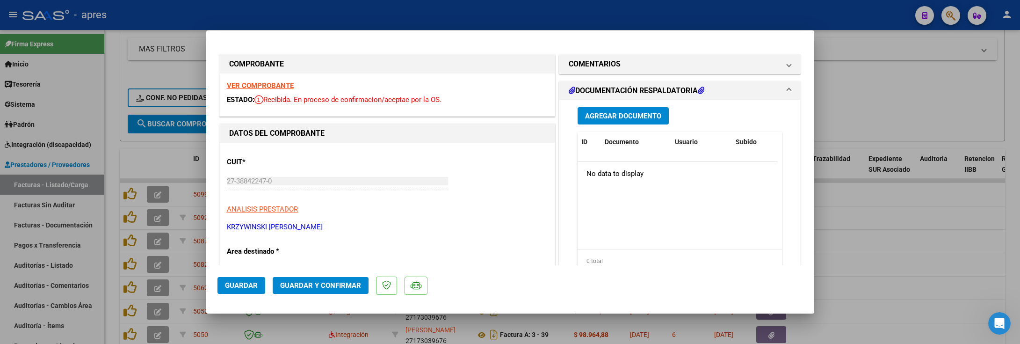
click at [270, 83] on strong "VER COMPROBANTE" at bounding box center [260, 85] width 67 height 8
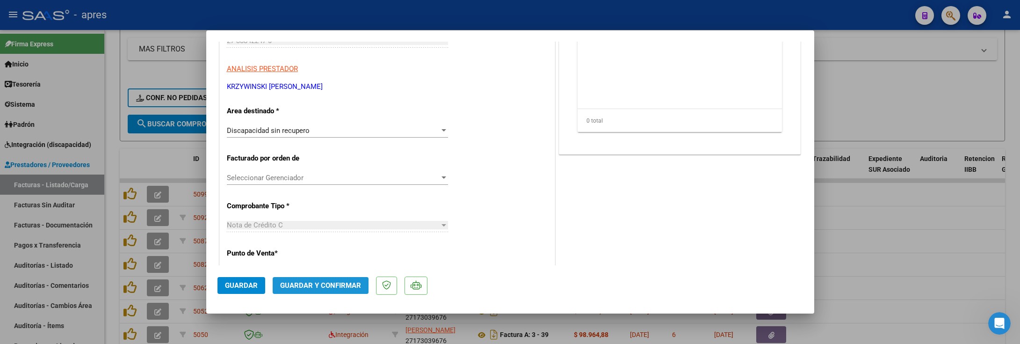
click at [321, 282] on span "Guardar y Confirmar" at bounding box center [320, 285] width 81 height 8
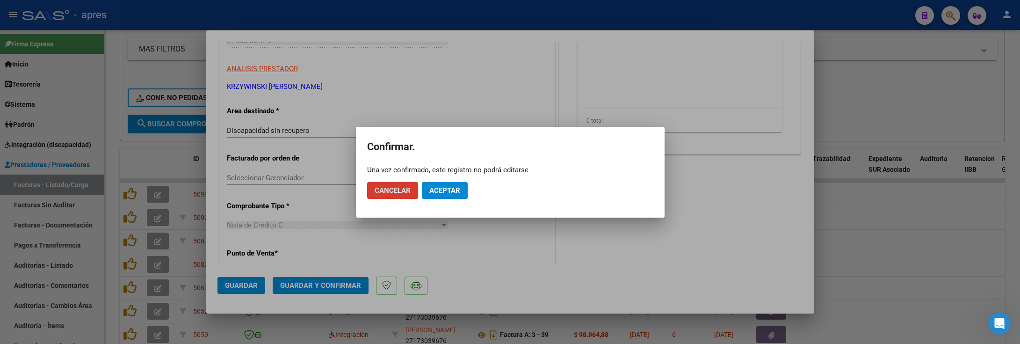
click at [450, 193] on span "Aceptar" at bounding box center [444, 190] width 31 height 8
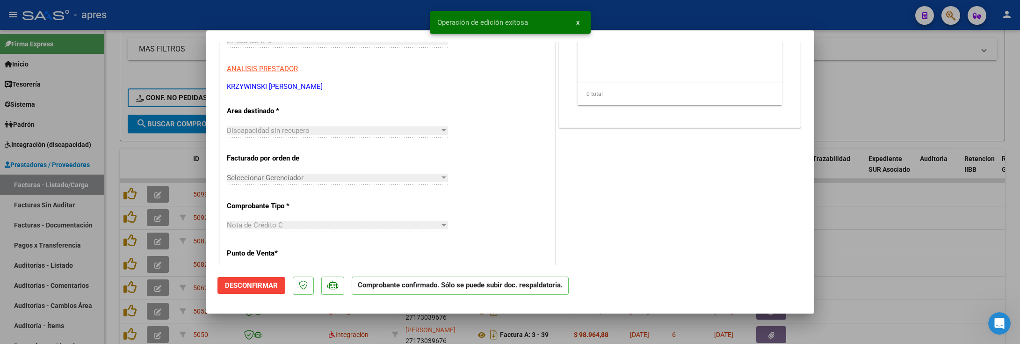
click at [113, 139] on div at bounding box center [510, 172] width 1020 height 344
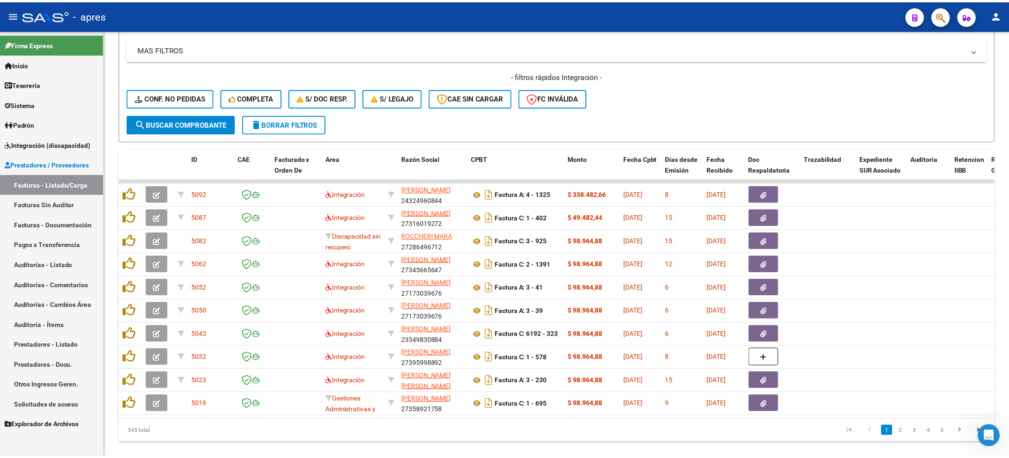
scroll to position [3130, 0]
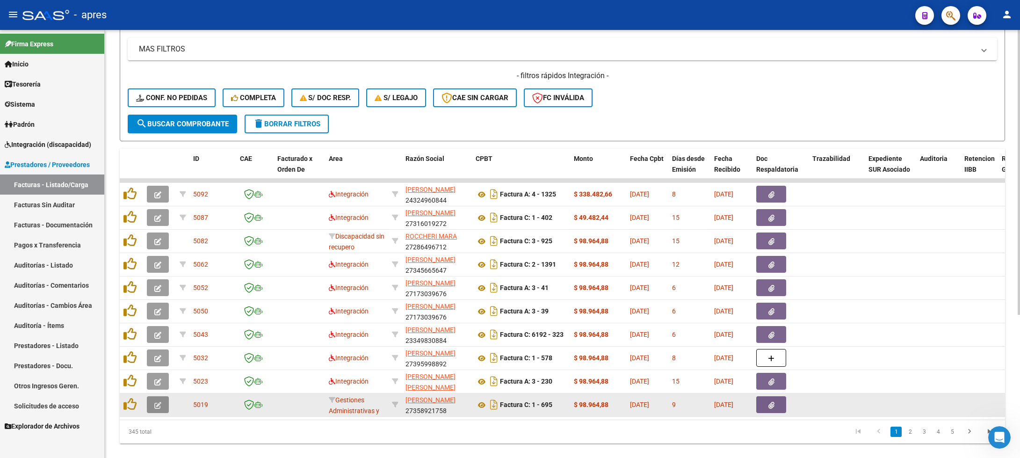
click at [160, 404] on icon "button" at bounding box center [157, 405] width 7 height 7
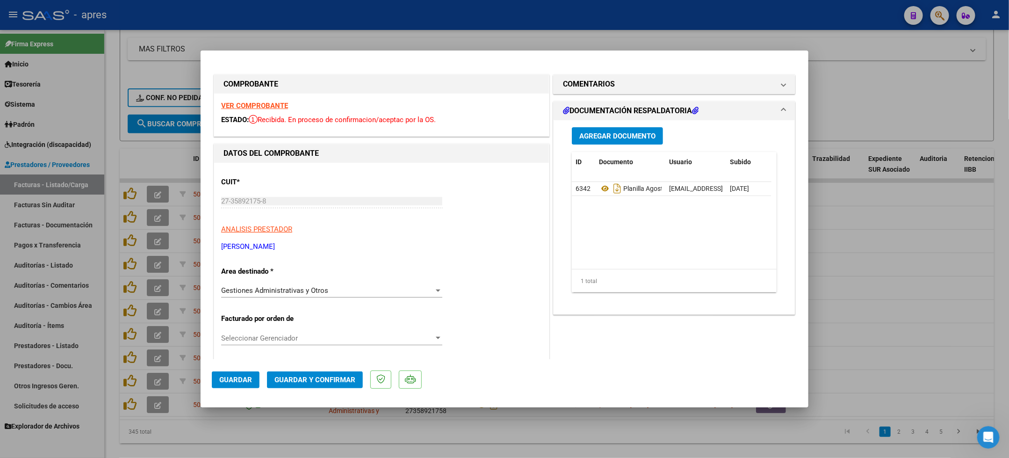
click at [268, 105] on strong "VER COMPROBANTE" at bounding box center [254, 105] width 67 height 8
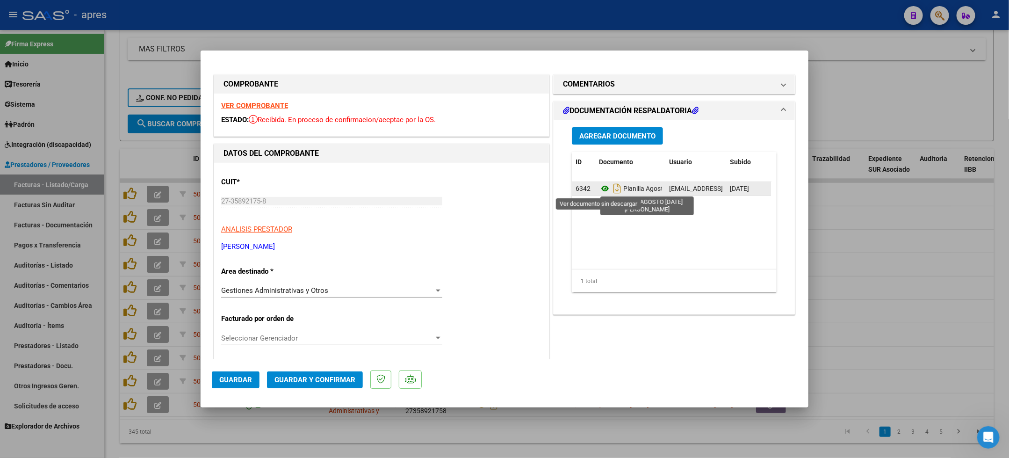
click at [599, 191] on icon at bounding box center [605, 188] width 12 height 11
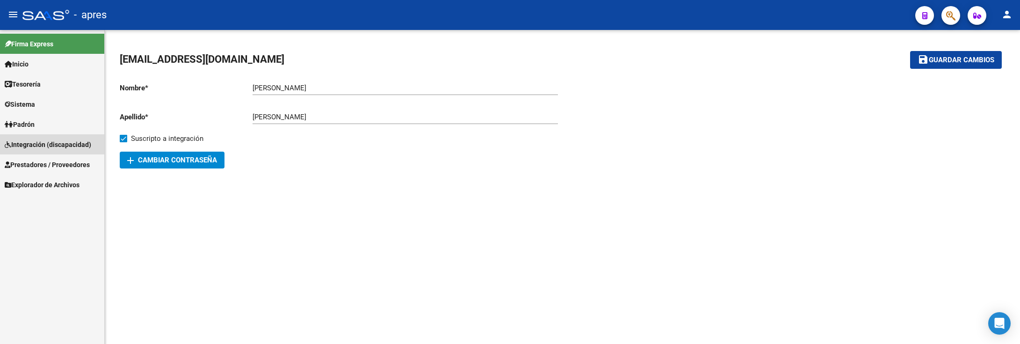
click at [72, 144] on span "Integración (discapacidad)" at bounding box center [48, 144] width 86 height 10
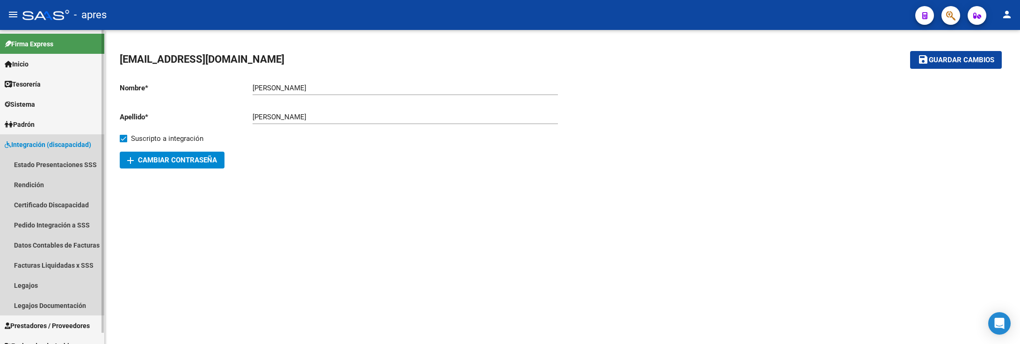
click at [72, 144] on span "Integración (discapacidad)" at bounding box center [48, 144] width 86 height 10
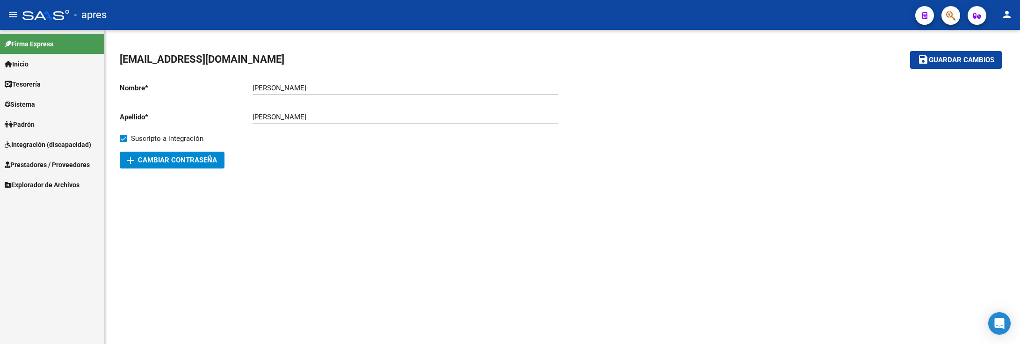
click at [65, 163] on span "Prestadores / Proveedores" at bounding box center [47, 164] width 85 height 10
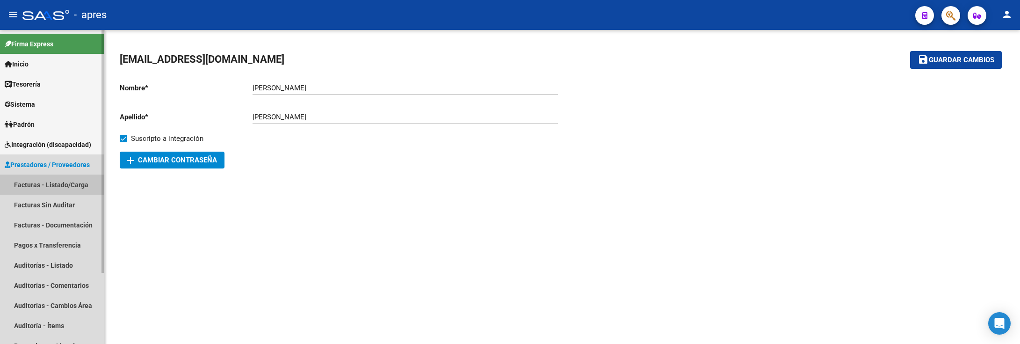
click at [65, 184] on link "Facturas - Listado/Carga" at bounding box center [52, 184] width 104 height 20
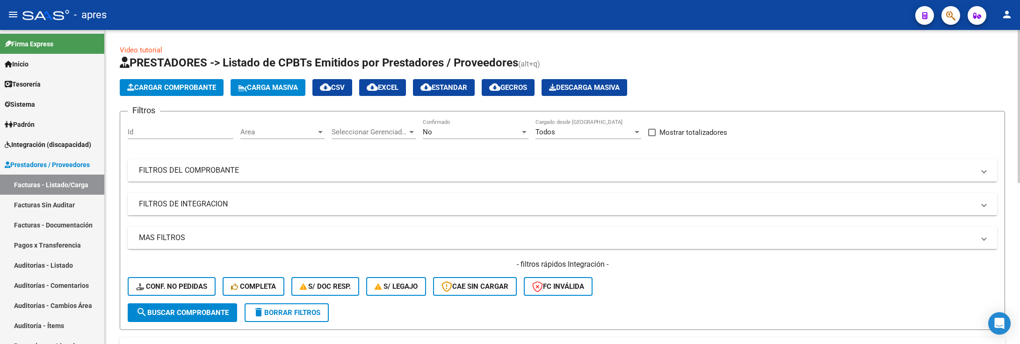
click at [674, 174] on mat-panel-title "FILTROS DEL COMPROBANTE" at bounding box center [556, 170] width 835 height 10
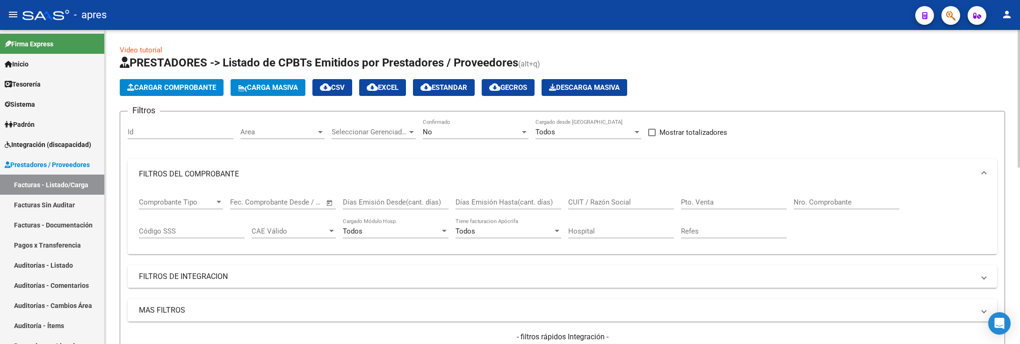
click at [784, 201] on input "Pto. Venta" at bounding box center [734, 202] width 106 height 8
click at [800, 201] on input "Nro. Comprobante" at bounding box center [846, 202] width 106 height 8
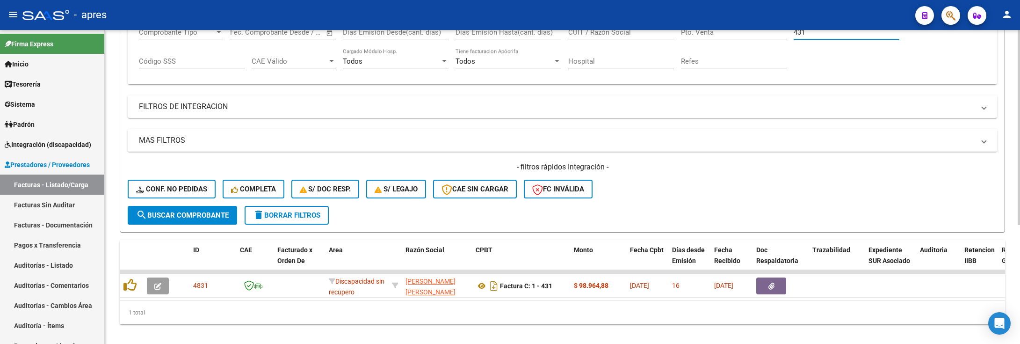
scroll to position [191, 0]
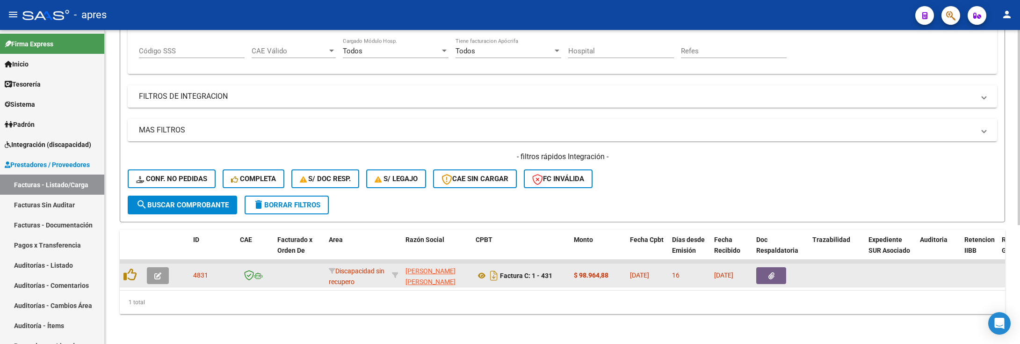
type input "431"
click at [157, 268] on button "button" at bounding box center [158, 275] width 22 height 17
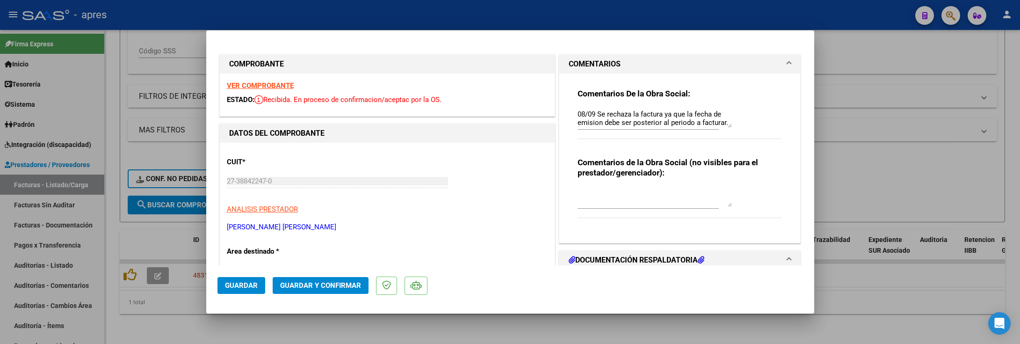
scroll to position [140, 0]
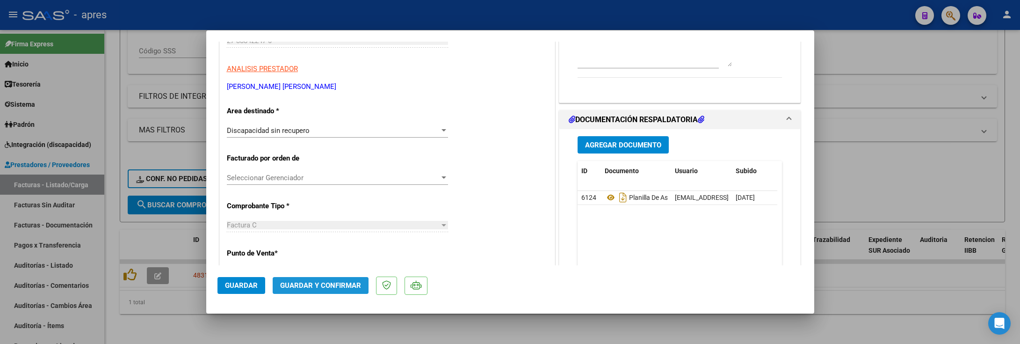
click at [337, 282] on span "Guardar y Confirmar" at bounding box center [320, 285] width 81 height 8
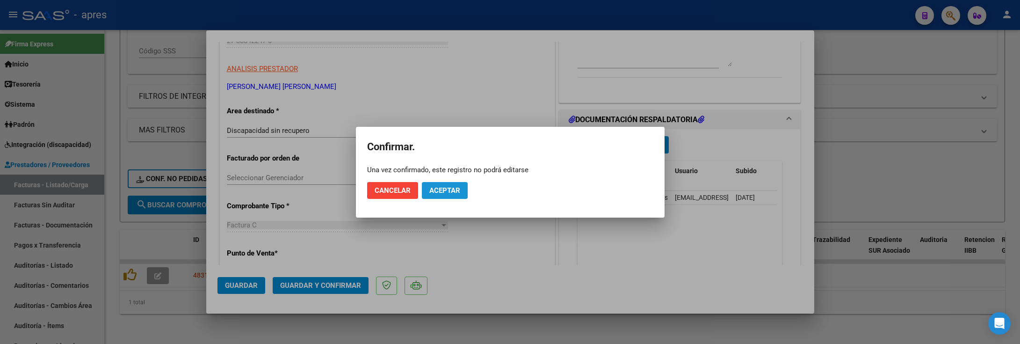
click at [455, 189] on span "Aceptar" at bounding box center [444, 190] width 31 height 8
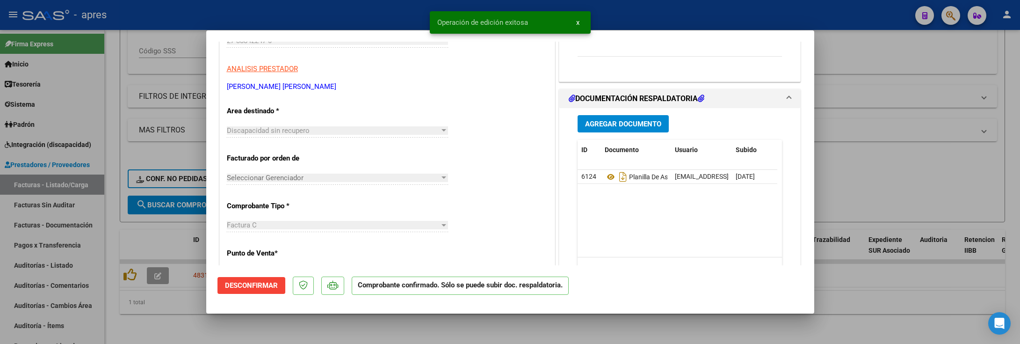
click at [112, 195] on div at bounding box center [510, 172] width 1020 height 344
type input "$ 0,00"
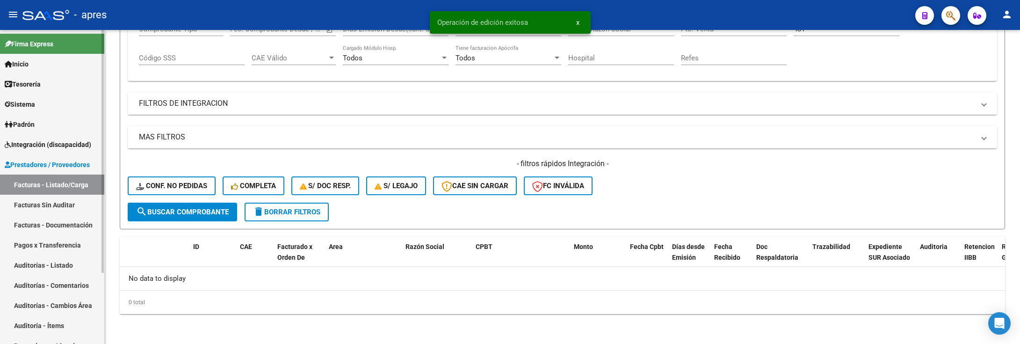
scroll to position [174, 0]
click at [60, 266] on link "Auditorías - Listado" at bounding box center [52, 265] width 104 height 20
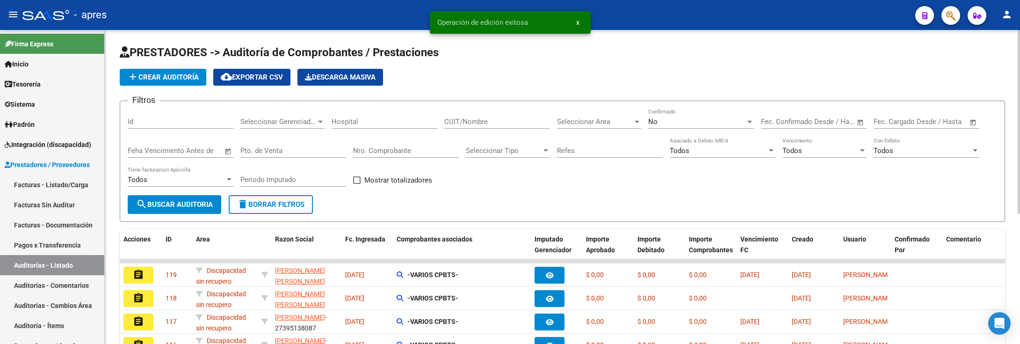
click at [180, 86] on app-list-header "PRESTADORES -> Auditoría de Comprobantes / Prestaciones add Crear Auditoría clo…" at bounding box center [562, 133] width 885 height 177
click at [180, 78] on span "add Crear Auditoría" at bounding box center [163, 77] width 72 height 8
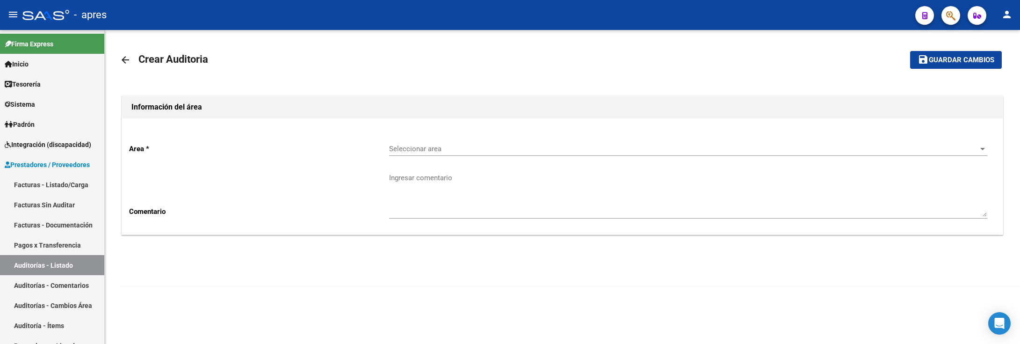
click at [417, 142] on div "Seleccionar area Seleccionar area" at bounding box center [688, 146] width 598 height 20
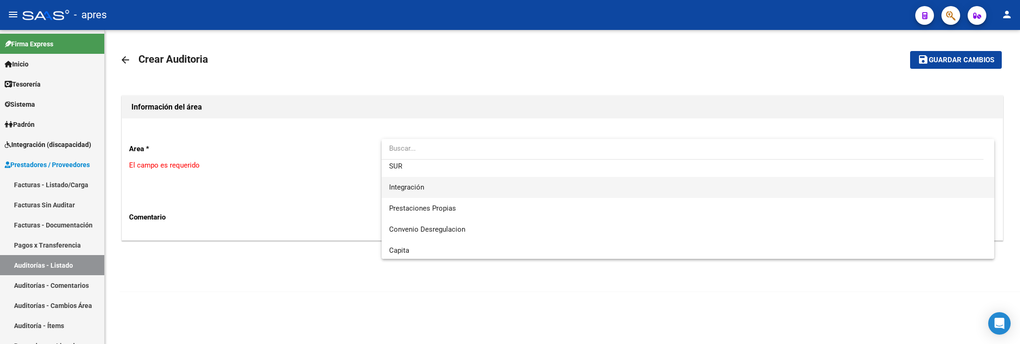
scroll to position [70, 0]
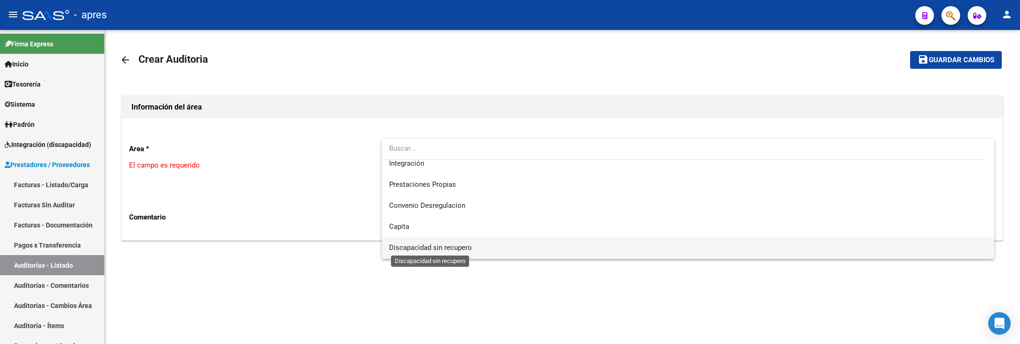
click at [440, 244] on span "Discapacidad sin recupero" at bounding box center [430, 247] width 83 height 8
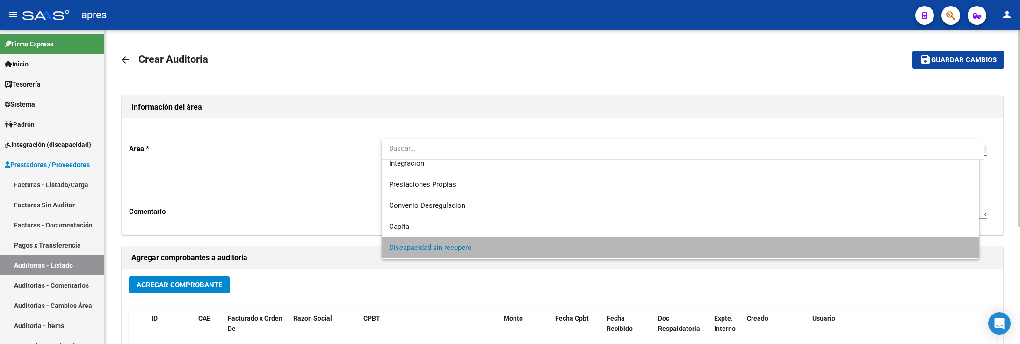
scroll to position [69, 0]
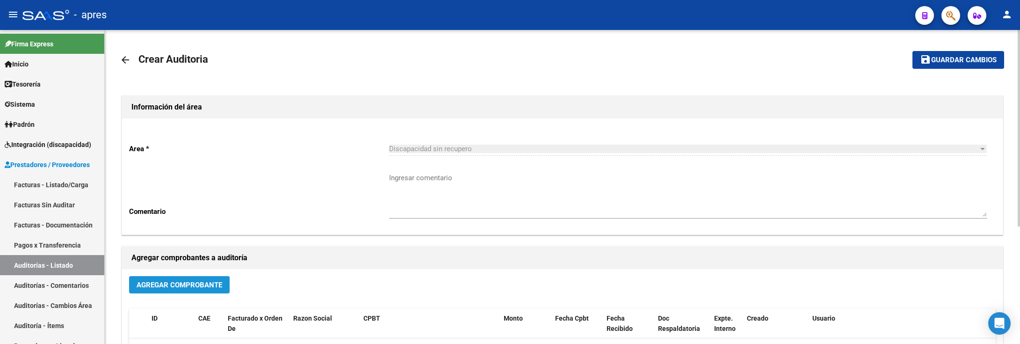
click at [207, 283] on span "Agregar Comprobante" at bounding box center [180, 284] width 86 height 8
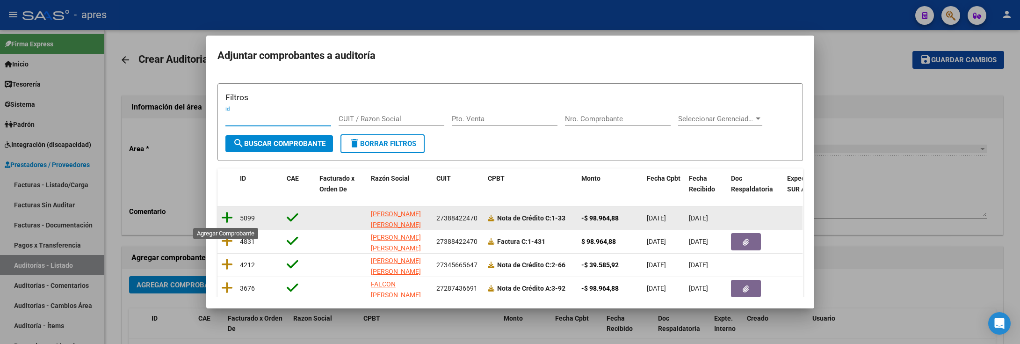
click at [227, 218] on icon at bounding box center [227, 217] width 12 height 13
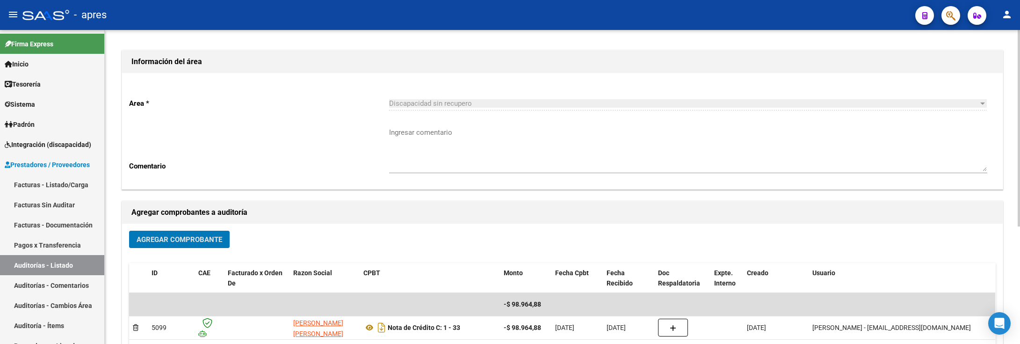
scroll to position [70, 0]
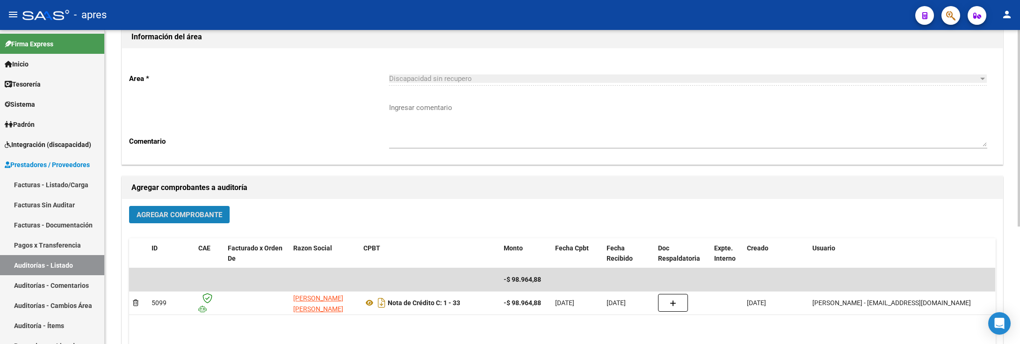
click at [210, 212] on span "Agregar Comprobante" at bounding box center [180, 214] width 86 height 8
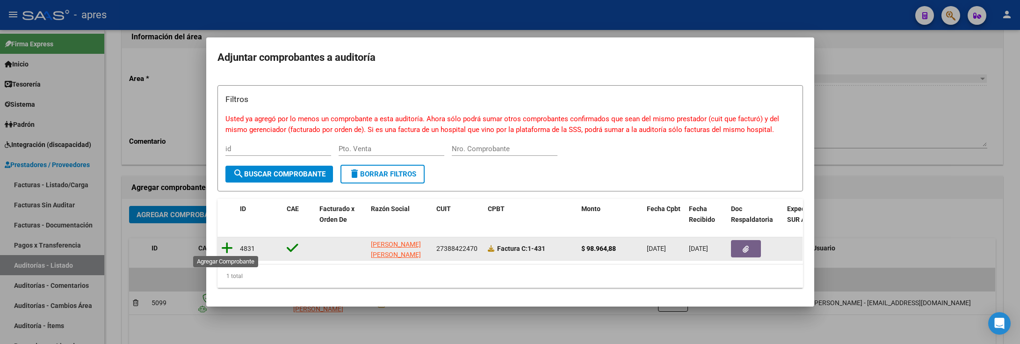
click at [227, 244] on icon at bounding box center [227, 247] width 12 height 13
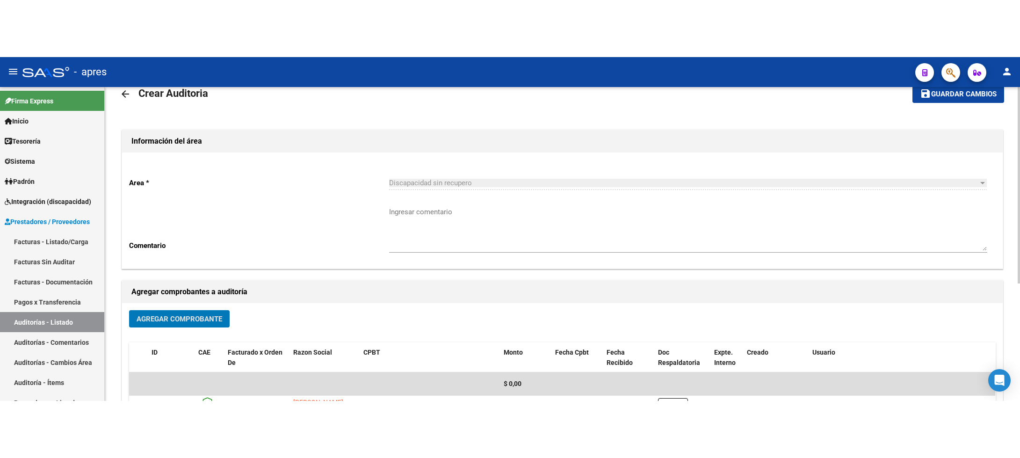
scroll to position [0, 0]
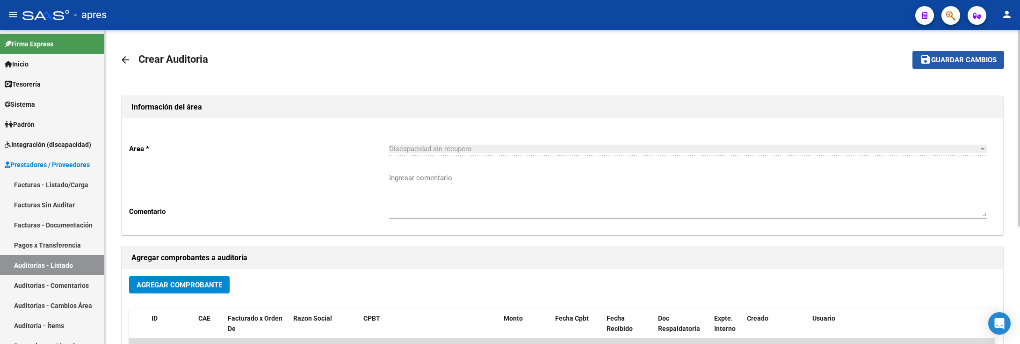
click at [975, 60] on span "Guardar cambios" at bounding box center [963, 60] width 65 height 8
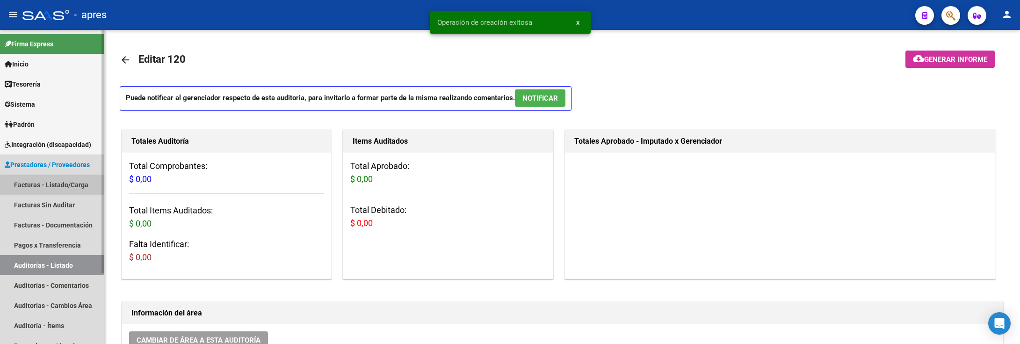
click at [49, 185] on link "Facturas - Listado/Carga" at bounding box center [52, 184] width 104 height 20
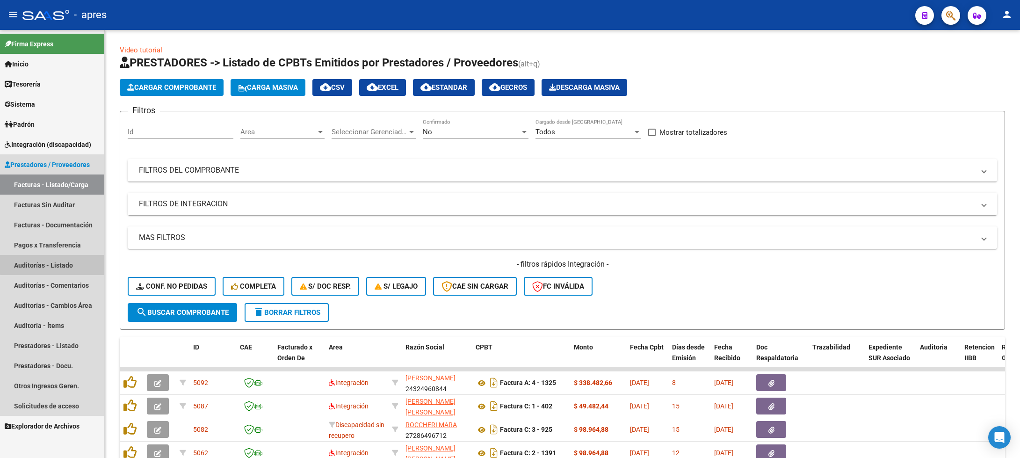
click at [59, 259] on link "Auditorías - Listado" at bounding box center [52, 265] width 104 height 20
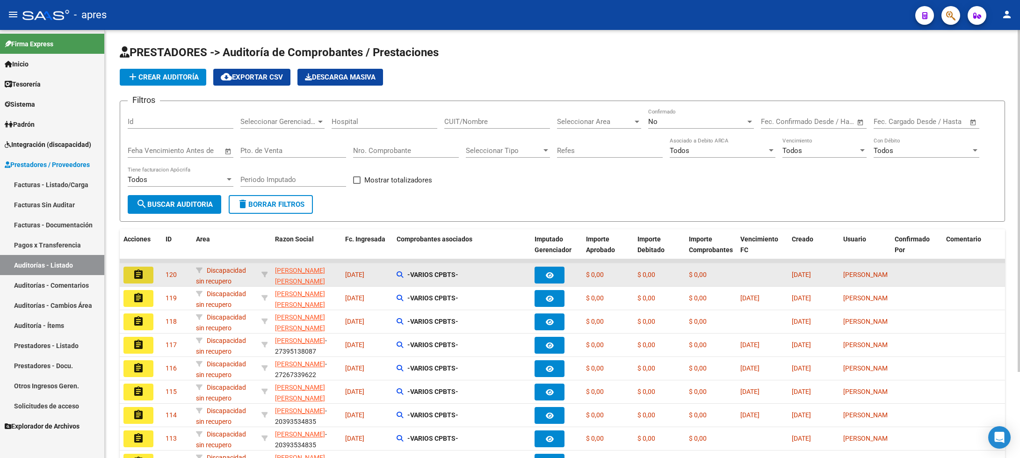
click at [142, 273] on mat-icon "assignment" at bounding box center [138, 274] width 11 height 11
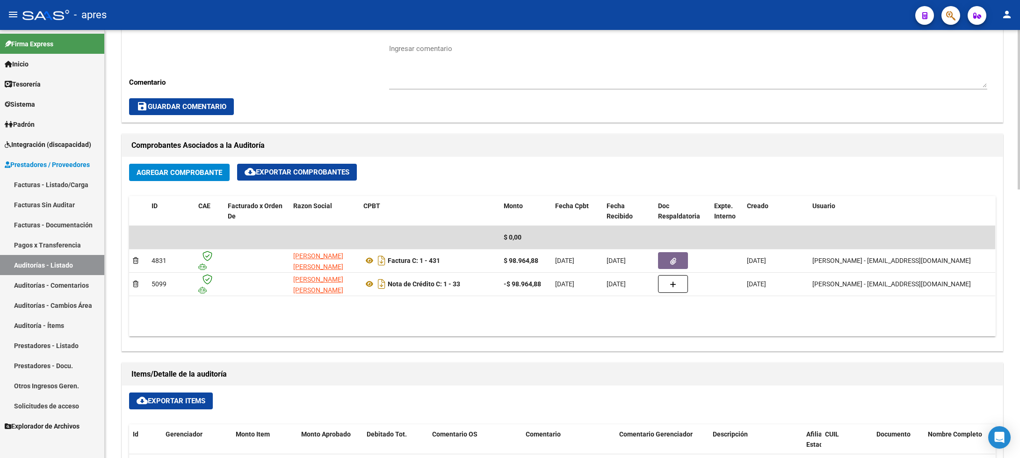
scroll to position [351, 0]
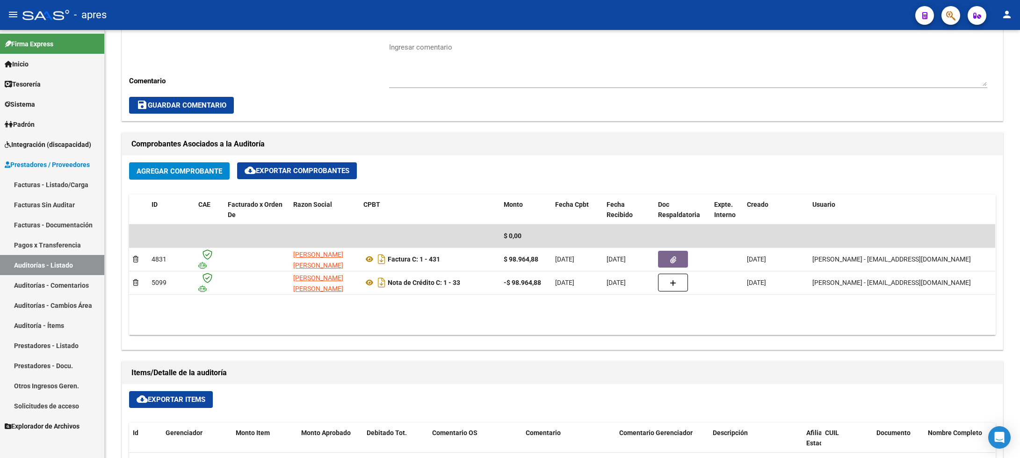
click at [48, 149] on span "Integración (discapacidad)" at bounding box center [48, 144] width 86 height 10
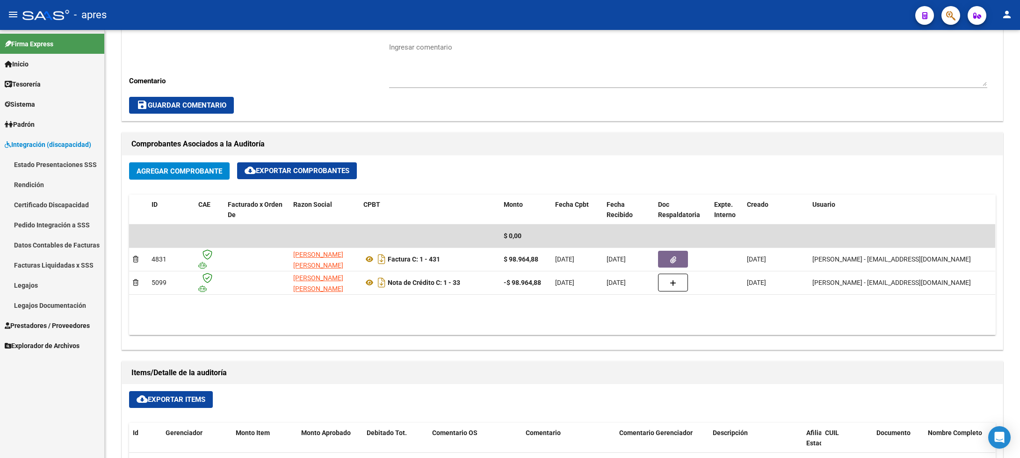
click at [28, 145] on span "Integración (discapacidad)" at bounding box center [48, 144] width 86 height 10
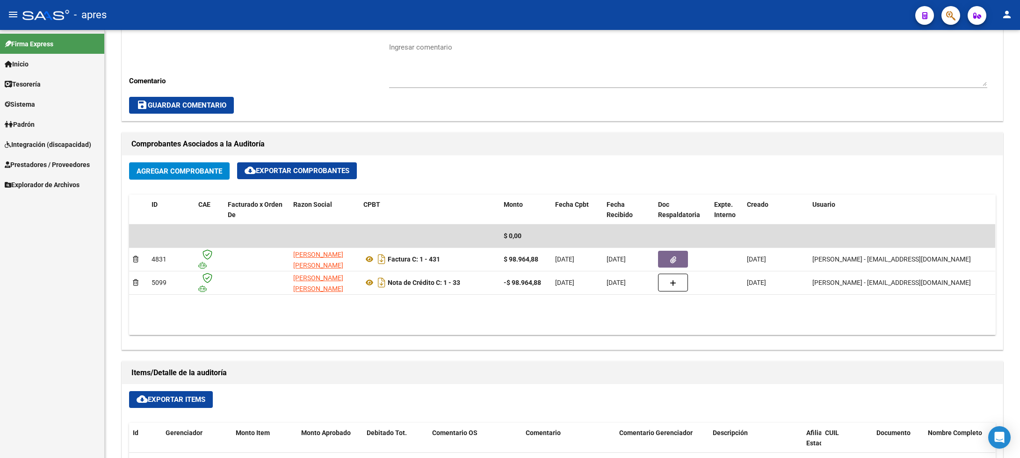
click at [37, 151] on link "Integración (discapacidad)" at bounding box center [52, 144] width 104 height 20
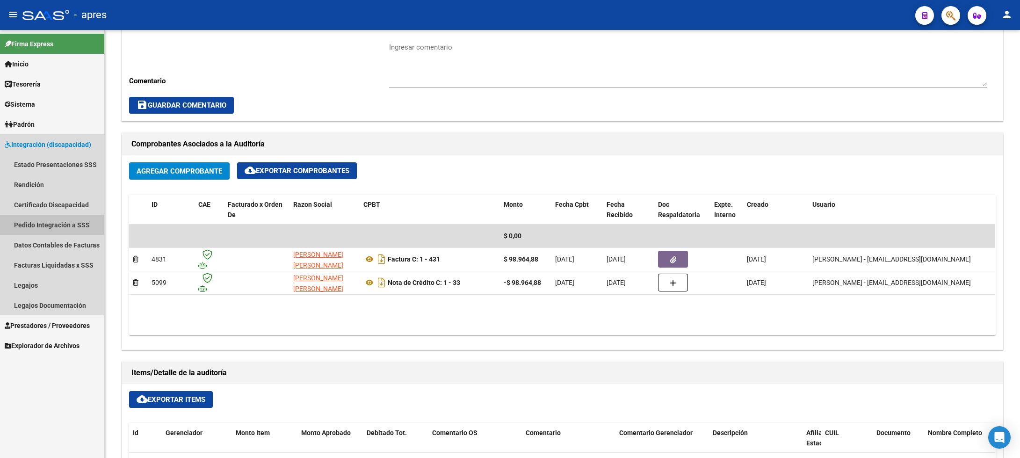
click at [38, 222] on link "Pedido Integración a SSS" at bounding box center [52, 225] width 104 height 20
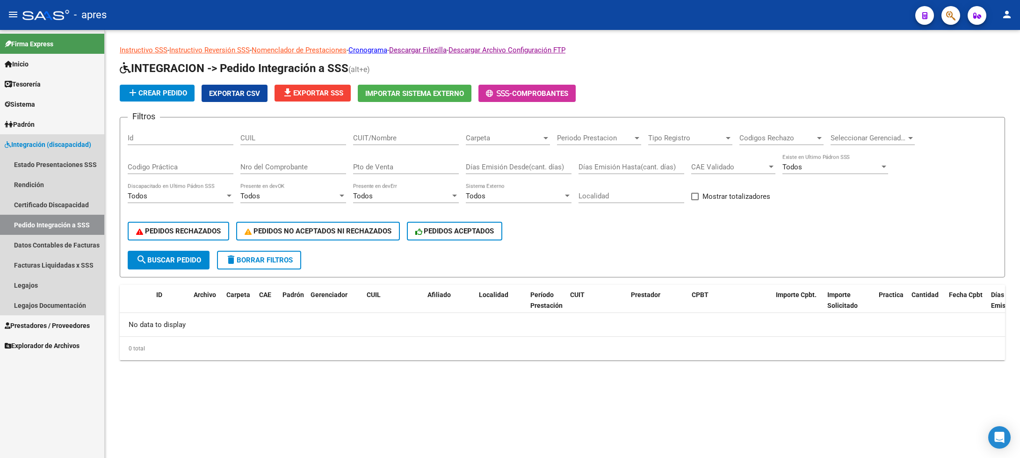
click at [41, 225] on link "Pedido Integración a SSS" at bounding box center [52, 225] width 104 height 20
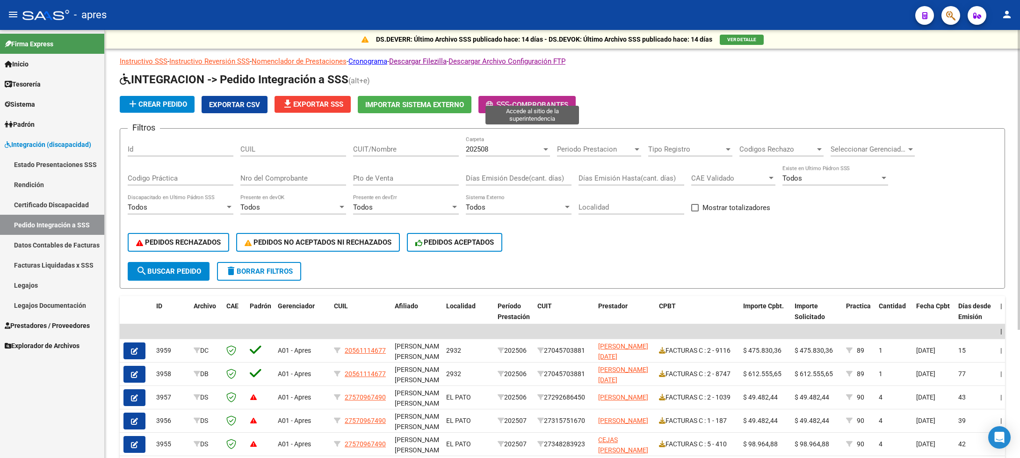
click at [531, 101] on span "Comprobantes" at bounding box center [540, 105] width 56 height 8
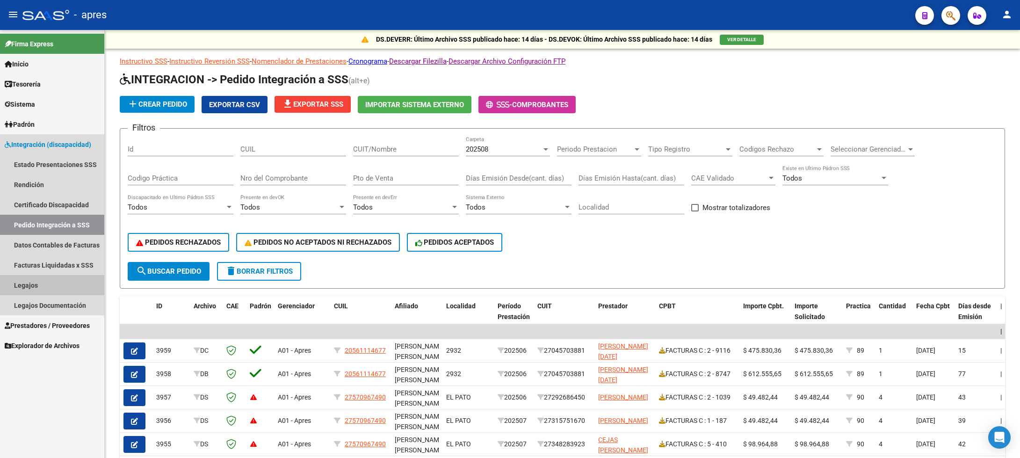
click at [29, 278] on link "Legajos" at bounding box center [52, 285] width 104 height 20
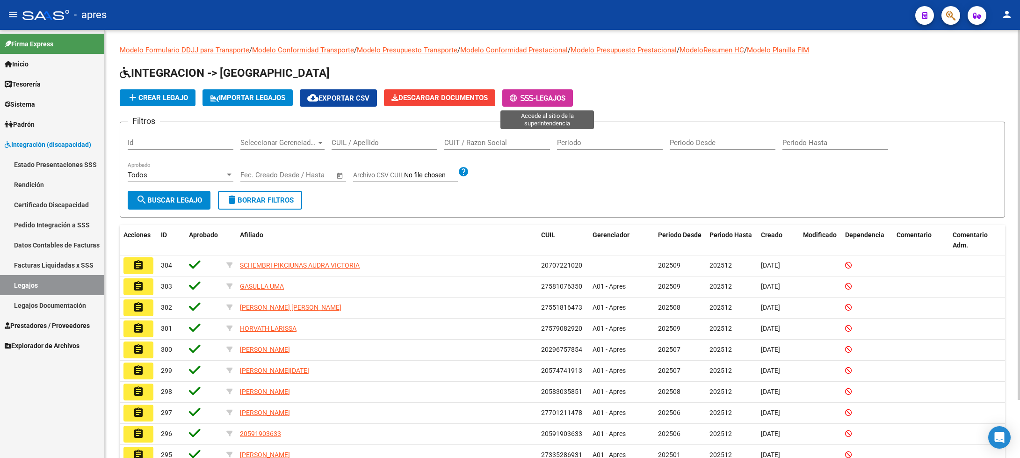
click at [524, 94] on span "-" at bounding box center [523, 98] width 26 height 8
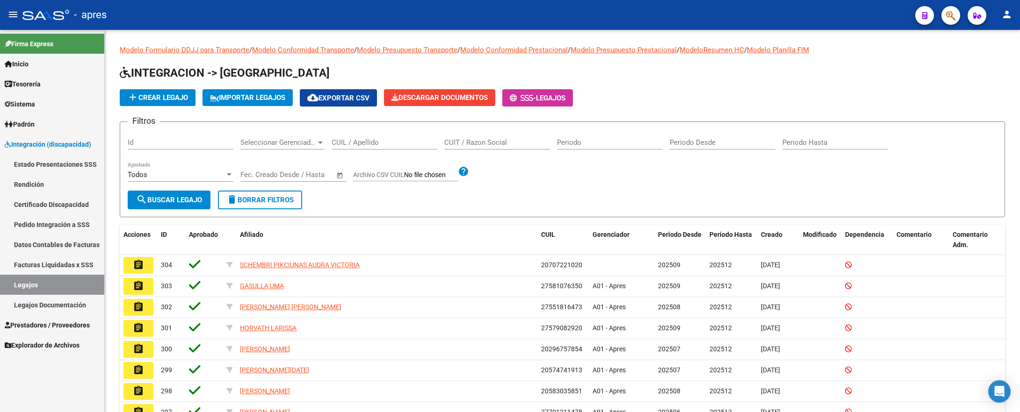
click at [35, 105] on span "Sistema" at bounding box center [20, 104] width 30 height 10
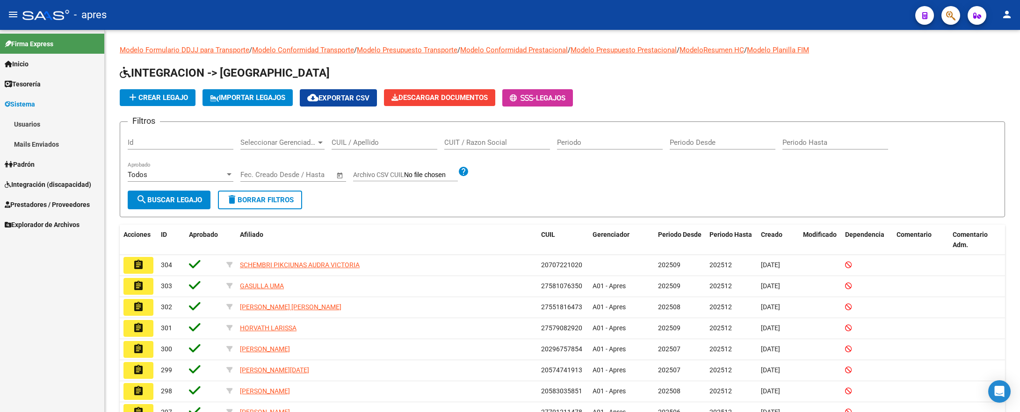
click at [39, 137] on link "Mails Enviados" at bounding box center [52, 144] width 104 height 20
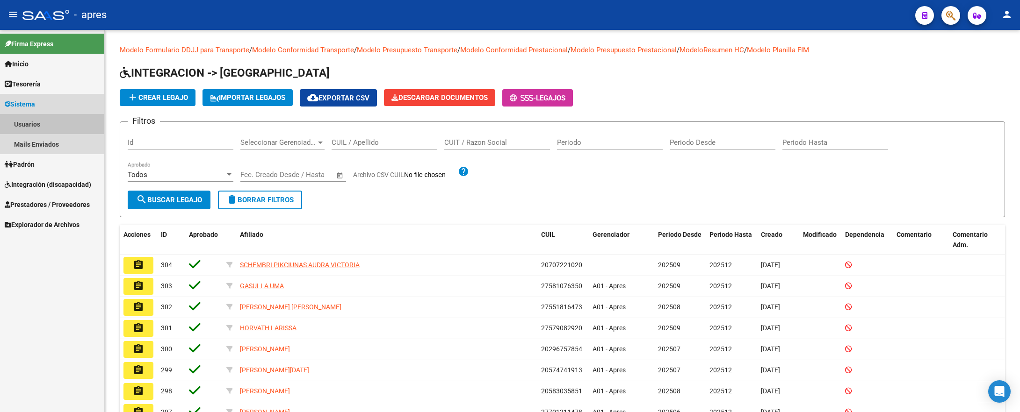
click at [33, 118] on link "Usuarios" at bounding box center [52, 124] width 104 height 20
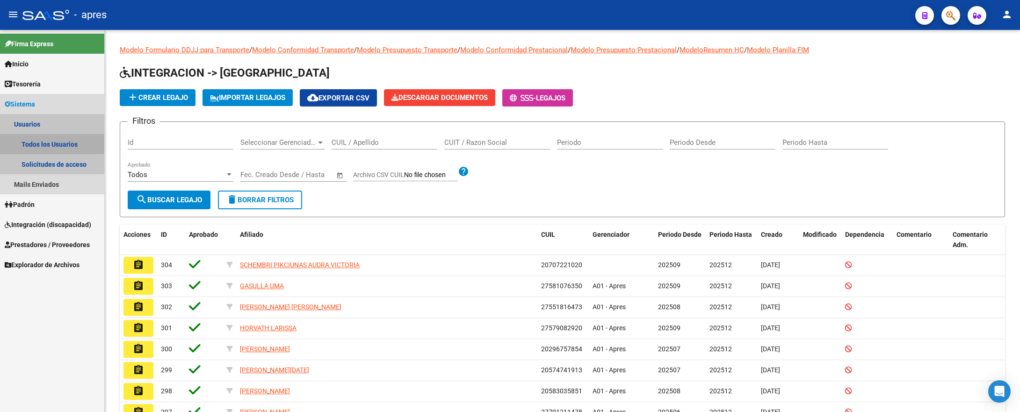
click at [36, 141] on link "Todos los Usuarios" at bounding box center [52, 144] width 104 height 20
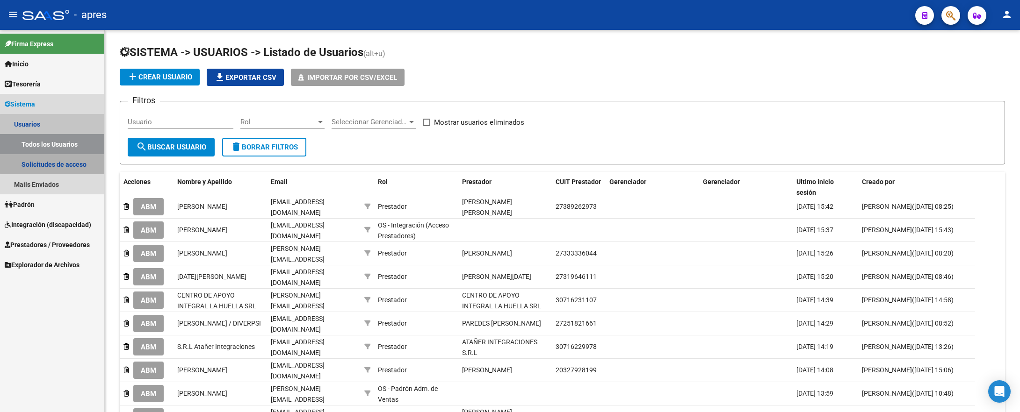
click at [64, 160] on link "Solicitudes de acceso" at bounding box center [52, 164] width 104 height 20
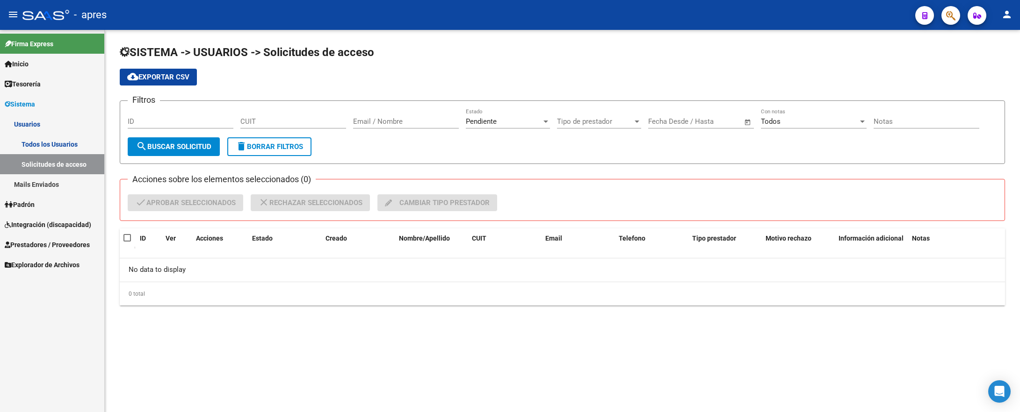
click at [45, 226] on span "Integración (discapacidad)" at bounding box center [48, 225] width 86 height 10
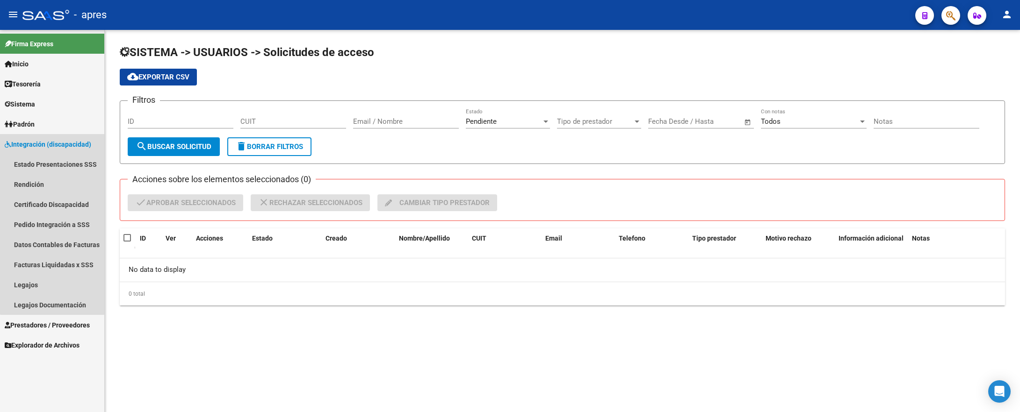
click at [52, 151] on link "Integración (discapacidad)" at bounding box center [52, 144] width 104 height 20
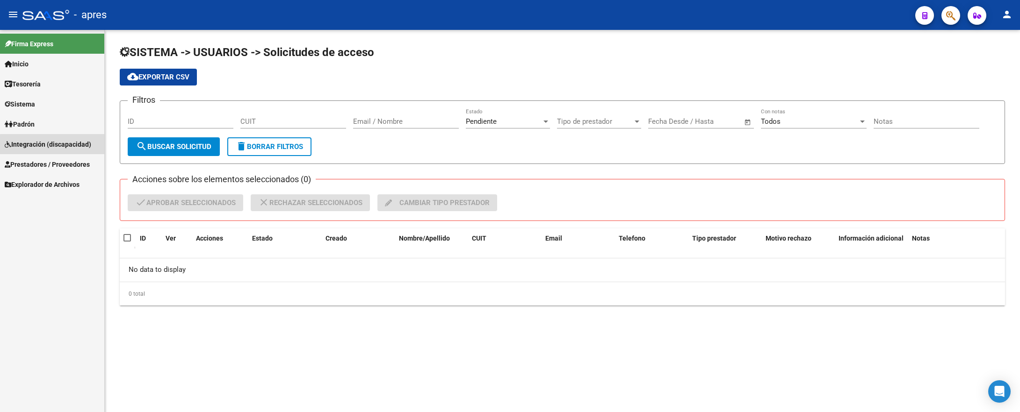
click at [52, 151] on link "Integración (discapacidad)" at bounding box center [52, 144] width 104 height 20
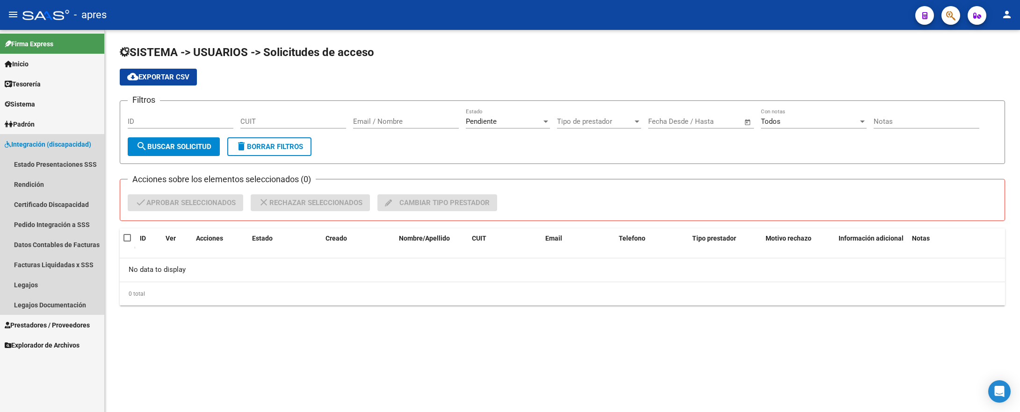
click at [51, 144] on span "Integración (discapacidad)" at bounding box center [48, 144] width 86 height 10
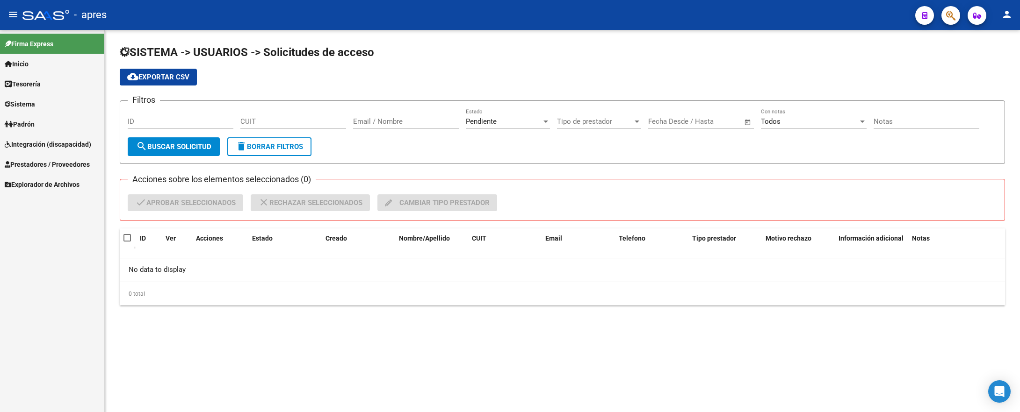
click at [50, 165] on span "Prestadores / Proveedores" at bounding box center [47, 164] width 85 height 10
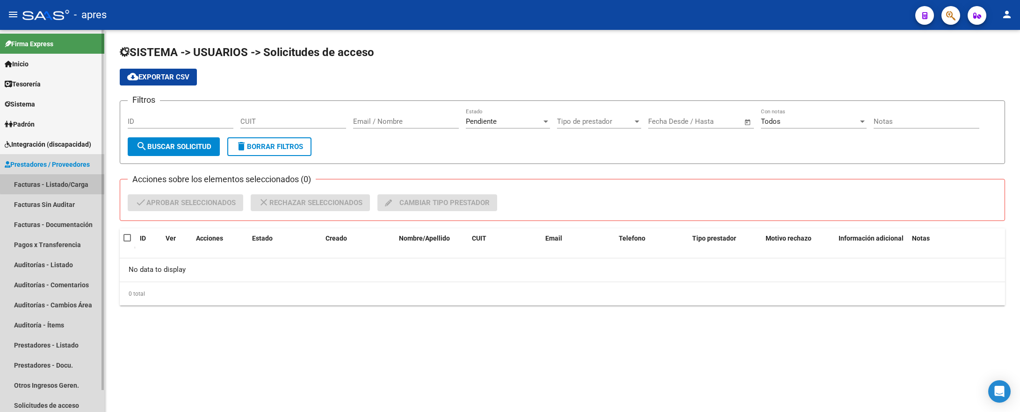
click at [76, 181] on link "Facturas - Listado/Carga" at bounding box center [52, 184] width 104 height 20
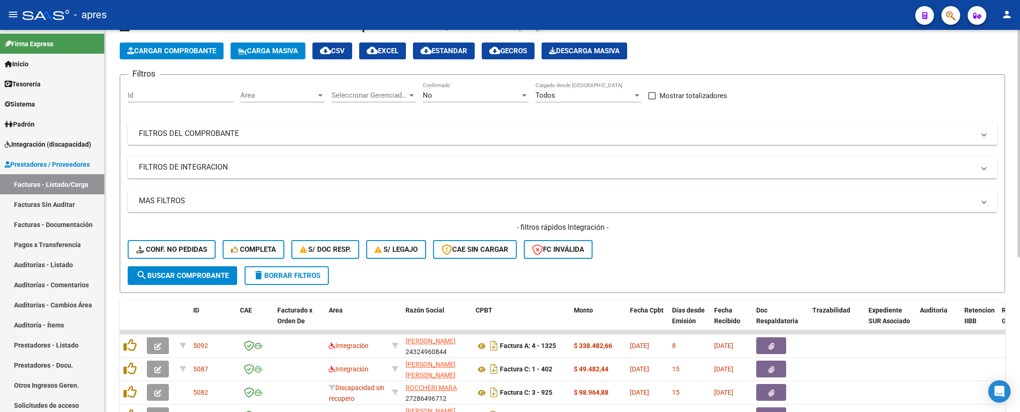
scroll to position [70, 0]
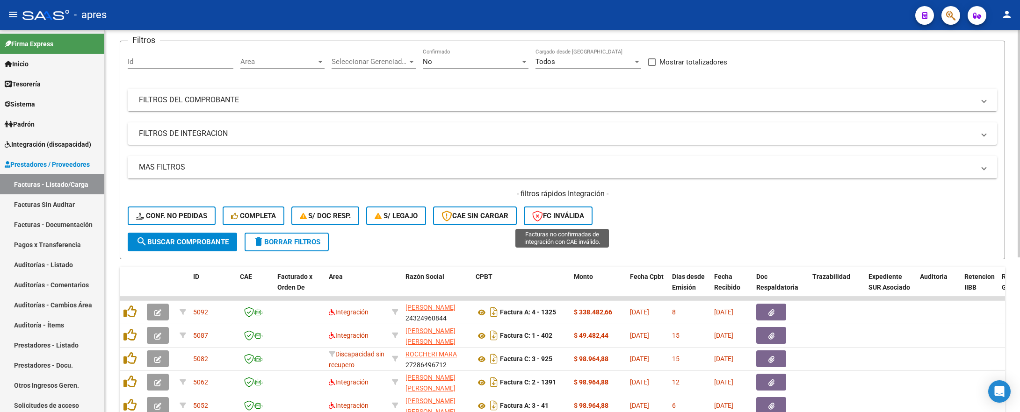
click at [584, 215] on span "FC Inválida" at bounding box center [558, 216] width 52 height 8
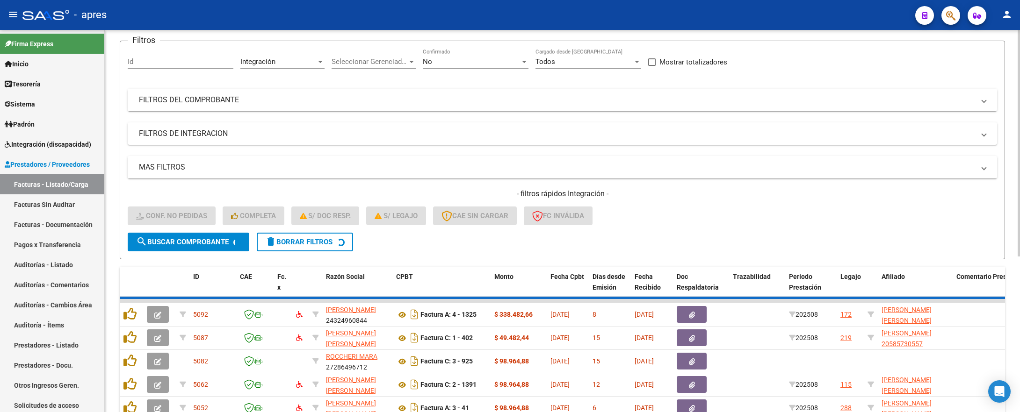
scroll to position [31, 0]
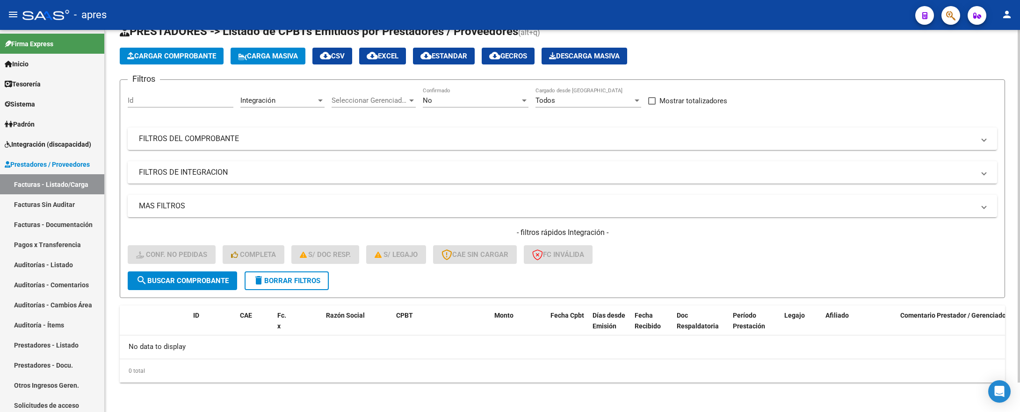
click at [302, 277] on span "delete Borrar Filtros" at bounding box center [286, 281] width 67 height 8
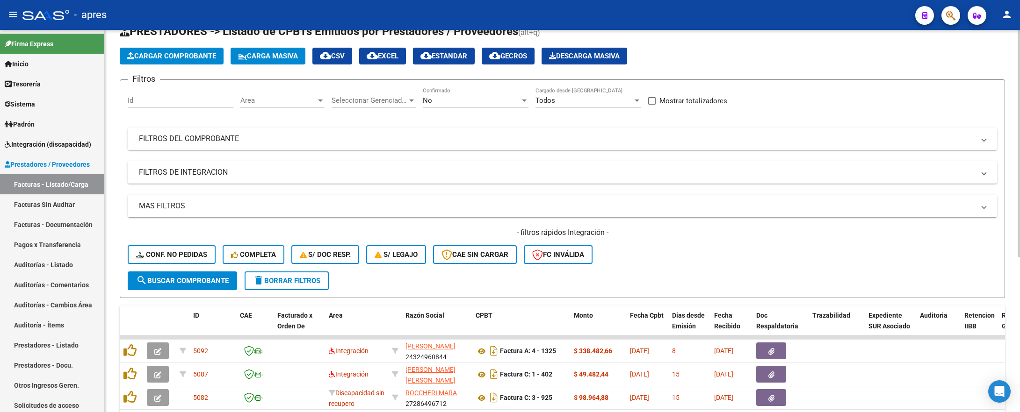
click at [487, 273] on form "Filtros Id Area Area Seleccionar Gerenciador Seleccionar Gerenciador No Confirm…" at bounding box center [562, 188] width 885 height 219
click at [489, 259] on button "CAE SIN CARGAR" at bounding box center [475, 254] width 84 height 19
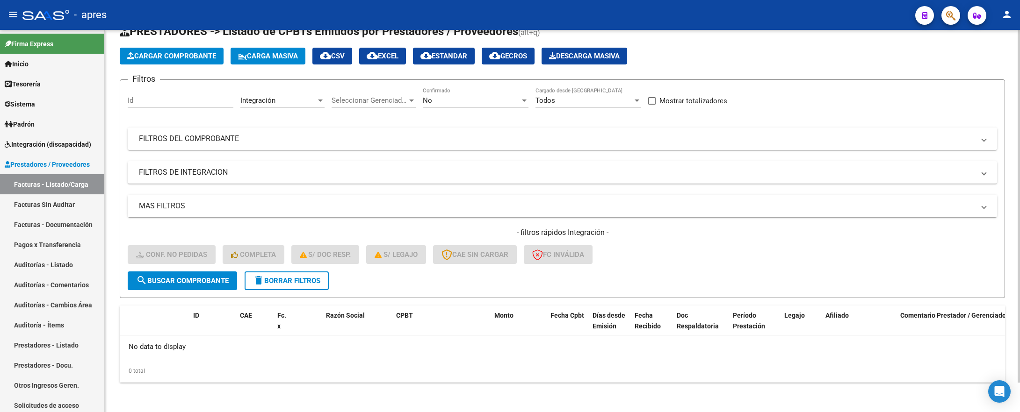
click at [306, 264] on div "- filtros rápidos Integración - Conf. no pedidas Completa S/ Doc Resp. S/ legaj…" at bounding box center [562, 250] width 869 height 44
click at [303, 277] on span "delete Borrar Filtros" at bounding box center [286, 281] width 67 height 8
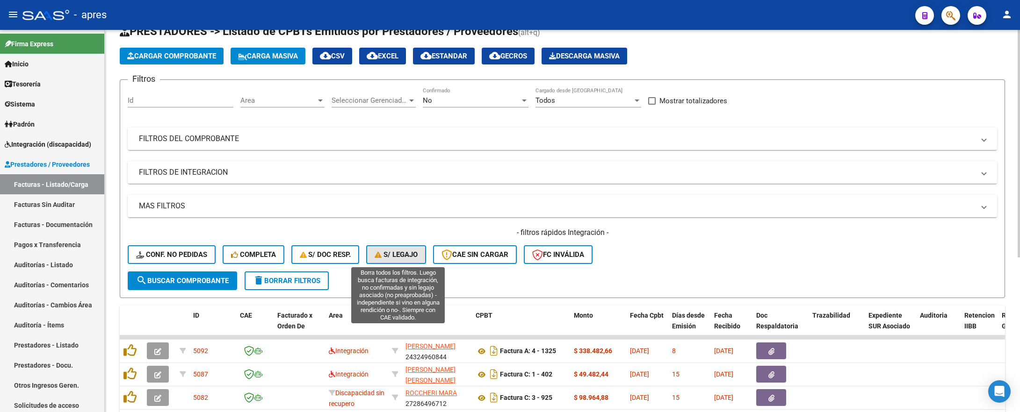
click at [399, 257] on span "S/ legajo" at bounding box center [395, 255] width 43 height 8
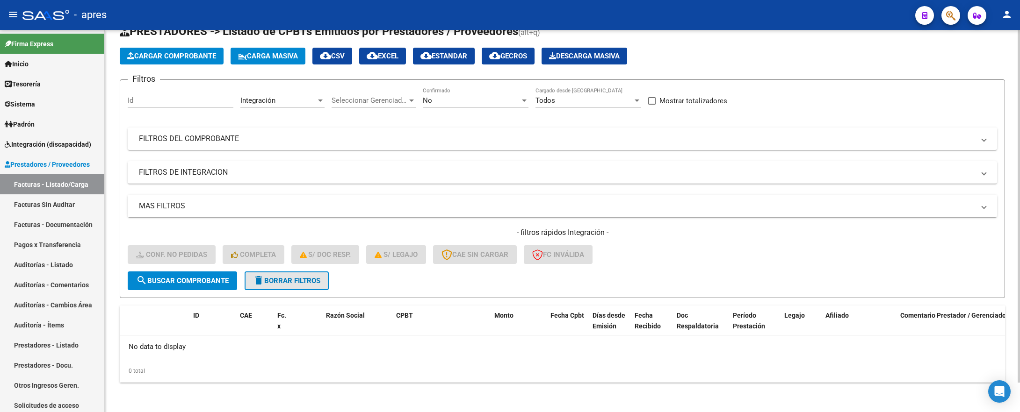
click at [314, 280] on span "delete Borrar Filtros" at bounding box center [286, 281] width 67 height 8
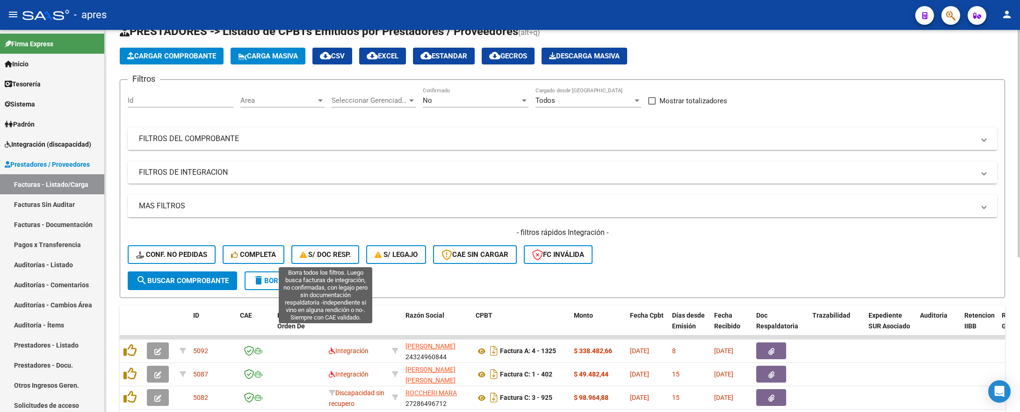
click at [338, 259] on span "S/ Doc Resp." at bounding box center [325, 255] width 51 height 8
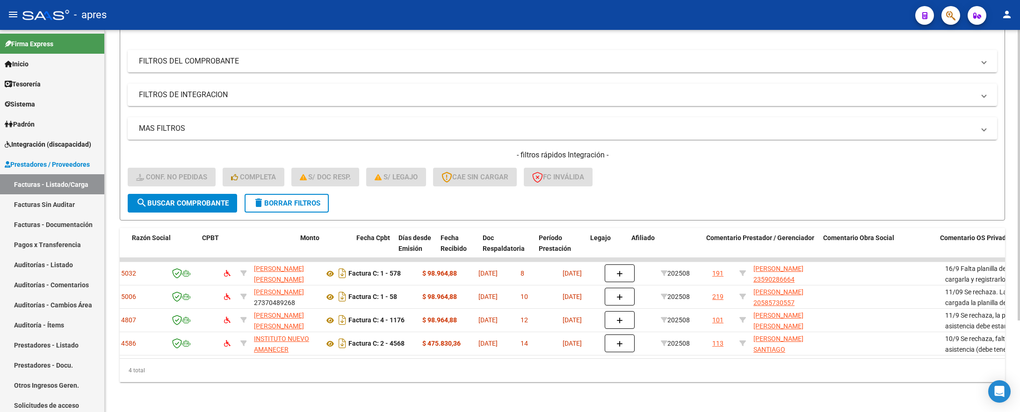
scroll to position [0, 0]
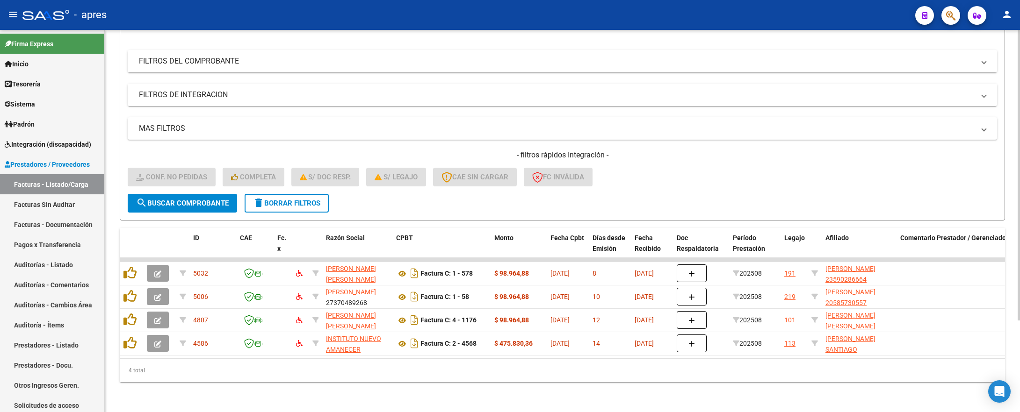
click at [307, 198] on button "delete Borrar Filtros" at bounding box center [286, 203] width 84 height 19
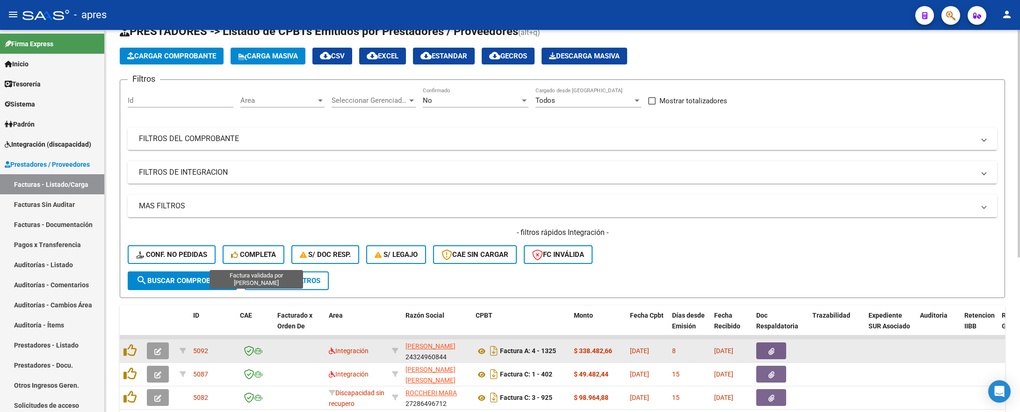
scroll to position [120, 0]
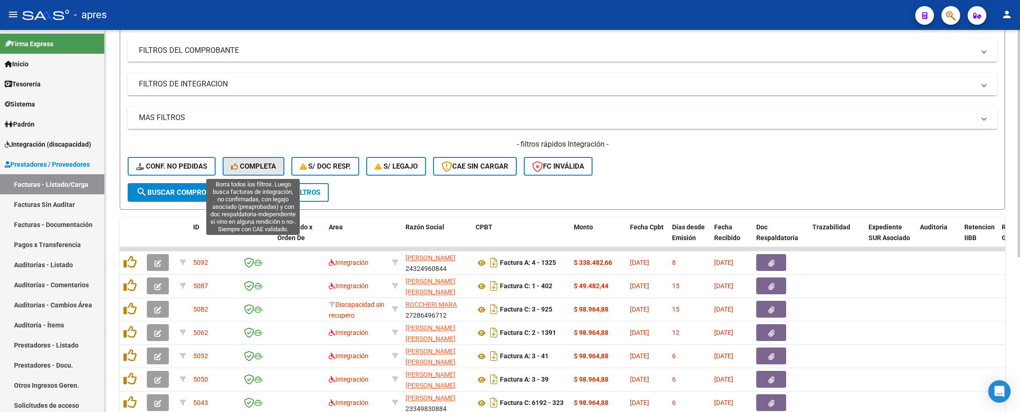
click at [262, 160] on button "Completa" at bounding box center [254, 166] width 62 height 19
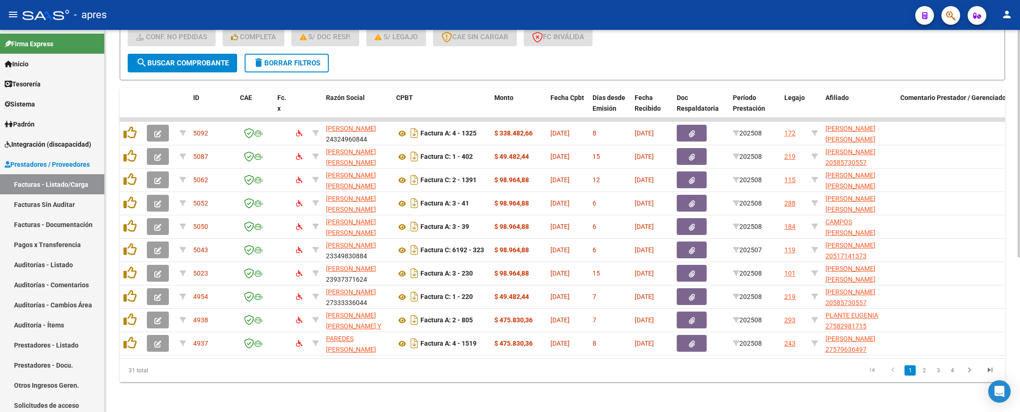
scroll to position [260, 0]
drag, startPoint x: 310, startPoint y: 359, endPoint x: 362, endPoint y: 359, distance: 51.9
click at [362, 343] on div "31 total 1 2 3 4" at bounding box center [562, 370] width 885 height 23
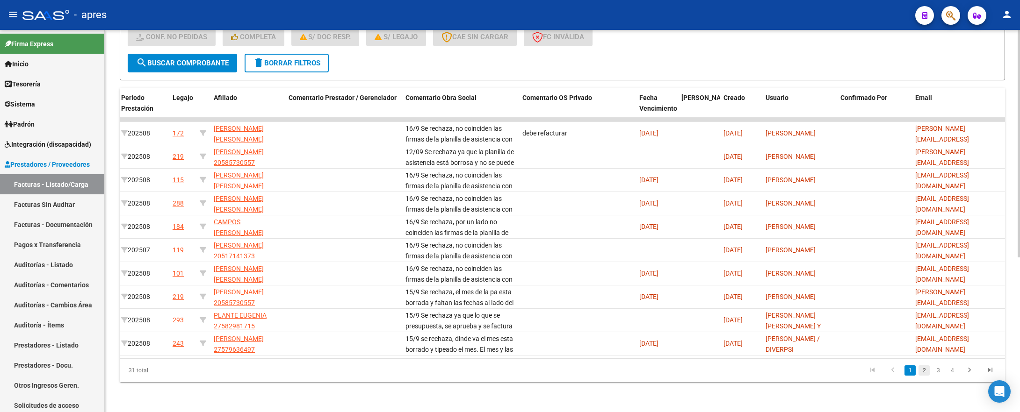
click at [924, 343] on link "2" at bounding box center [923, 371] width 11 height 10
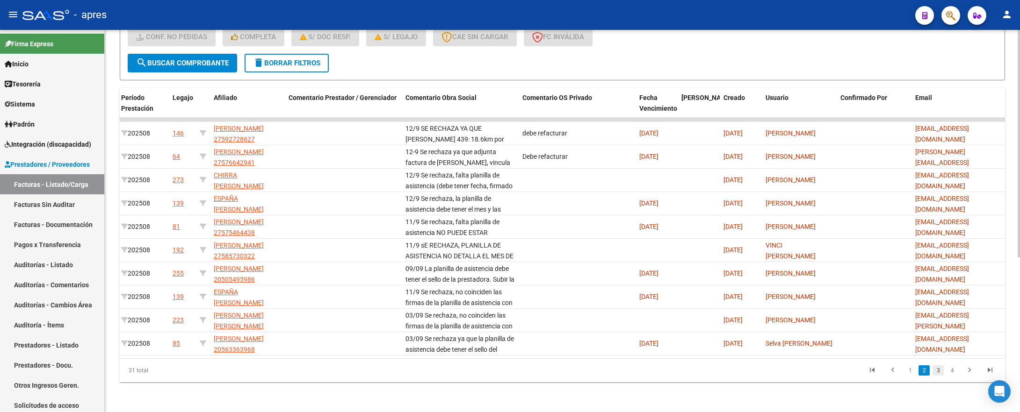
click at [937, 343] on link "3" at bounding box center [937, 371] width 11 height 10
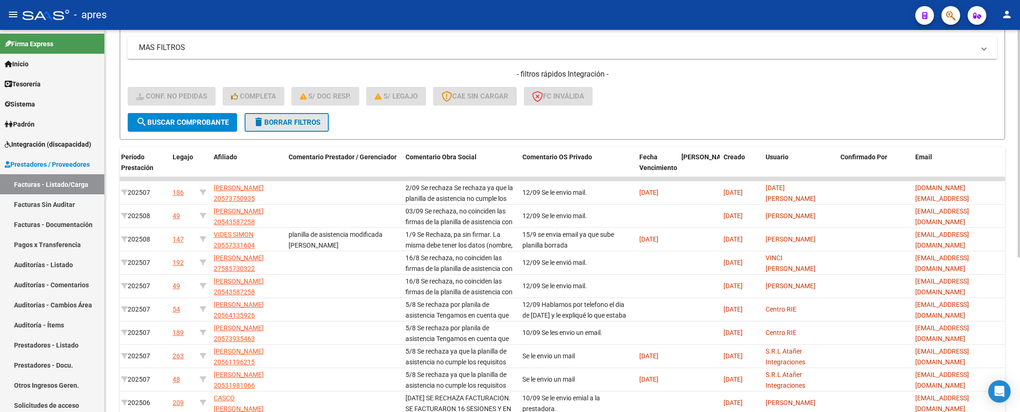
click at [300, 119] on span "delete Borrar Filtros" at bounding box center [286, 122] width 67 height 8
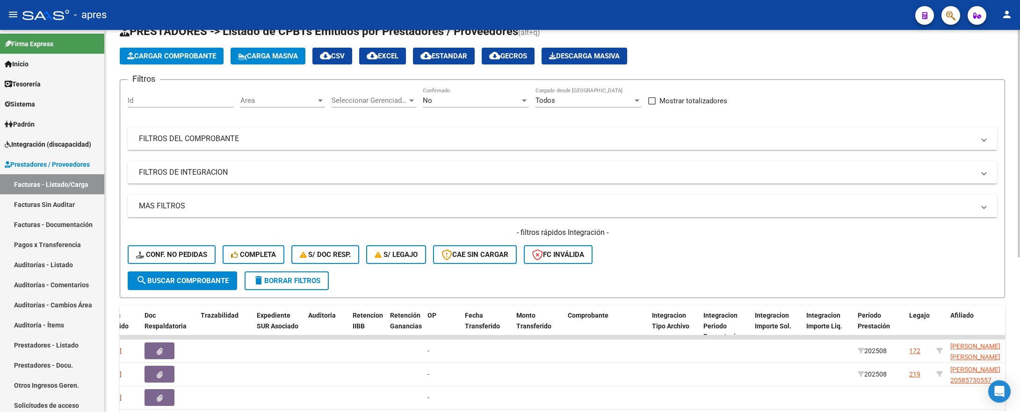
scroll to position [190, 0]
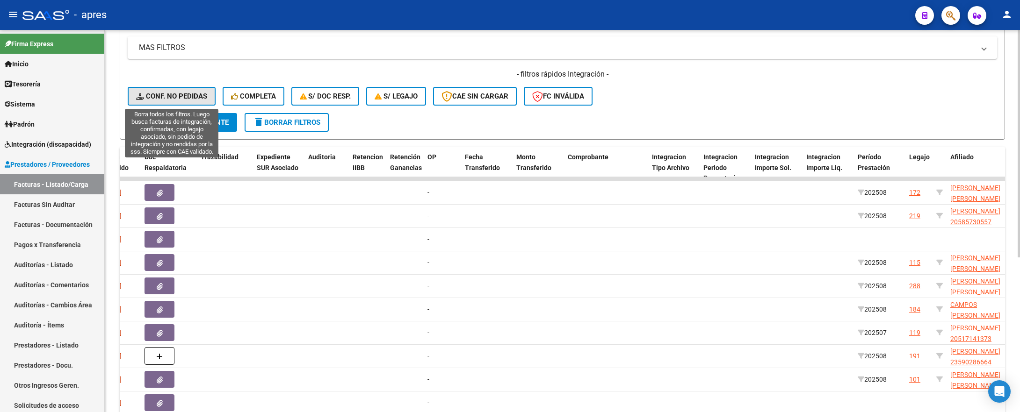
click at [163, 90] on button "Conf. no pedidas" at bounding box center [172, 96] width 88 height 19
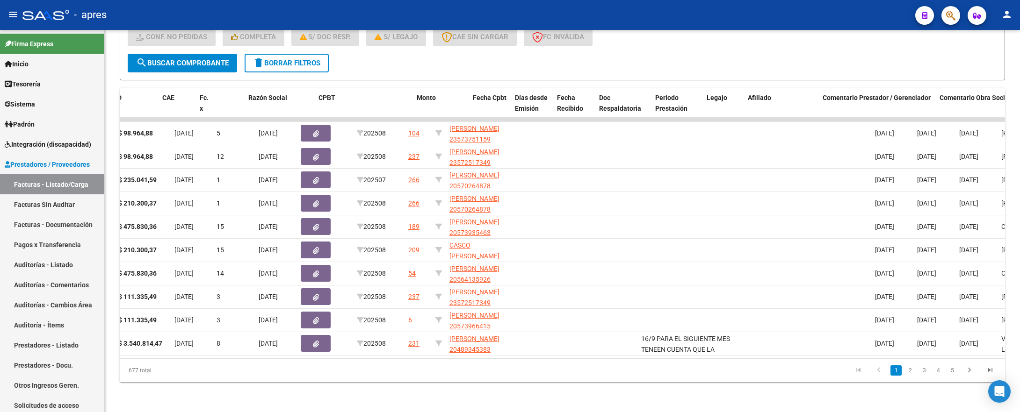
scroll to position [0, 0]
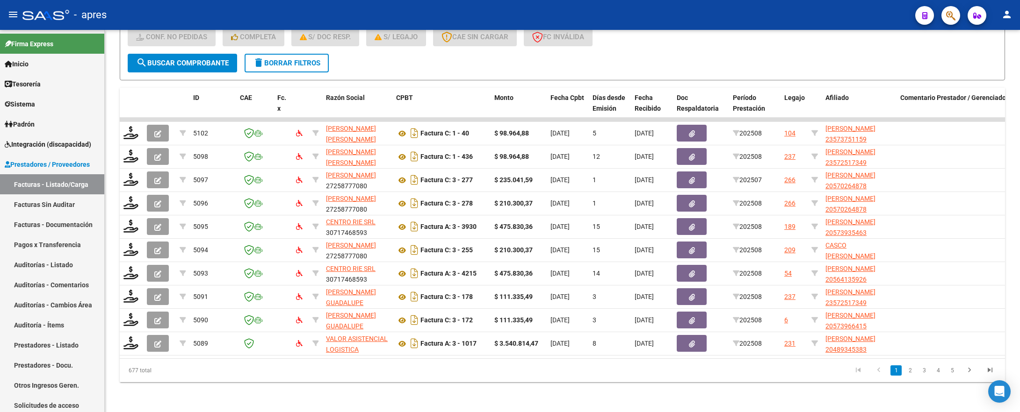
click at [212, 343] on div "677 total" at bounding box center [207, 370] width 175 height 23
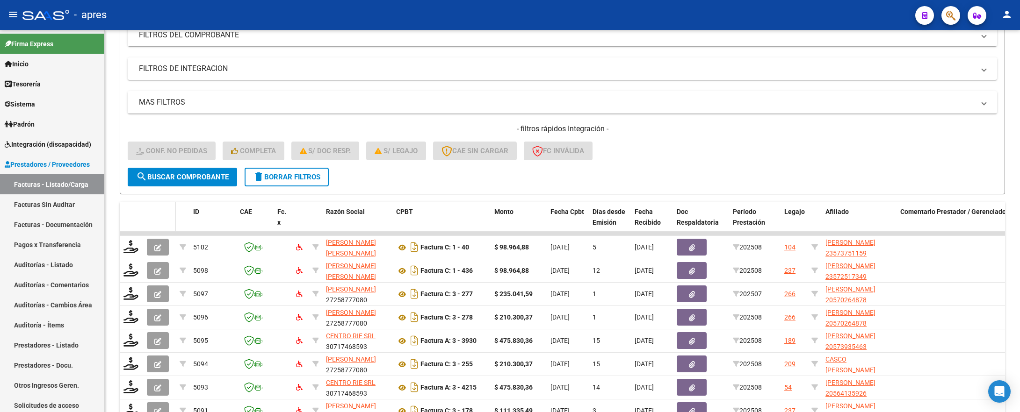
scroll to position [120, 0]
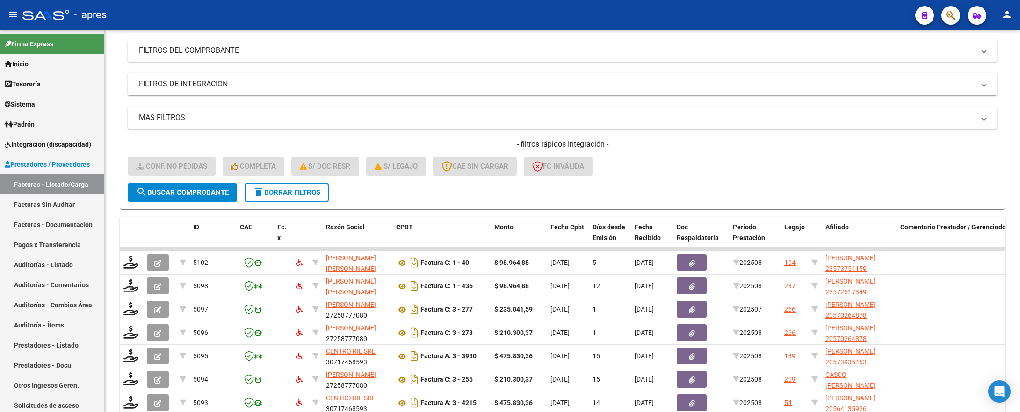
click at [158, 92] on mat-expansion-panel-header "FILTROS DE INTEGRACION" at bounding box center [562, 84] width 869 height 22
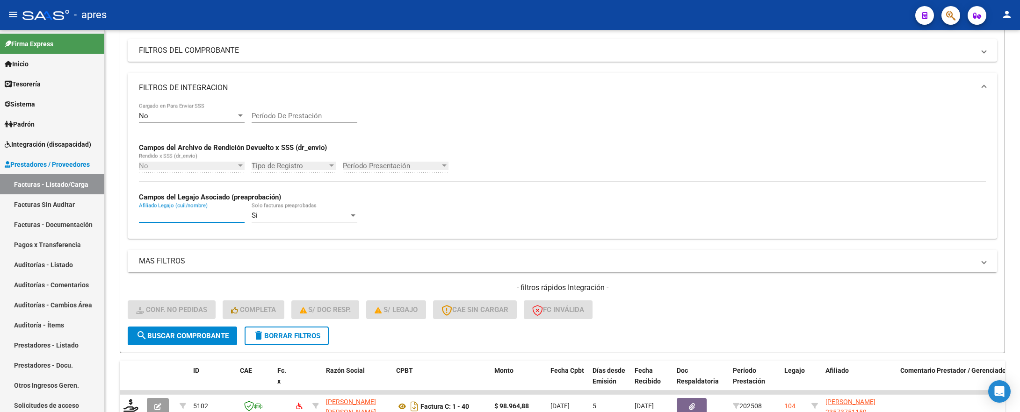
click at [168, 212] on input "Afiliado Legajo (cuil/nombre)" at bounding box center [192, 215] width 106 height 8
paste input "58288325"
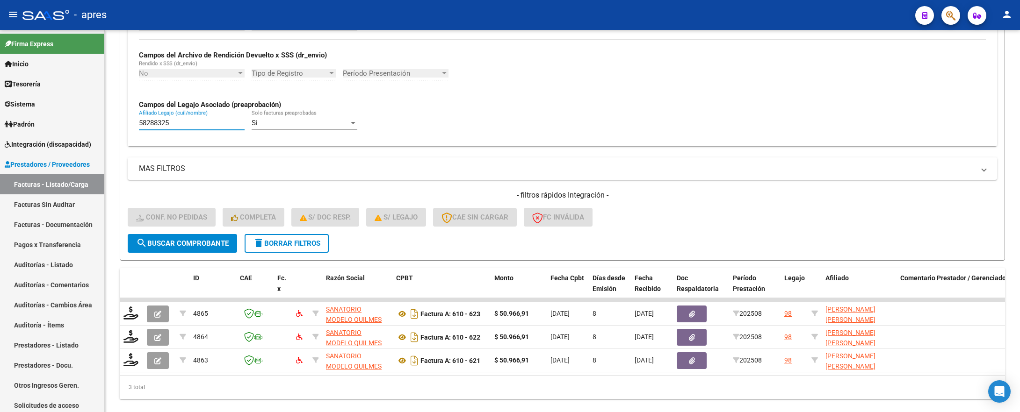
scroll to position [241, 0]
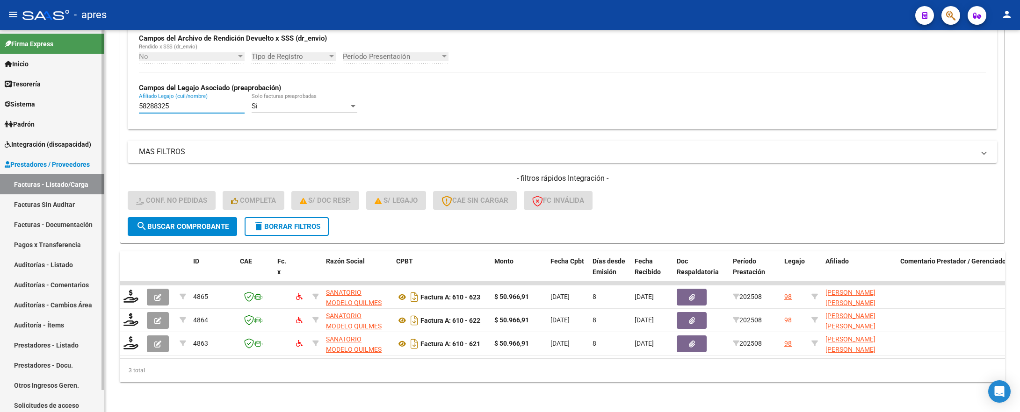
type input "58288325"
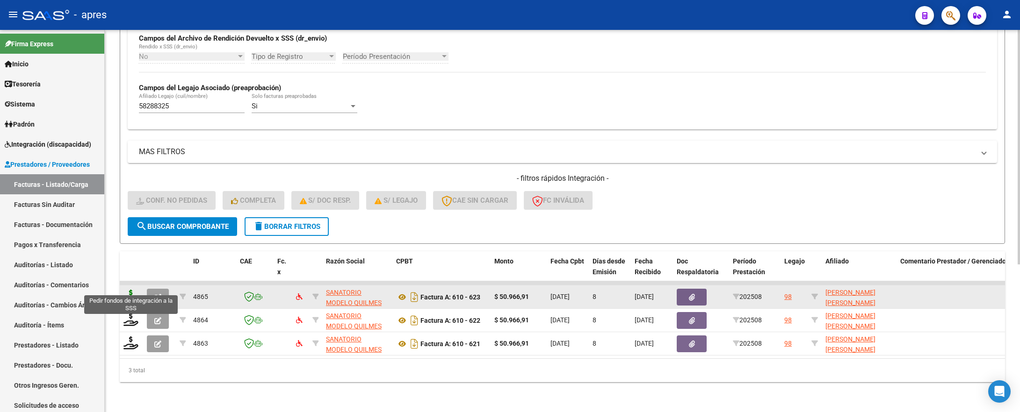
click at [129, 290] on icon at bounding box center [130, 296] width 15 height 13
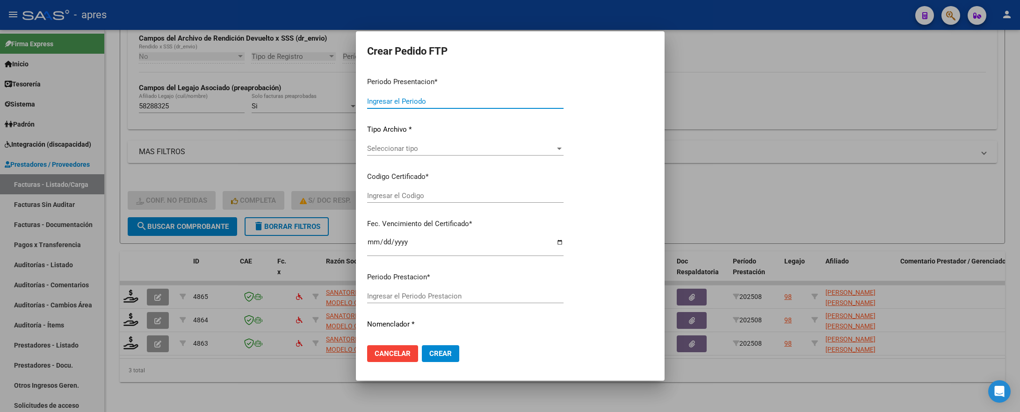
type input "202508"
type input "$ 50.966,91"
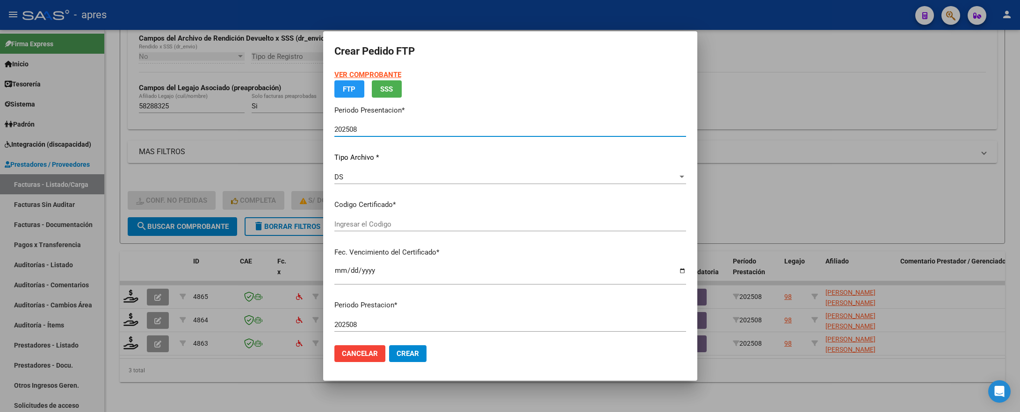
type input "ARG02000582883252024042520270425BUE13007"
type input "2027-04-25"
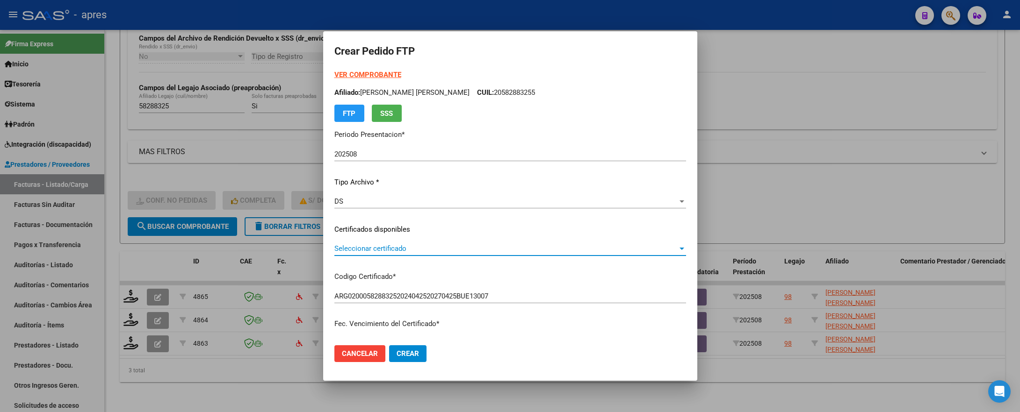
click at [573, 244] on span "Seleccionar certificado" at bounding box center [505, 248] width 343 height 8
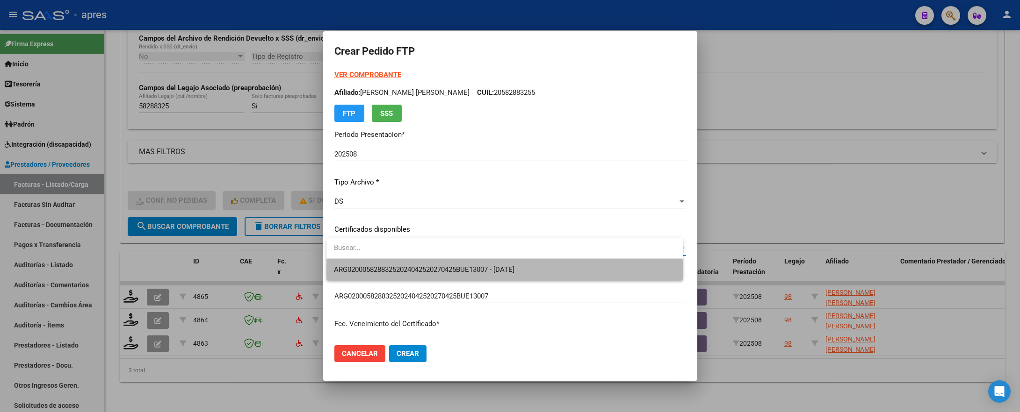
click at [568, 273] on span "ARG02000582883252024042520270425BUE13007 - 2027-04-25" at bounding box center [504, 269] width 341 height 21
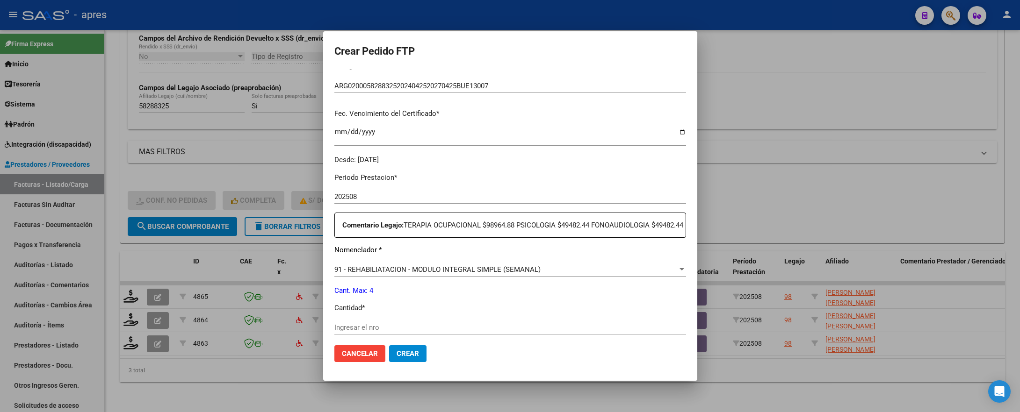
scroll to position [280, 0]
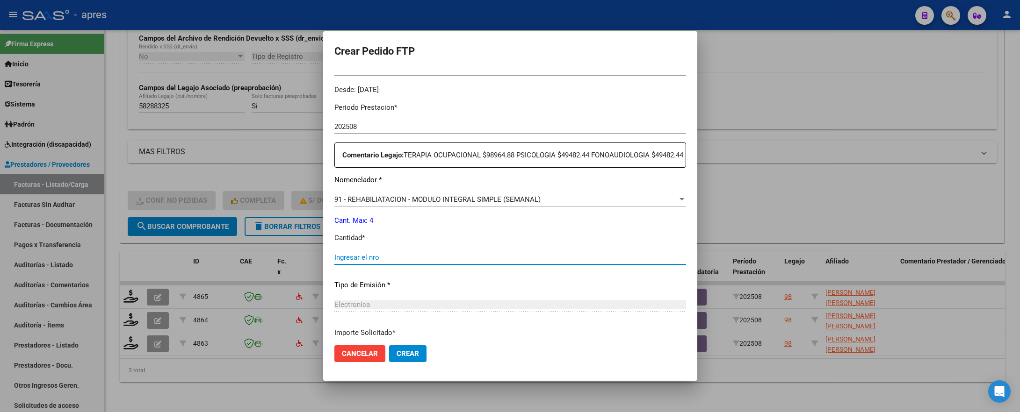
click at [505, 262] on input "Ingresar el nro" at bounding box center [510, 257] width 352 height 8
type input "4"
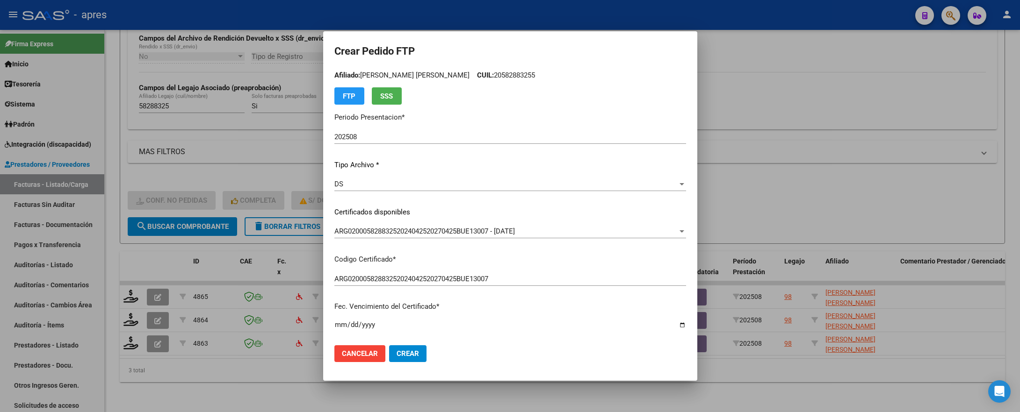
scroll to position [0, 0]
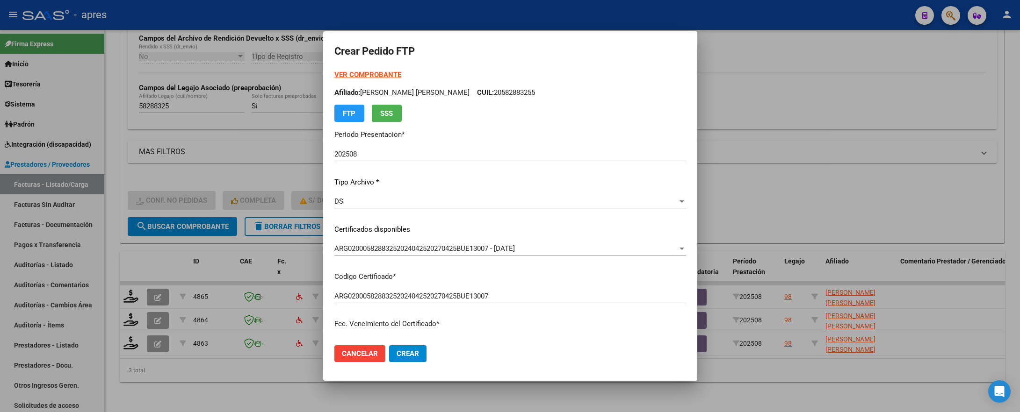
click at [353, 343] on span "Cancelar" at bounding box center [360, 354] width 36 height 8
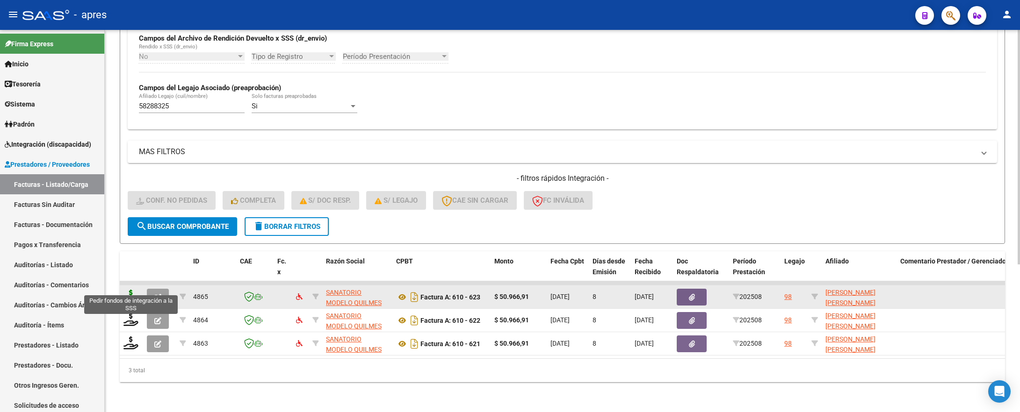
click at [135, 290] on icon at bounding box center [130, 296] width 15 height 13
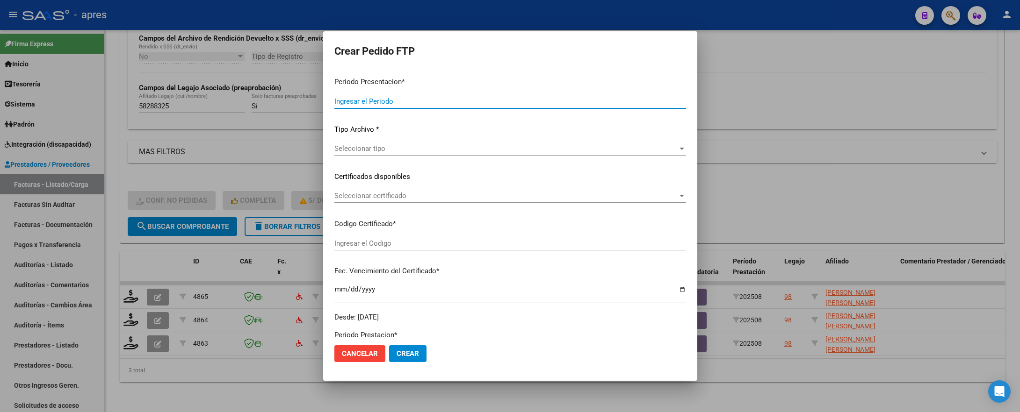
type input "202508"
type input "$ 50.966,91"
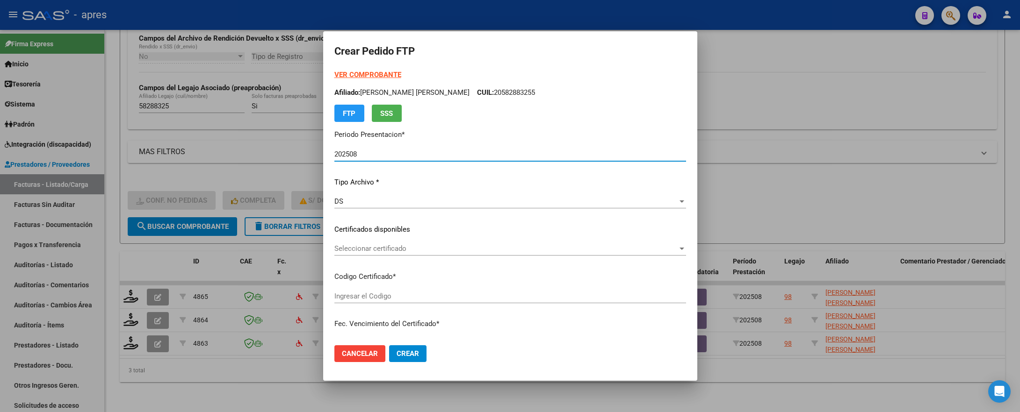
type input "ARG02000582883252024042520270425BUE13007"
type input "2027-04-25"
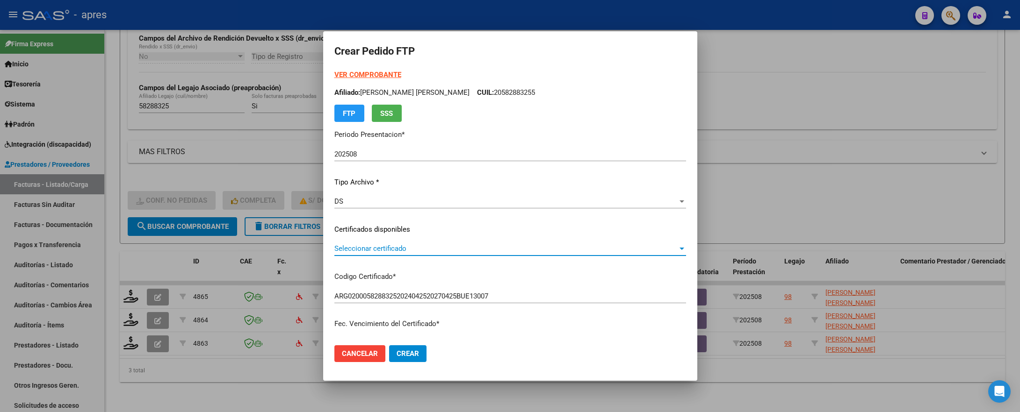
click at [418, 247] on span "Seleccionar certificado" at bounding box center [505, 248] width 343 height 8
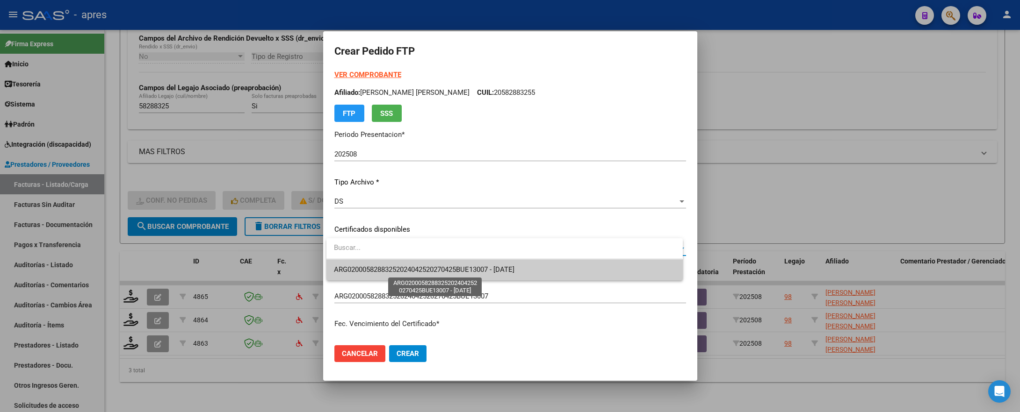
click at [430, 271] on span "ARG02000582883252024042520270425BUE13007 - 2027-04-25" at bounding box center [424, 270] width 180 height 8
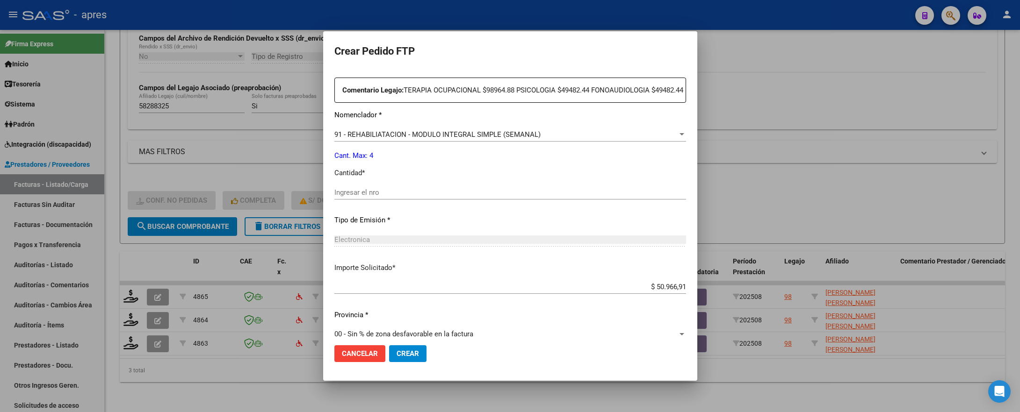
scroll to position [351, 0]
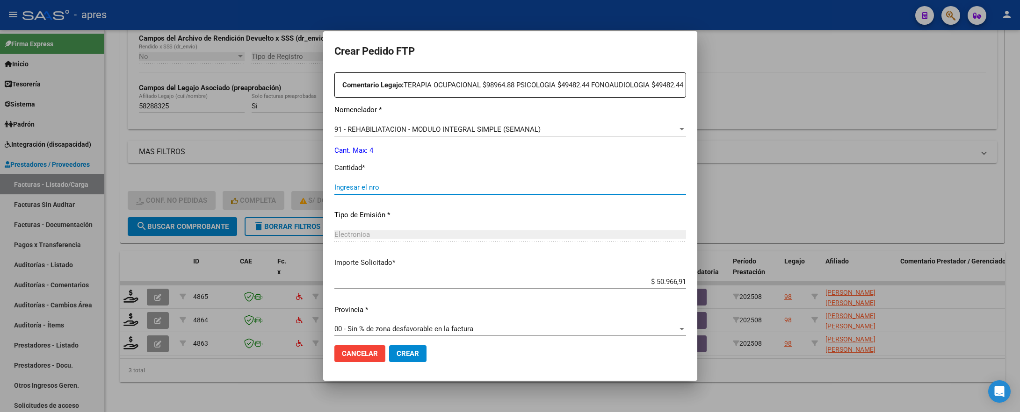
click at [404, 192] on input "Ingresar el nro" at bounding box center [510, 187] width 352 height 8
click at [406, 192] on input "Ingresar el nro" at bounding box center [510, 187] width 352 height 8
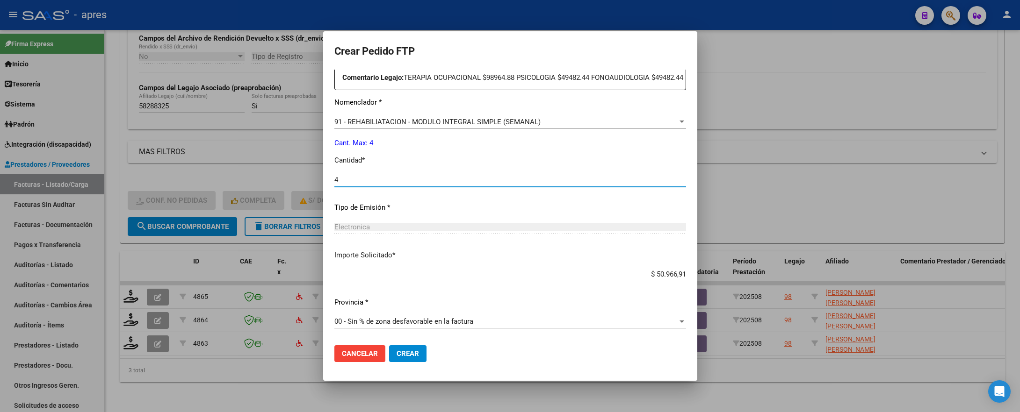
scroll to position [368, 0]
type input "4"
click at [402, 343] on span "Crear" at bounding box center [407, 354] width 22 height 8
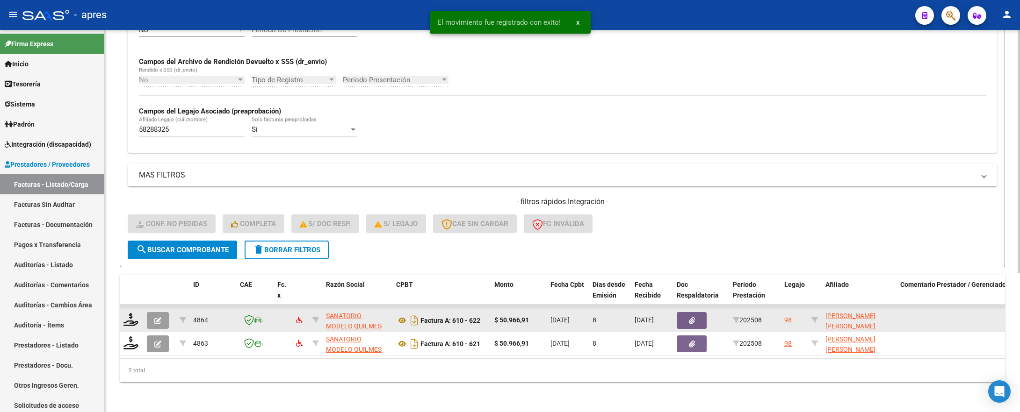
scroll to position [218, 0]
click at [128, 313] on icon at bounding box center [130, 319] width 15 height 13
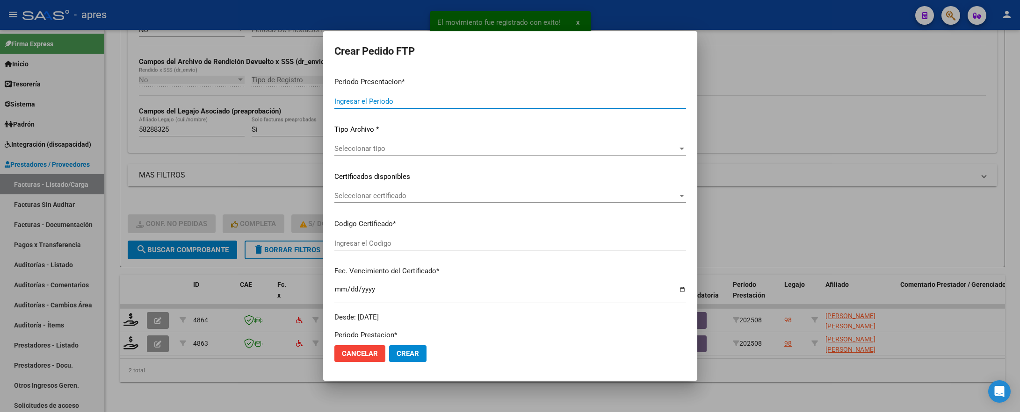
type input "202508"
type input "$ 50.966,91"
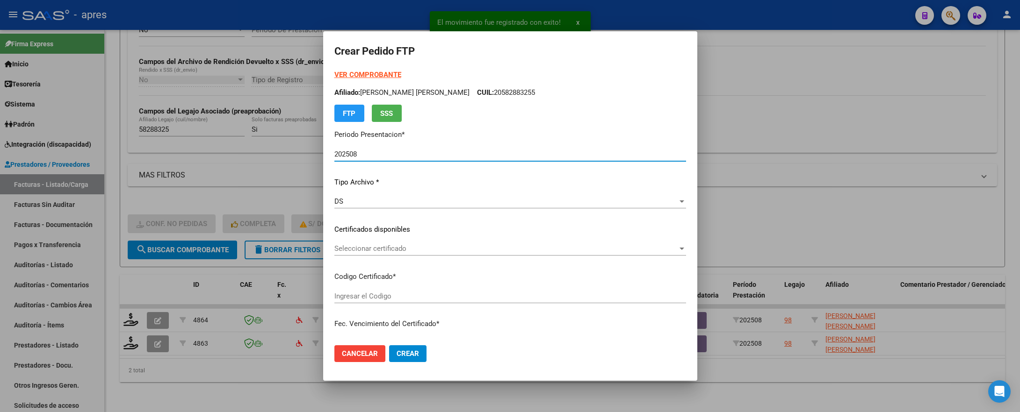
type input "ARG02000582883252024042520270425BUE13007"
type input "2027-04-25"
click at [393, 244] on span "Seleccionar certificado" at bounding box center [505, 248] width 343 height 8
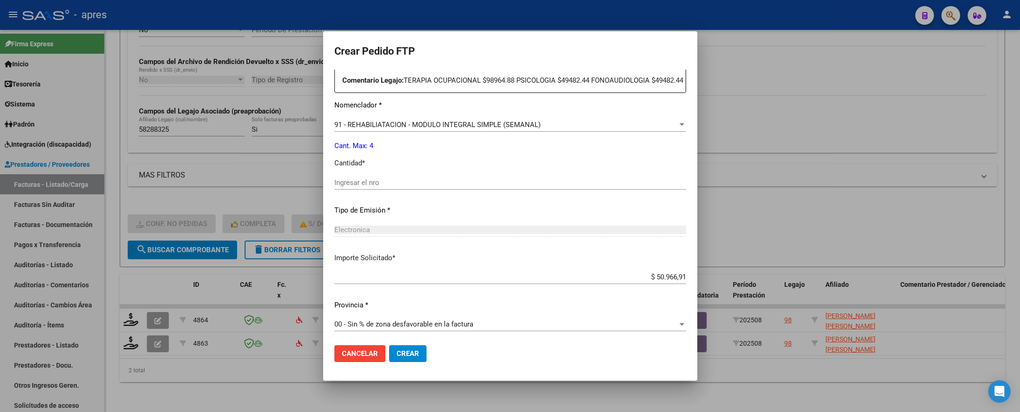
scroll to position [368, 0]
click at [356, 181] on input "Ingresar el nro" at bounding box center [510, 180] width 352 height 8
type input "4"
click at [411, 343] on span "Crear" at bounding box center [407, 354] width 22 height 8
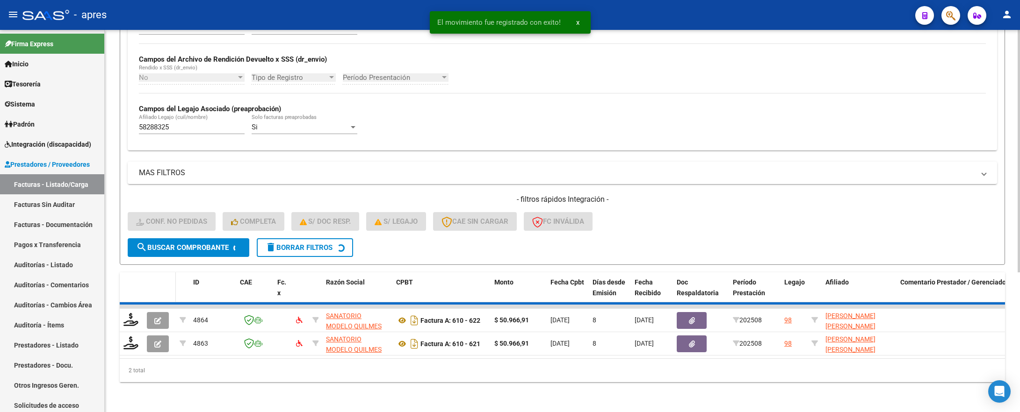
scroll to position [195, 0]
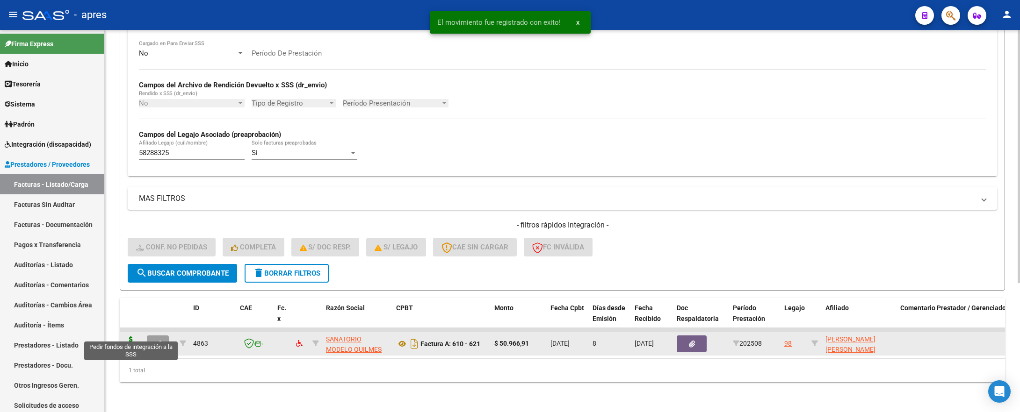
click at [133, 337] on icon at bounding box center [130, 343] width 15 height 13
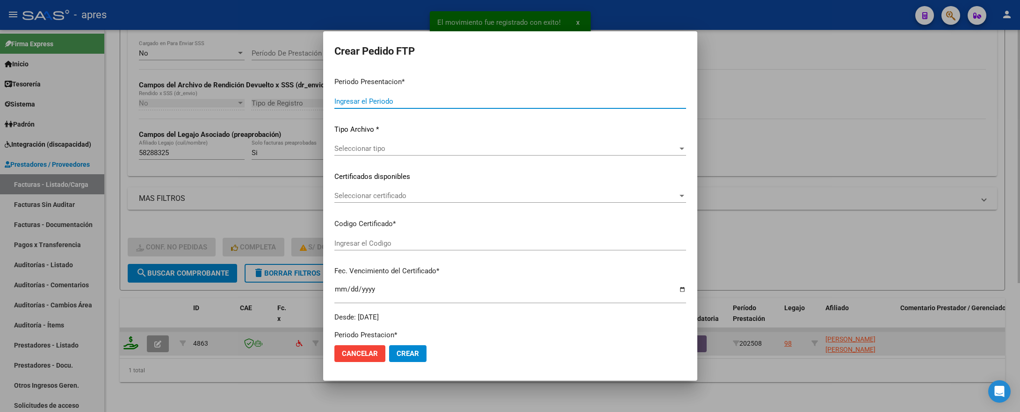
type input "202508"
type input "$ 50.966,91"
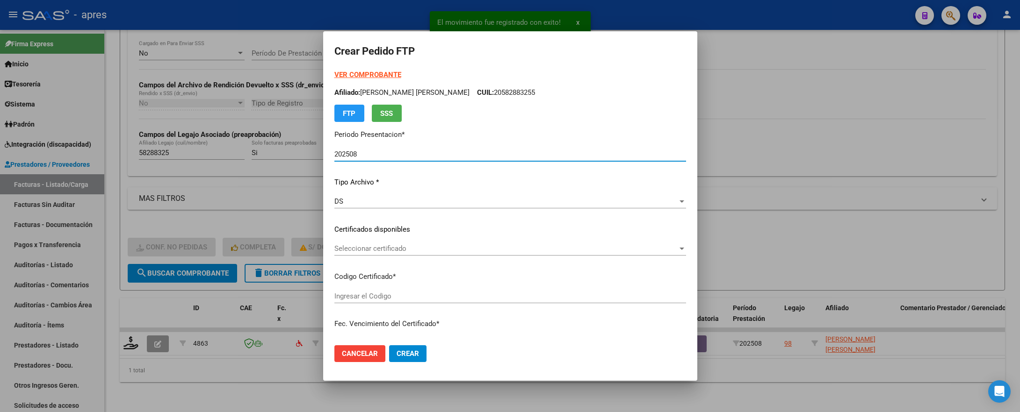
type input "ARG02000582883252024042520270425BUE13007"
type input "2027-04-25"
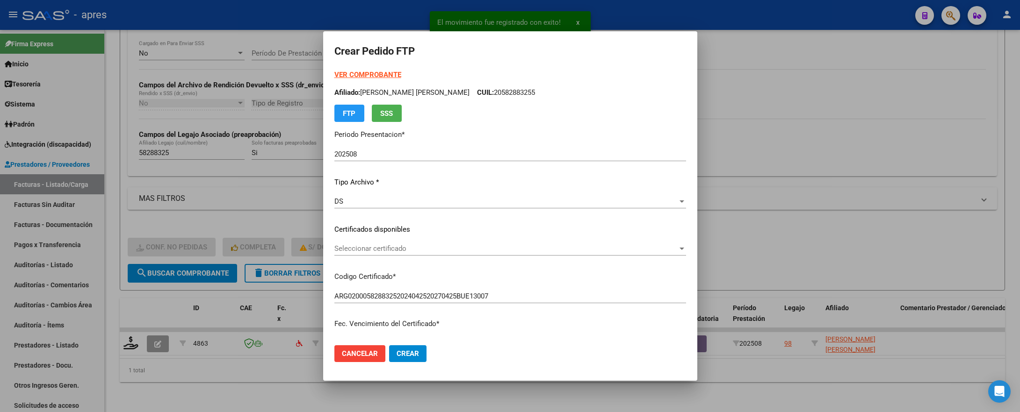
click at [406, 254] on div "Seleccionar certificado Seleccionar certificado" at bounding box center [510, 249] width 352 height 14
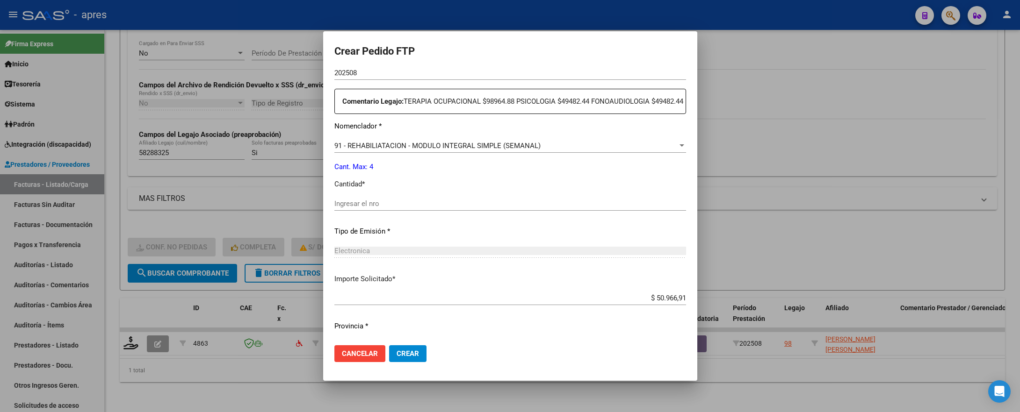
scroll to position [351, 0]
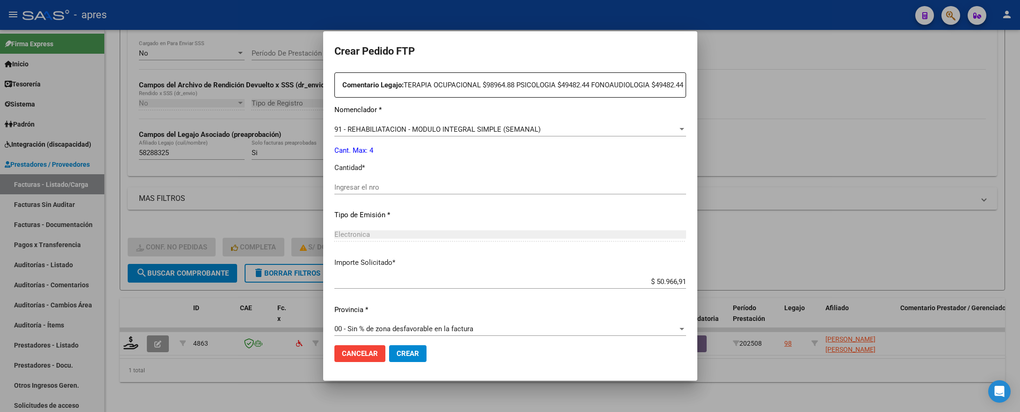
click at [405, 194] on div "Ingresar el nro" at bounding box center [510, 187] width 352 height 14
click at [407, 192] on input "Ingresar el nro" at bounding box center [510, 187] width 352 height 8
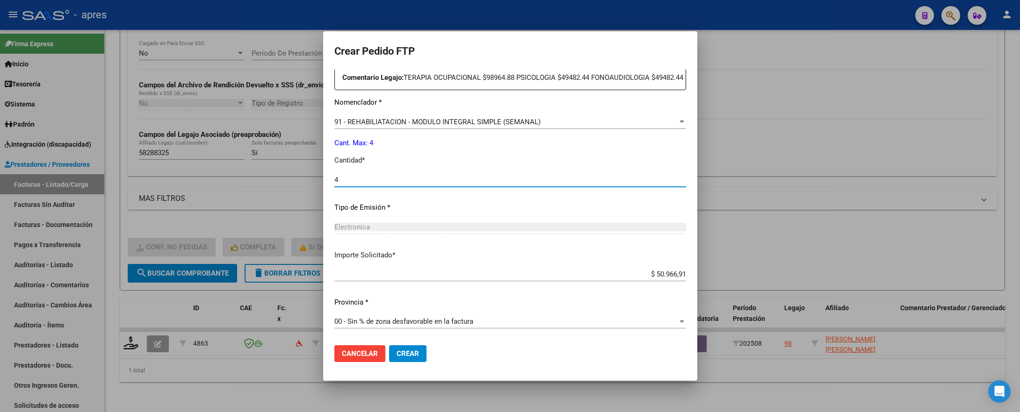
type input "4"
click at [417, 343] on button "Crear" at bounding box center [407, 353] width 37 height 17
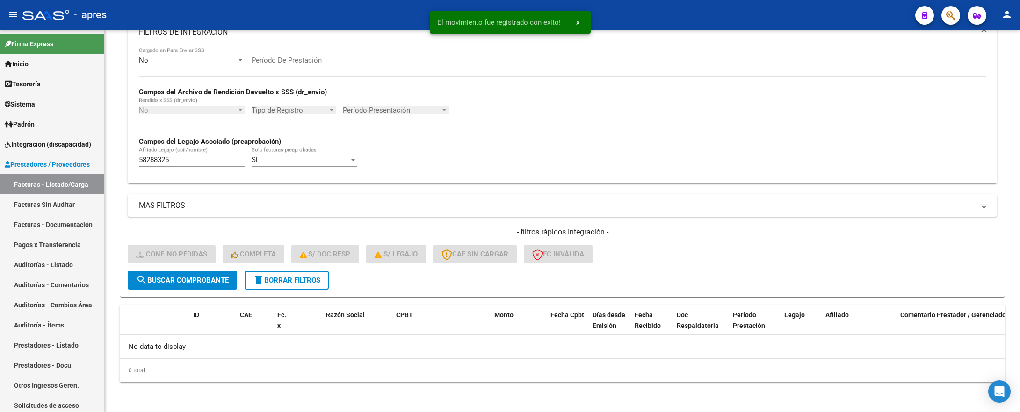
scroll to position [177, 0]
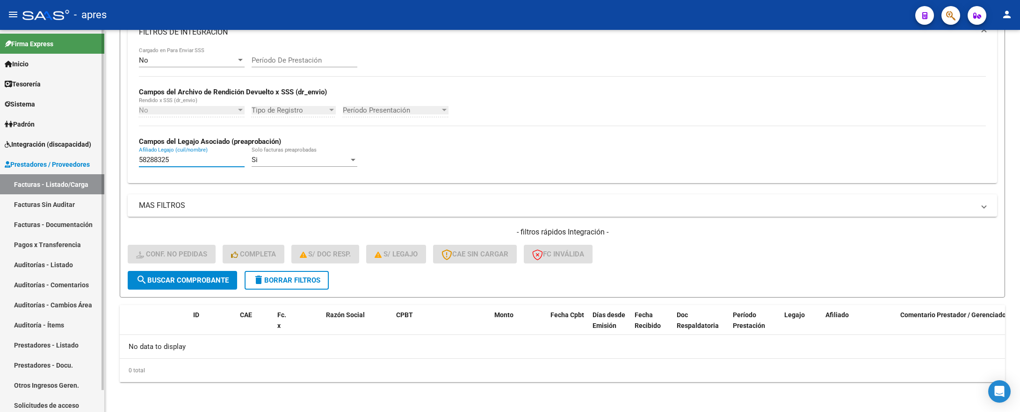
drag, startPoint x: 172, startPoint y: 158, endPoint x: 38, endPoint y: 160, distance: 134.2
click at [43, 165] on mat-sidenav-container "Firma Express Inicio Calendario SSS Instructivos Contacto OS Tesorería Extracto…" at bounding box center [510, 221] width 1020 height 382
paste input "7522503"
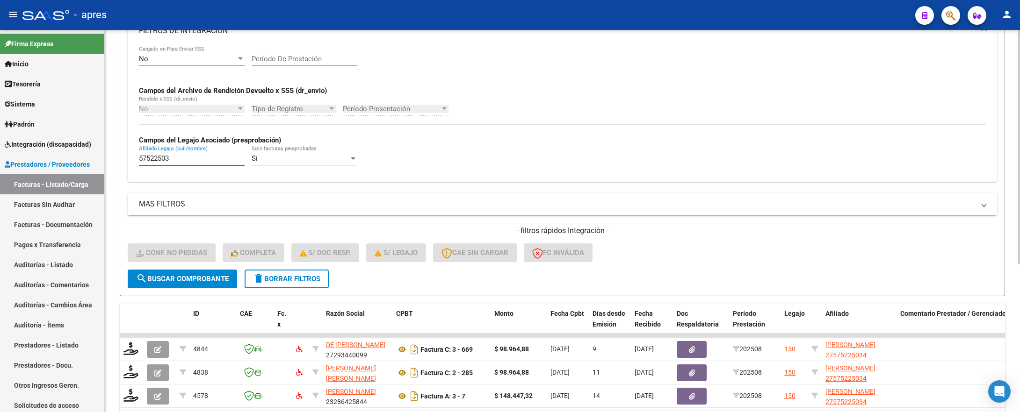
scroll to position [241, 0]
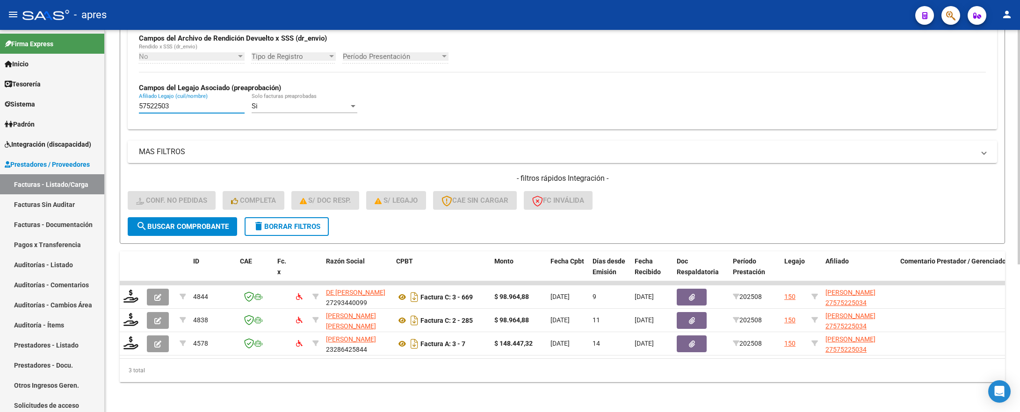
type input "57522503"
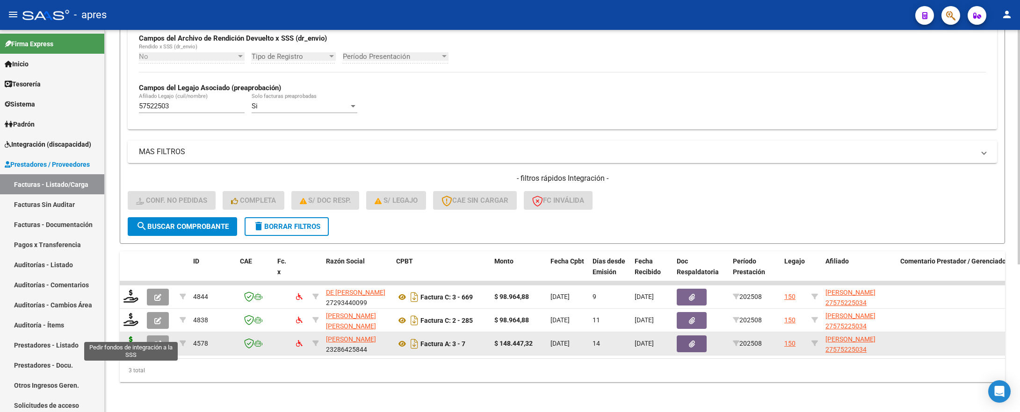
click at [131, 337] on icon at bounding box center [130, 343] width 15 height 13
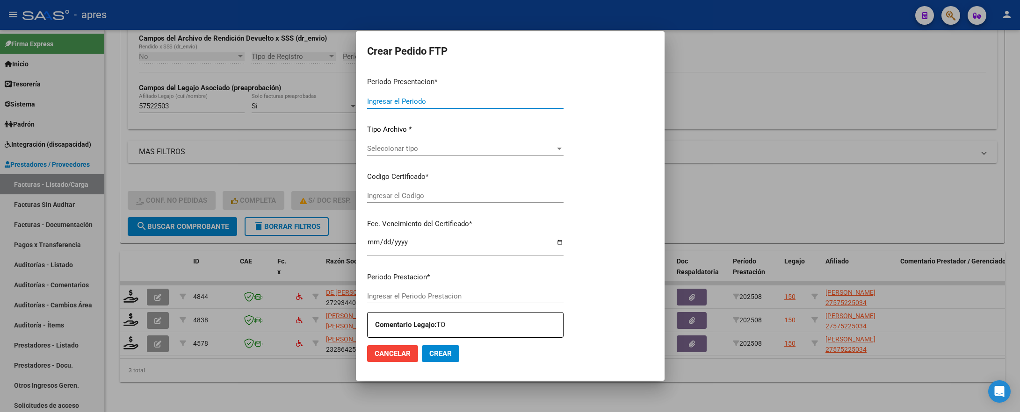
type input "202508"
type input "$ 148.447,32"
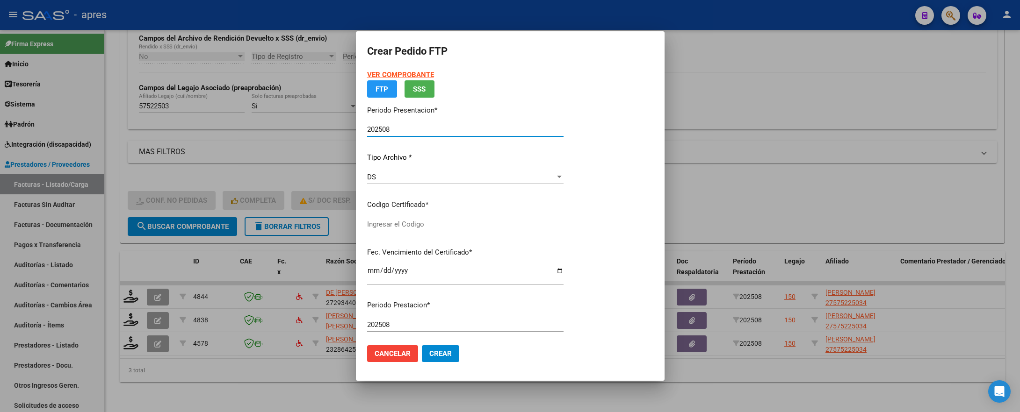
type input "ARG01000575225032023053020280530BS316"
type input "2028-05-30"
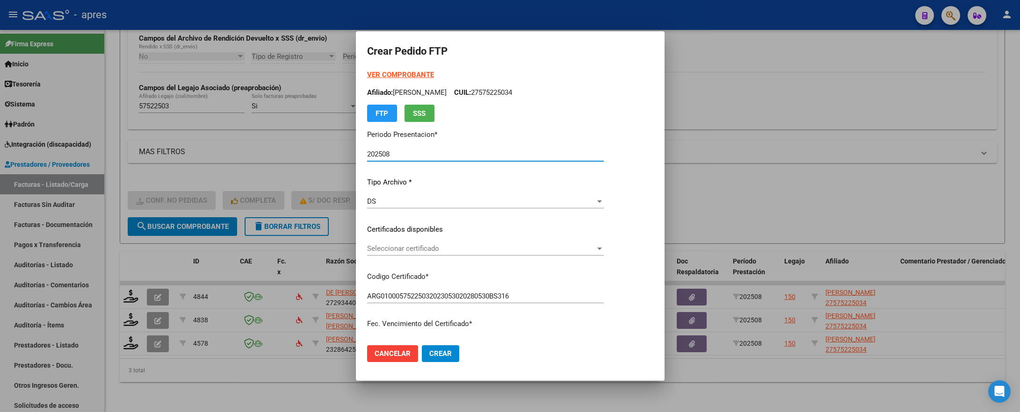
click at [416, 250] on span "Seleccionar certificado" at bounding box center [481, 248] width 228 height 8
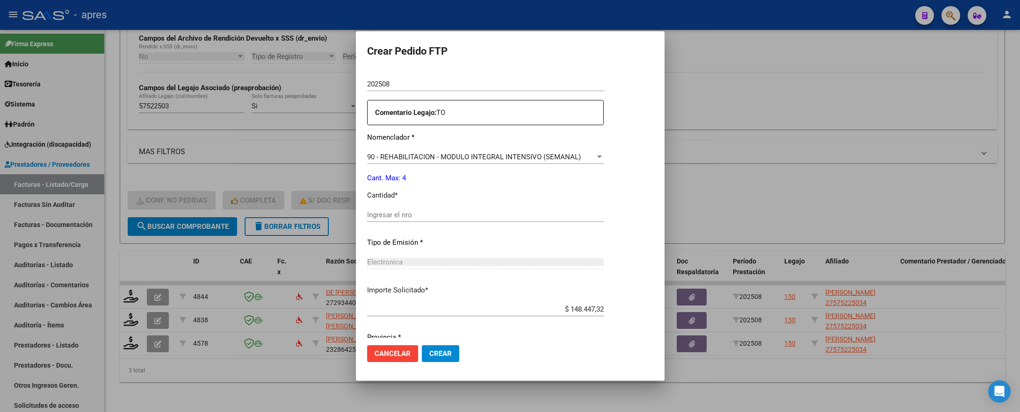
scroll to position [351, 0]
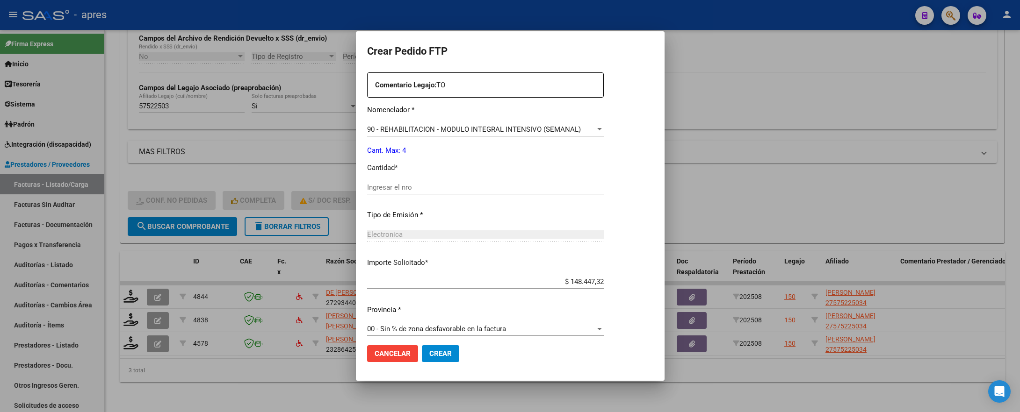
click at [408, 193] on div "Ingresar el nro" at bounding box center [485, 187] width 237 height 14
click at [407, 189] on input "Ingresar el nro" at bounding box center [485, 187] width 237 height 8
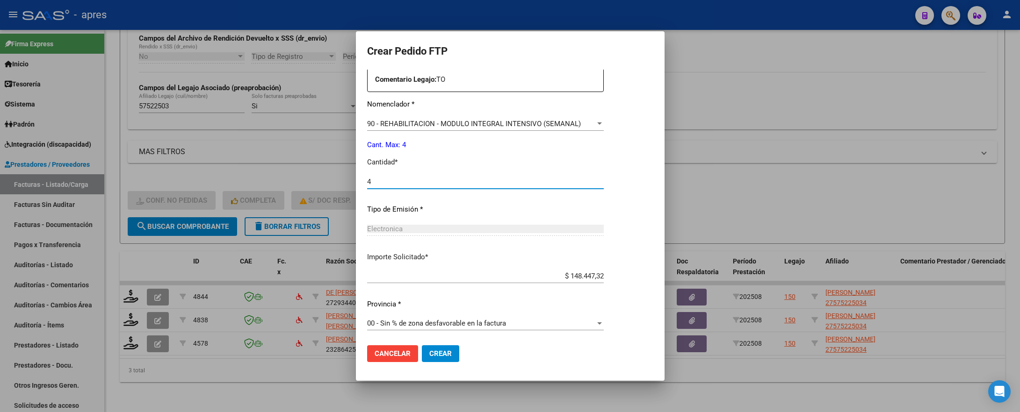
scroll to position [358, 0]
type input "4"
click at [429, 343] on span "Crear" at bounding box center [440, 354] width 22 height 8
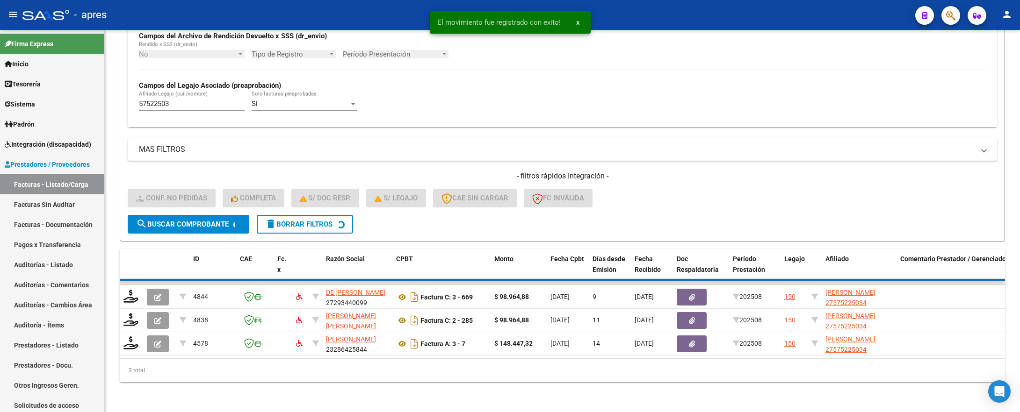
scroll to position [218, 0]
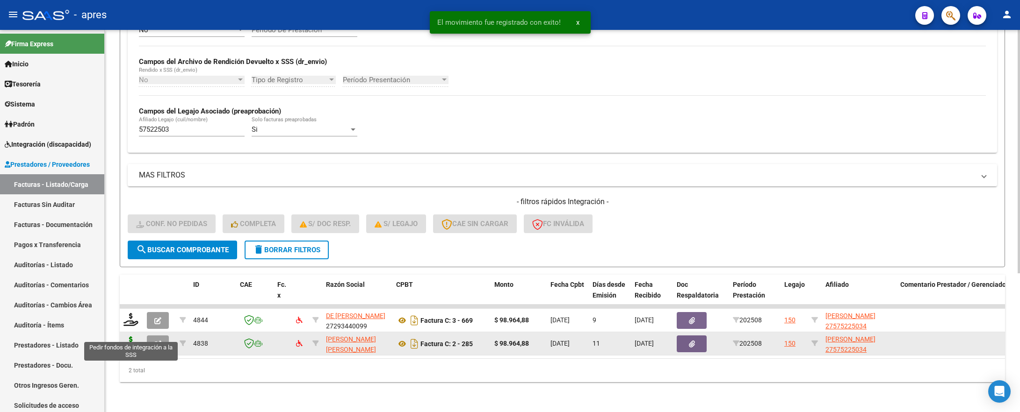
click at [132, 337] on icon at bounding box center [130, 343] width 15 height 13
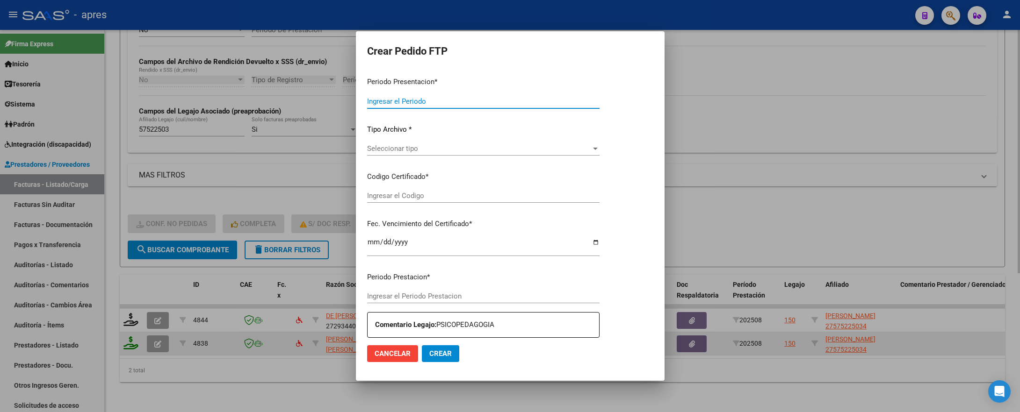
type input "202508"
type input "$ 98.964,88"
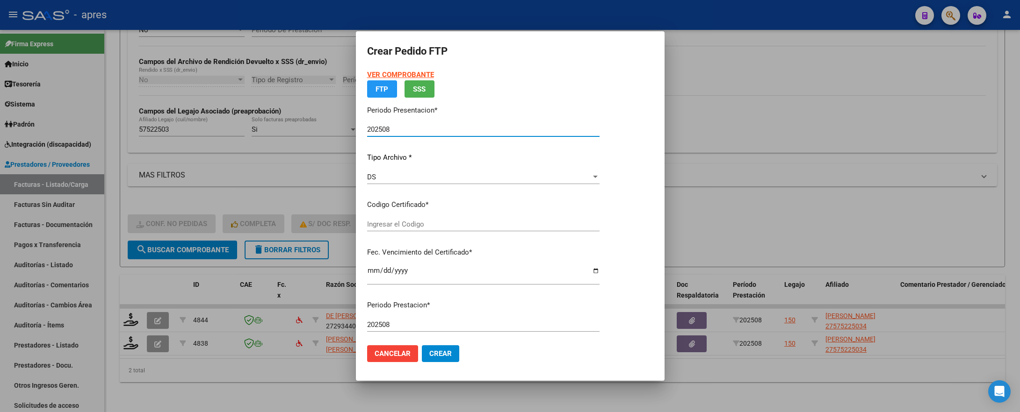
type input "ARG01000575225032023053020280530BS316"
type input "2028-05-30"
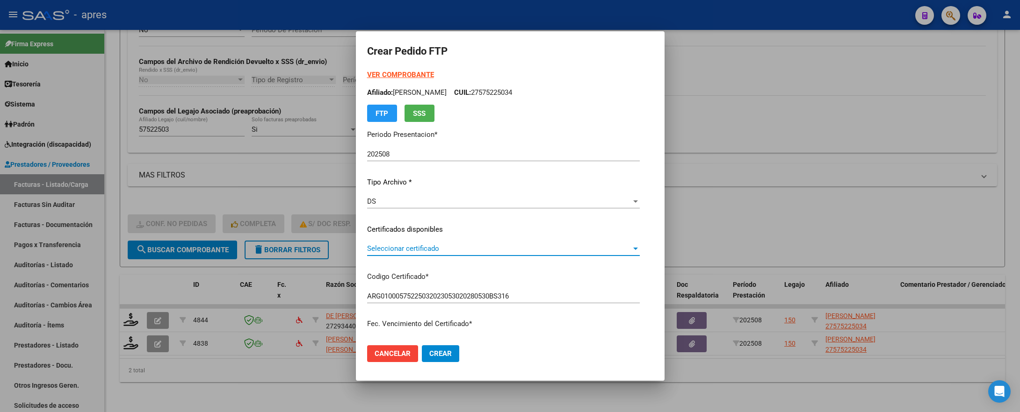
click at [392, 251] on span "Seleccionar certificado" at bounding box center [499, 248] width 264 height 8
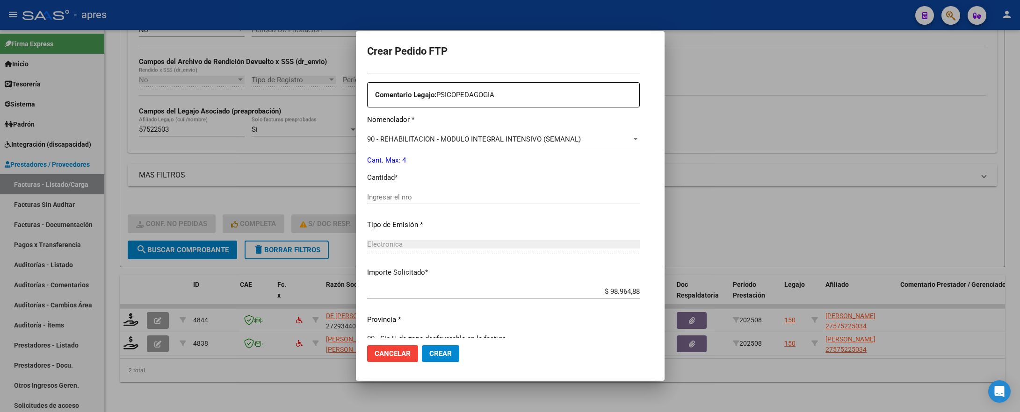
scroll to position [351, 0]
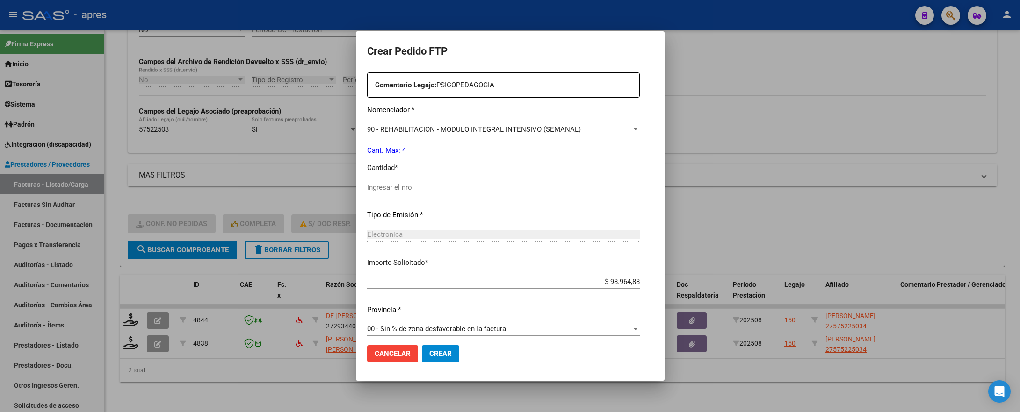
click at [371, 187] on input "Ingresar el nro" at bounding box center [503, 187] width 273 height 8
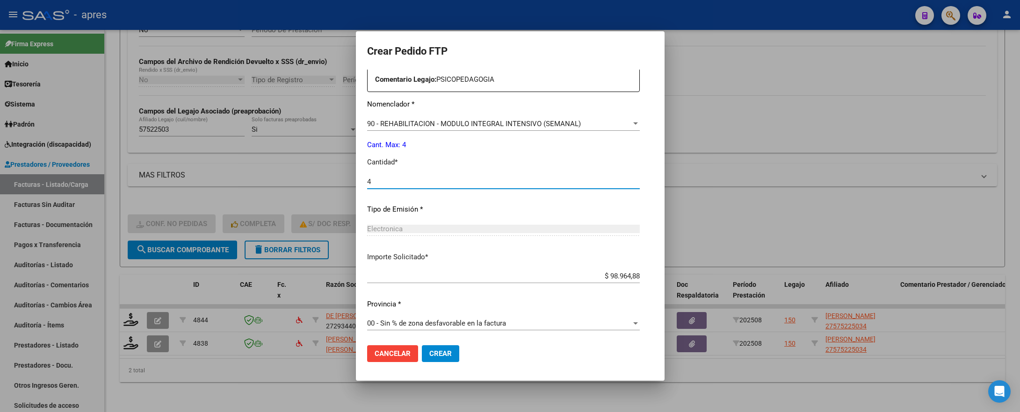
scroll to position [358, 0]
type input "4"
click at [429, 343] on span "Crear" at bounding box center [440, 354] width 22 height 8
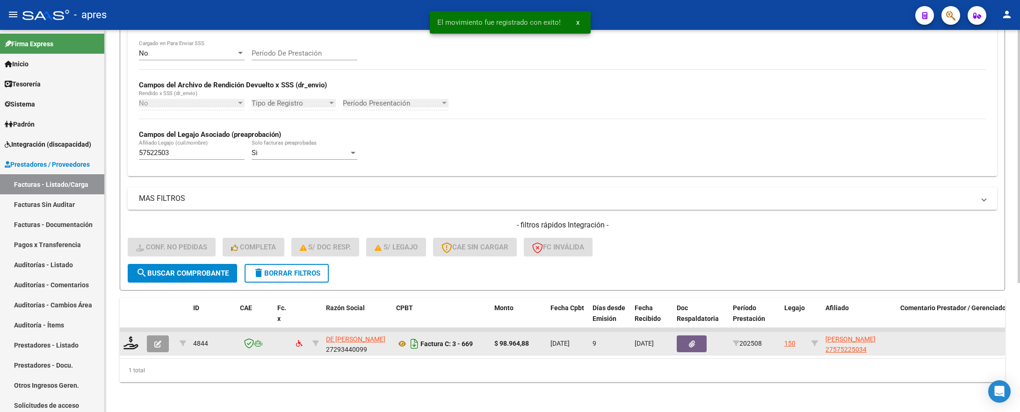
scroll to position [195, 0]
click at [127, 337] on icon at bounding box center [130, 343] width 15 height 13
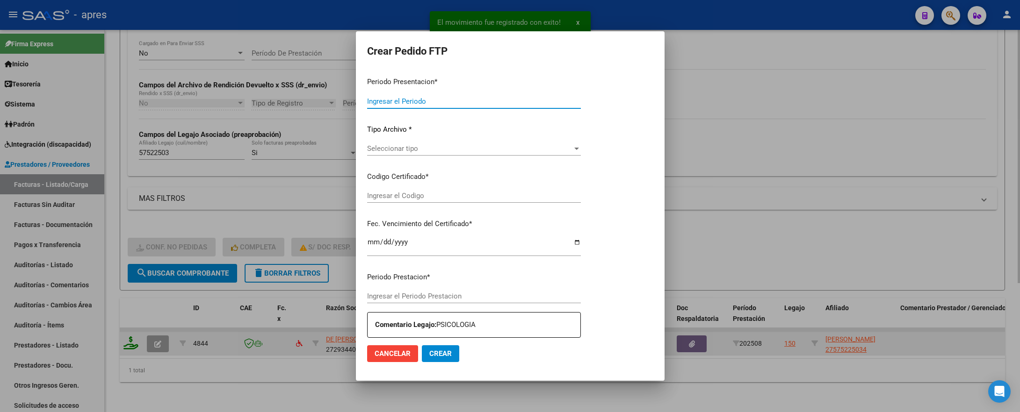
type input "202508"
type input "$ 98.964,88"
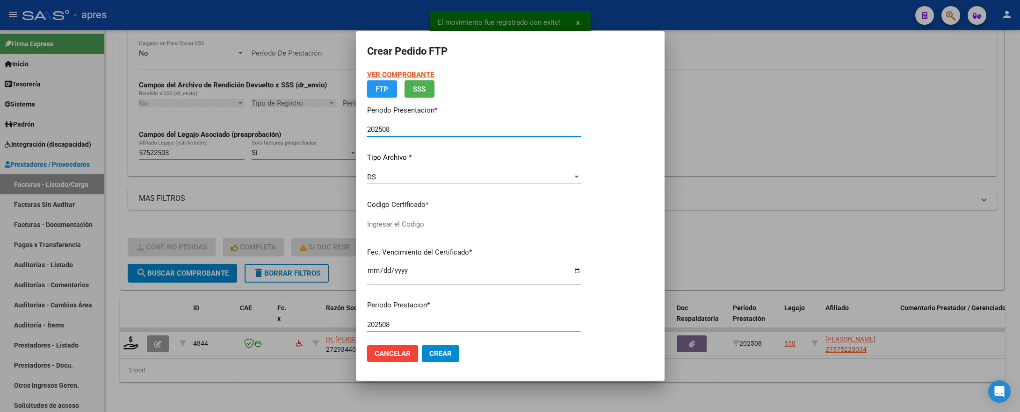
type input "ARG01000575225032023053020280530BS316"
type input "2028-05-30"
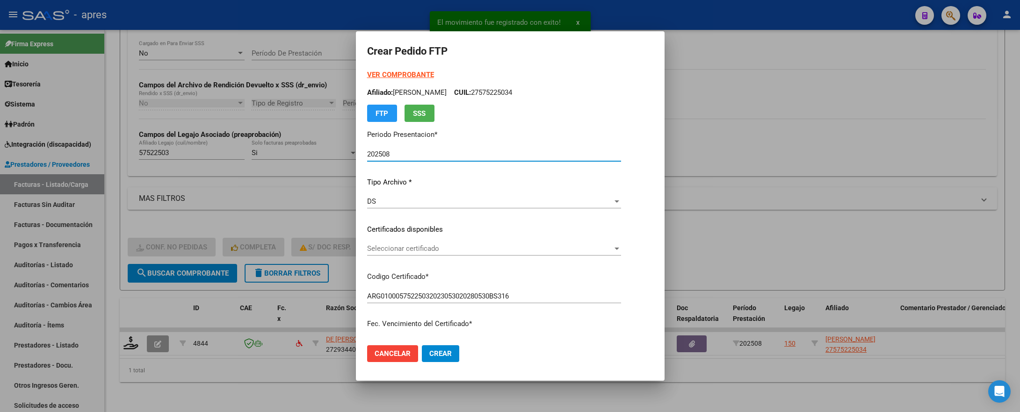
click at [428, 249] on span "Seleccionar certificado" at bounding box center [489, 248] width 245 height 8
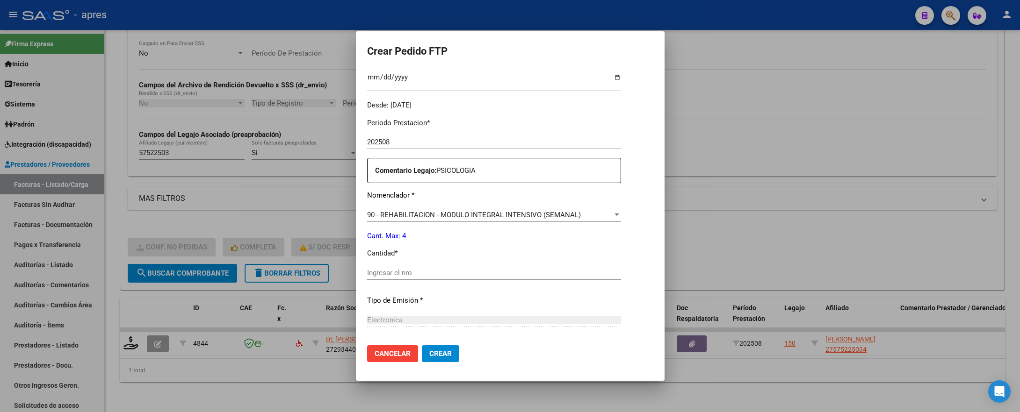
scroll to position [351, 0]
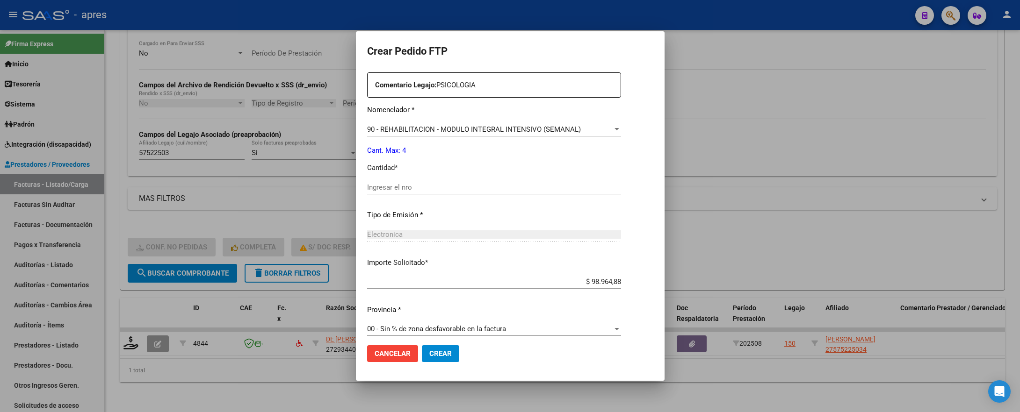
click at [418, 193] on div "Ingresar el nro" at bounding box center [494, 187] width 254 height 14
click at [418, 189] on input "Ingresar el nro" at bounding box center [494, 187] width 254 height 8
type input "4"
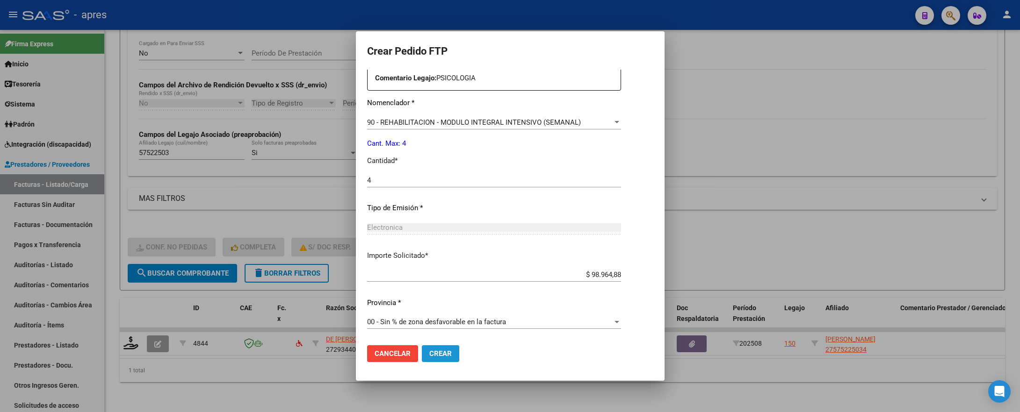
click at [432, 343] on span "Crear" at bounding box center [440, 354] width 22 height 8
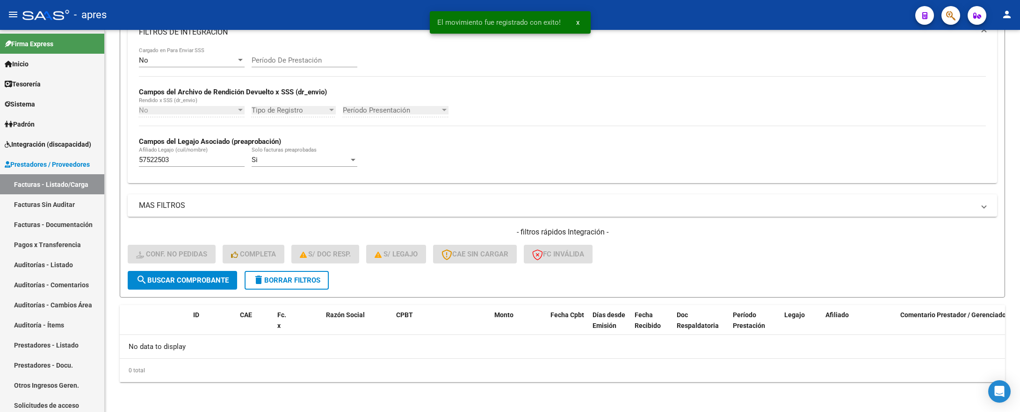
scroll to position [177, 0]
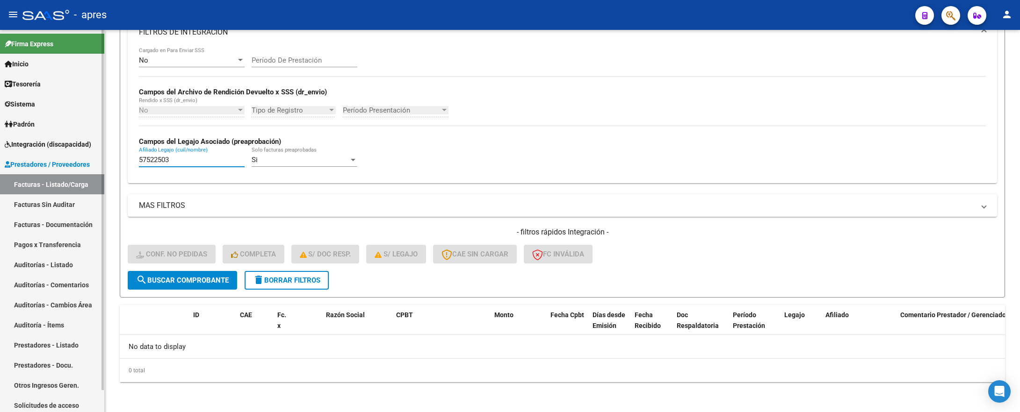
drag, startPoint x: 171, startPoint y: 163, endPoint x: 104, endPoint y: 163, distance: 67.3
click at [107, 163] on div "Video tutorial PRESTADORES -> Listado de CPBTs Emitidos por Prestadores / Prove…" at bounding box center [562, 134] width 915 height 558
paste input "58327"
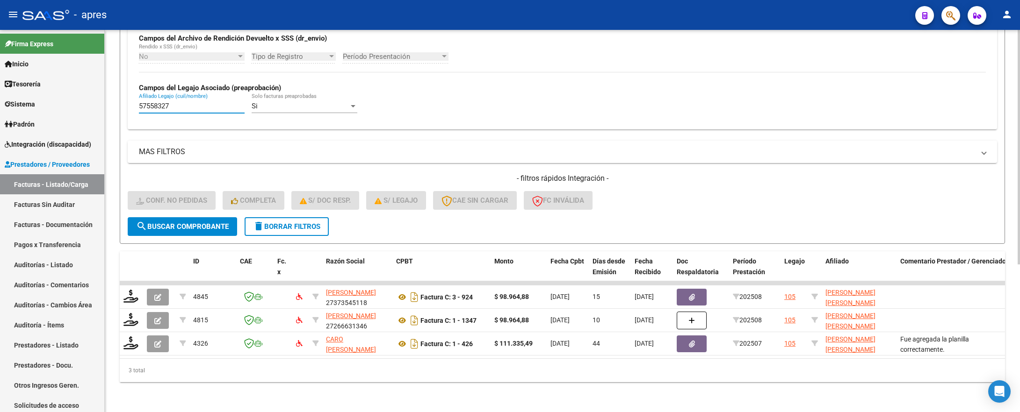
scroll to position [241, 0]
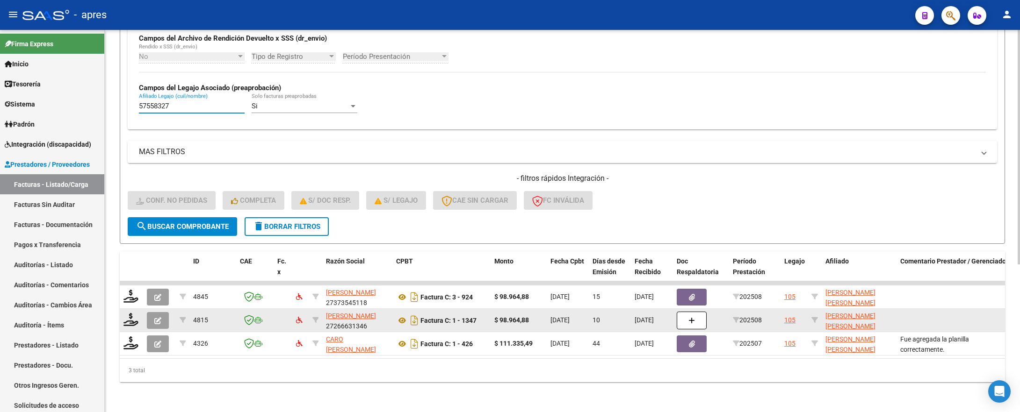
type input "57558327"
click at [159, 314] on button "button" at bounding box center [158, 320] width 22 height 17
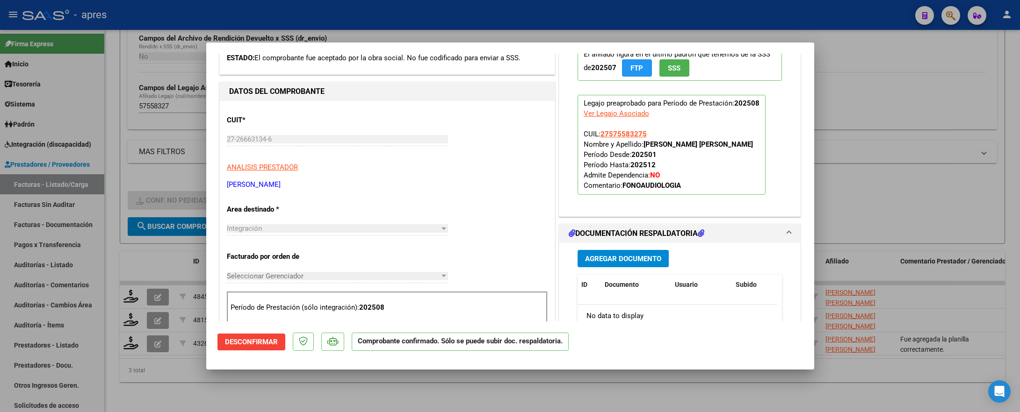
scroll to position [0, 0]
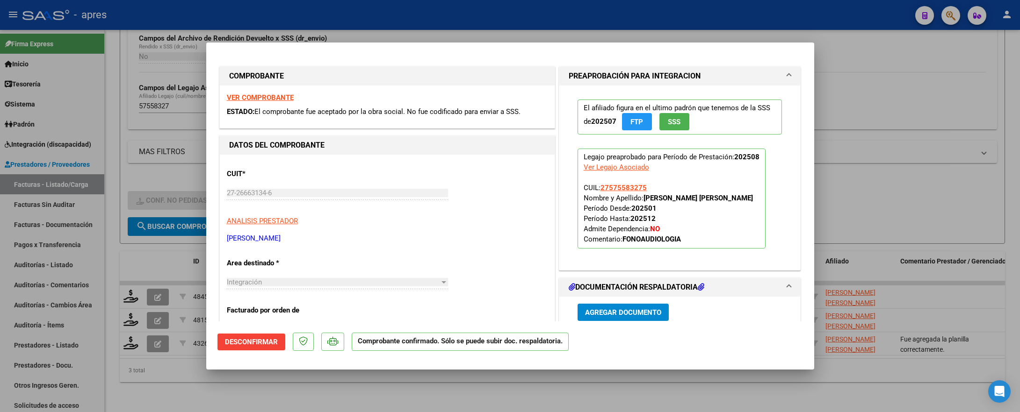
click at [270, 98] on strong "VER COMPROBANTE" at bounding box center [260, 97] width 67 height 8
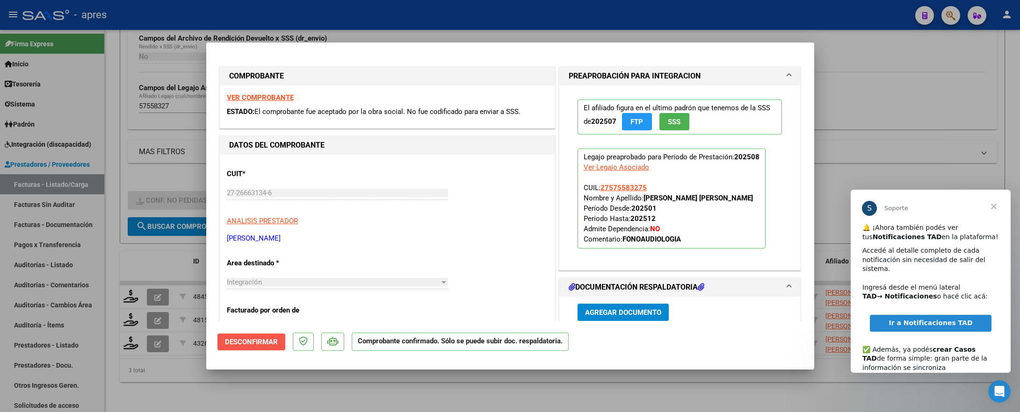
click at [272, 342] on span "Desconfirmar" at bounding box center [251, 342] width 53 height 8
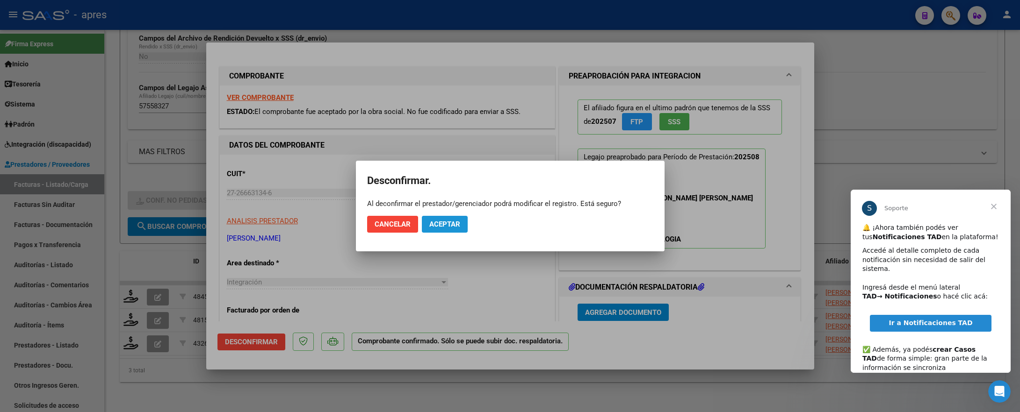
click at [447, 228] on span "Aceptar" at bounding box center [444, 224] width 31 height 8
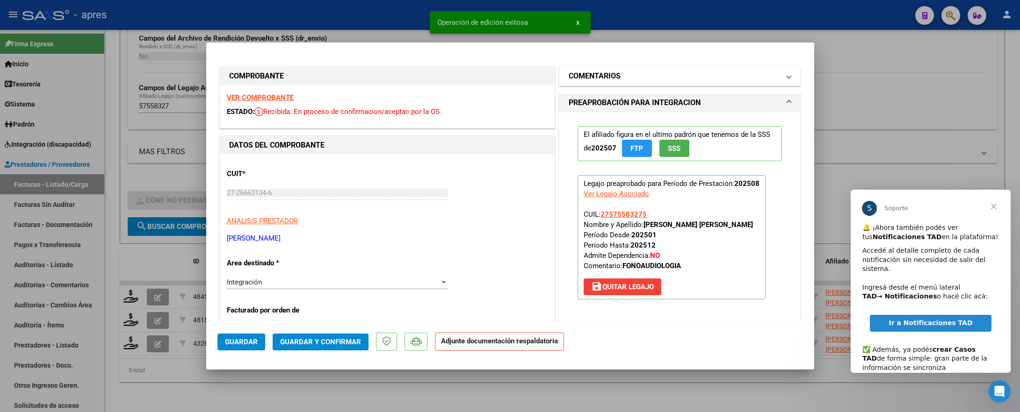
click at [639, 78] on mat-panel-title "COMENTARIOS" at bounding box center [673, 76] width 211 height 11
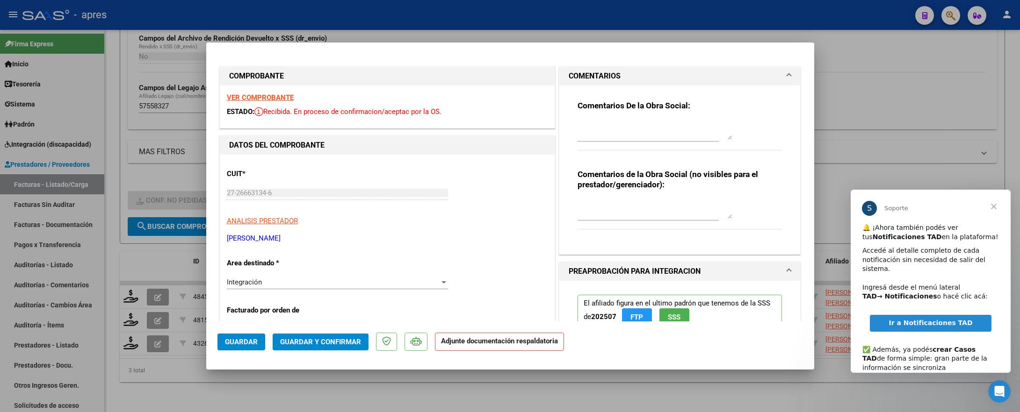
click at [992, 206] on span "Cerrar" at bounding box center [994, 207] width 34 height 34
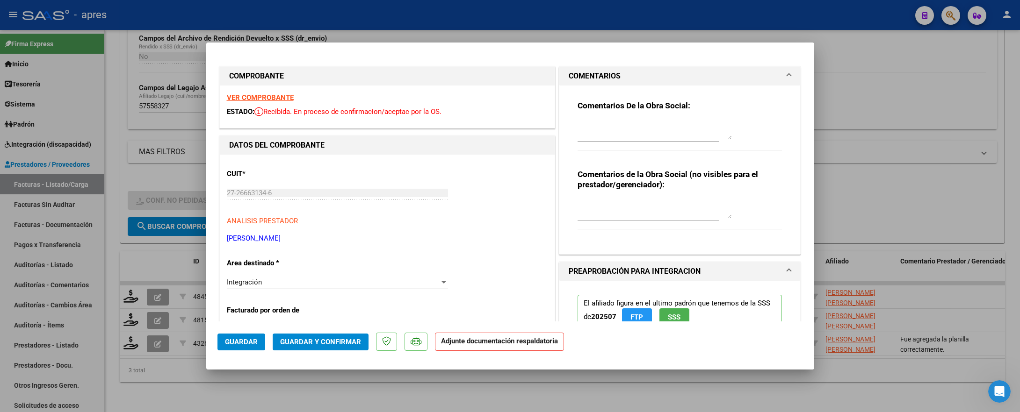
click at [610, 124] on textarea at bounding box center [654, 130] width 154 height 19
click at [605, 119] on div at bounding box center [654, 130] width 154 height 22
click at [612, 133] on textarea at bounding box center [654, 130] width 154 height 19
type textarea "16/9 falta planilla de asistencia cargarla y registrarlo en comentarios"
click at [238, 341] on span "Guardar" at bounding box center [241, 342] width 33 height 8
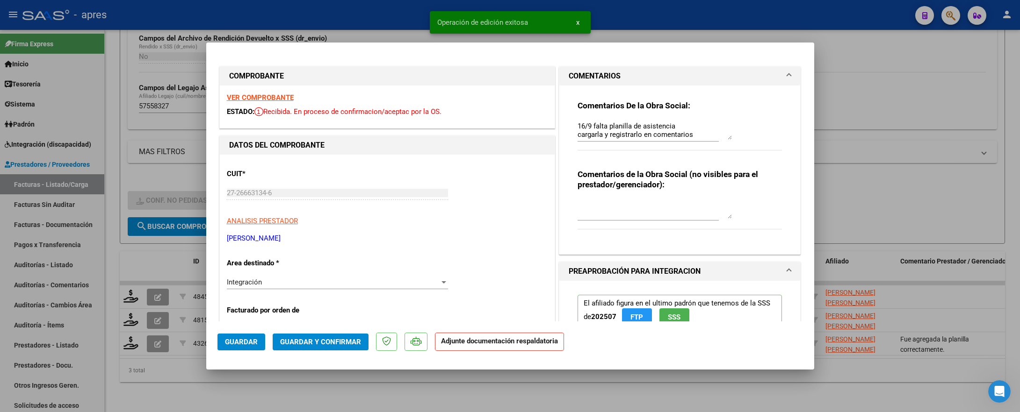
click at [255, 343] on div at bounding box center [510, 206] width 1020 height 412
type input "$ 0,00"
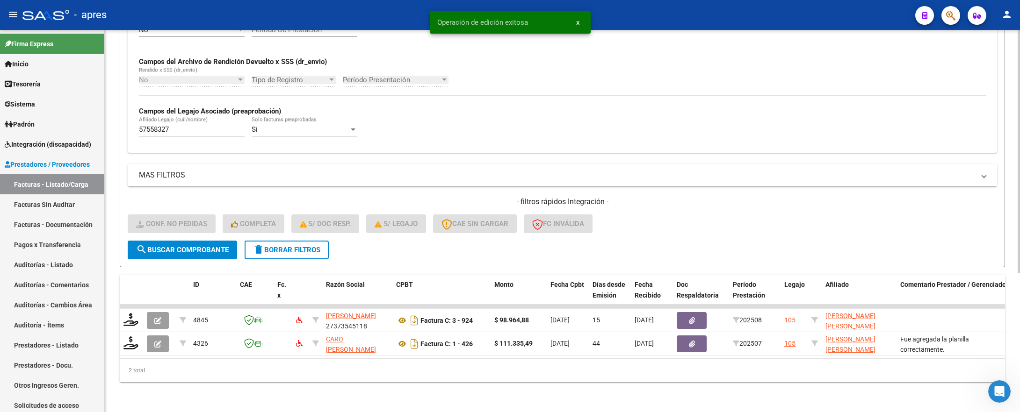
scroll to position [218, 0]
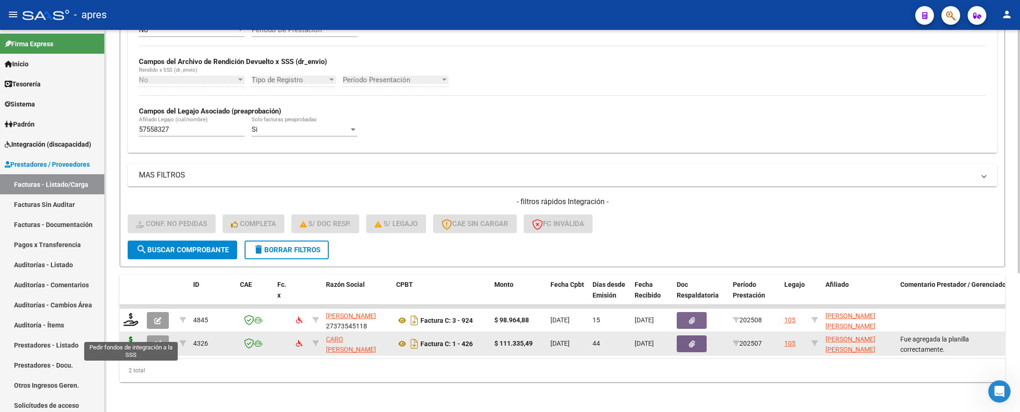
click at [131, 337] on icon at bounding box center [130, 343] width 15 height 13
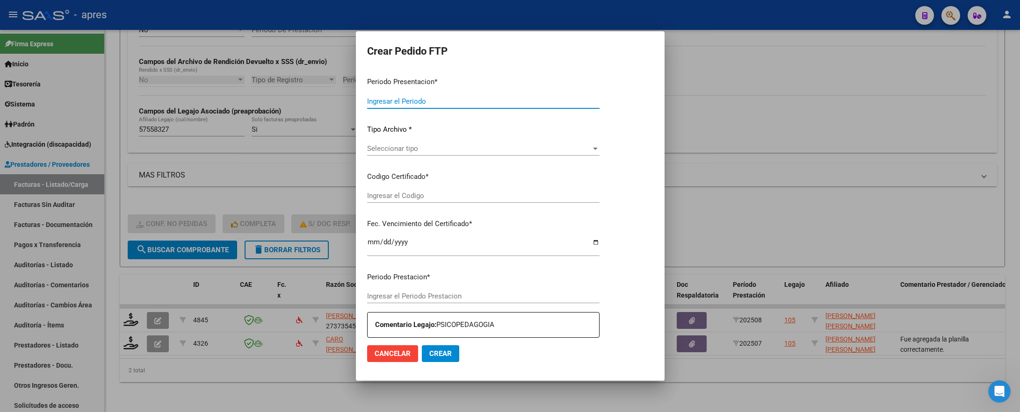
type input "202508"
type input "202507"
type input "$ 111.335,49"
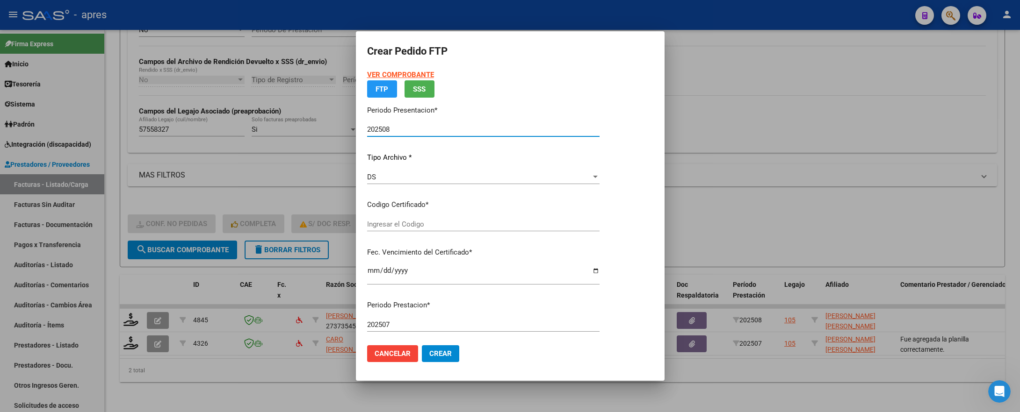
type input "ARG01000575583272025072420300724BUE315"
type input "2030-07-24"
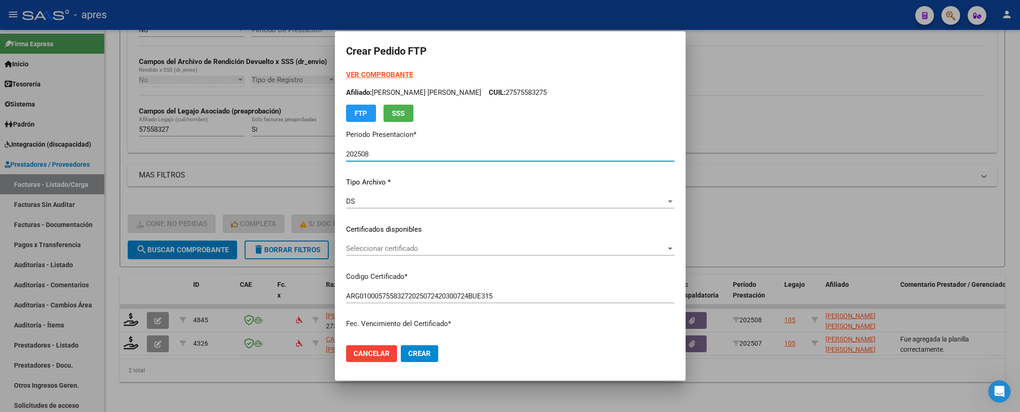
click at [457, 248] on span "Seleccionar certificado" at bounding box center [506, 248] width 320 height 8
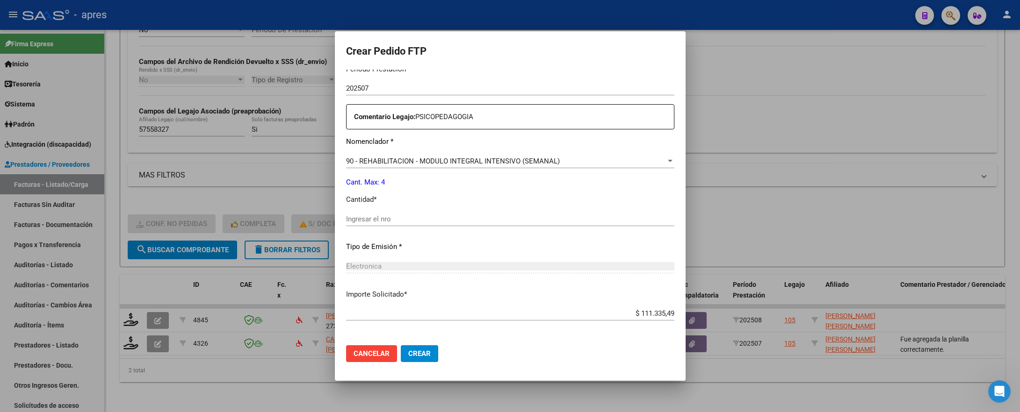
scroll to position [351, 0]
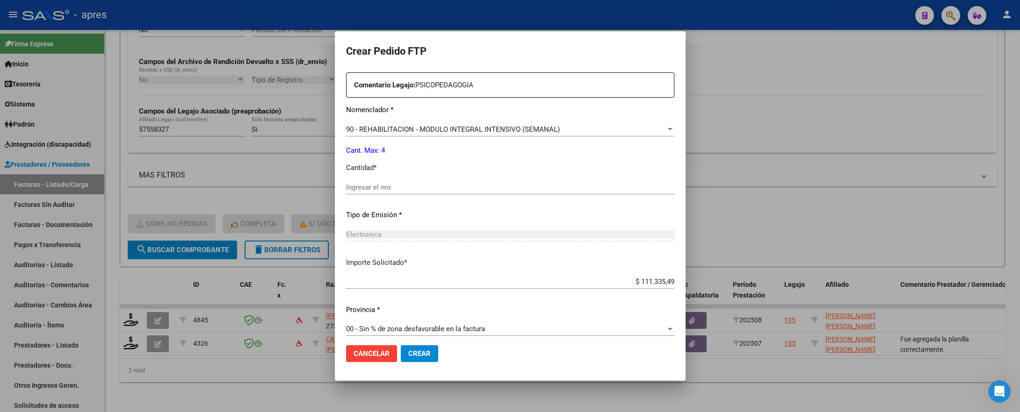
click at [442, 193] on div "Ingresar el nro" at bounding box center [510, 187] width 328 height 14
click at [443, 189] on input "Ingresar el nro" at bounding box center [510, 187] width 328 height 8
type input "4"
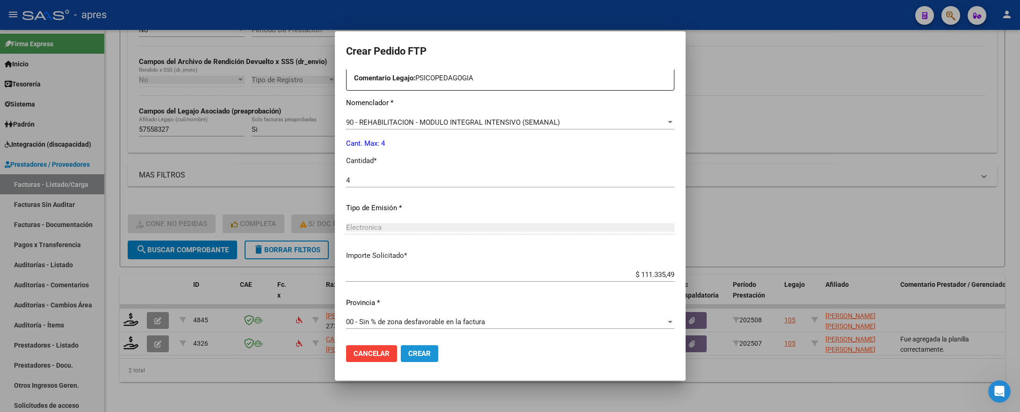
click at [418, 343] on span "Crear" at bounding box center [419, 354] width 22 height 8
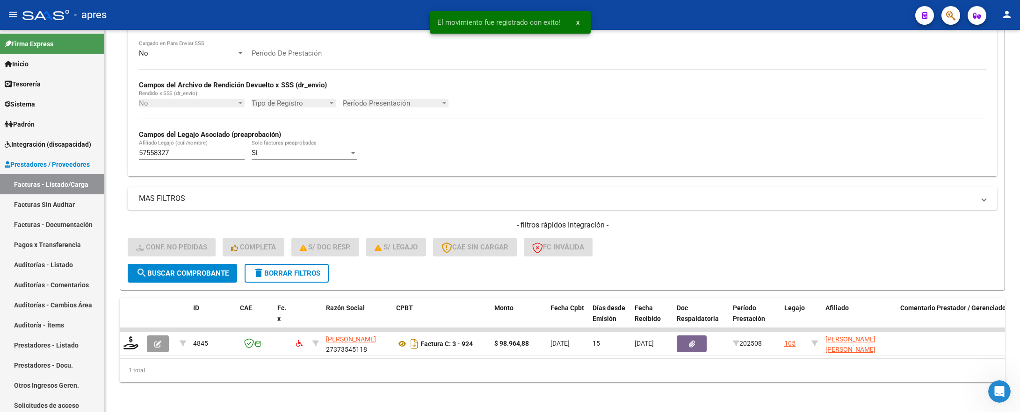
scroll to position [195, 0]
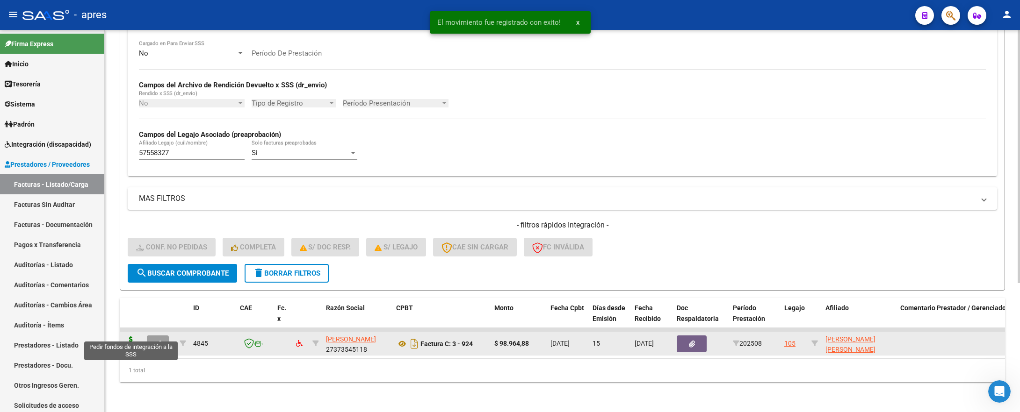
click at [132, 337] on icon at bounding box center [130, 343] width 15 height 13
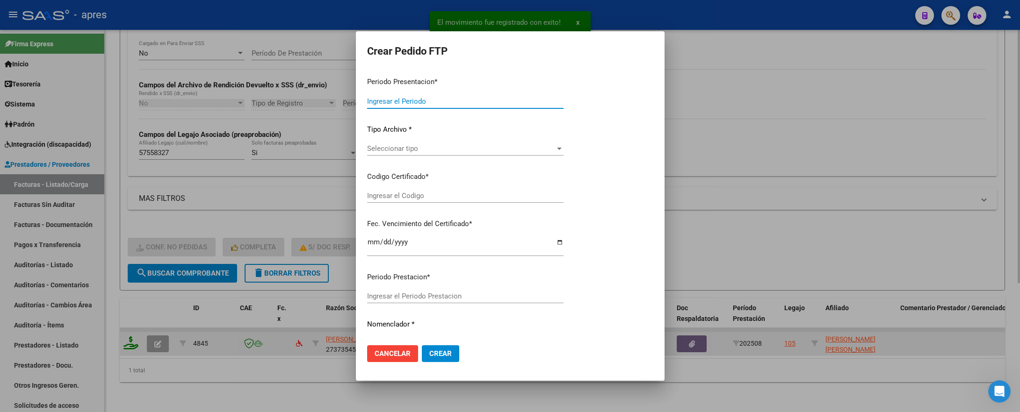
type input "202508"
type input "$ 98.964,88"
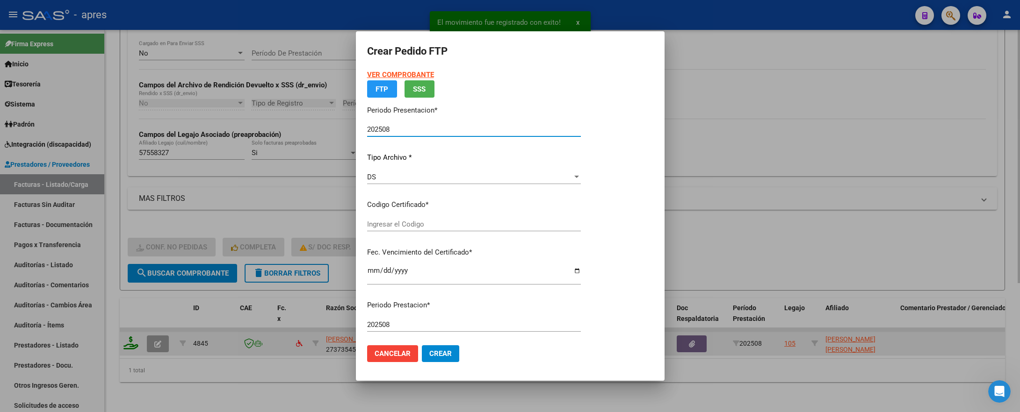
type input "ARG01000575583272025072420300724BUE315"
type input "2030-07-24"
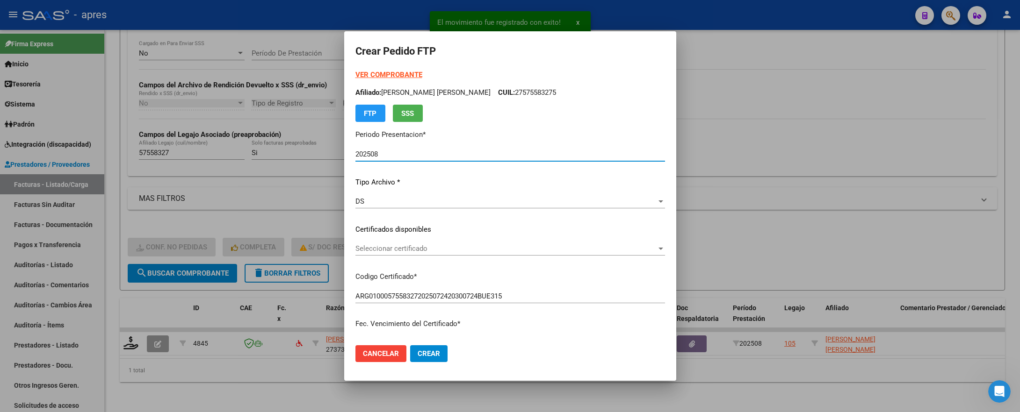
click at [436, 247] on span "Seleccionar certificado" at bounding box center [505, 248] width 301 height 8
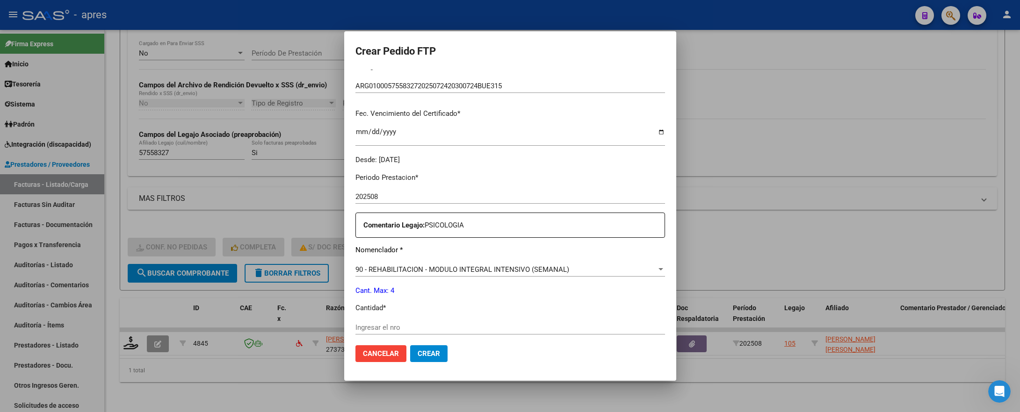
scroll to position [210, 0]
click at [407, 330] on input "Ingresar el nro" at bounding box center [509, 327] width 309 height 8
type input "4"
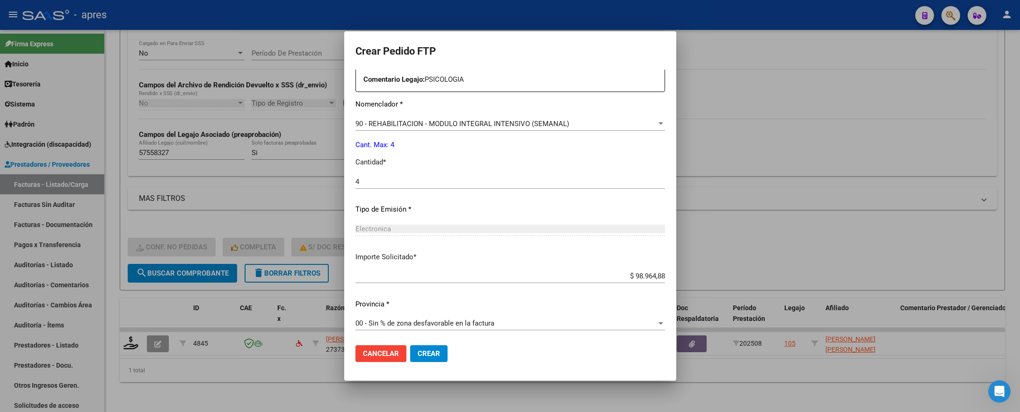
scroll to position [358, 0]
click at [437, 343] on span "Crear" at bounding box center [428, 354] width 22 height 8
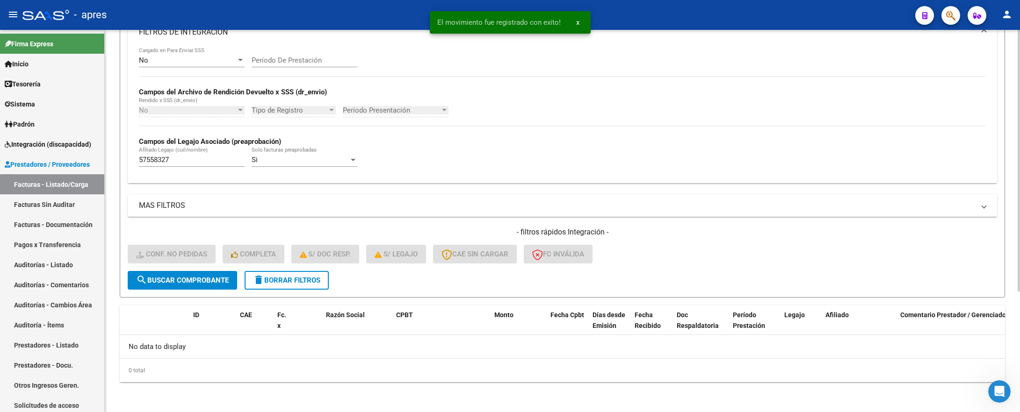
scroll to position [177, 0]
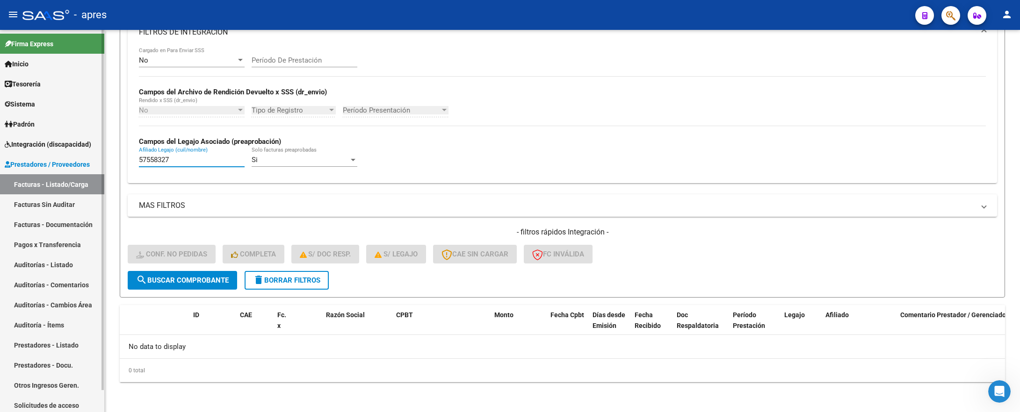
drag, startPoint x: 184, startPoint y: 163, endPoint x: 93, endPoint y: 159, distance: 91.2
click at [93, 159] on mat-sidenav-container "Firma Express Inicio Calendario SSS Instructivos Contacto OS Tesorería Extracto…" at bounding box center [510, 221] width 1020 height 382
paste input "527567"
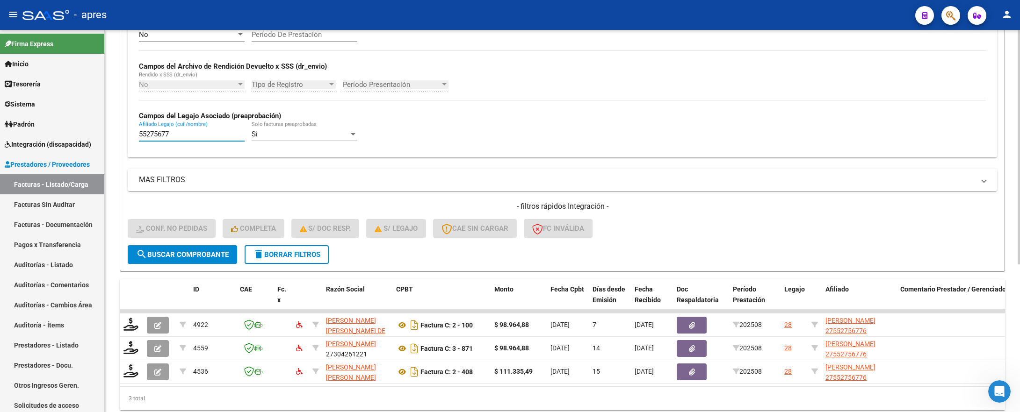
scroll to position [241, 0]
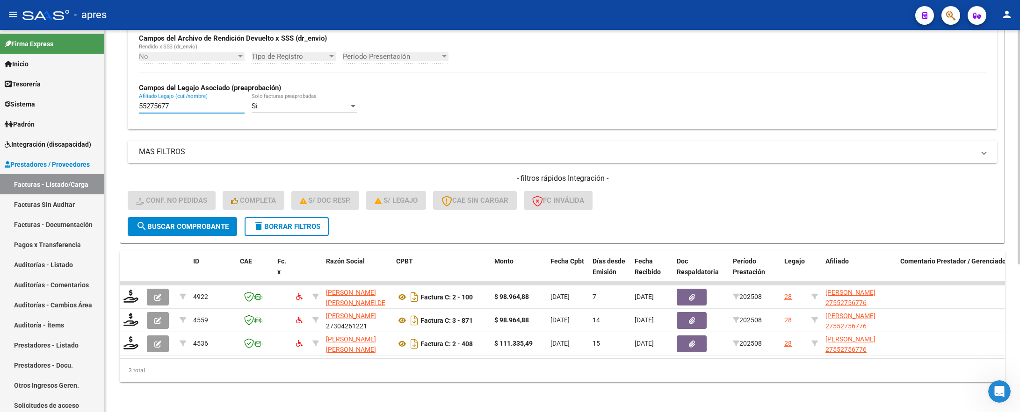
type input "55275677"
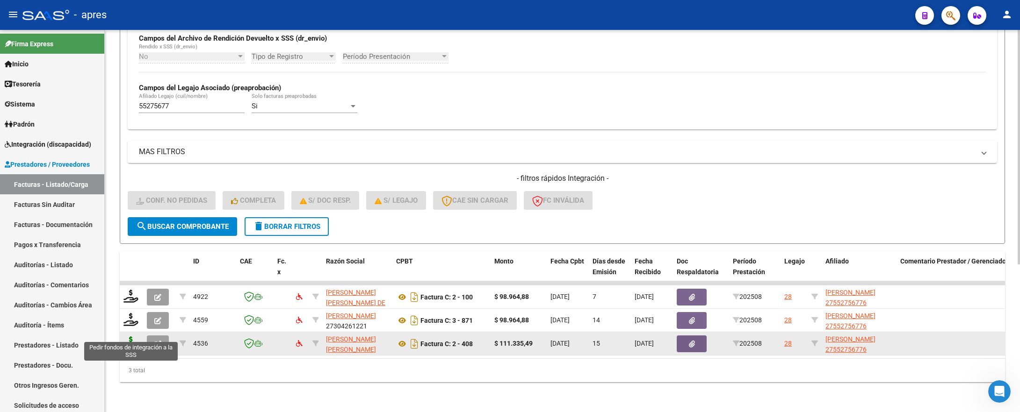
click at [132, 337] on icon at bounding box center [130, 343] width 15 height 13
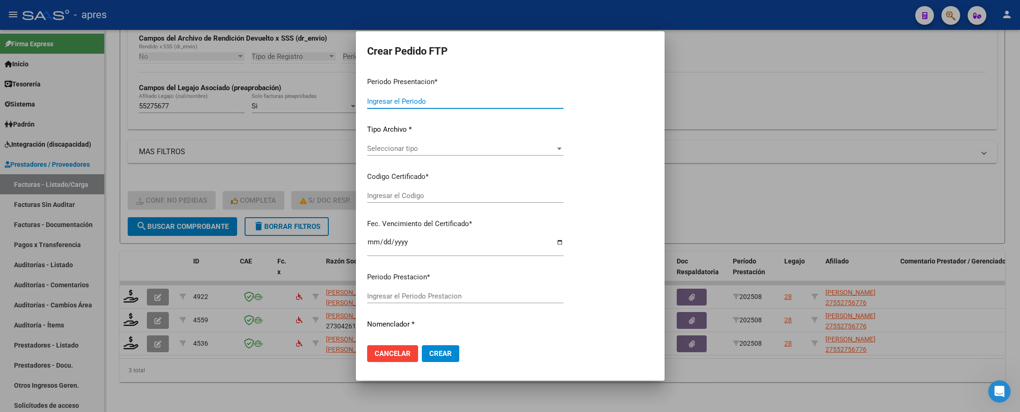
type input "202508"
type input "$ 111.335,49"
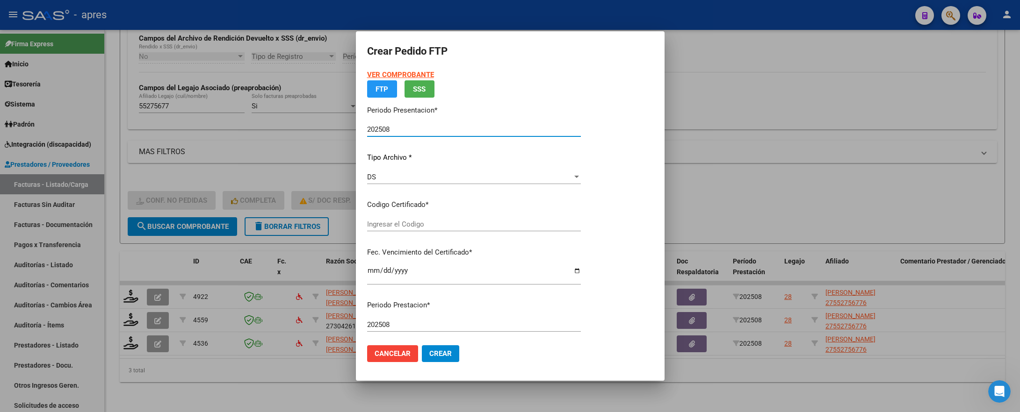
type input "ARG01000552756772023081820280818BUE370"
type input "2028-08-28"
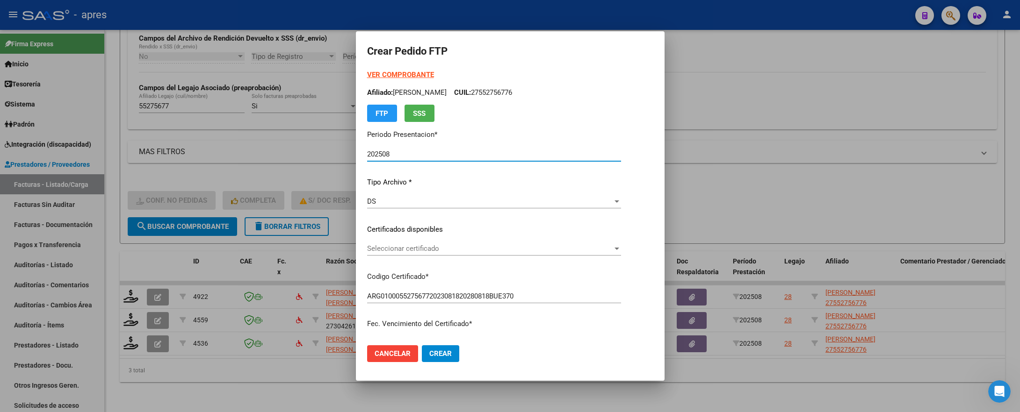
click at [459, 246] on span "Seleccionar certificado" at bounding box center [489, 248] width 245 height 8
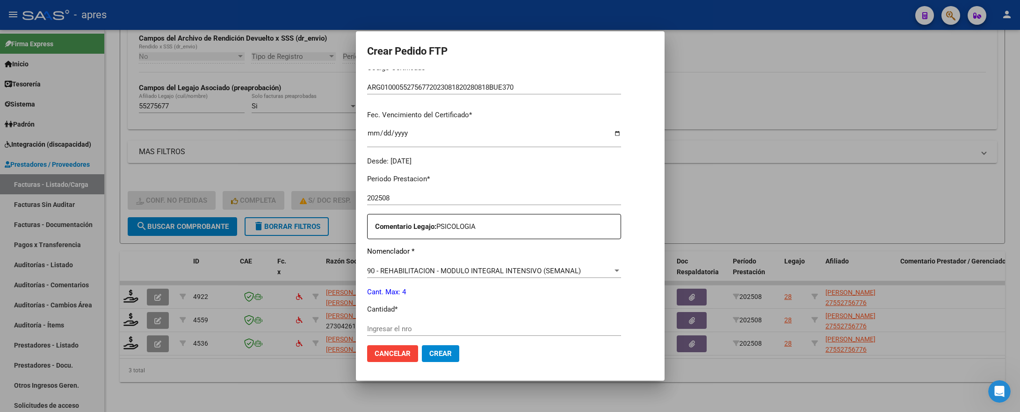
scroll to position [210, 0]
click at [383, 324] on input "Ingresar el nro" at bounding box center [494, 327] width 254 height 8
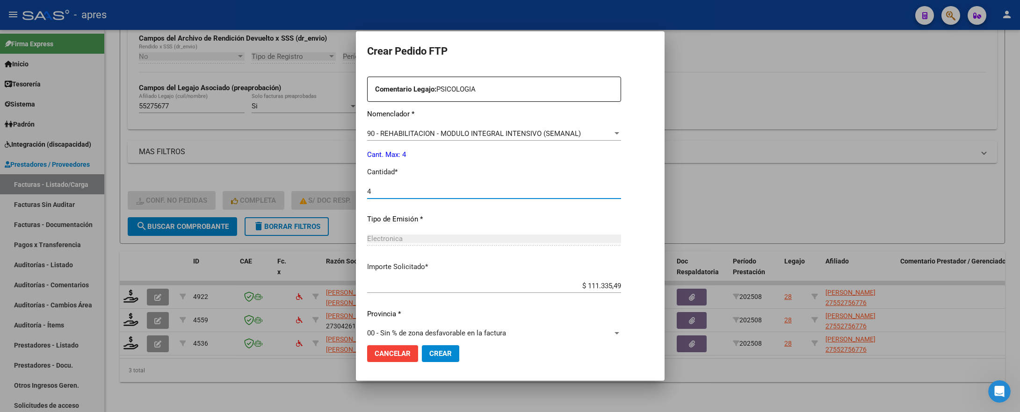
scroll to position [358, 0]
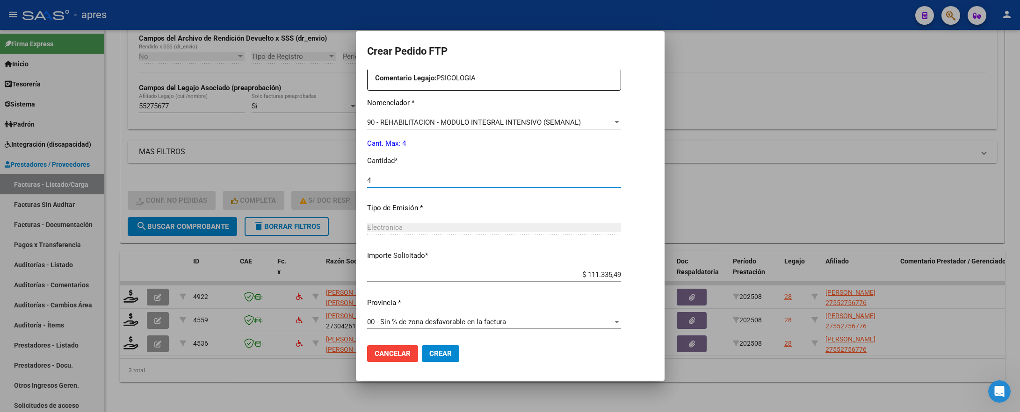
type input "4"
click at [435, 343] on span "Crear" at bounding box center [440, 354] width 22 height 8
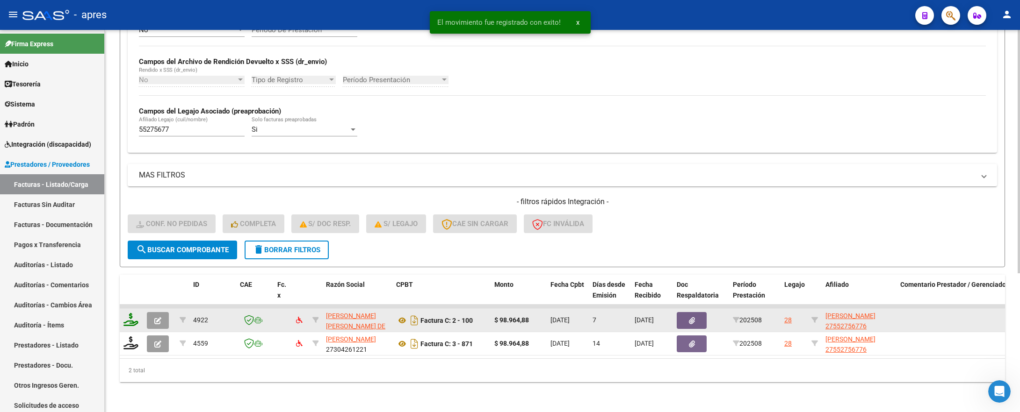
scroll to position [218, 0]
click at [124, 313] on icon at bounding box center [130, 319] width 15 height 13
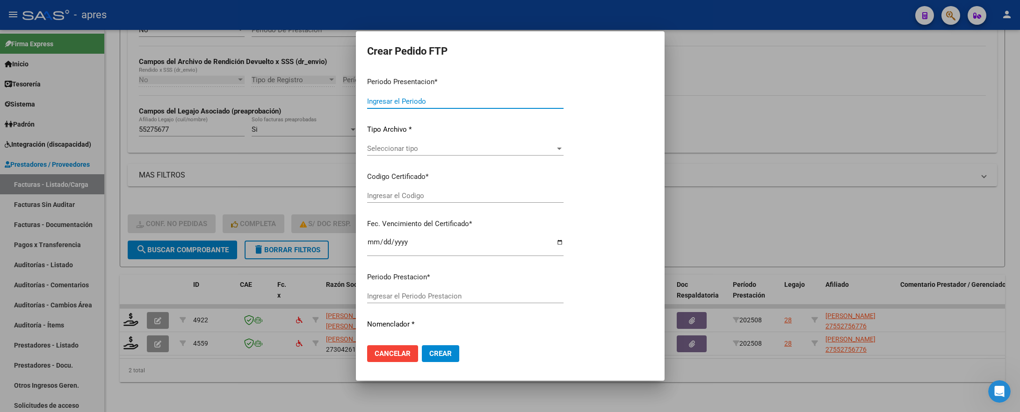
type input "202508"
type input "$ 98.964,88"
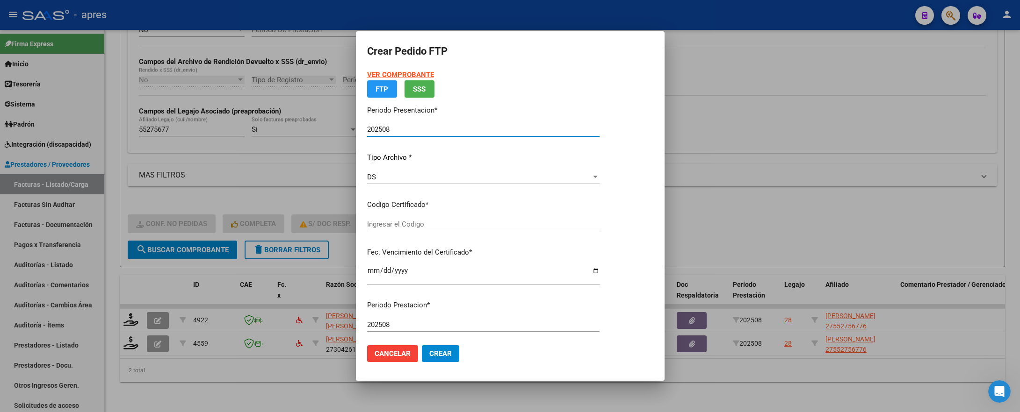
click at [447, 223] on input "Ingresar el Codigo" at bounding box center [483, 224] width 232 height 8
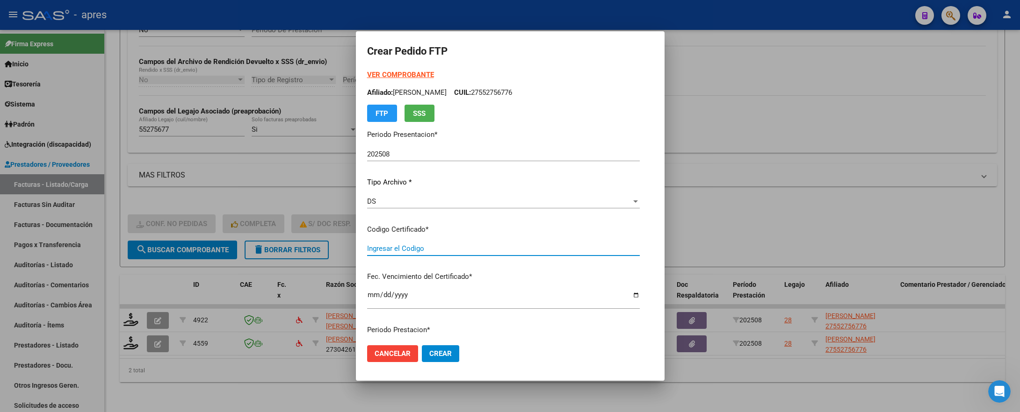
type input "ARG01000552756772023081820280818BUE370"
type input "2028-08-28"
click at [447, 251] on span "Seleccionar certificado" at bounding box center [499, 248] width 264 height 8
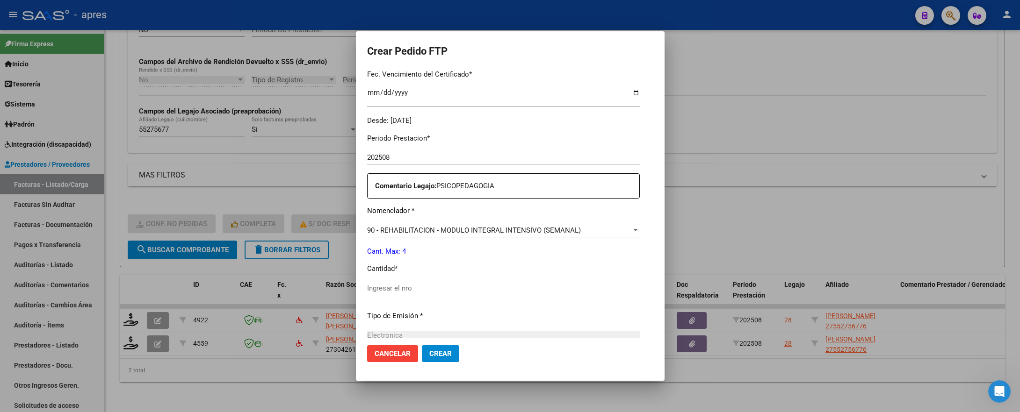
scroll to position [280, 0]
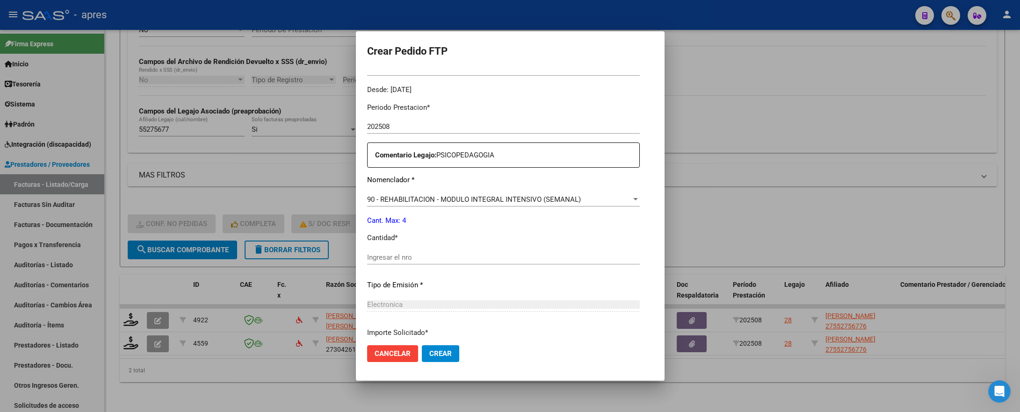
click at [437, 258] on input "Ingresar el nro" at bounding box center [503, 257] width 273 height 8
type input "4"
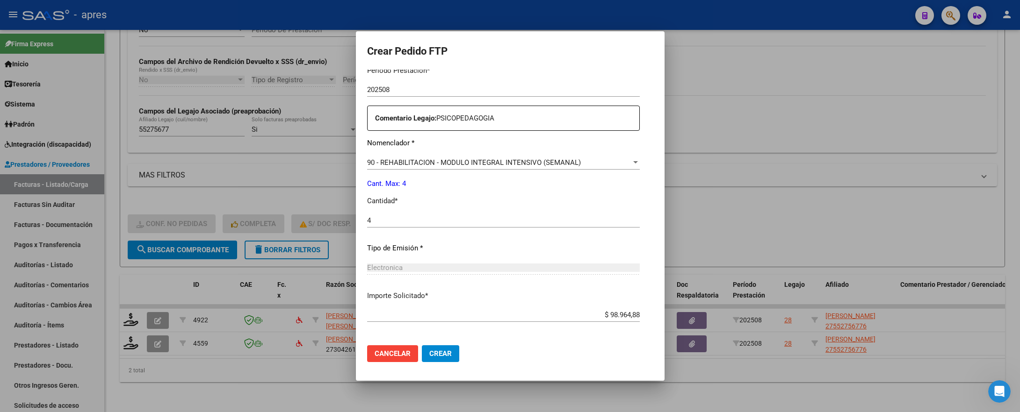
scroll to position [358, 0]
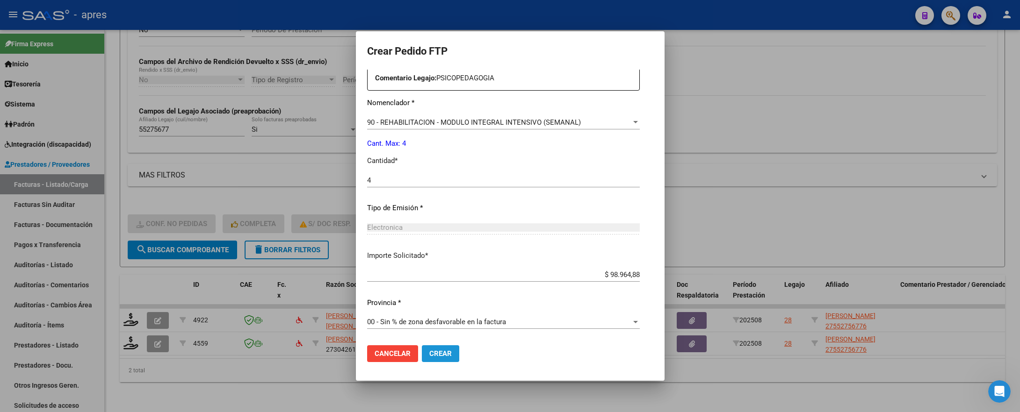
click at [430, 343] on span "Crear" at bounding box center [440, 354] width 22 height 8
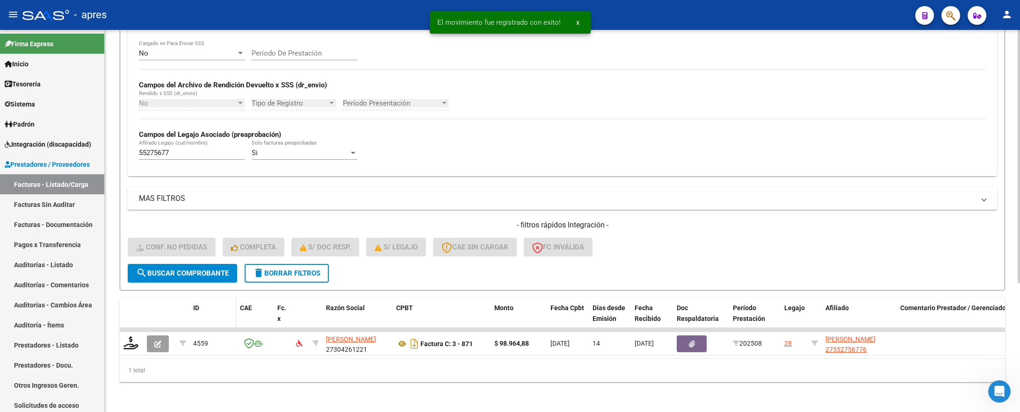
scroll to position [195, 0]
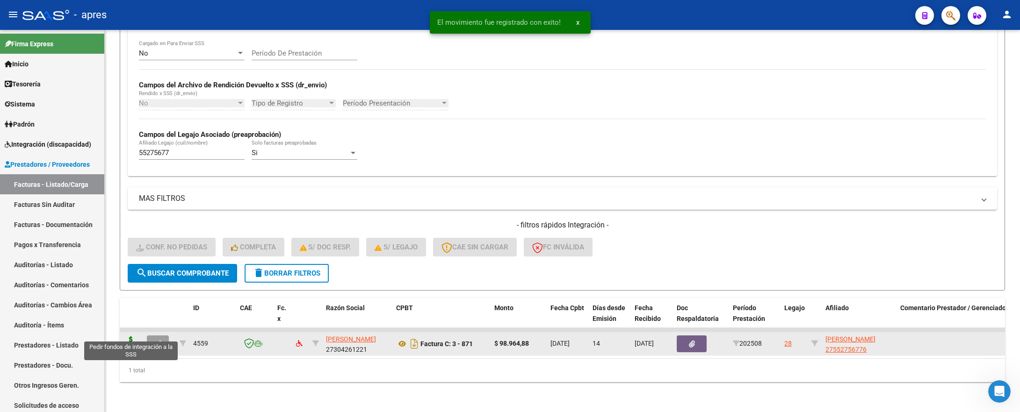
click at [132, 337] on icon at bounding box center [130, 343] width 15 height 13
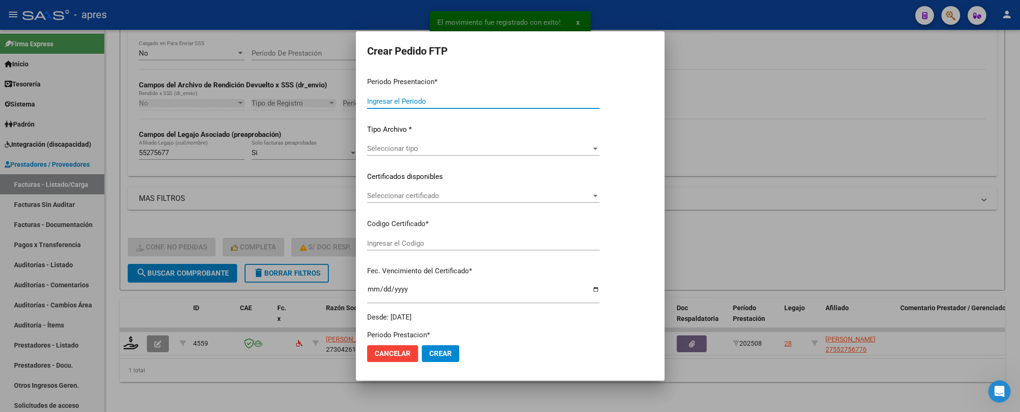
type input "202508"
type input "$ 98.964,88"
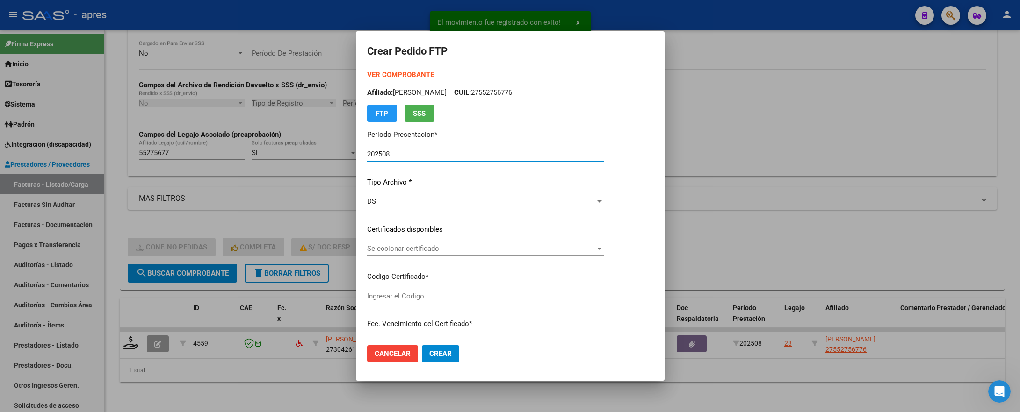
type input "ARG01000552756772023081820280818BUE370"
type input "2028-08-28"
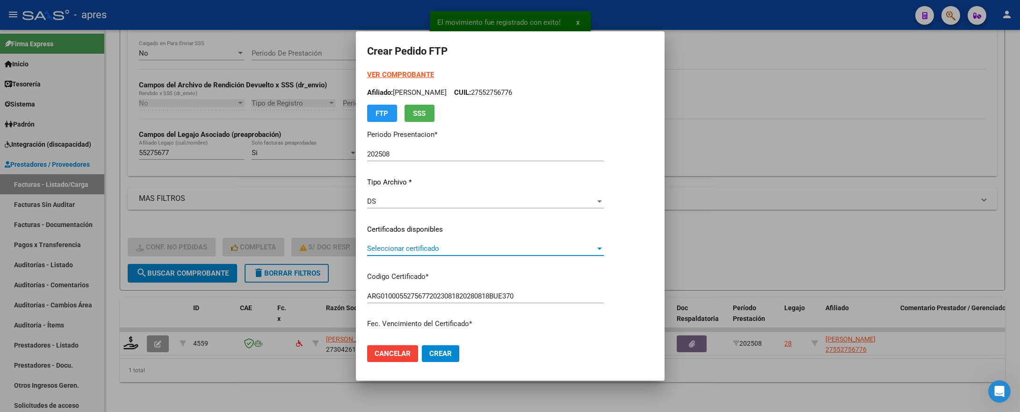
click at [526, 248] on span "Seleccionar certificado" at bounding box center [481, 248] width 228 height 8
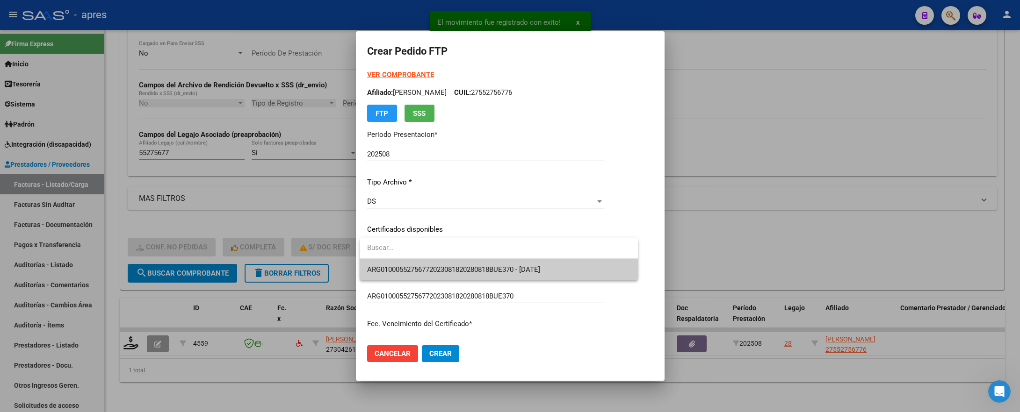
type input "ç"
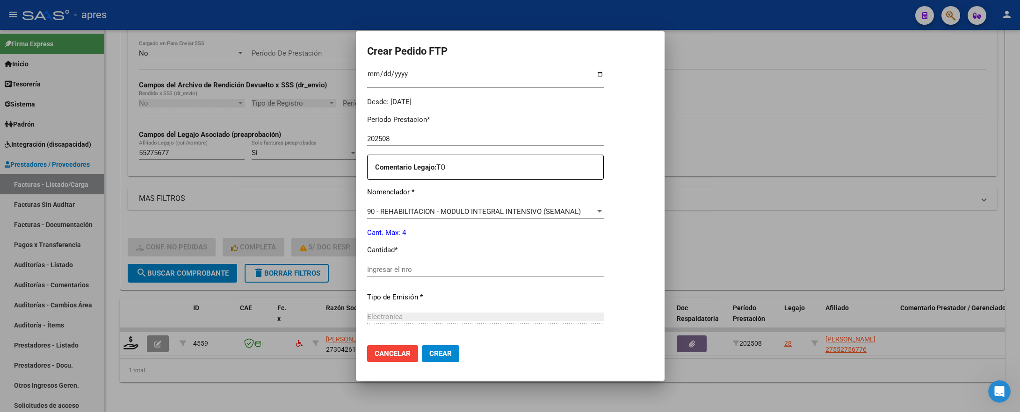
scroll to position [280, 0]
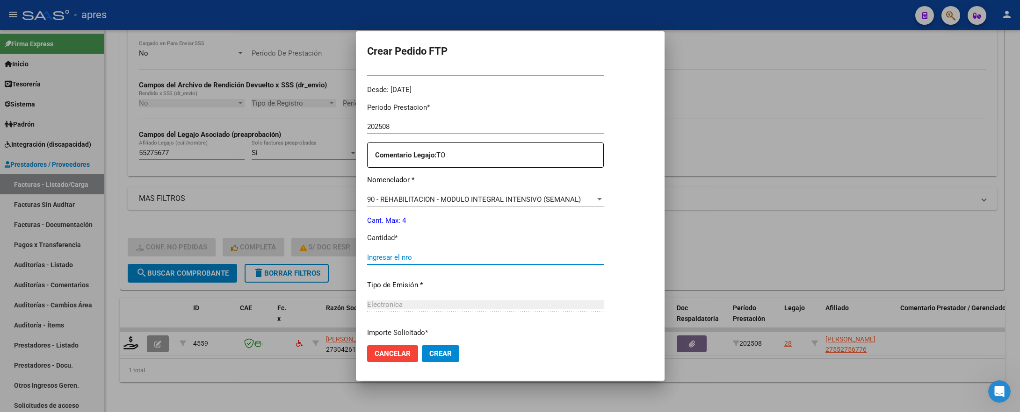
click at [465, 254] on input "Ingresar el nro" at bounding box center [485, 257] width 237 height 8
type input "4"
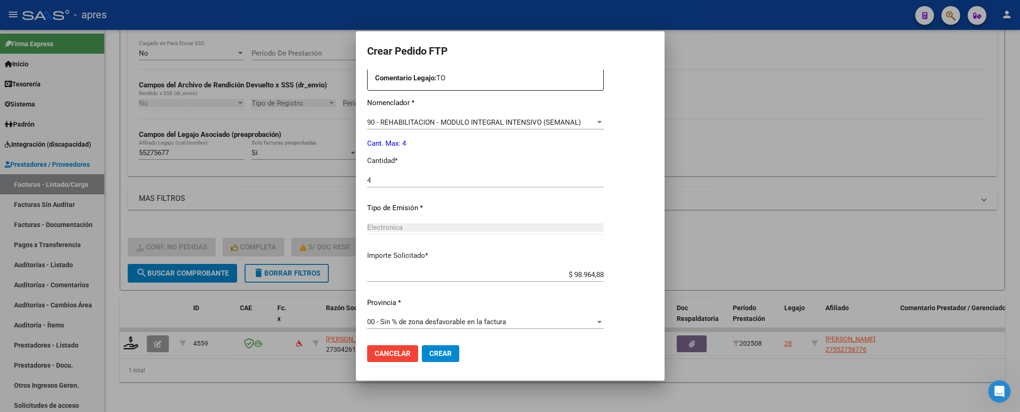
click at [448, 343] on button "Crear" at bounding box center [440, 353] width 37 height 17
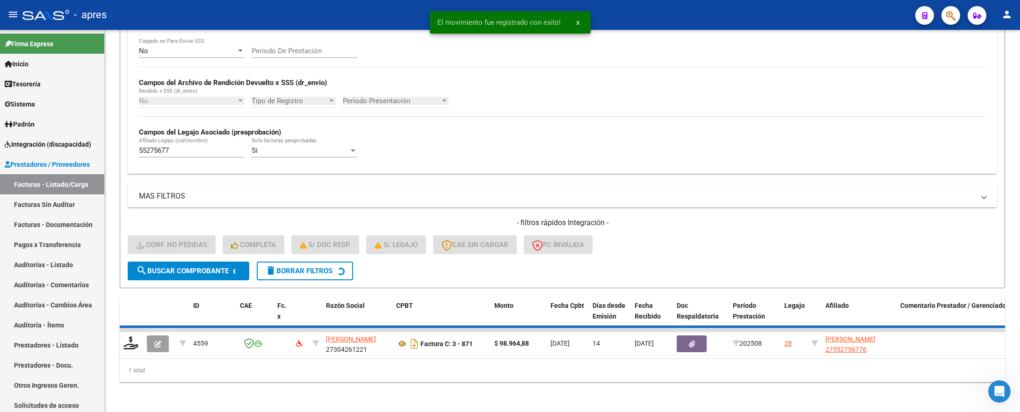
scroll to position [177, 0]
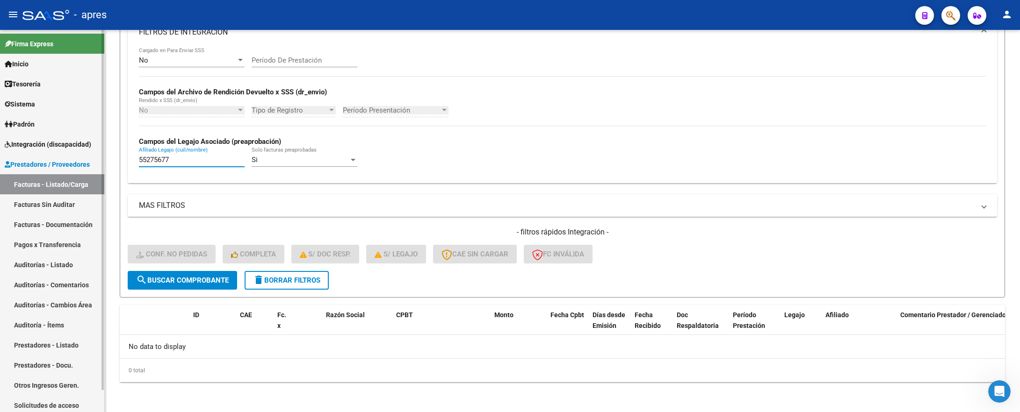
drag, startPoint x: 178, startPoint y: 163, endPoint x: 102, endPoint y: 158, distance: 75.9
click at [102, 158] on mat-sidenav-container "Firma Express Inicio Calendario SSS Instructivos Contacto OS Tesorería Extracto…" at bounding box center [510, 221] width 1020 height 382
paste input "6498882"
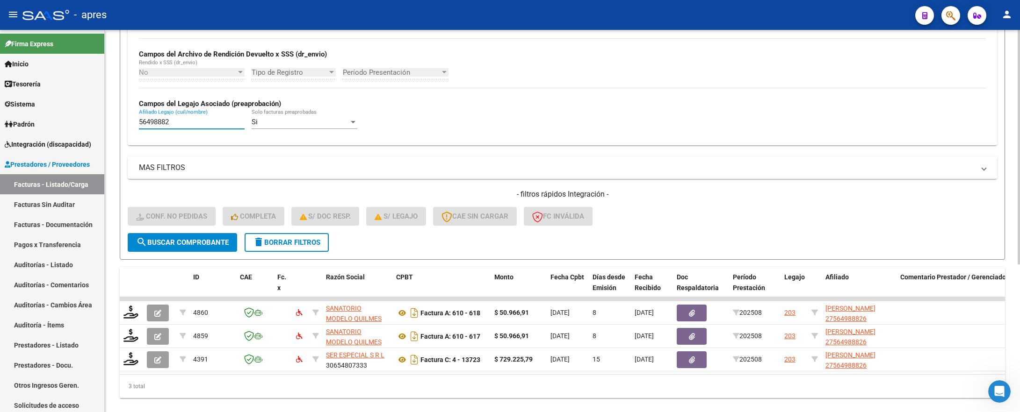
scroll to position [241, 0]
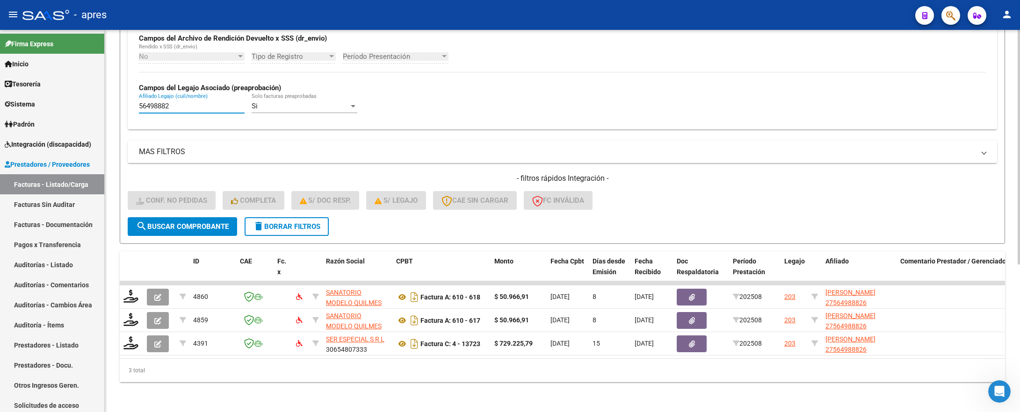
type input "56498882"
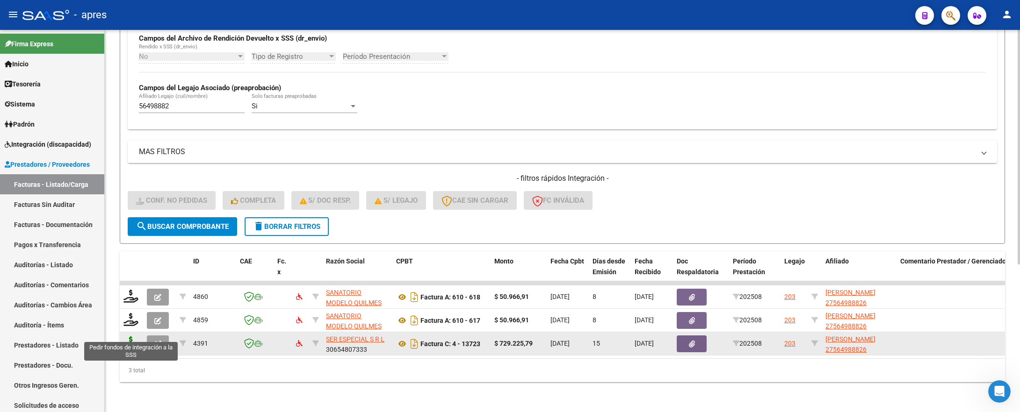
click at [128, 337] on icon at bounding box center [130, 343] width 15 height 13
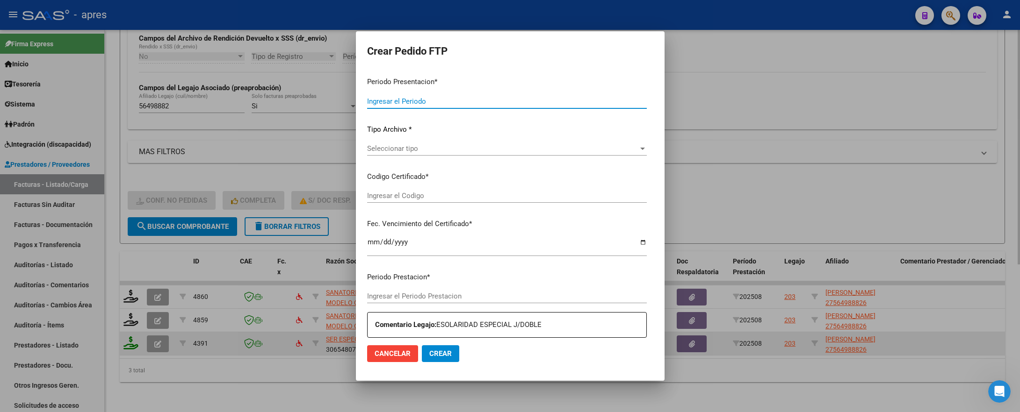
type input "202508"
type input "$ 729.225,79"
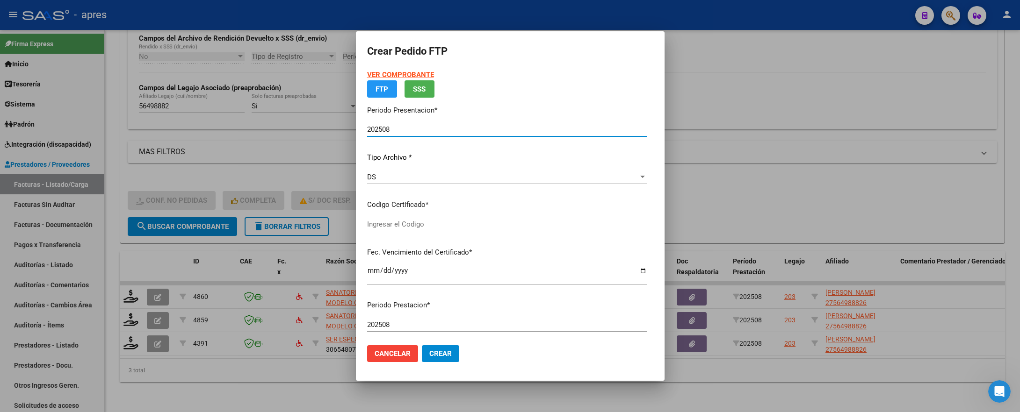
type input "ARG01000564988822022062120270621BS316"
type input "2027-06-21"
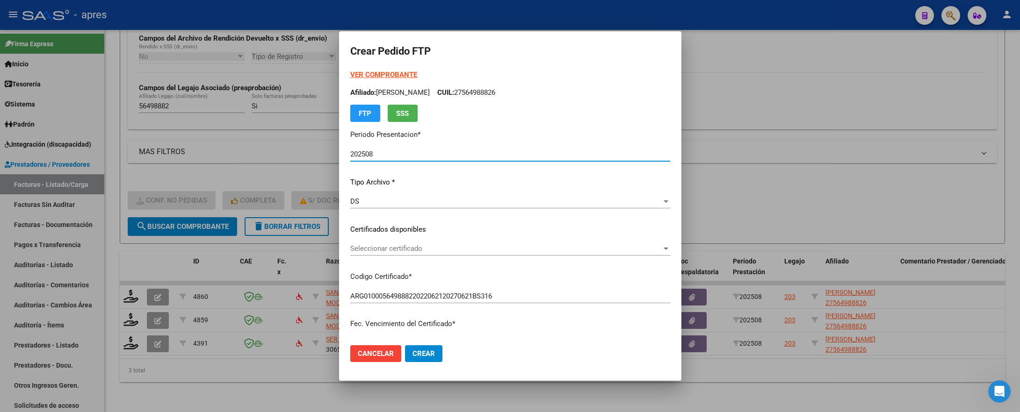
click at [419, 244] on span "Seleccionar certificado" at bounding box center [505, 248] width 311 height 8
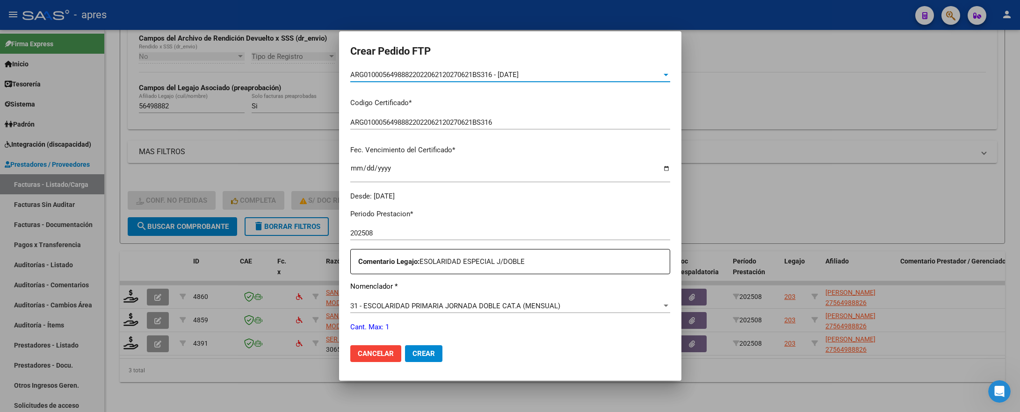
scroll to position [210, 0]
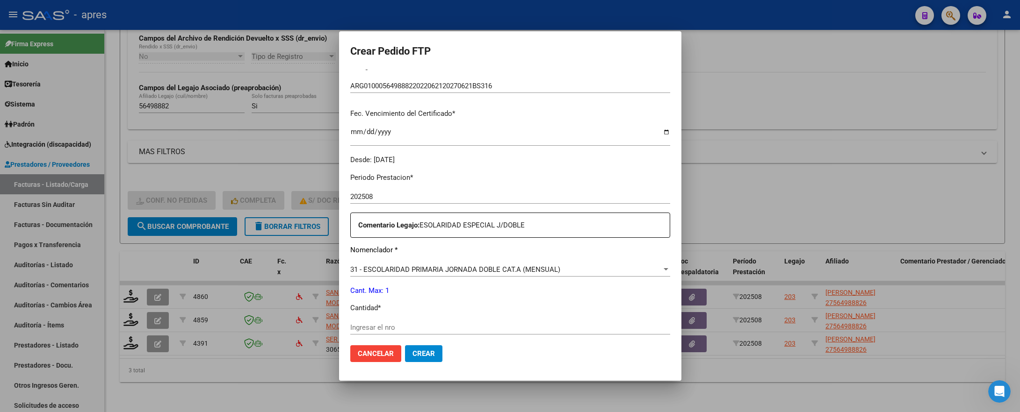
click at [254, 343] on div at bounding box center [510, 206] width 1020 height 412
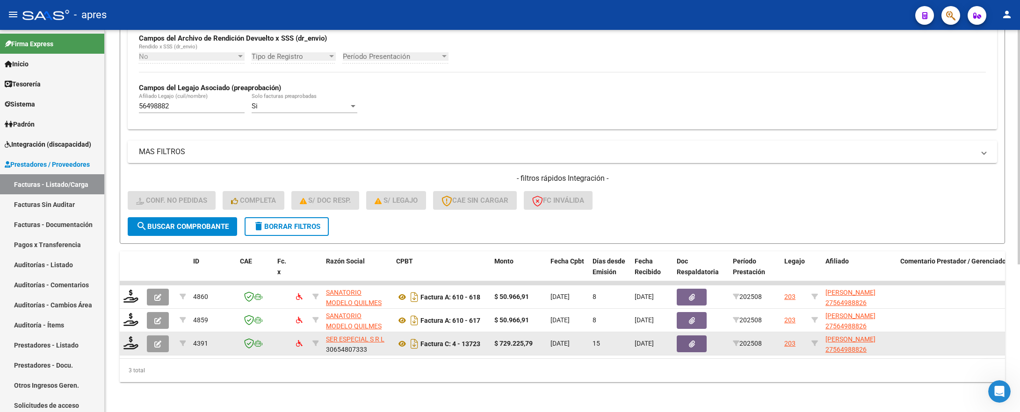
click at [155, 341] on icon "button" at bounding box center [157, 344] width 7 height 7
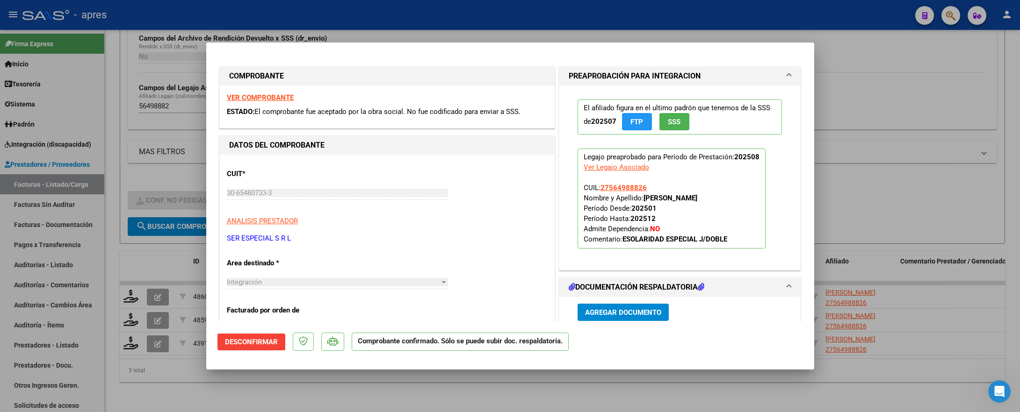
click at [154, 343] on div at bounding box center [510, 206] width 1020 height 412
type input "$ 0,00"
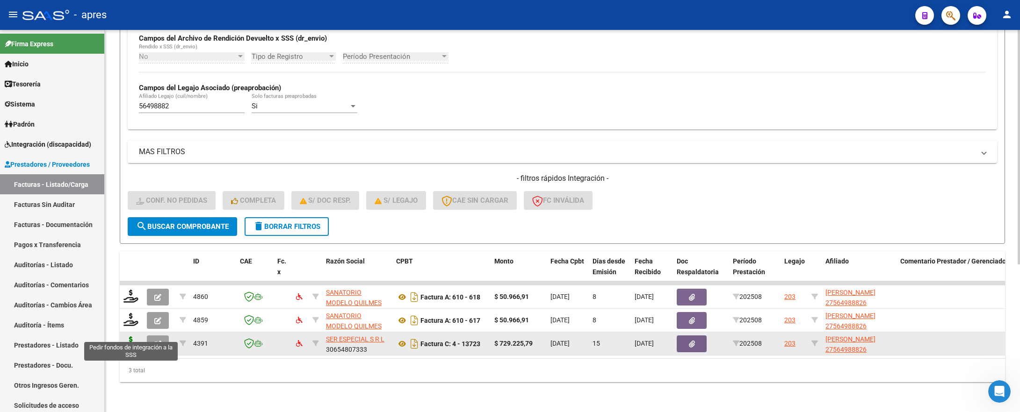
click at [135, 337] on icon at bounding box center [130, 343] width 15 height 13
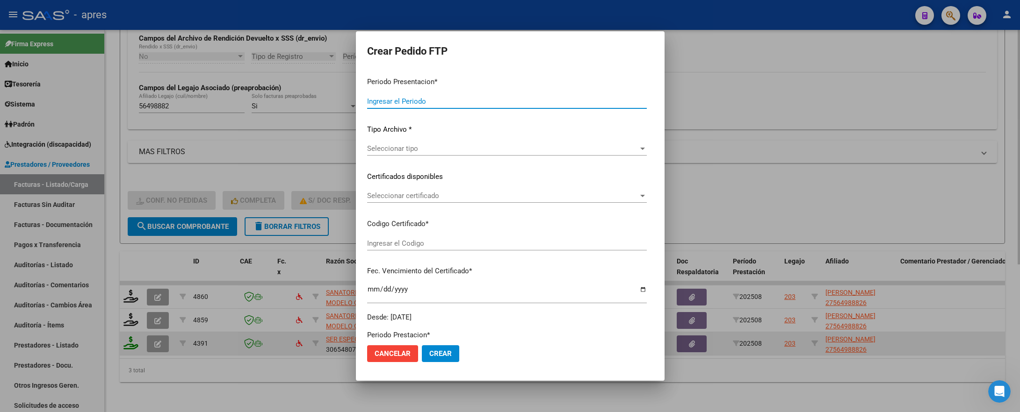
type input "202508"
type input "$ 729.225,79"
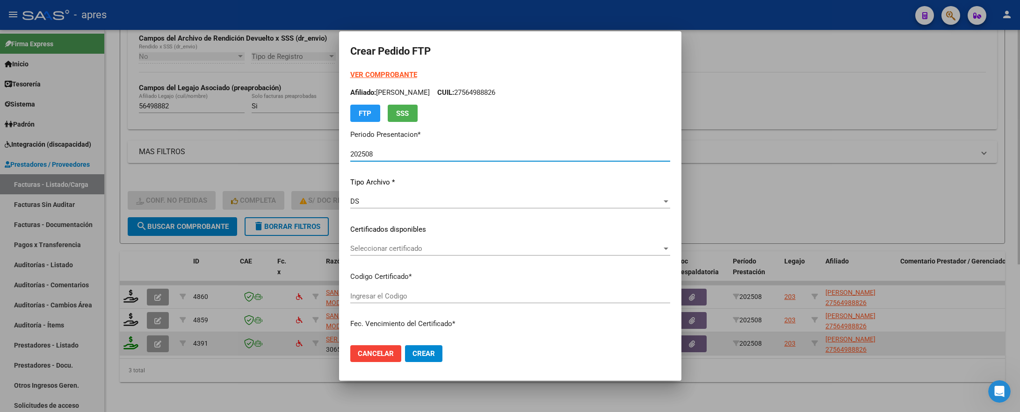
type input "ARG01000564988822022062120270621BS316"
type input "2027-06-21"
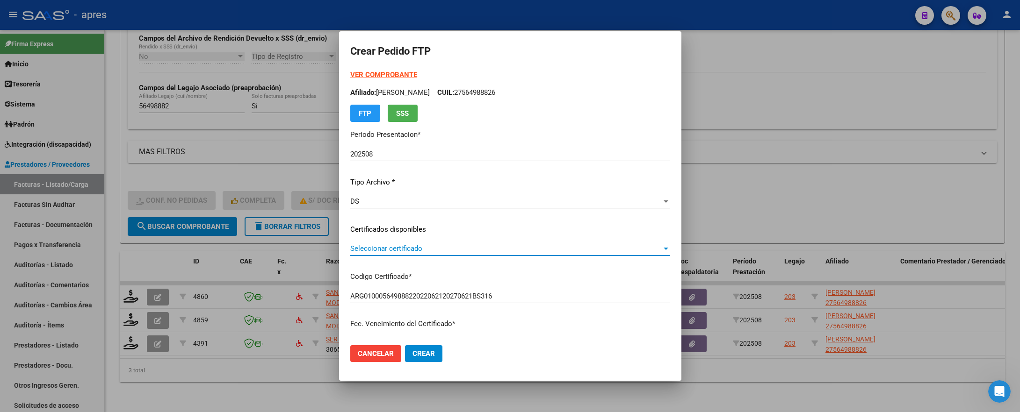
click at [498, 247] on span "Seleccionar certificado" at bounding box center [505, 248] width 311 height 8
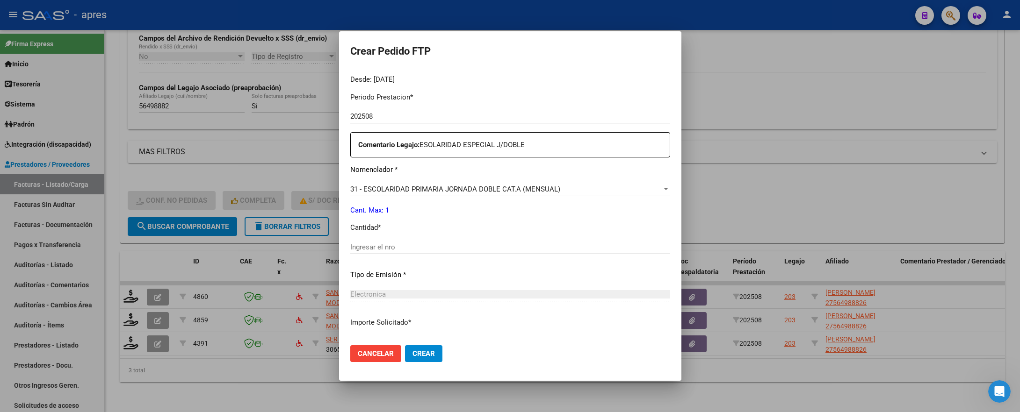
scroll to position [351, 0]
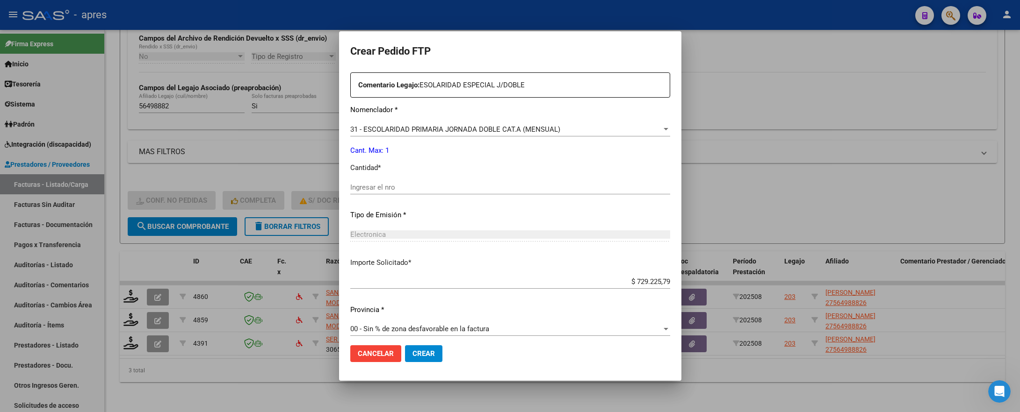
click at [477, 181] on div "Ingresar el nro" at bounding box center [510, 187] width 320 height 14
click at [477, 188] on input "Ingresar el nro" at bounding box center [510, 187] width 320 height 8
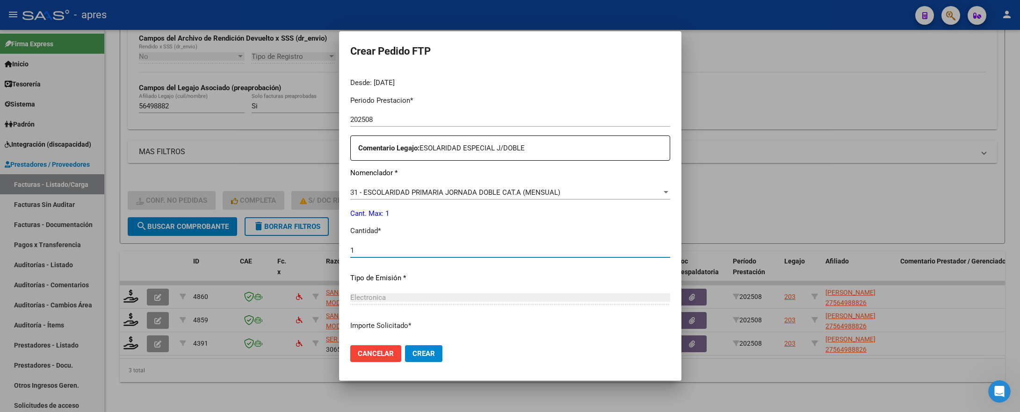
scroll to position [358, 0]
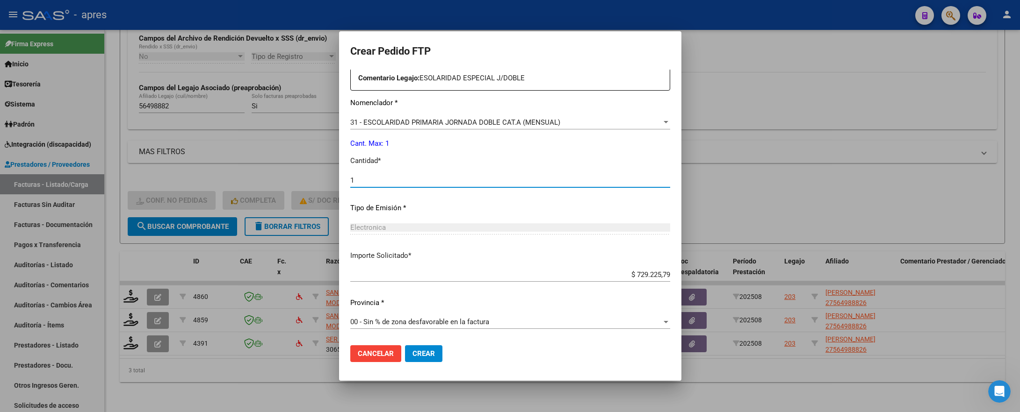
type input "1"
click at [412, 343] on span "Crear" at bounding box center [423, 354] width 22 height 8
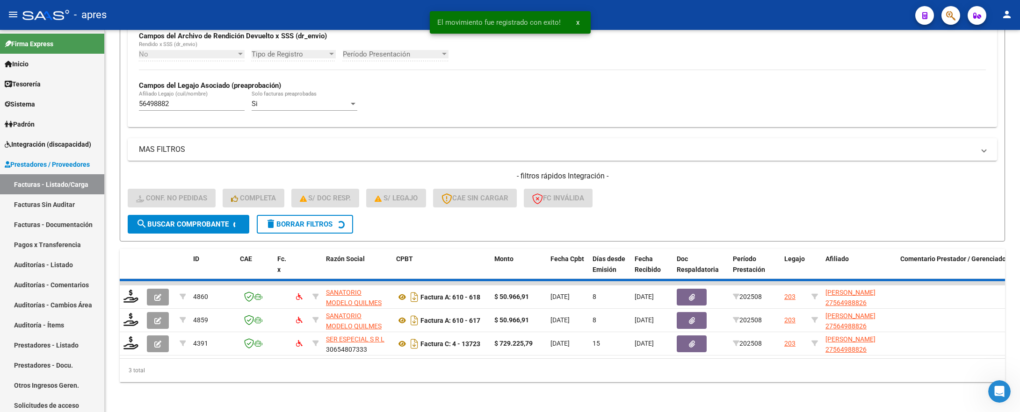
scroll to position [218, 0]
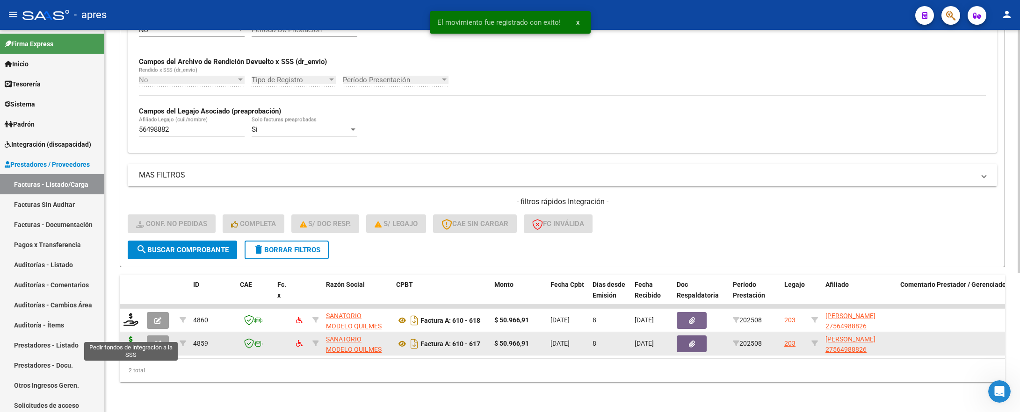
click at [134, 337] on icon at bounding box center [130, 343] width 15 height 13
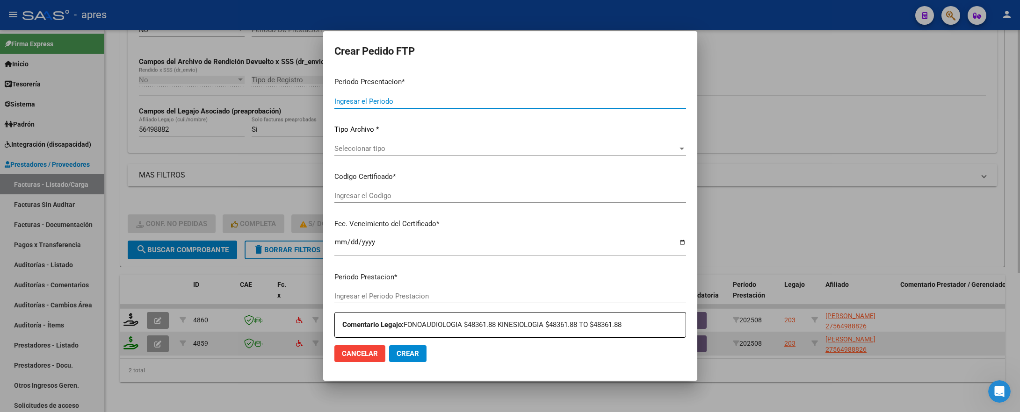
type input "202508"
type input "$ 50.966,91"
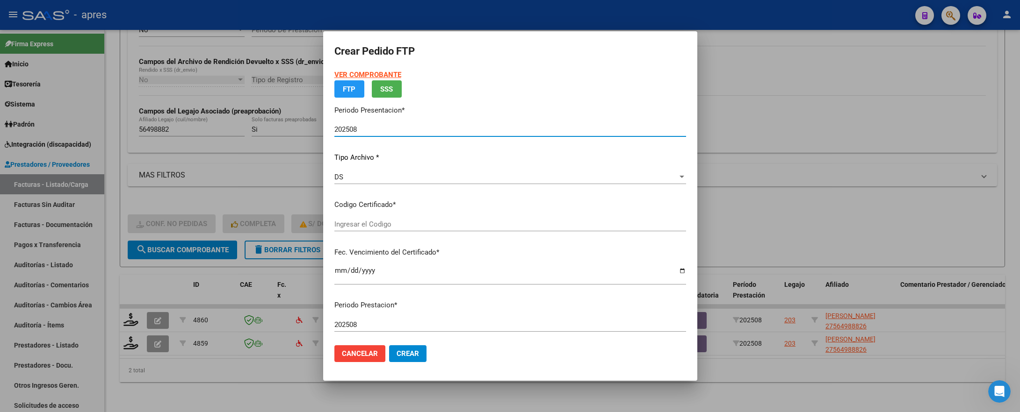
type input "ARG01000564988822022062120270621BS316"
type input "2027-06-21"
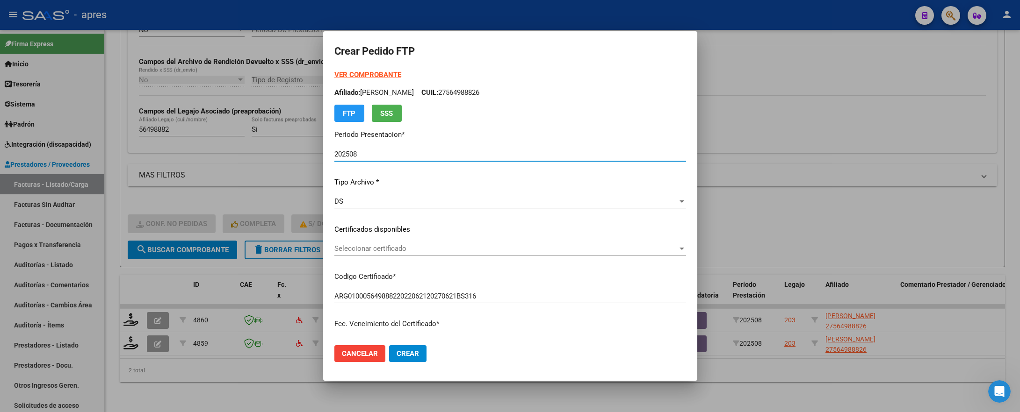
click at [397, 244] on span "Seleccionar certificado" at bounding box center [505, 248] width 343 height 8
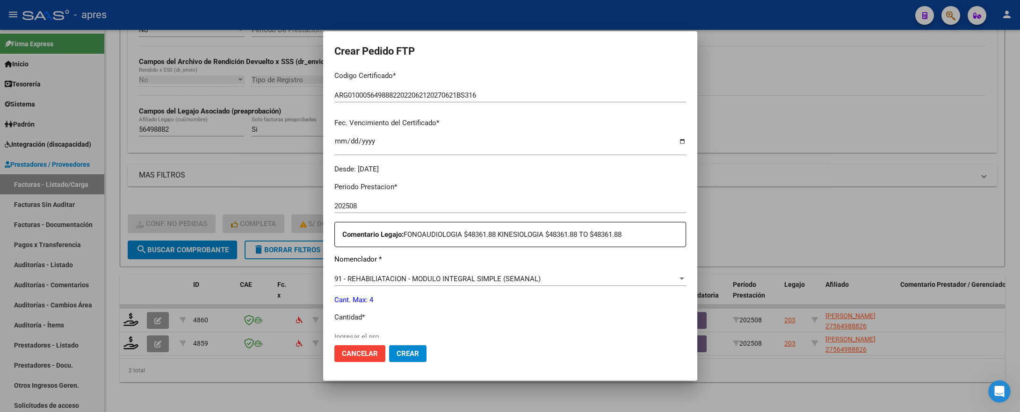
scroll to position [210, 0]
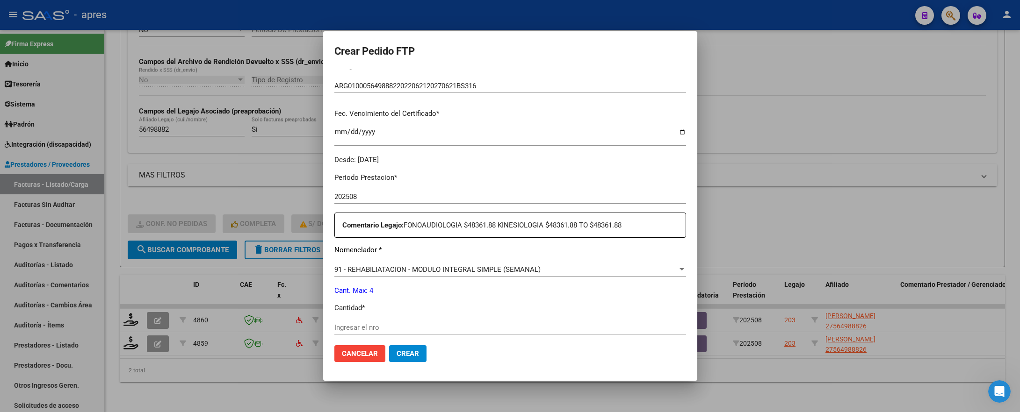
click at [383, 323] on input "Ingresar el nro" at bounding box center [510, 327] width 352 height 8
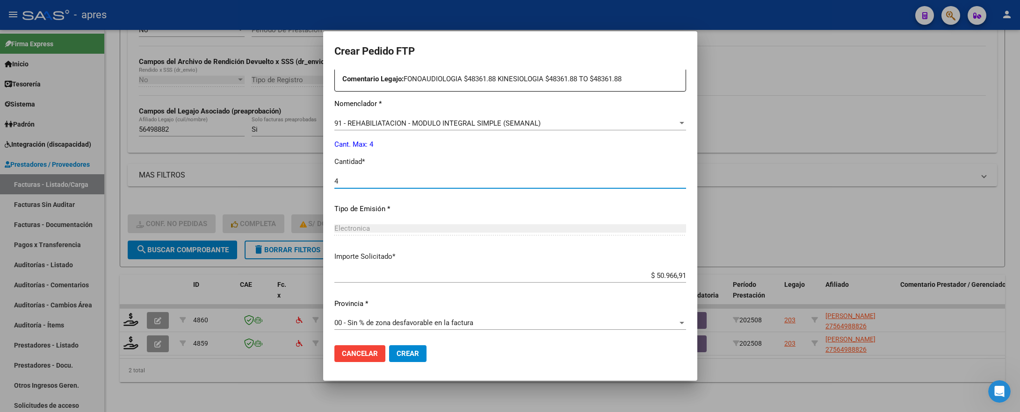
scroll to position [358, 0]
type input "4"
click at [410, 343] on span "Crear" at bounding box center [407, 354] width 22 height 8
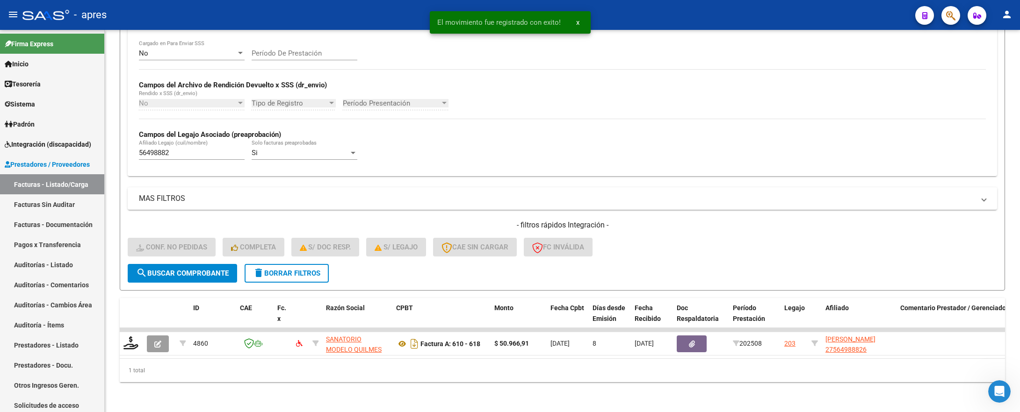
scroll to position [195, 0]
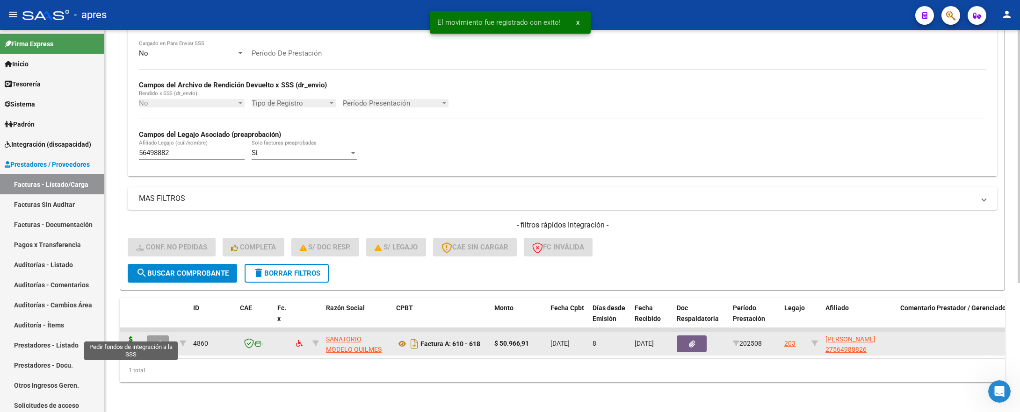
click at [132, 337] on icon at bounding box center [130, 343] width 15 height 13
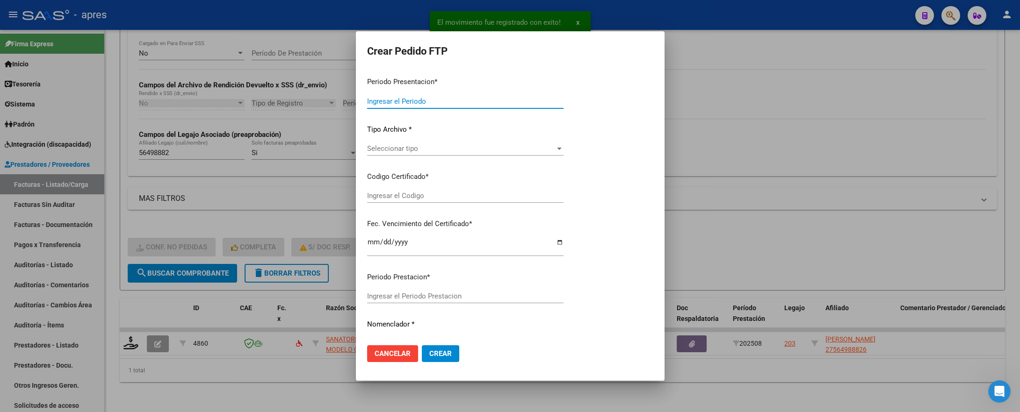
type input "202508"
type input "$ 50.966,91"
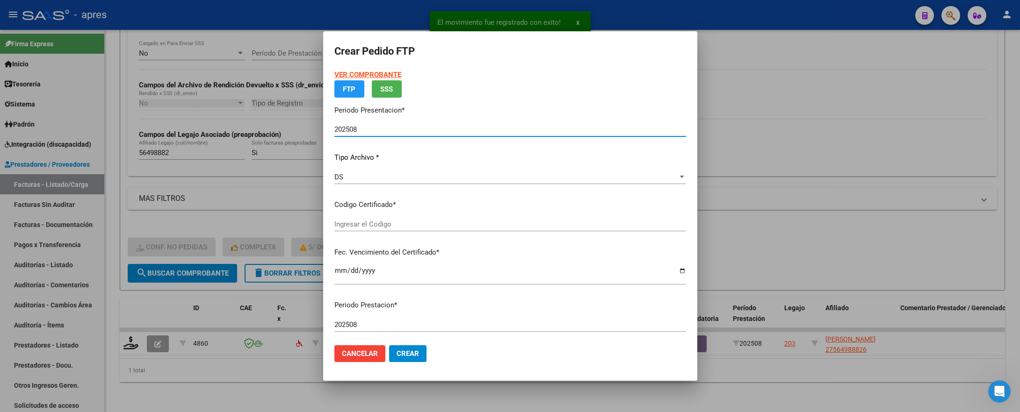
type input "ARG01000564988822022062120270621BS316"
type input "2027-06-21"
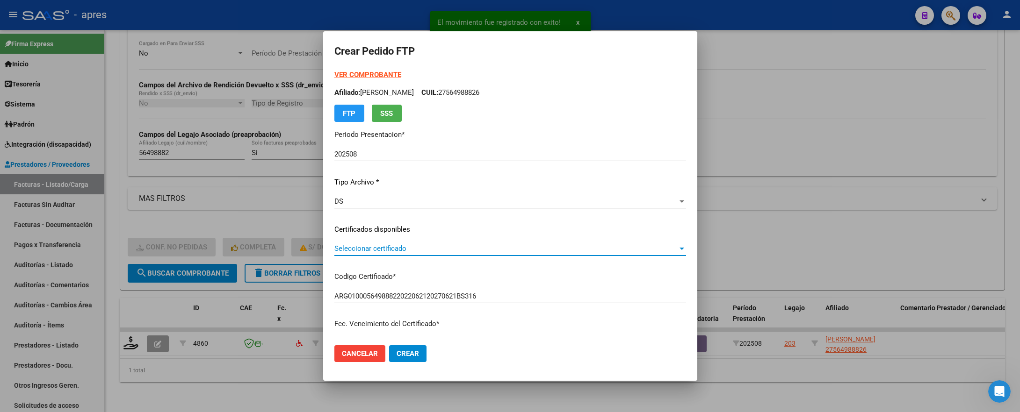
click at [448, 244] on span "Seleccionar certificado" at bounding box center [505, 248] width 343 height 8
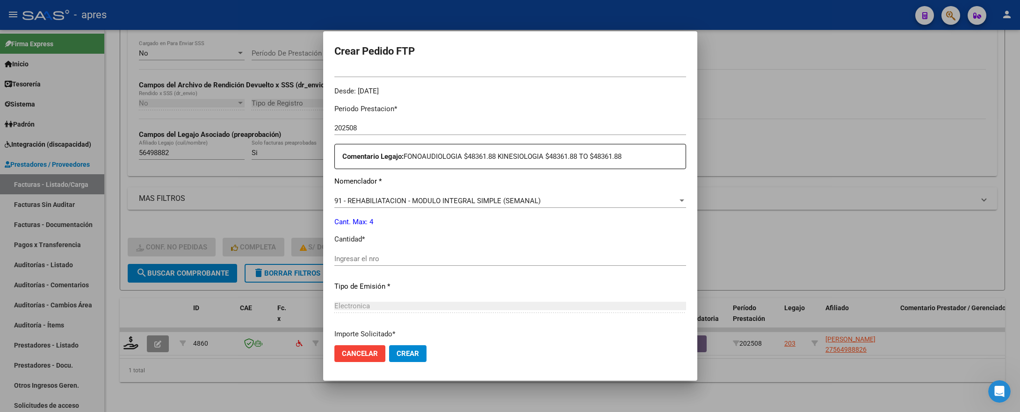
scroll to position [280, 0]
click at [445, 257] on input "Ingresar el nro" at bounding box center [510, 257] width 352 height 8
type input "4"
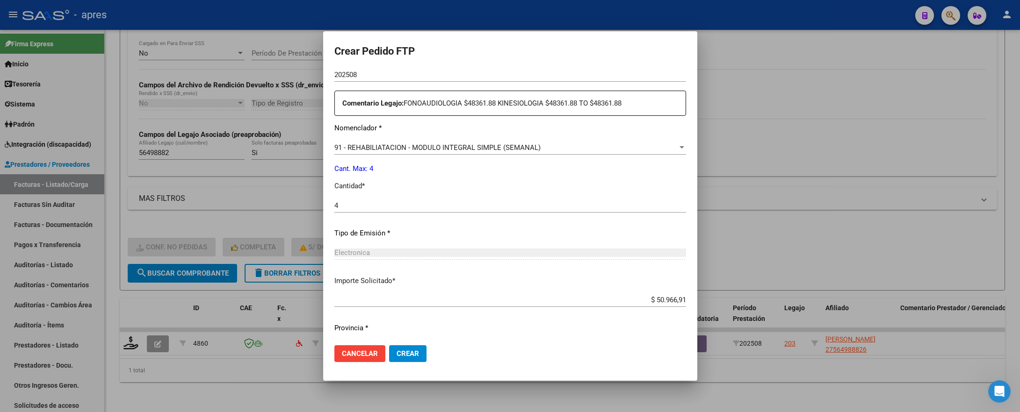
scroll to position [358, 0]
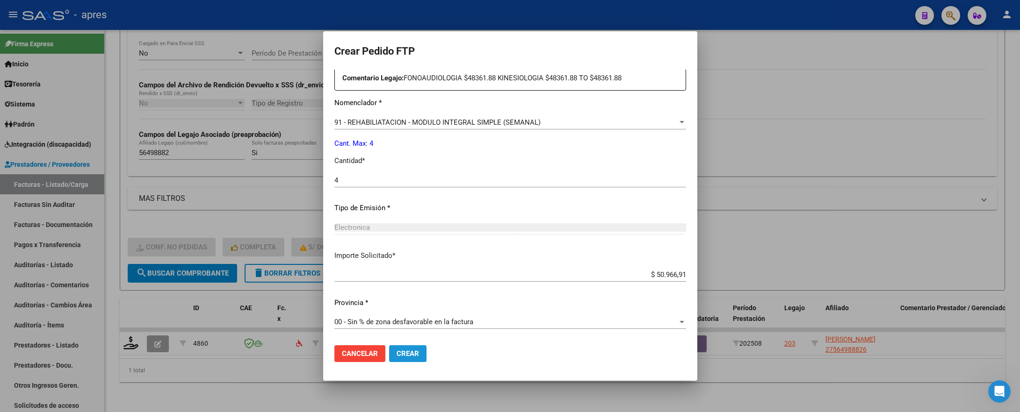
click at [422, 343] on button "Crear" at bounding box center [407, 353] width 37 height 17
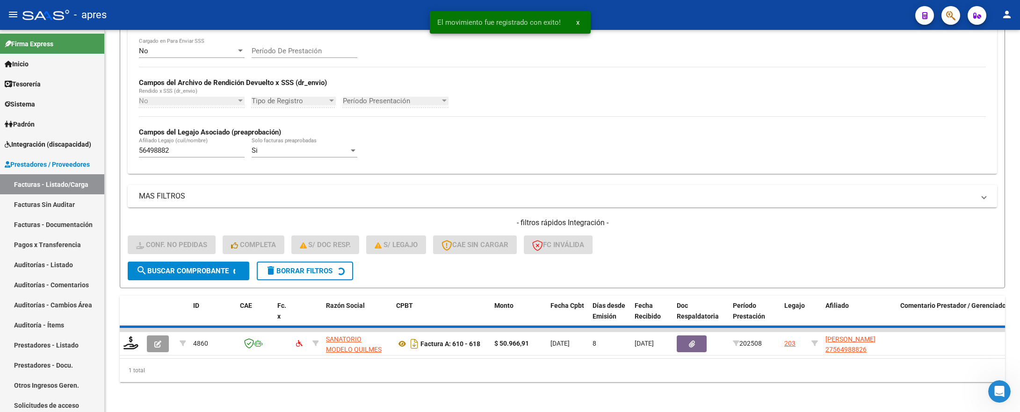
scroll to position [177, 0]
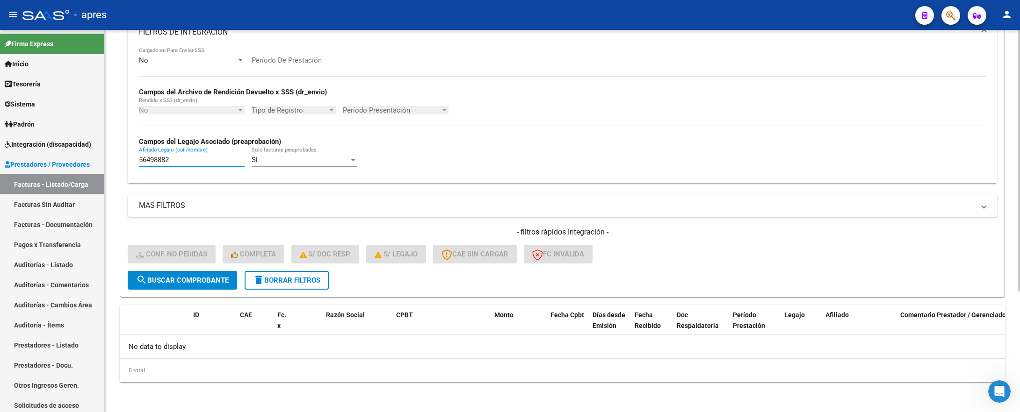
click at [139, 158] on input "56498882" at bounding box center [192, 160] width 106 height 8
drag, startPoint x: 176, startPoint y: 162, endPoint x: 124, endPoint y: 166, distance: 52.1
click at [124, 166] on form "Filtros Id Integración Area Seleccionar Gerenciador Seleccionar Gerenciador Si …" at bounding box center [562, 116] width 885 height 362
paste input "708413"
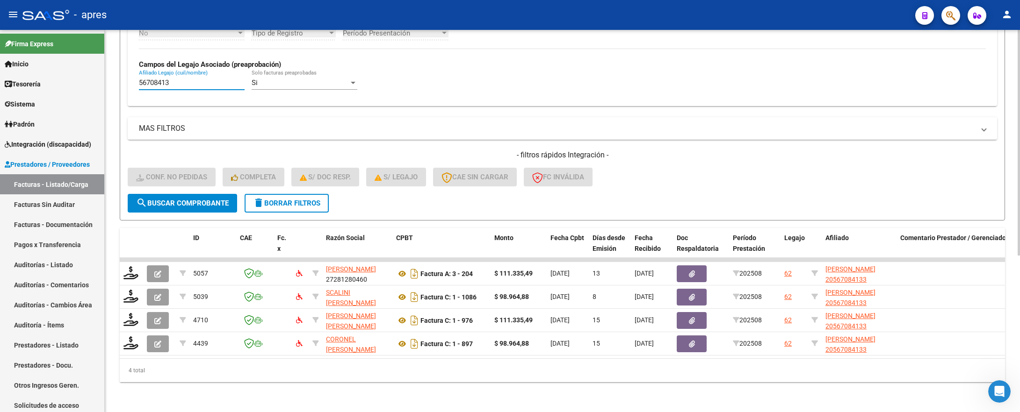
scroll to position [265, 0]
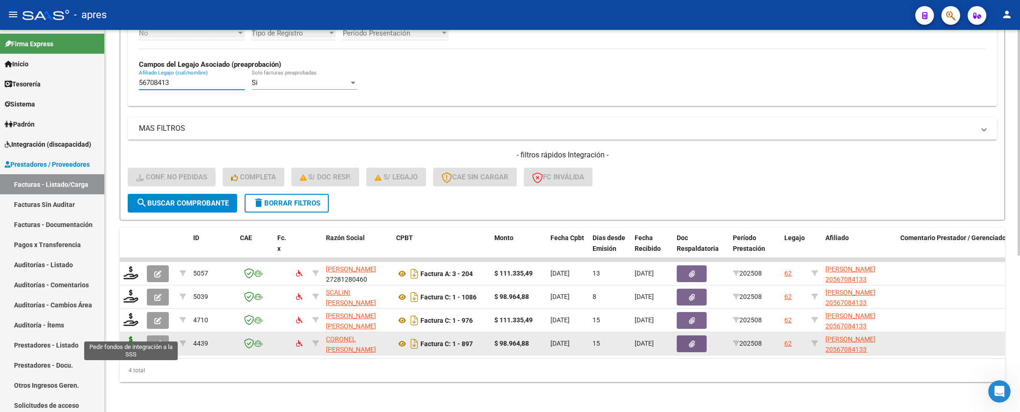
type input "56708413"
click at [127, 337] on icon at bounding box center [130, 343] width 15 height 13
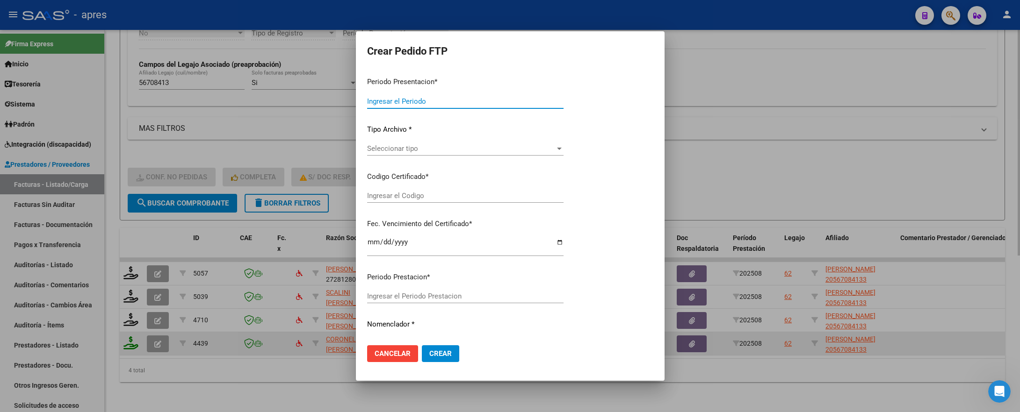
type input "202508"
type input "$ 98.964,88"
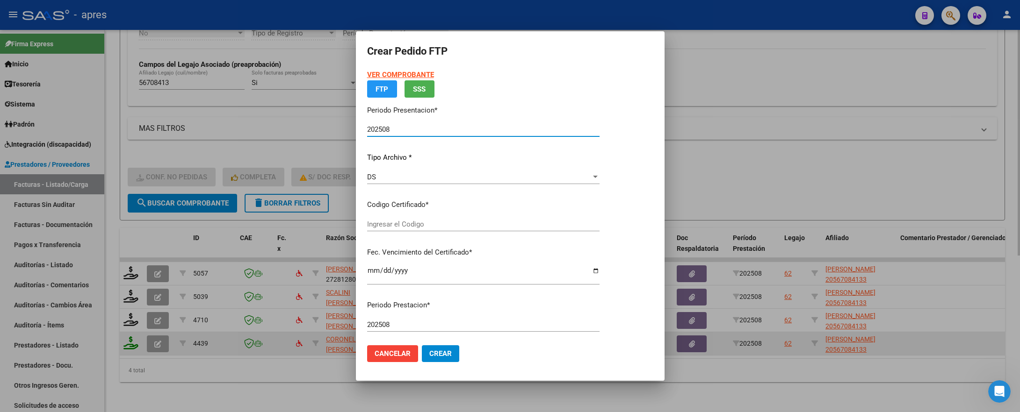
type input "ARG02000567084132021041020260410BS 440"
type input "2026-04-10"
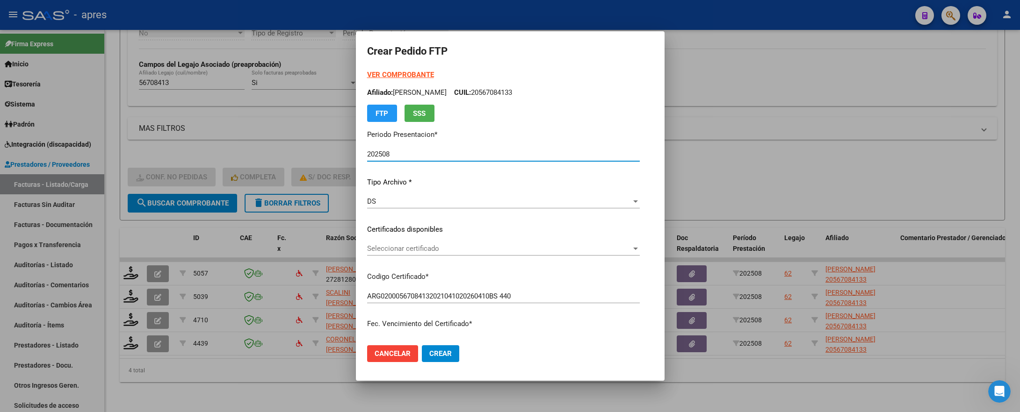
click at [438, 252] on span "Seleccionar certificado" at bounding box center [499, 248] width 264 height 8
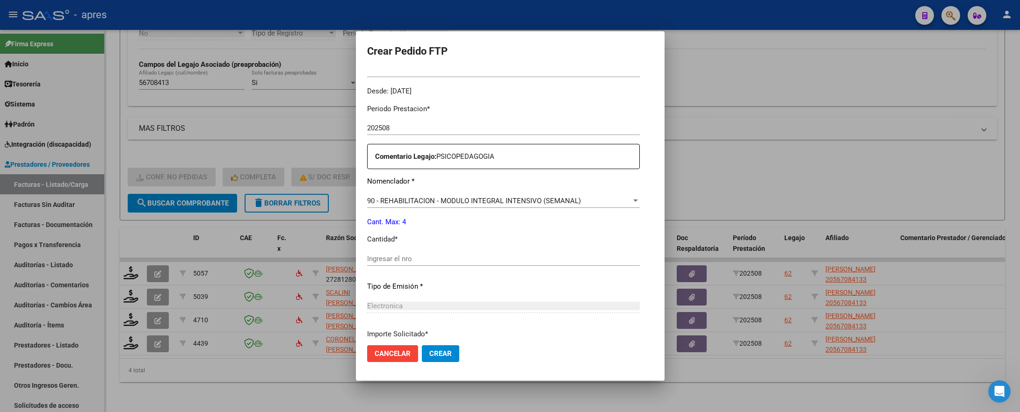
scroll to position [280, 0]
click at [456, 254] on input "Ingresar el nro" at bounding box center [503, 257] width 273 height 8
type input "4"
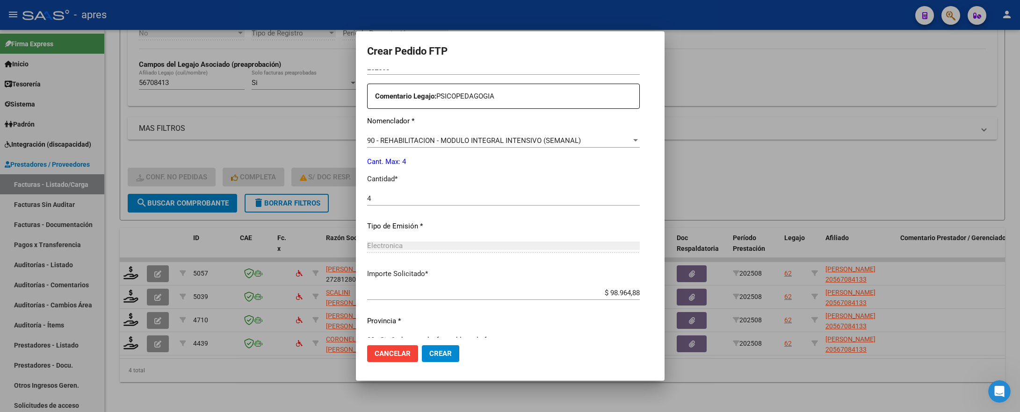
scroll to position [358, 0]
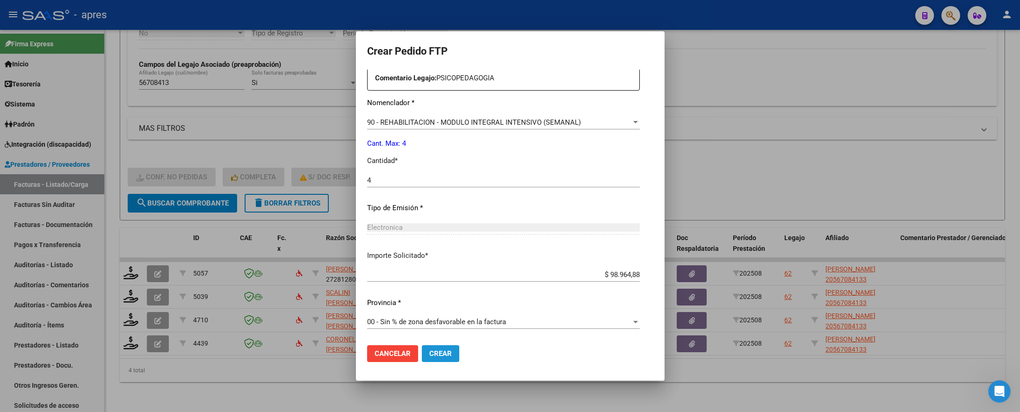
click at [429, 343] on span "Crear" at bounding box center [440, 354] width 22 height 8
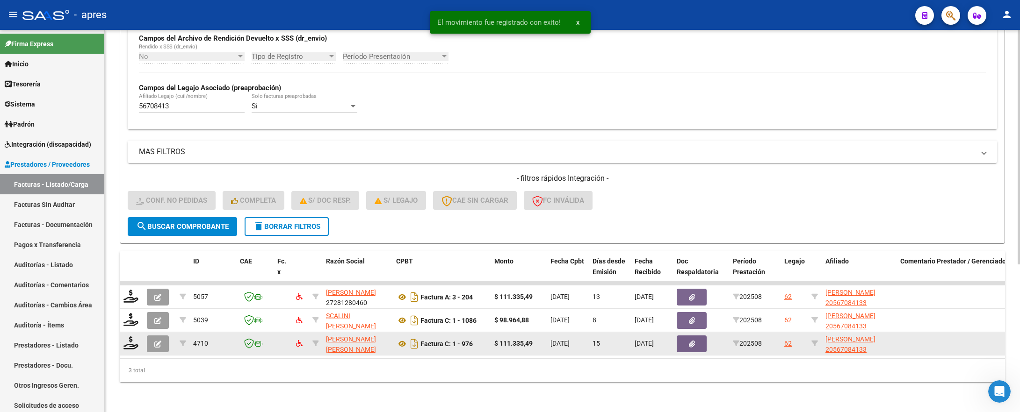
scroll to position [242, 0]
click at [131, 337] on icon at bounding box center [130, 343] width 15 height 13
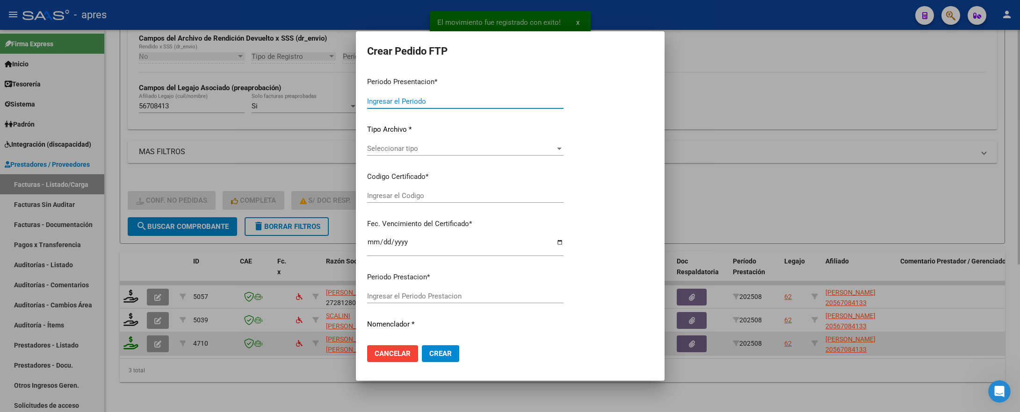
type input "202508"
type input "$ 111.335,49"
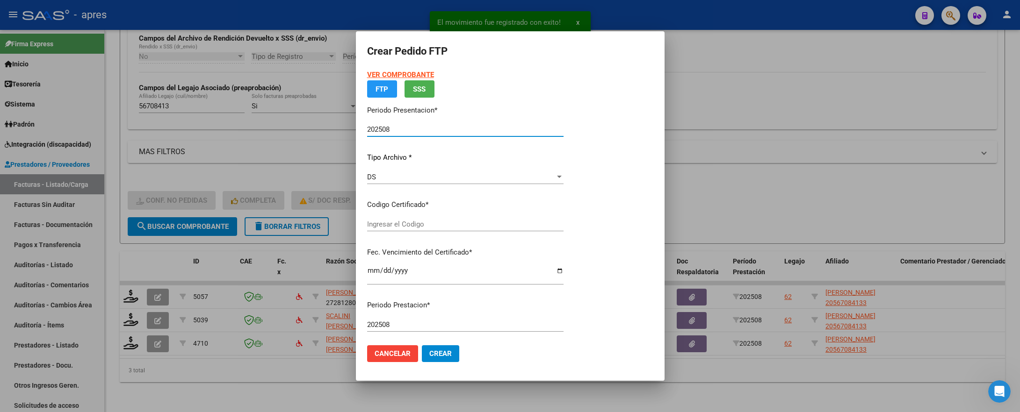
type input "ARG02000567084132021041020260410BS 440"
type input "2026-04-10"
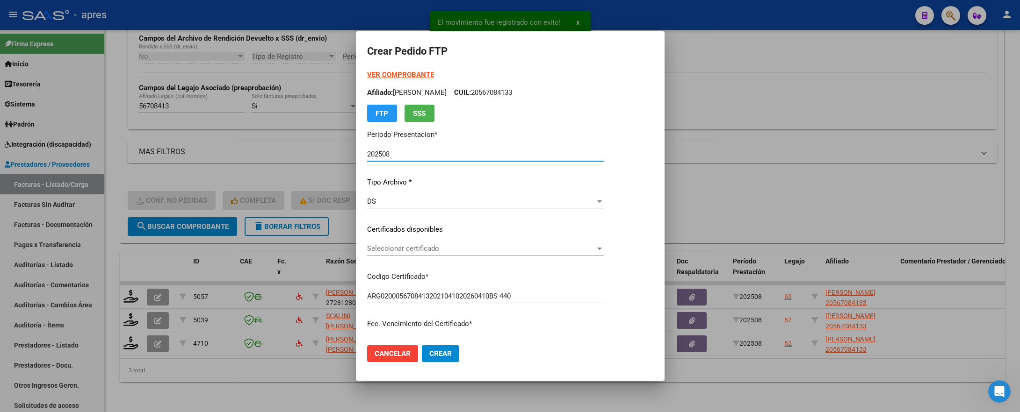
click at [519, 247] on span "Seleccionar certificado" at bounding box center [481, 248] width 228 height 8
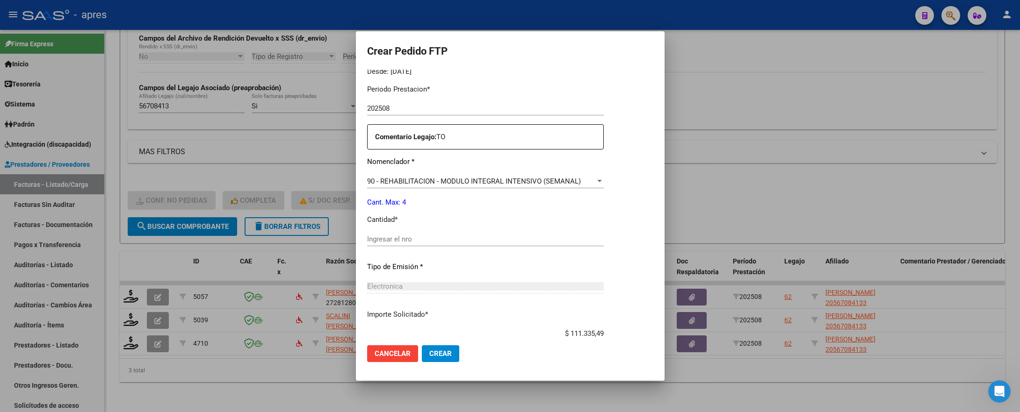
scroll to position [351, 0]
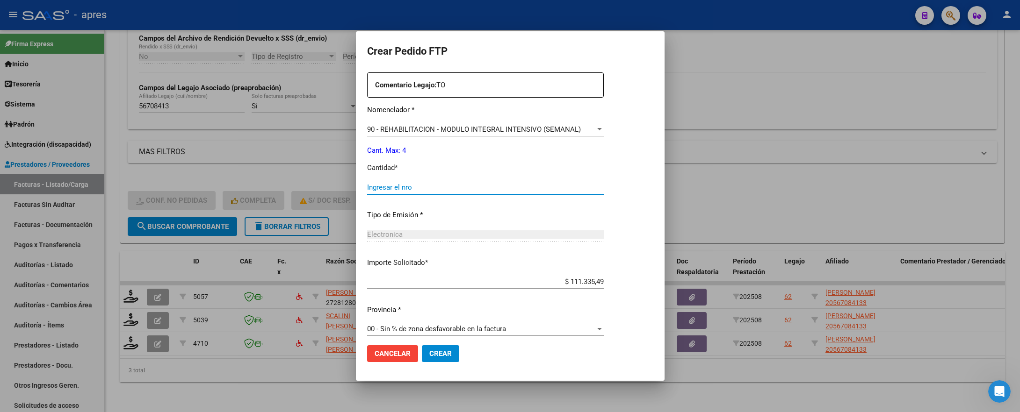
click at [494, 188] on input "Ingresar el nro" at bounding box center [485, 187] width 237 height 8
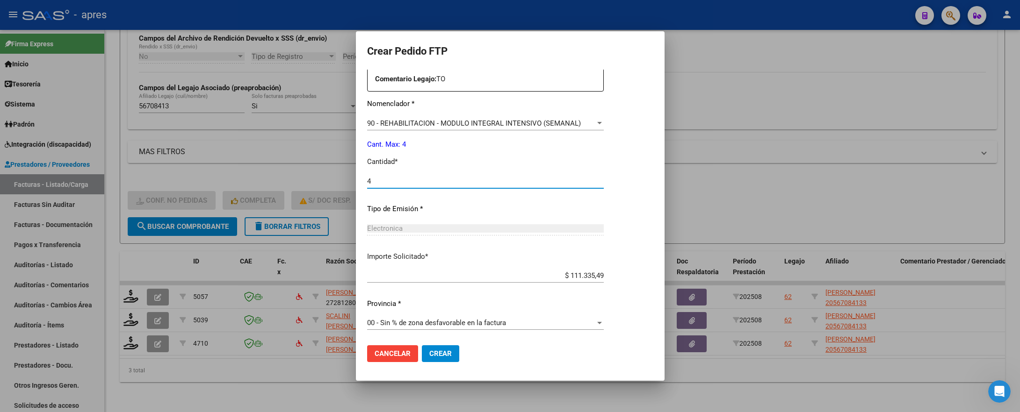
scroll to position [358, 0]
type input "4"
click at [439, 343] on span "Crear" at bounding box center [440, 354] width 22 height 8
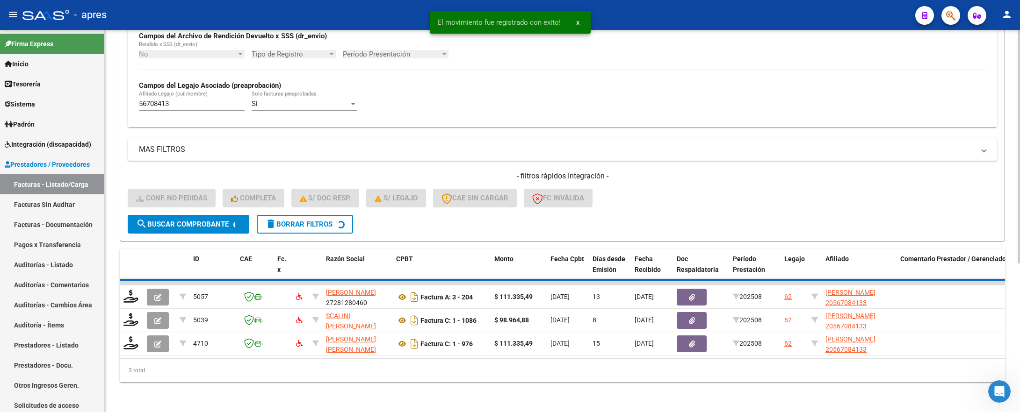
scroll to position [218, 0]
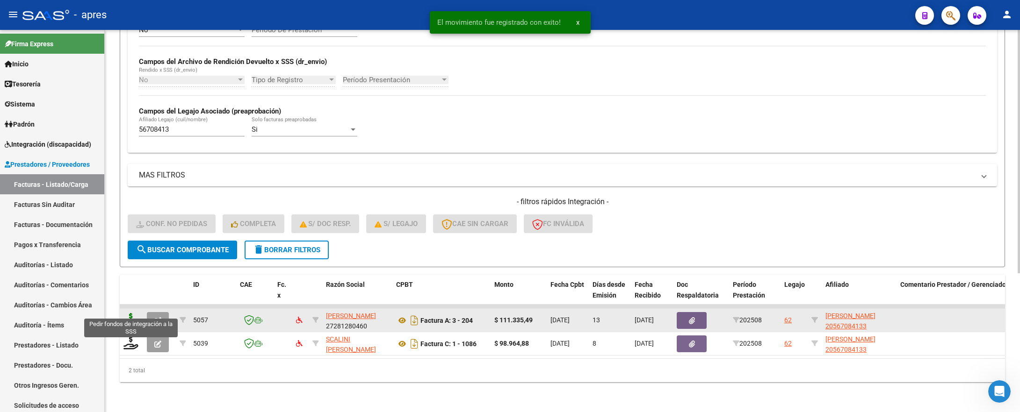
click at [134, 313] on icon at bounding box center [130, 319] width 15 height 13
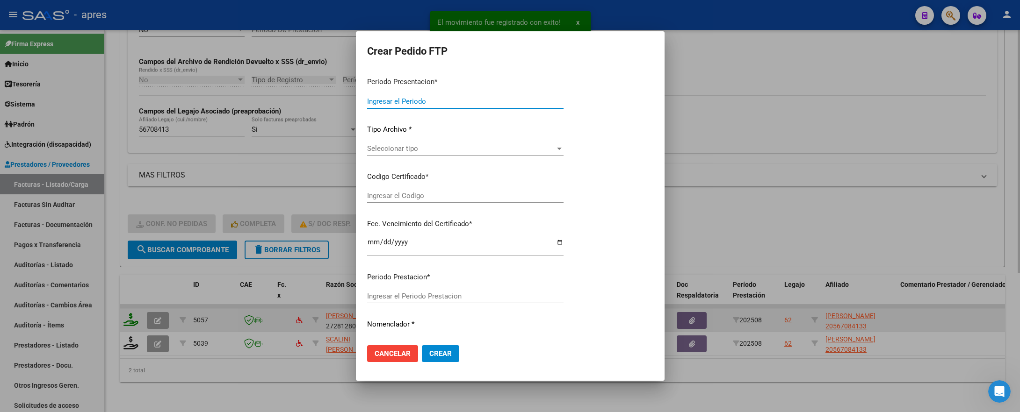
type input "202508"
type input "$ 111.335,49"
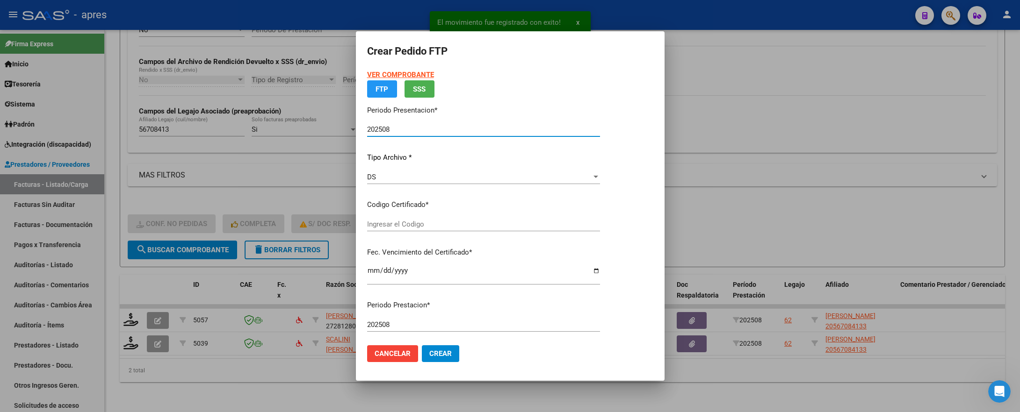
type input "ARG02000567084132021041020260410BS 440"
type input "2026-04-10"
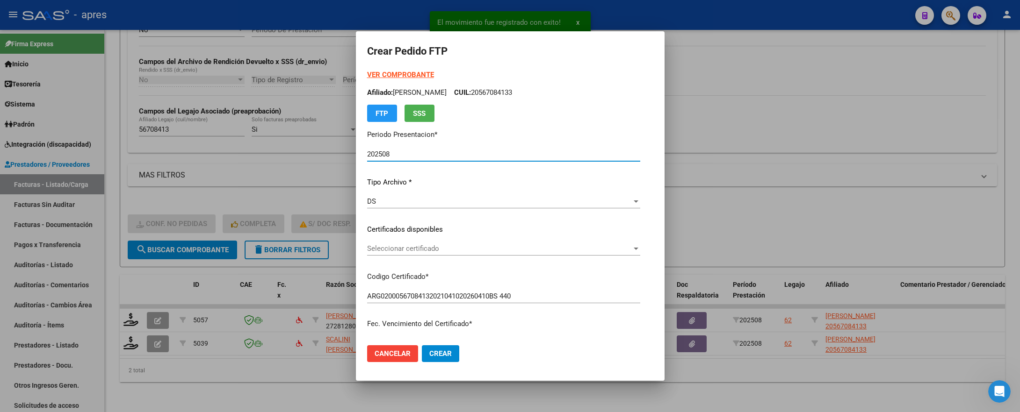
click at [472, 242] on div "Seleccionar certificado Seleccionar certificado" at bounding box center [503, 249] width 273 height 14
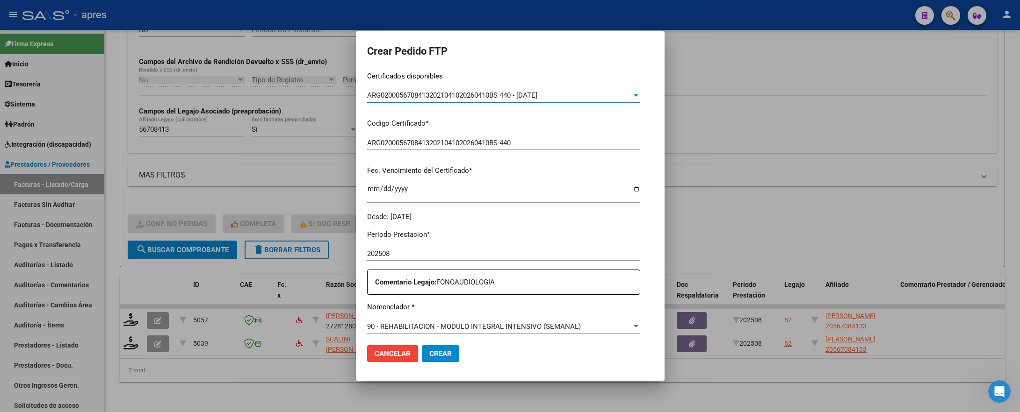
scroll to position [280, 0]
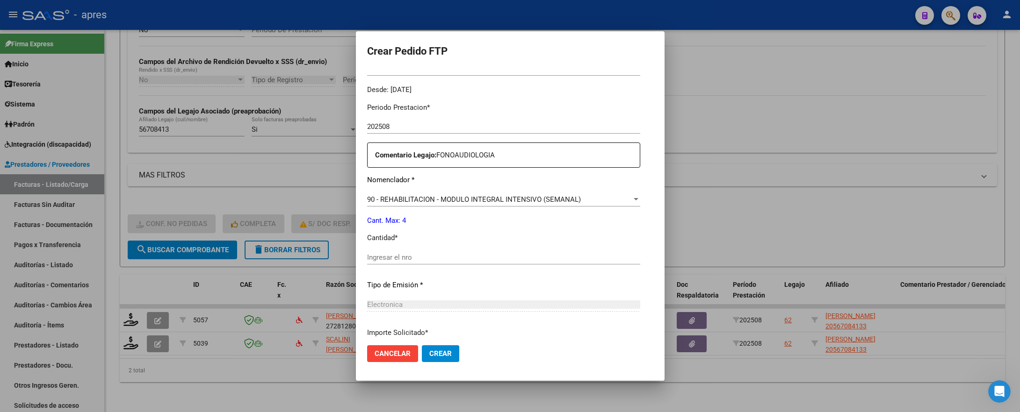
click at [483, 251] on div "Ingresar el nro" at bounding box center [503, 258] width 273 height 14
click at [484, 257] on input "Ingresar el nro" at bounding box center [503, 257] width 273 height 8
type input "4"
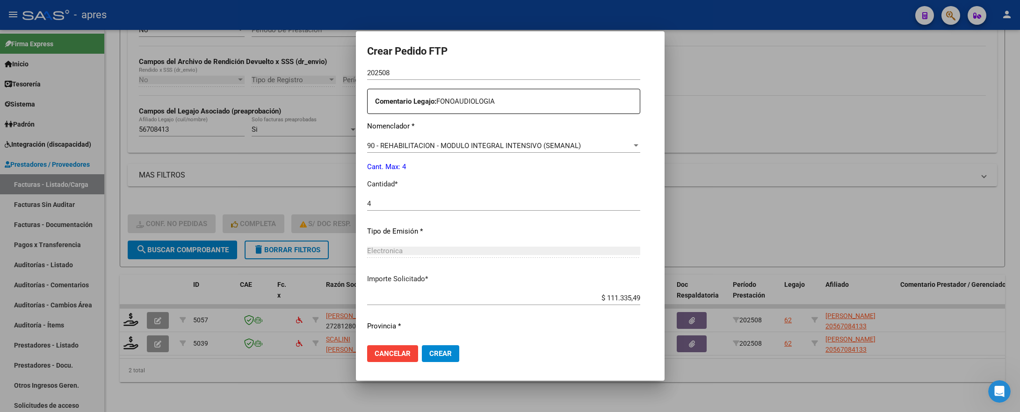
scroll to position [358, 0]
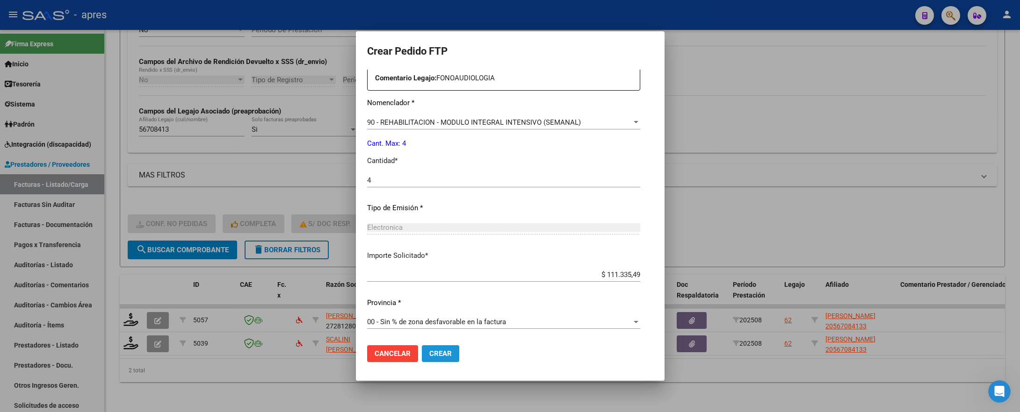
click at [429, 343] on span "Crear" at bounding box center [440, 354] width 22 height 8
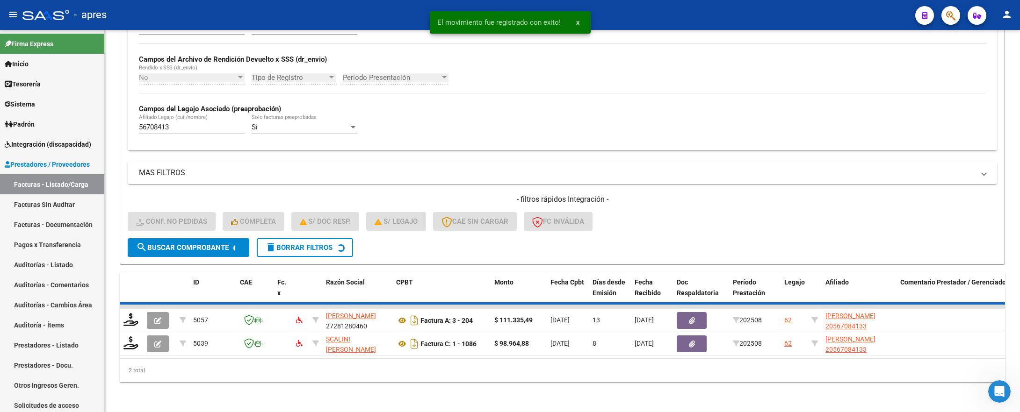
scroll to position [195, 0]
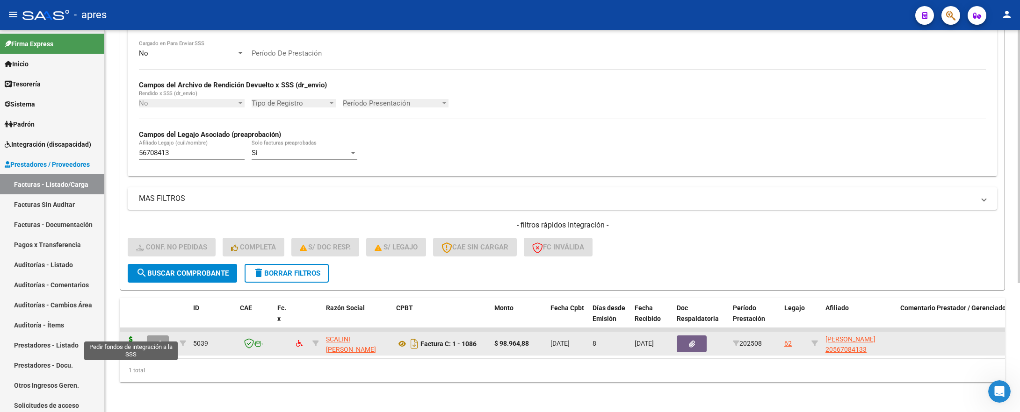
click at [129, 337] on icon at bounding box center [130, 343] width 15 height 13
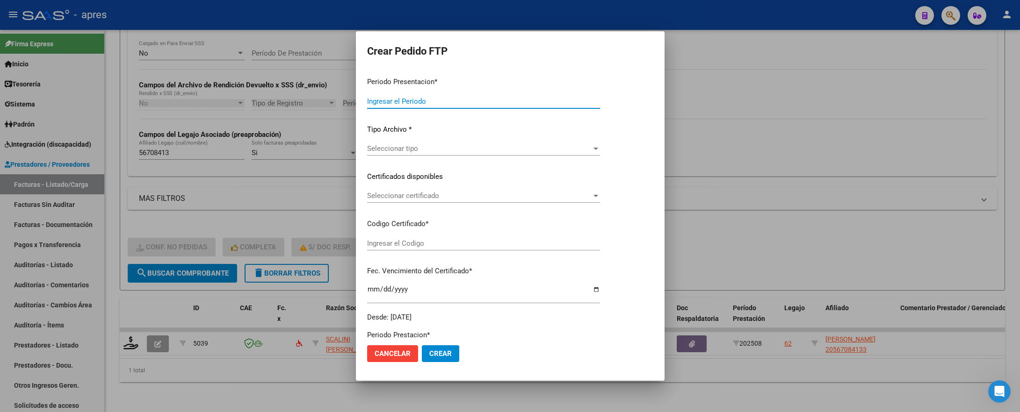
type input "202508"
type input "$ 98.964,88"
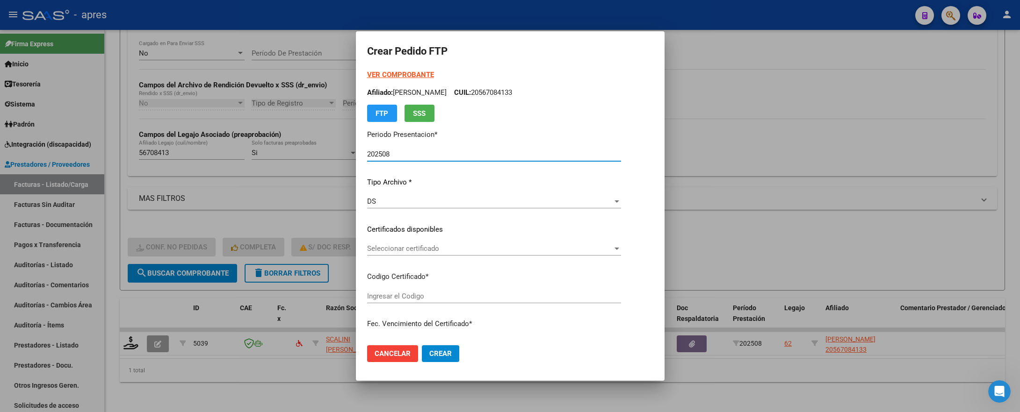
type input "ARG02000567084132021041020260410BS 440"
type input "2026-04-10"
click at [515, 254] on div "Seleccionar certificado Seleccionar certificado" at bounding box center [494, 249] width 254 height 14
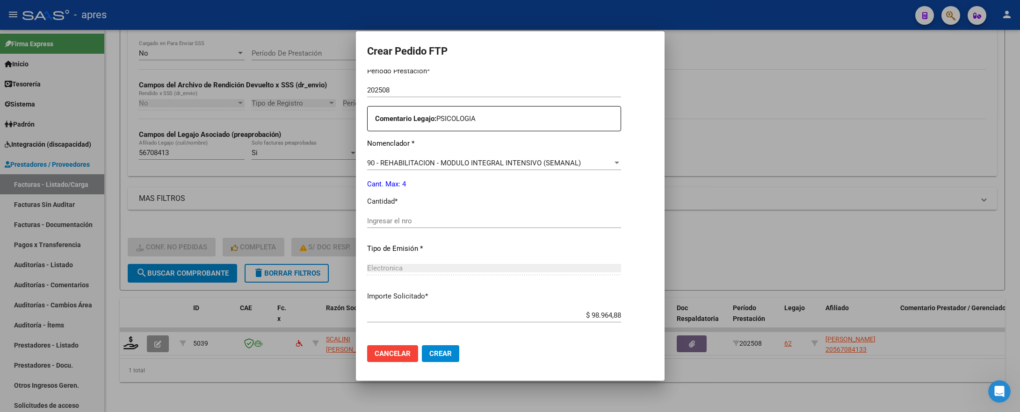
scroll to position [351, 0]
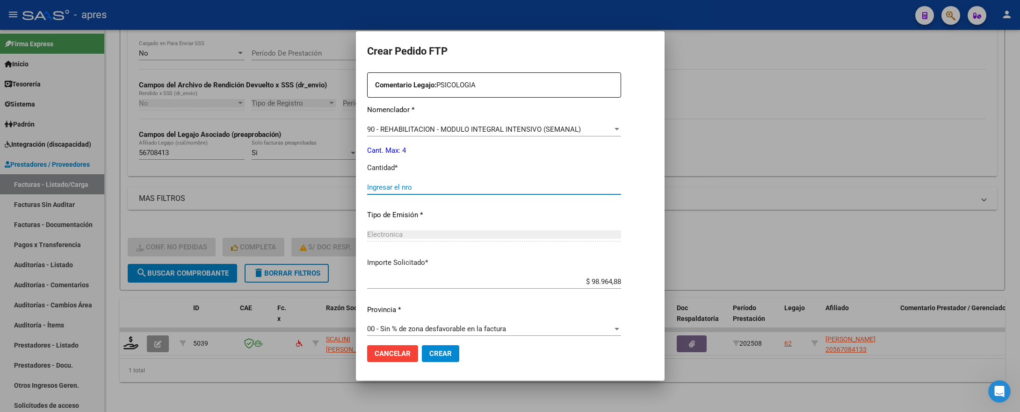
click at [459, 190] on input "Ingresar el nro" at bounding box center [494, 187] width 254 height 8
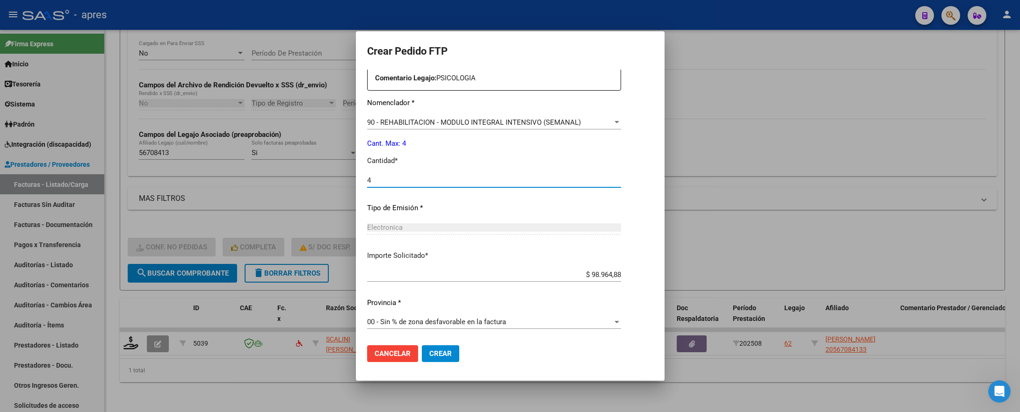
type input "4"
click at [429, 343] on span "Crear" at bounding box center [440, 354] width 22 height 8
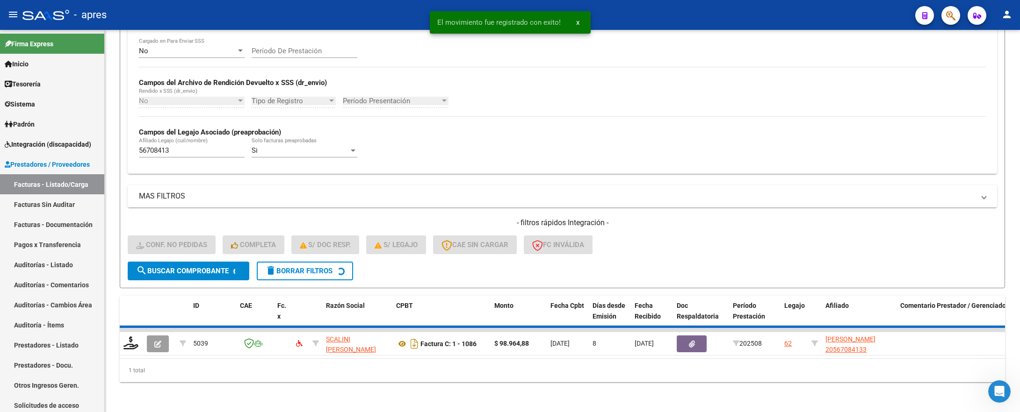
scroll to position [177, 0]
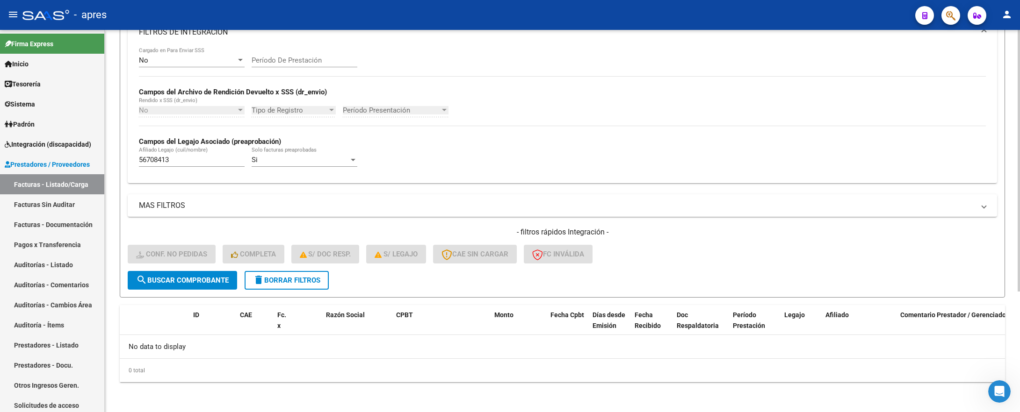
click at [185, 165] on div "56708413 Afiliado Legajo (cuil/nombre)" at bounding box center [192, 157] width 106 height 20
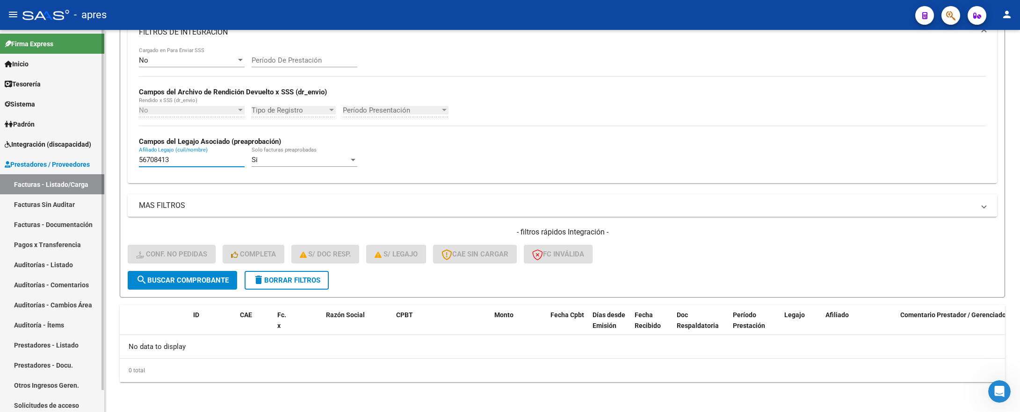
drag, startPoint x: 184, startPoint y: 160, endPoint x: 87, endPoint y: 160, distance: 96.8
click at [87, 160] on mat-sidenav-container "Firma Express Inicio Calendario SSS Instructivos Contacto OS Tesorería Extracto…" at bounding box center [510, 221] width 1020 height 382
paste input "8617151"
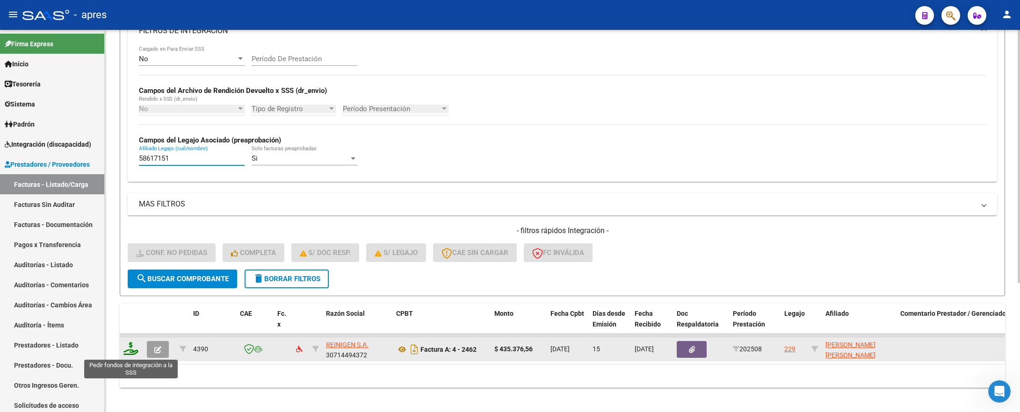
type input "58617151"
click at [128, 343] on icon at bounding box center [130, 348] width 15 height 13
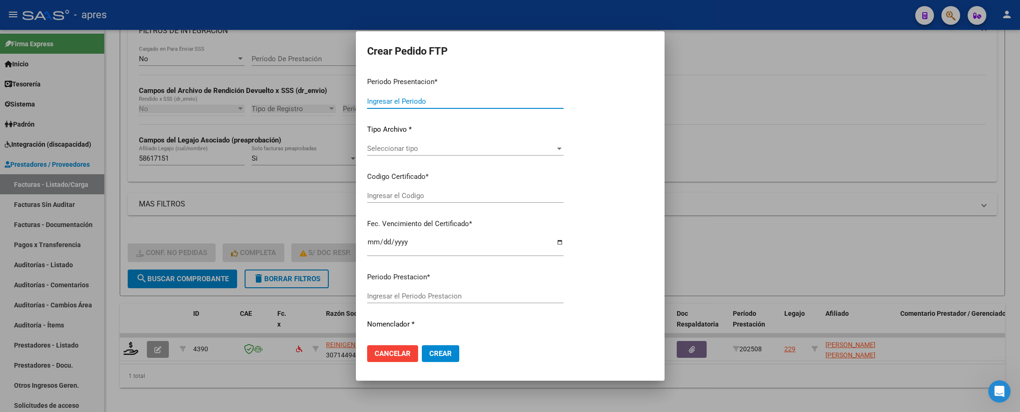
type input "202508"
type input "$ 435.376,56"
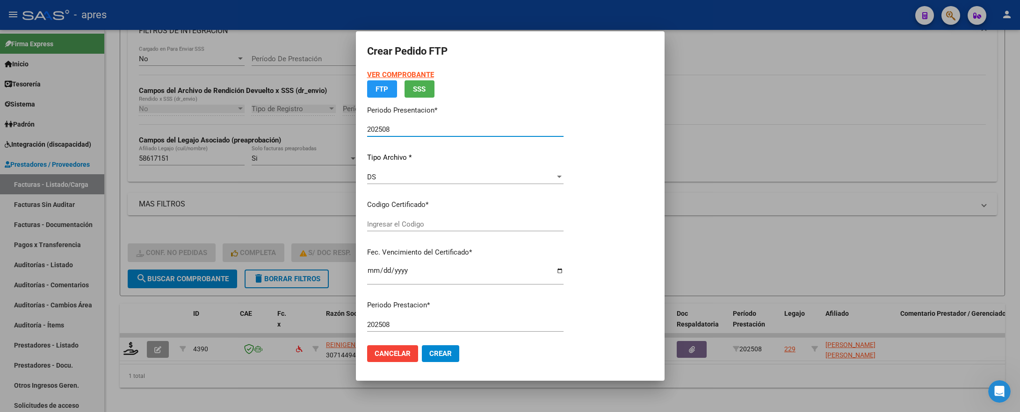
type input "ARG02000586171512023070520260705BS370"
type input "2026-07-10"
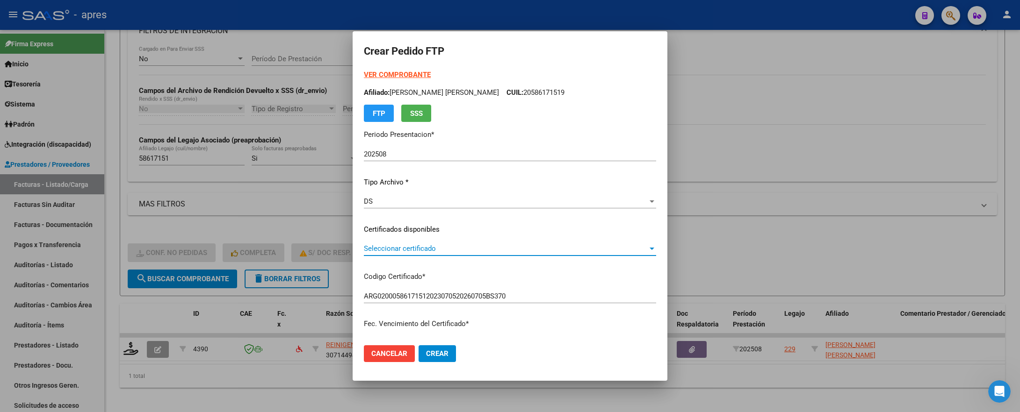
click at [445, 248] on span "Seleccionar certificado" at bounding box center [506, 248] width 284 height 8
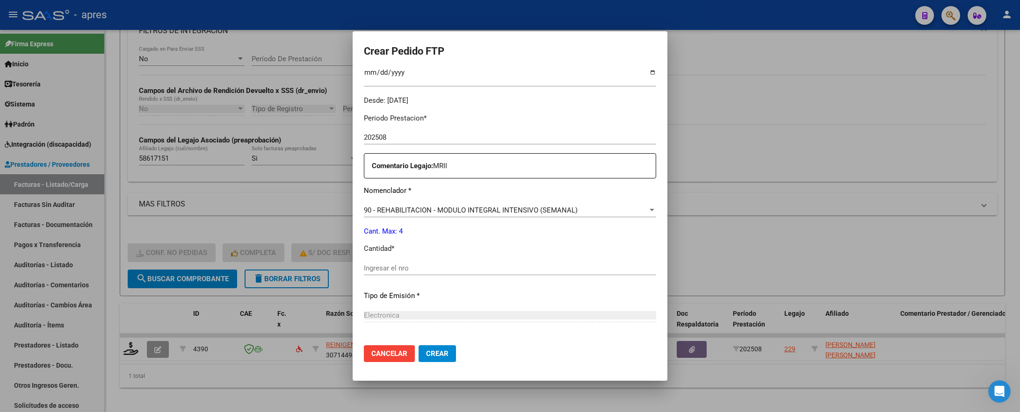
scroll to position [280, 0]
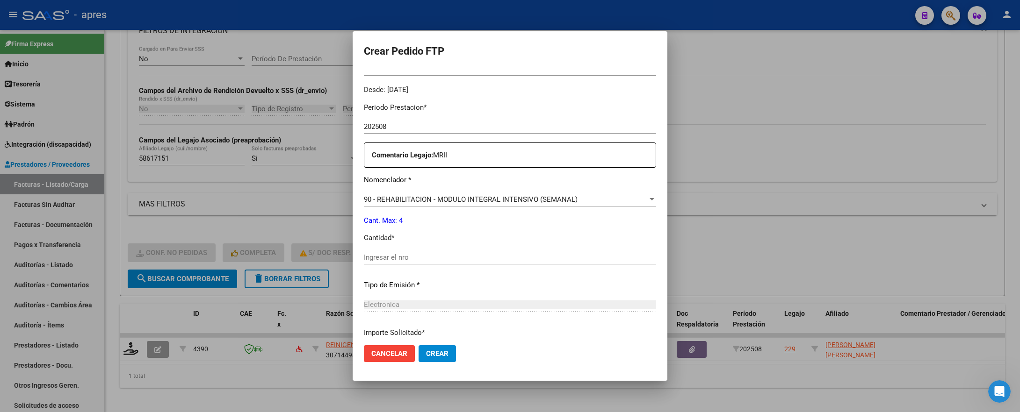
click at [445, 259] on input "Ingresar el nro" at bounding box center [510, 257] width 292 height 8
type input "4"
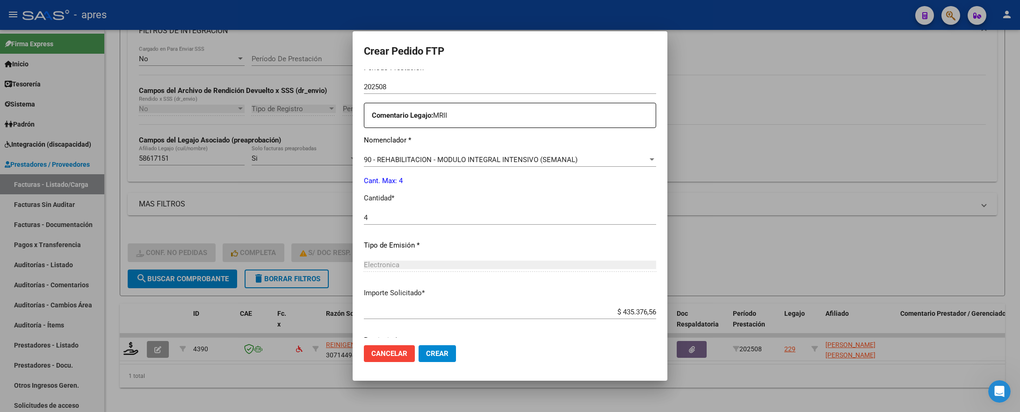
scroll to position [358, 0]
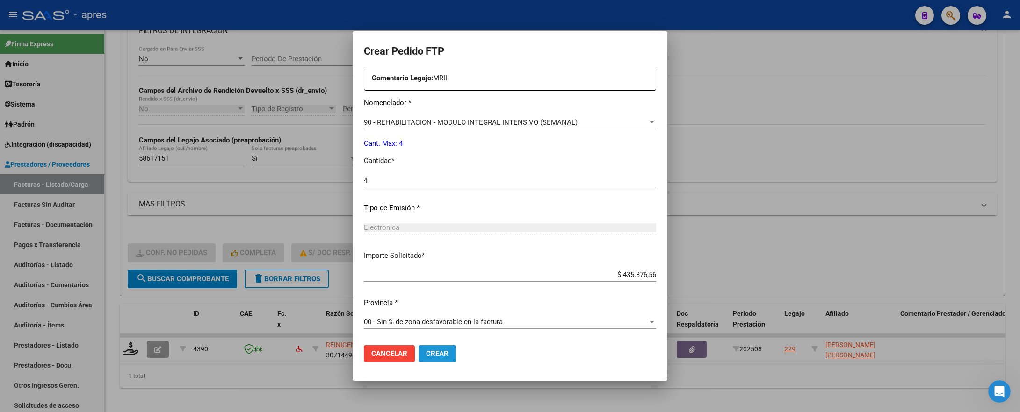
click at [445, 343] on span "Crear" at bounding box center [437, 354] width 22 height 8
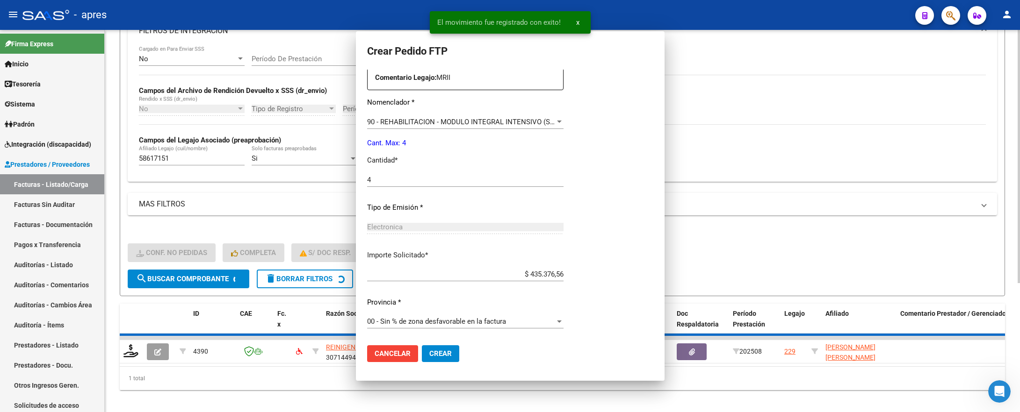
scroll to position [305, 0]
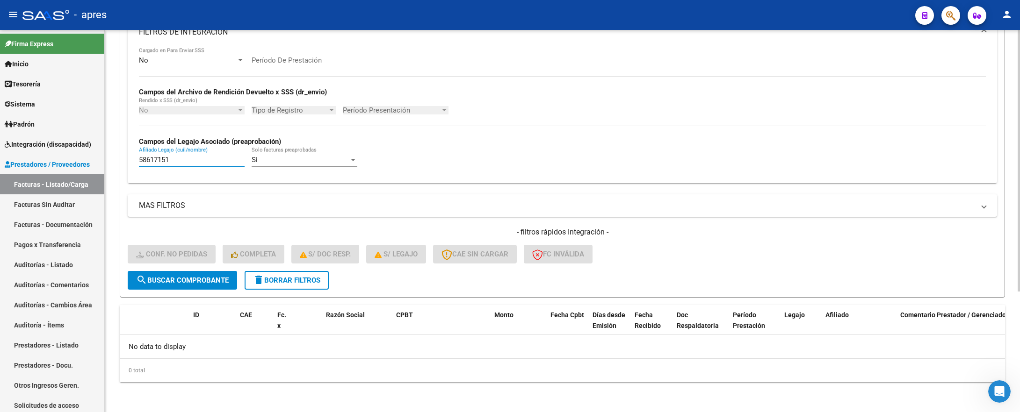
drag, startPoint x: 180, startPoint y: 164, endPoint x: 122, endPoint y: 163, distance: 57.0
click at [122, 163] on form "Filtros Id Integración Area Seleccionar Gerenciador Seleccionar Gerenciador Si …" at bounding box center [562, 116] width 885 height 362
paste input "3610612"
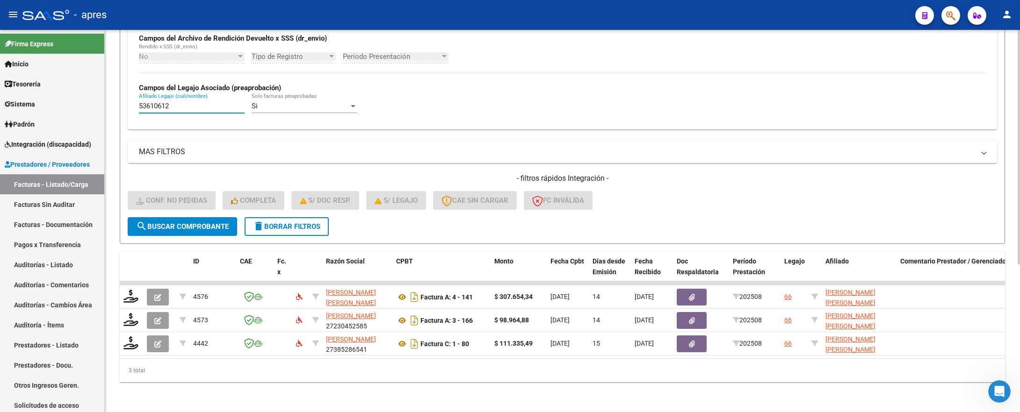
scroll to position [241, 0]
type input "53610612"
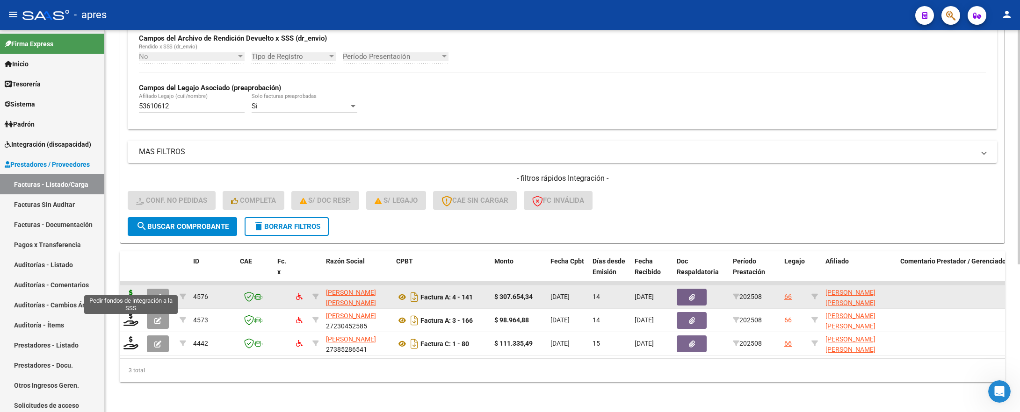
click at [132, 290] on icon at bounding box center [130, 296] width 15 height 13
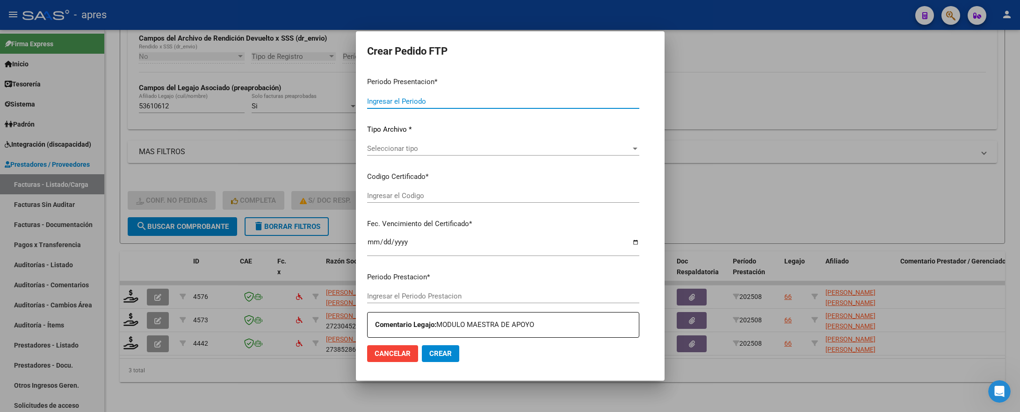
type input "202508"
type input "$ 307.654,34"
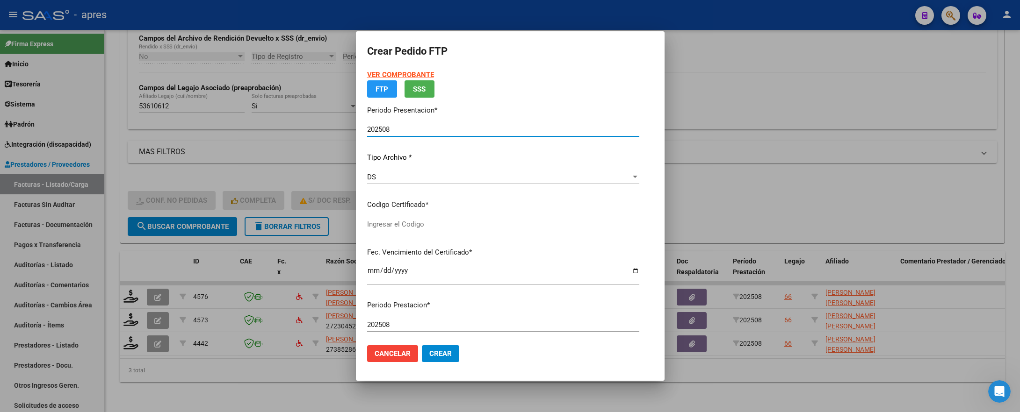
type input "ARG02000536106122021062520260625BUE370"
type input "2026-06-01"
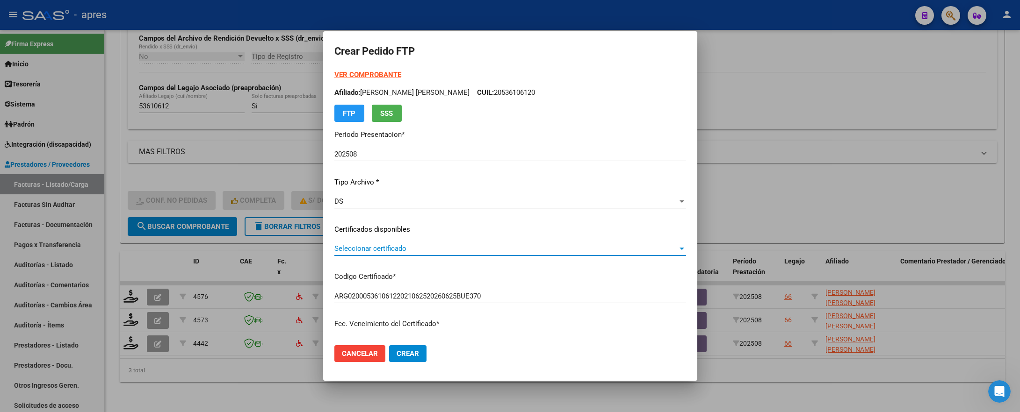
click at [419, 250] on span "Seleccionar certificado" at bounding box center [505, 248] width 343 height 8
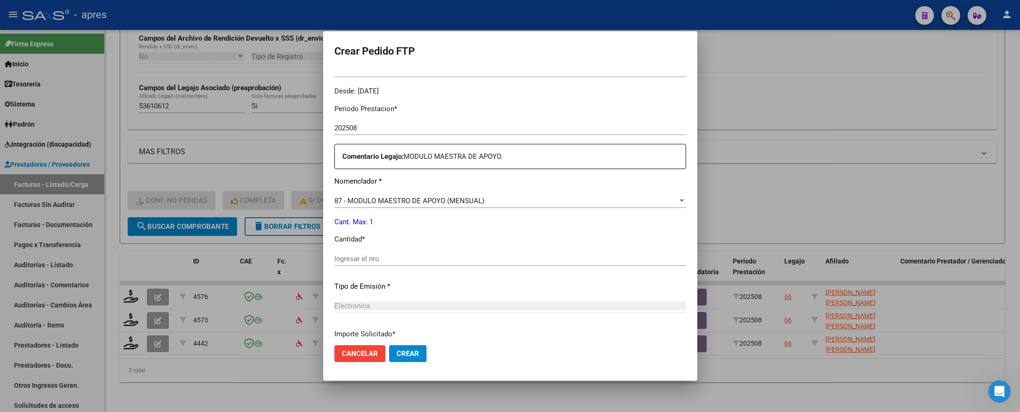
scroll to position [280, 0]
click at [437, 250] on div "Periodo Prestacion * 202508 Ingresar el Periodo Prestacion Comentario Legajo: M…" at bounding box center [510, 255] width 352 height 320
click at [437, 254] on input "Ingresar el nro" at bounding box center [510, 257] width 352 height 8
type input "1"
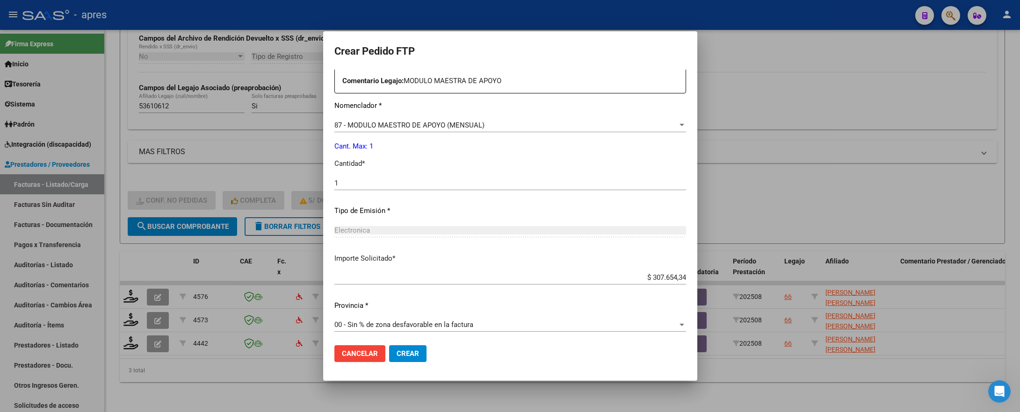
scroll to position [358, 0]
click at [404, 343] on span "Crear" at bounding box center [407, 354] width 22 height 8
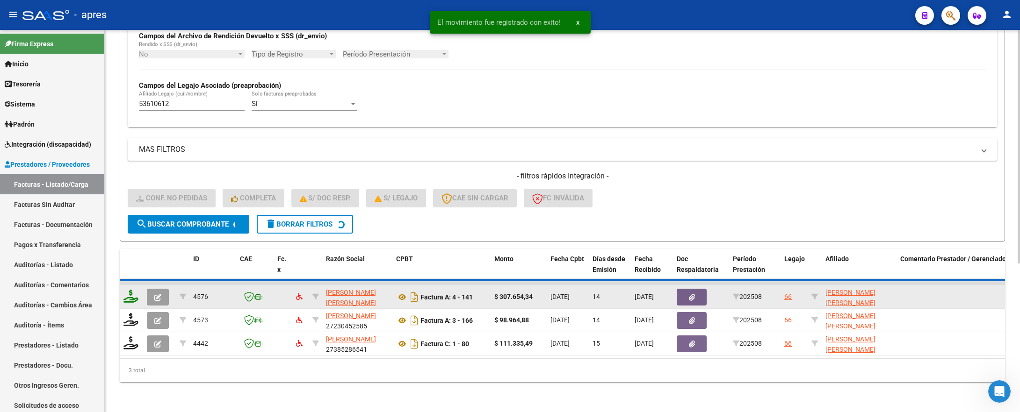
scroll to position [218, 0]
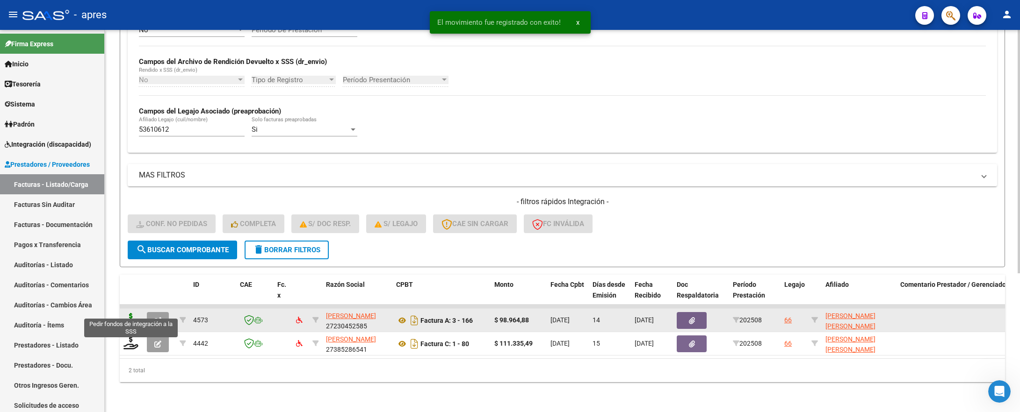
click at [127, 313] on icon at bounding box center [130, 319] width 15 height 13
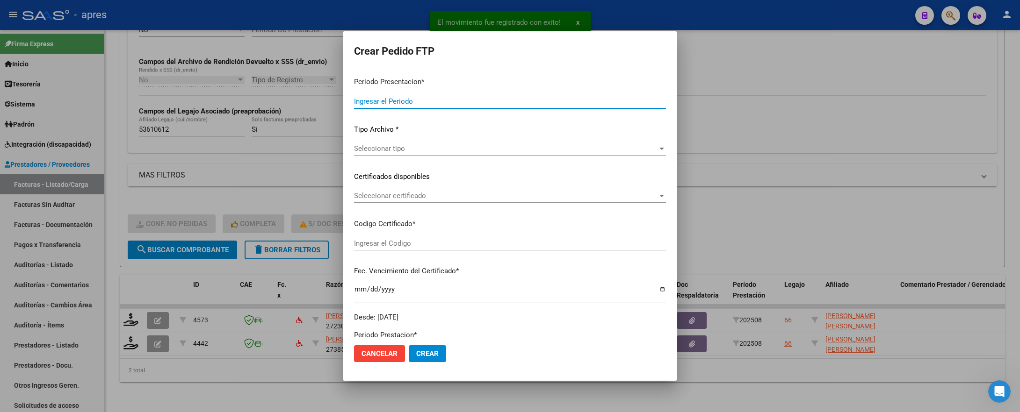
type input "202508"
type input "$ 98.964,88"
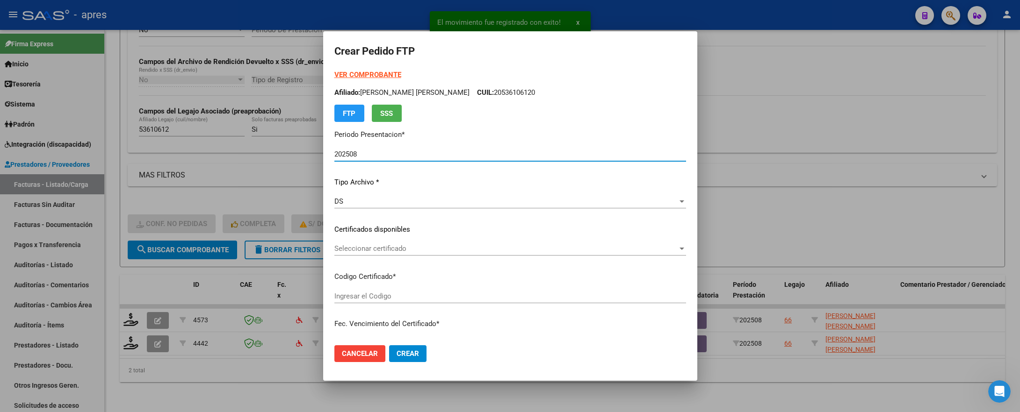
type input "ARG02000536106122021062520260625BUE370"
type input "2026-06-01"
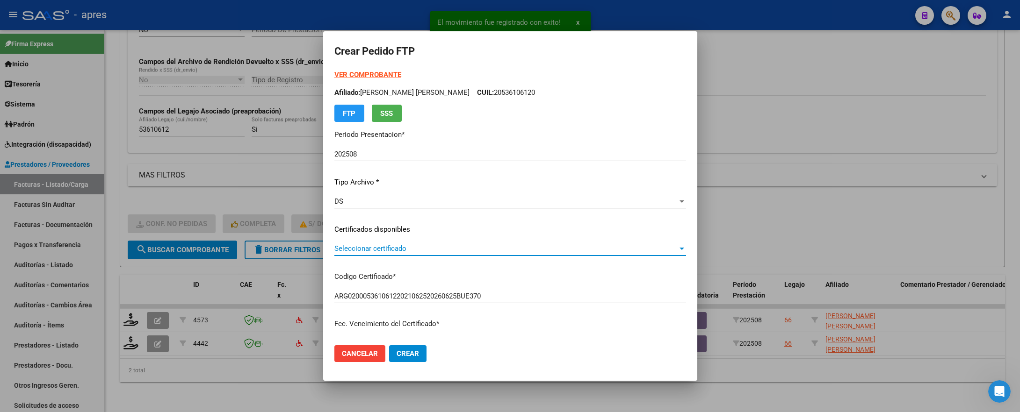
click at [414, 251] on span "Seleccionar certificado" at bounding box center [505, 248] width 343 height 8
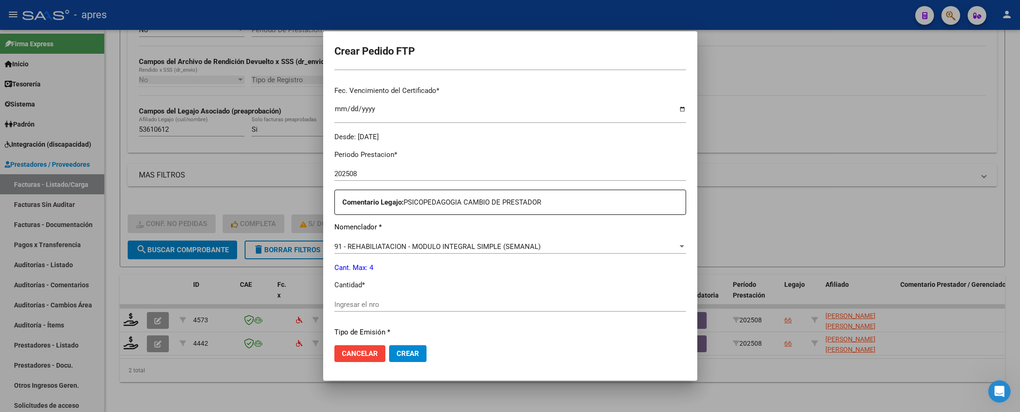
scroll to position [280, 0]
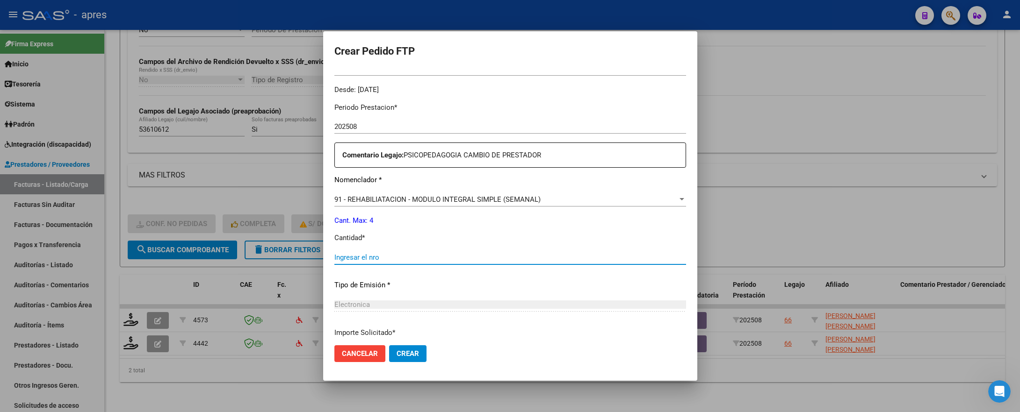
click at [415, 253] on input "Ingresar el nro" at bounding box center [510, 257] width 352 height 8
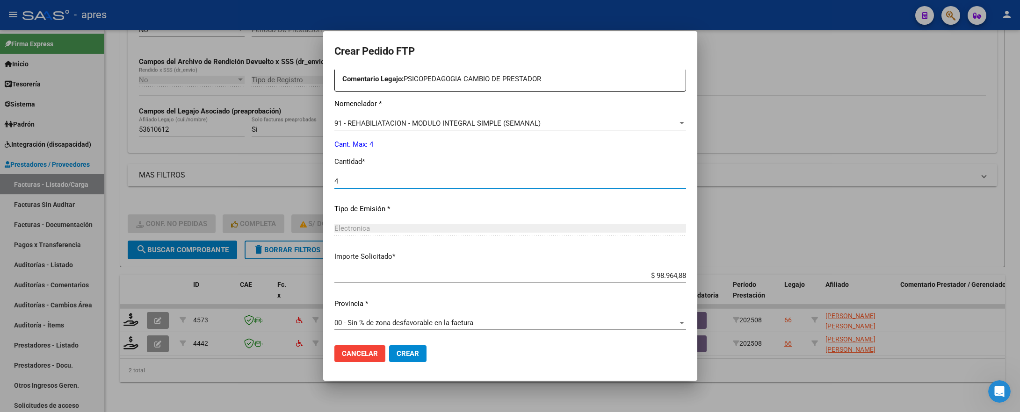
scroll to position [358, 0]
type input "4"
click at [400, 343] on span "Crear" at bounding box center [407, 354] width 22 height 8
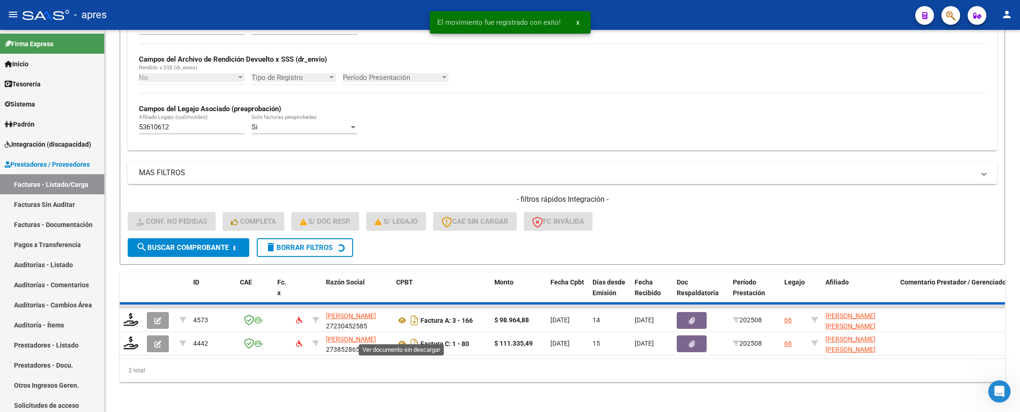
scroll to position [195, 0]
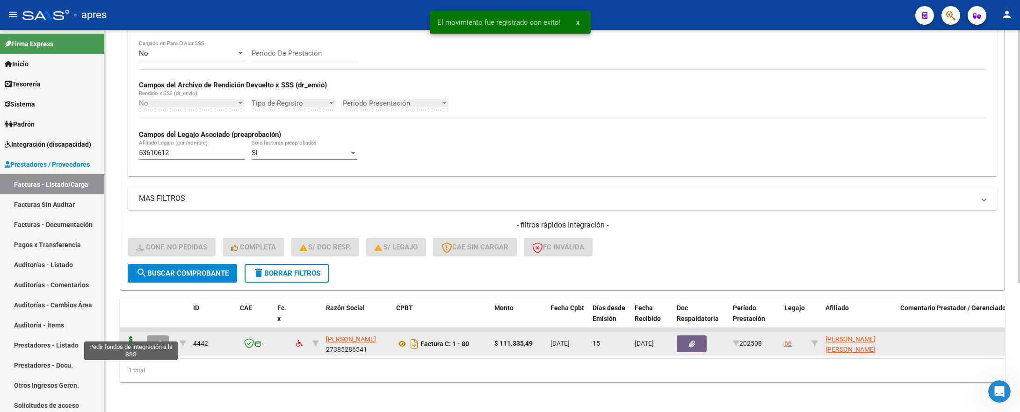
click at [132, 337] on icon at bounding box center [130, 343] width 15 height 13
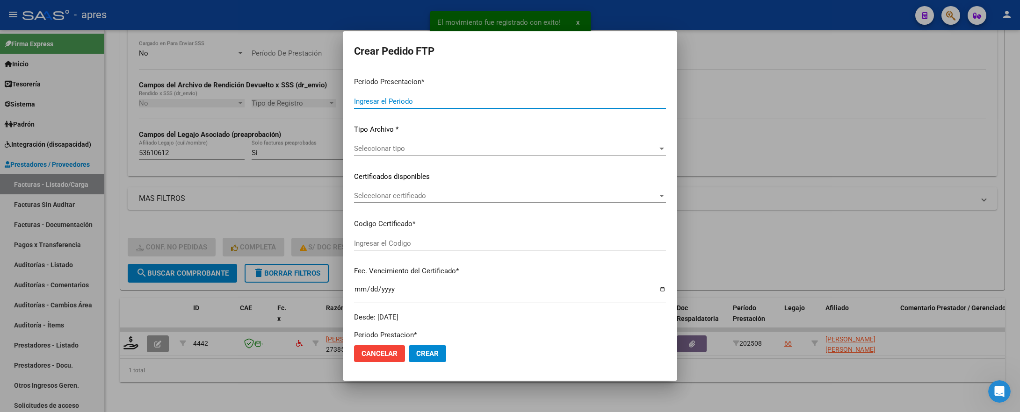
type input "202508"
type input "$ 111.335,49"
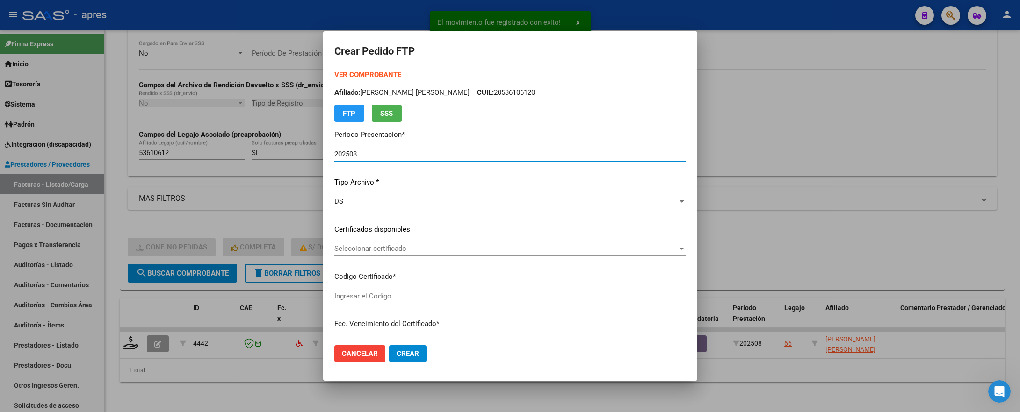
type input "ARG02000536106122021062520260625BUE370"
type input "2026-06-01"
click at [468, 251] on span "Seleccionar certificado" at bounding box center [505, 248] width 343 height 8
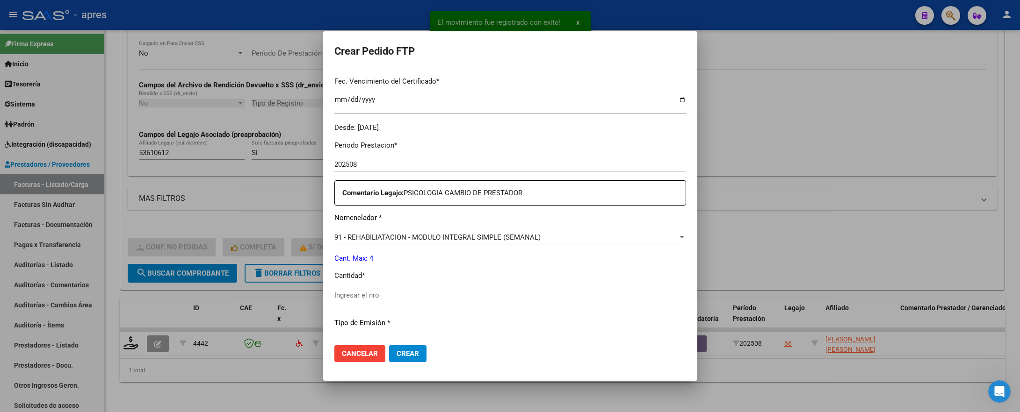
scroll to position [280, 0]
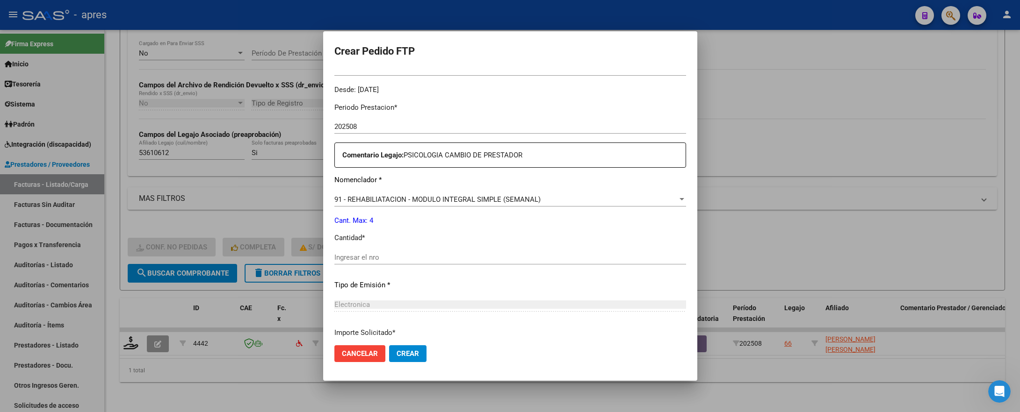
click at [487, 254] on input "Ingresar el nro" at bounding box center [510, 257] width 352 height 8
type input "4"
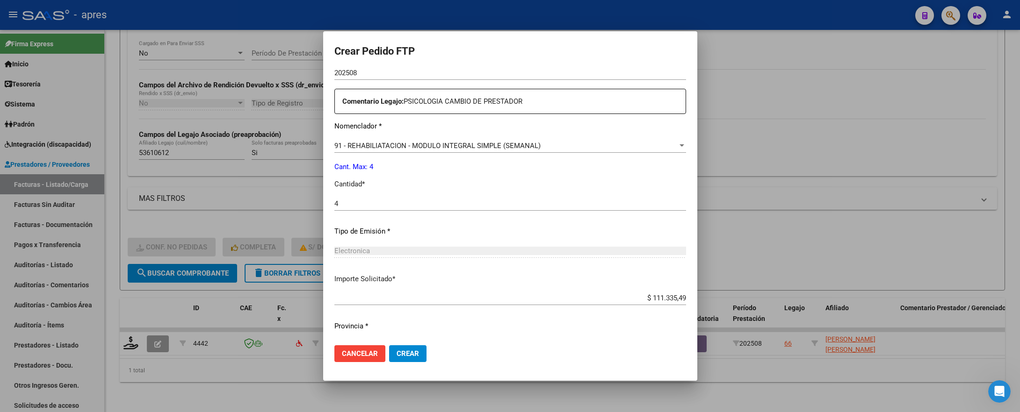
scroll to position [358, 0]
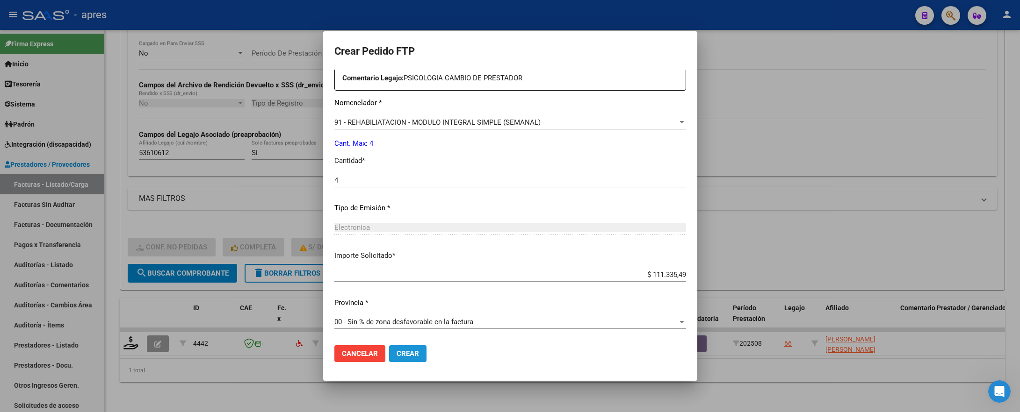
click at [411, 343] on span "Crear" at bounding box center [407, 354] width 22 height 8
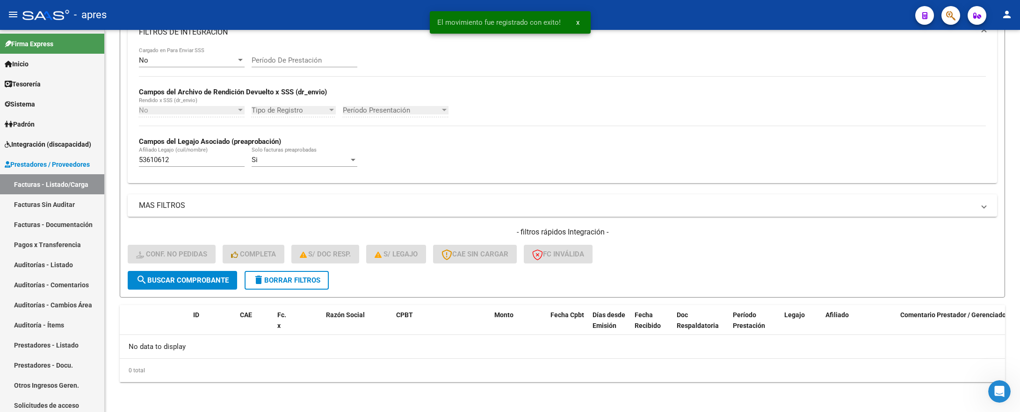
scroll to position [177, 0]
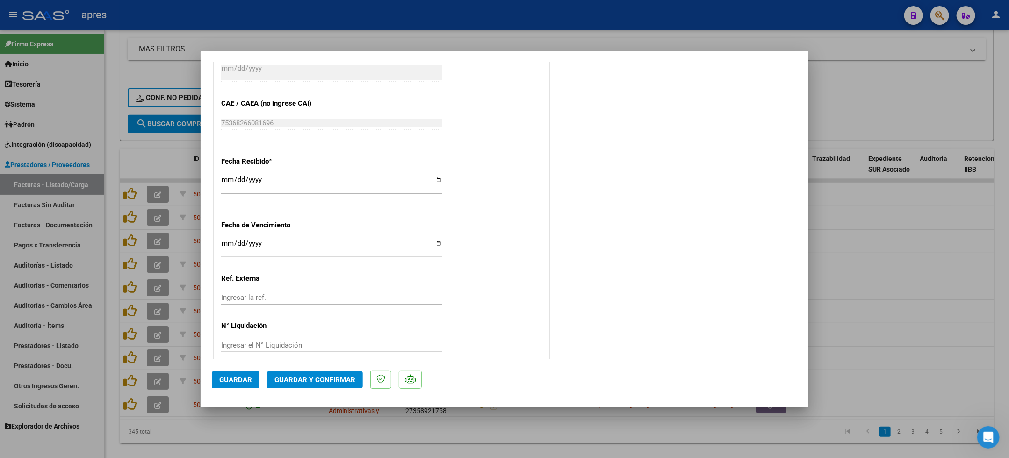
scroll to position [516, 0]
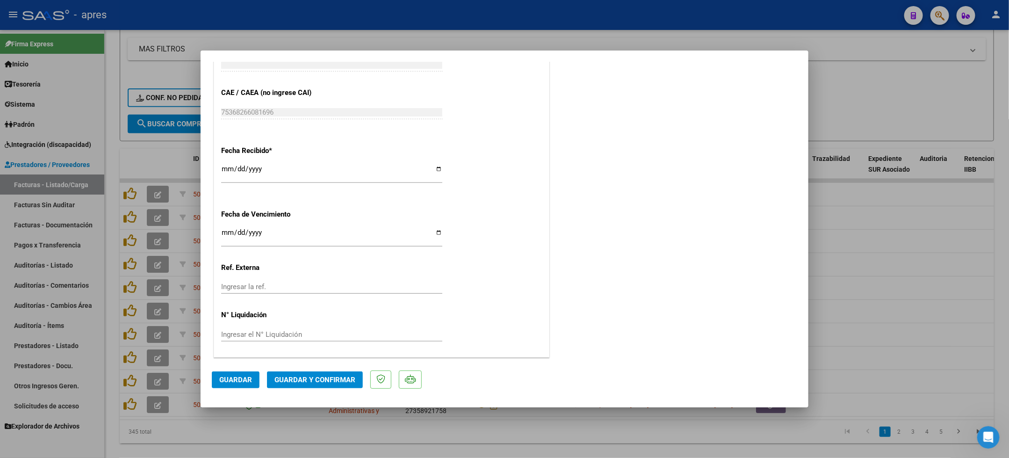
click at [222, 231] on input "[DATE]" at bounding box center [331, 236] width 221 height 15
type input "[DATE]"
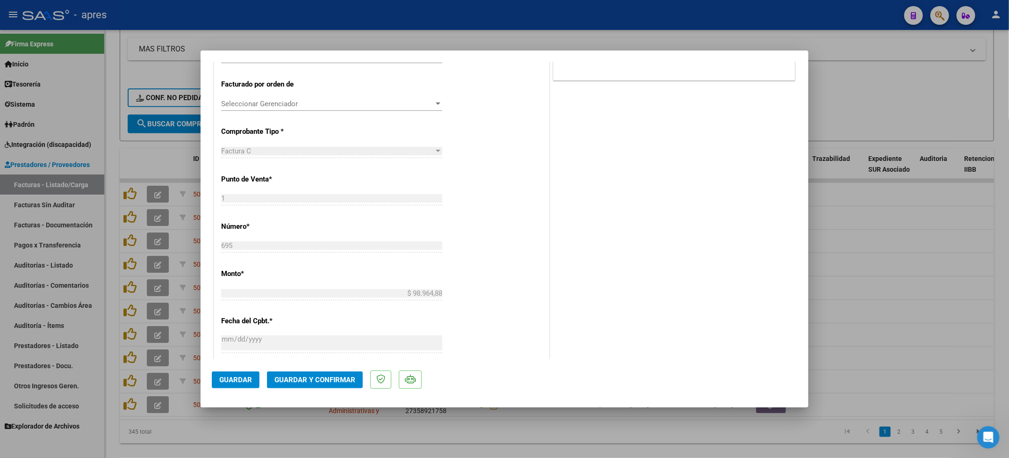
scroll to position [165, 0]
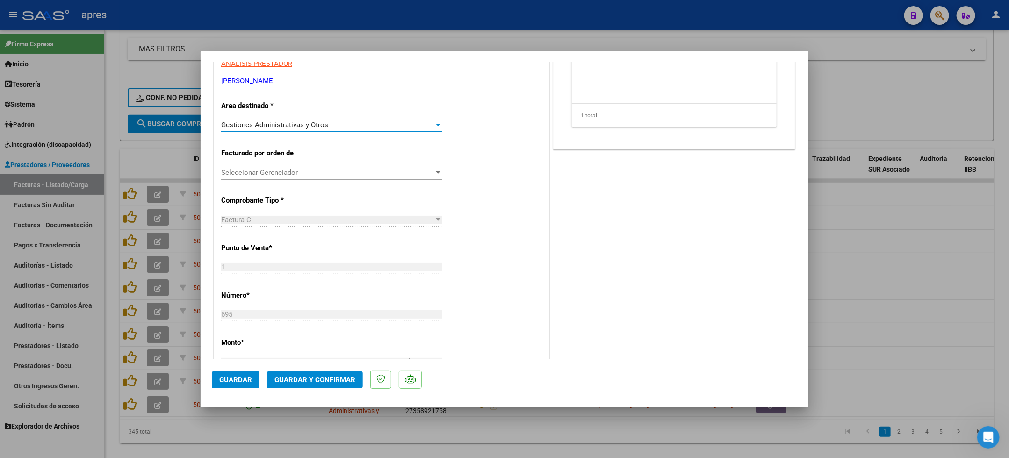
click at [386, 127] on div "Gestiones Administrativas y Otros" at bounding box center [327, 125] width 213 height 8
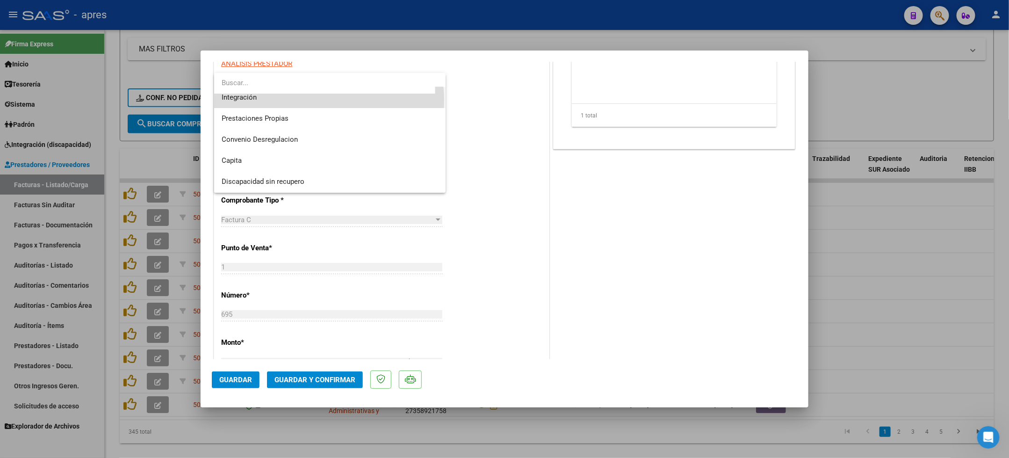
click at [329, 100] on span "Integración" at bounding box center [330, 97] width 217 height 21
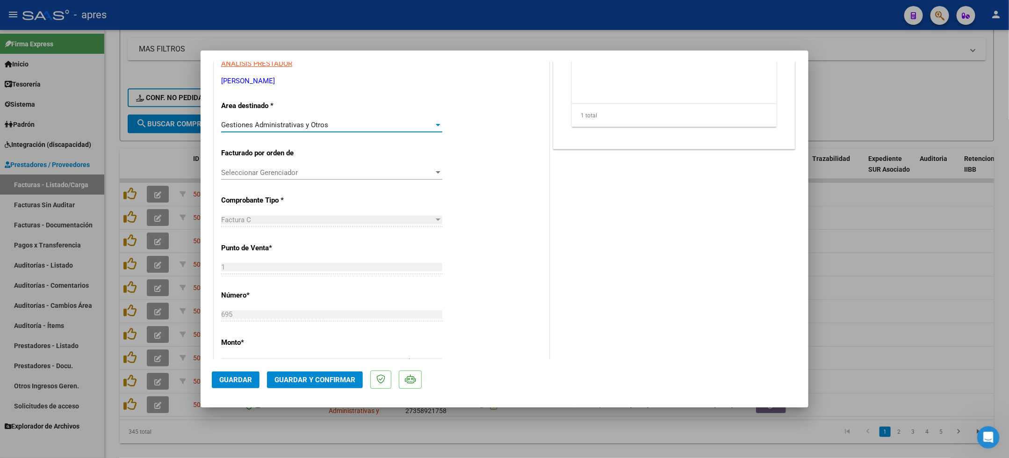
scroll to position [63, 0]
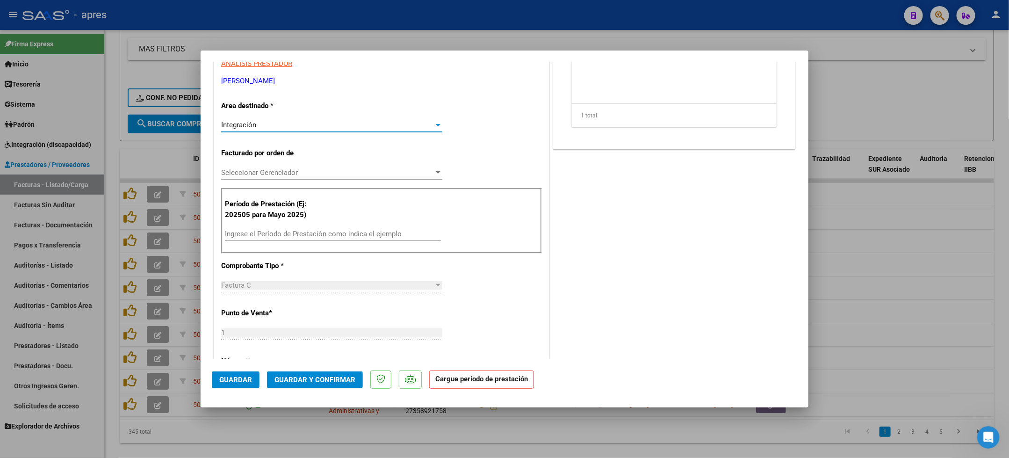
click at [330, 230] on input "Ingrese el Período de Prestación como indica el ejemplo" at bounding box center [333, 234] width 216 height 8
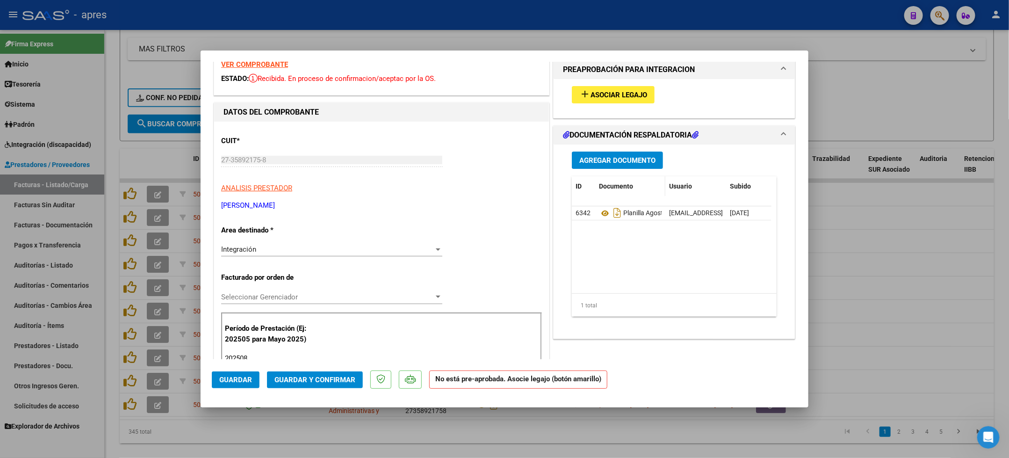
scroll to position [0, 0]
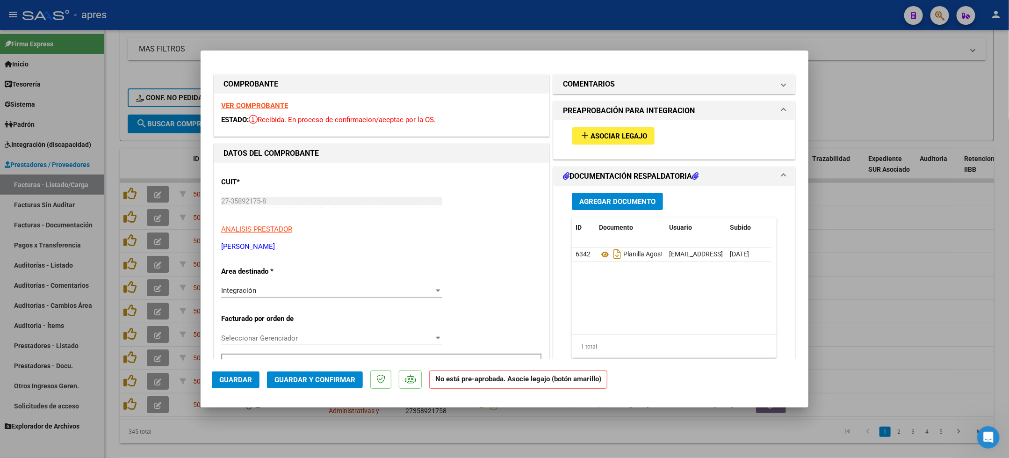
type input "202508"
click at [604, 135] on span "Asociar Legajo" at bounding box center [618, 136] width 57 height 8
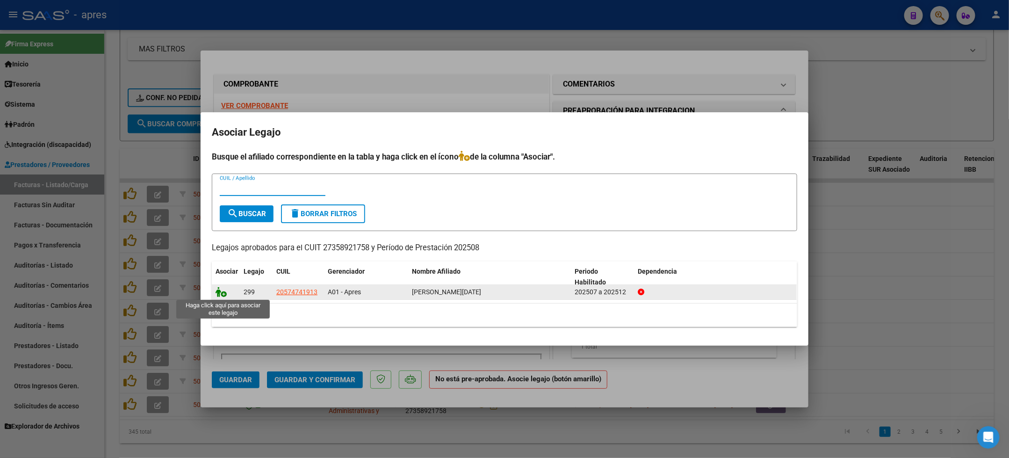
click at [219, 296] on icon at bounding box center [221, 292] width 11 height 10
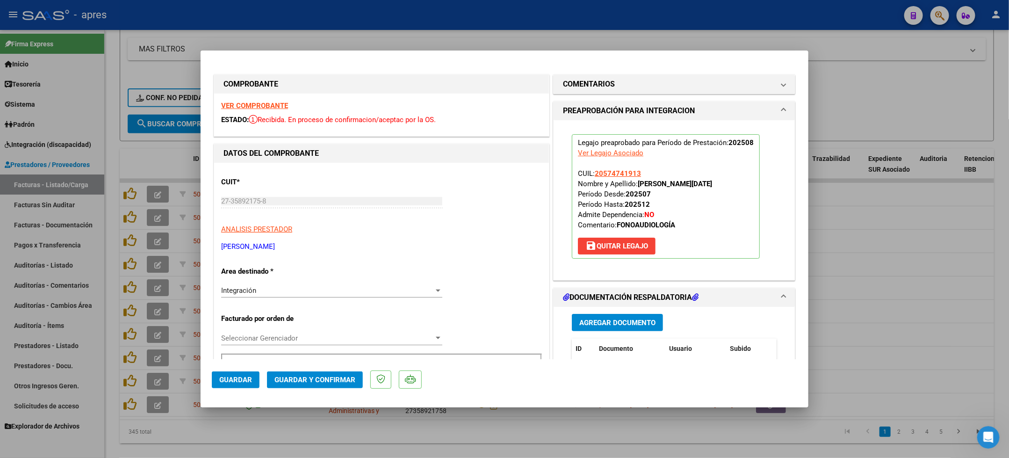
click at [238, 382] on span "Guardar" at bounding box center [235, 379] width 33 height 8
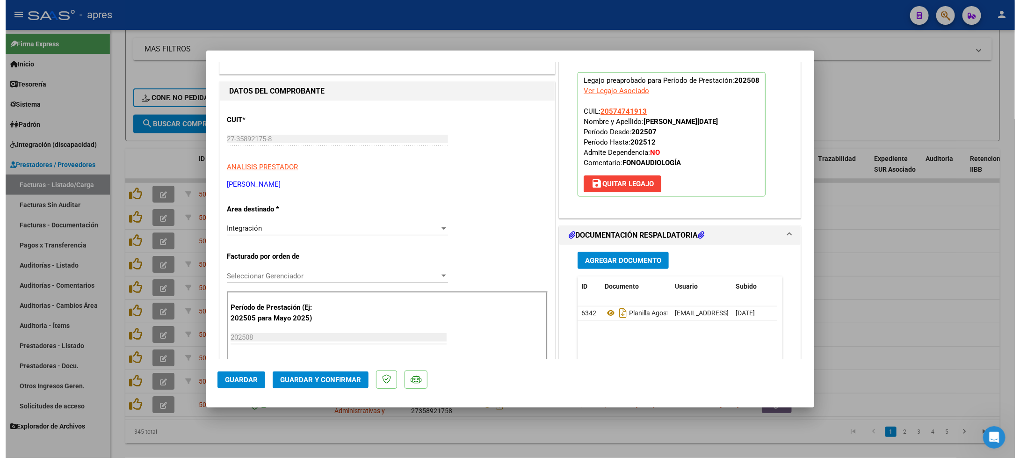
scroll to position [70, 0]
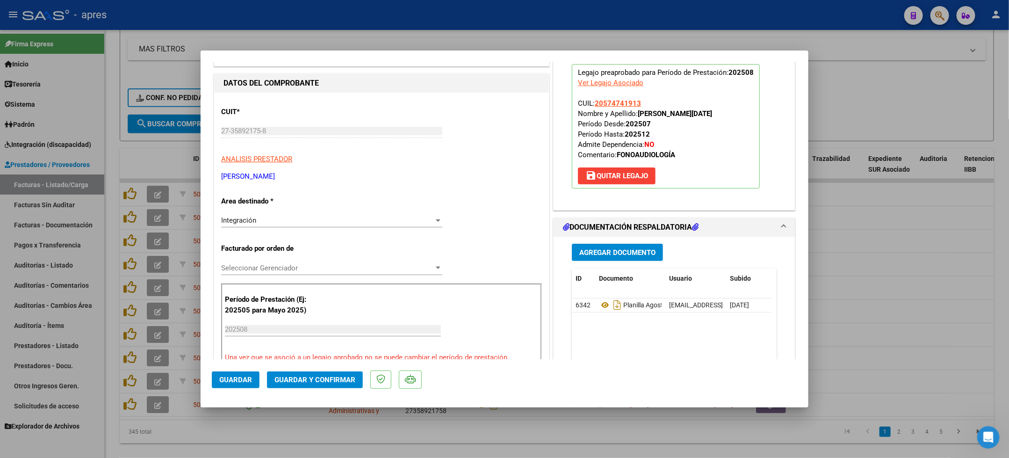
click at [320, 377] on span "Guardar y Confirmar" at bounding box center [314, 379] width 81 height 8
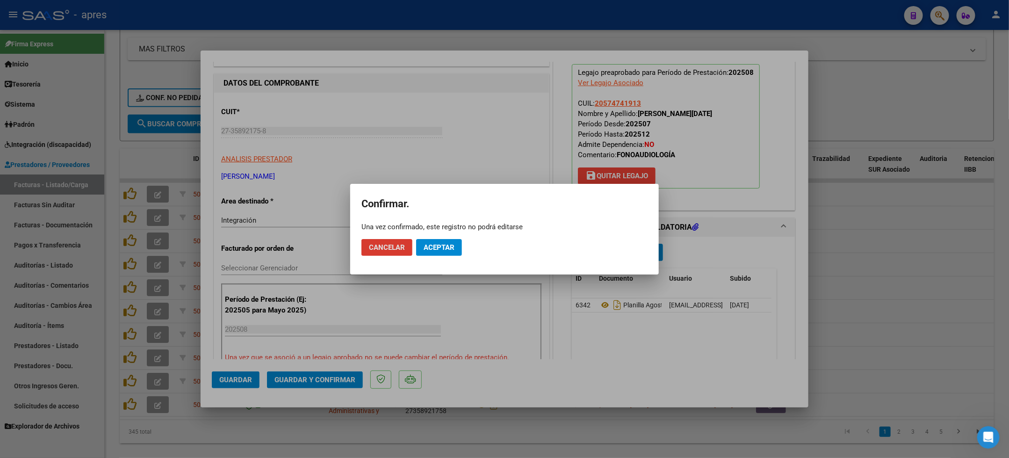
click at [443, 244] on span "Aceptar" at bounding box center [439, 247] width 31 height 8
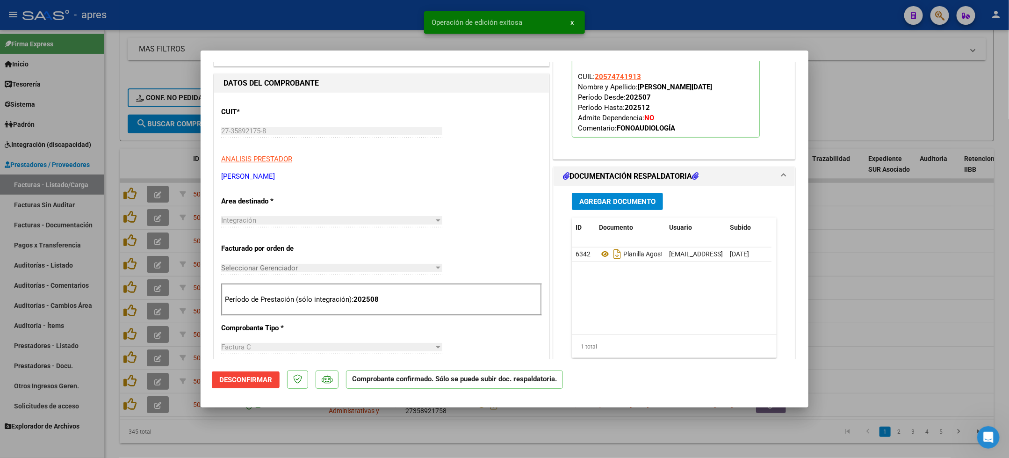
click at [168, 440] on div at bounding box center [504, 229] width 1009 height 458
type input "$ 0,00"
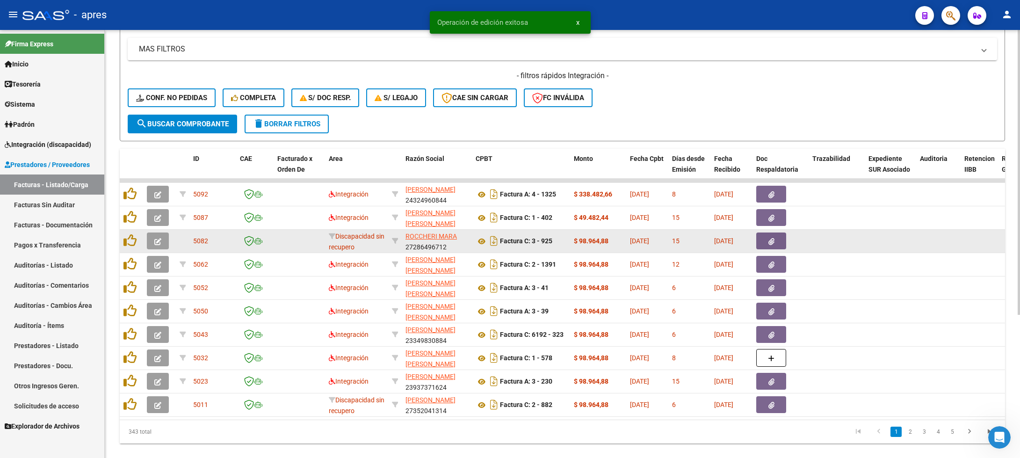
click at [159, 242] on icon "button" at bounding box center [157, 241] width 7 height 7
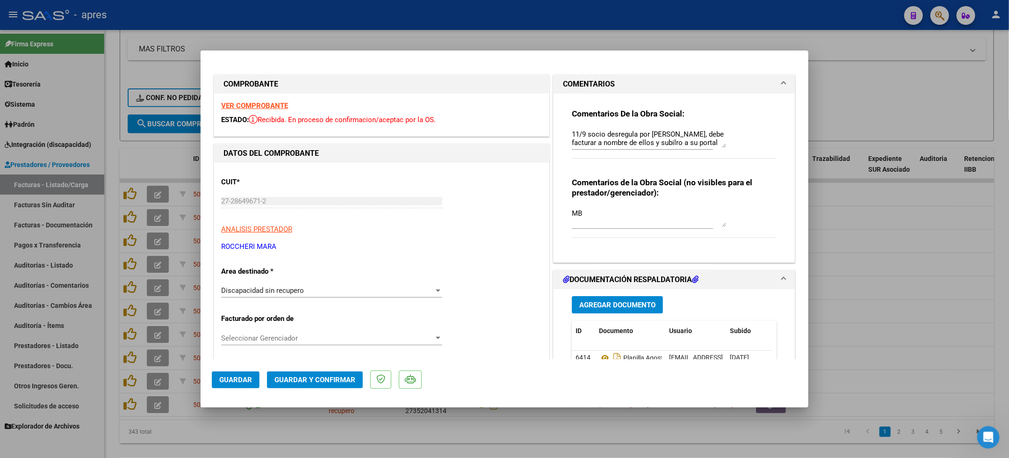
click at [249, 438] on div at bounding box center [504, 229] width 1009 height 458
type input "$ 0,00"
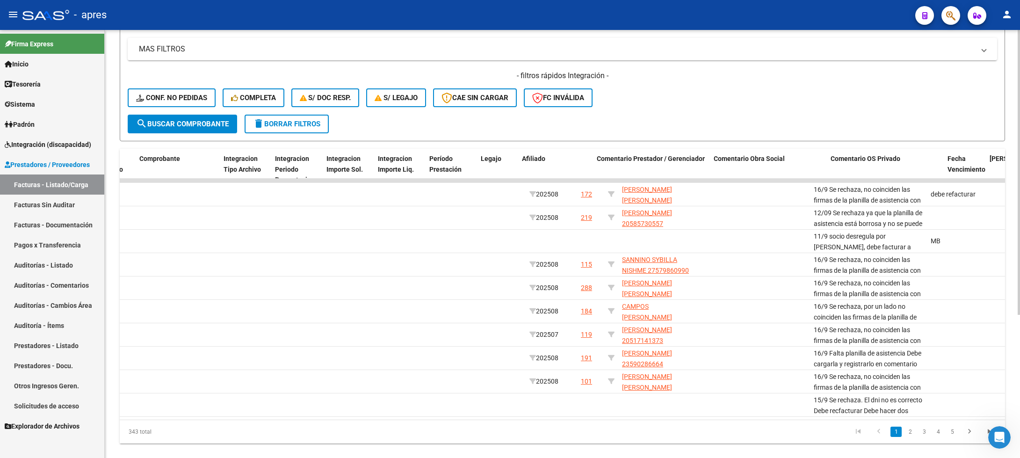
scroll to position [0, 1105]
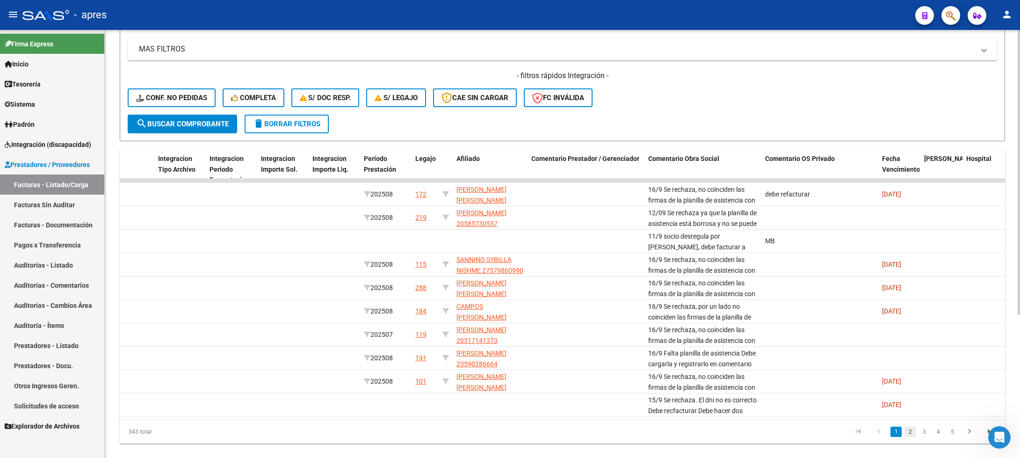
click at [910, 437] on link "2" at bounding box center [909, 431] width 11 height 10
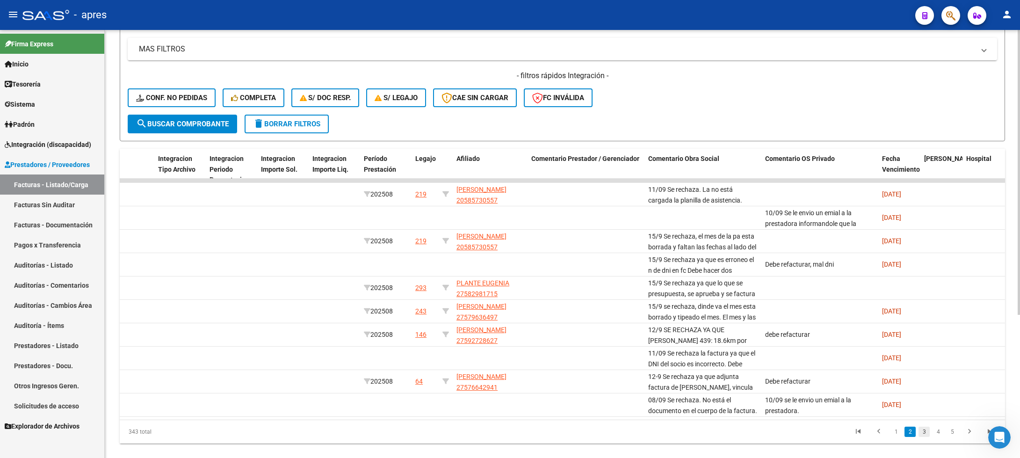
click at [922, 437] on link "3" at bounding box center [923, 431] width 11 height 10
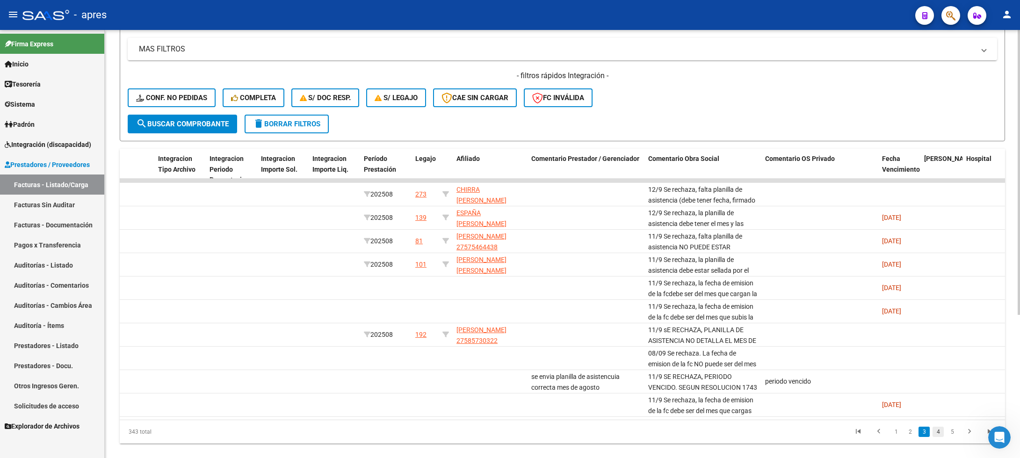
click at [936, 437] on link "4" at bounding box center [937, 431] width 11 height 10
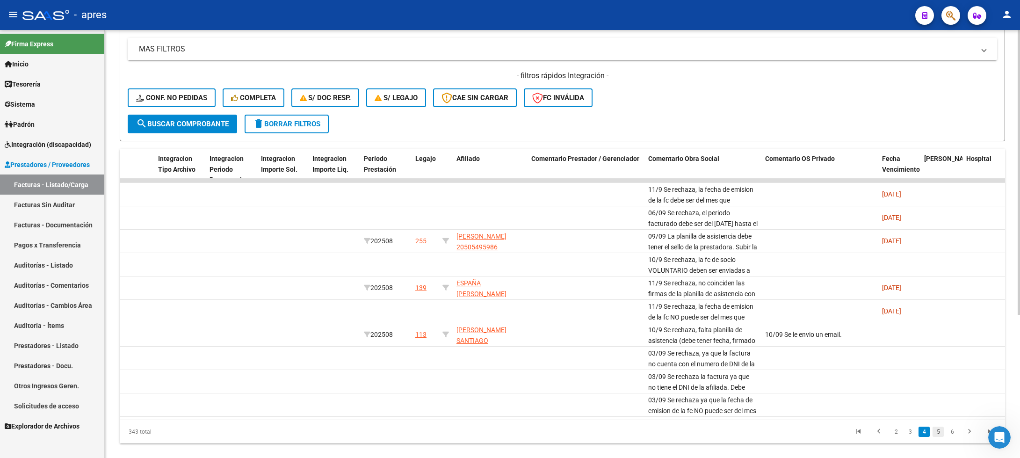
click at [940, 437] on link "5" at bounding box center [937, 431] width 11 height 10
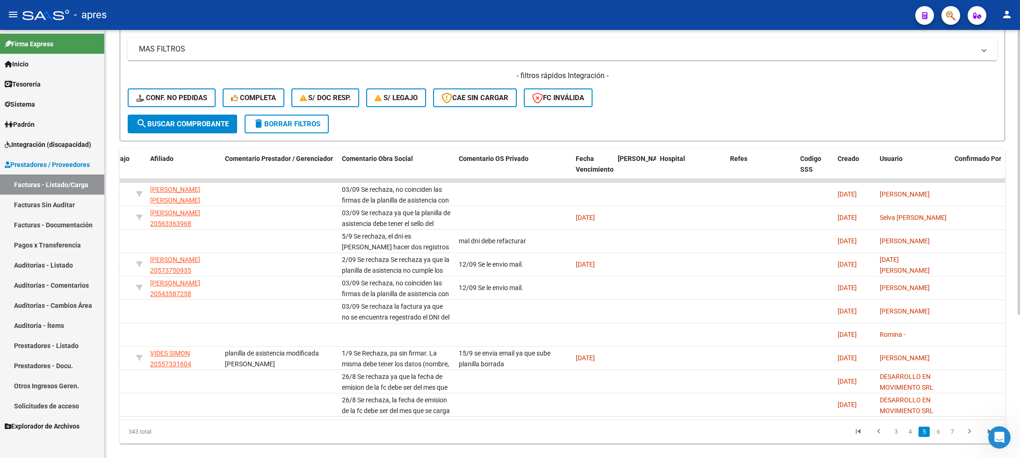
scroll to position [0, 1467]
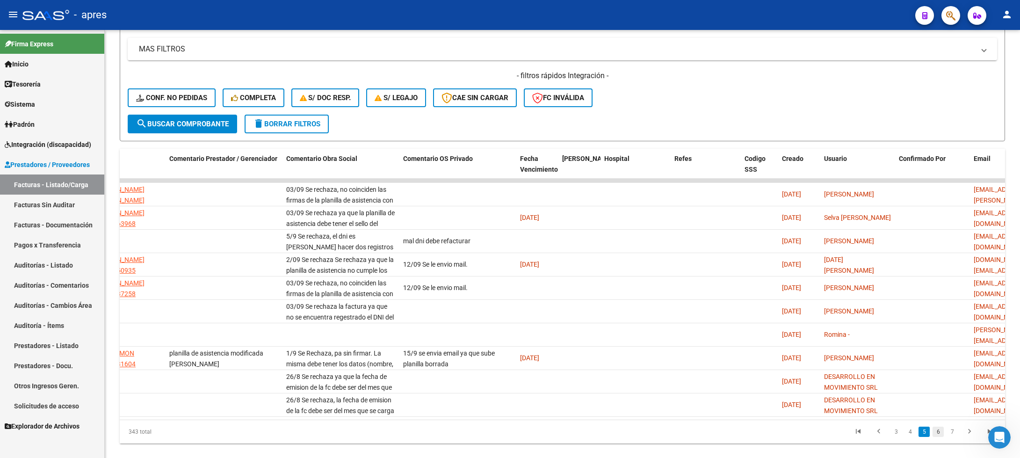
click at [936, 437] on link "6" at bounding box center [937, 431] width 11 height 10
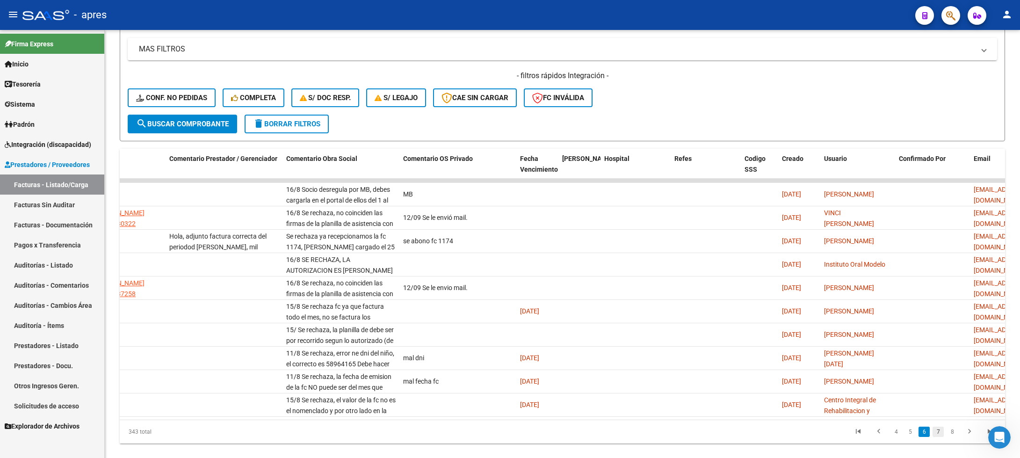
click at [937, 437] on link "7" at bounding box center [937, 431] width 11 height 10
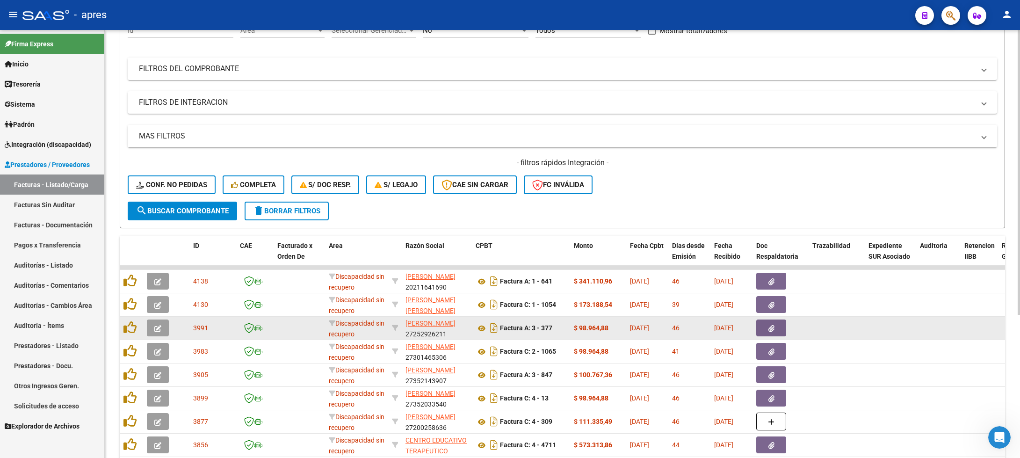
scroll to position [0, 0]
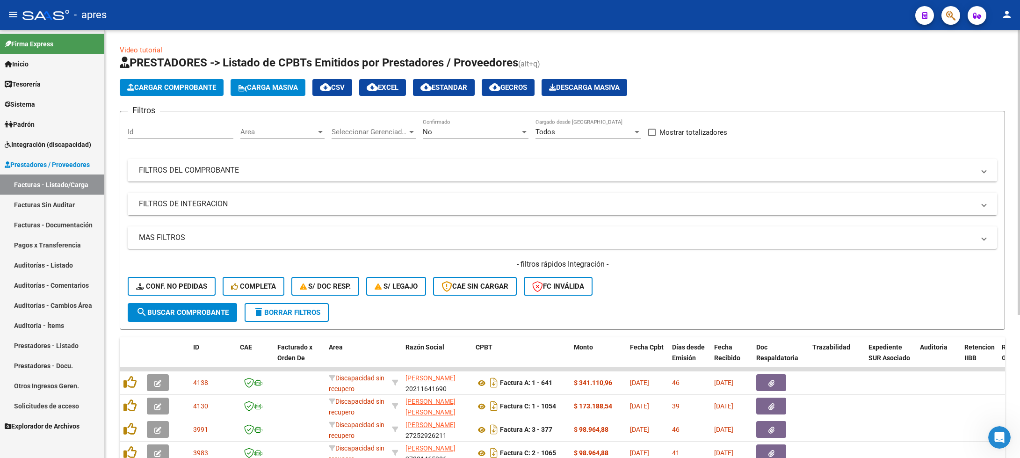
click at [285, 170] on mat-panel-title "FILTROS DEL COMPROBANTE" at bounding box center [556, 170] width 835 height 10
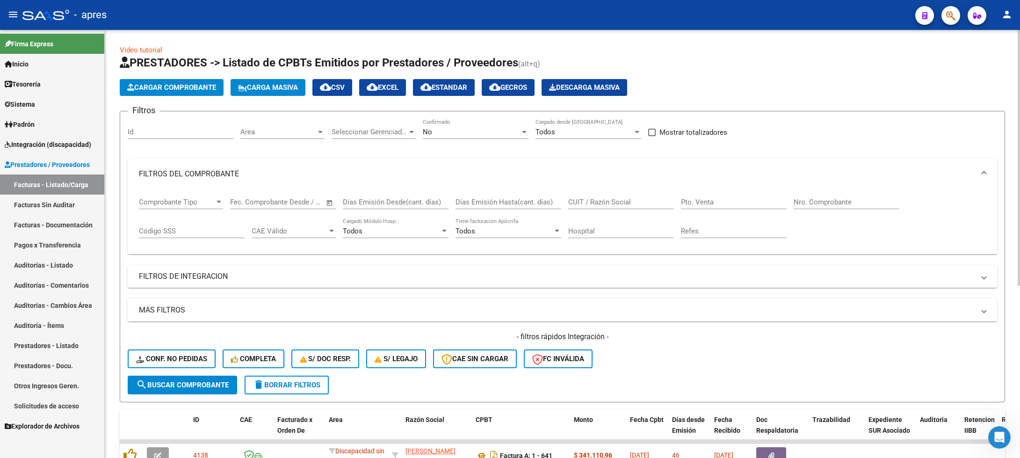
click at [331, 205] on span "Open calendar" at bounding box center [329, 202] width 22 height 22
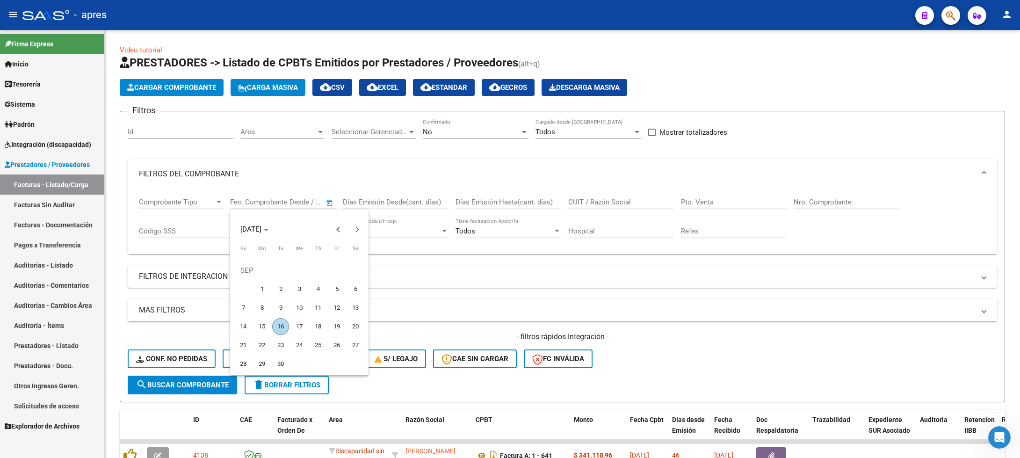
click at [258, 285] on span "1" at bounding box center [261, 288] width 17 height 17
type input "[DATE]"
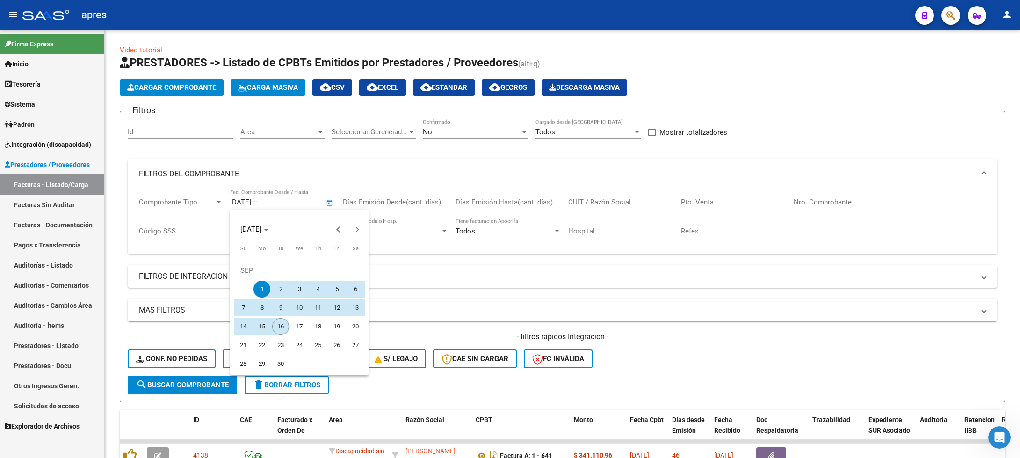
click at [283, 324] on span "16" at bounding box center [280, 326] width 17 height 17
type input "[DATE]"
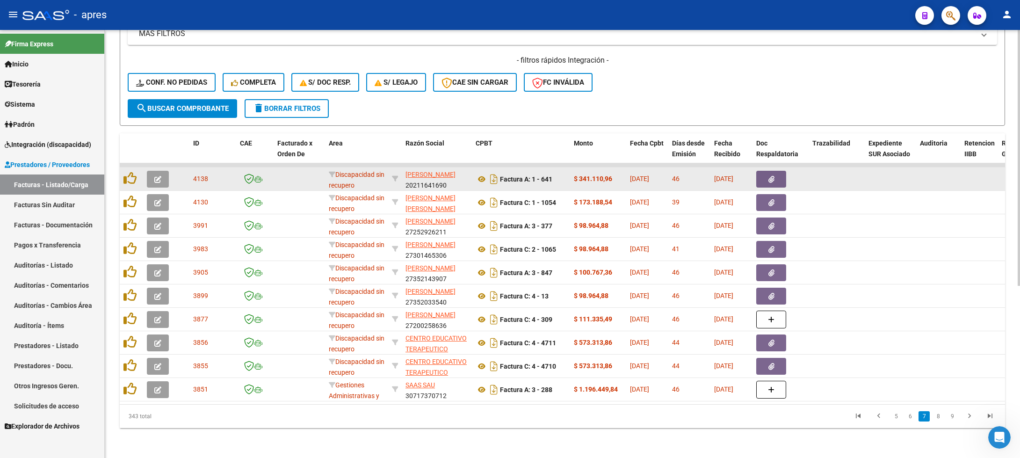
scroll to position [147, 0]
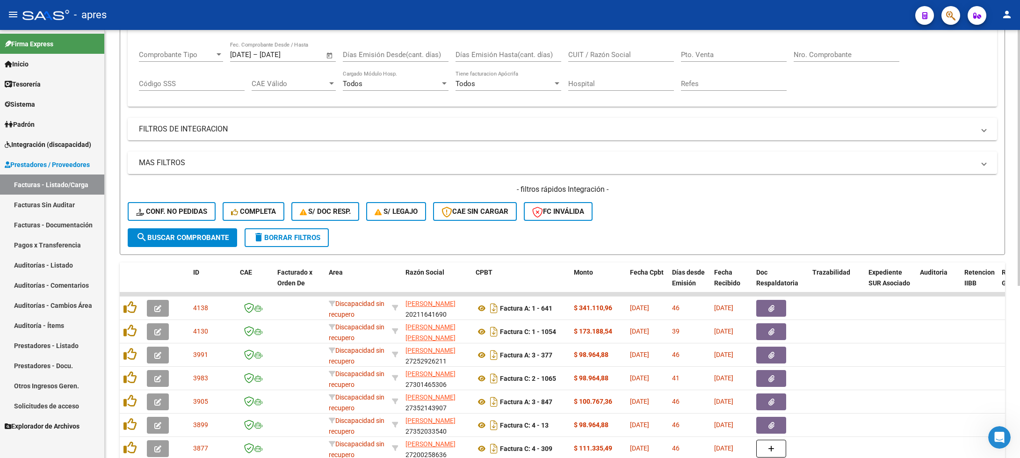
click at [294, 231] on button "delete Borrar Filtros" at bounding box center [286, 237] width 84 height 19
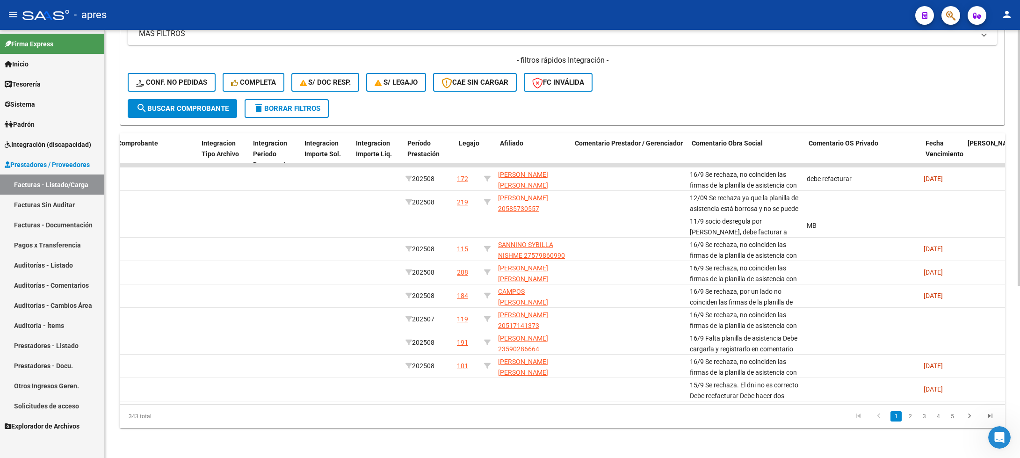
scroll to position [0, 1062]
click at [908, 418] on link "2" at bounding box center [909, 416] width 11 height 10
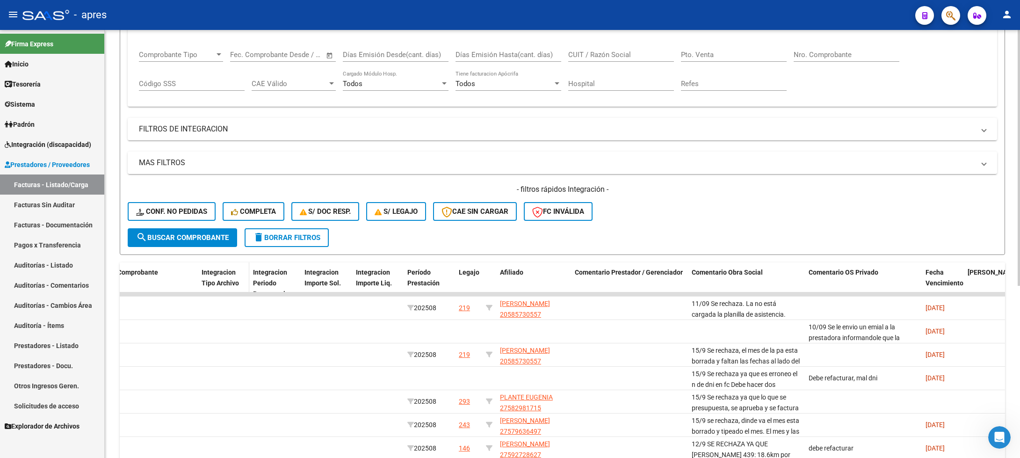
scroll to position [0, 0]
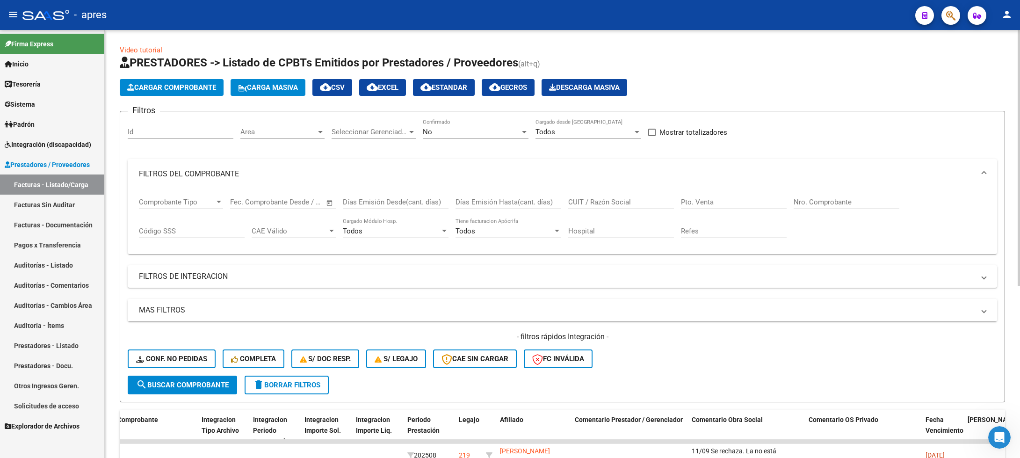
click at [246, 199] on input "text" at bounding box center [249, 202] width 38 height 8
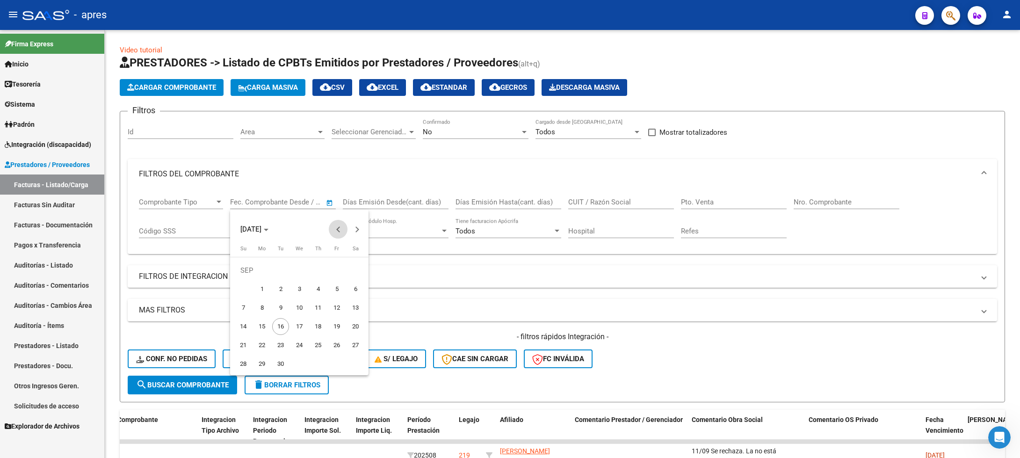
click at [337, 226] on span "Previous month" at bounding box center [338, 229] width 19 height 19
click at [355, 224] on span "Next month" at bounding box center [356, 229] width 19 height 19
click at [281, 286] on span "1" at bounding box center [280, 288] width 17 height 17
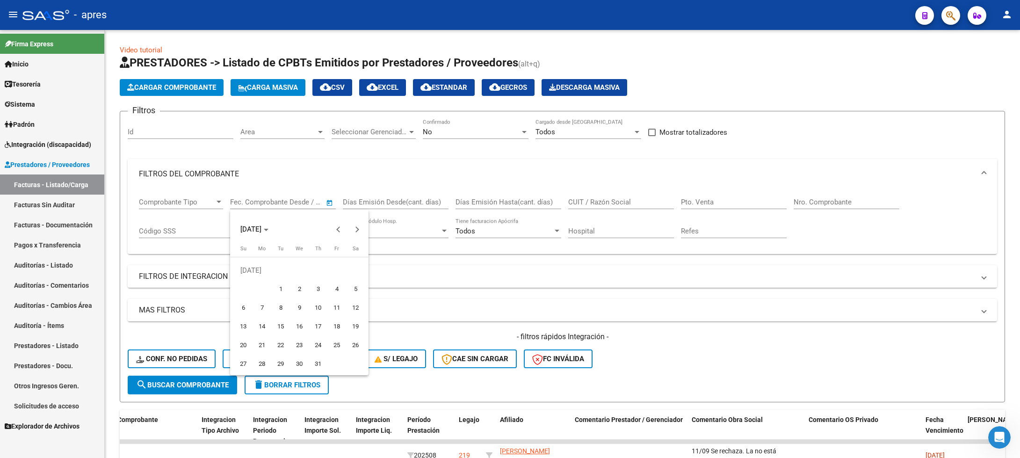
type input "01/07/2025"
click at [355, 225] on span "Next month" at bounding box center [356, 229] width 19 height 19
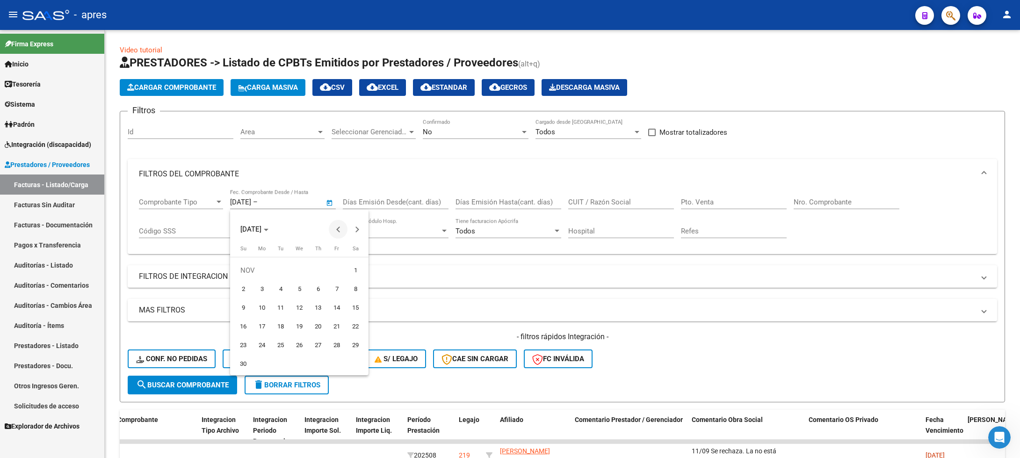
click at [334, 226] on span "Previous month" at bounding box center [338, 229] width 19 height 19
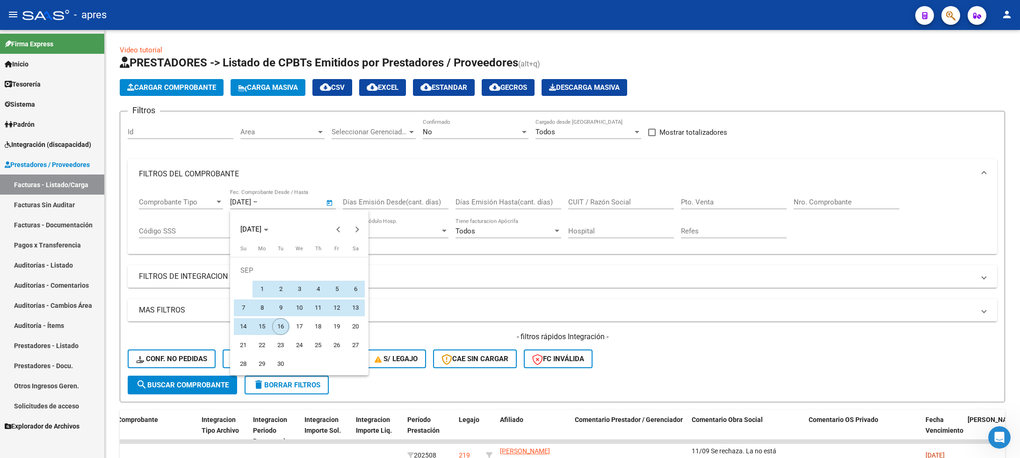
click at [276, 320] on span "16" at bounding box center [280, 326] width 17 height 17
type input "[DATE]"
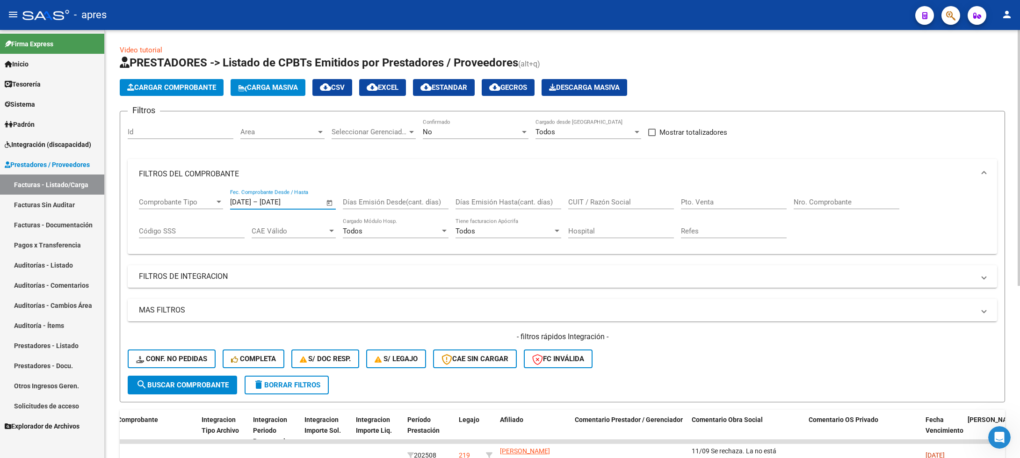
drag, startPoint x: 196, startPoint y: 378, endPoint x: 179, endPoint y: 351, distance: 32.4
click at [196, 377] on button "search Buscar Comprobante" at bounding box center [182, 384] width 109 height 19
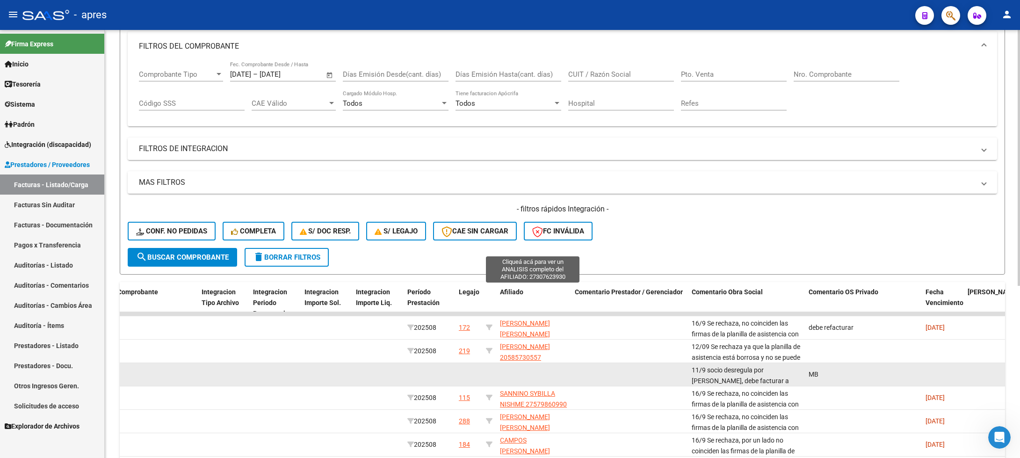
scroll to position [280, 0]
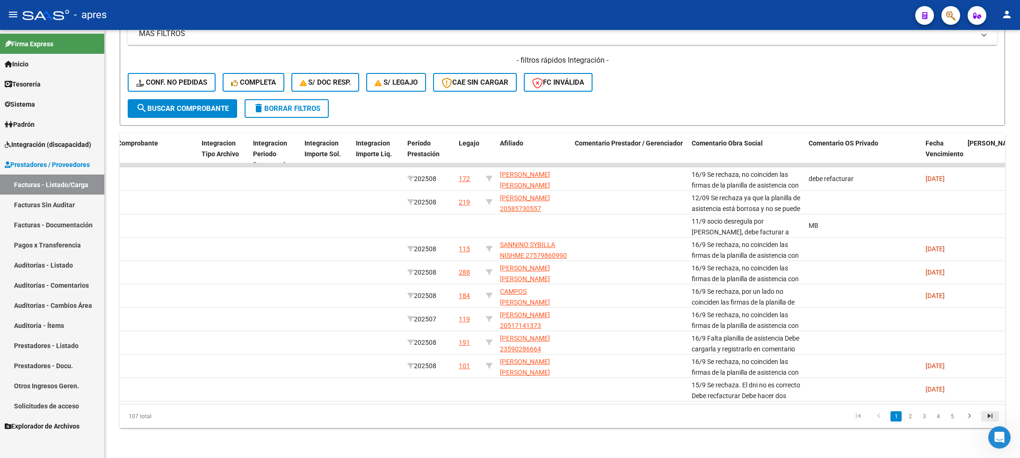
click at [988, 423] on icon "go to last page" at bounding box center [990, 416] width 12 height 11
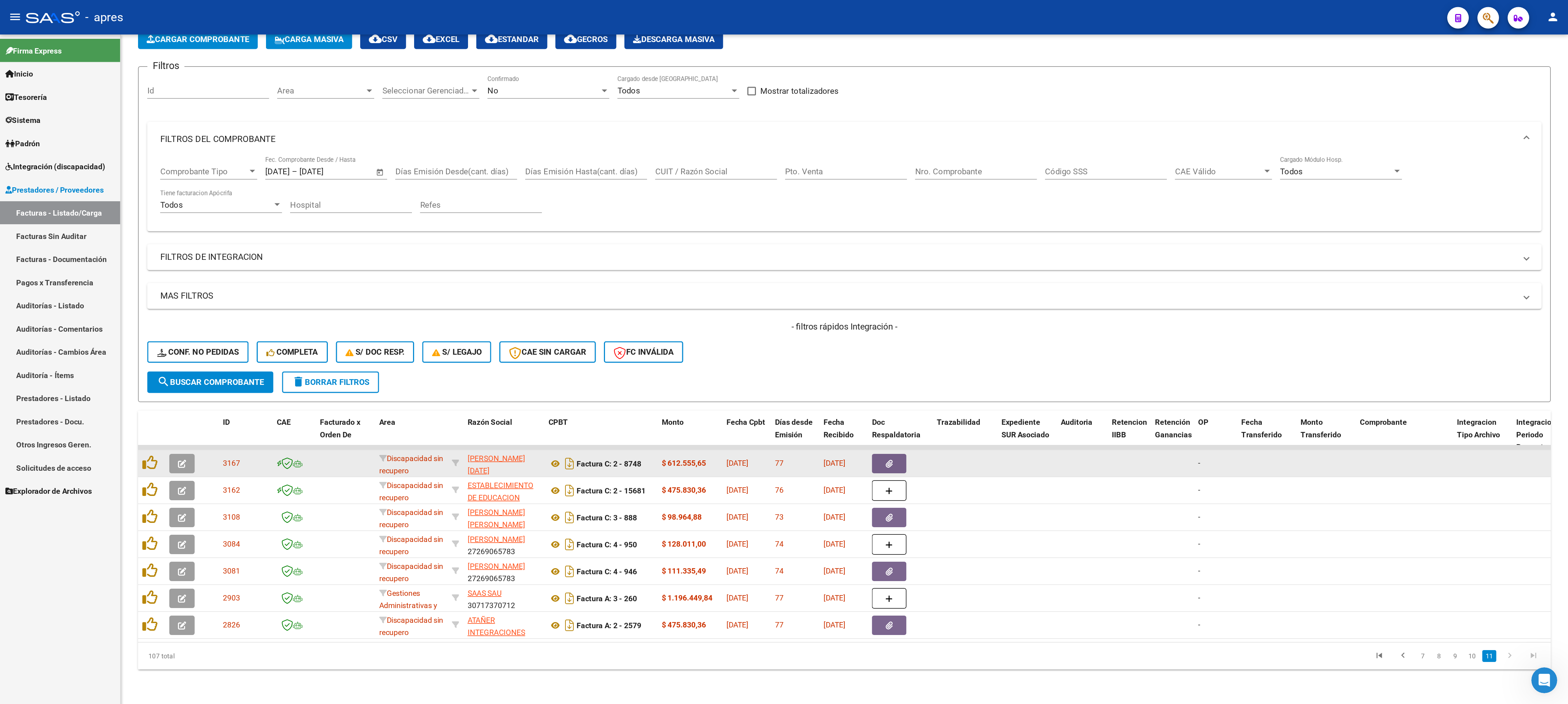
scroll to position [0, 0]
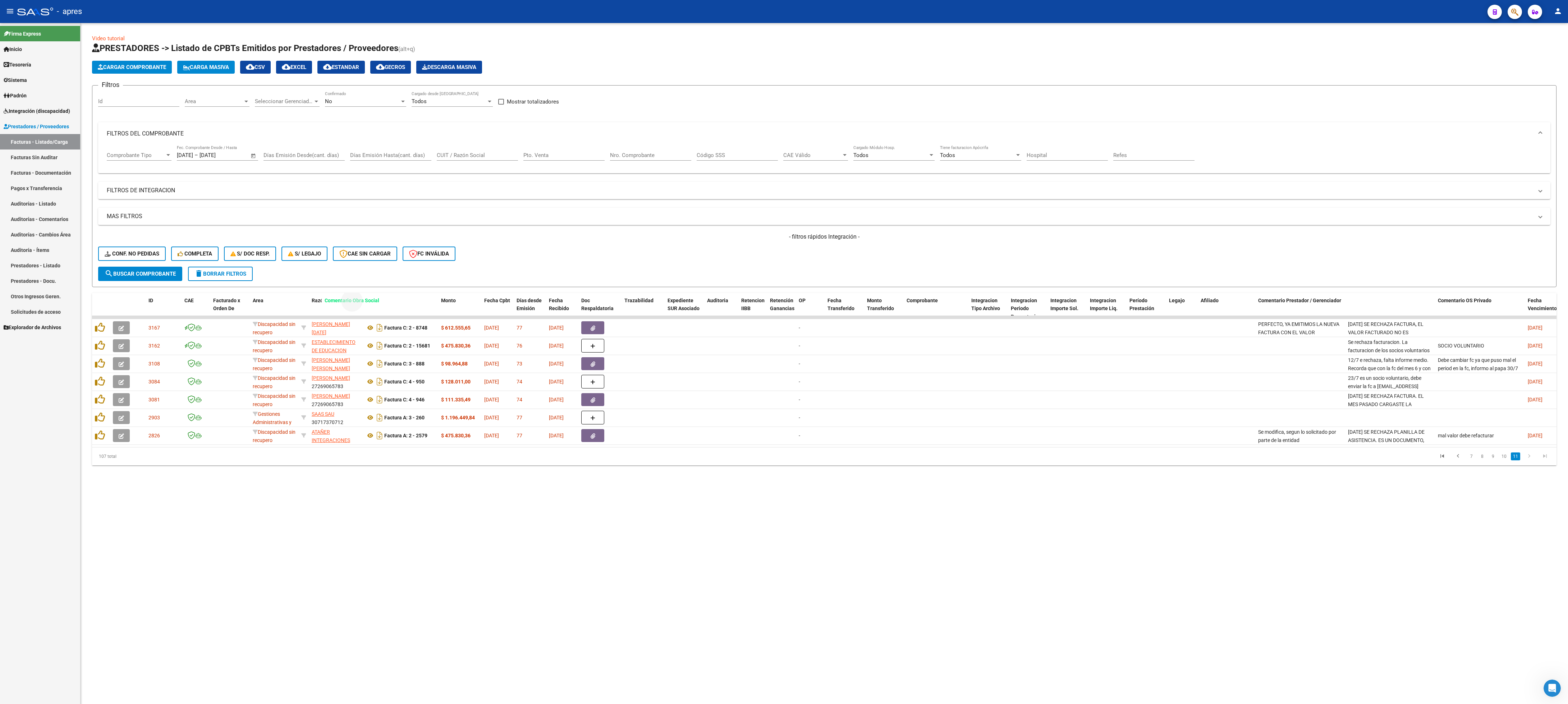
drag, startPoint x: 1374, startPoint y: 302, endPoint x: 351, endPoint y: 293, distance: 1023.0
click at [351, 293] on div "Video tutorial PRESTADORES -> Listado de CPBTs Emitidos por Prestadores / Prove…" at bounding box center [824, 250] width 1464 height 430
drag, startPoint x: 711, startPoint y: 560, endPoint x: 891, endPoint y: 468, distance: 202.1
click at [717, 351] on mat-sidenav-content "Video tutorial PRESTADORES -> Listado de CPBTs Emitidos por Prestadores / Prove…" at bounding box center [824, 364] width 1487 height 681
drag, startPoint x: 1354, startPoint y: 300, endPoint x: 375, endPoint y: 300, distance: 979.0
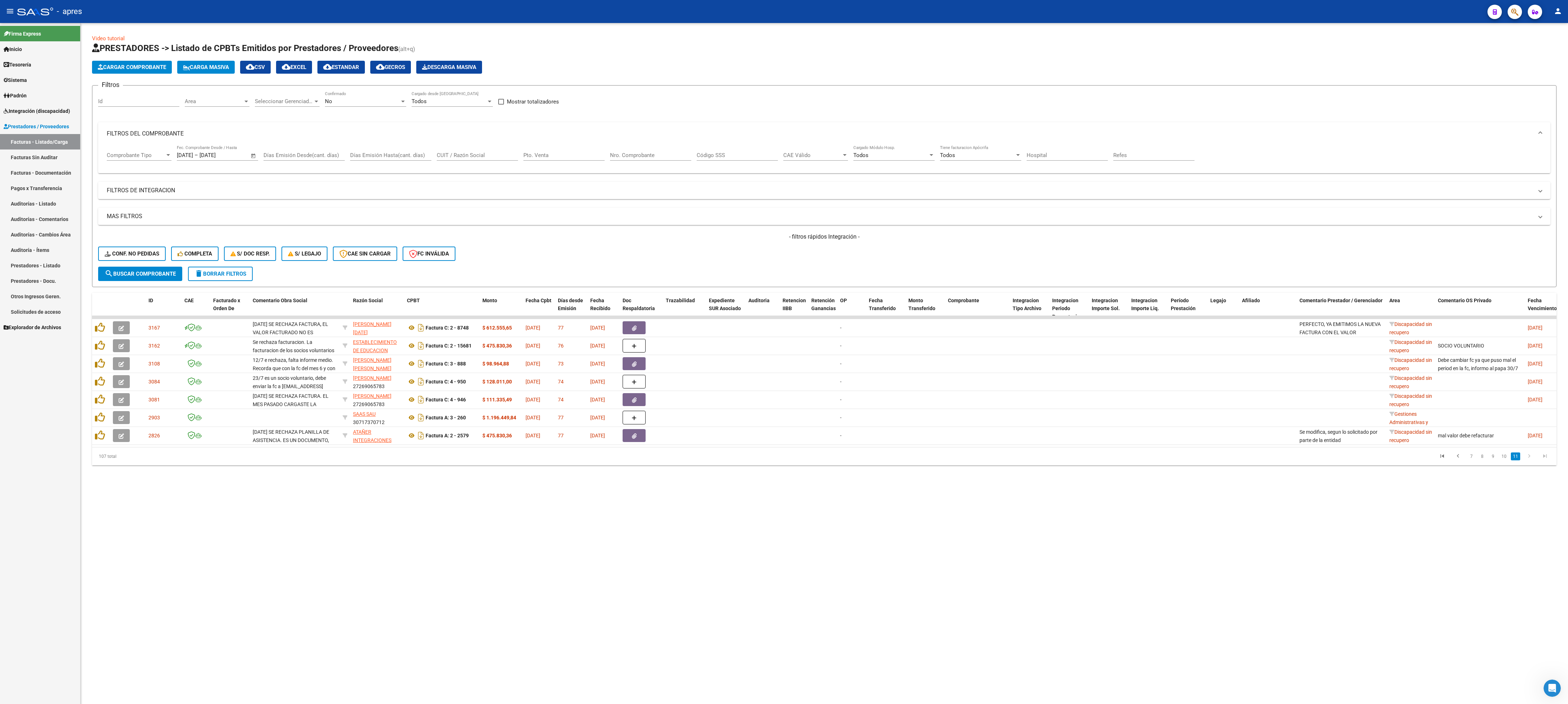
click at [471, 351] on mat-sidenav-content "Video tutorial PRESTADORES -> Listado de CPBTs Emitidos por Prestadores / Prove…" at bounding box center [824, 364] width 1487 height 681
drag, startPoint x: 1358, startPoint y: 300, endPoint x: 494, endPoint y: 297, distance: 864.0
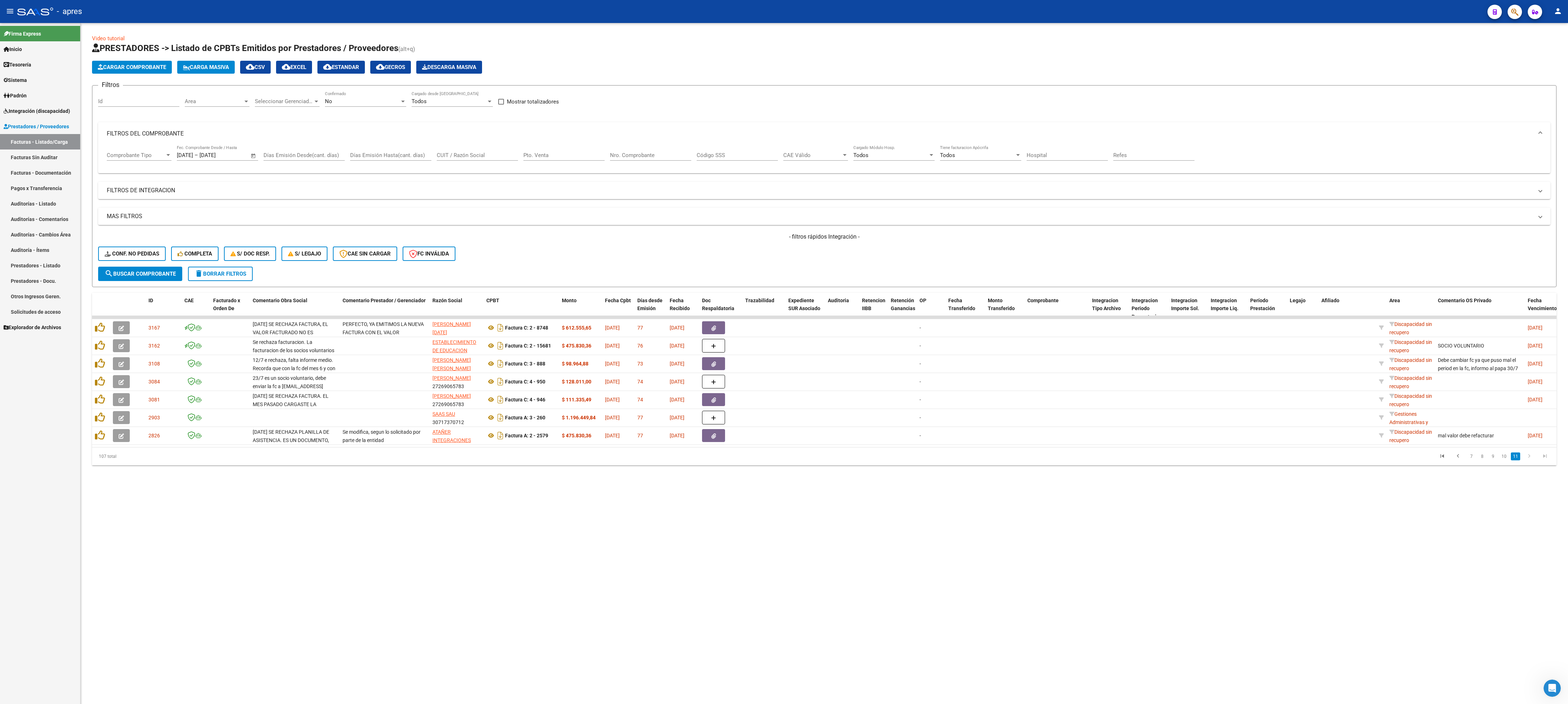
drag, startPoint x: 645, startPoint y: 608, endPoint x: 774, endPoint y: 495, distance: 171.5
click at [646, 351] on mat-sidenav-content "Video tutorial PRESTADORES -> Listado de CPBTs Emitidos por Prestadores / Prove…" at bounding box center [824, 364] width 1487 height 681
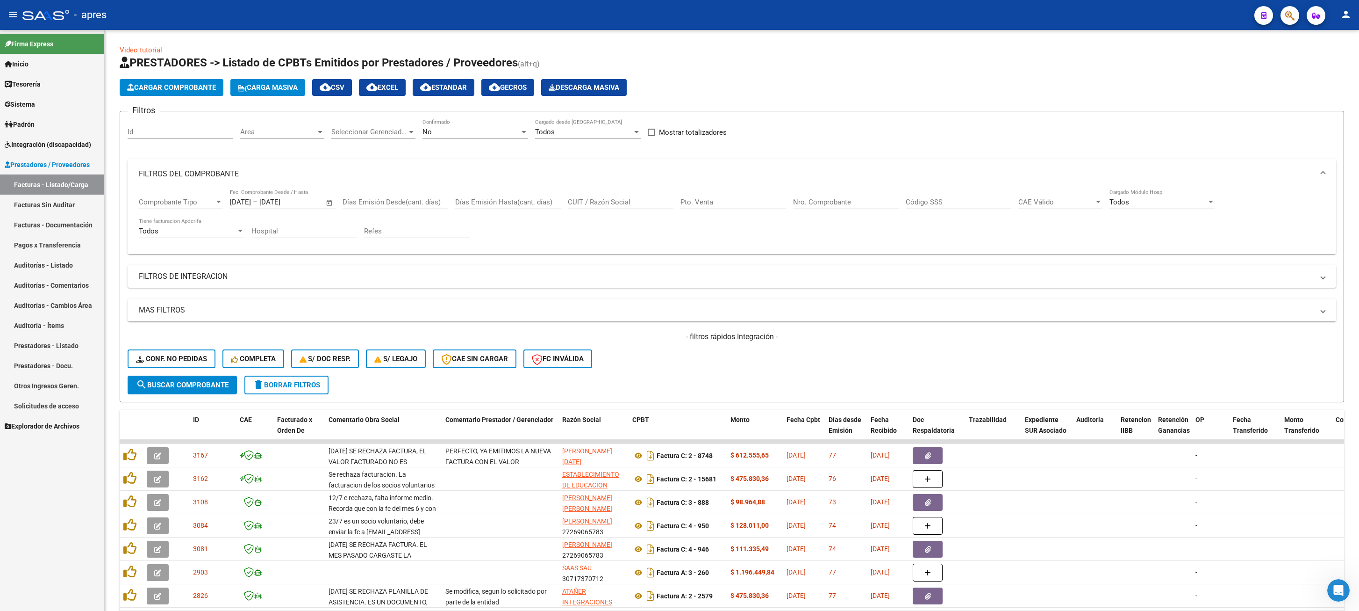
scroll to position [67, 0]
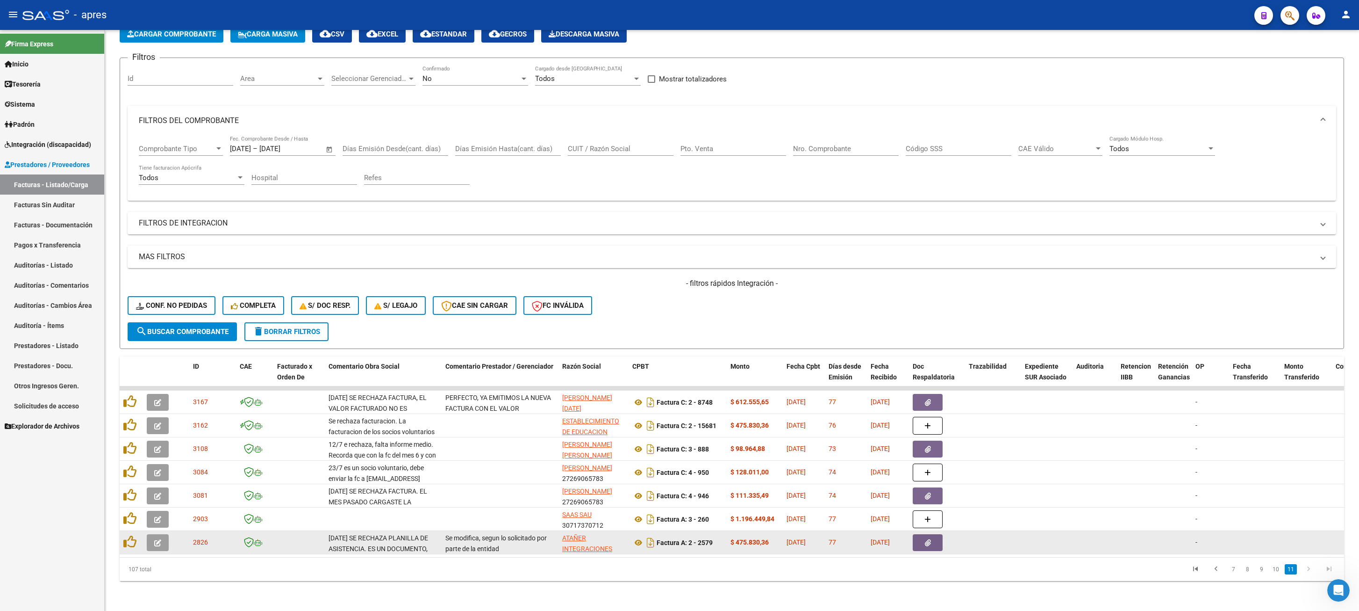
drag, startPoint x: 542, startPoint y: 540, endPoint x: 798, endPoint y: 539, distance: 256.2
click at [798, 457] on datatable-selection "3167 07/07/2025 SE RECHAZA FACTURA, EL VALOR FACTURADO NO ES CORRECTO. EL VALOR…" at bounding box center [732, 551] width 1225 height 8
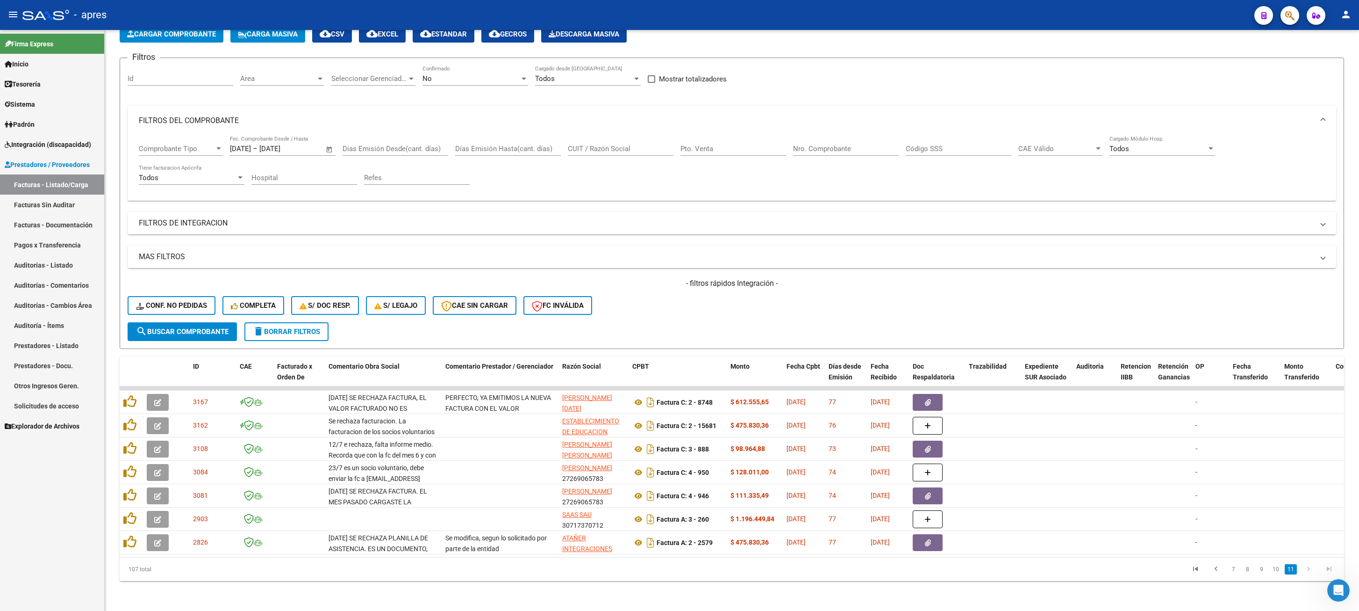
click at [764, 457] on datatable-pager "7 8 9 10 11" at bounding box center [853, 569] width 972 height 16
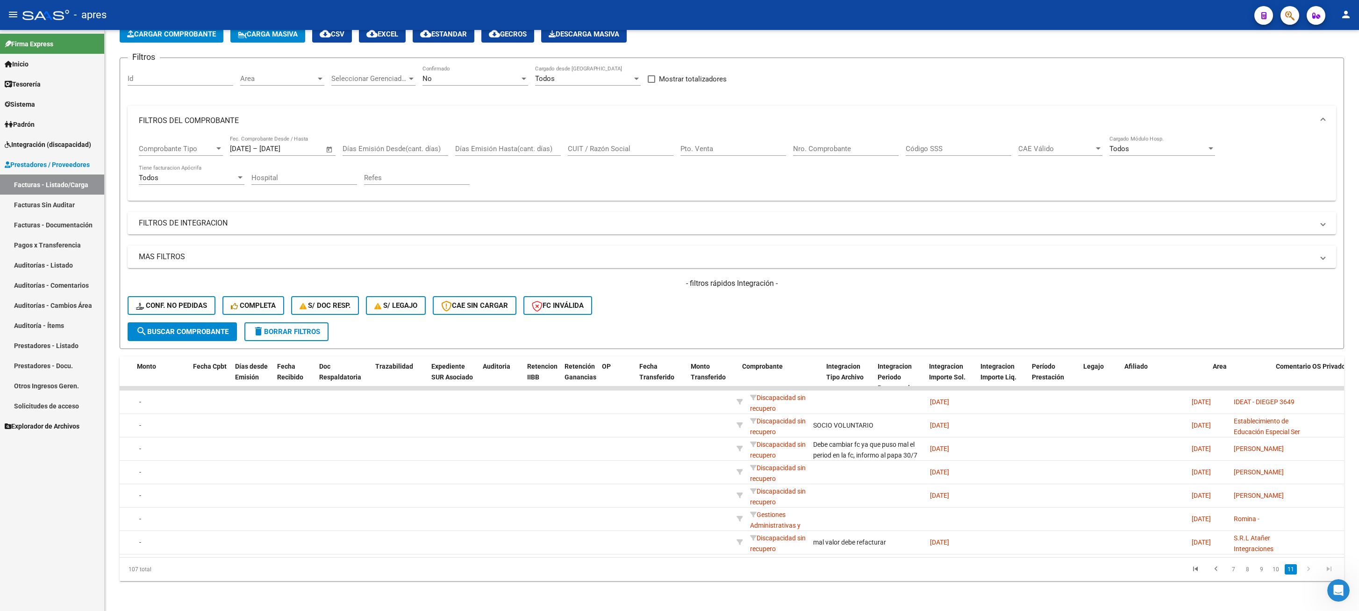
scroll to position [0, 0]
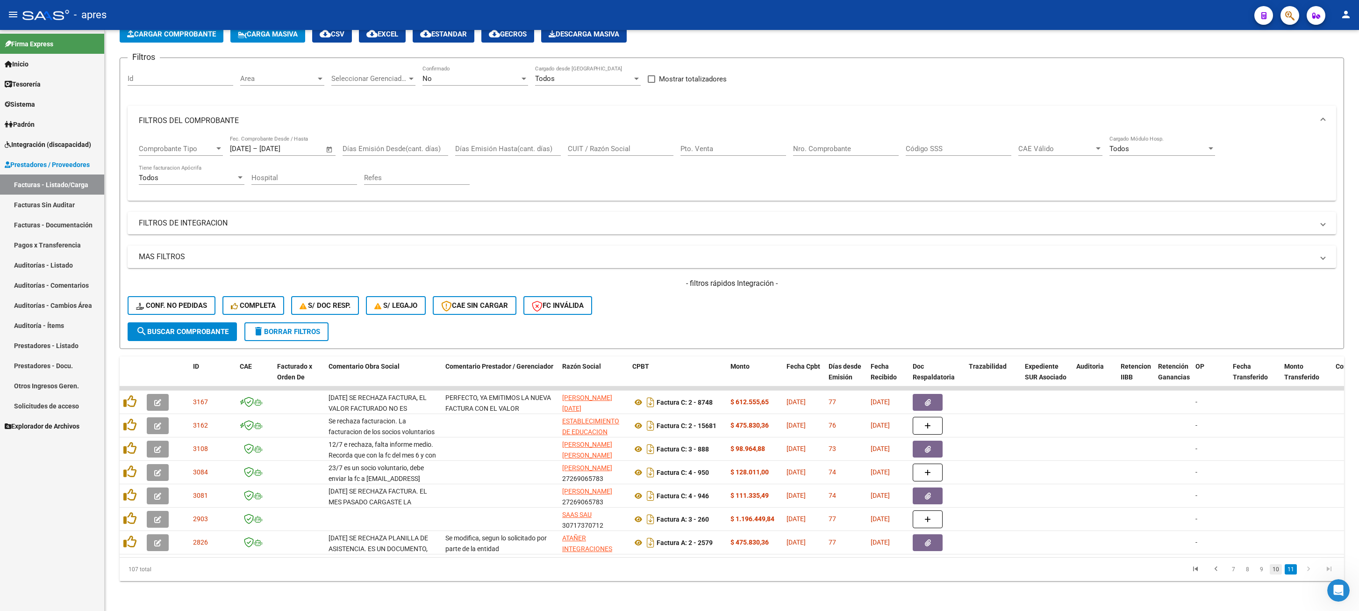
click at [1008, 457] on link "10" at bounding box center [1276, 569] width 12 height 10
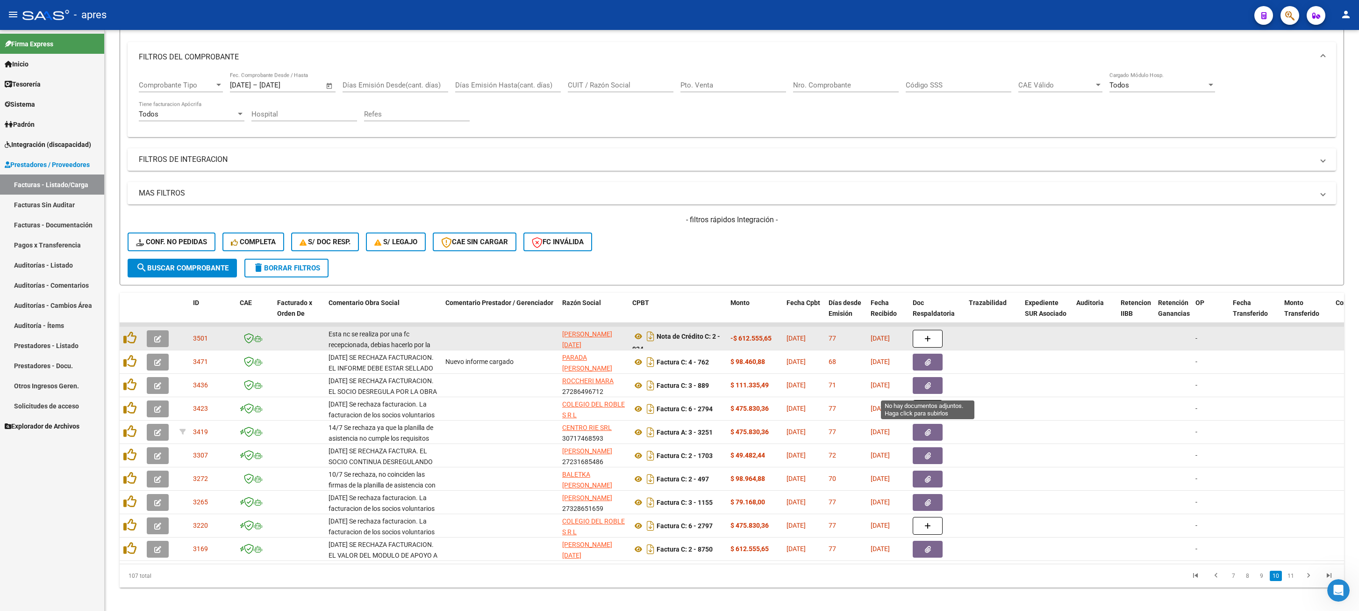
scroll to position [137, 0]
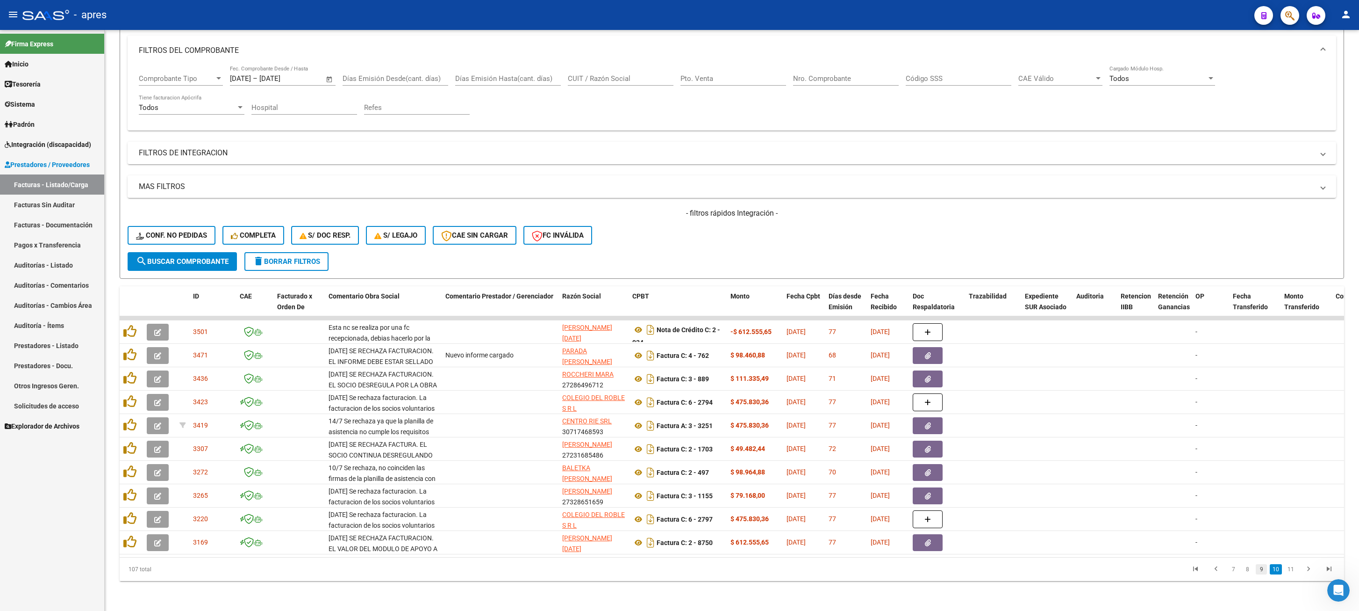
click at [1008, 457] on link "9" at bounding box center [1261, 569] width 11 height 10
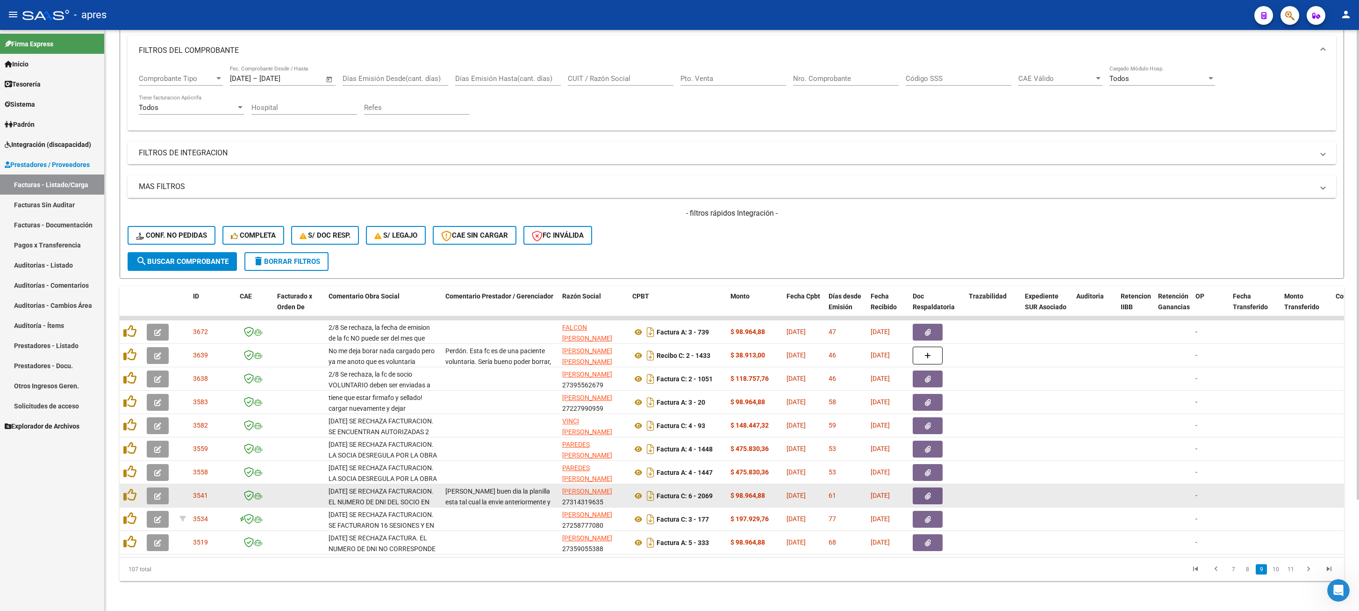
click at [153, 457] on button "button" at bounding box center [158, 495] width 22 height 17
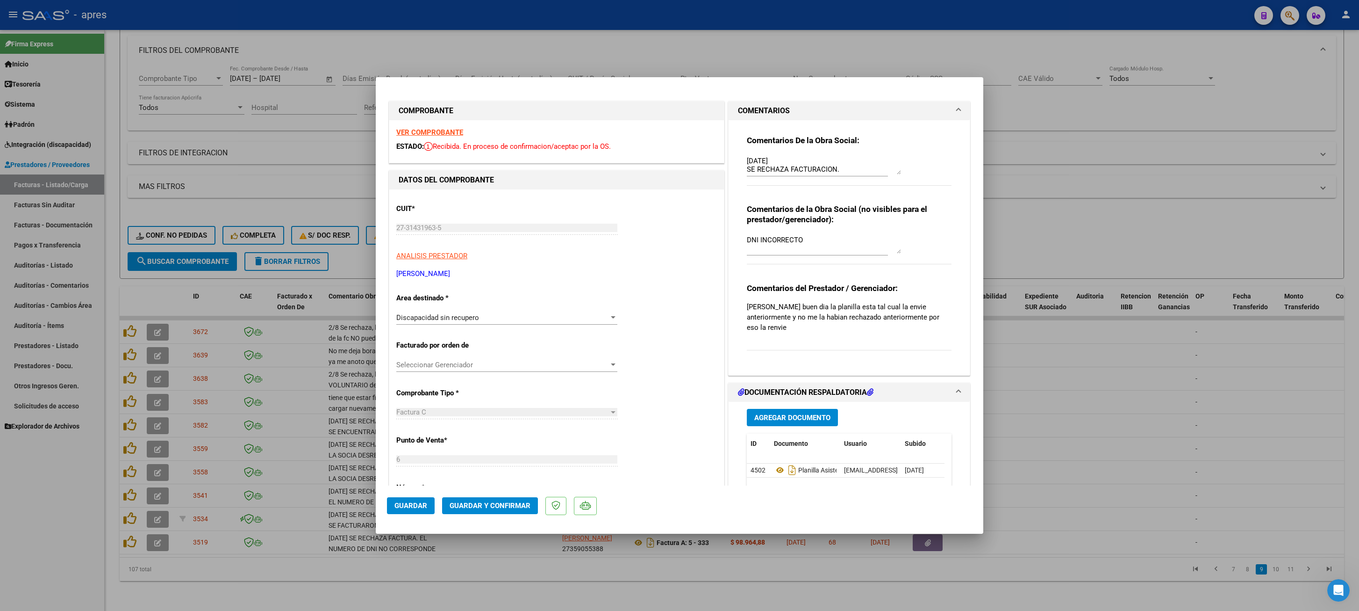
click at [237, 457] on div at bounding box center [679, 305] width 1359 height 611
type input "$ 0,00"
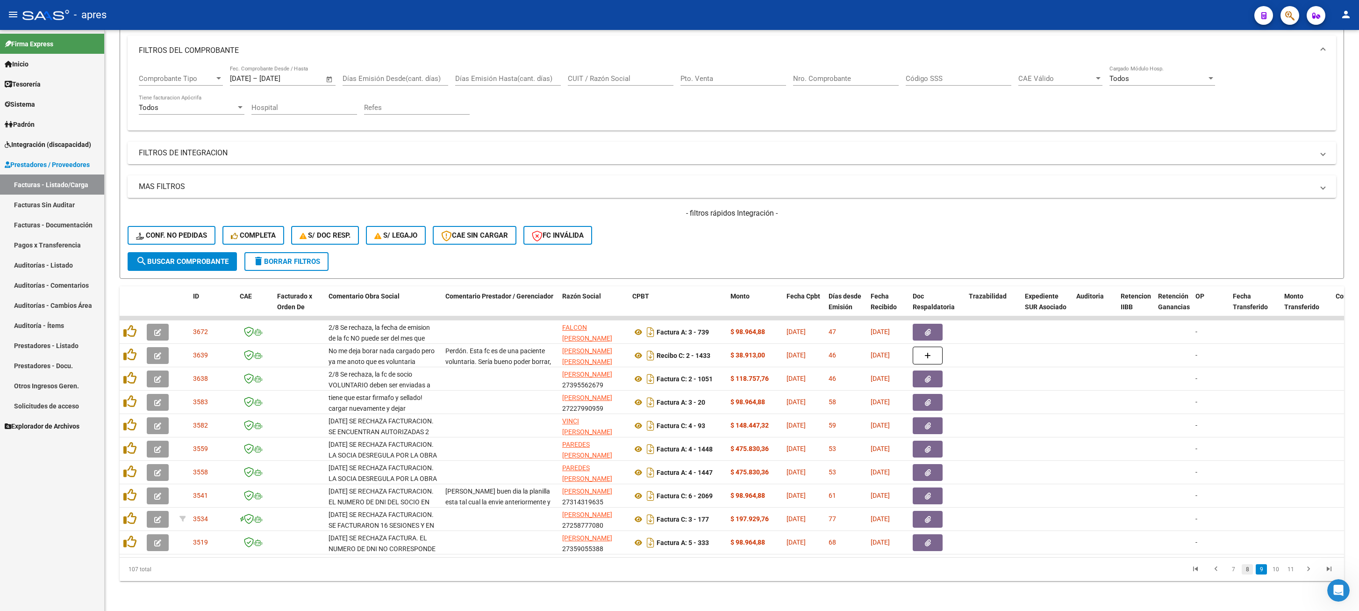
click at [1008, 457] on link "8" at bounding box center [1247, 569] width 11 height 10
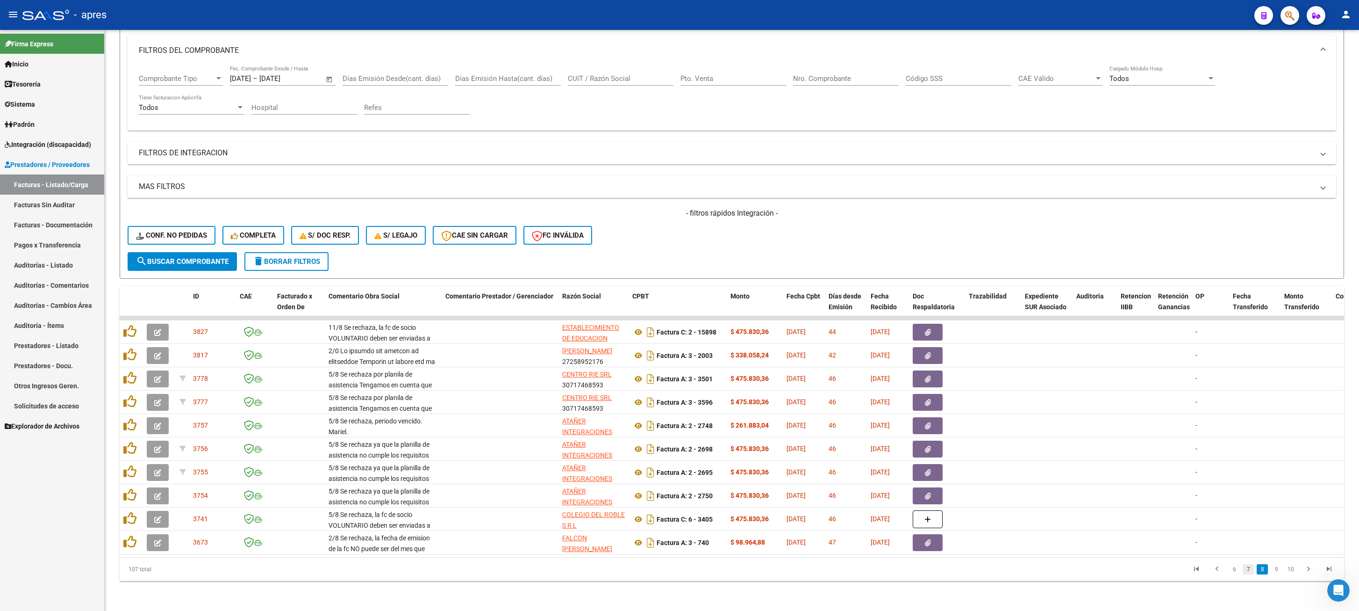
click at [1008, 457] on link "7" at bounding box center [1248, 569] width 11 height 10
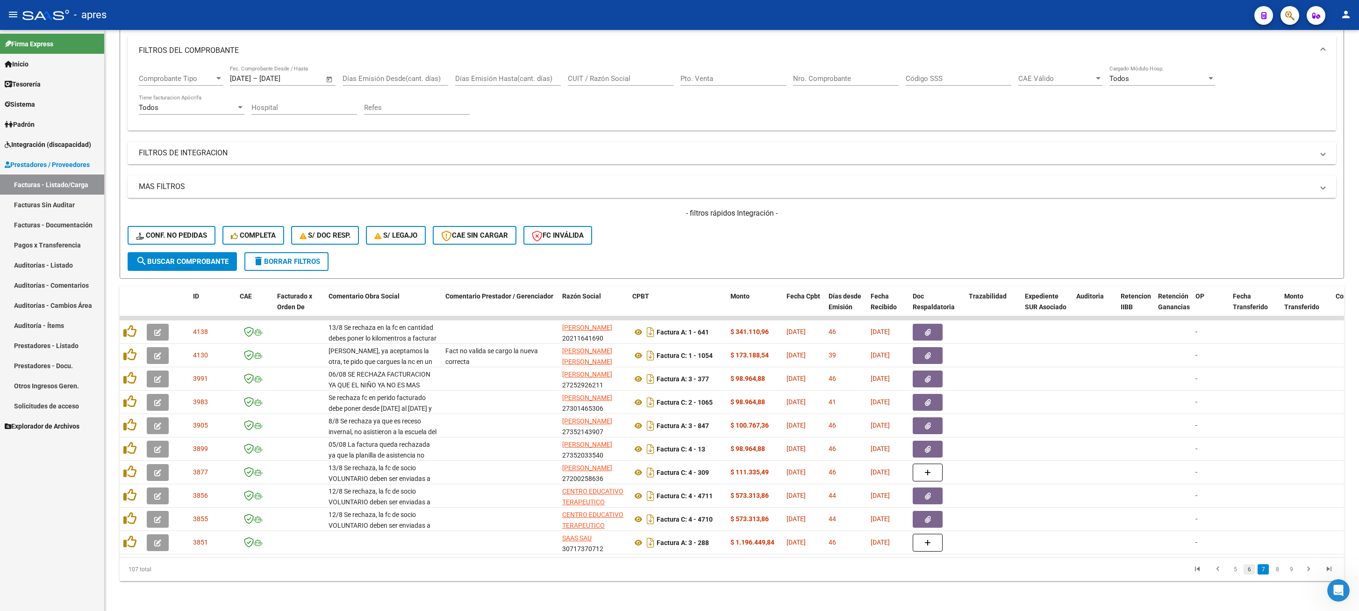
click at [1008, 457] on link "6" at bounding box center [1249, 569] width 11 height 10
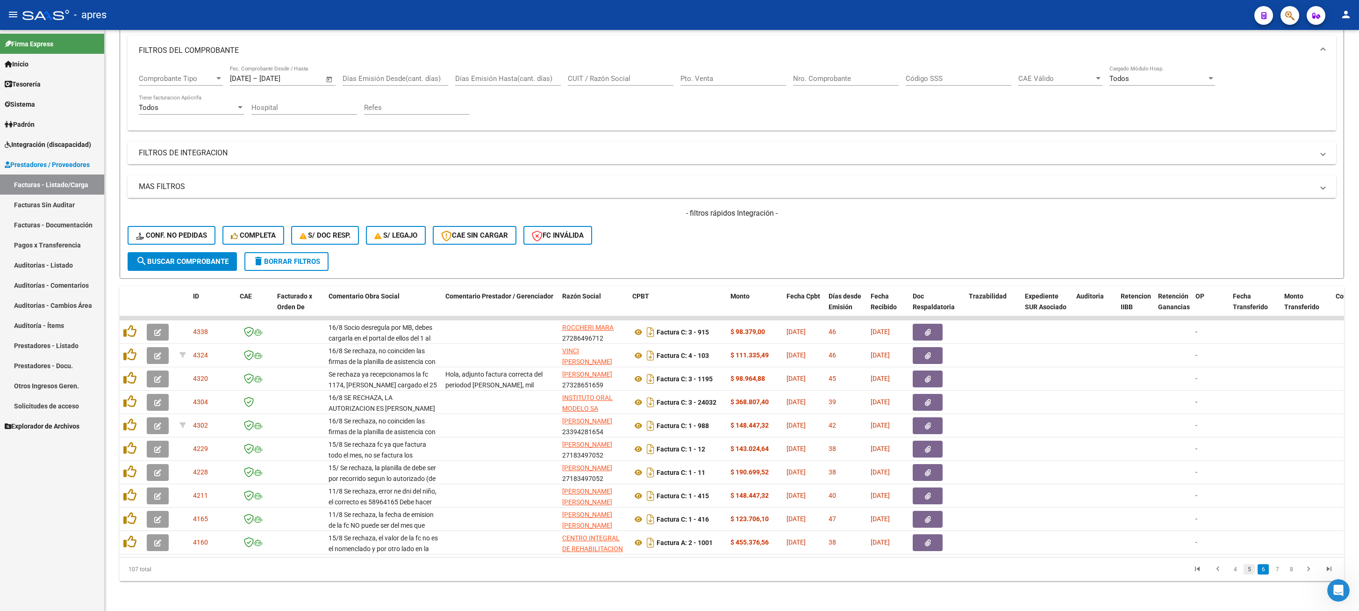
click at [1008, 457] on link "5" at bounding box center [1249, 569] width 11 height 10
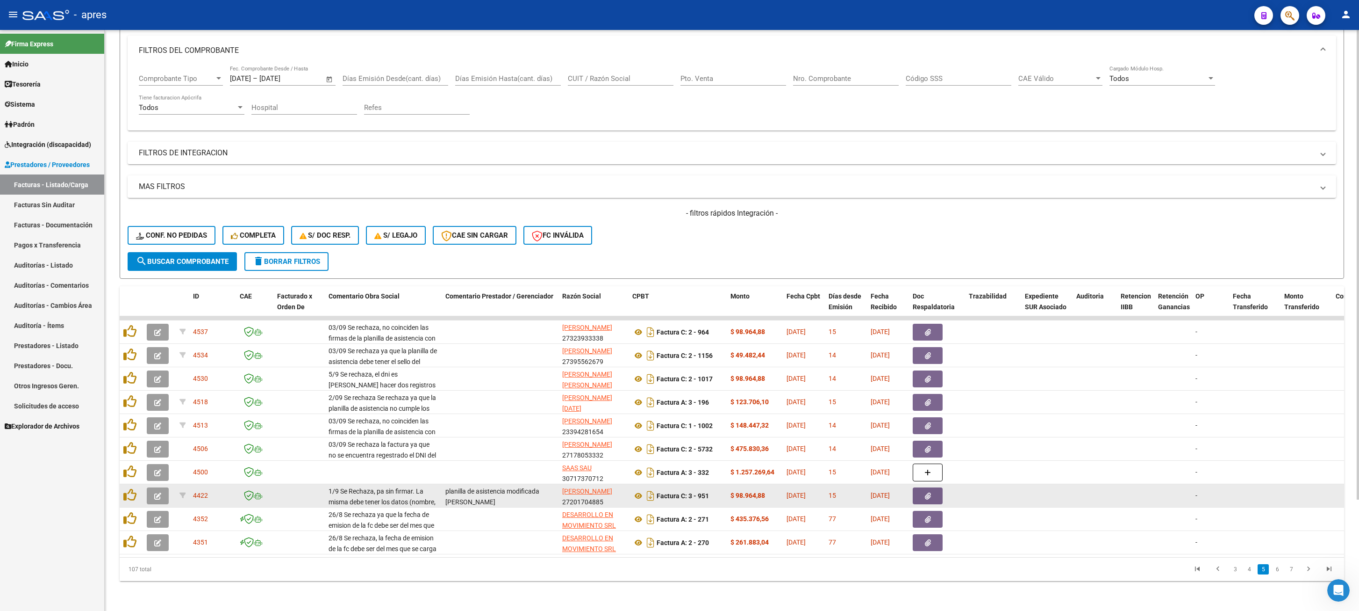
click at [161, 457] on span "button" at bounding box center [157, 495] width 7 height 8
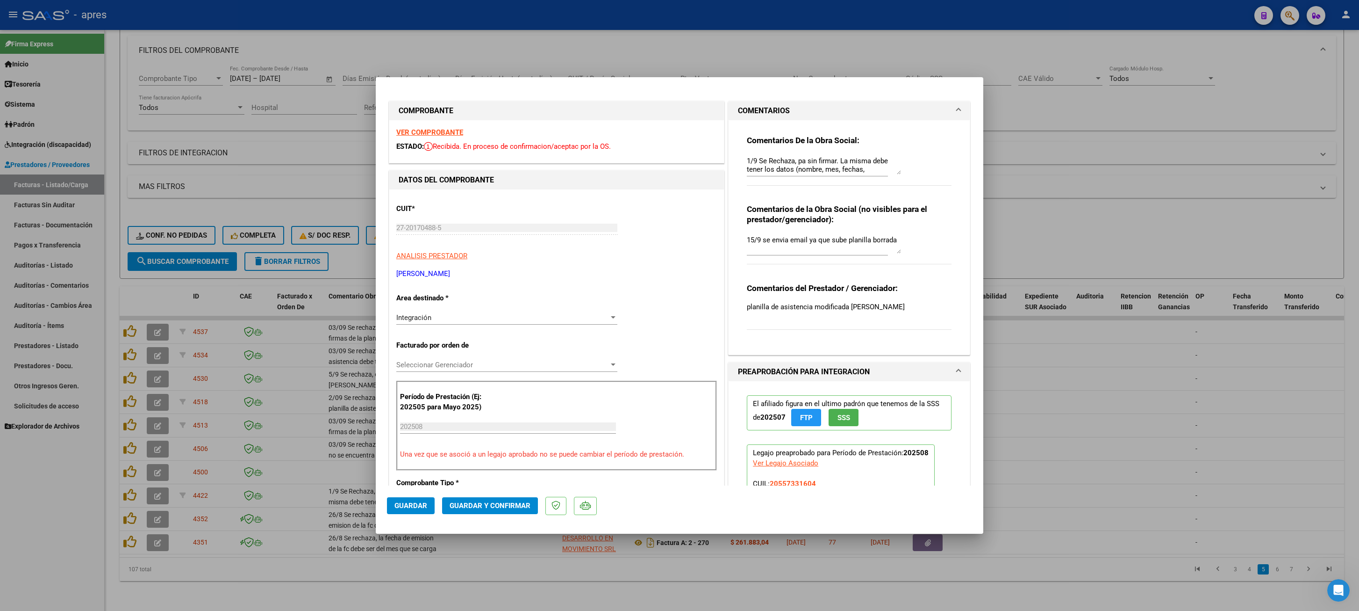
click at [317, 457] on div at bounding box center [679, 305] width 1359 height 611
type input "$ 0,00"
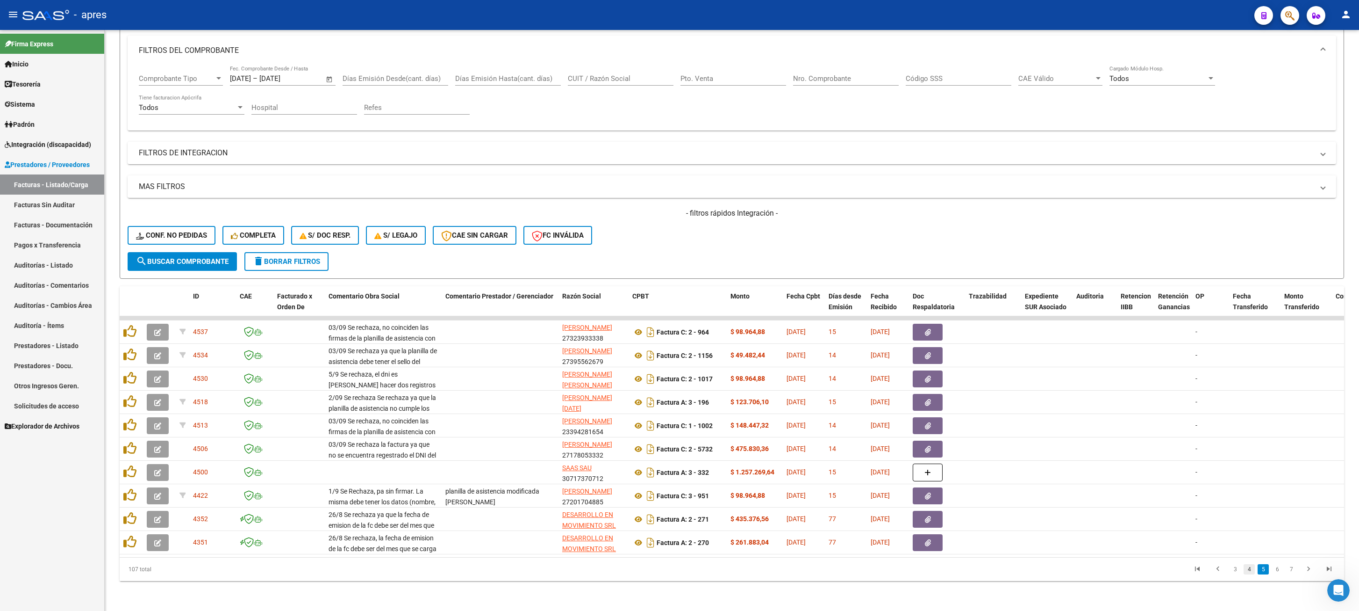
click at [1008, 457] on link "4" at bounding box center [1249, 569] width 11 height 10
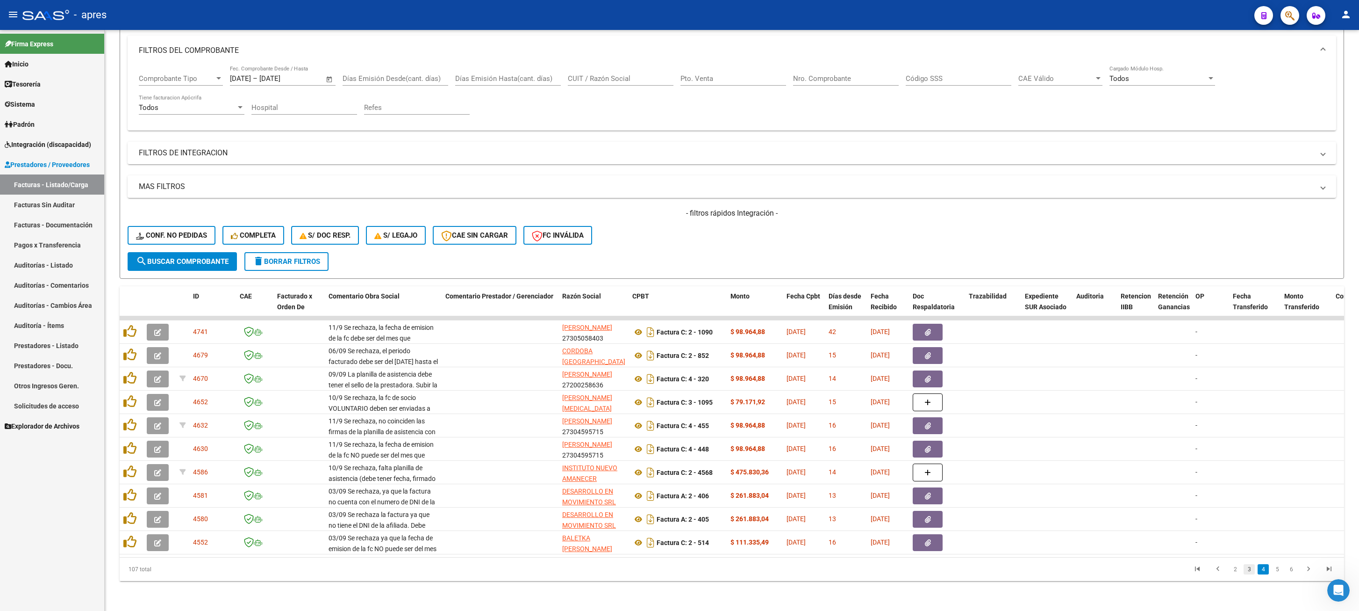
click at [1008, 457] on link "3" at bounding box center [1249, 569] width 11 height 10
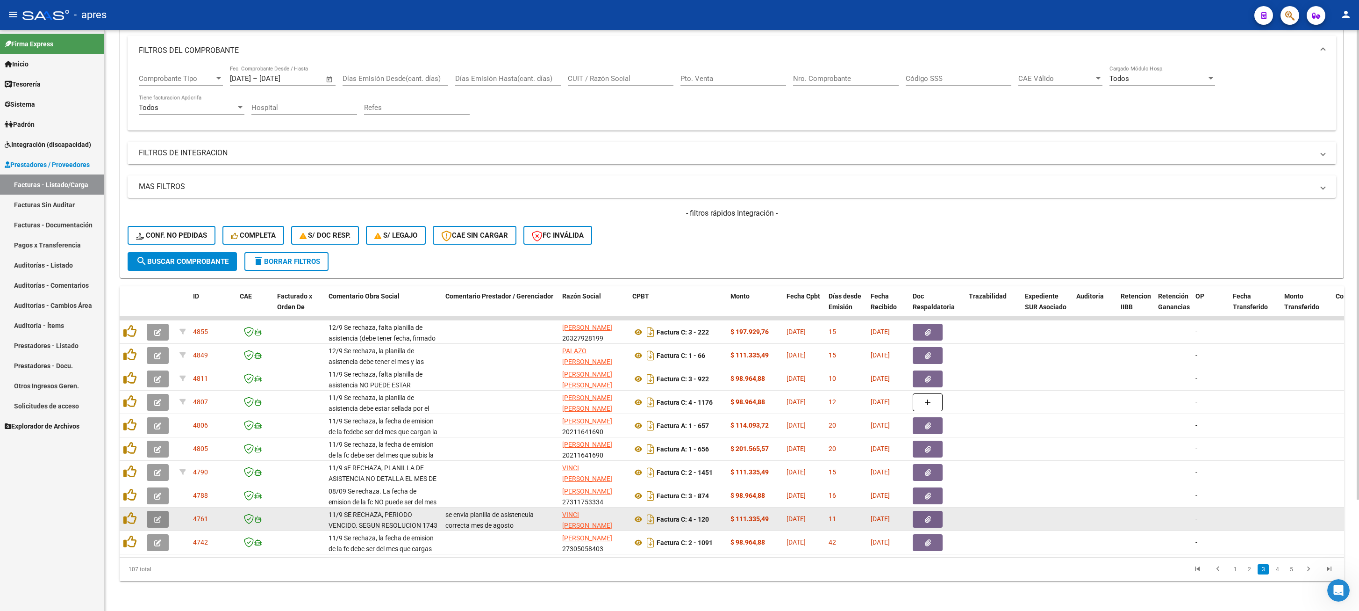
click at [158, 457] on icon "button" at bounding box center [157, 519] width 7 height 7
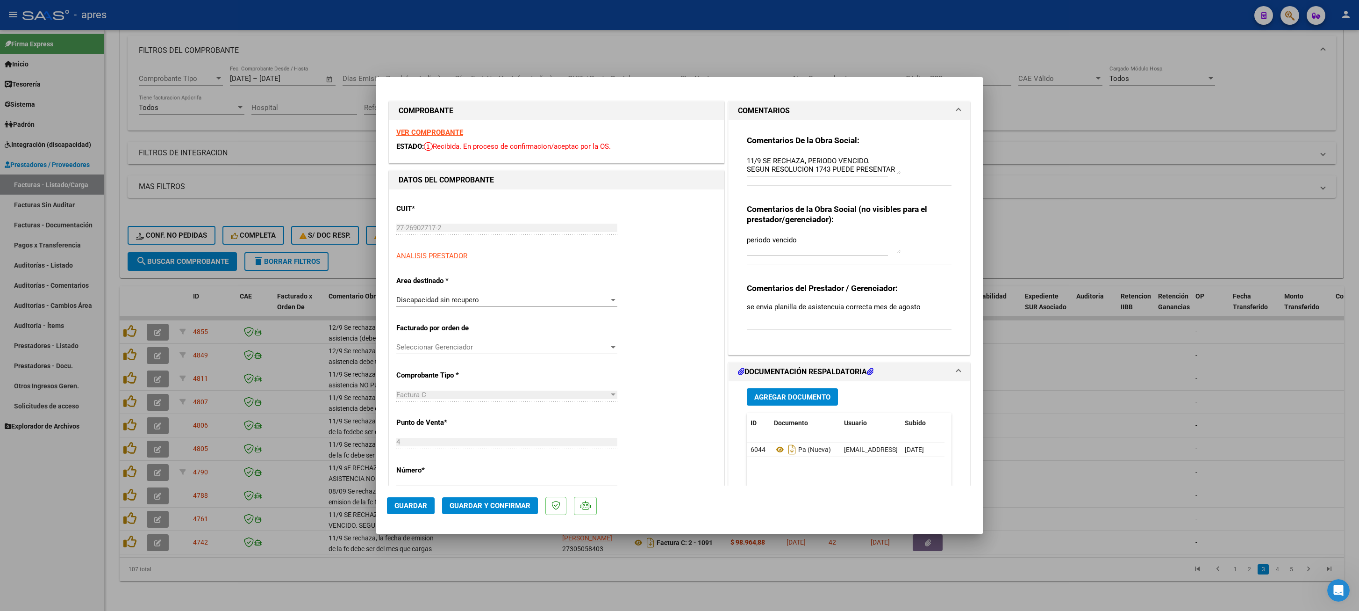
click at [535, 457] on div at bounding box center [679, 305] width 1359 height 611
type input "$ 0,00"
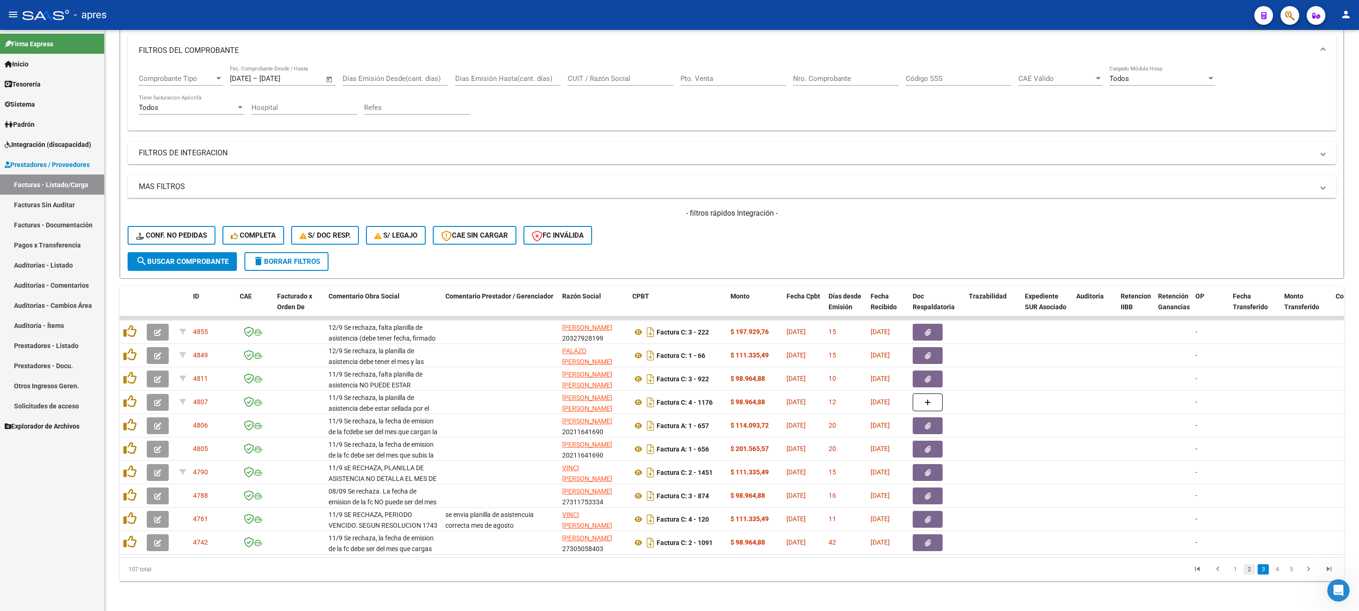
click at [1008, 457] on link "2" at bounding box center [1249, 569] width 11 height 10
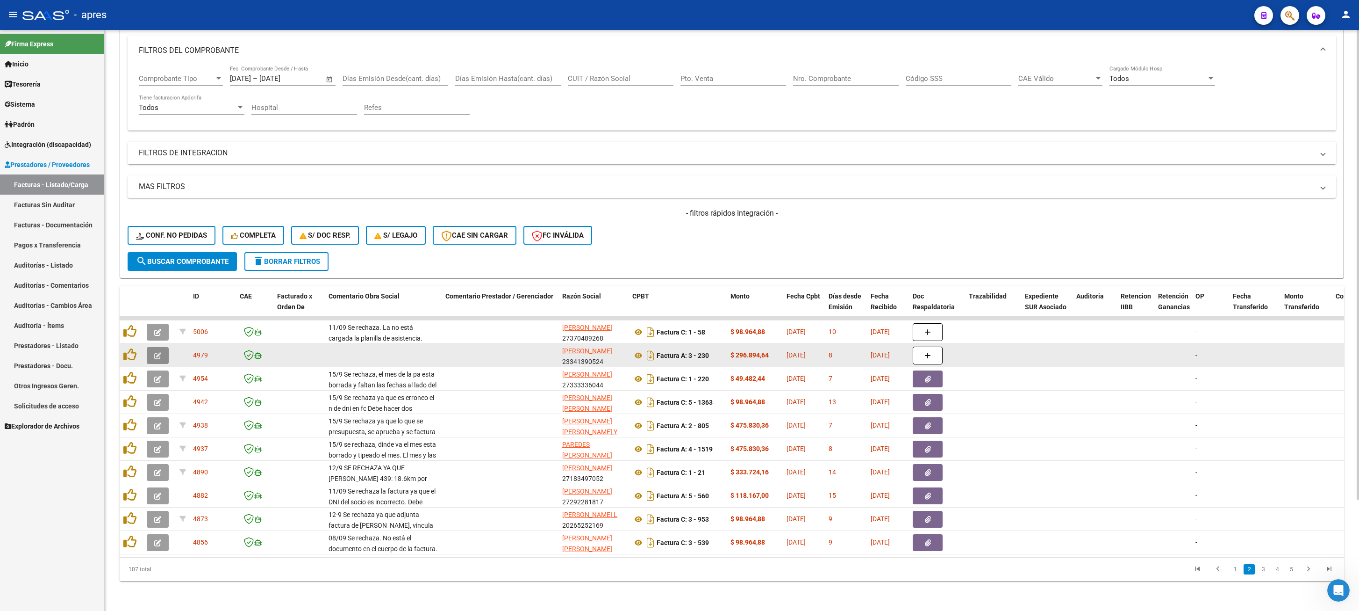
click at [166, 347] on button "button" at bounding box center [158, 355] width 22 height 17
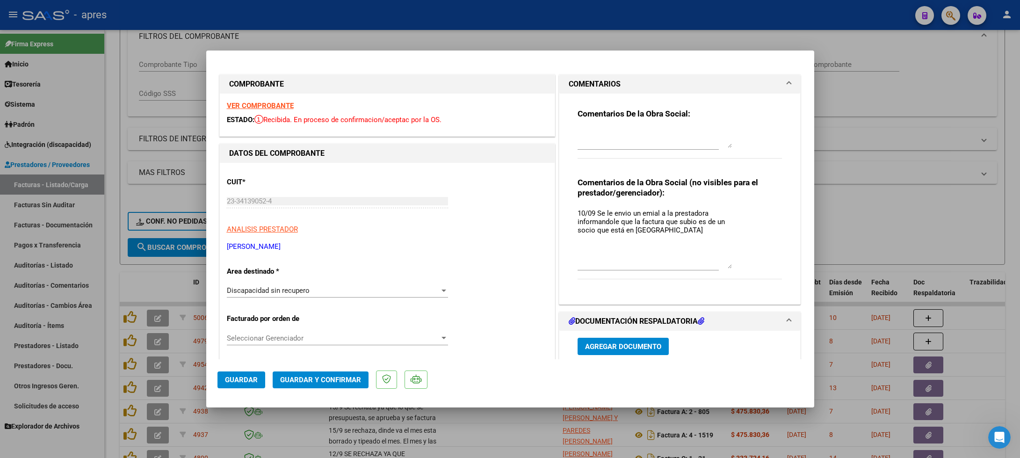
drag, startPoint x: 721, startPoint y: 223, endPoint x: 725, endPoint y: 264, distance: 41.3
click at [725, 264] on textarea "10/09 Se le envio un emial a la prestadora informandole que la factura que subi…" at bounding box center [654, 238] width 154 height 60
click at [107, 274] on div at bounding box center [510, 229] width 1020 height 458
type input "$ 0,00"
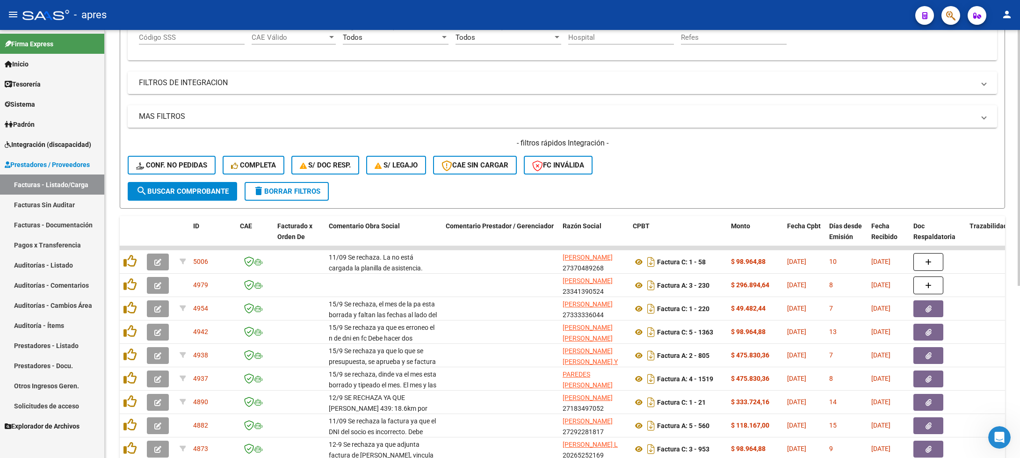
scroll to position [278, 0]
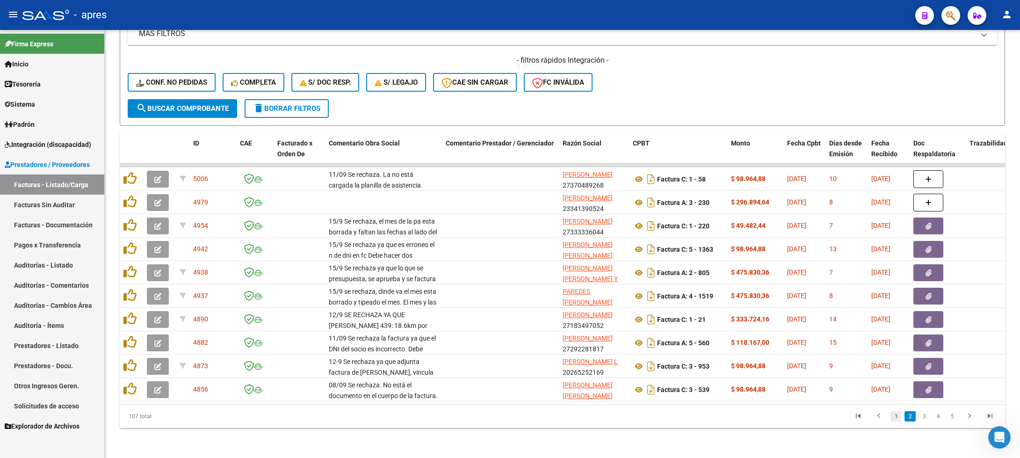
click at [899, 421] on link "1" at bounding box center [895, 416] width 11 height 10
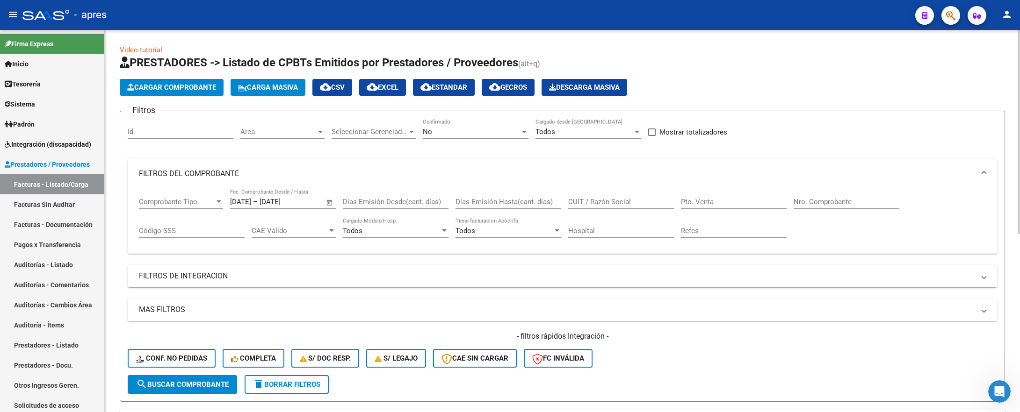
scroll to position [0, 0]
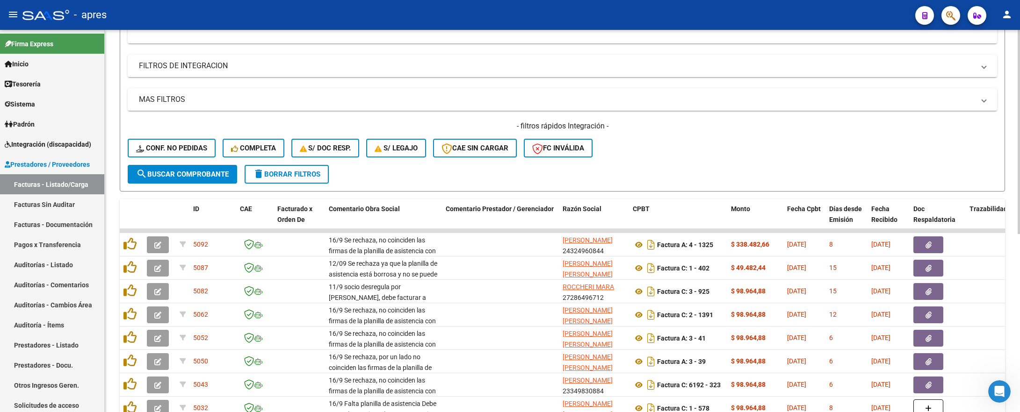
click at [290, 173] on span "delete Borrar Filtros" at bounding box center [286, 174] width 67 height 8
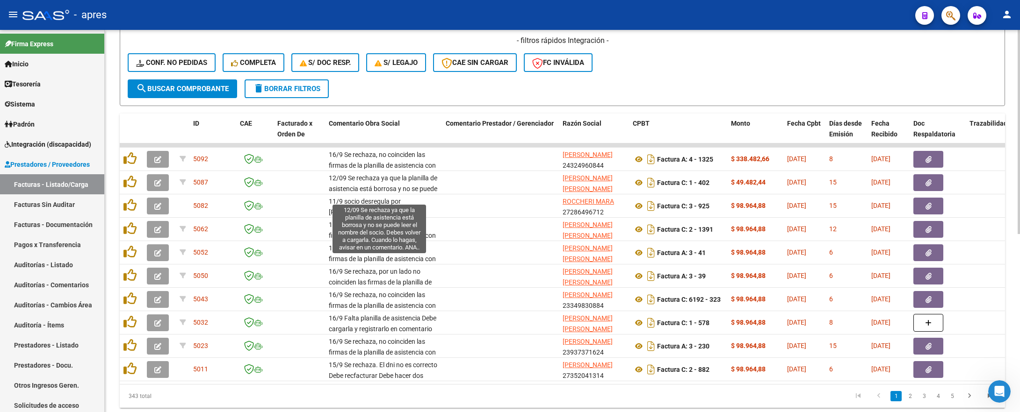
scroll to position [333, 0]
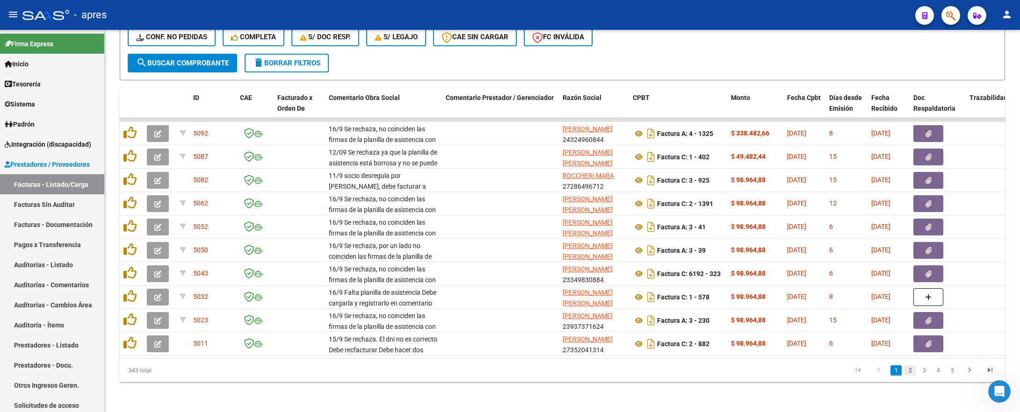
click at [906, 371] on link "2" at bounding box center [909, 371] width 11 height 10
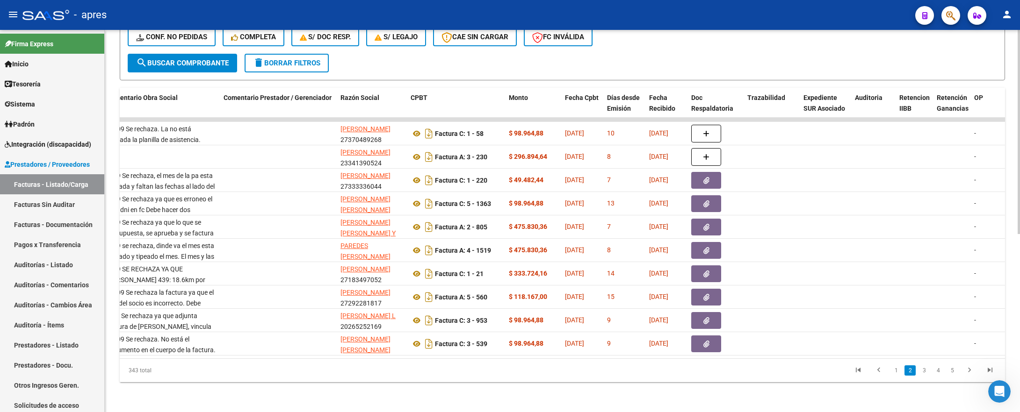
scroll to position [0, 0]
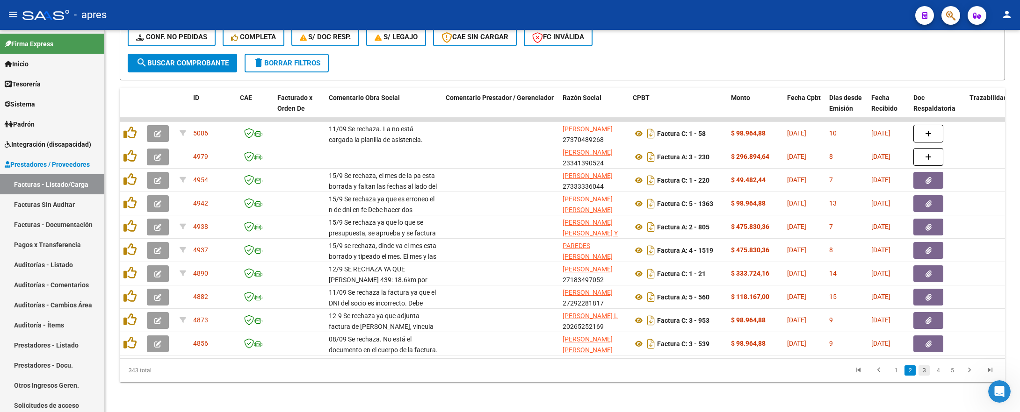
click at [921, 368] on link "3" at bounding box center [923, 371] width 11 height 10
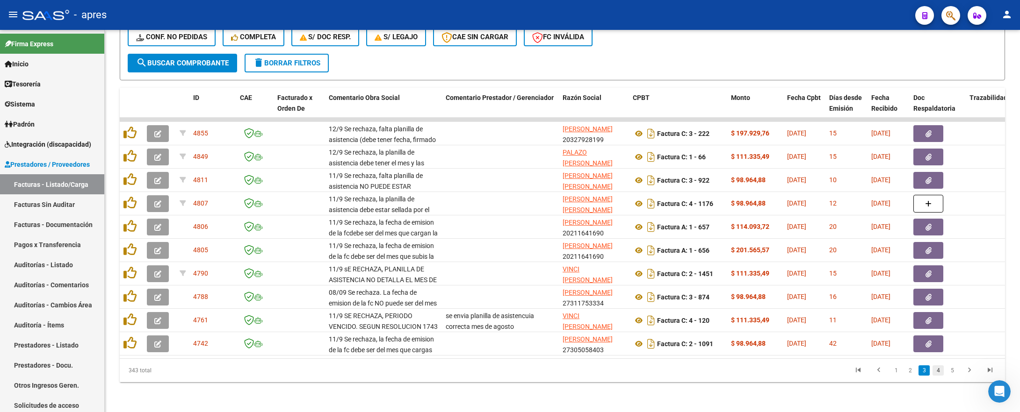
click at [939, 372] on link "4" at bounding box center [937, 371] width 11 height 10
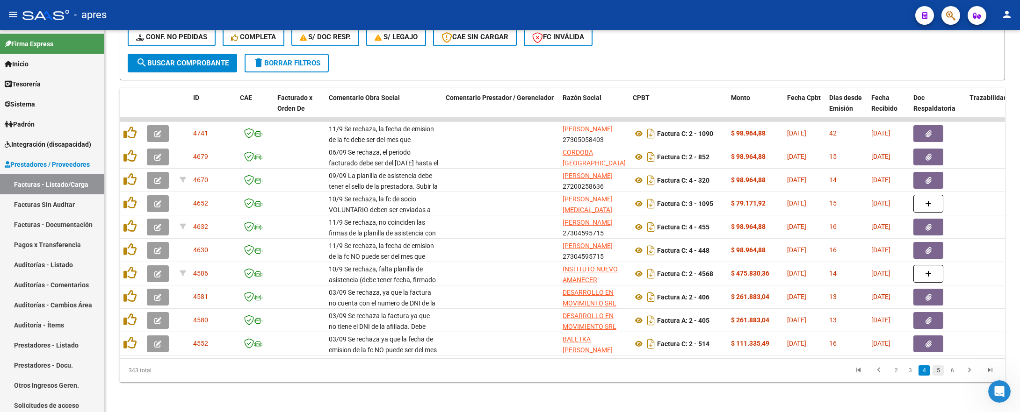
click at [934, 372] on link "5" at bounding box center [937, 371] width 11 height 10
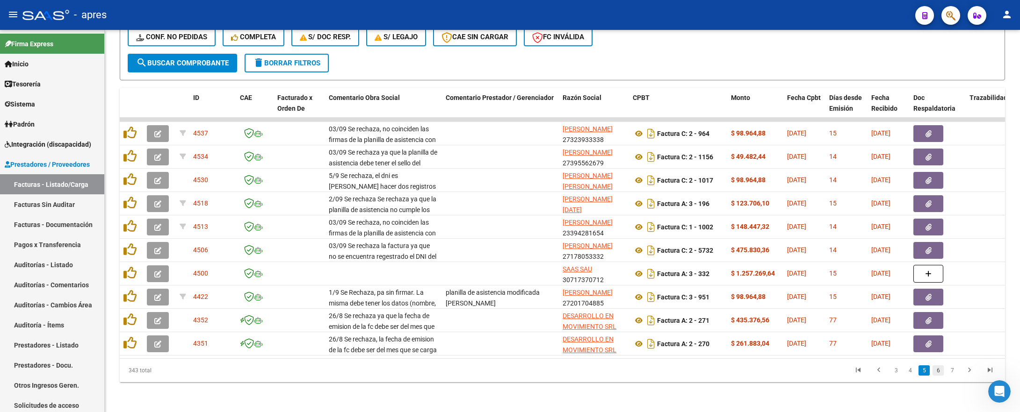
click at [935, 370] on link "6" at bounding box center [937, 371] width 11 height 10
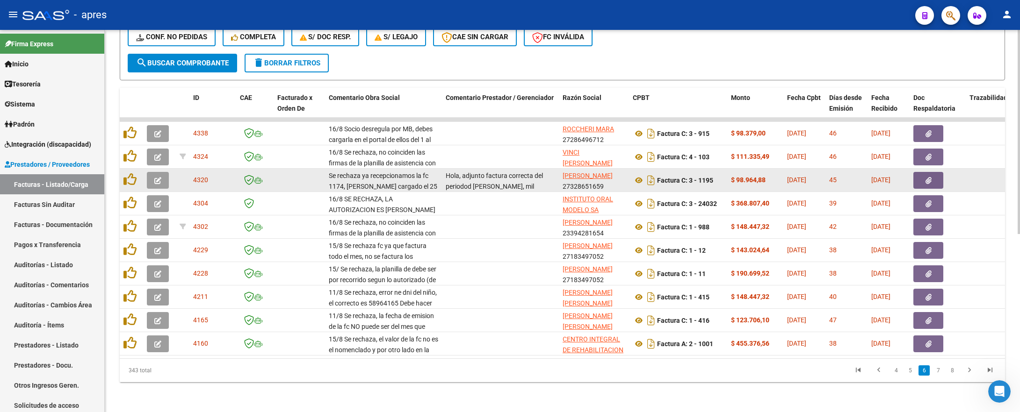
click at [155, 176] on span "button" at bounding box center [157, 180] width 7 height 8
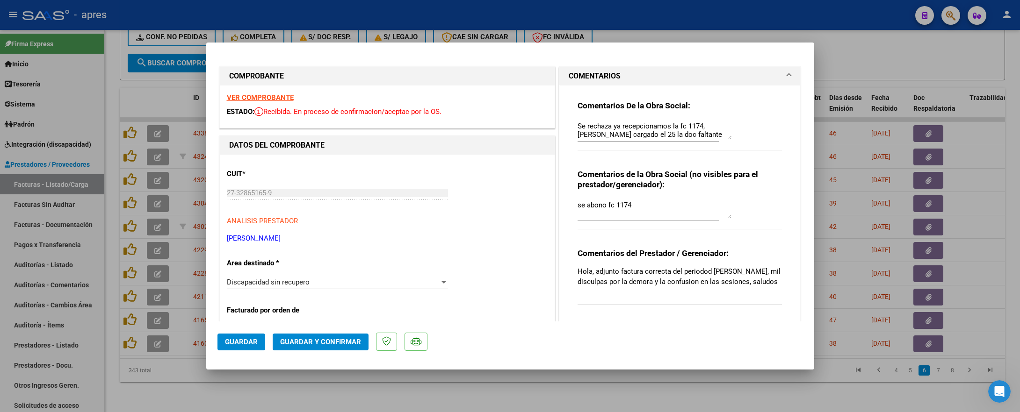
click at [271, 379] on div at bounding box center [510, 206] width 1020 height 412
type input "$ 0,00"
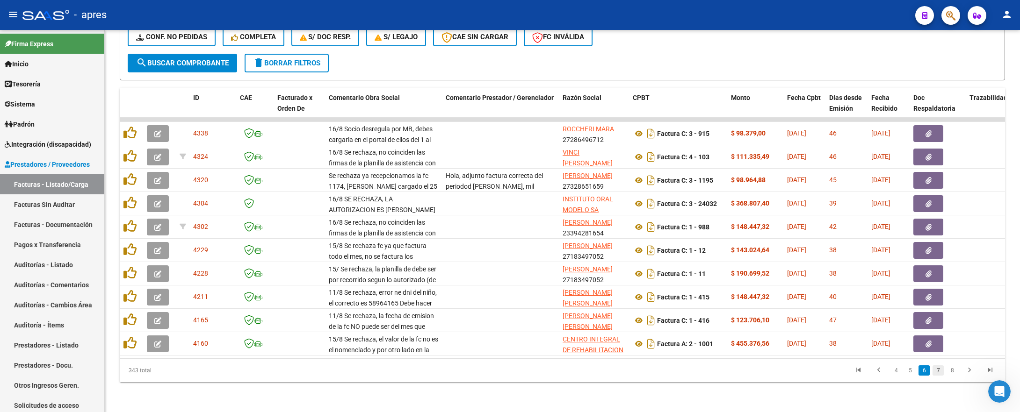
click at [937, 369] on link "7" at bounding box center [937, 371] width 11 height 10
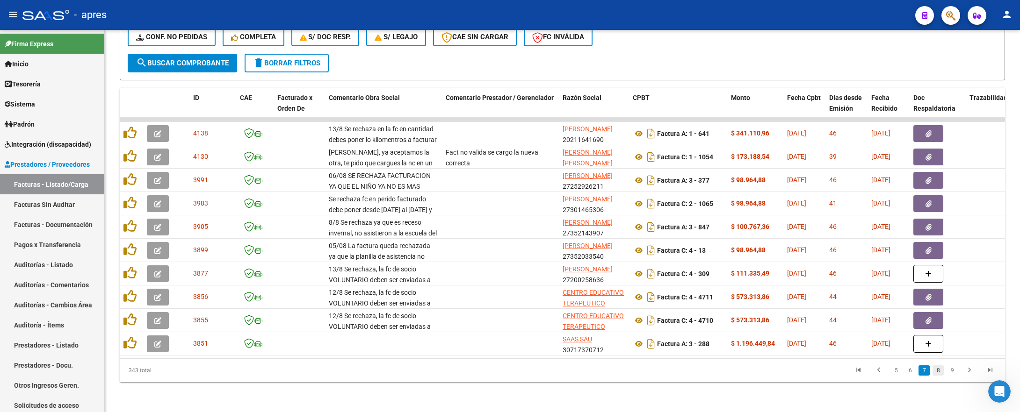
click at [941, 369] on link "8" at bounding box center [937, 371] width 11 height 10
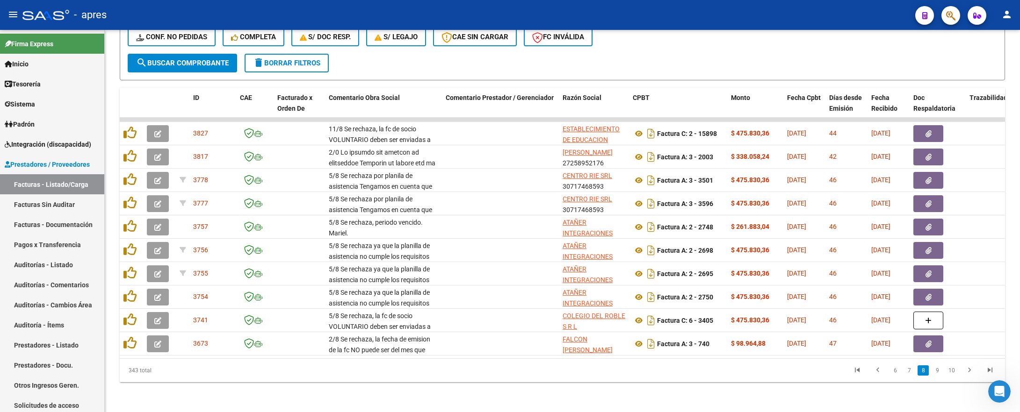
click at [941, 369] on link "9" at bounding box center [936, 371] width 11 height 10
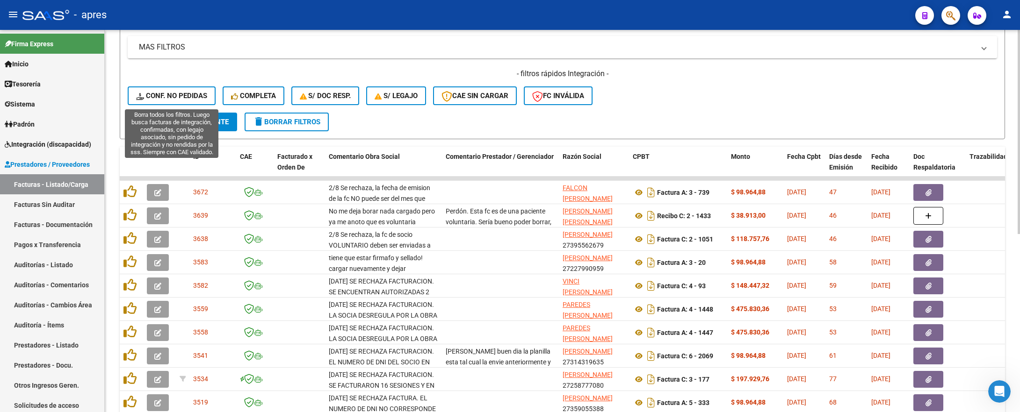
scroll to position [193, 0]
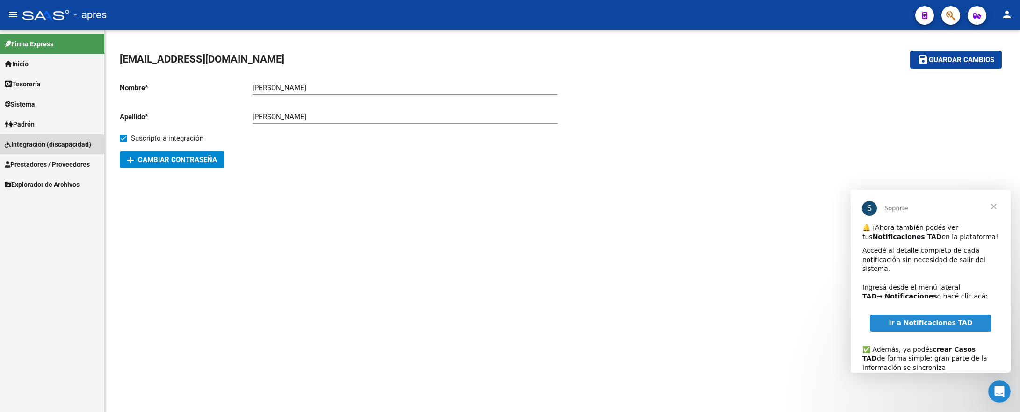
click at [41, 145] on span "Integración (discapacidad)" at bounding box center [48, 144] width 86 height 10
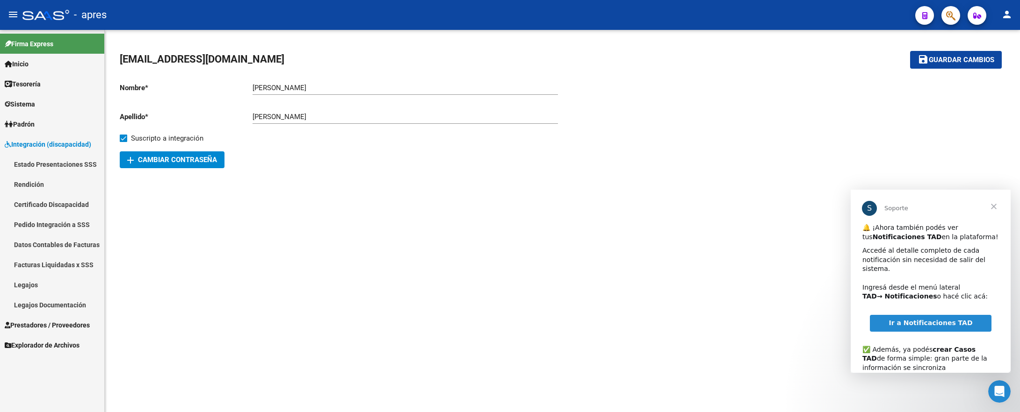
click at [50, 144] on span "Integración (discapacidad)" at bounding box center [48, 144] width 86 height 10
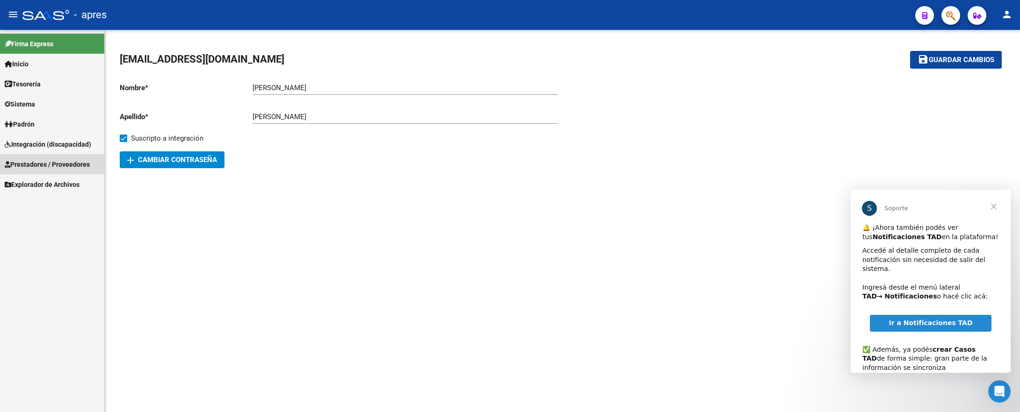
click at [37, 167] on span "Prestadores / Proveedores" at bounding box center [47, 164] width 85 height 10
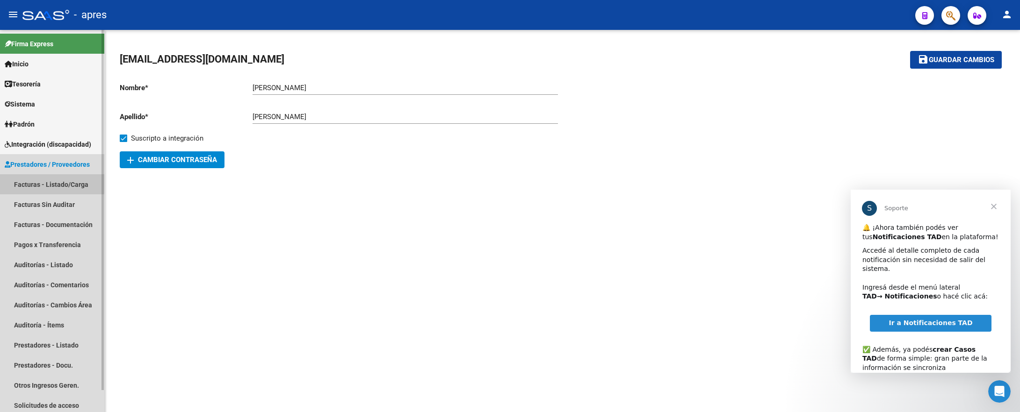
click at [40, 178] on link "Facturas - Listado/Carga" at bounding box center [52, 184] width 104 height 20
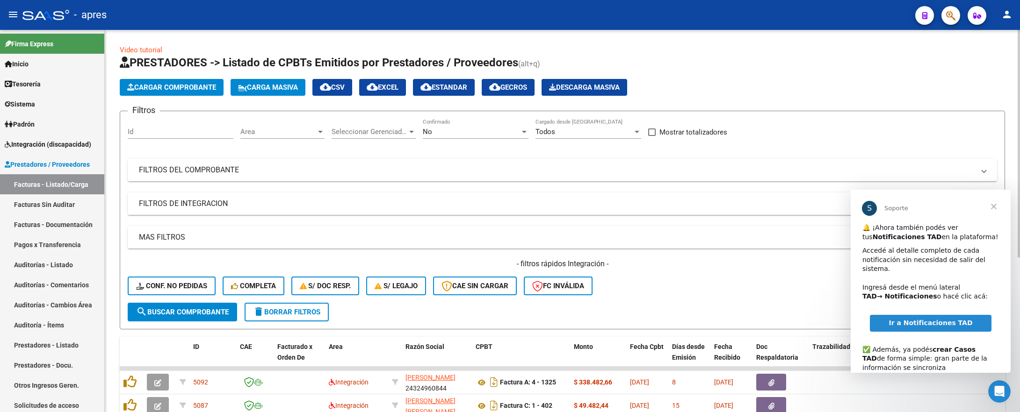
click at [306, 129] on span "Area" at bounding box center [278, 132] width 76 height 8
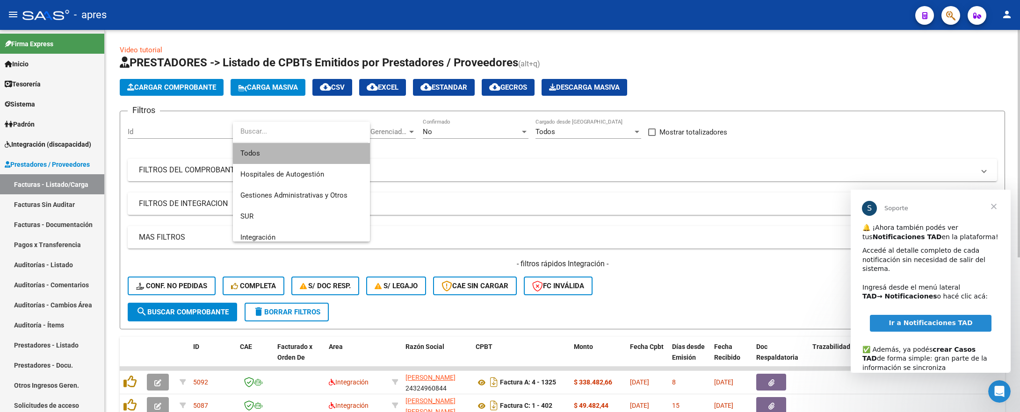
drag, startPoint x: 303, startPoint y: 151, endPoint x: 359, endPoint y: 132, distance: 59.0
click at [307, 149] on span "Todos" at bounding box center [301, 153] width 122 height 21
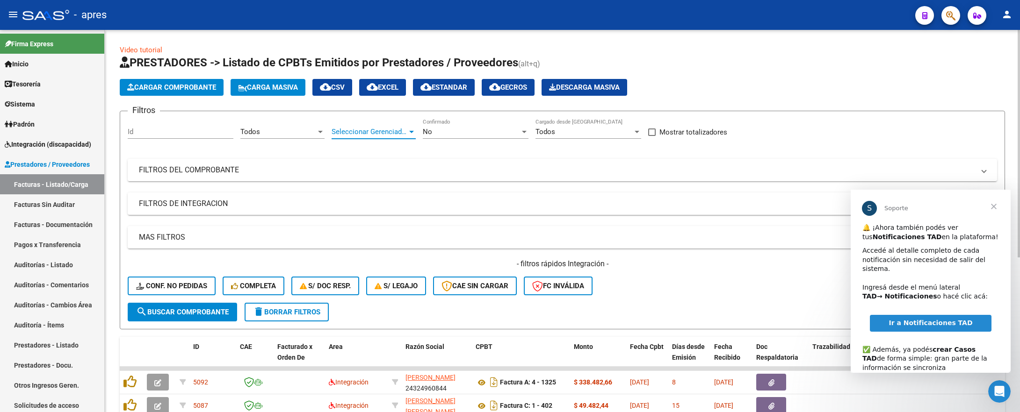
click at [362, 132] on span "Seleccionar Gerenciador" at bounding box center [369, 132] width 76 height 8
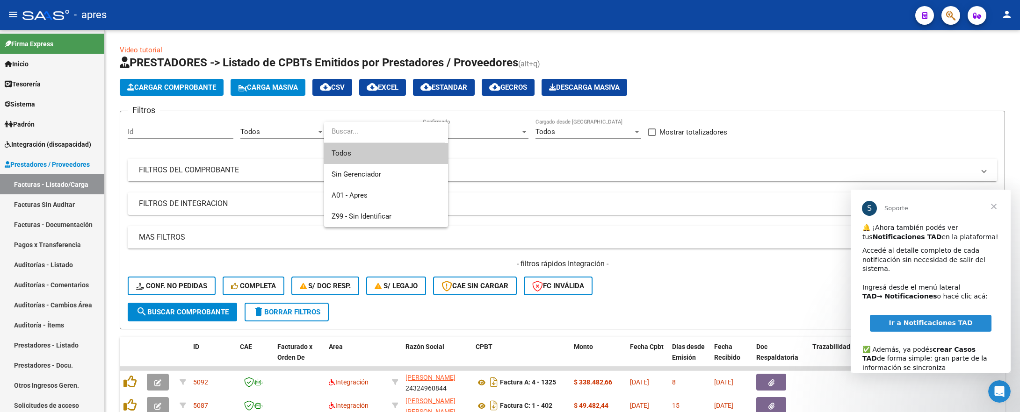
click at [363, 149] on span "Todos" at bounding box center [385, 153] width 109 height 21
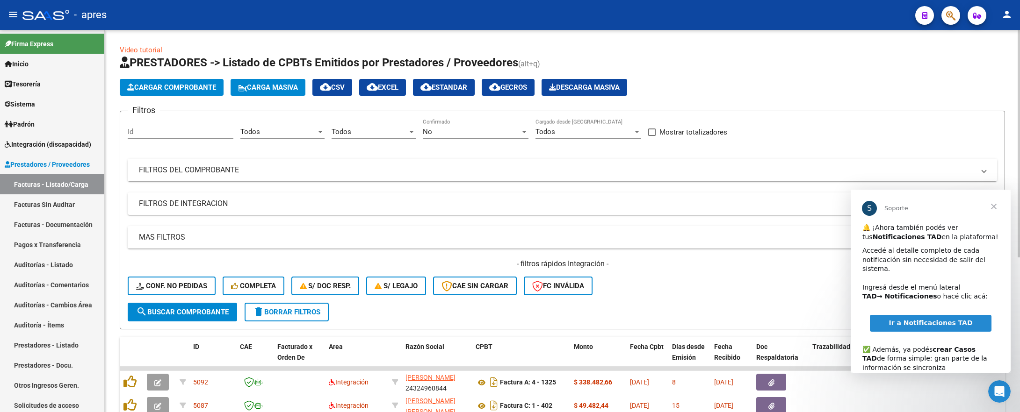
click at [439, 137] on div "No Confirmado" at bounding box center [476, 129] width 106 height 20
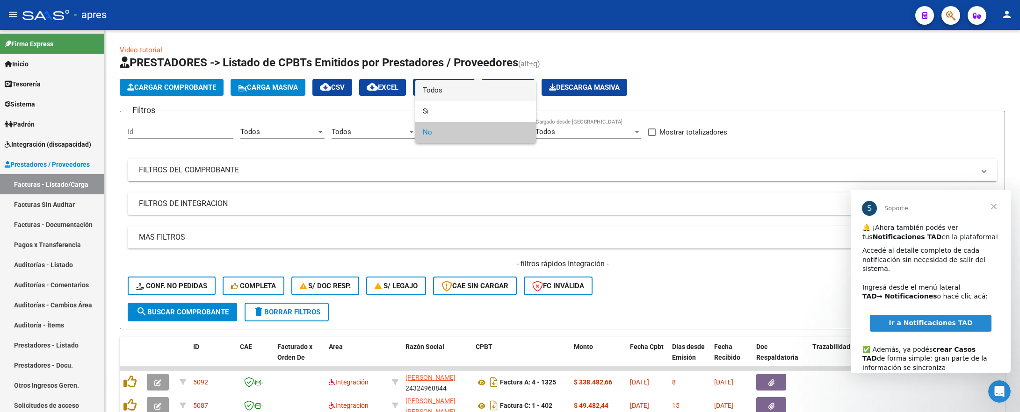
click at [445, 87] on span "Todos" at bounding box center [476, 90] width 106 height 21
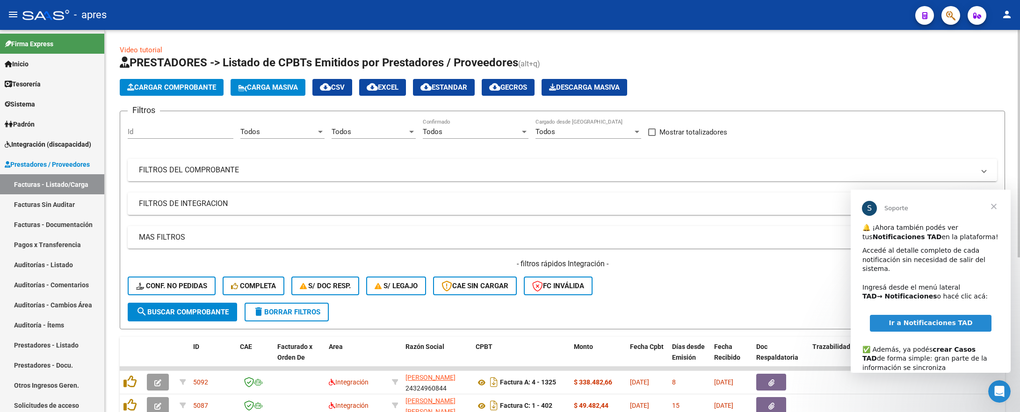
click at [438, 166] on mat-panel-title "FILTROS DEL COMPROBANTE" at bounding box center [556, 170] width 835 height 10
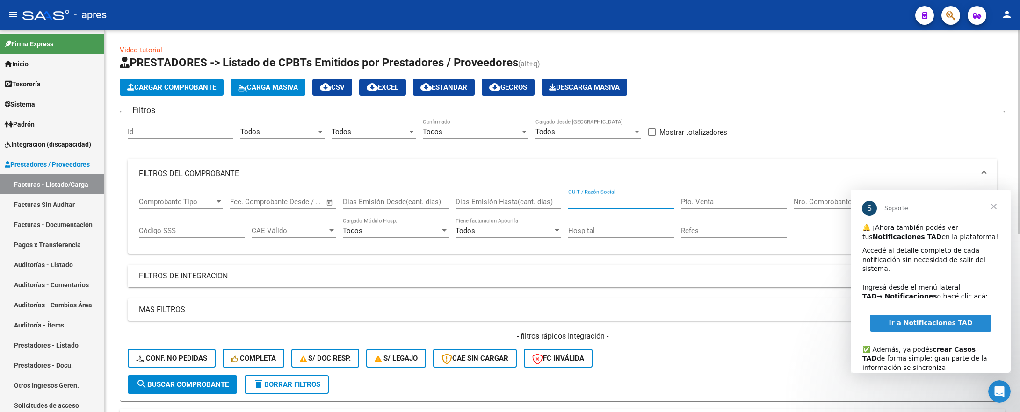
click at [599, 199] on input "CUIT / Razón Social" at bounding box center [621, 202] width 106 height 8
type input "h"
type input "[PERSON_NAME]"
click at [209, 381] on span "search Buscar Comprobante" at bounding box center [182, 385] width 93 height 8
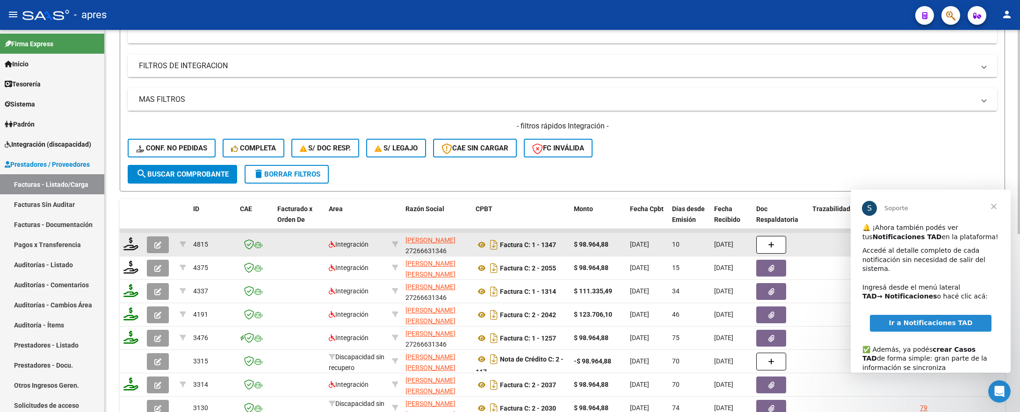
scroll to position [0, 0]
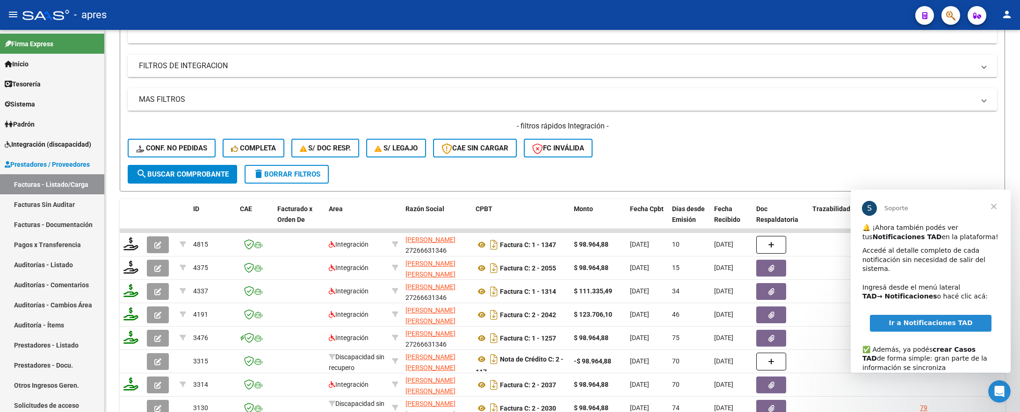
click at [993, 212] on span "Cerrar" at bounding box center [994, 207] width 34 height 34
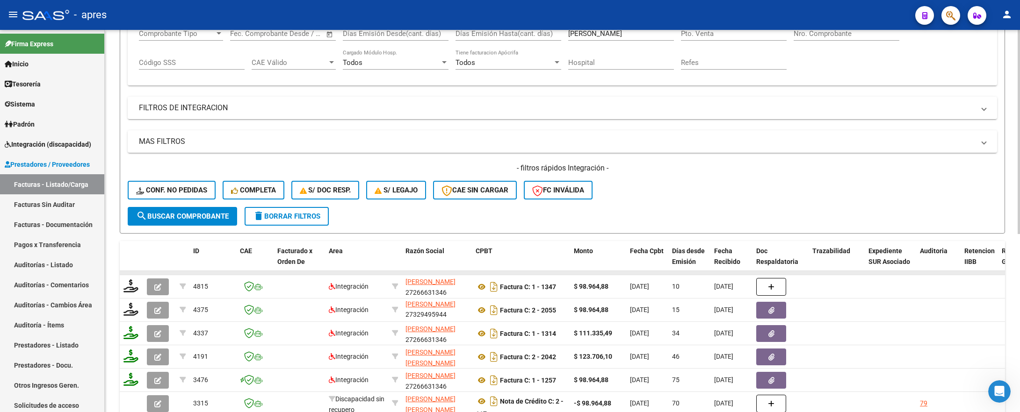
scroll to position [122, 0]
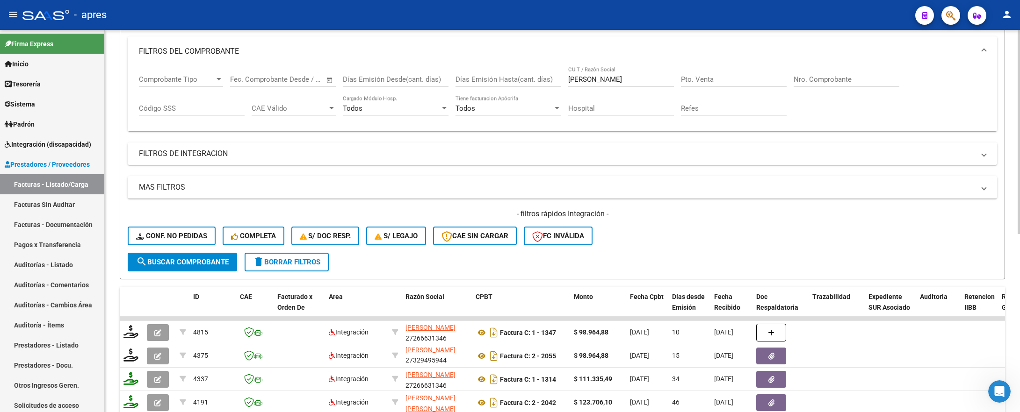
click at [153, 151] on mat-panel-title "FILTROS DE INTEGRACION" at bounding box center [556, 154] width 835 height 10
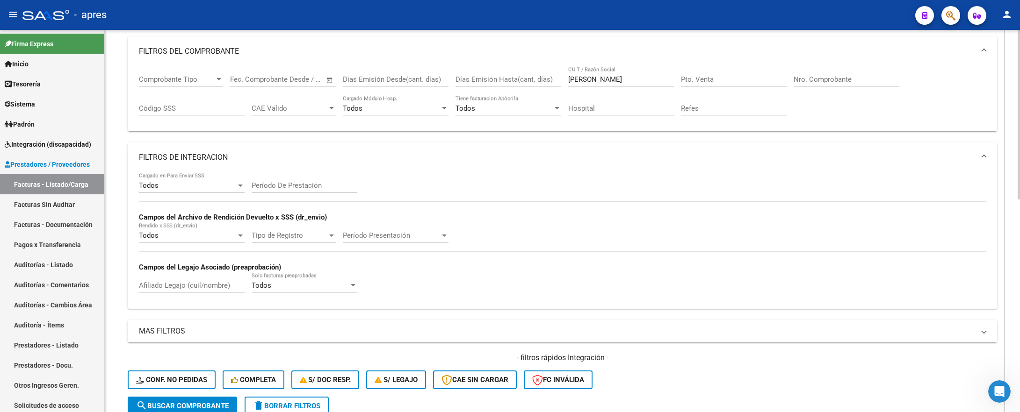
click at [179, 275] on div "Afiliado Legajo (cuil/nombre)" at bounding box center [192, 283] width 106 height 20
click at [178, 283] on input "Afiliado Legajo (cuil/nombre)" at bounding box center [192, 285] width 106 height 8
paste input "57558327"
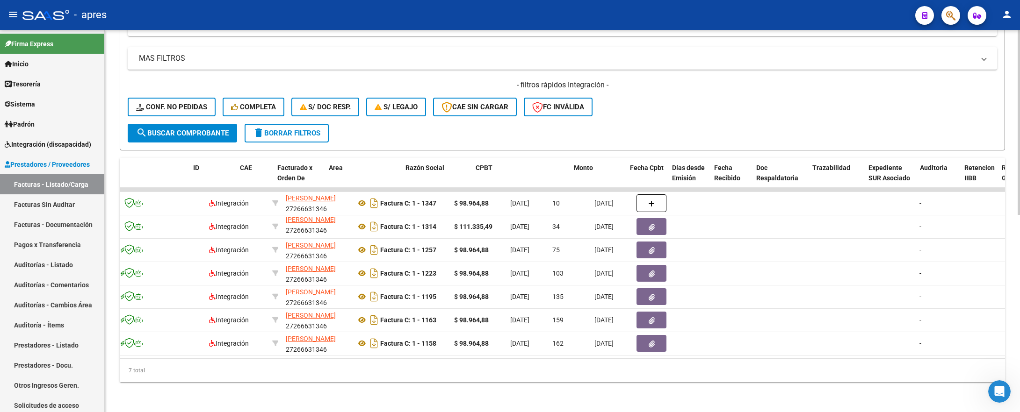
scroll to position [0, 0]
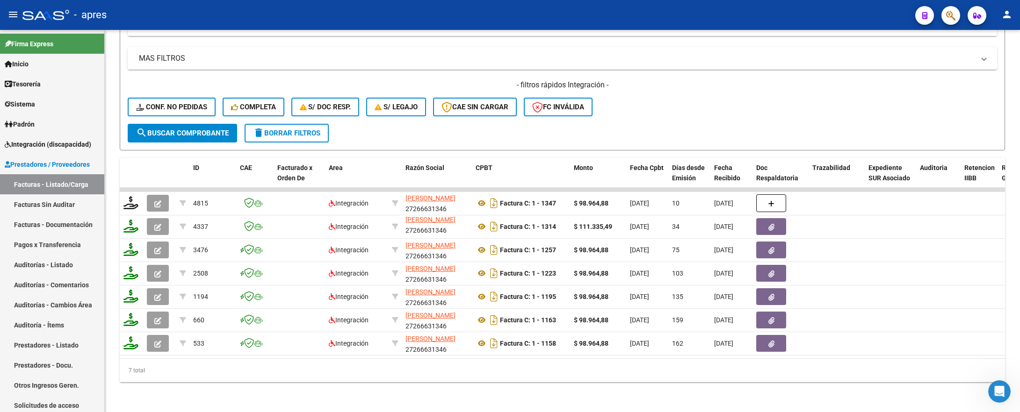
type input "57558327"
